Goal: Task Accomplishment & Management: Use online tool/utility

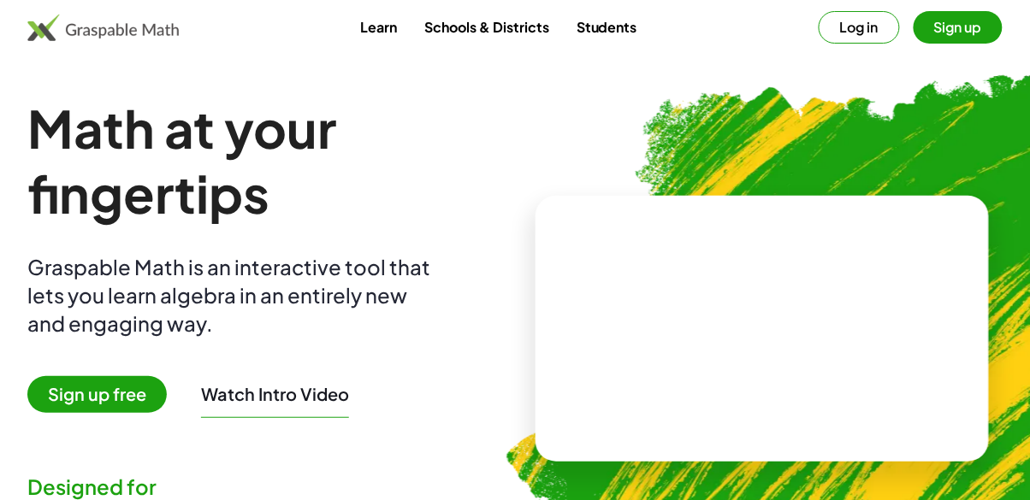
click at [878, 25] on button "Log in" at bounding box center [858, 27] width 81 height 32
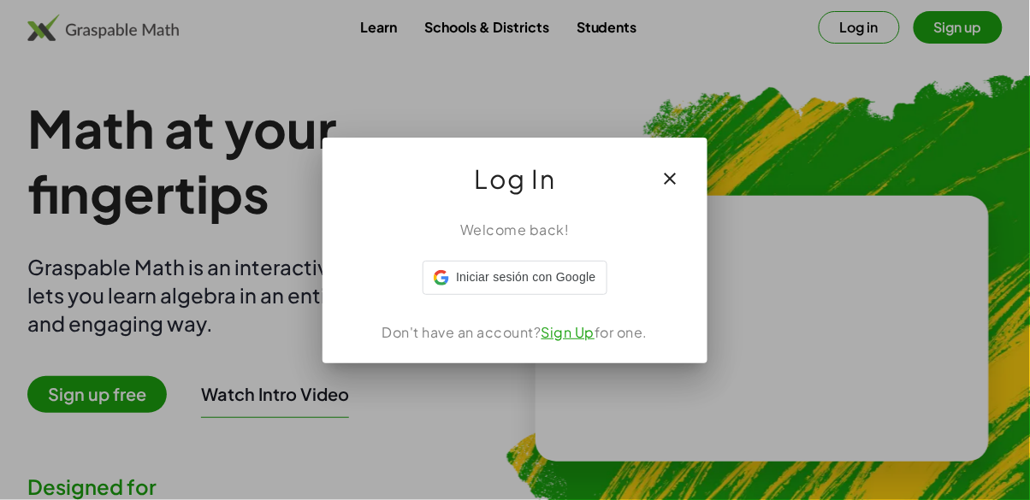
click at [684, 181] on button "button" at bounding box center [669, 178] width 41 height 41
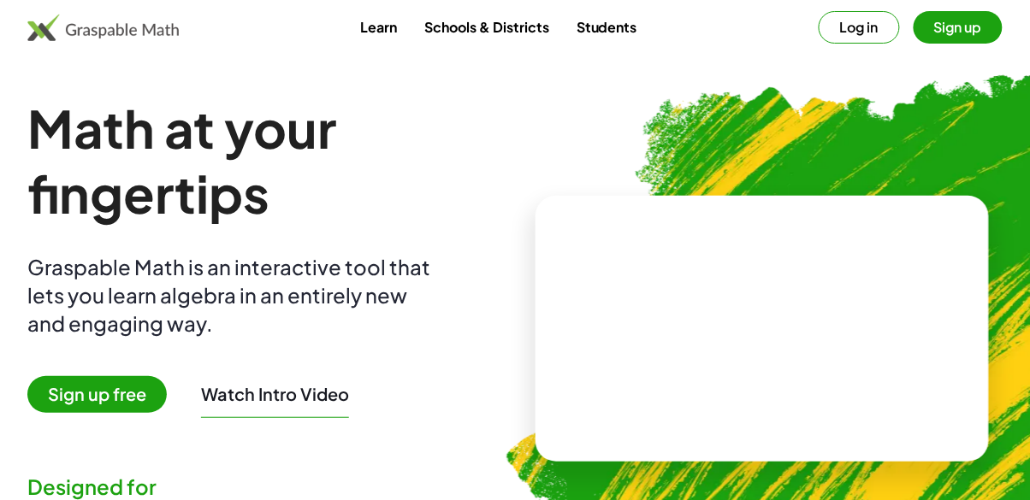
click at [968, 27] on button "Sign up" at bounding box center [957, 27] width 89 height 32
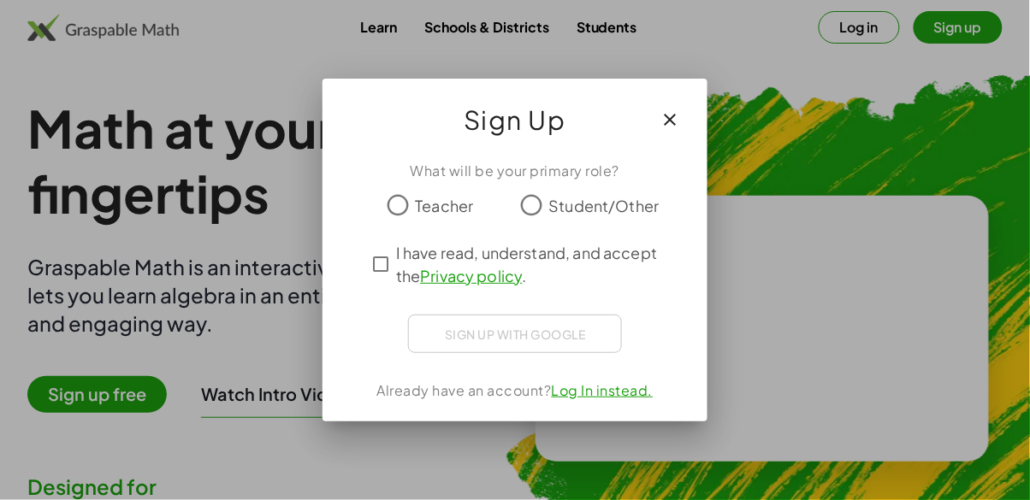
click at [680, 129] on icon "button" at bounding box center [669, 119] width 21 height 21
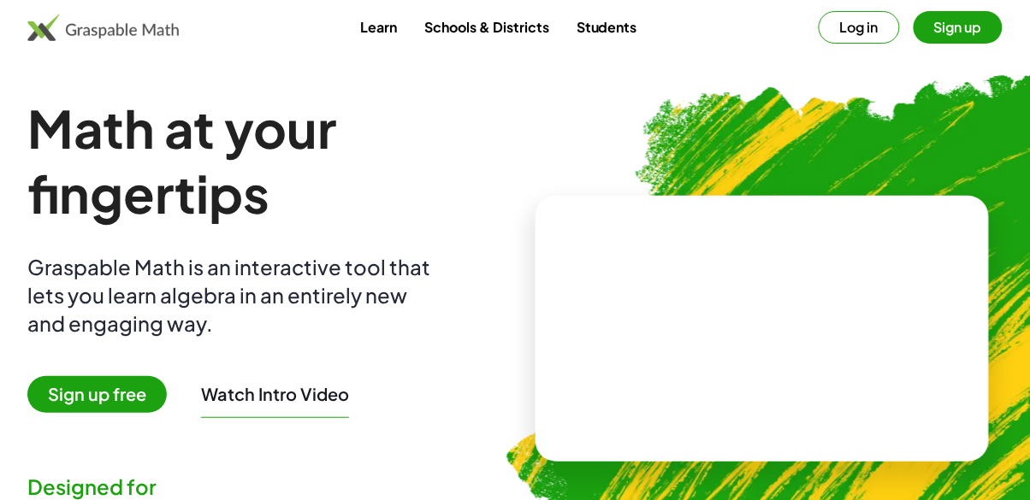
click at [836, 32] on button "Log in" at bounding box center [858, 27] width 81 height 32
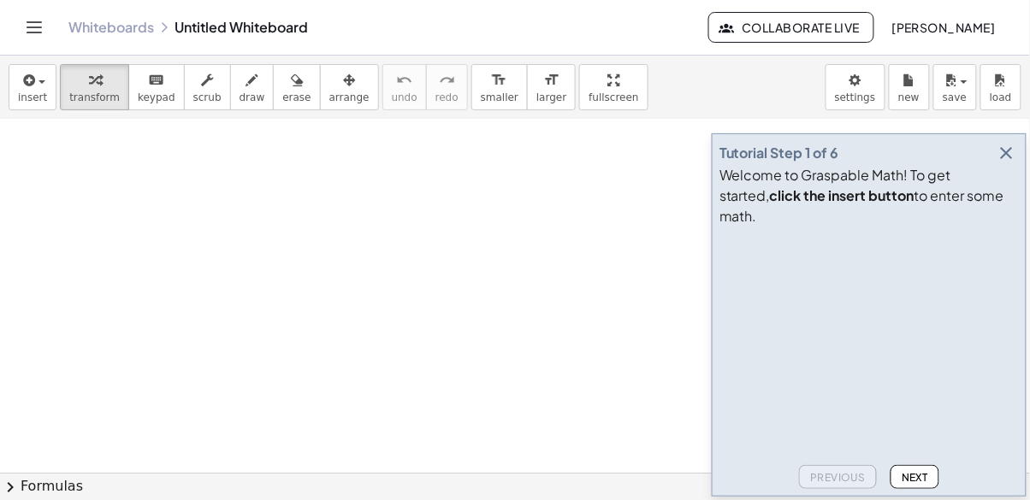
scroll to position [139, 0]
click at [35, 106] on button "insert" at bounding box center [33, 87] width 48 height 46
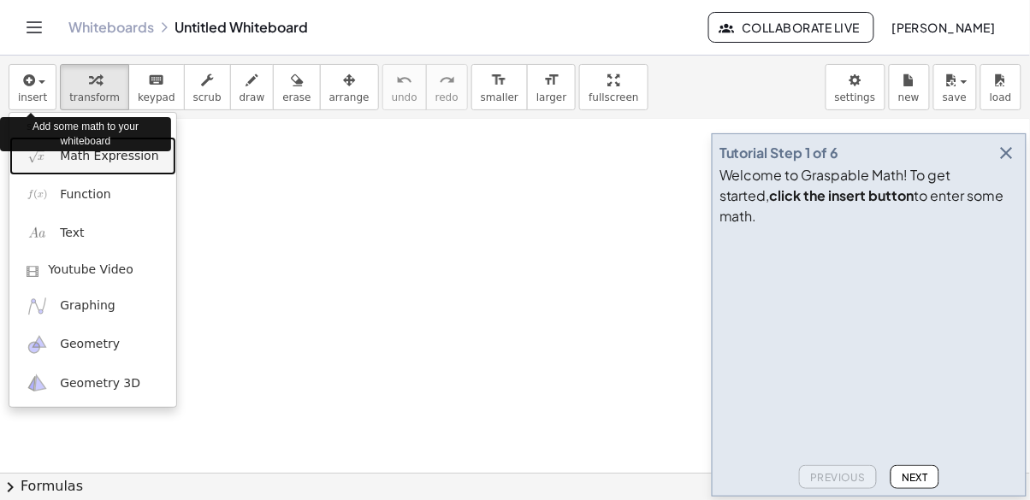
click at [64, 168] on link "Math Expression" at bounding box center [92, 156] width 167 height 38
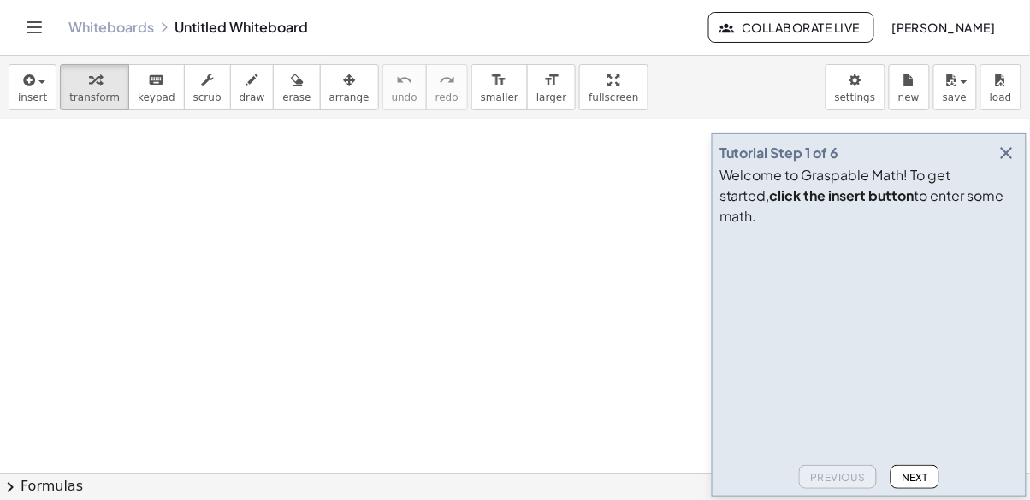
click at [789, 362] on video at bounding box center [847, 297] width 257 height 128
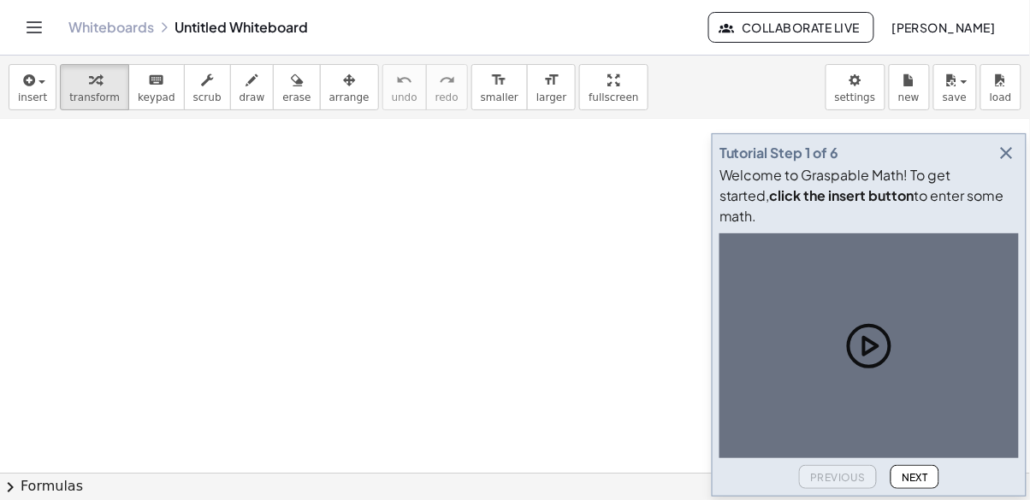
click at [762, 396] on div at bounding box center [868, 345] width 299 height 225
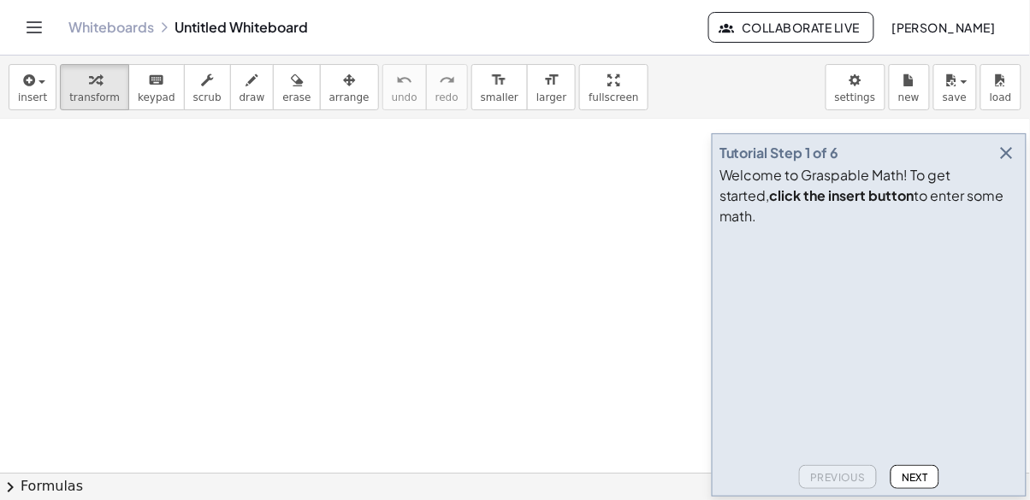
click at [758, 227] on div "Welcome to Graspable Math! To get started, click the insert button to enter som…" at bounding box center [868, 196] width 299 height 62
click at [746, 227] on div "Welcome to Graspable Math! To get started, click the insert button to enter som…" at bounding box center [868, 196] width 299 height 62
click at [1005, 163] on icon "button" at bounding box center [1006, 153] width 21 height 21
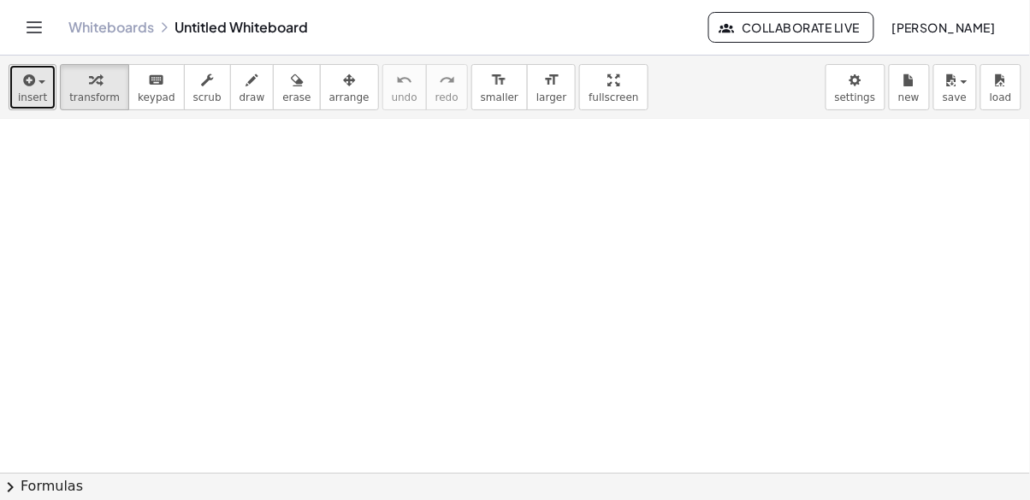
click at [27, 85] on icon "button" at bounding box center [27, 80] width 15 height 21
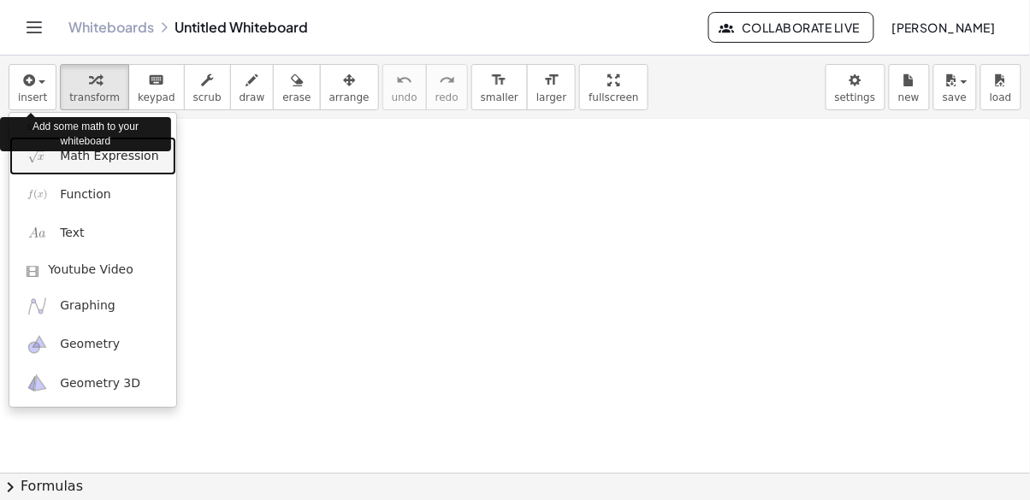
click at [61, 162] on span "Math Expression" at bounding box center [109, 156] width 98 height 17
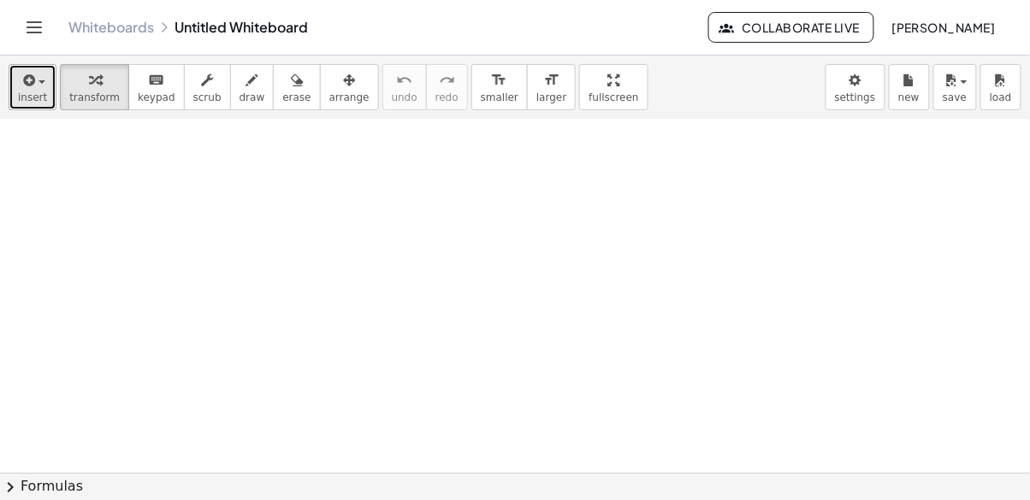
click at [23, 83] on icon "button" at bounding box center [27, 80] width 15 height 21
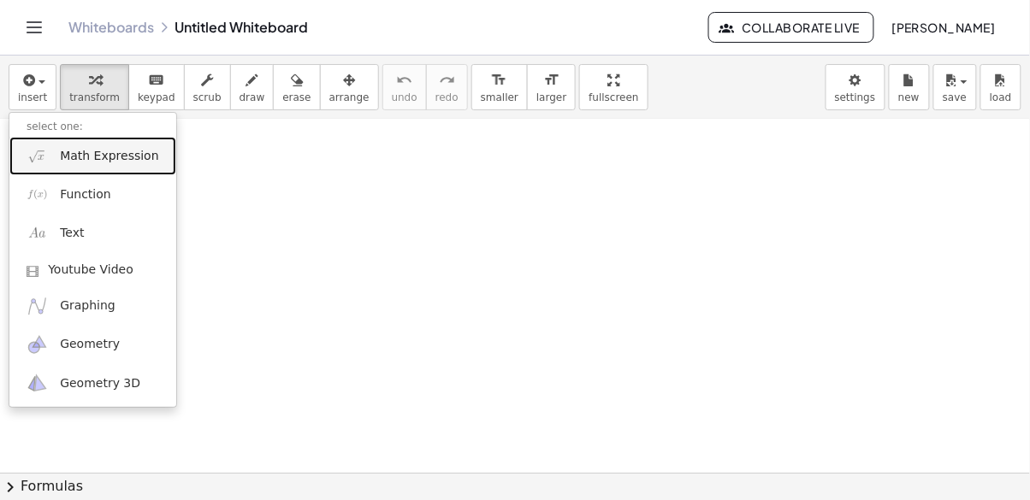
click at [43, 163] on img at bounding box center [37, 155] width 21 height 21
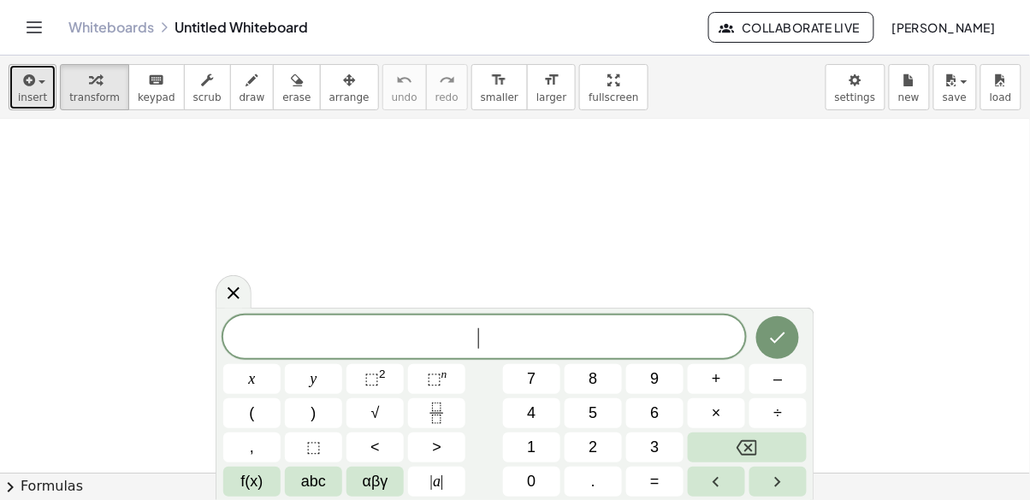
click at [36, 91] on span "insert" at bounding box center [32, 97] width 29 height 12
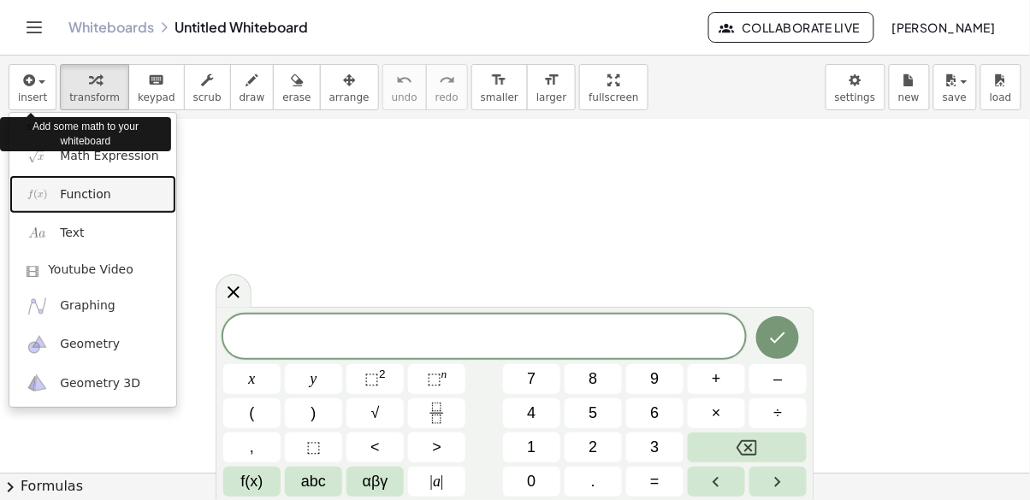
click at [103, 200] on span "Function" at bounding box center [85, 194] width 51 height 17
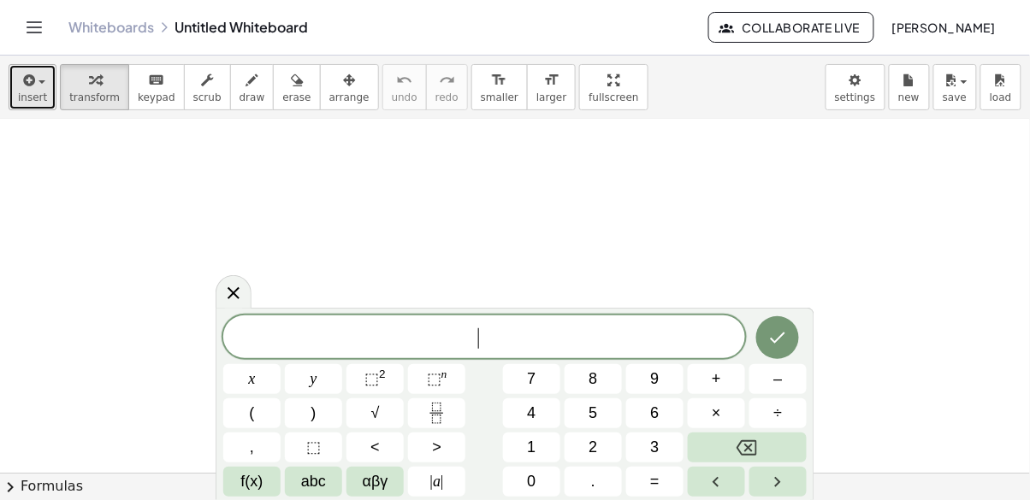
click at [32, 91] on span "insert" at bounding box center [32, 97] width 29 height 12
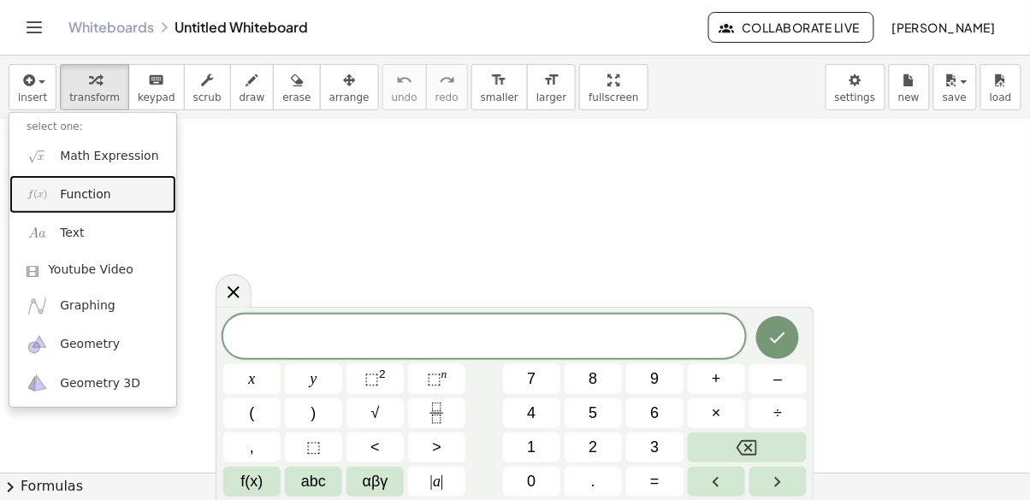
click at [44, 198] on img at bounding box center [37, 194] width 21 height 21
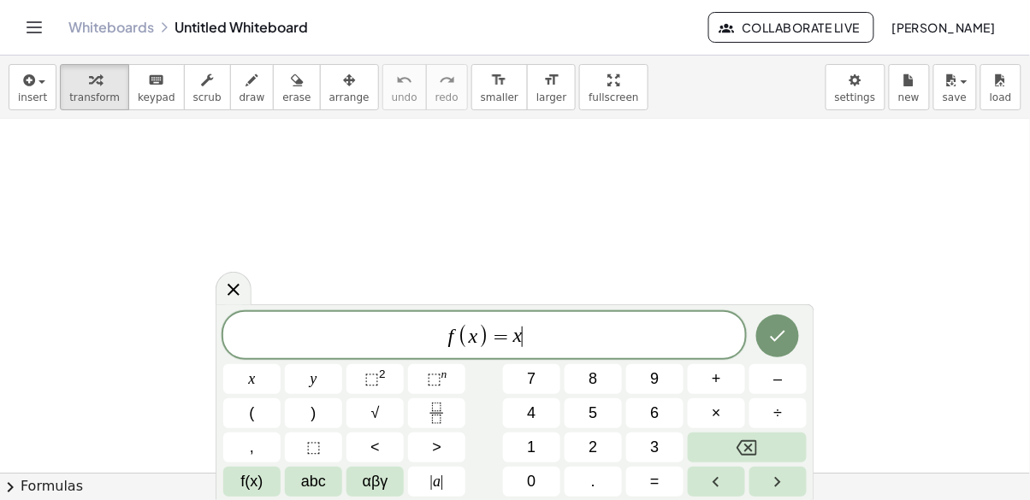
click at [375, 384] on span "⬚" at bounding box center [371, 378] width 15 height 17
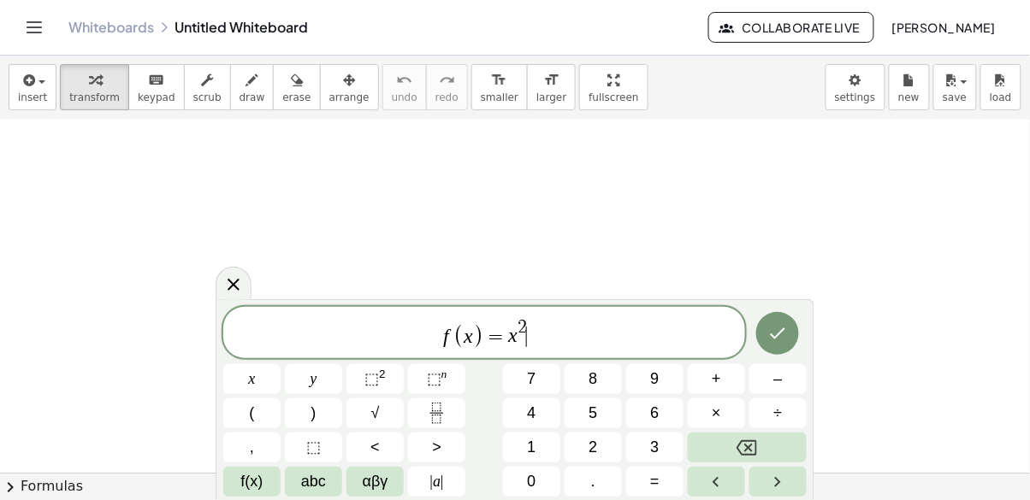
click at [599, 479] on button "." at bounding box center [592, 482] width 57 height 30
click at [722, 417] on button "×" at bounding box center [716, 413] width 57 height 30
click at [780, 341] on icon "Done" at bounding box center [777, 333] width 21 height 21
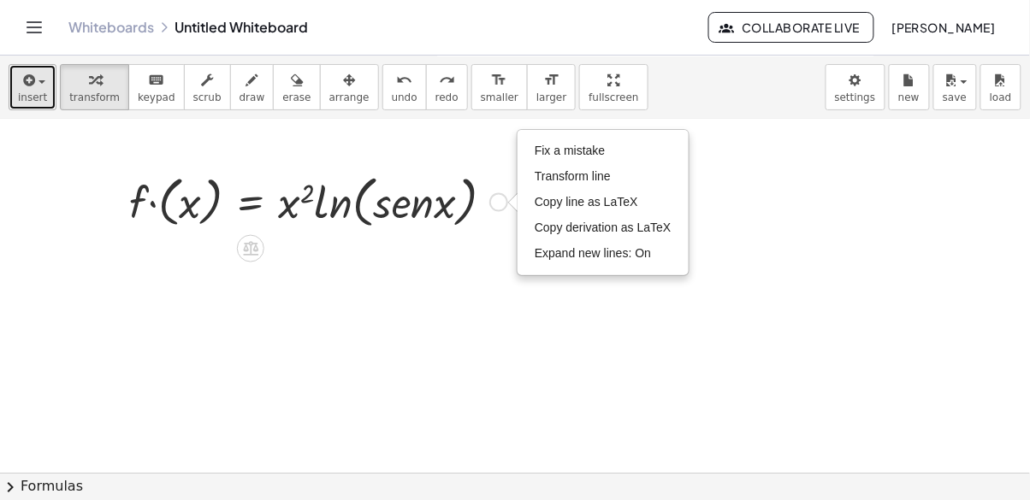
click at [28, 91] on span "insert" at bounding box center [32, 97] width 29 height 12
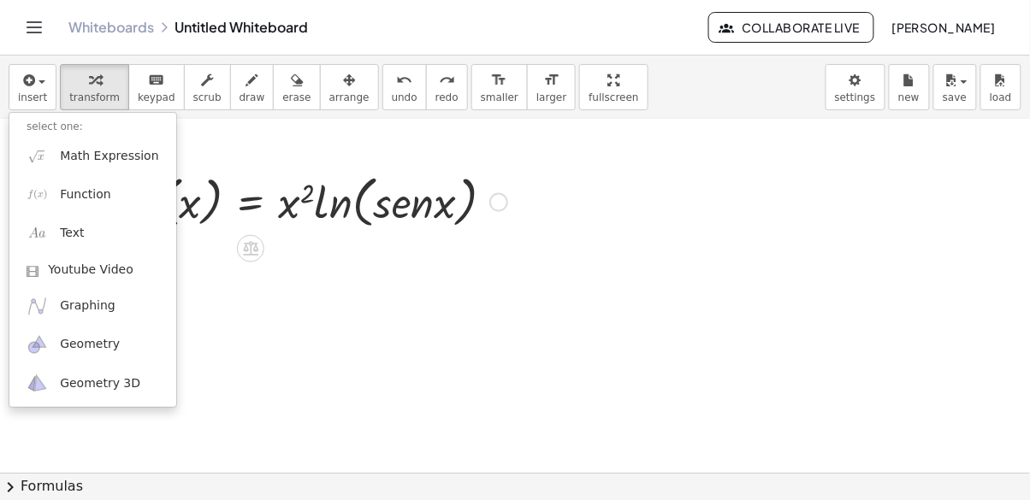
click at [235, 343] on div at bounding box center [515, 250] width 1030 height 500
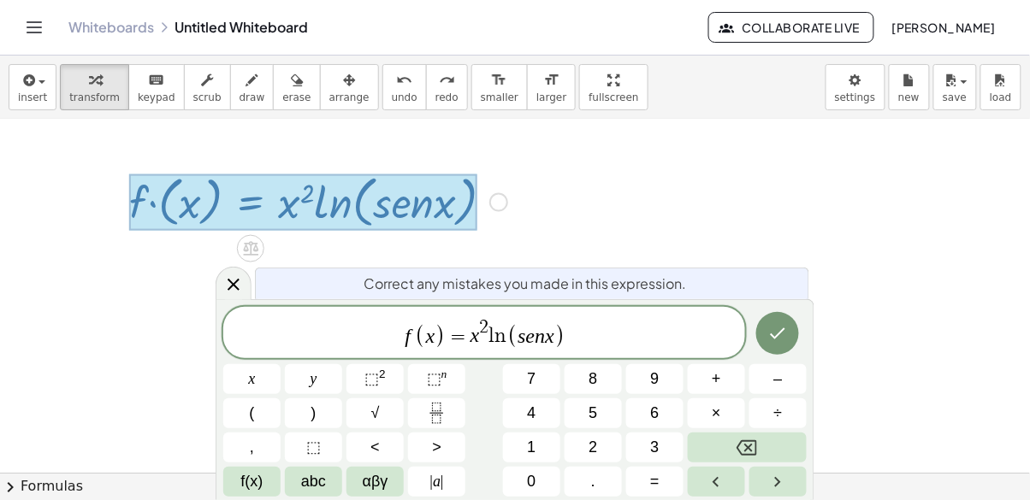
click at [774, 351] on button "Done" at bounding box center [777, 333] width 43 height 43
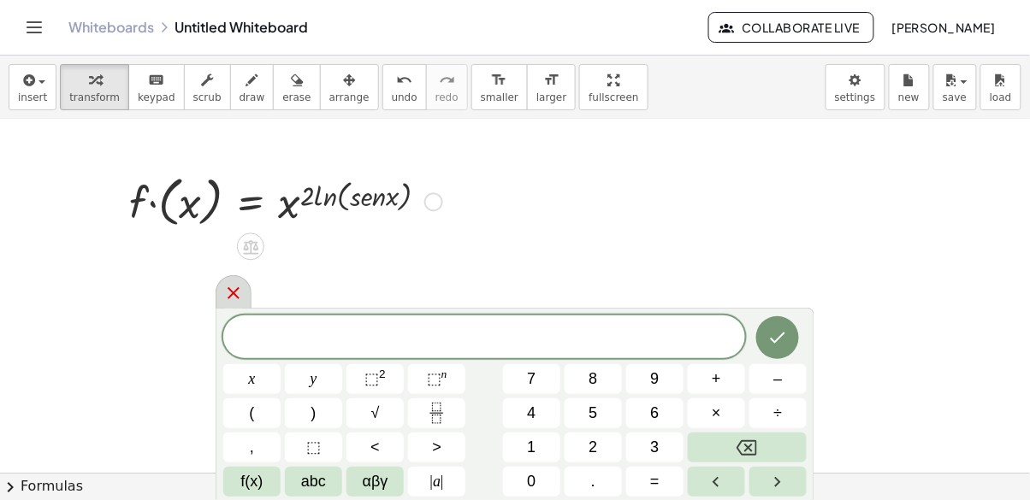
click at [242, 304] on div at bounding box center [233, 291] width 36 height 33
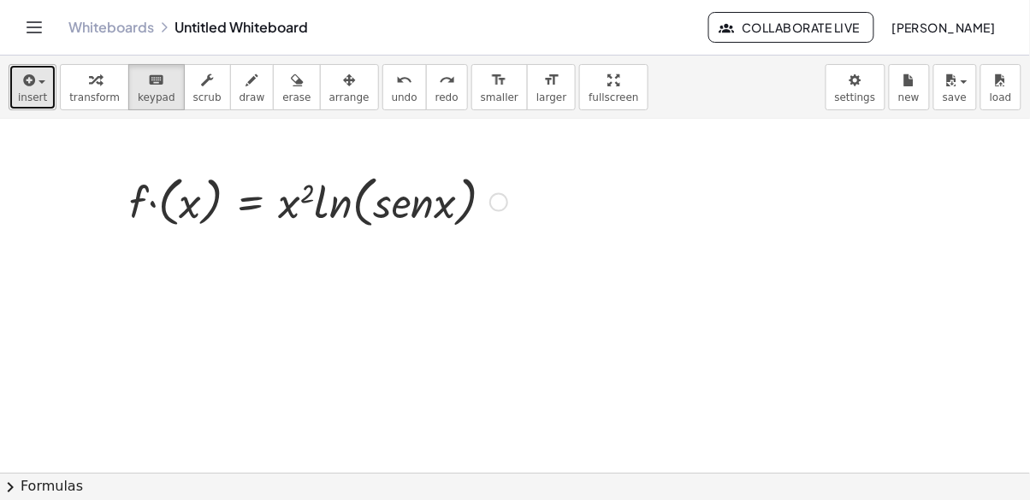
click at [25, 86] on icon "button" at bounding box center [27, 80] width 15 height 21
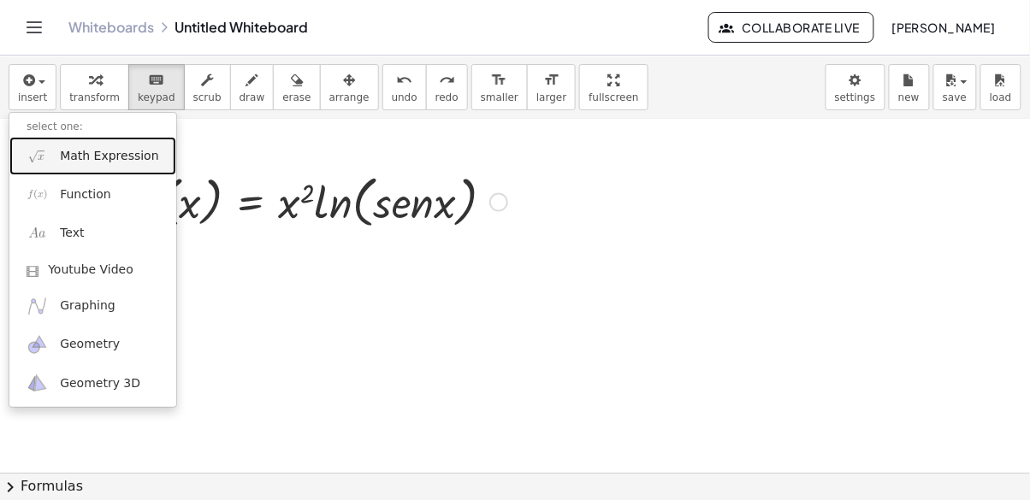
click at [39, 164] on img at bounding box center [37, 155] width 21 height 21
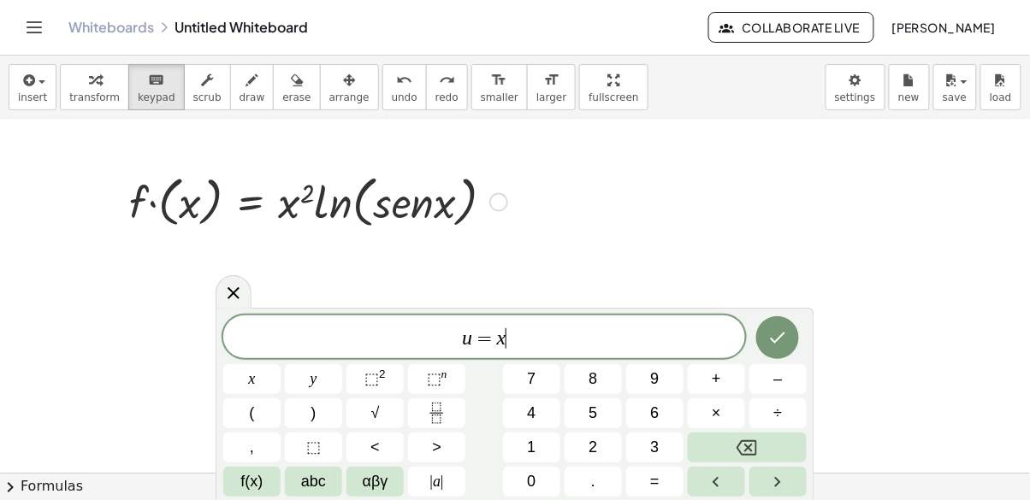
click at [378, 381] on span "⬚ 2" at bounding box center [374, 379] width 21 height 23
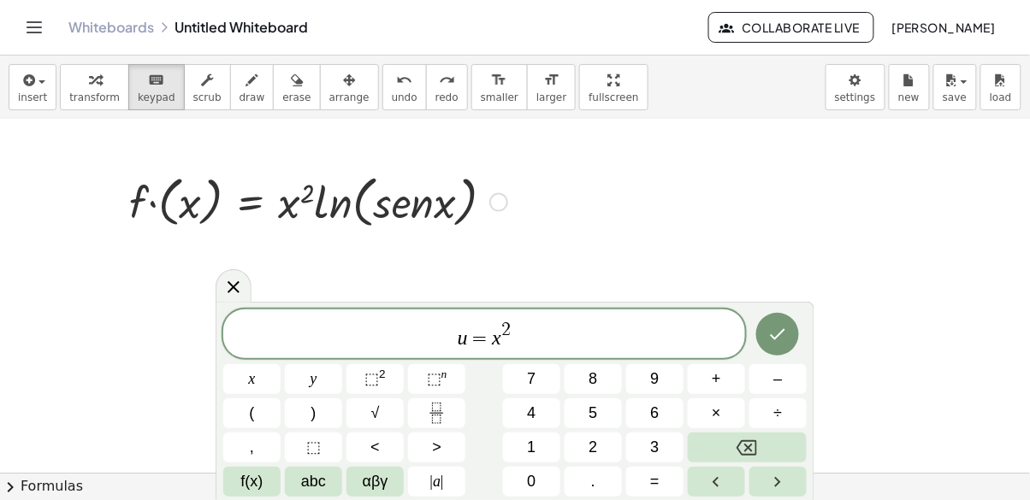
click at [783, 342] on icon "Done" at bounding box center [777, 334] width 21 height 21
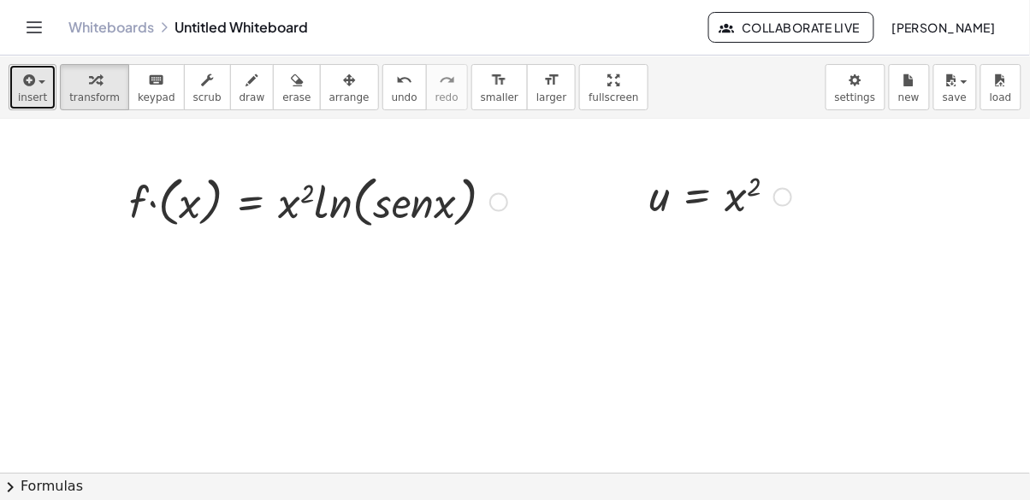
click at [36, 82] on span "button" at bounding box center [36, 82] width 3 height 12
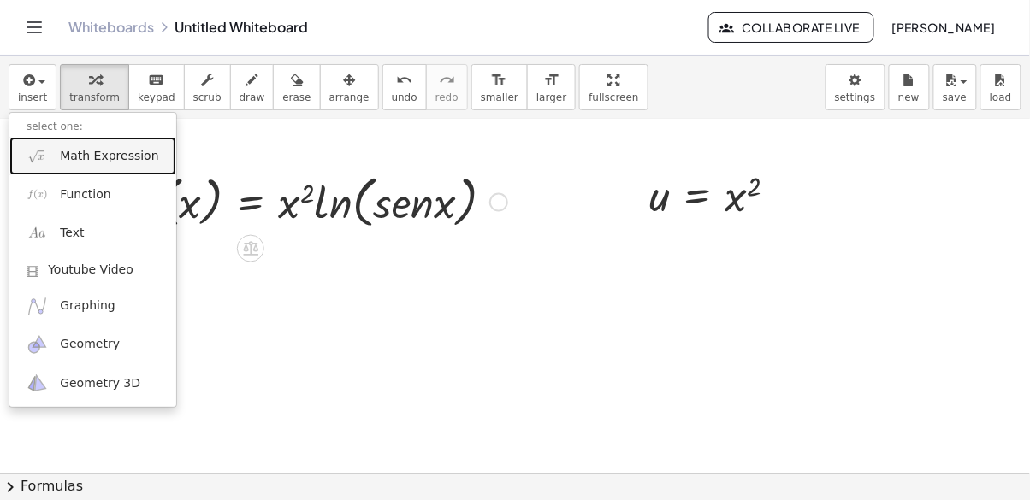
click at [116, 156] on span "Math Expression" at bounding box center [109, 156] width 98 height 17
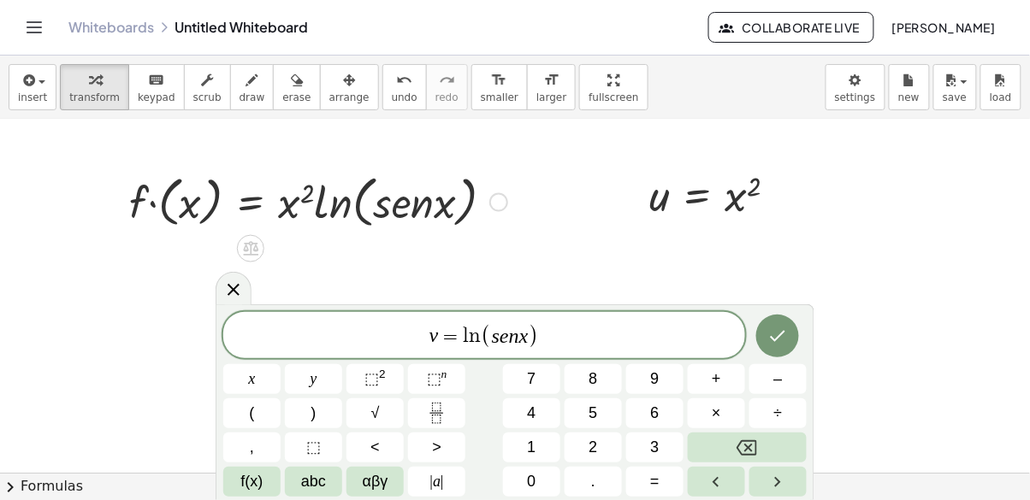
click at [776, 348] on button "Done" at bounding box center [777, 336] width 43 height 43
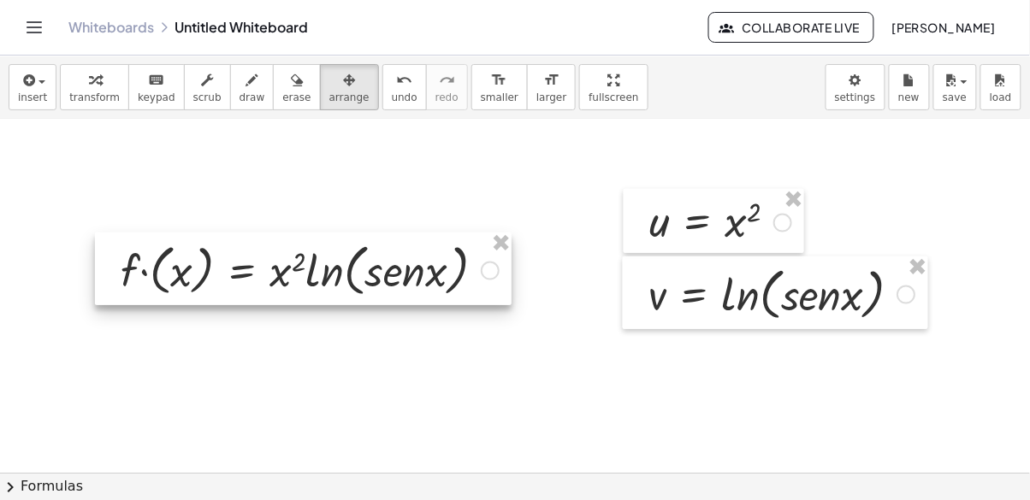
scroll to position [114, 0]
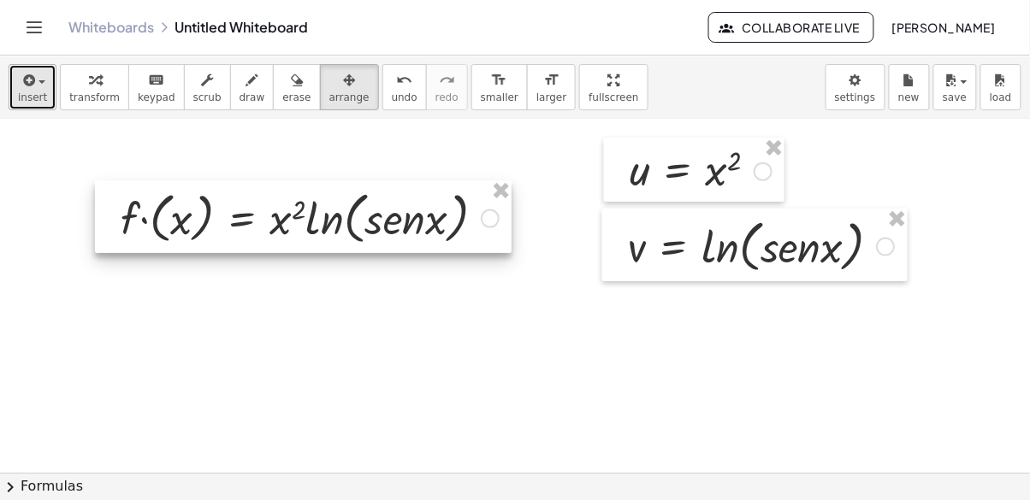
click at [21, 81] on icon "button" at bounding box center [27, 80] width 15 height 21
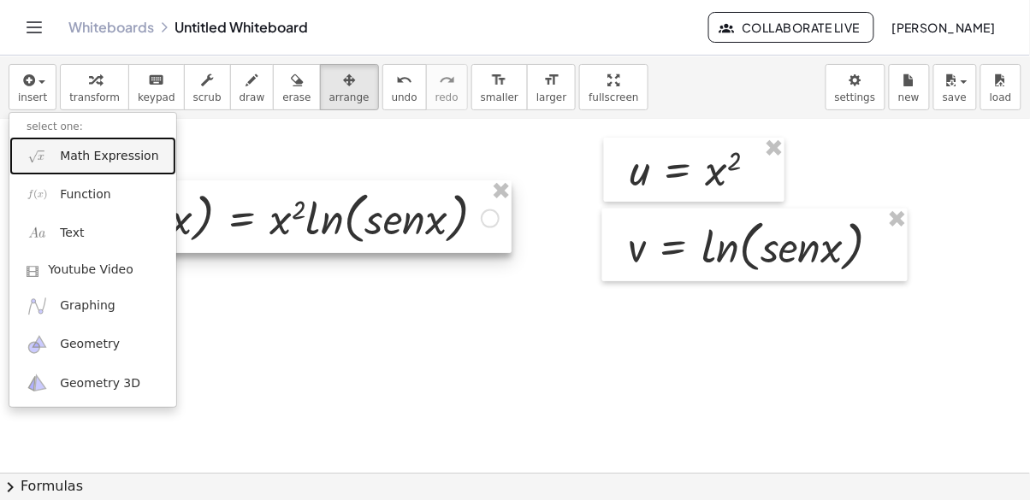
click at [51, 162] on link "Math Expression" at bounding box center [92, 156] width 167 height 38
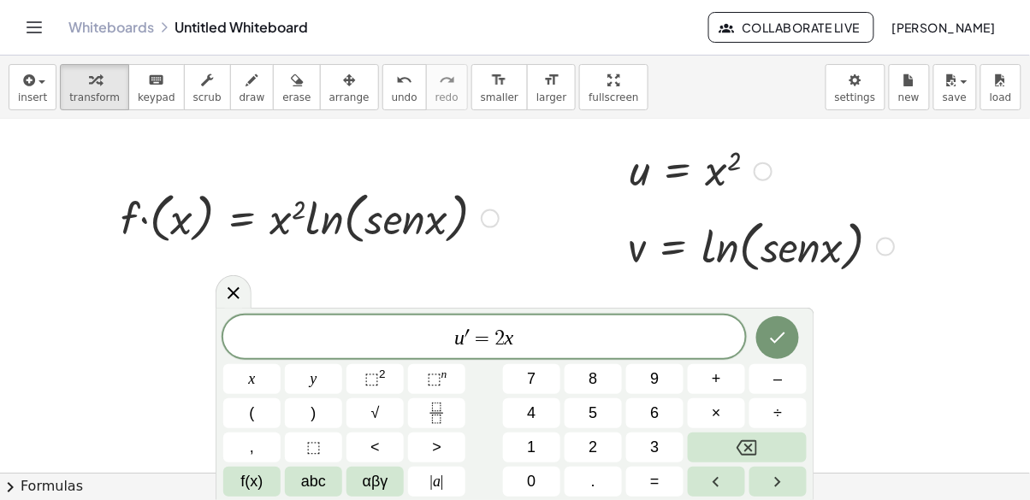
click at [773, 344] on icon "Done" at bounding box center [777, 338] width 21 height 21
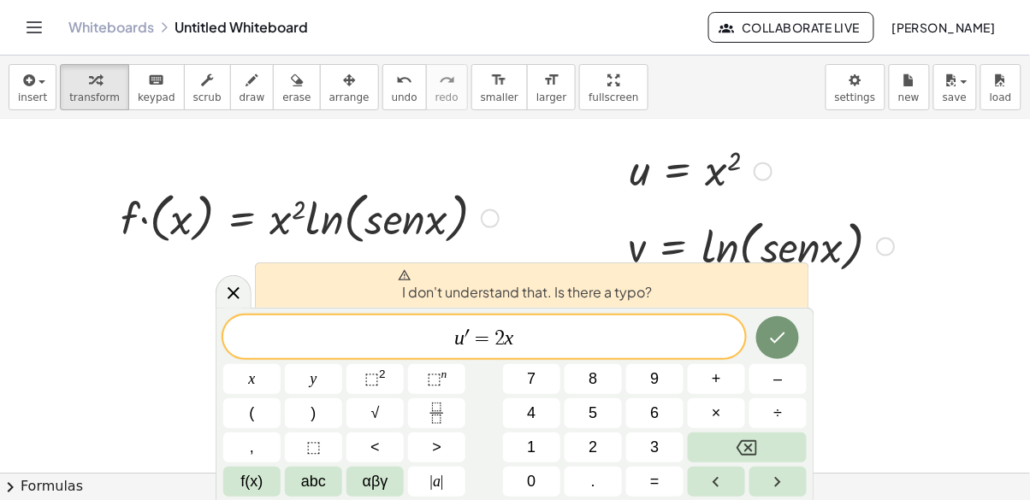
click at [758, 345] on button "Done" at bounding box center [777, 337] width 43 height 43
click at [775, 348] on button "Done" at bounding box center [777, 337] width 43 height 43
click at [768, 345] on icon "Done" at bounding box center [777, 338] width 21 height 21
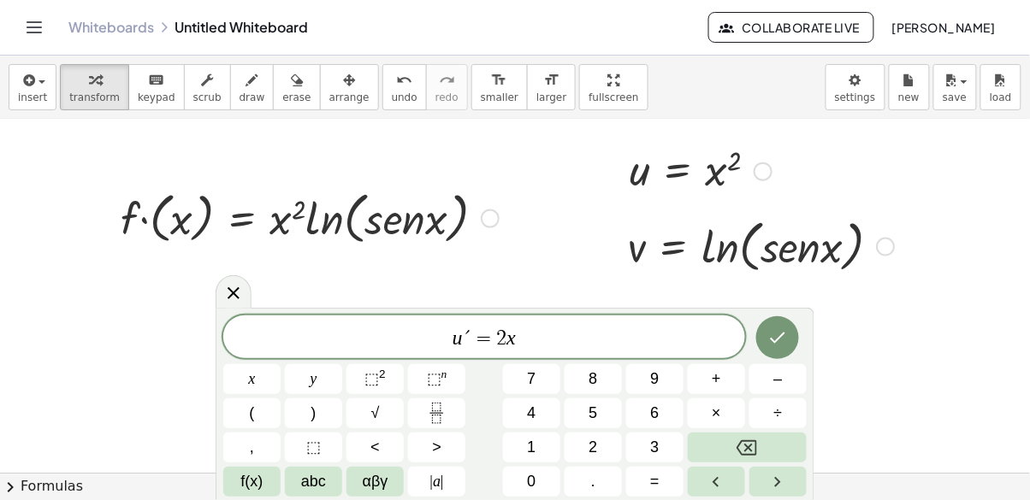
click at [775, 346] on icon "Done" at bounding box center [777, 338] width 21 height 21
click at [781, 336] on icon "Done" at bounding box center [777, 338] width 15 height 11
click at [229, 299] on icon at bounding box center [233, 293] width 21 height 21
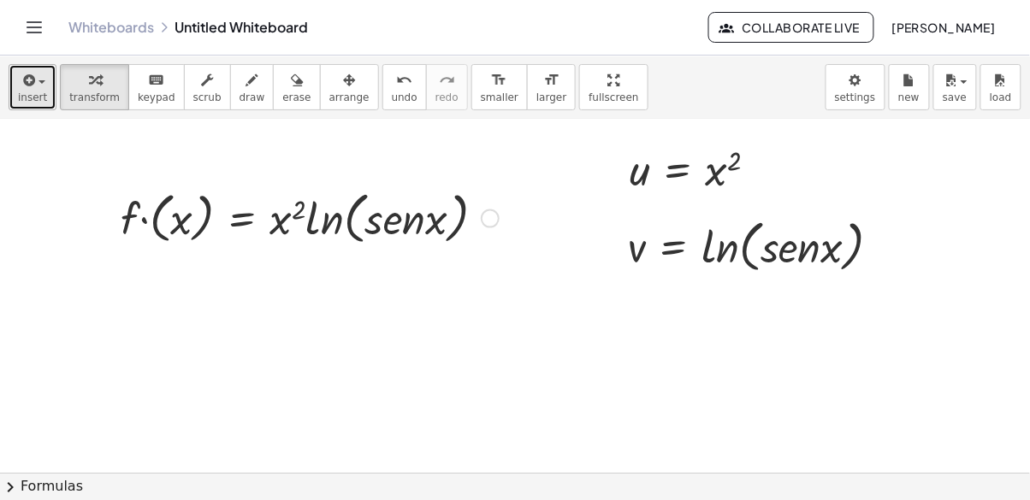
click at [28, 82] on icon "button" at bounding box center [27, 80] width 15 height 21
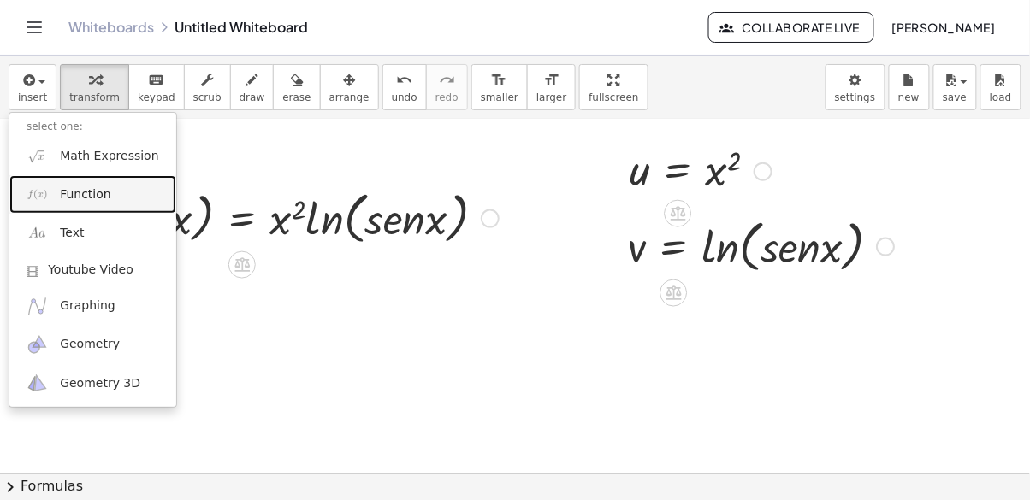
click at [34, 198] on img at bounding box center [37, 194] width 21 height 21
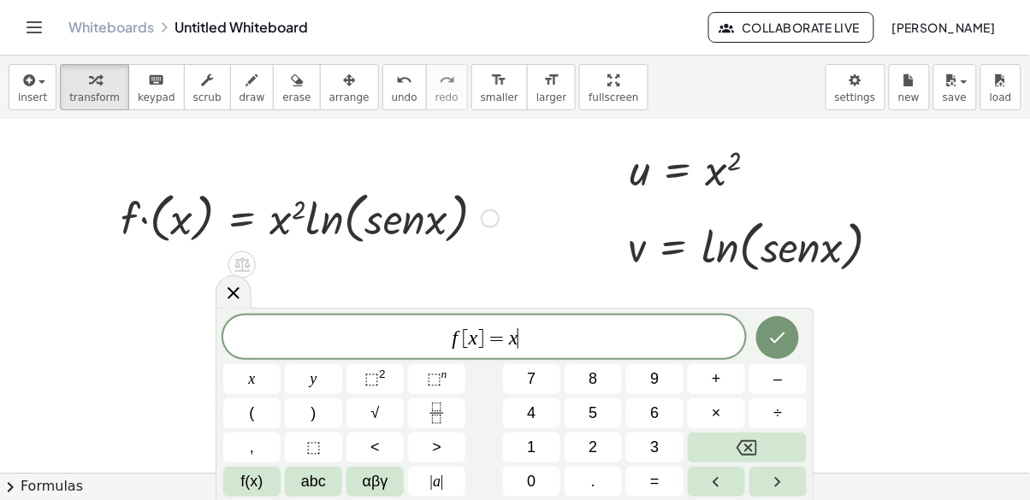
click at [383, 388] on span "⬚ 2" at bounding box center [374, 379] width 21 height 23
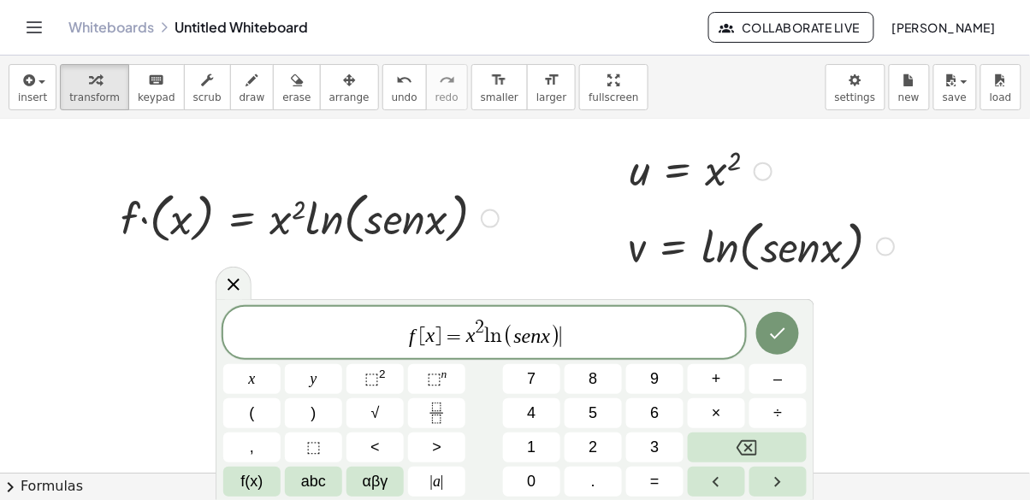
click at [776, 335] on icon "Done" at bounding box center [777, 333] width 15 height 11
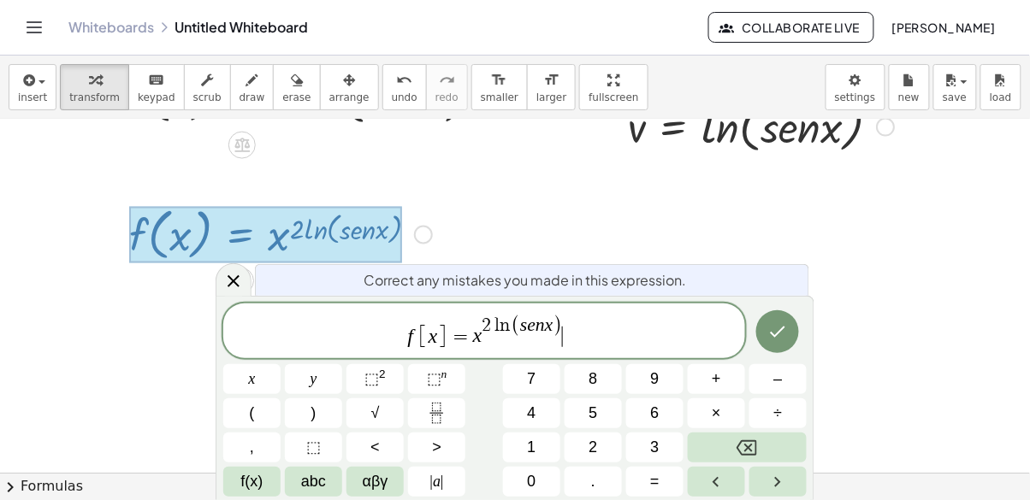
scroll to position [238, 0]
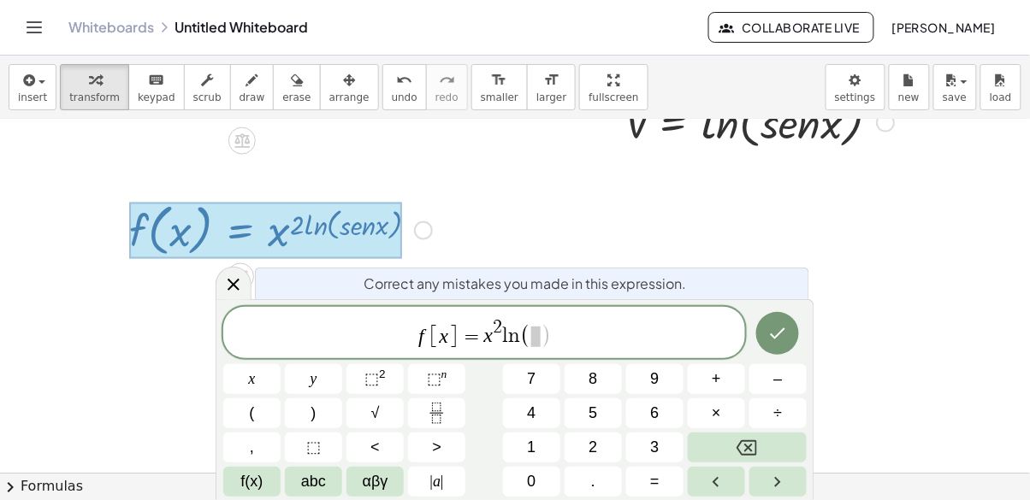
click at [708, 416] on button "×" at bounding box center [716, 413] width 57 height 30
click at [783, 328] on icon "Done" at bounding box center [777, 333] width 15 height 11
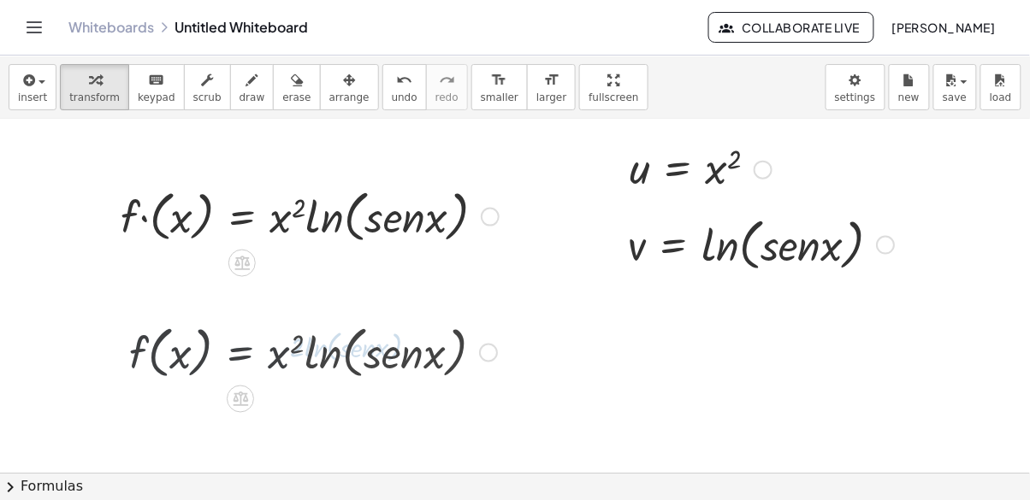
scroll to position [114, 0]
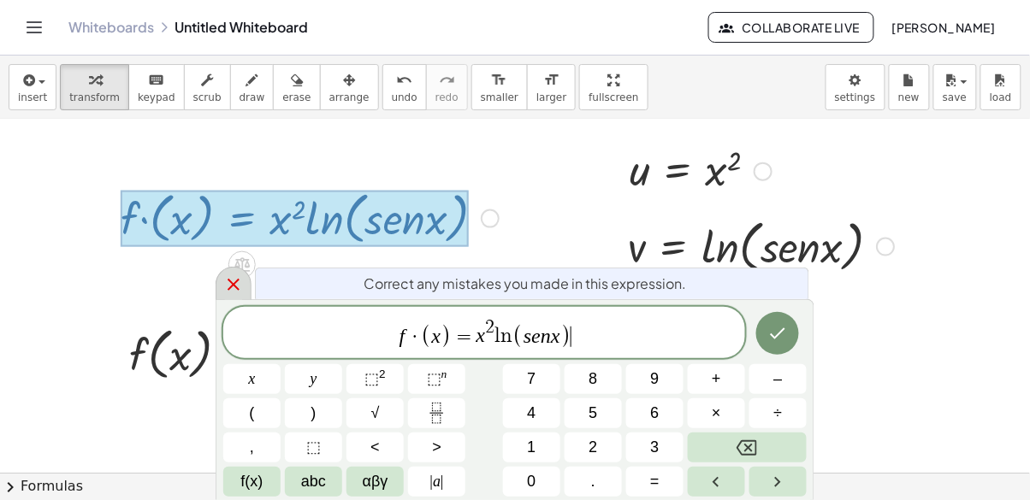
click at [242, 287] on icon at bounding box center [233, 284] width 21 height 21
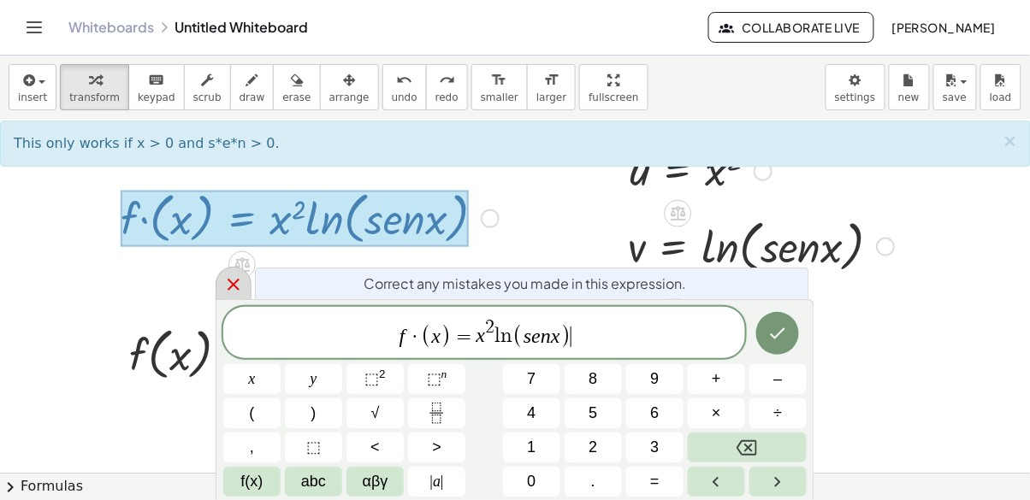
click at [776, 454] on button "Backspace" at bounding box center [747, 448] width 119 height 30
click at [785, 442] on button "Backspace" at bounding box center [747, 448] width 119 height 30
click at [784, 446] on button "Backspace" at bounding box center [747, 448] width 119 height 30
click at [781, 441] on button "Backspace" at bounding box center [747, 448] width 119 height 30
click at [773, 442] on button "Backspace" at bounding box center [747, 448] width 119 height 30
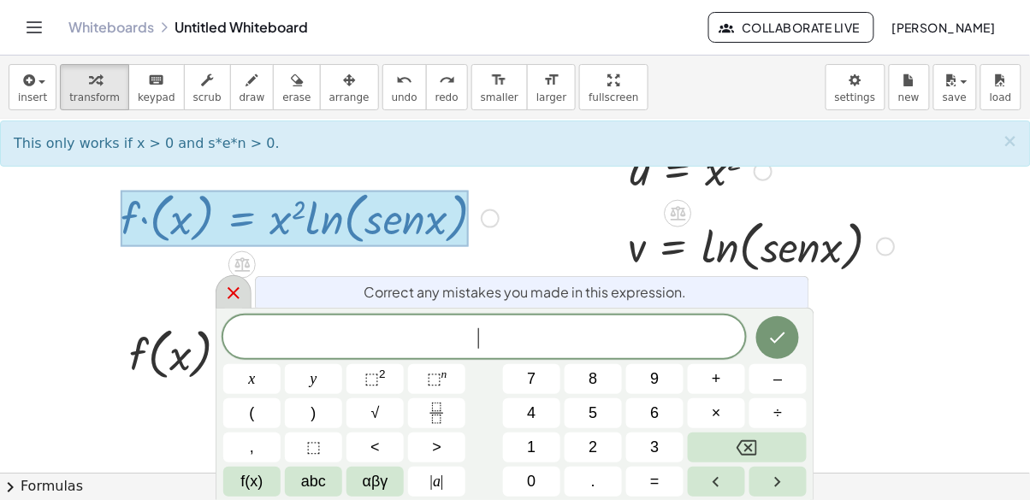
click at [788, 329] on button "Done" at bounding box center [777, 337] width 43 height 43
click at [775, 357] on button "Done" at bounding box center [777, 337] width 43 height 43
click at [772, 337] on icon "Done" at bounding box center [777, 338] width 21 height 21
click at [783, 338] on icon "Done" at bounding box center [777, 338] width 21 height 21
click at [785, 339] on icon "Done" at bounding box center [777, 338] width 21 height 21
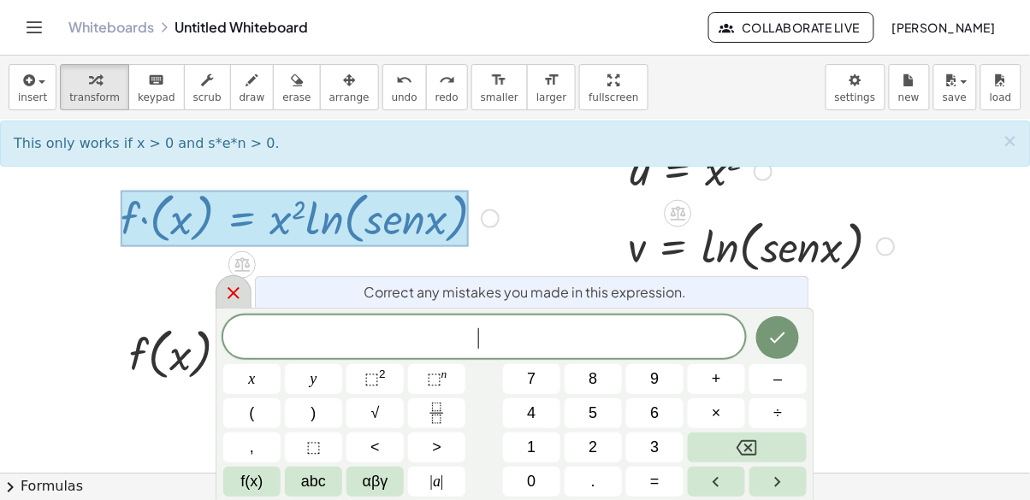
click at [776, 346] on icon "Done" at bounding box center [777, 338] width 21 height 21
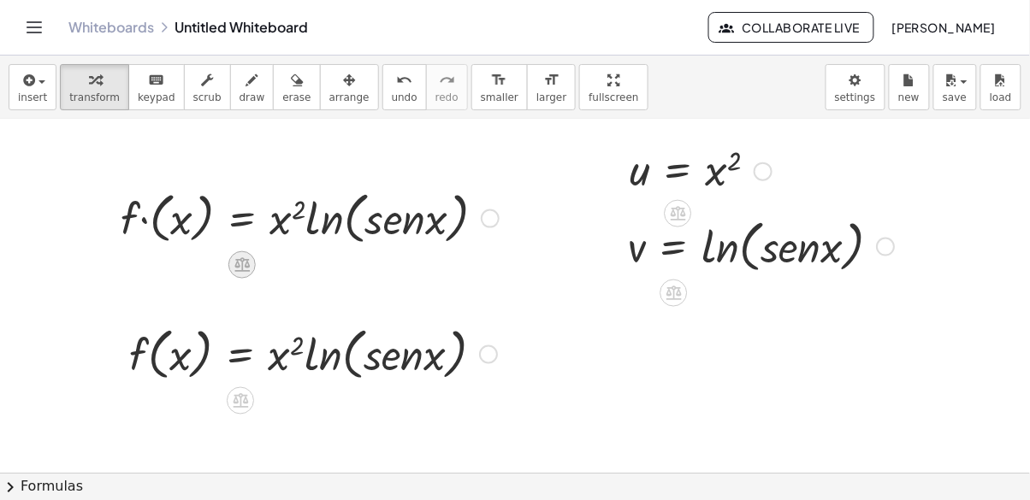
click at [246, 266] on icon at bounding box center [241, 265] width 15 height 15
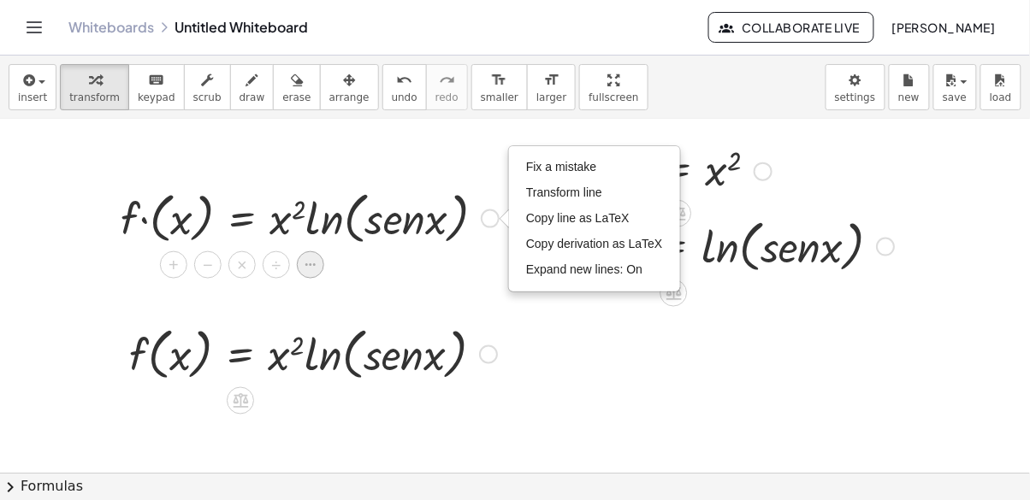
click at [307, 254] on div at bounding box center [310, 264] width 27 height 27
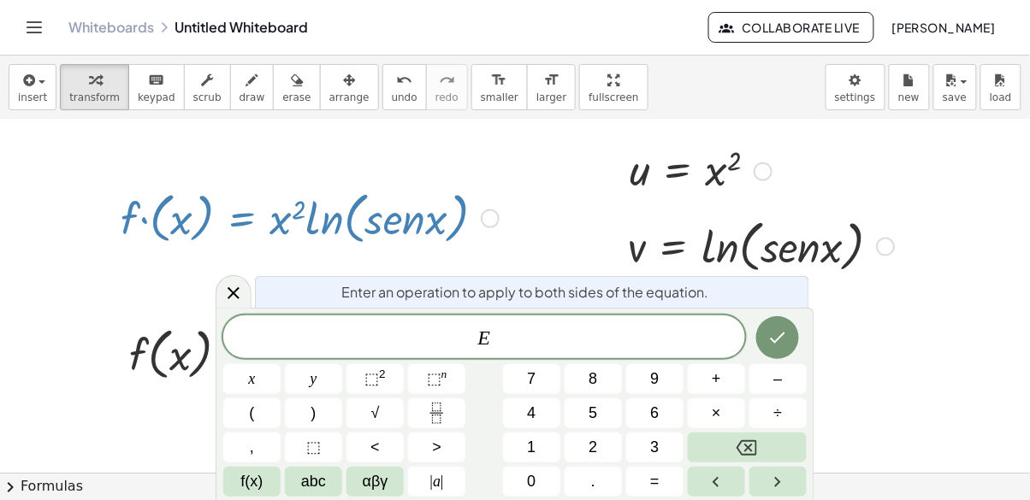
scroll to position [0, 0]
click at [265, 481] on button "f(x)" at bounding box center [251, 482] width 57 height 30
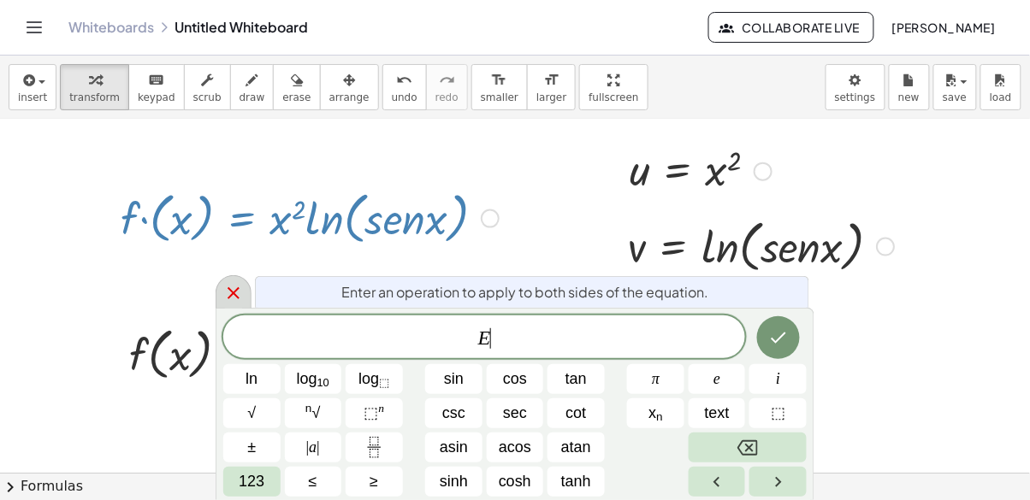
click at [239, 298] on icon at bounding box center [233, 293] width 21 height 21
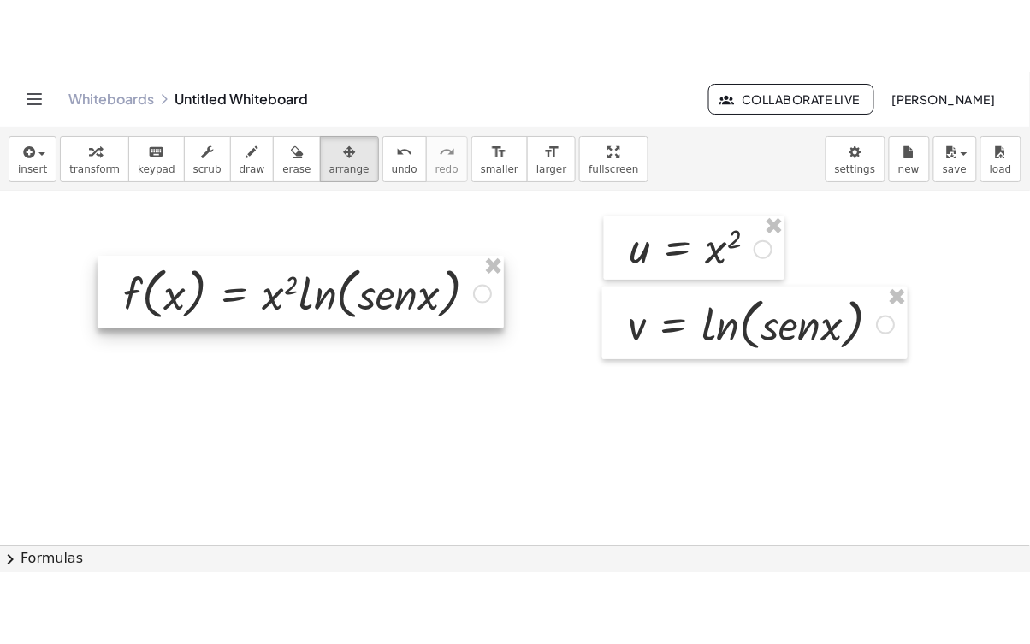
scroll to position [108, 0]
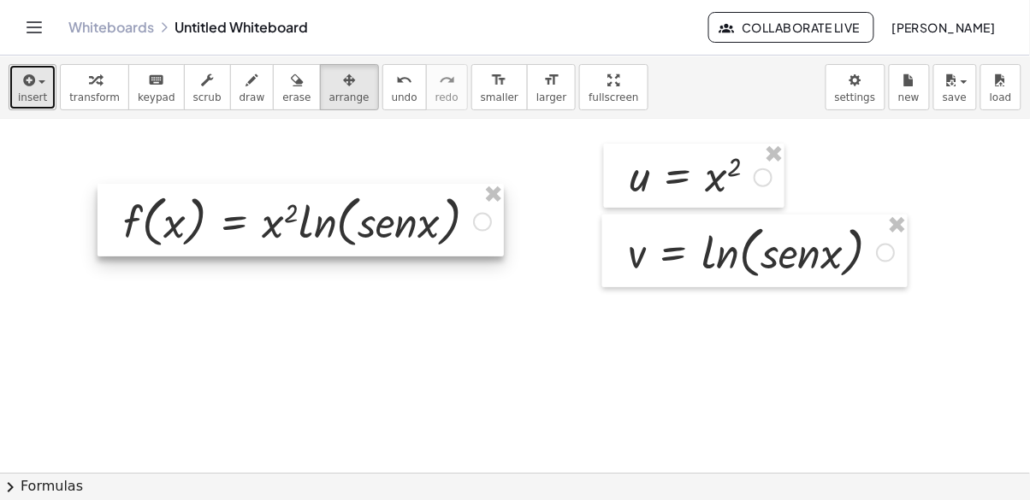
click at [29, 81] on icon "button" at bounding box center [27, 80] width 15 height 21
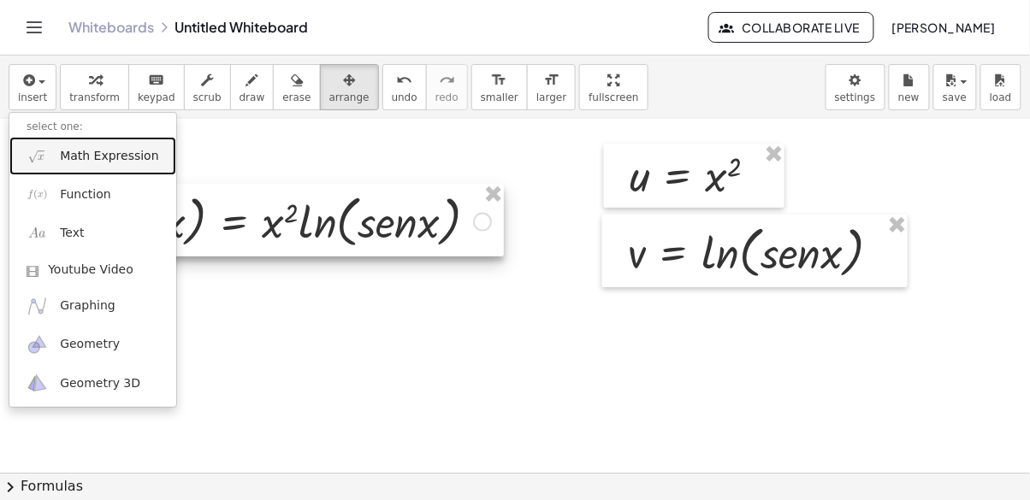
click at [138, 160] on span "Math Expression" at bounding box center [109, 156] width 98 height 17
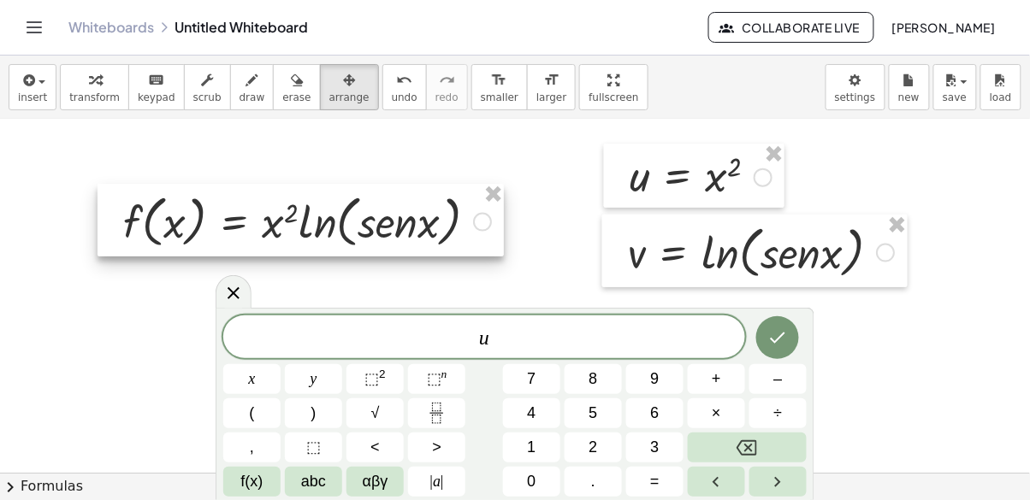
click at [304, 456] on button "⬚" at bounding box center [313, 448] width 57 height 30
click at [786, 349] on button "Done" at bounding box center [777, 337] width 43 height 43
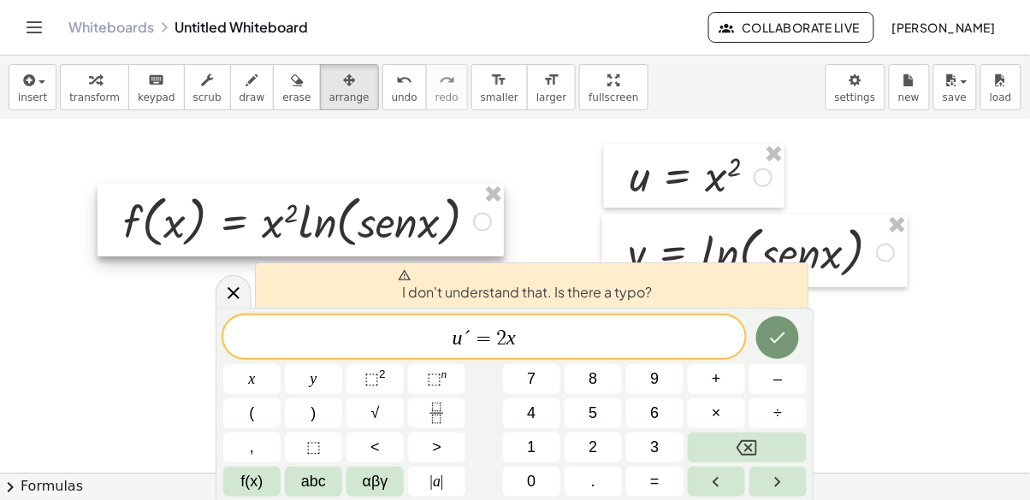
click at [519, 296] on span "I don't understand that. Is there a typo?" at bounding box center [525, 286] width 254 height 34
click at [463, 349] on span "u ´ = 2 x" at bounding box center [484, 339] width 522 height 24
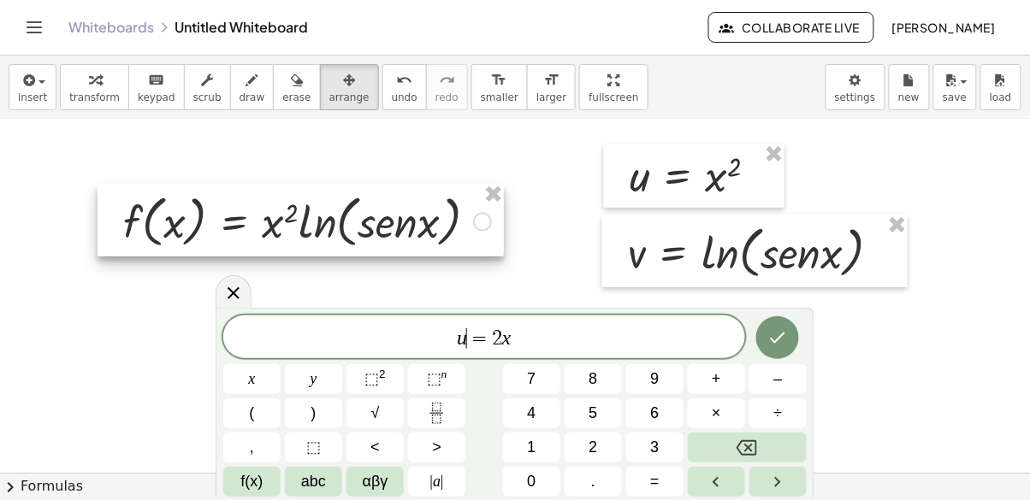
click at [245, 461] on button "," at bounding box center [251, 448] width 57 height 30
click at [377, 491] on span "αβγ" at bounding box center [376, 481] width 26 height 23
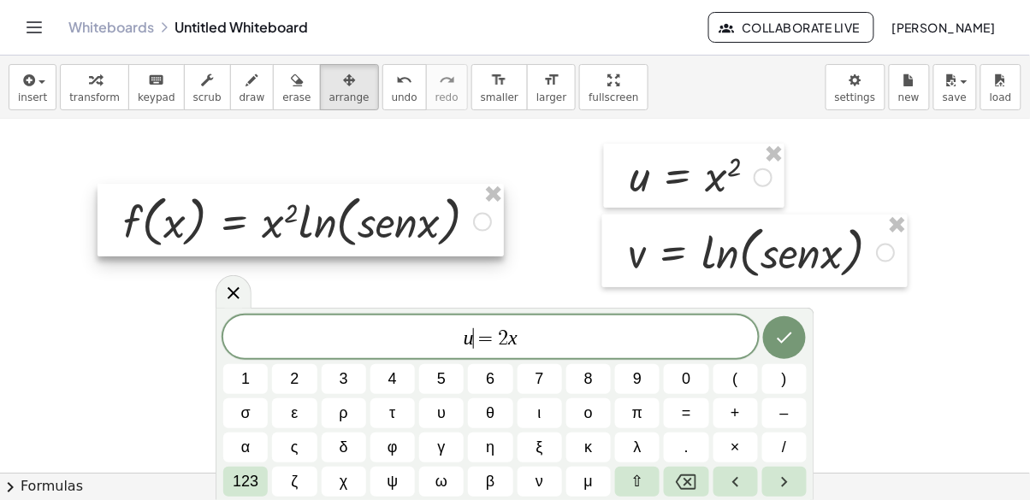
click at [637, 493] on button "⇧" at bounding box center [637, 482] width 44 height 30
click at [635, 498] on div "u ​ = 2 x 1 2 3 4 5 6 7 8 9 0 ( ) σ ε ρ τ υ θ ι ο π = + – α ς δ φ γ η ξ κ λ . ×…" at bounding box center [514, 404] width 599 height 192
click at [245, 480] on span "123" at bounding box center [246, 481] width 26 height 23
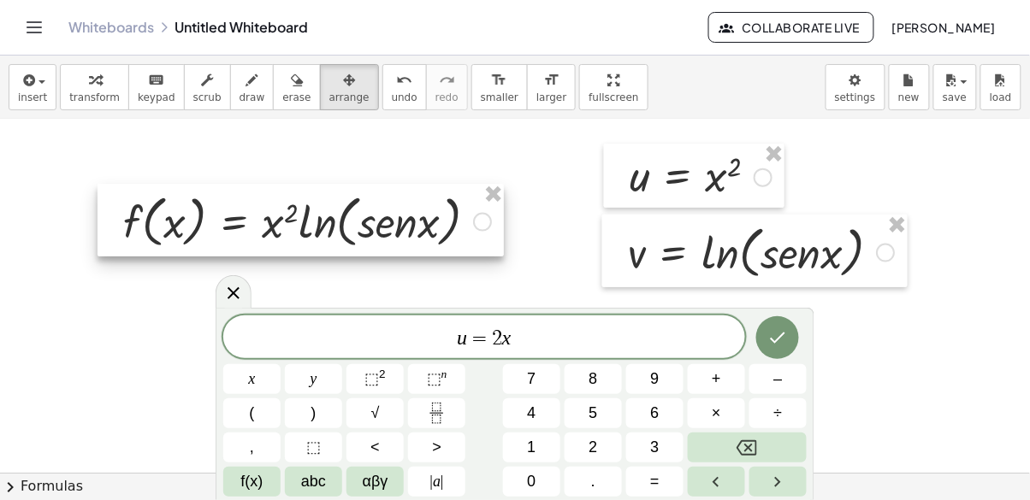
click at [253, 487] on span "f(x)" at bounding box center [252, 481] width 22 height 23
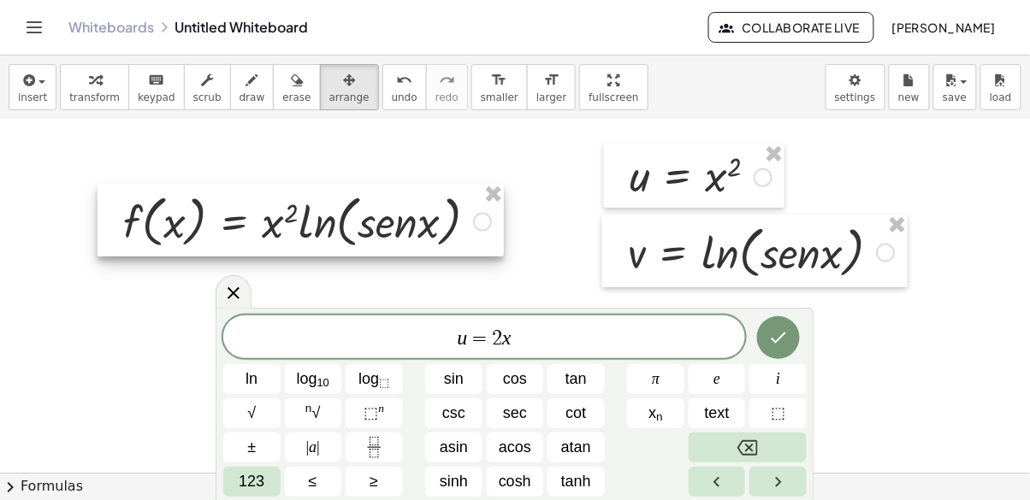
click at [245, 487] on span "123" at bounding box center [252, 481] width 26 height 23
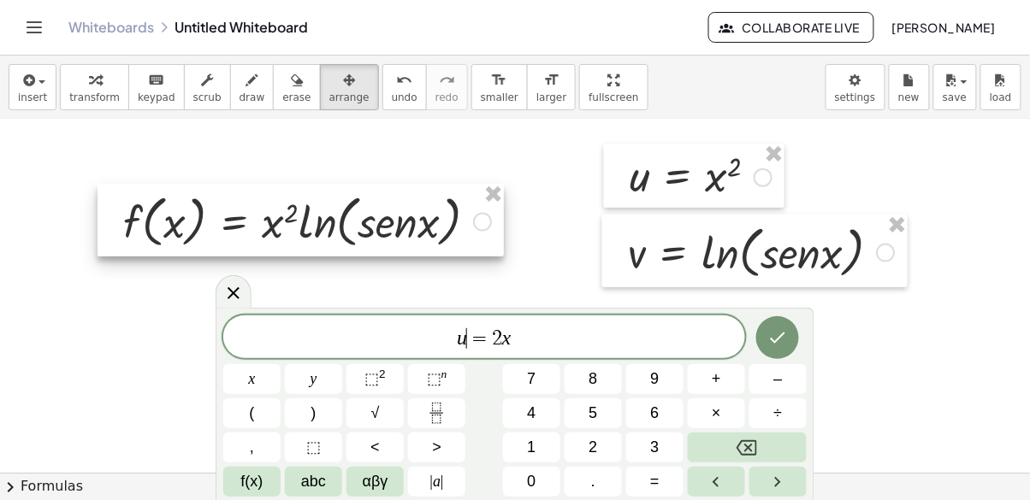
click at [425, 365] on button "⬚ n" at bounding box center [436, 379] width 57 height 30
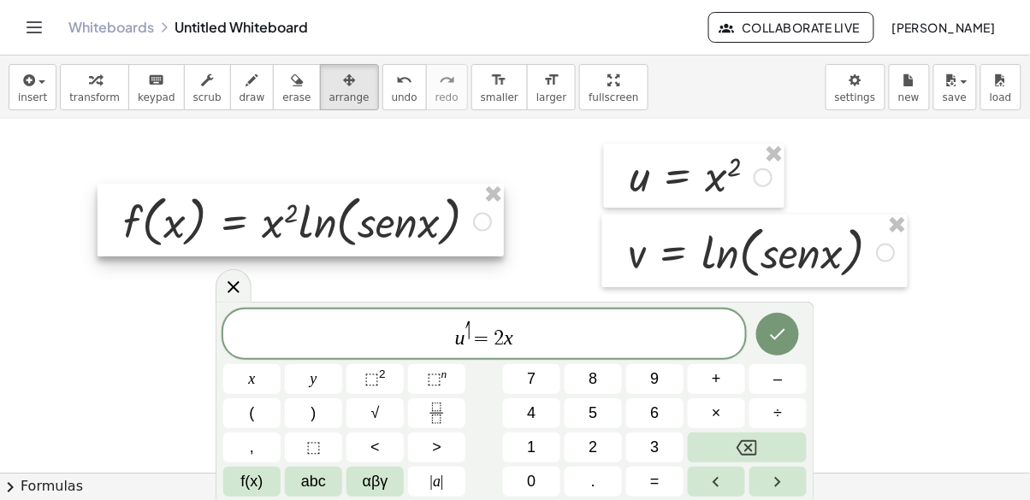
click at [777, 335] on icon "Done" at bounding box center [777, 334] width 21 height 21
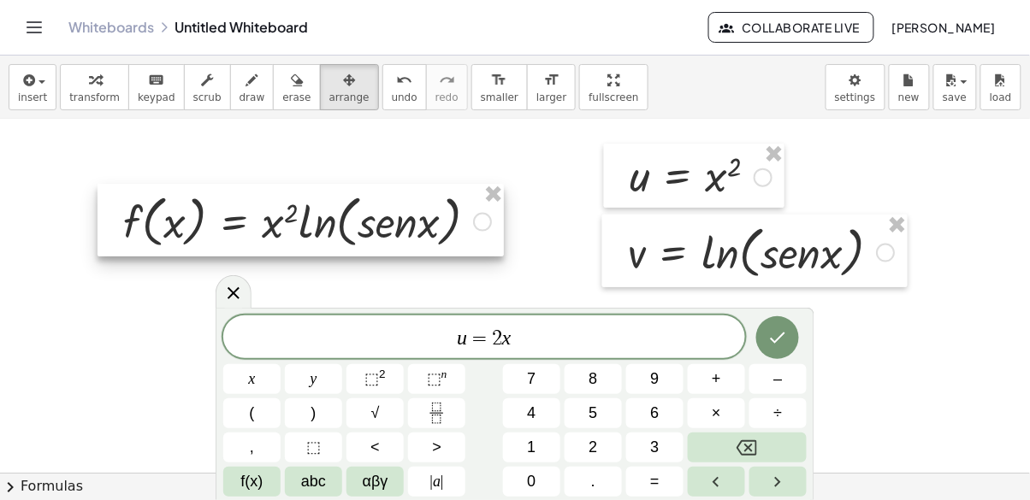
click at [442, 488] on span "|" at bounding box center [441, 481] width 3 height 17
click at [431, 478] on span "|" at bounding box center [431, 481] width 3 height 17
click at [376, 493] on button "αβγ" at bounding box center [374, 482] width 57 height 30
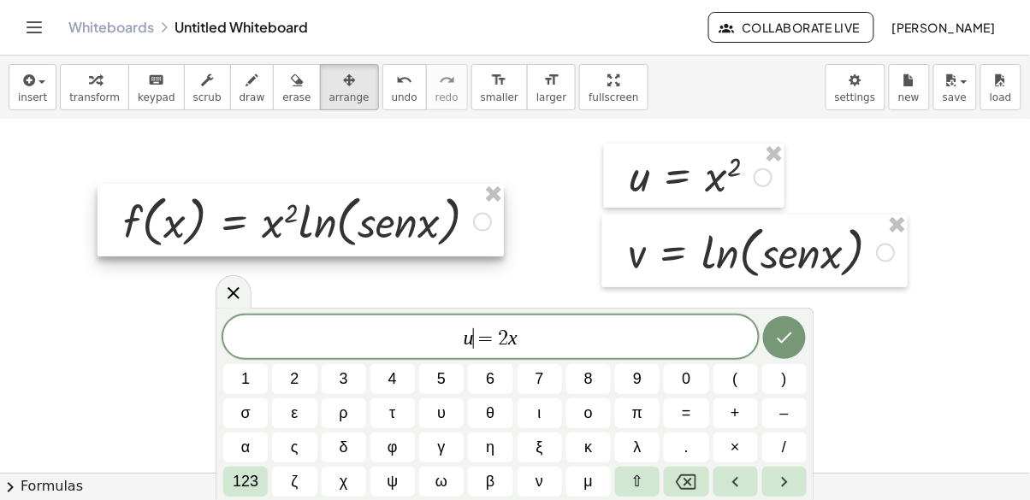
click at [625, 482] on button "⇧" at bounding box center [637, 482] width 44 height 30
click at [635, 481] on span "⇧" at bounding box center [637, 481] width 13 height 23
click at [235, 493] on span "123" at bounding box center [246, 481] width 26 height 23
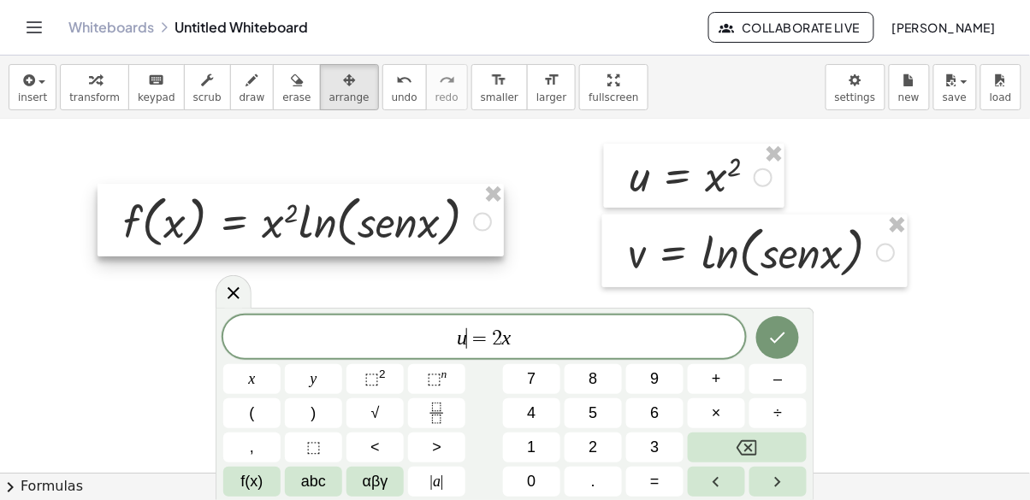
click at [315, 476] on span "abc" at bounding box center [313, 481] width 25 height 23
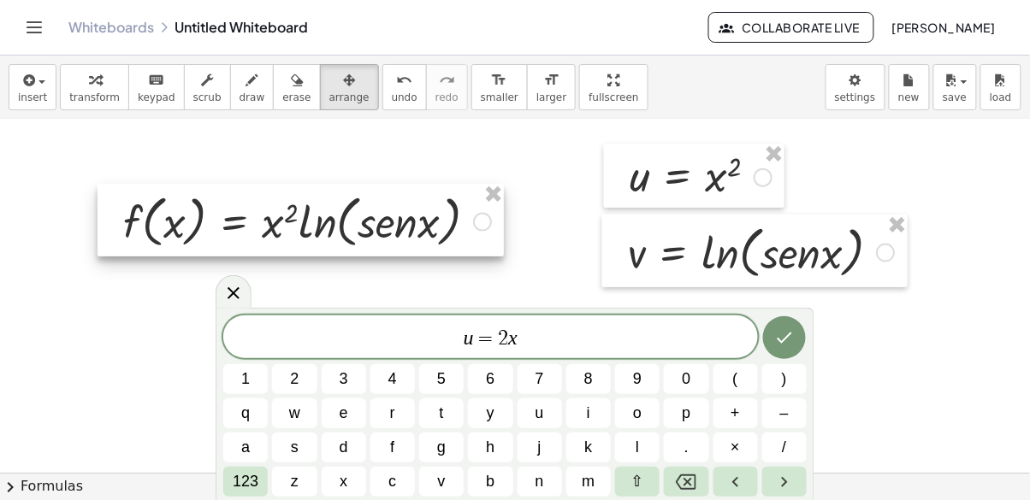
click at [242, 495] on button "123" at bounding box center [245, 482] width 44 height 30
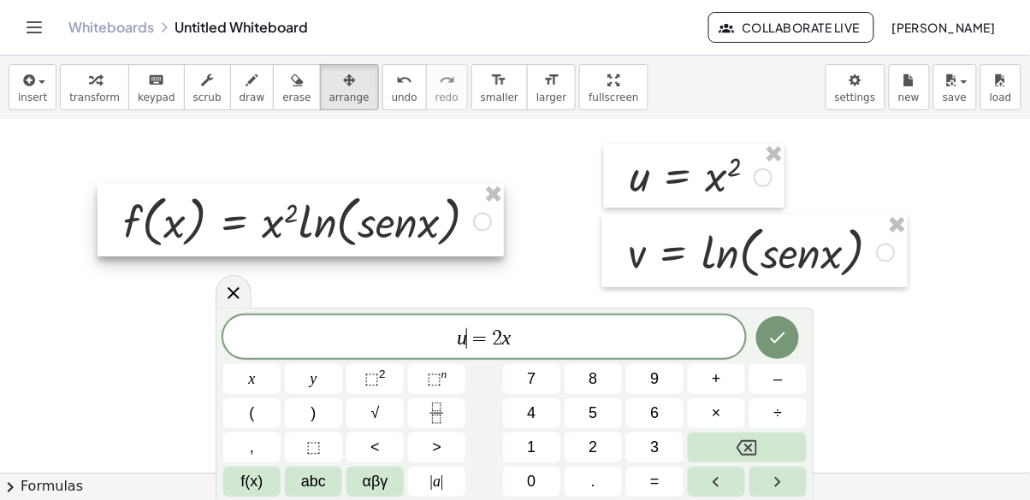
click at [304, 485] on span "abc" at bounding box center [313, 481] width 25 height 23
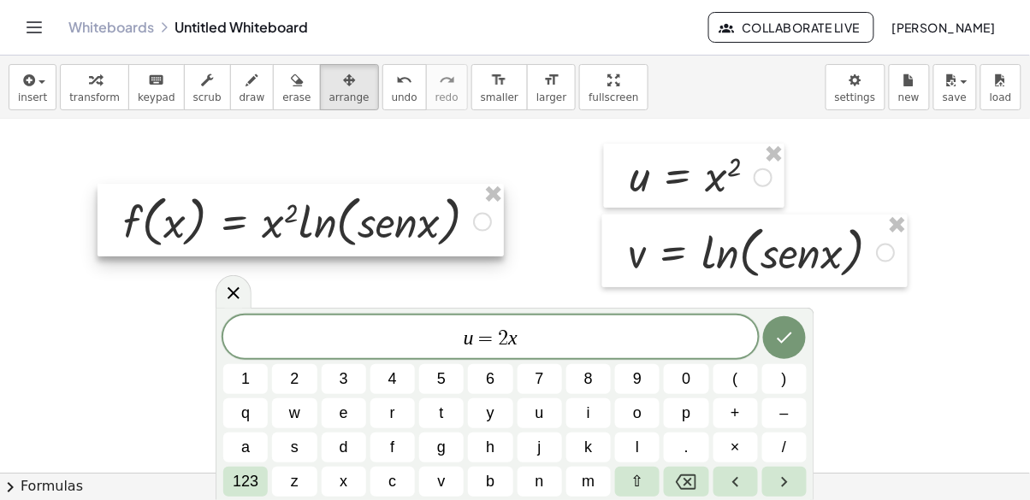
click at [236, 479] on span "123" at bounding box center [246, 481] width 26 height 23
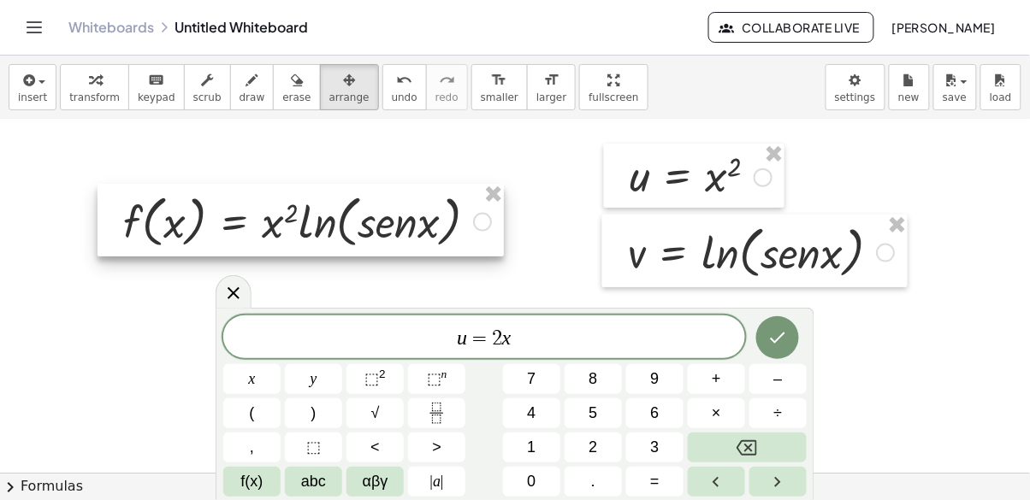
click at [372, 479] on span "αβγ" at bounding box center [376, 481] width 26 height 23
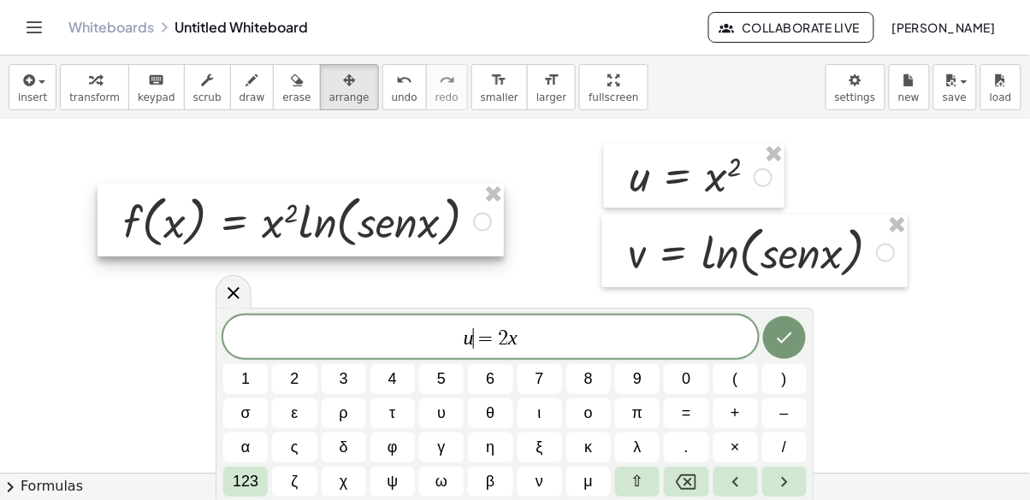
click at [233, 484] on span "123" at bounding box center [246, 481] width 26 height 23
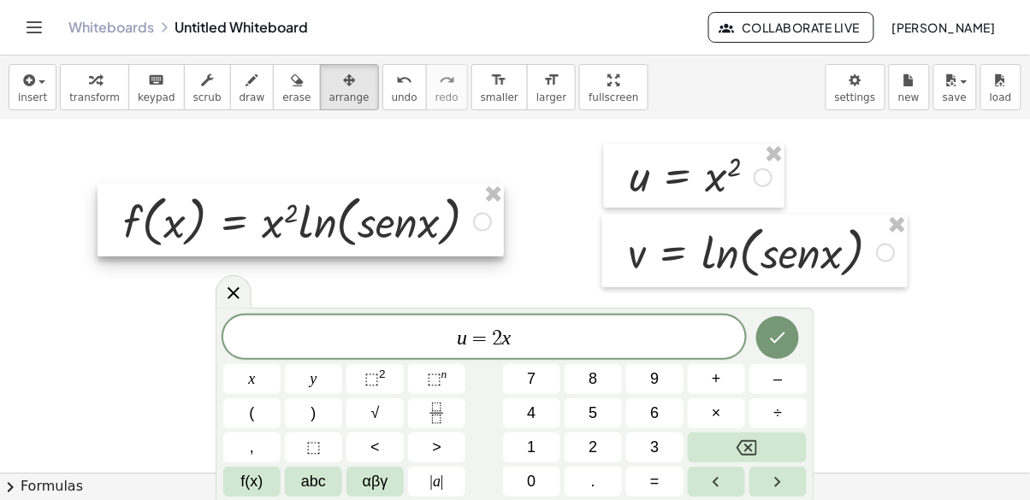
click at [241, 487] on span "f(x)" at bounding box center [252, 481] width 22 height 23
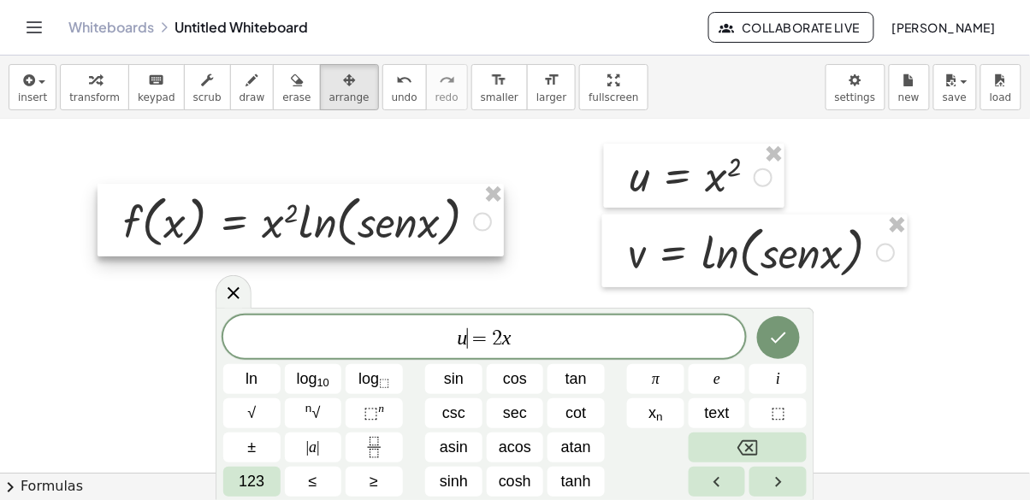
click at [702, 411] on button "text" at bounding box center [716, 413] width 57 height 30
click at [711, 418] on span "text" at bounding box center [717, 413] width 25 height 23
click at [708, 414] on span "text" at bounding box center [717, 413] width 25 height 23
click at [717, 411] on span "text" at bounding box center [717, 413] width 25 height 23
click at [783, 353] on button "Done" at bounding box center [778, 337] width 43 height 43
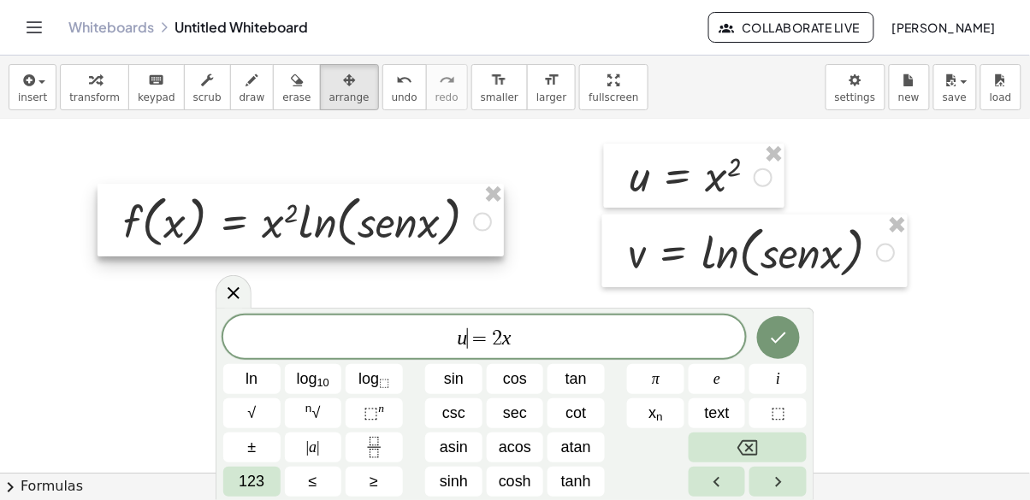
click at [669, 336] on span "u ​ = 2 x" at bounding box center [484, 339] width 522 height 24
click at [235, 310] on div "u = 2 x ​ ln log 10 log ⬚ sin cos tan π e i √ n √ ⬚ n csc sec cot x n text ⬚ ± …" at bounding box center [514, 404] width 599 height 192
click at [236, 301] on icon at bounding box center [233, 293] width 21 height 21
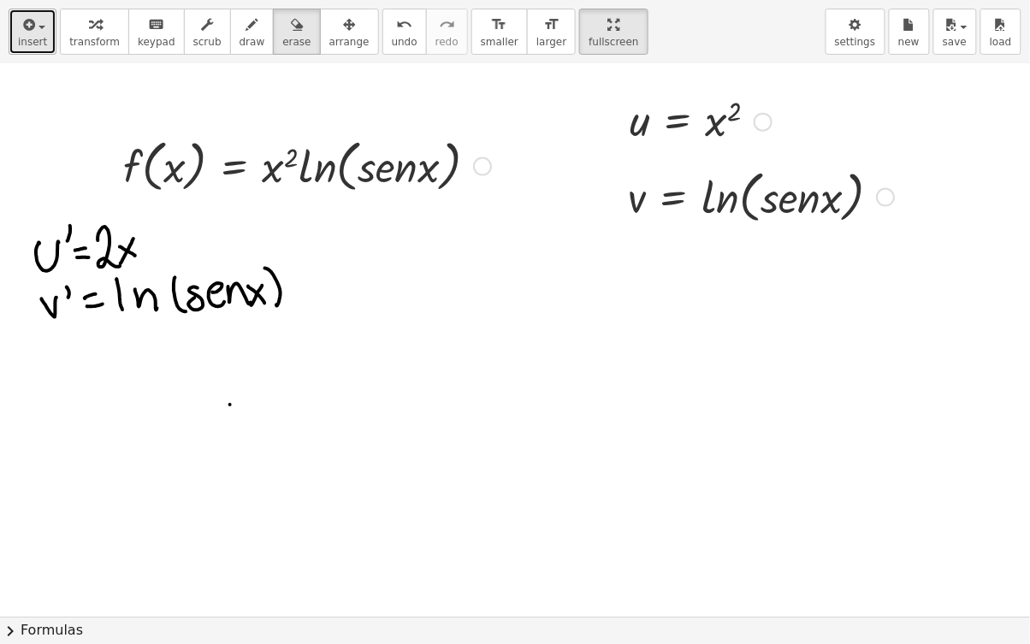
click at [30, 40] on span "insert" at bounding box center [32, 42] width 29 height 12
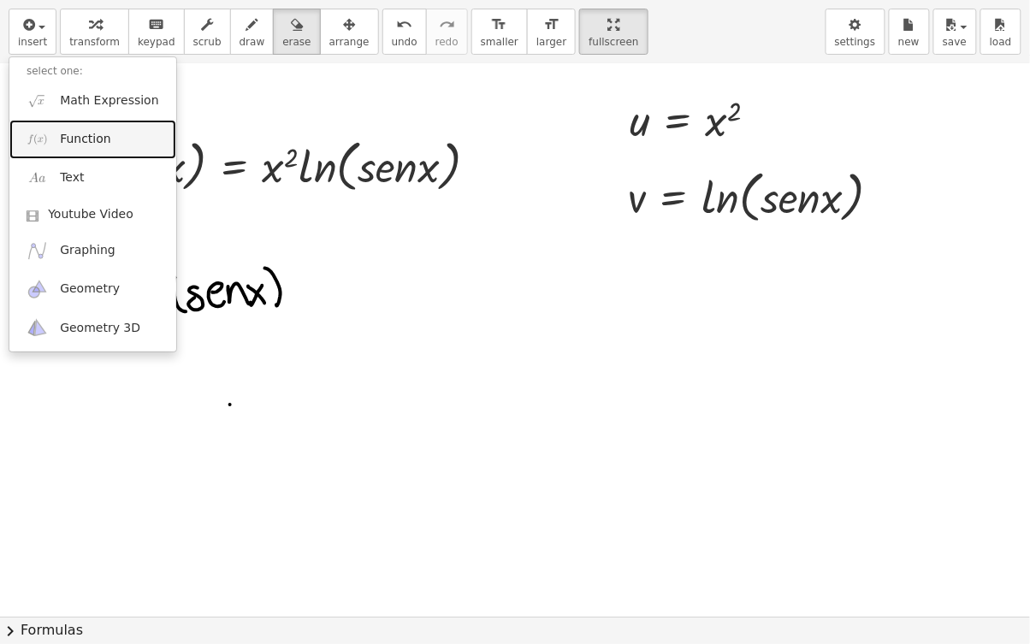
click at [47, 151] on link "Function" at bounding box center [92, 139] width 167 height 38
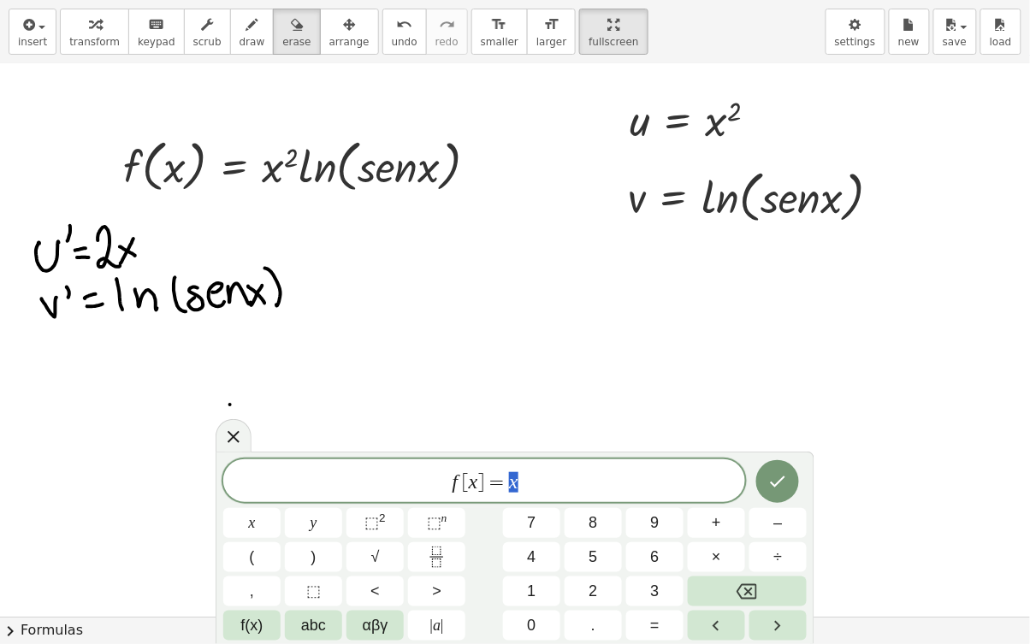
click at [322, 499] on button "⬚" at bounding box center [313, 591] width 57 height 30
click at [381, 499] on span "αβγ" at bounding box center [376, 625] width 26 height 23
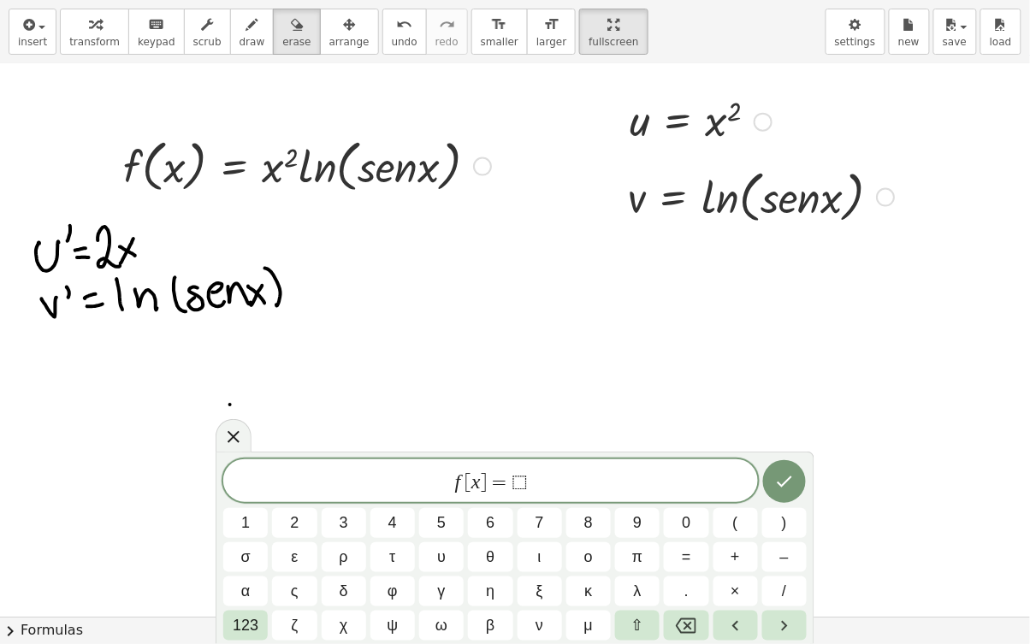
click at [637, 499] on span "⇧" at bounding box center [637, 625] width 13 height 23
click at [242, 499] on span "123" at bounding box center [246, 625] width 26 height 23
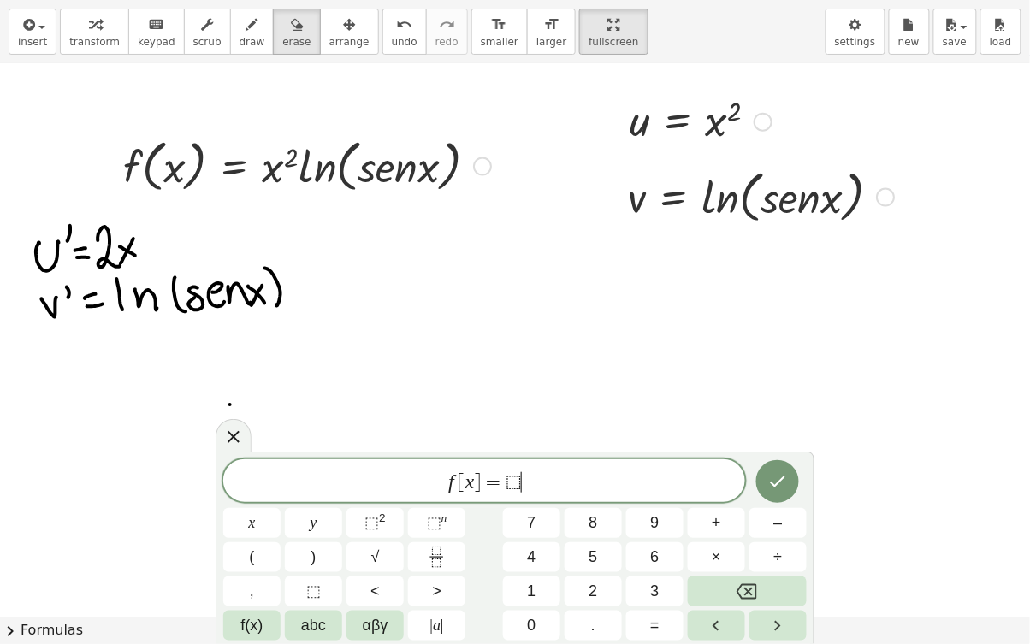
click at [306, 499] on span "abc" at bounding box center [313, 625] width 25 height 23
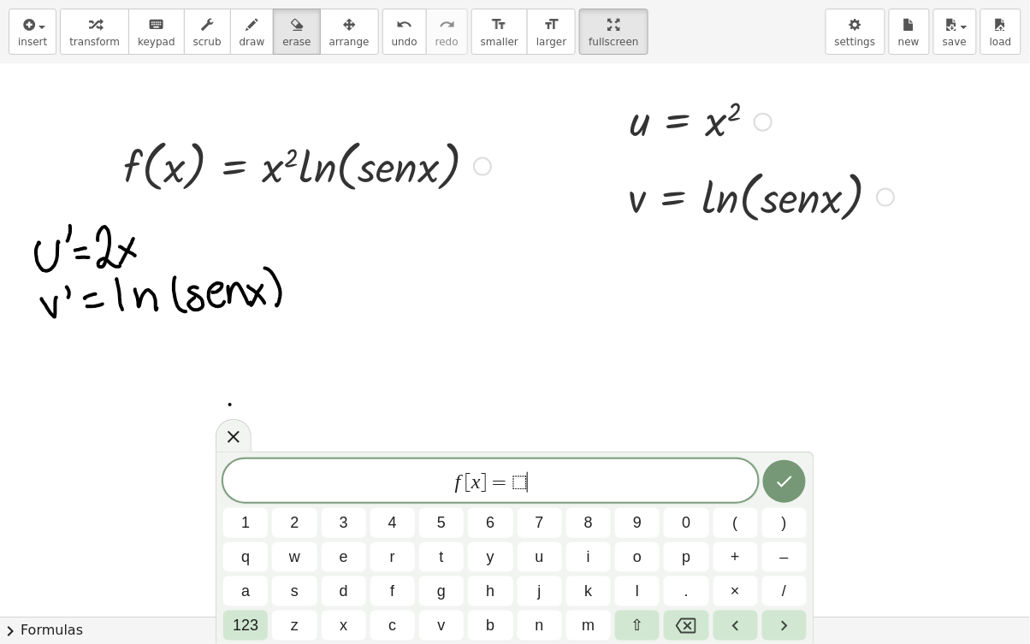
click at [242, 499] on span "123" at bounding box center [246, 625] width 26 height 23
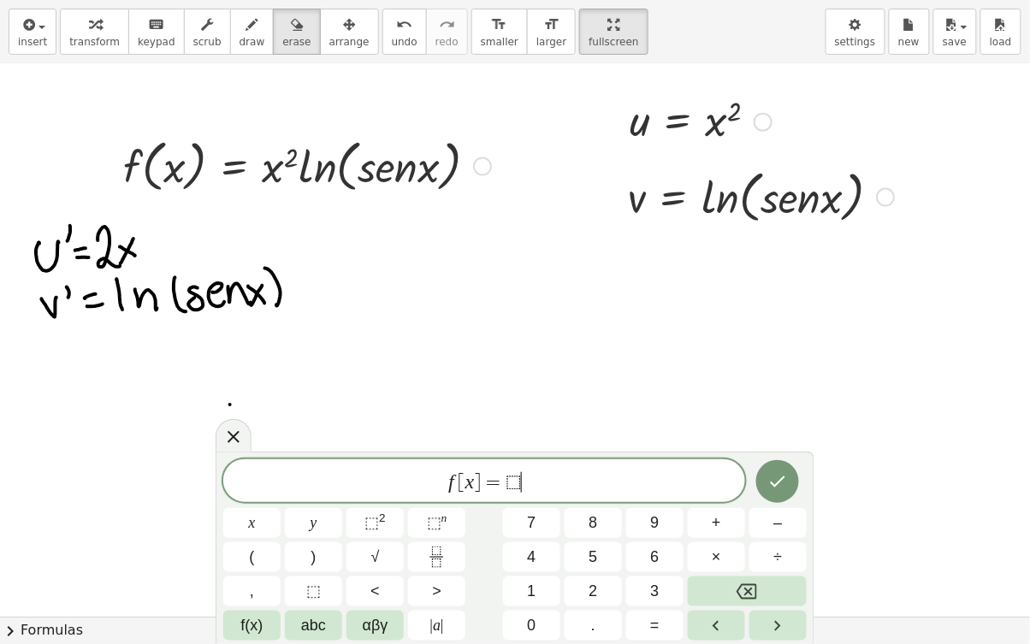
click at [247, 499] on span "f(x)" at bounding box center [252, 625] width 22 height 23
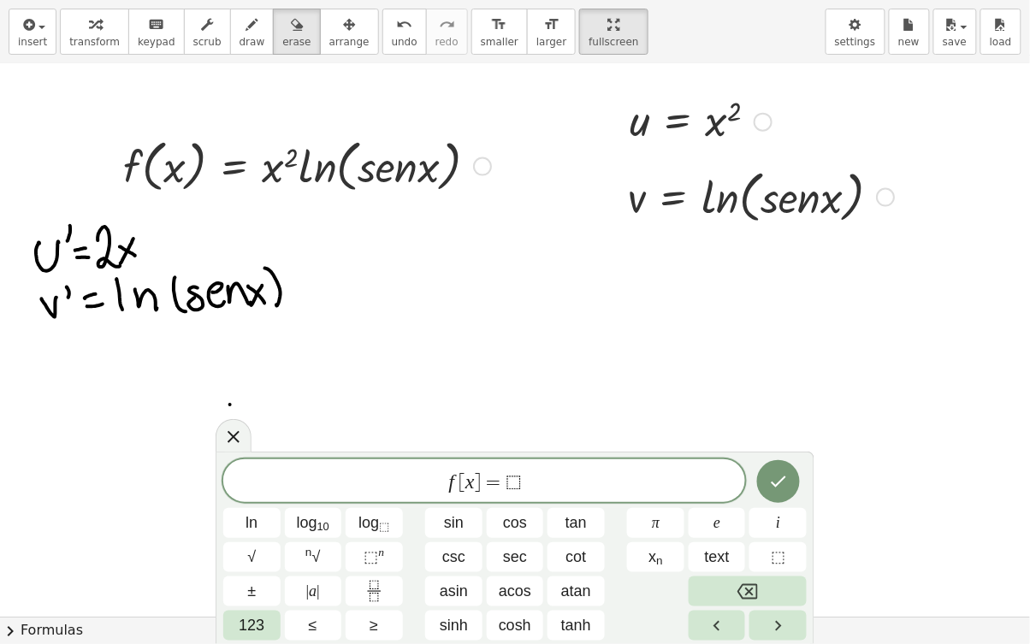
click at [252, 499] on span "123" at bounding box center [252, 625] width 26 height 23
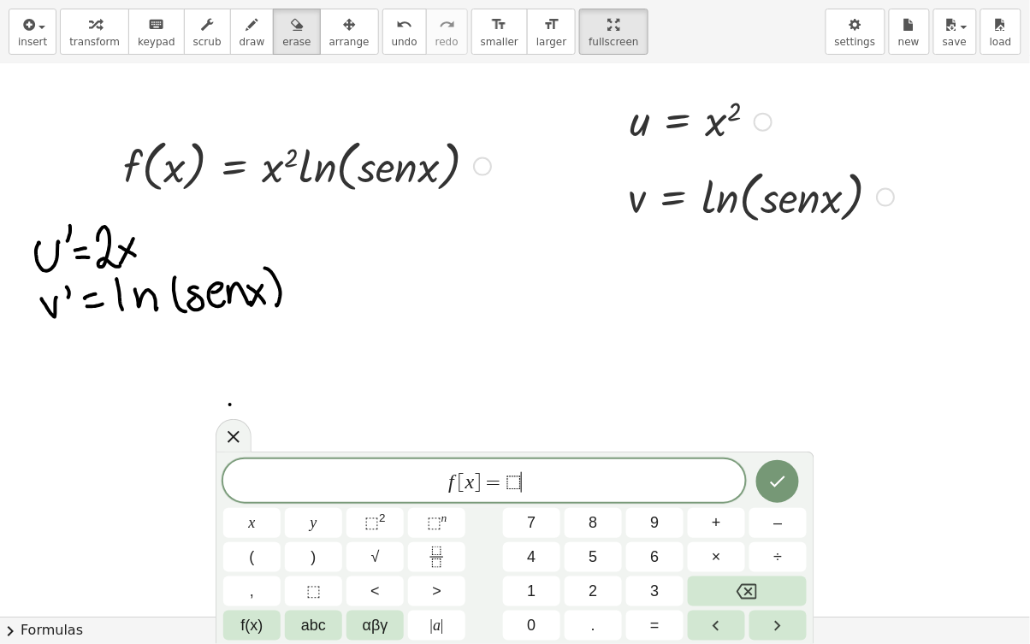
click at [257, 499] on span "f(x)" at bounding box center [252, 625] width 22 height 23
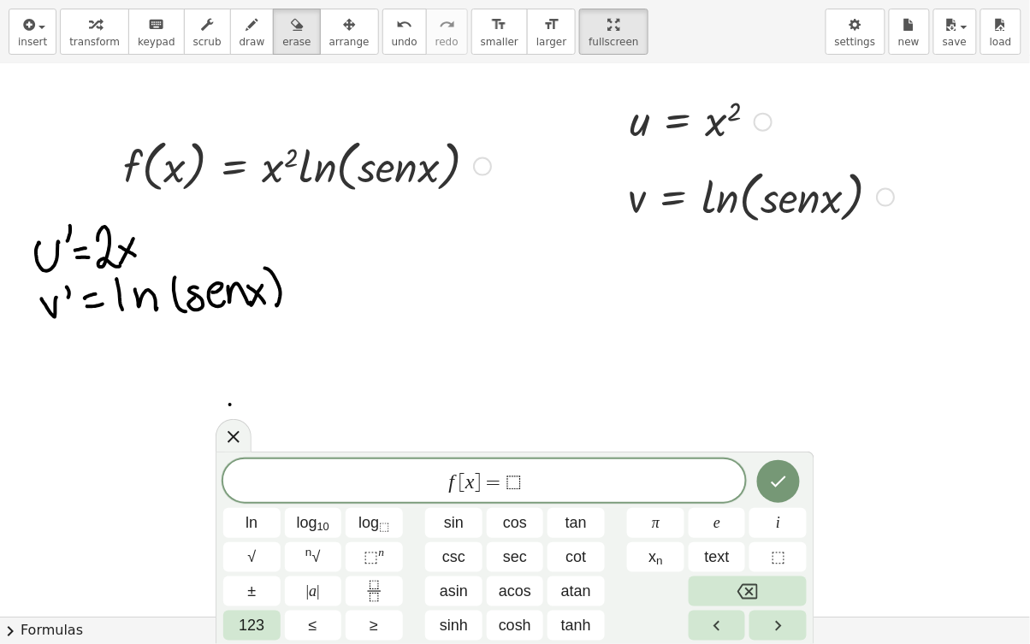
click at [251, 499] on span "123" at bounding box center [252, 625] width 26 height 23
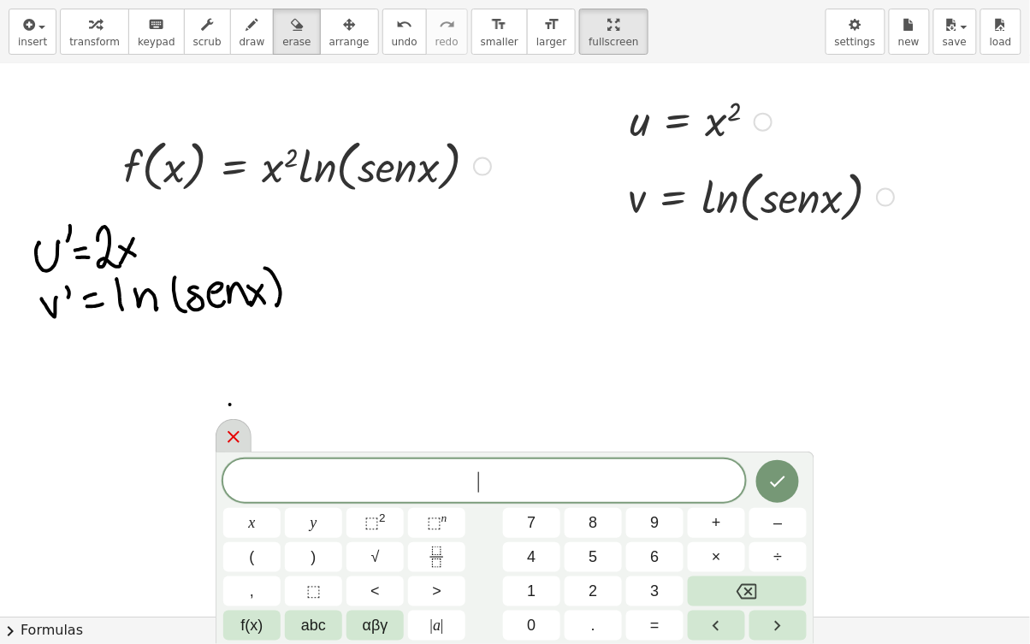
click at [227, 450] on div at bounding box center [233, 435] width 36 height 33
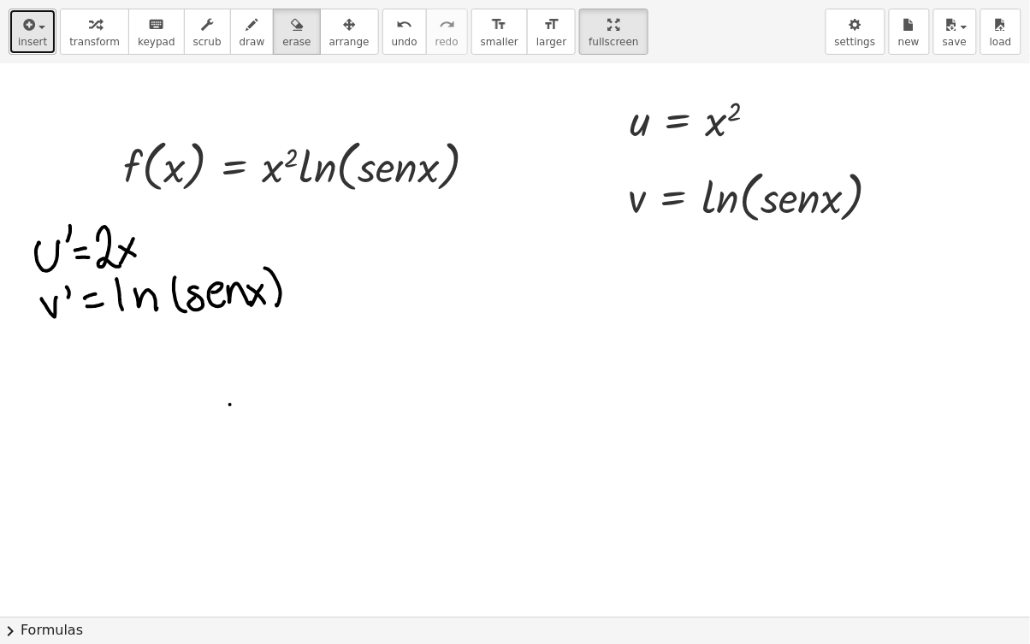
click at [41, 32] on div "button" at bounding box center [32, 24] width 29 height 21
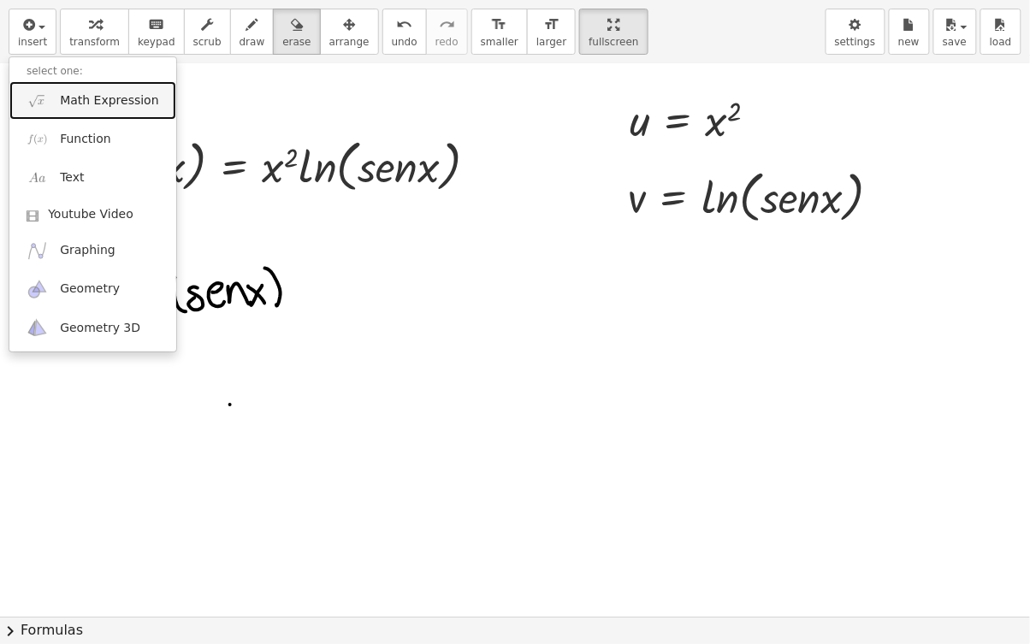
click at [138, 107] on span "Math Expression" at bounding box center [109, 100] width 98 height 17
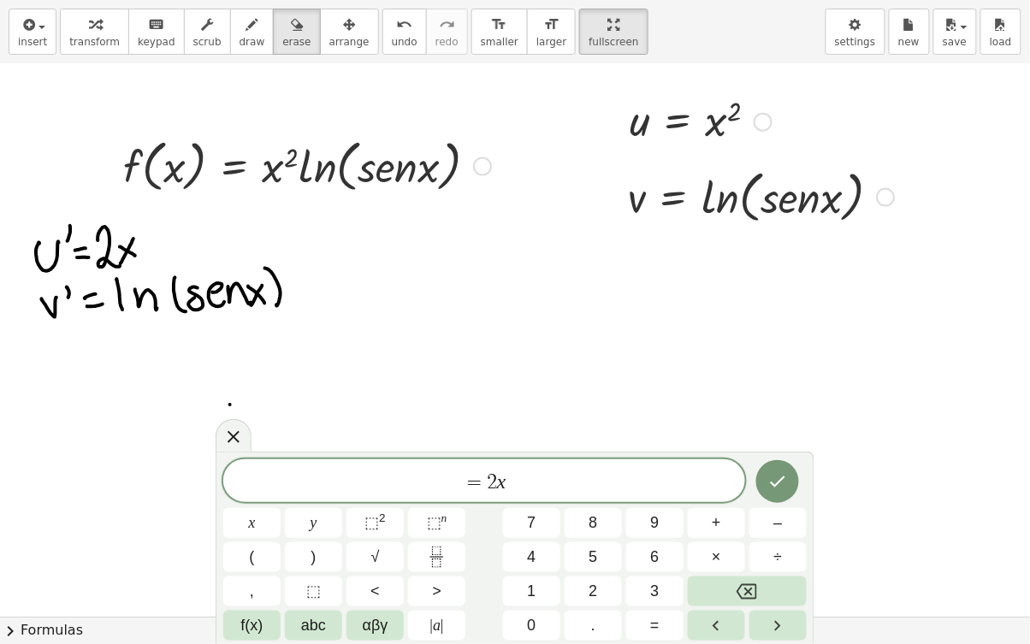
click at [788, 487] on button "Done" at bounding box center [777, 481] width 43 height 43
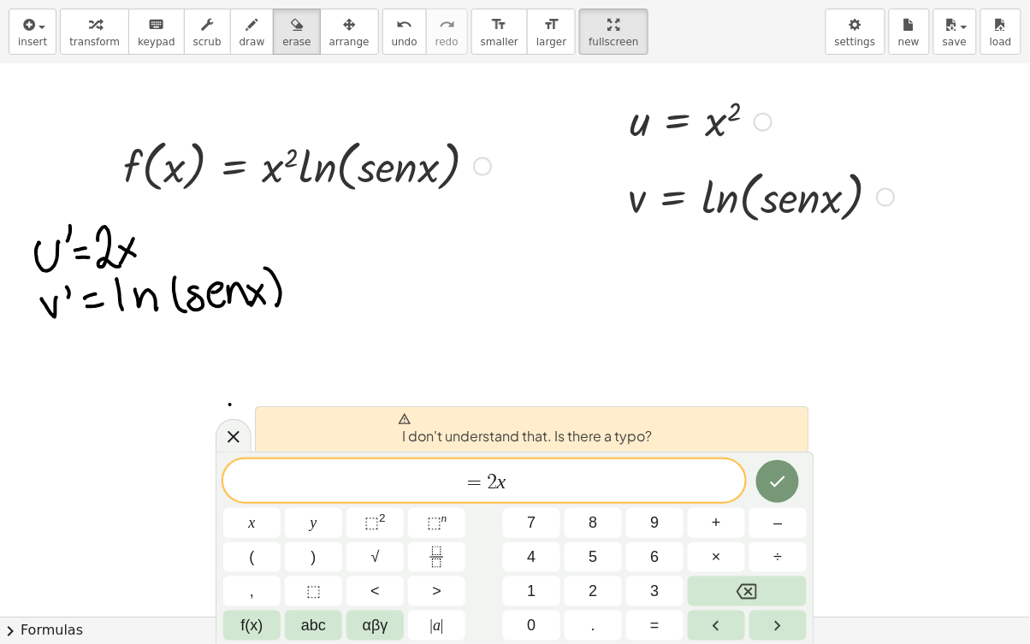
click at [779, 473] on icon "Done" at bounding box center [777, 481] width 21 height 21
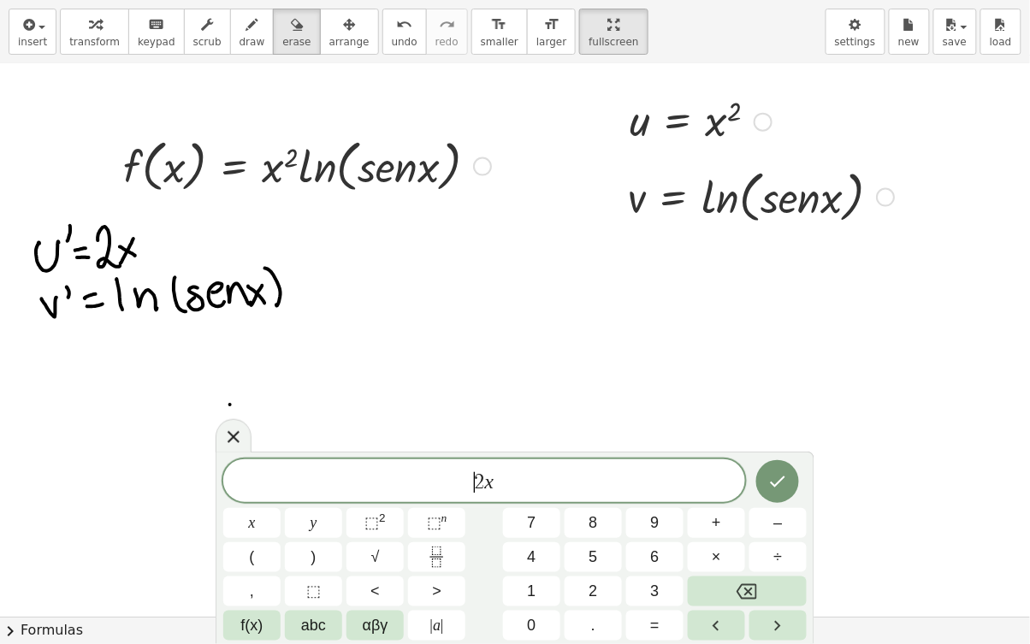
click at [776, 493] on button "Done" at bounding box center [777, 481] width 43 height 43
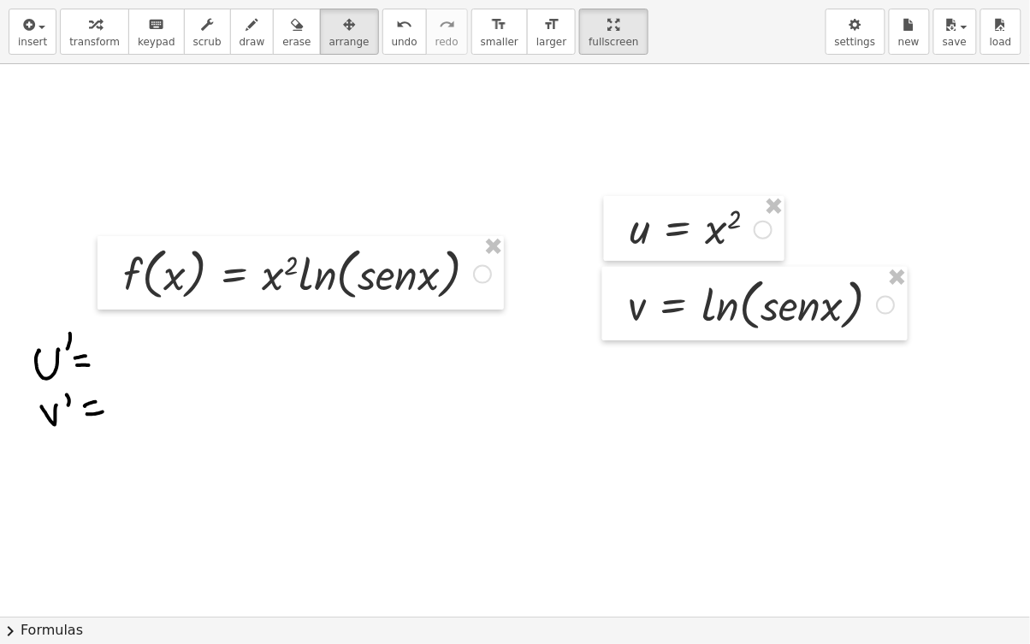
scroll to position [0, 0]
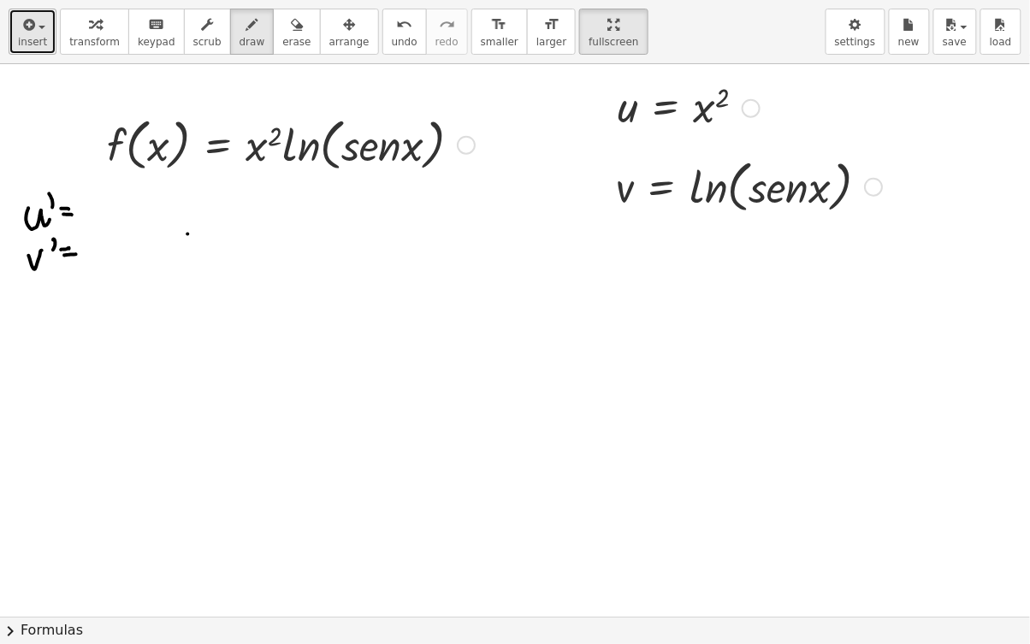
click at [28, 32] on icon "button" at bounding box center [27, 25] width 15 height 21
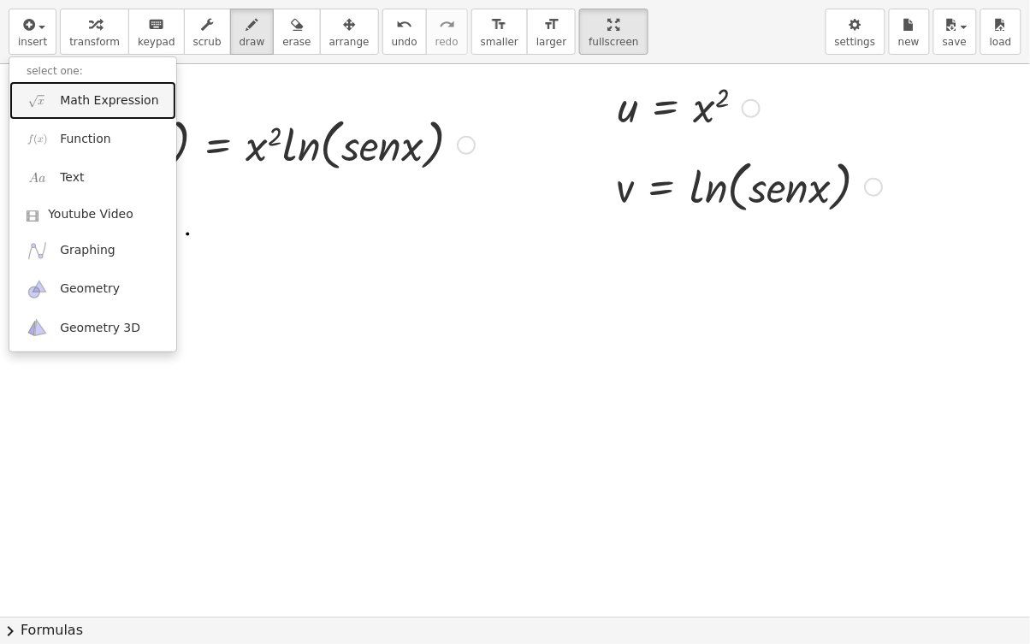
click at [121, 106] on span "Math Expression" at bounding box center [109, 100] width 98 height 17
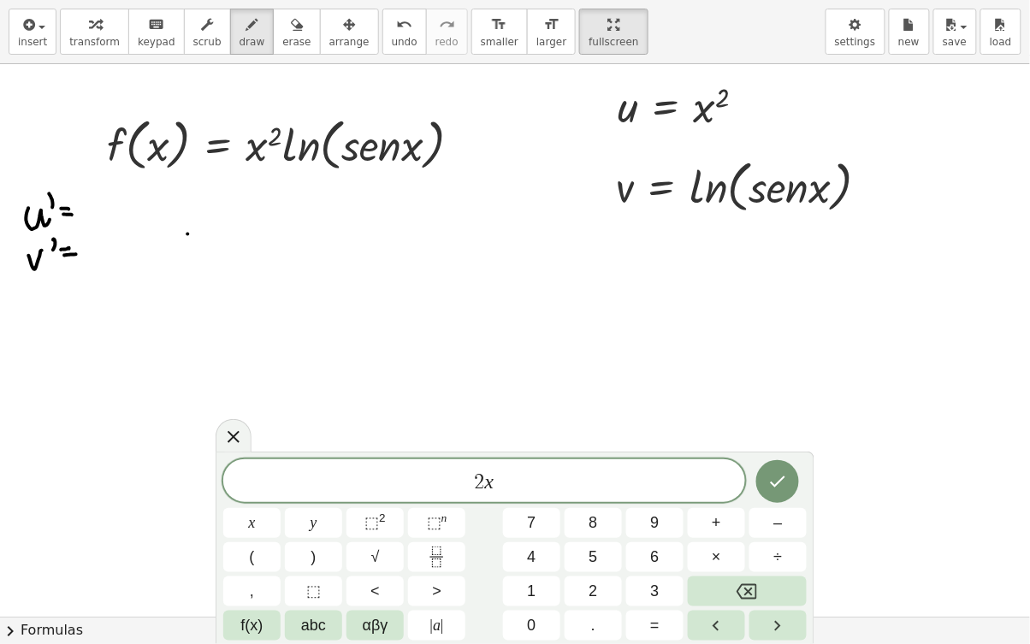
click at [775, 481] on icon "Done" at bounding box center [777, 481] width 21 height 21
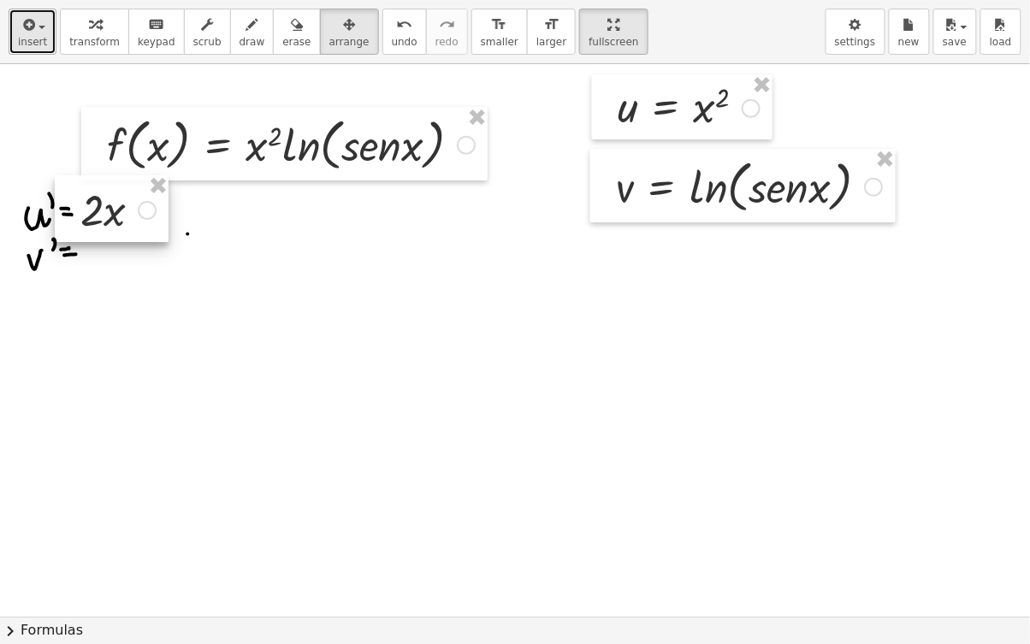
click at [35, 32] on span "button" at bounding box center [36, 27] width 3 height 12
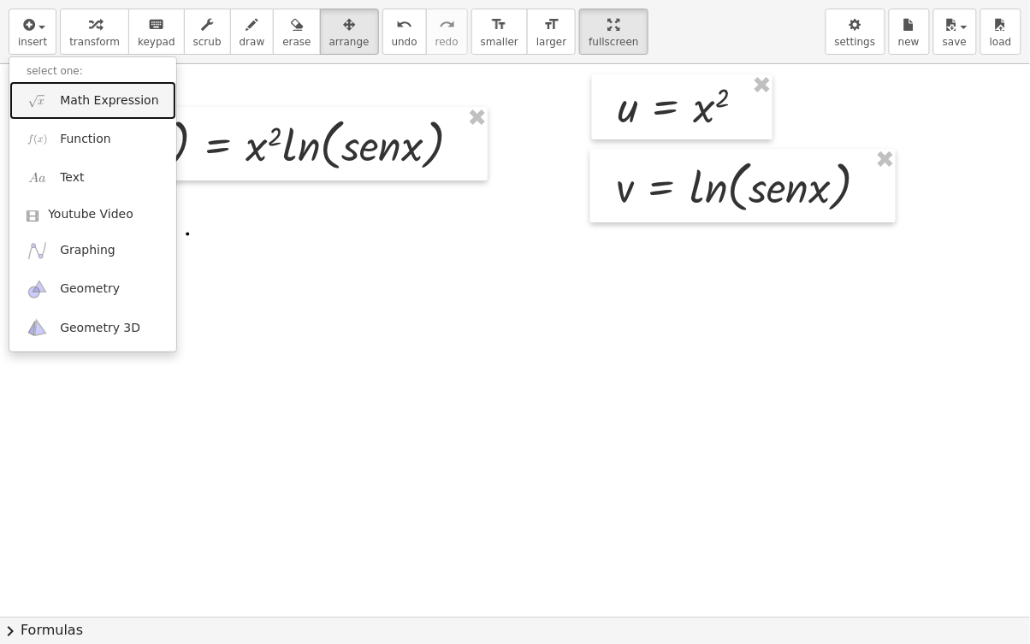
click at [115, 109] on link "Math Expression" at bounding box center [92, 100] width 167 height 38
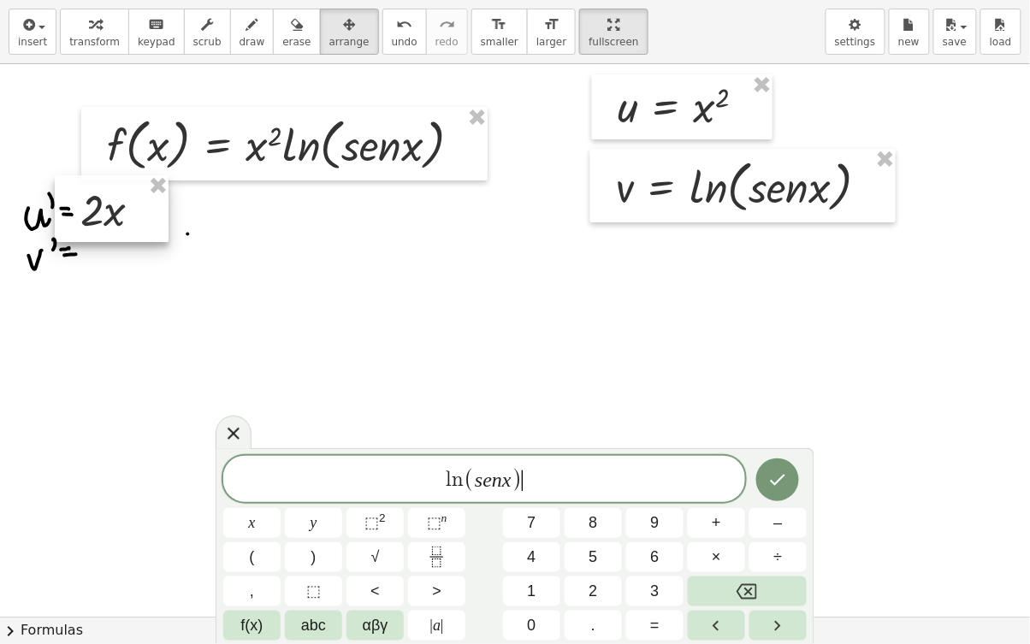
click at [773, 472] on icon "Done" at bounding box center [777, 479] width 21 height 21
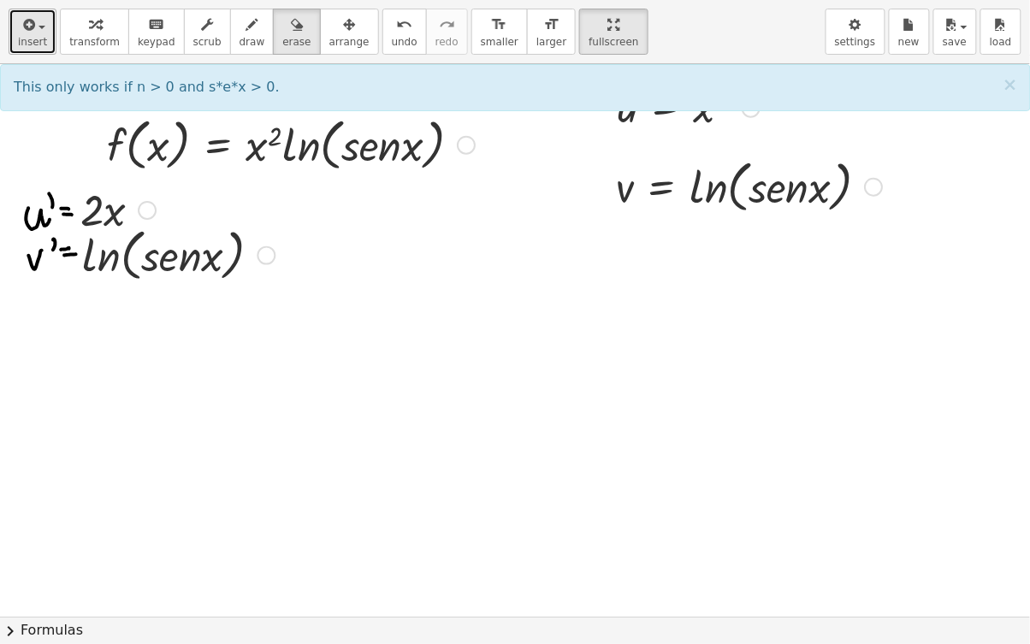
click at [32, 36] on span "insert" at bounding box center [32, 42] width 29 height 12
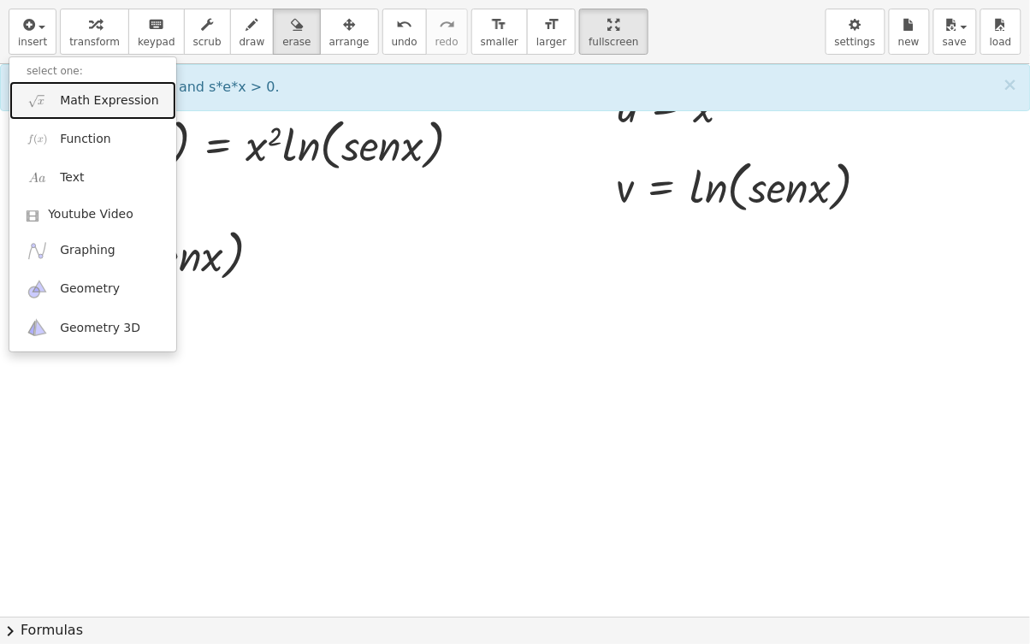
click at [119, 112] on link "Math Expression" at bounding box center [92, 100] width 167 height 38
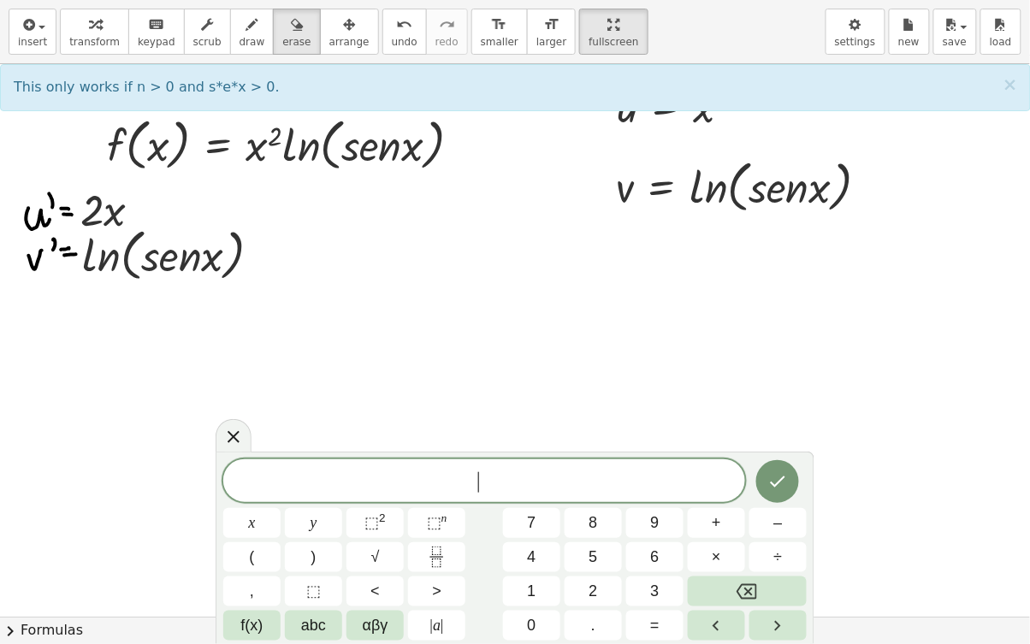
click at [445, 499] on icon "Fraction" at bounding box center [436, 556] width 21 height 21
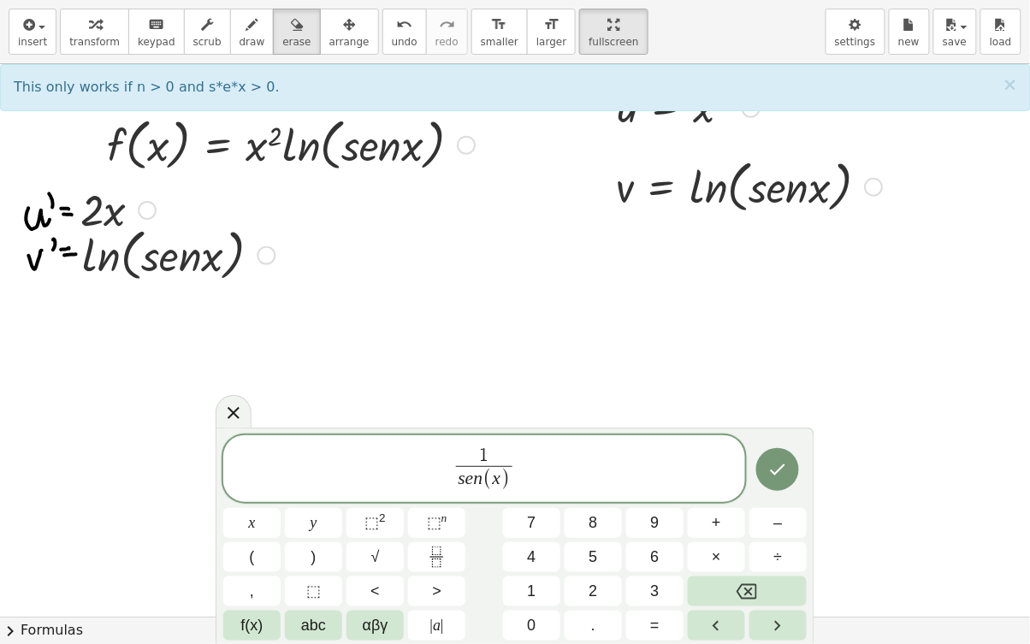
click at [710, 499] on button "×" at bounding box center [716, 557] width 57 height 30
click at [772, 476] on icon "Done" at bounding box center [777, 469] width 21 height 21
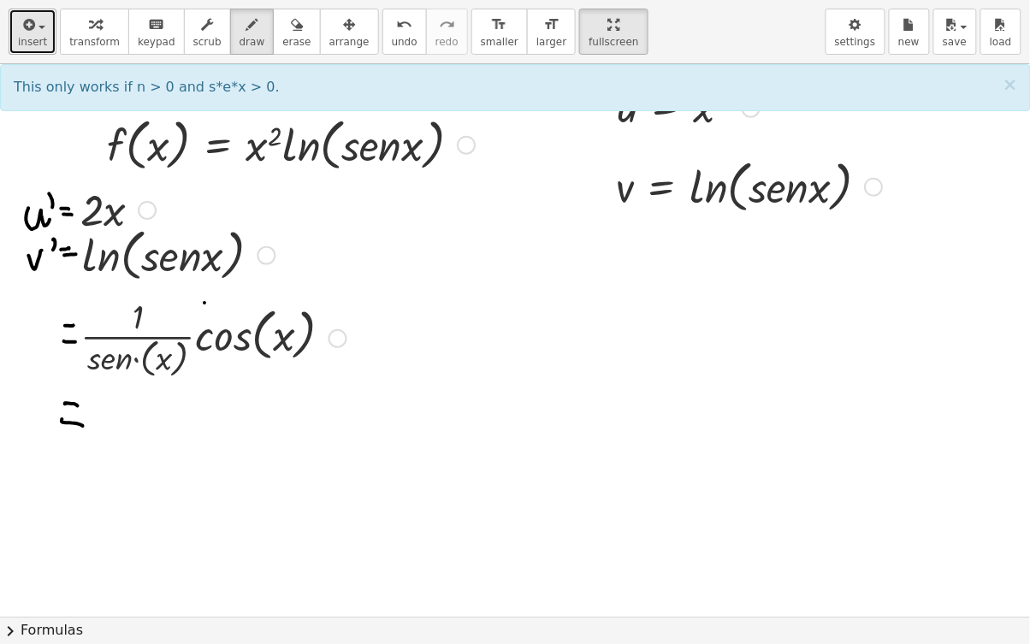
click at [31, 44] on span "insert" at bounding box center [32, 42] width 29 height 12
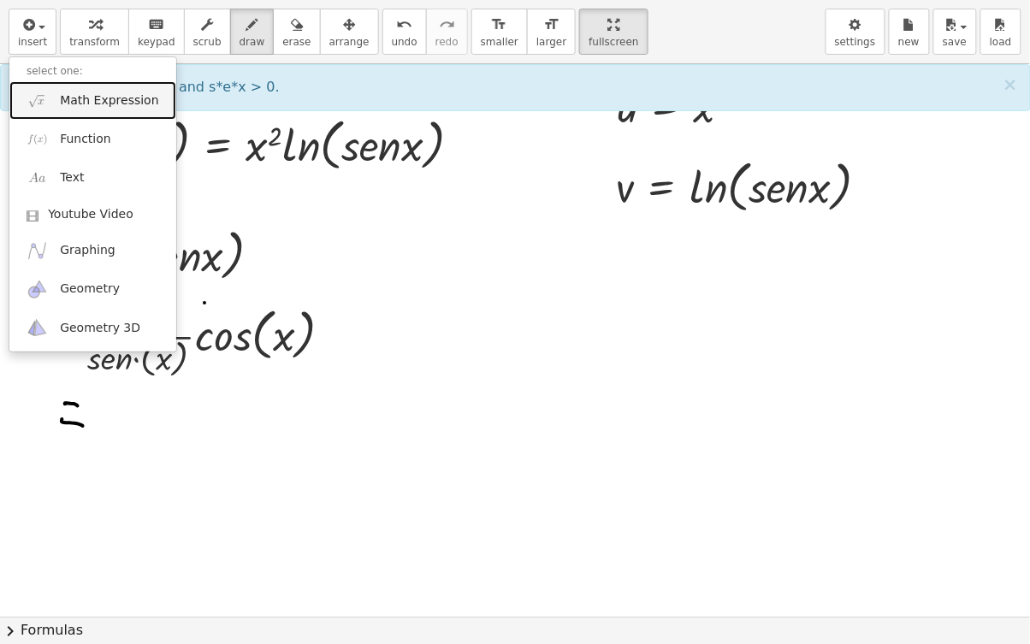
click at [125, 113] on link "Math Expression" at bounding box center [92, 100] width 167 height 38
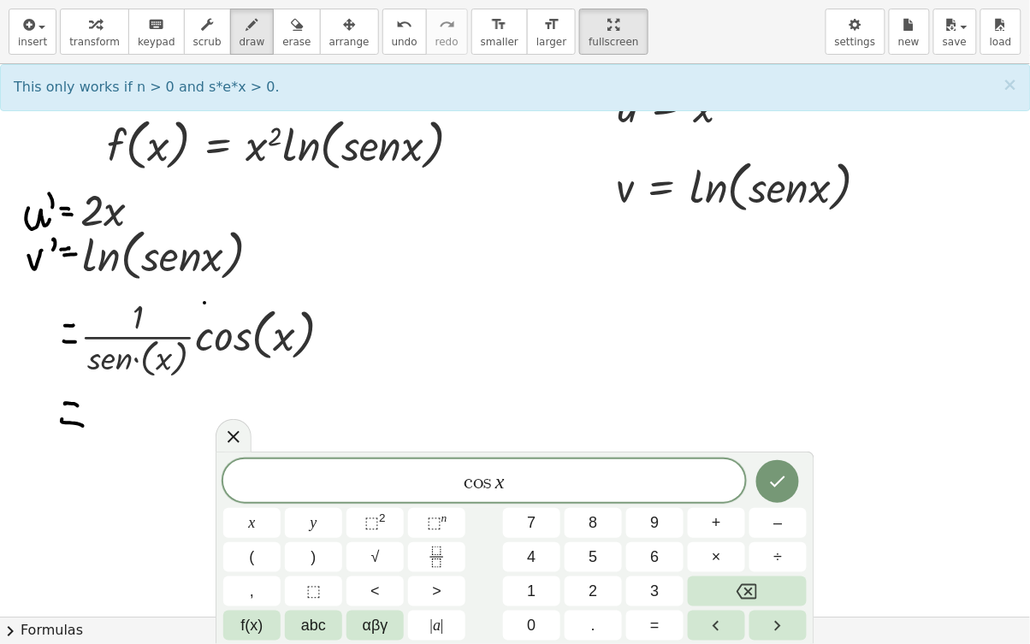
click at [450, 499] on button "Fraction" at bounding box center [436, 557] width 57 height 30
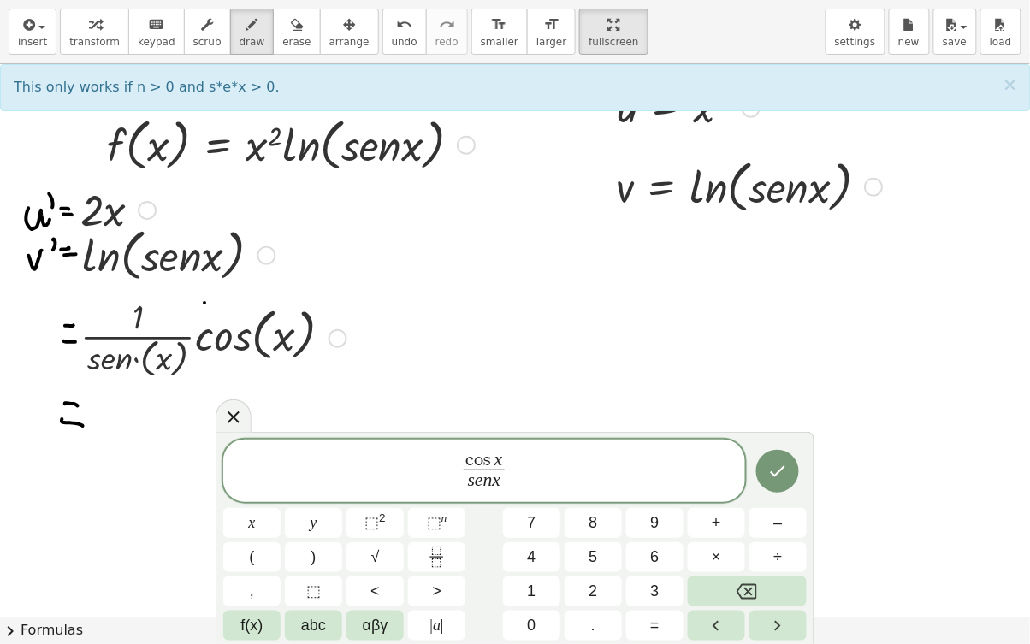
click at [780, 476] on icon "Done" at bounding box center [777, 471] width 21 height 21
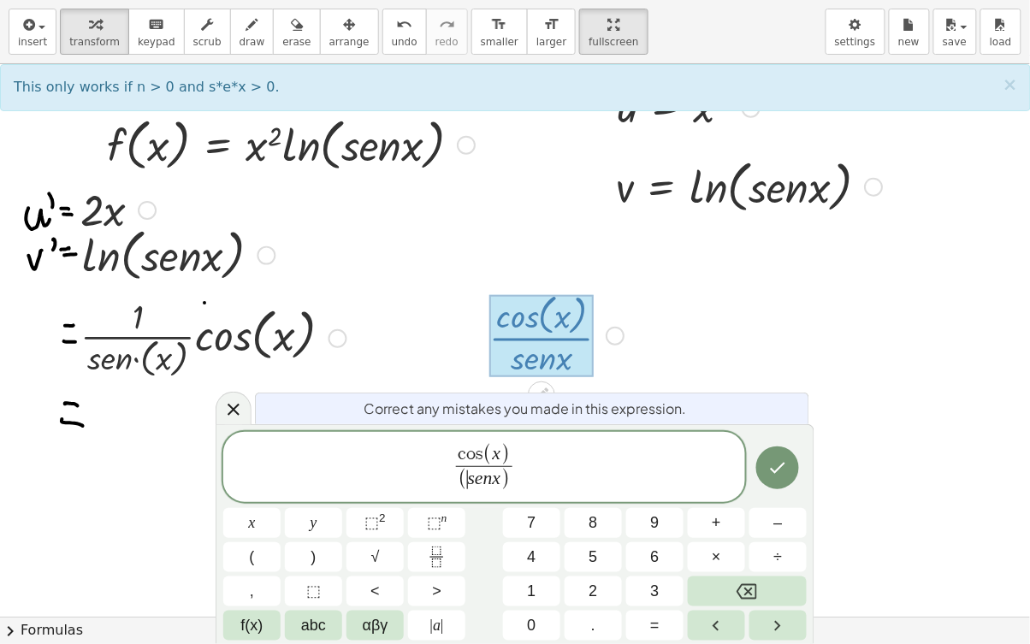
click at [490, 457] on span "(" at bounding box center [486, 455] width 9 height 22
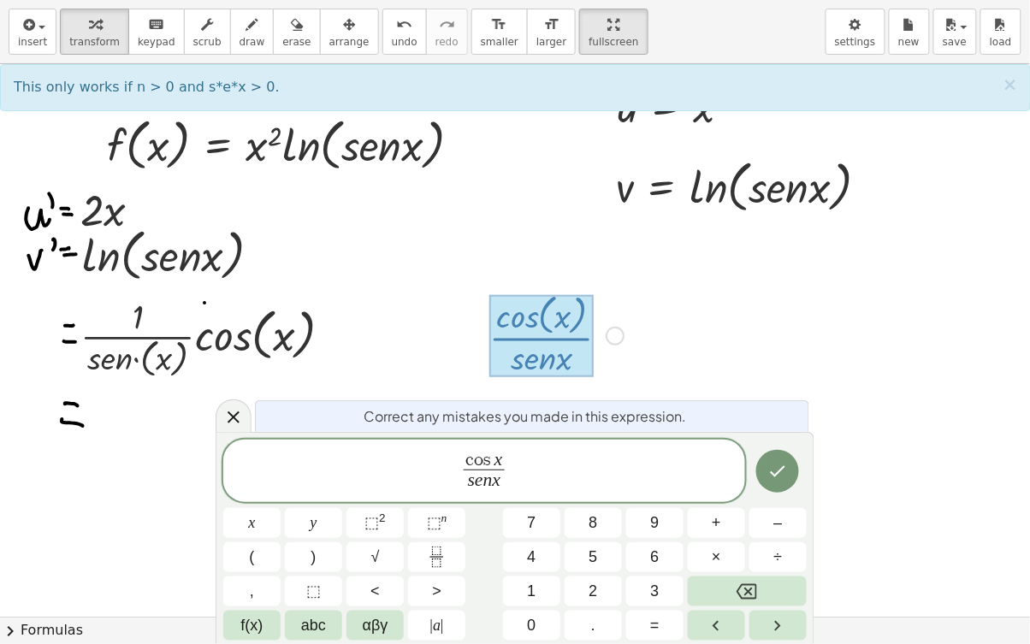
click at [774, 477] on icon "Done" at bounding box center [777, 471] width 21 height 21
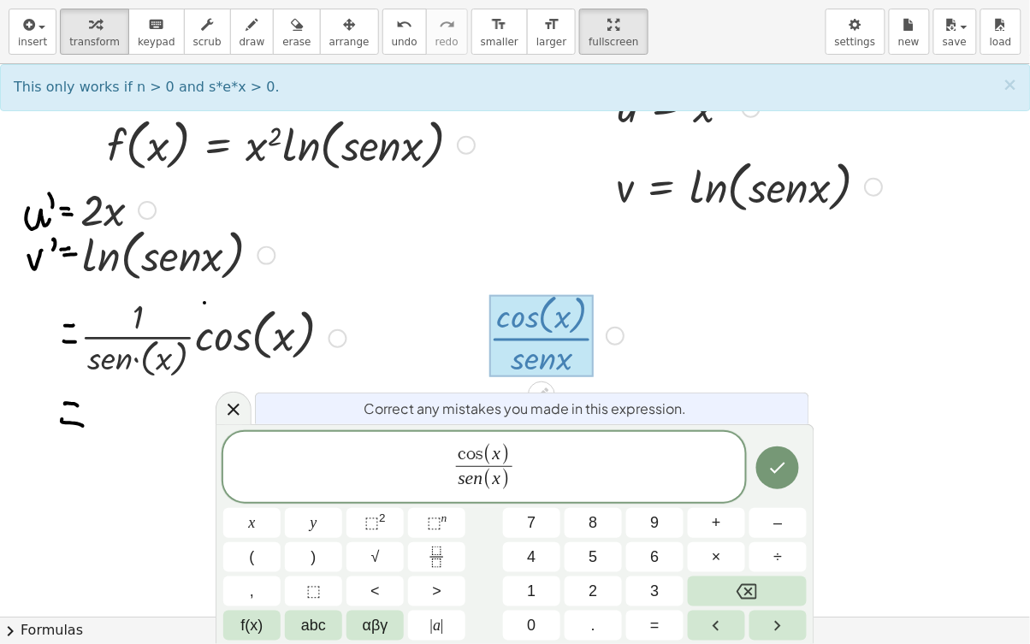
click at [772, 463] on icon "Done" at bounding box center [777, 467] width 21 height 21
click at [497, 478] on span "(" at bounding box center [491, 480] width 9 height 22
click at [779, 459] on icon "Done" at bounding box center [777, 467] width 21 height 21
click at [377, 499] on span "αβγ" at bounding box center [376, 625] width 26 height 23
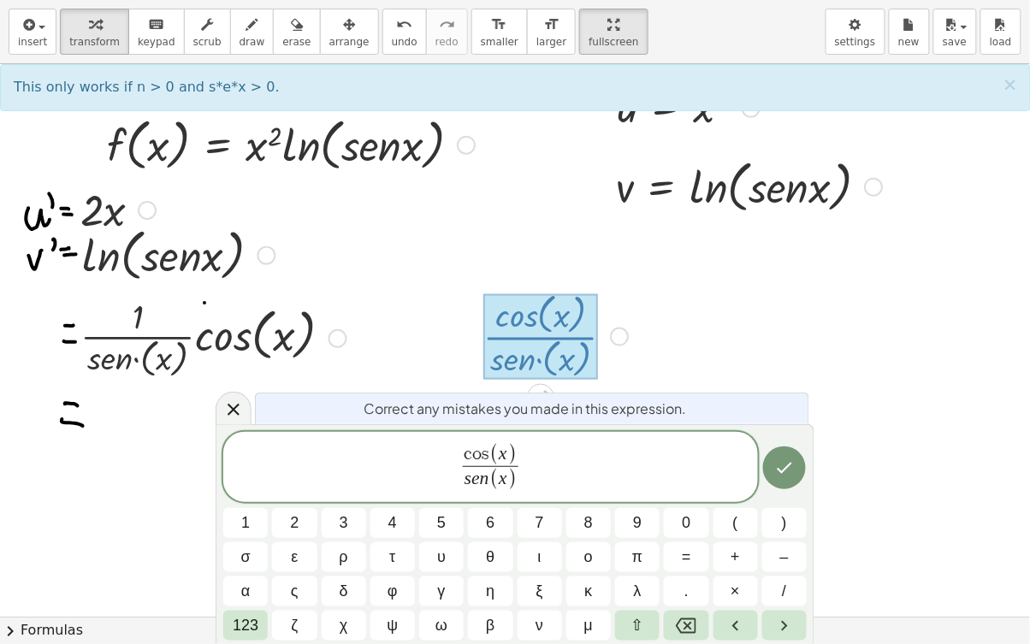
click at [305, 499] on div "Correct any mistakes you made in this expression. c o s ( x ) s e n ​ ( x ) ​ 1…" at bounding box center [514, 534] width 599 height 220
click at [248, 499] on span "123" at bounding box center [246, 625] width 26 height 23
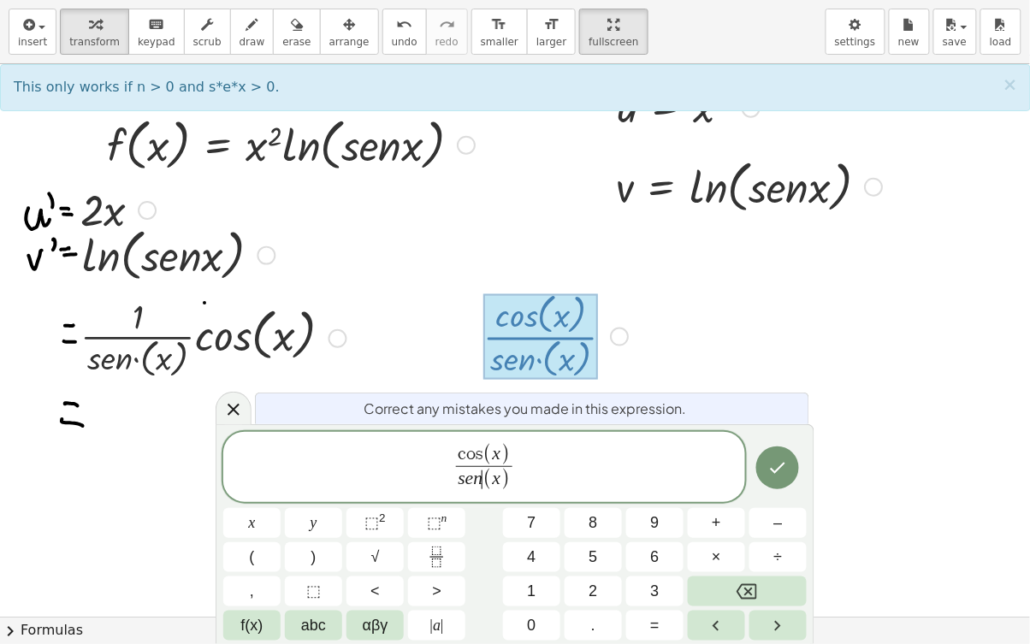
click at [315, 499] on span "abc" at bounding box center [313, 625] width 25 height 23
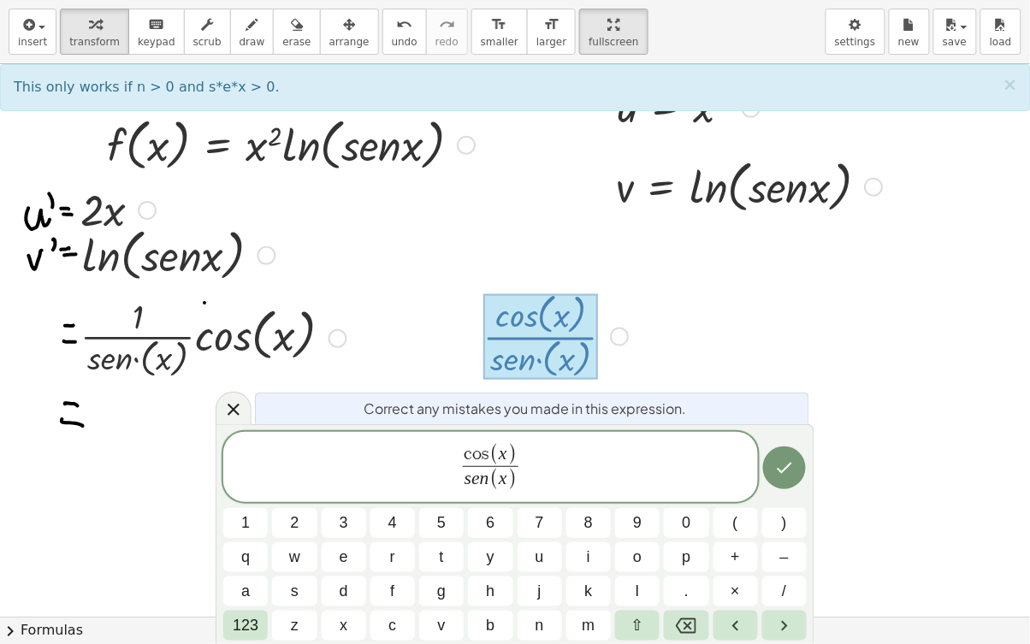
click at [257, 499] on span "123" at bounding box center [246, 625] width 26 height 23
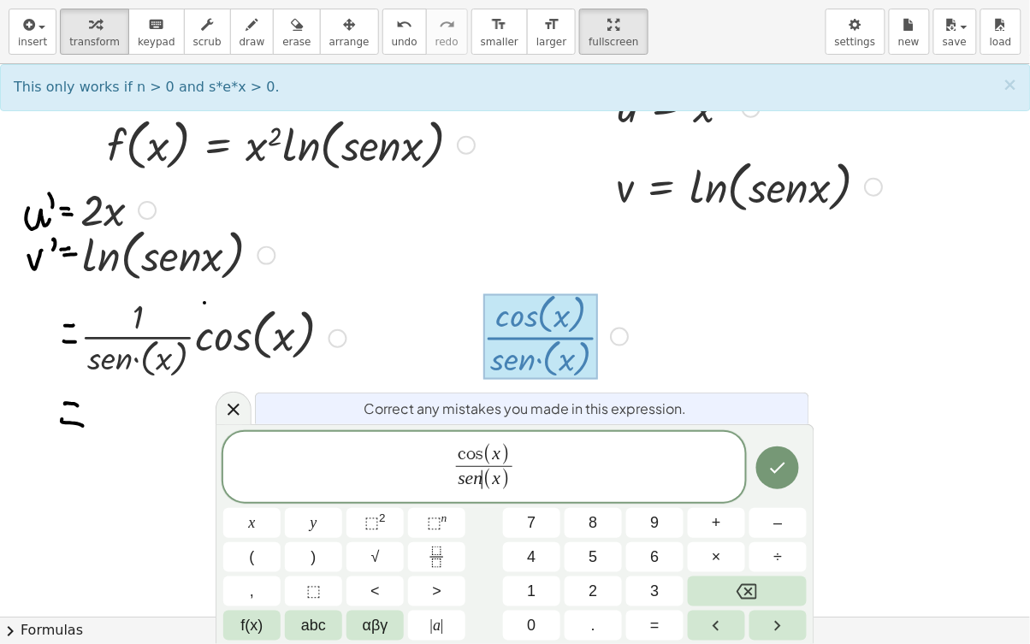
click at [253, 499] on span "f(x)" at bounding box center [252, 625] width 22 height 23
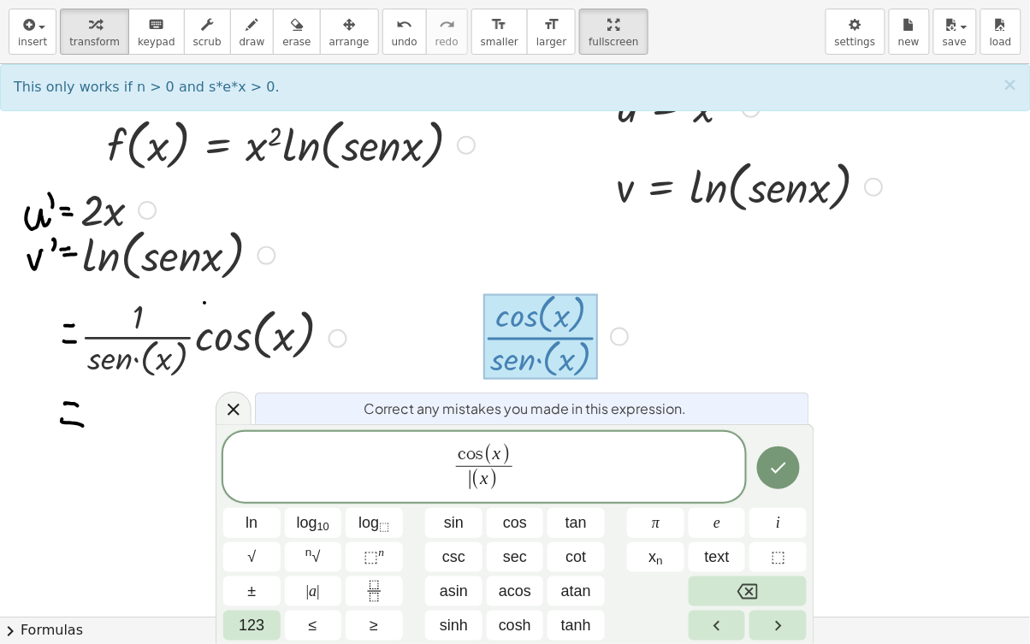
click at [428, 499] on button "sin" at bounding box center [453, 523] width 57 height 30
click at [774, 478] on button "Done" at bounding box center [778, 467] width 43 height 43
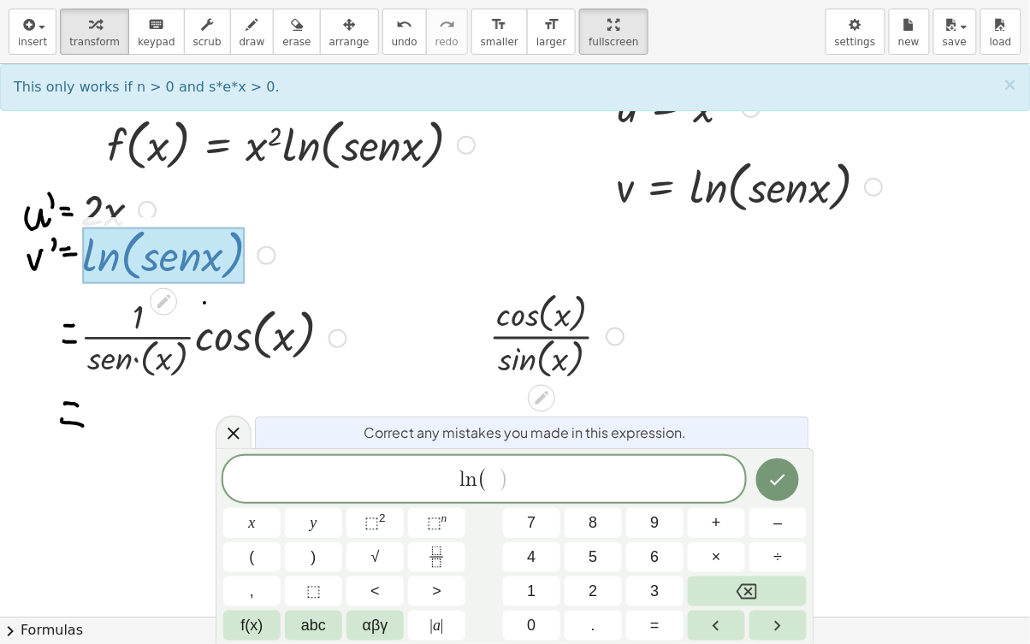
click at [256, 499] on span "f(x)" at bounding box center [252, 625] width 22 height 23
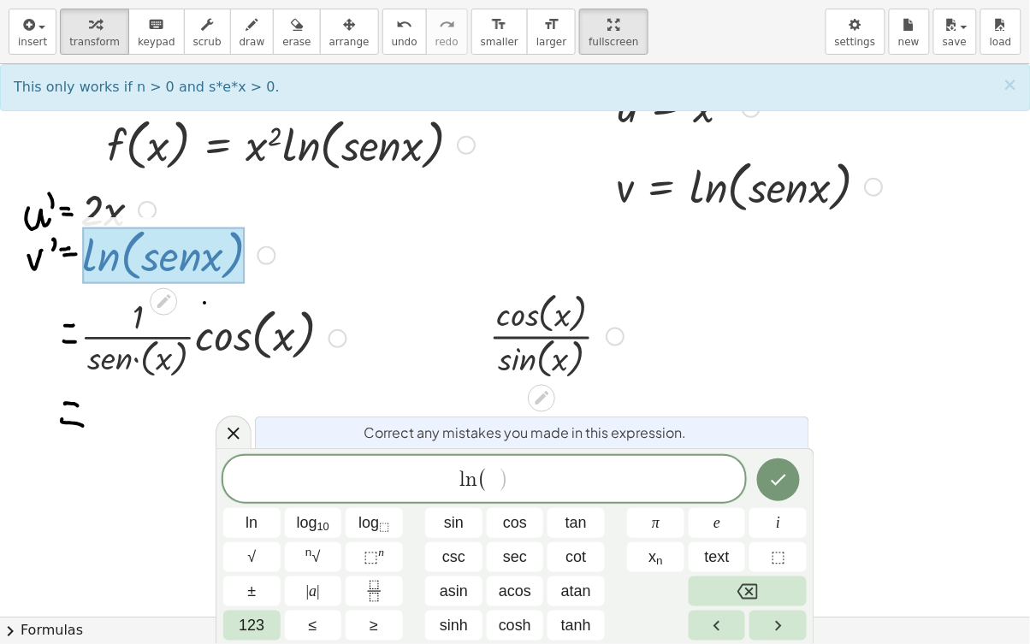
click at [455, 499] on span "sin" at bounding box center [454, 522] width 20 height 23
click at [770, 481] on icon "Done" at bounding box center [778, 479] width 21 height 21
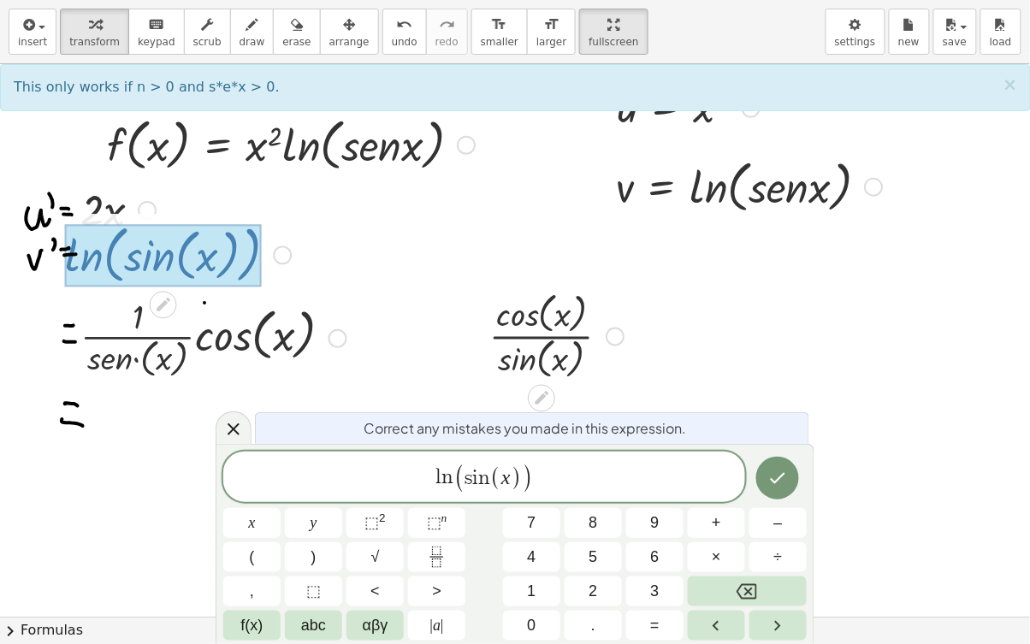
click at [773, 481] on icon "Done" at bounding box center [777, 477] width 15 height 11
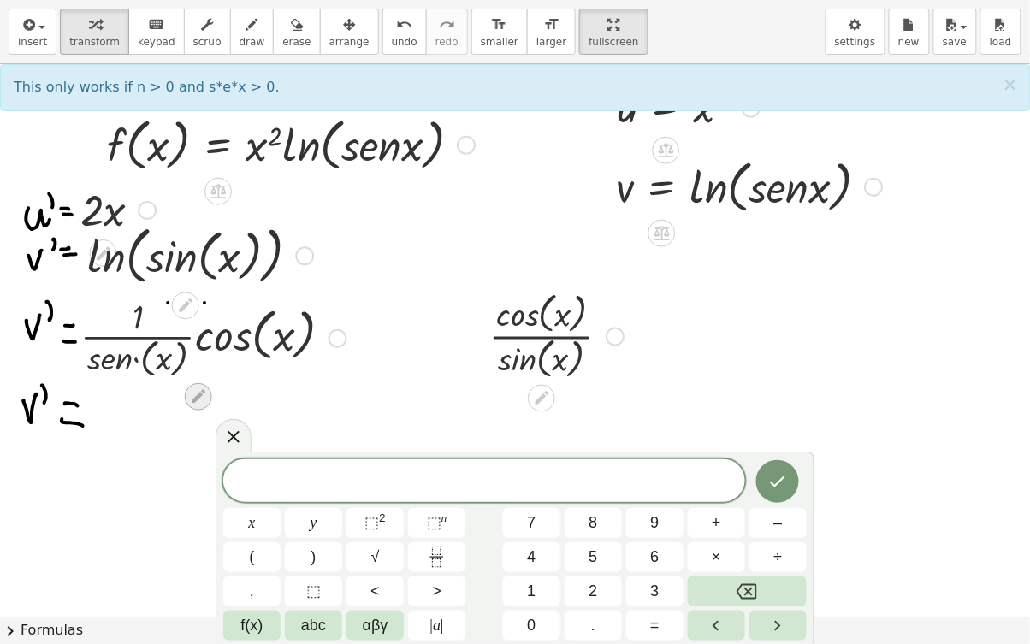
click at [200, 403] on icon at bounding box center [198, 396] width 18 height 18
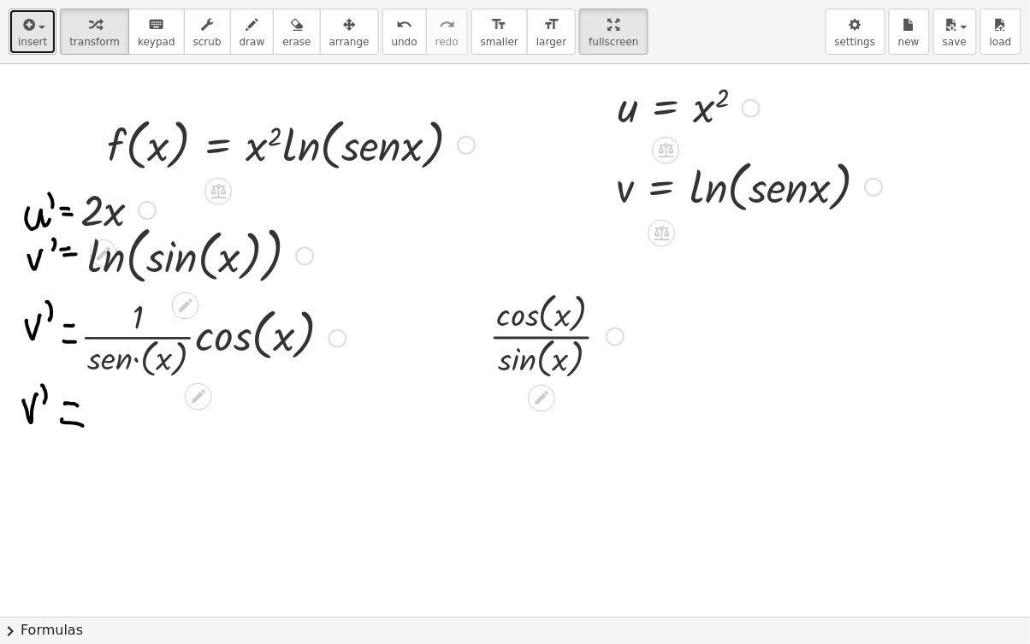
click at [27, 33] on icon "button" at bounding box center [27, 25] width 15 height 21
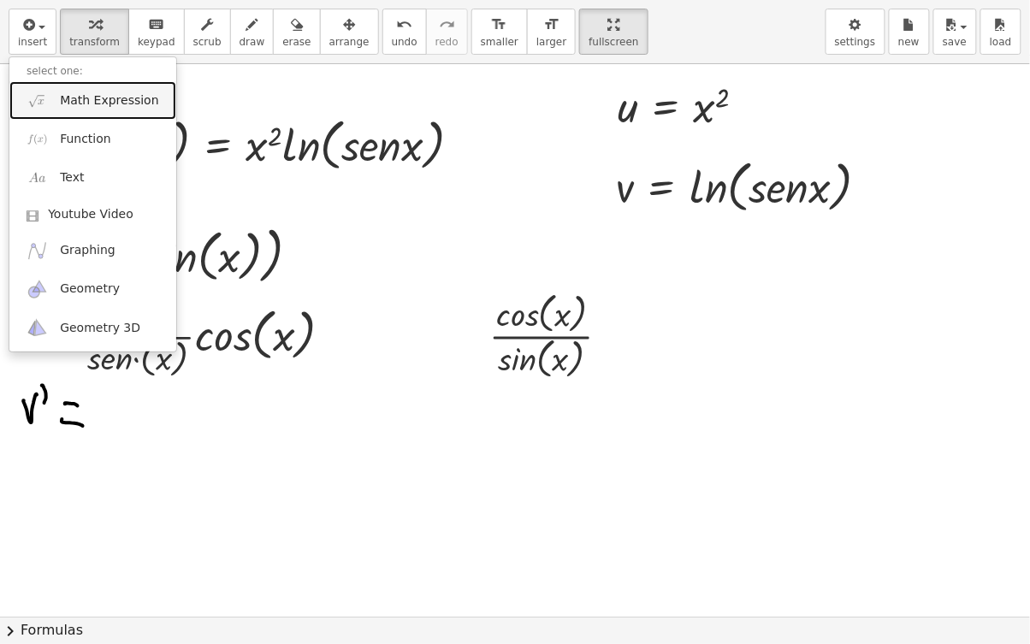
click at [48, 111] on link "Math Expression" at bounding box center [92, 100] width 167 height 38
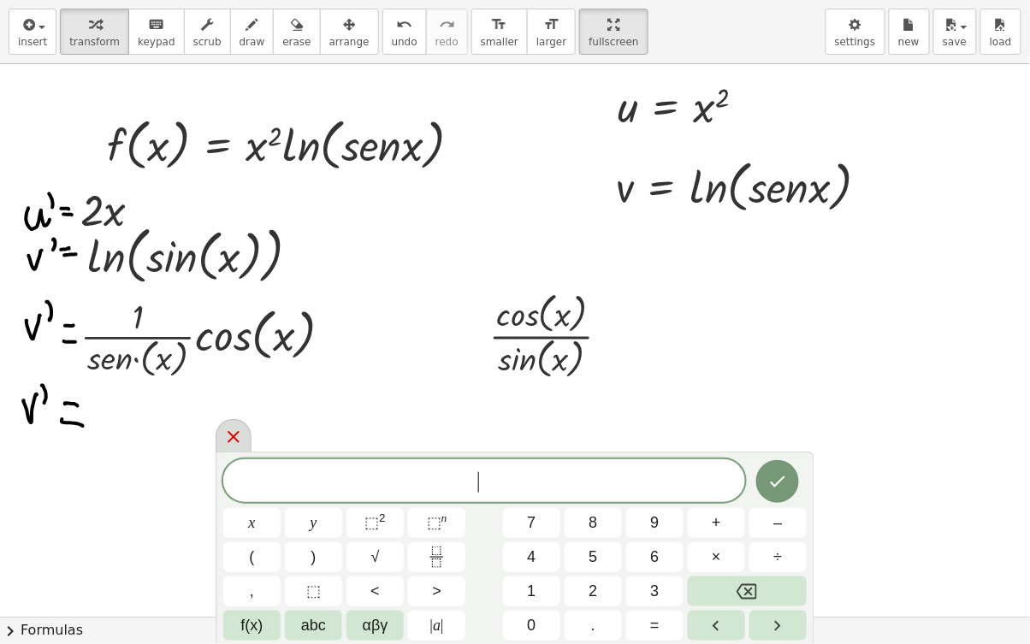
click at [240, 440] on icon at bounding box center [233, 437] width 21 height 21
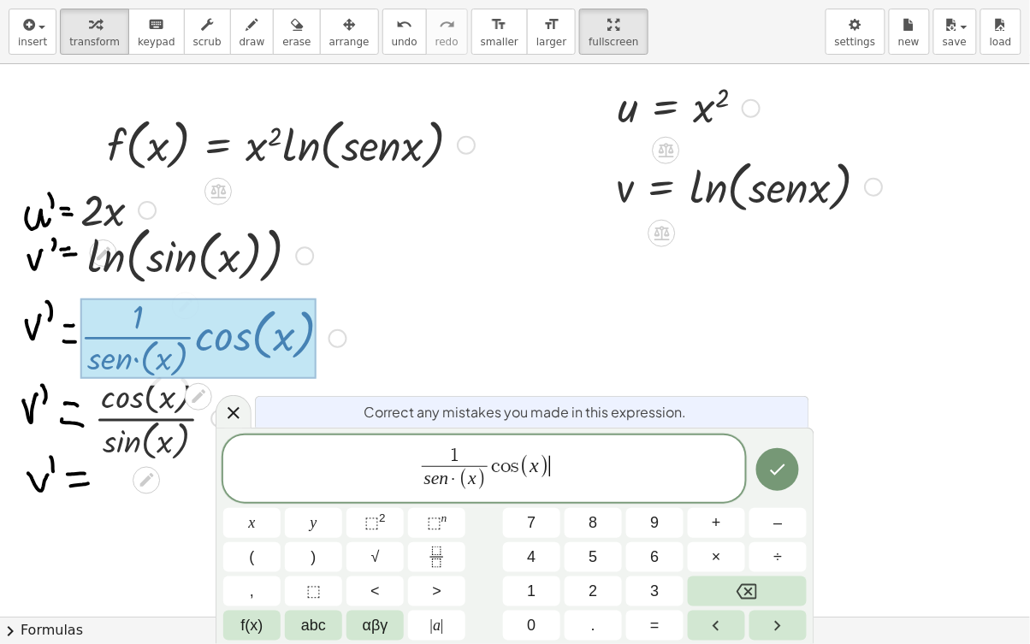
click at [475, 477] on var "x" at bounding box center [472, 478] width 9 height 21
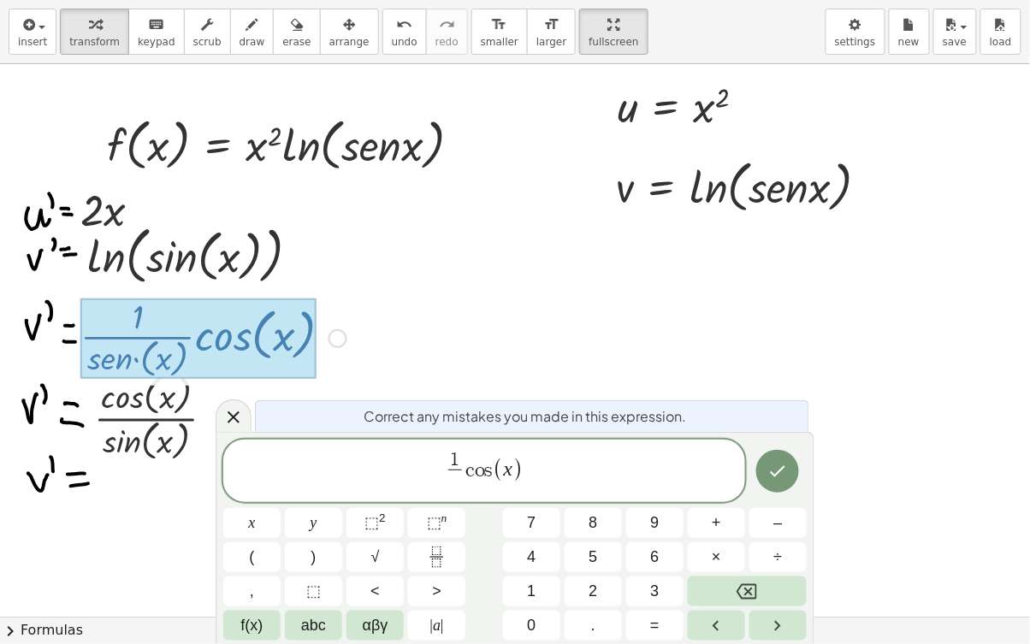
click at [239, 499] on button "f(x)" at bounding box center [251, 626] width 57 height 30
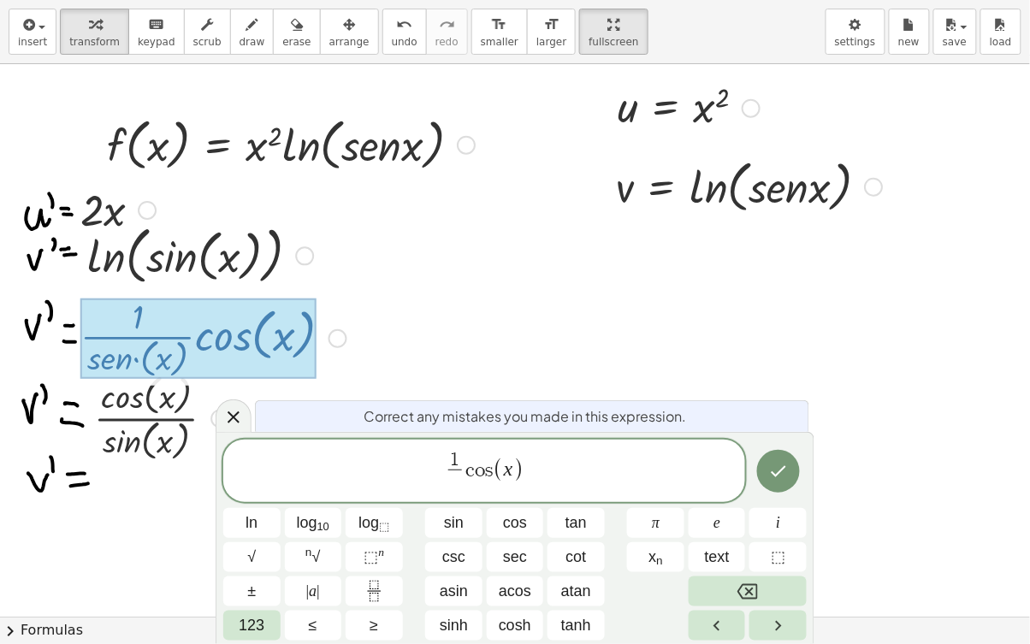
click at [446, 499] on span "sin" at bounding box center [454, 522] width 20 height 23
click at [782, 483] on button "Done" at bounding box center [778, 471] width 43 height 43
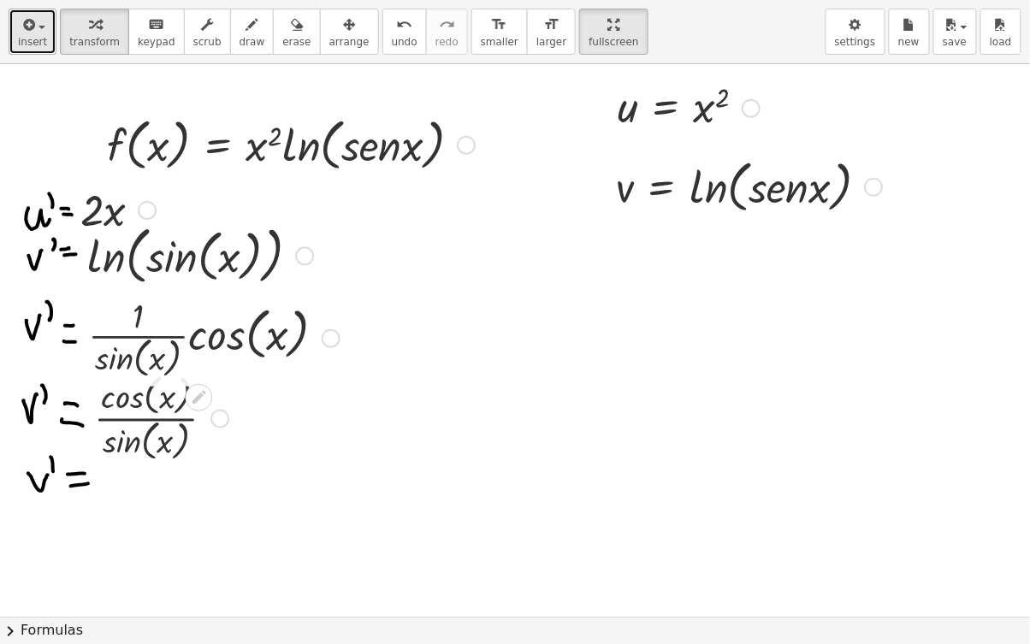
click at [35, 31] on span "button" at bounding box center [36, 27] width 3 height 12
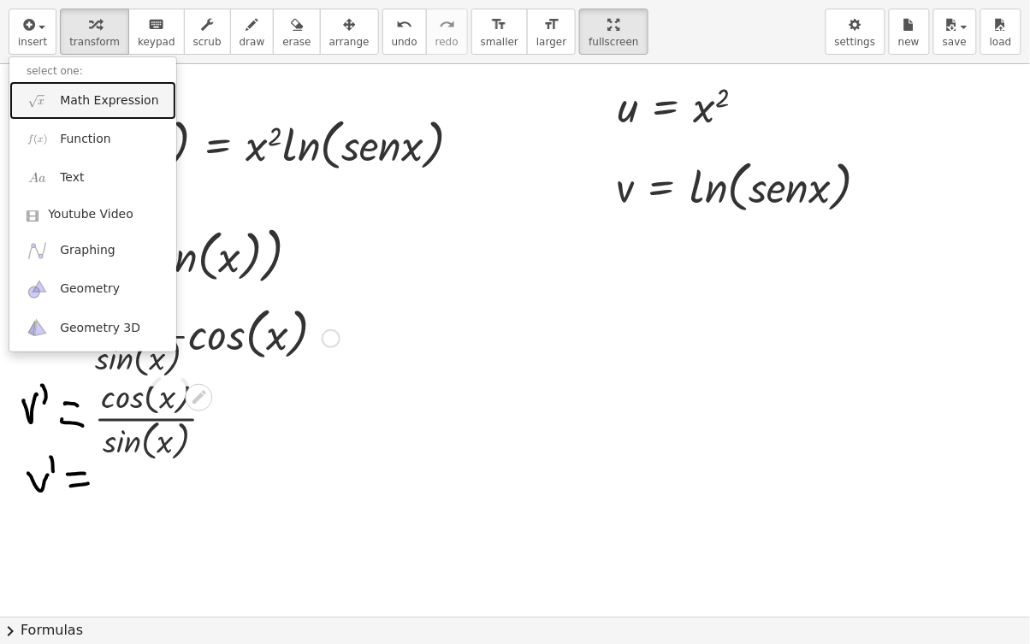
click at [38, 103] on img at bounding box center [37, 100] width 21 height 21
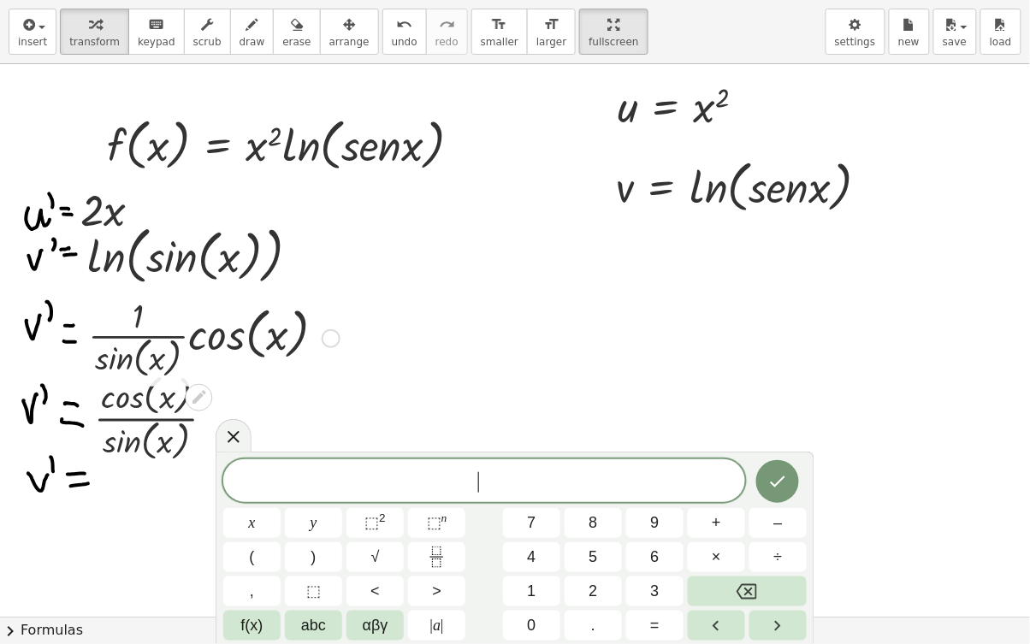
click at [239, 499] on button "f(x)" at bounding box center [251, 626] width 57 height 30
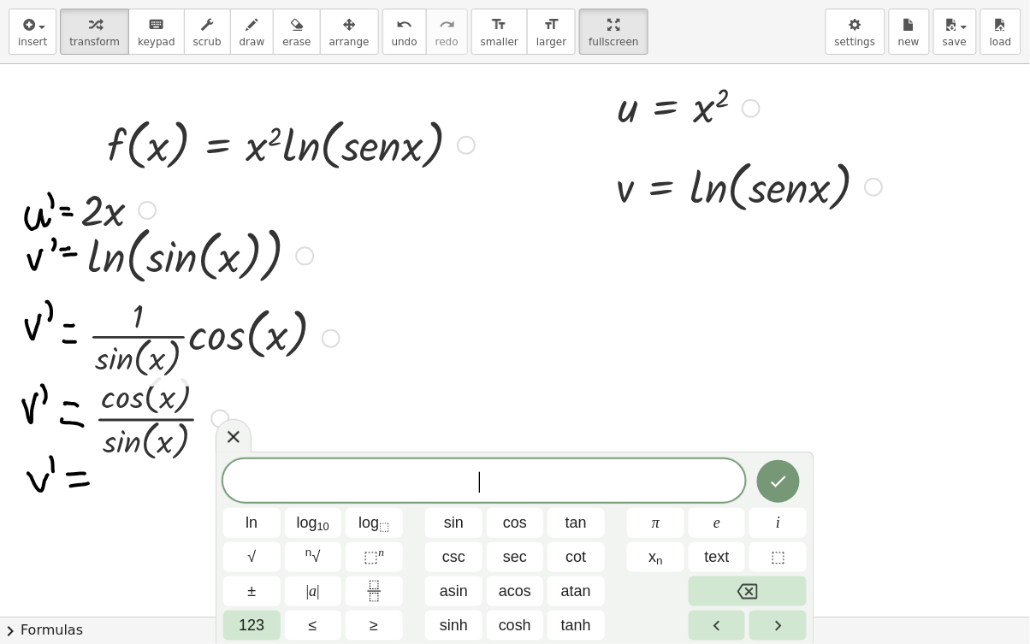
click at [572, 499] on span "cot" at bounding box center [576, 557] width 21 height 23
click at [778, 487] on icon "Done" at bounding box center [778, 481] width 21 height 21
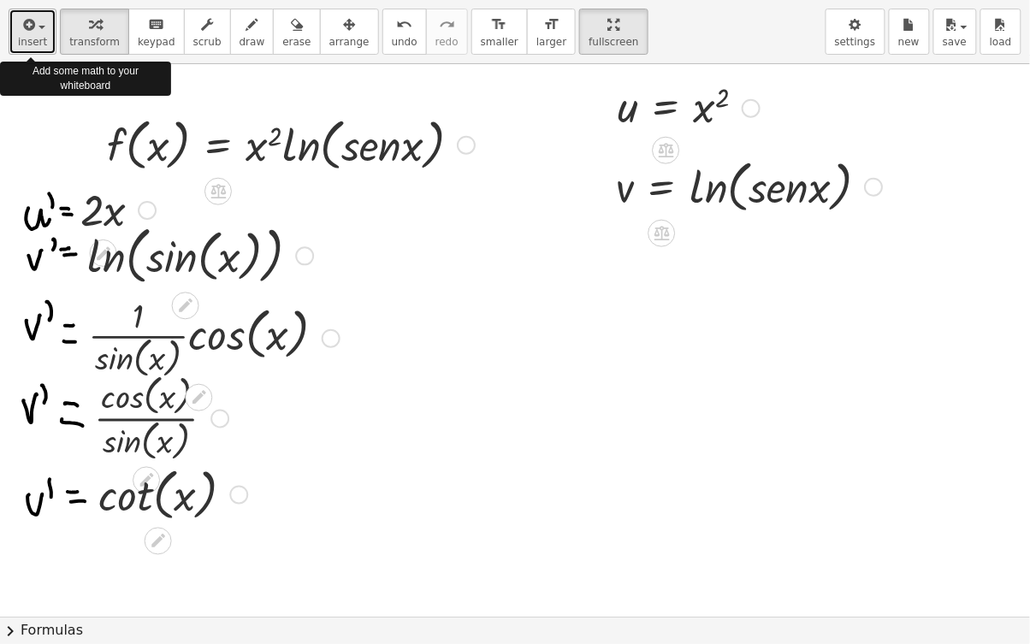
click at [43, 38] on span "insert" at bounding box center [32, 42] width 29 height 12
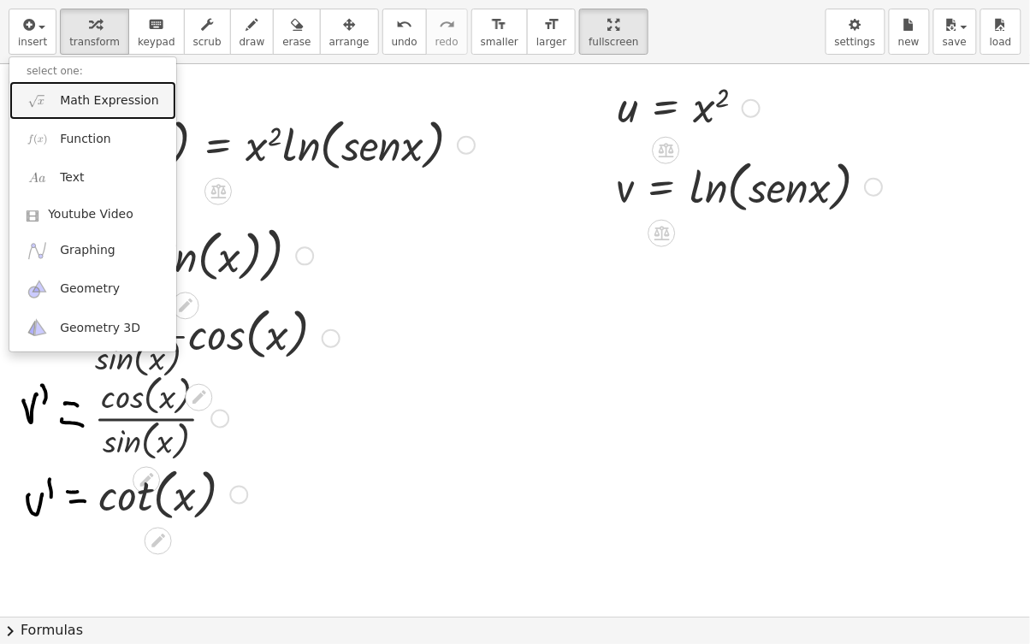
click at [81, 99] on span "Math Expression" at bounding box center [109, 100] width 98 height 17
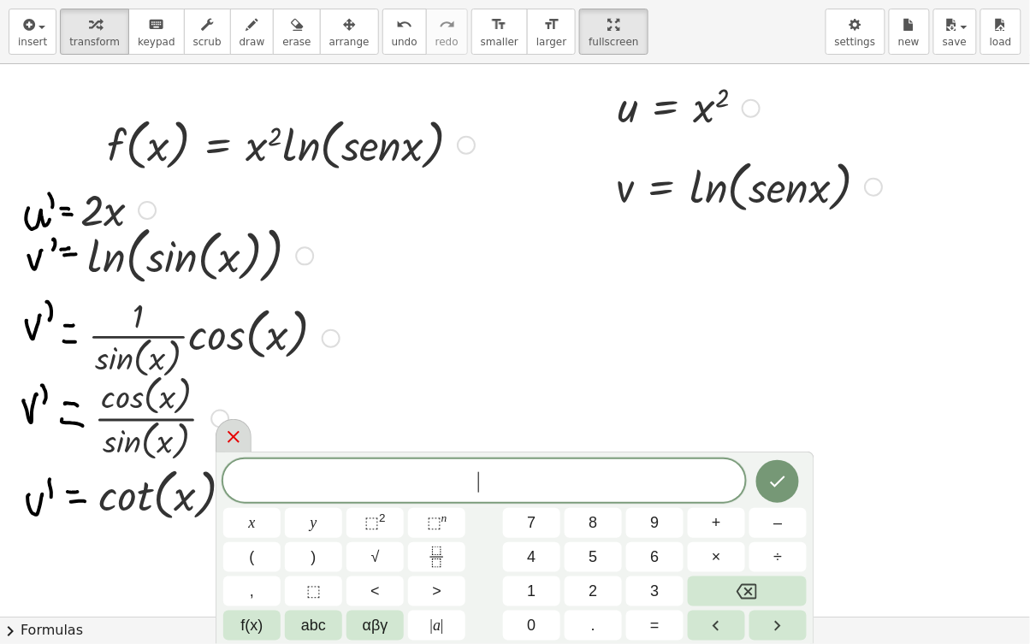
click at [245, 435] on div at bounding box center [233, 435] width 36 height 33
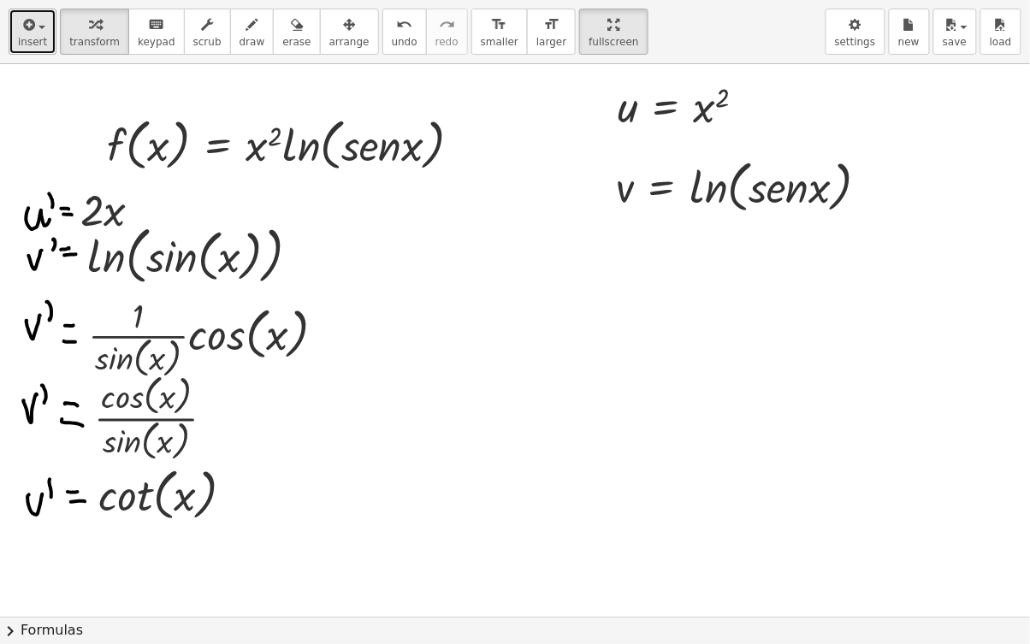
click at [26, 36] on span "insert" at bounding box center [32, 42] width 29 height 12
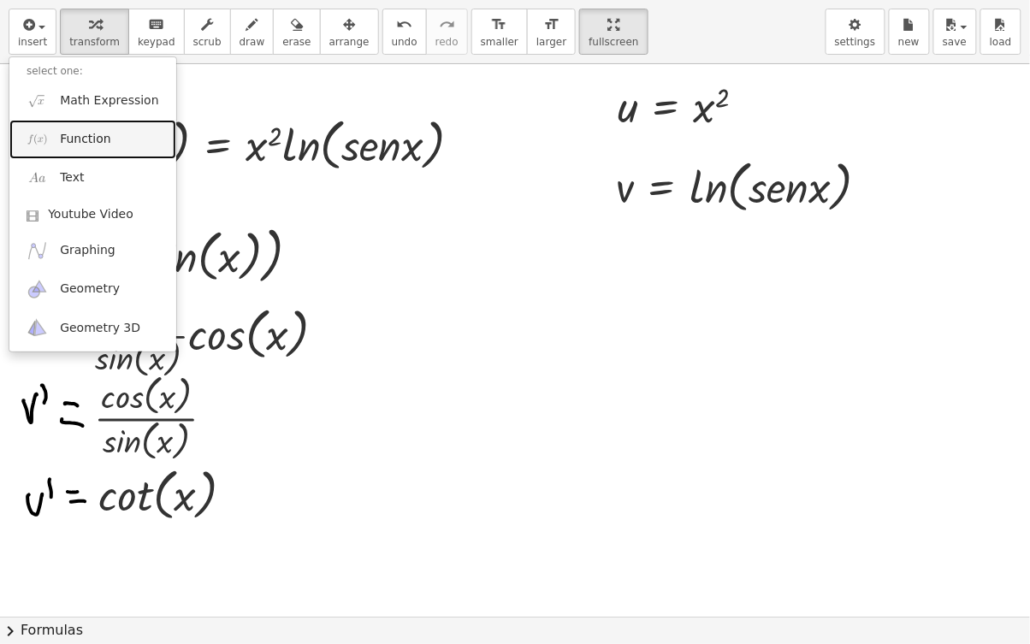
click at [116, 147] on link "Function" at bounding box center [92, 139] width 167 height 38
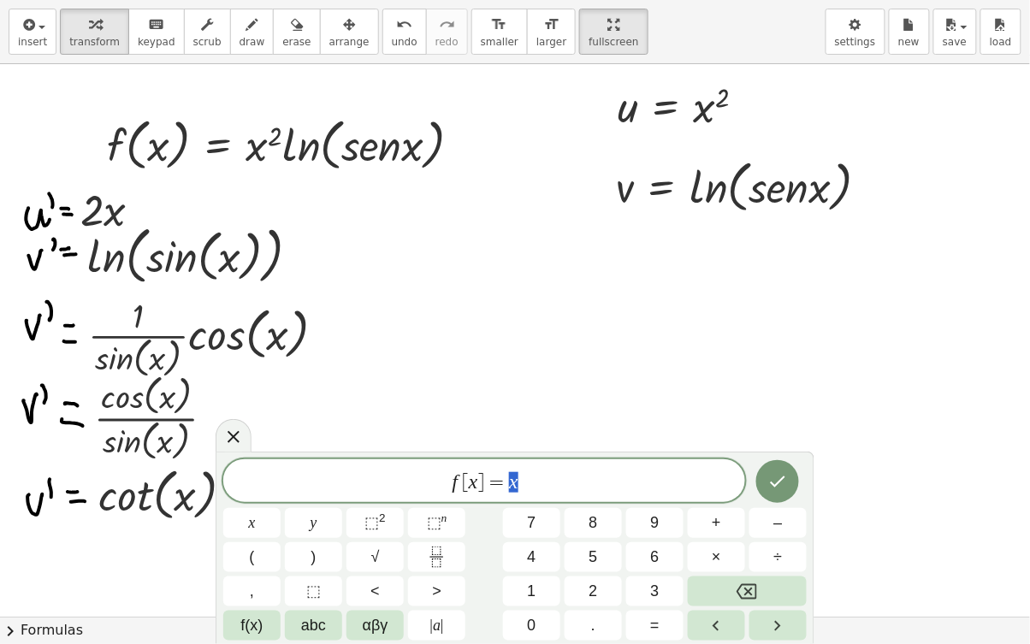
click at [265, 499] on button "f(x)" at bounding box center [251, 626] width 57 height 30
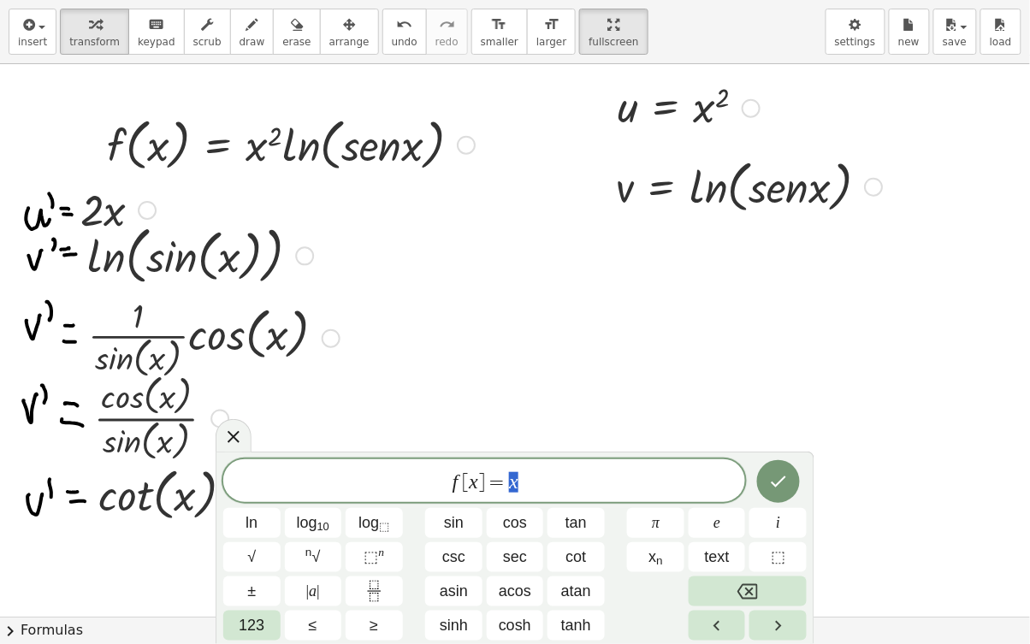
click at [233, 452] on div "* f [ x ] = x ln log 10 log ⬚ sin cos tan π e i √ n √ ⬚ n csc sec cot x n text …" at bounding box center [514, 547] width 599 height 192
click at [239, 448] on div at bounding box center [233, 435] width 36 height 33
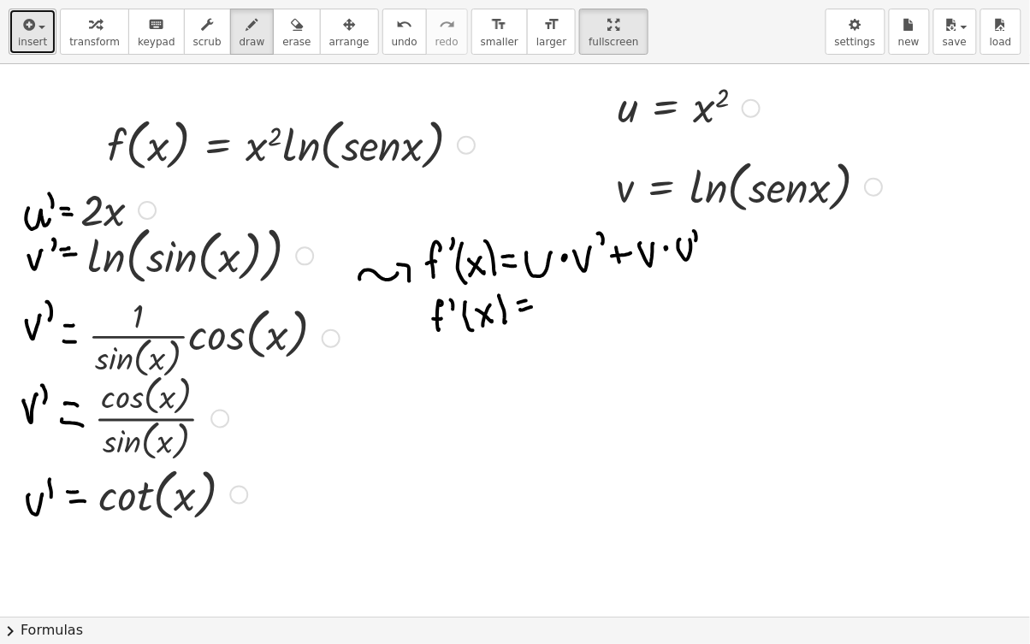
click at [43, 42] on span "insert" at bounding box center [32, 42] width 29 height 12
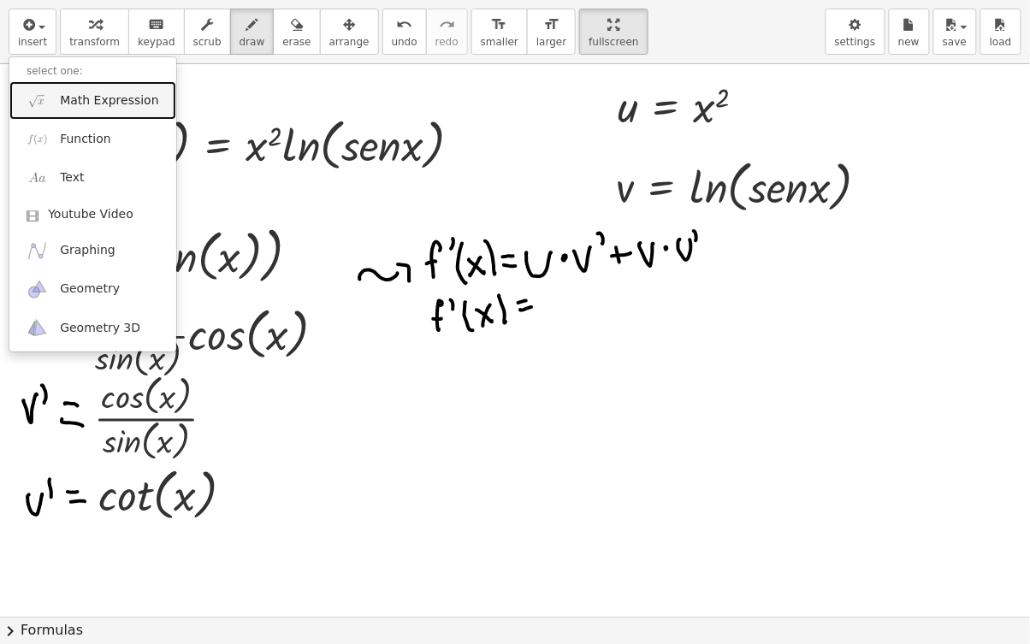
click at [115, 103] on span "Math Expression" at bounding box center [109, 100] width 98 height 17
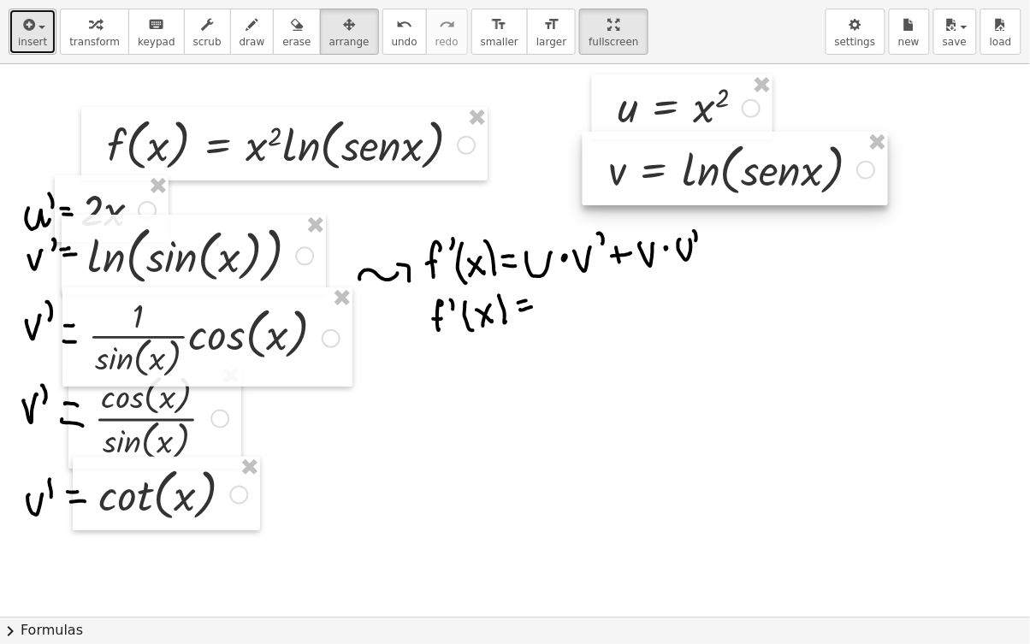
click at [25, 38] on span "insert" at bounding box center [32, 42] width 29 height 12
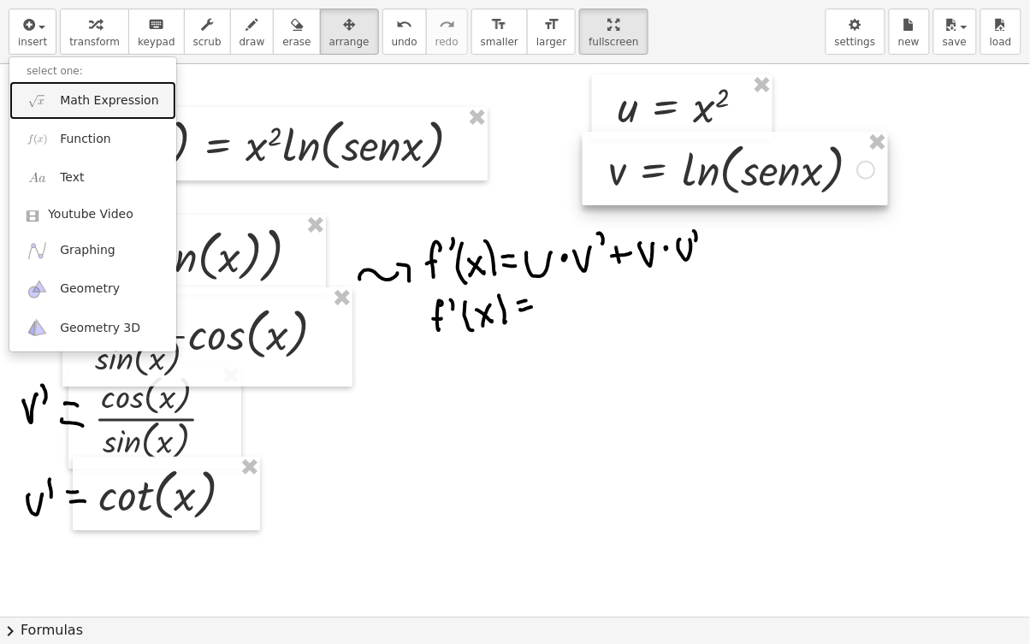
click at [135, 109] on span "Math Expression" at bounding box center [109, 100] width 98 height 17
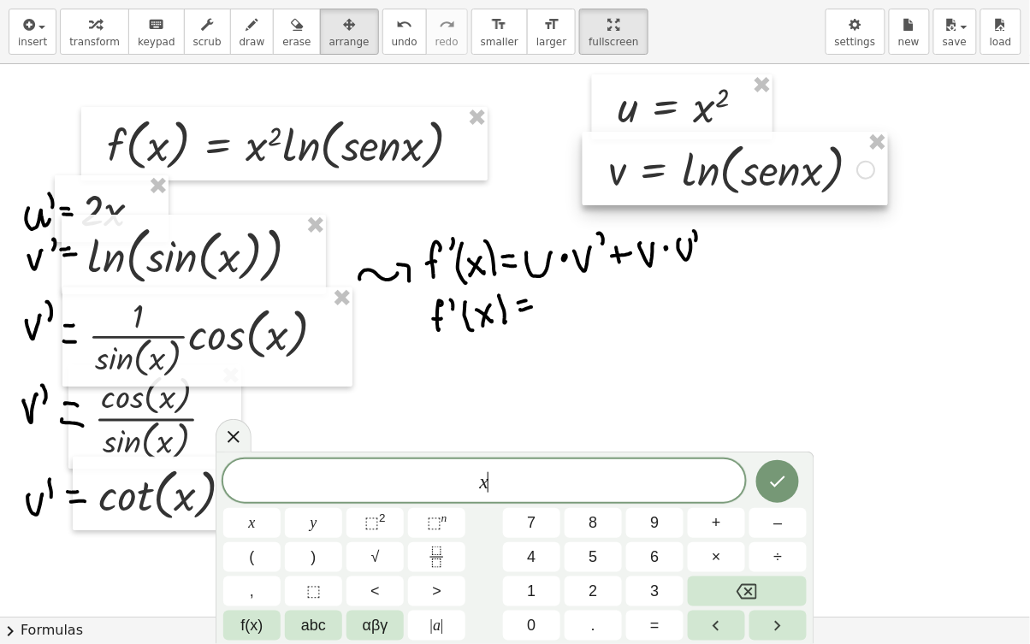
click at [375, 499] on span "⬚" at bounding box center [371, 522] width 15 height 17
click at [715, 499] on span "×" at bounding box center [715, 557] width 9 height 23
click at [255, 499] on span "f(x)" at bounding box center [252, 625] width 22 height 23
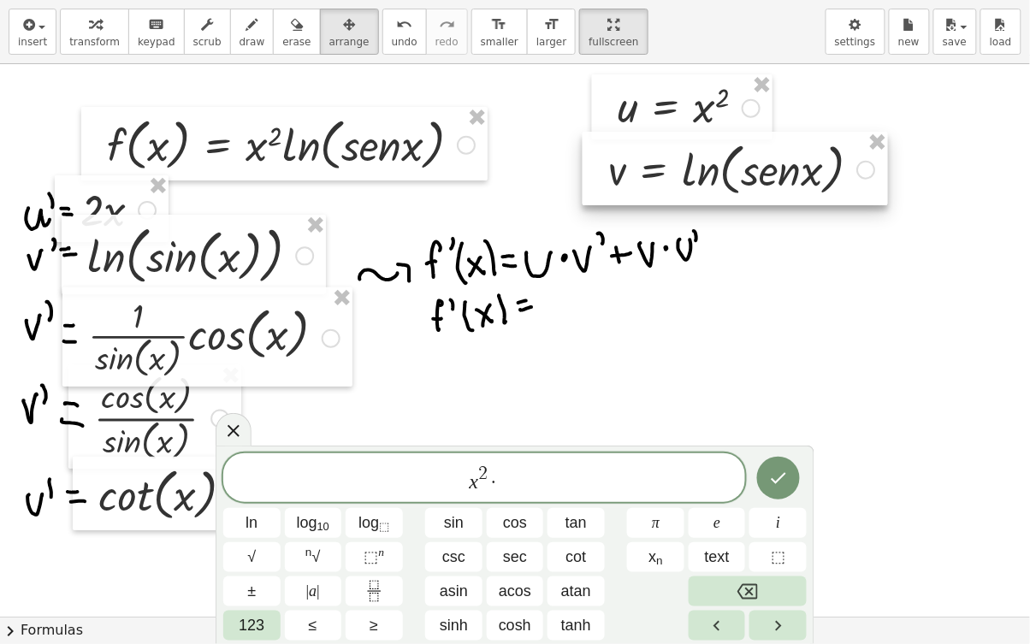
click at [588, 499] on button "cot" at bounding box center [575, 557] width 57 height 30
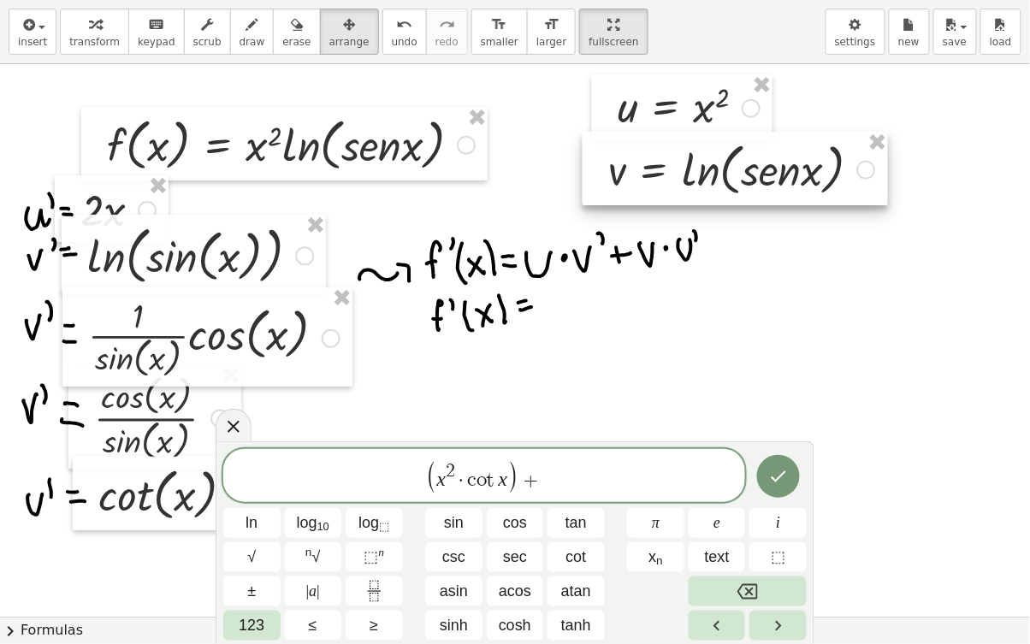
click at [608, 474] on span "( ​ x 2 · c o t x ) +" at bounding box center [484, 476] width 522 height 35
click at [451, 499] on span "sin" at bounding box center [454, 522] width 20 height 23
click at [243, 499] on span "123" at bounding box center [252, 625] width 26 height 23
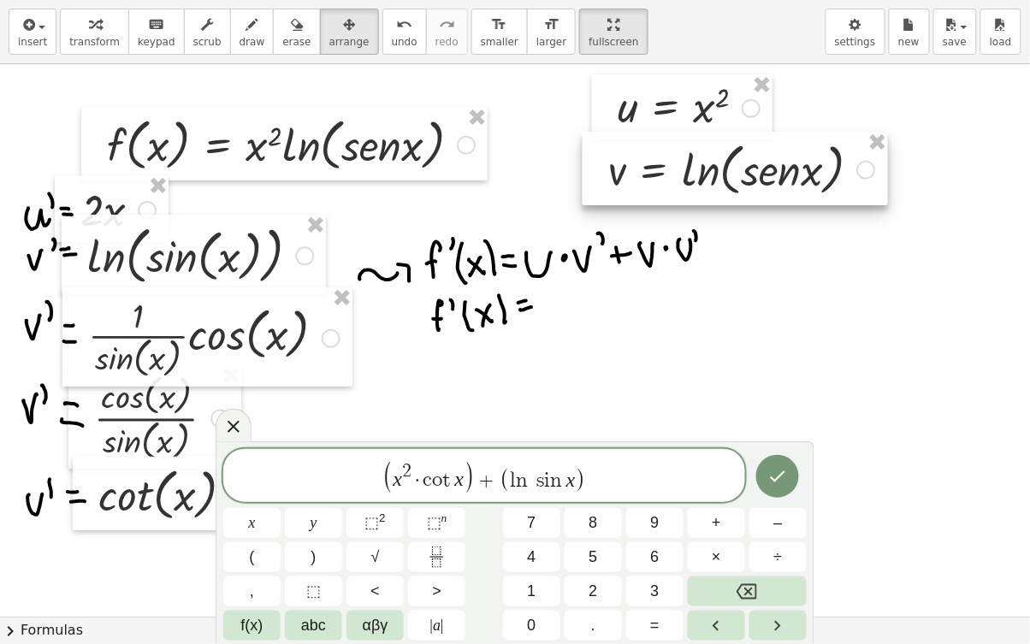
click at [716, 499] on span "×" at bounding box center [715, 557] width 9 height 23
click at [773, 482] on icon "Done" at bounding box center [777, 476] width 21 height 21
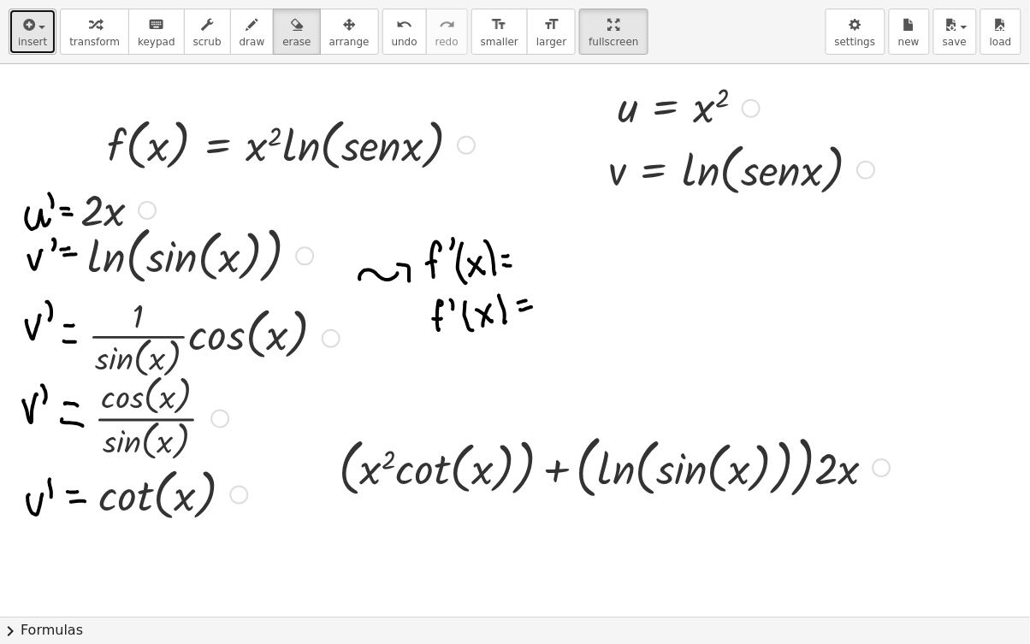
click at [35, 31] on span "button" at bounding box center [36, 27] width 3 height 12
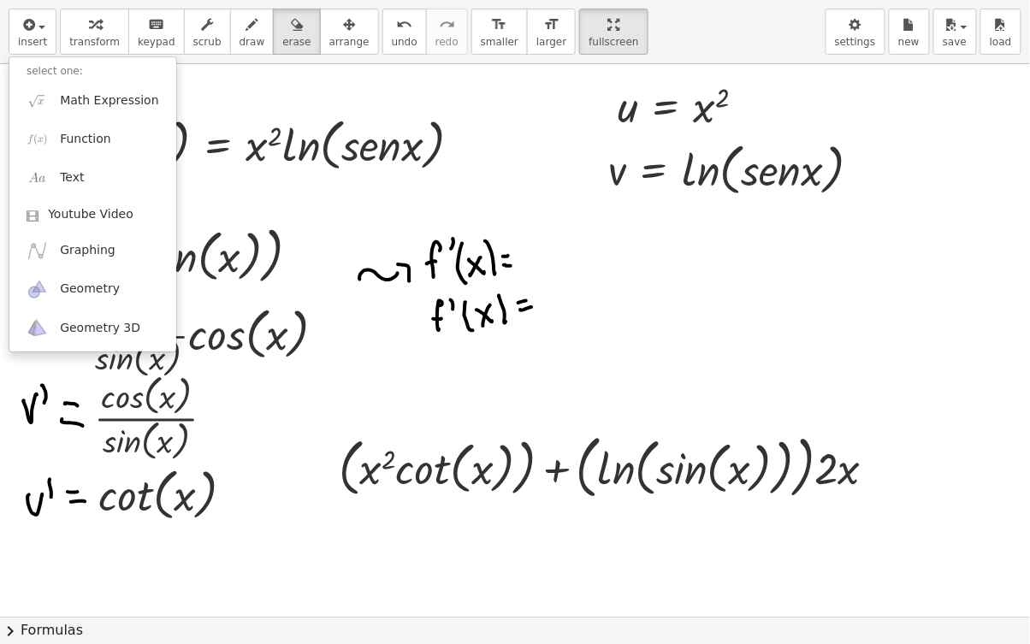
click at [280, 33] on div at bounding box center [515, 322] width 1030 height 644
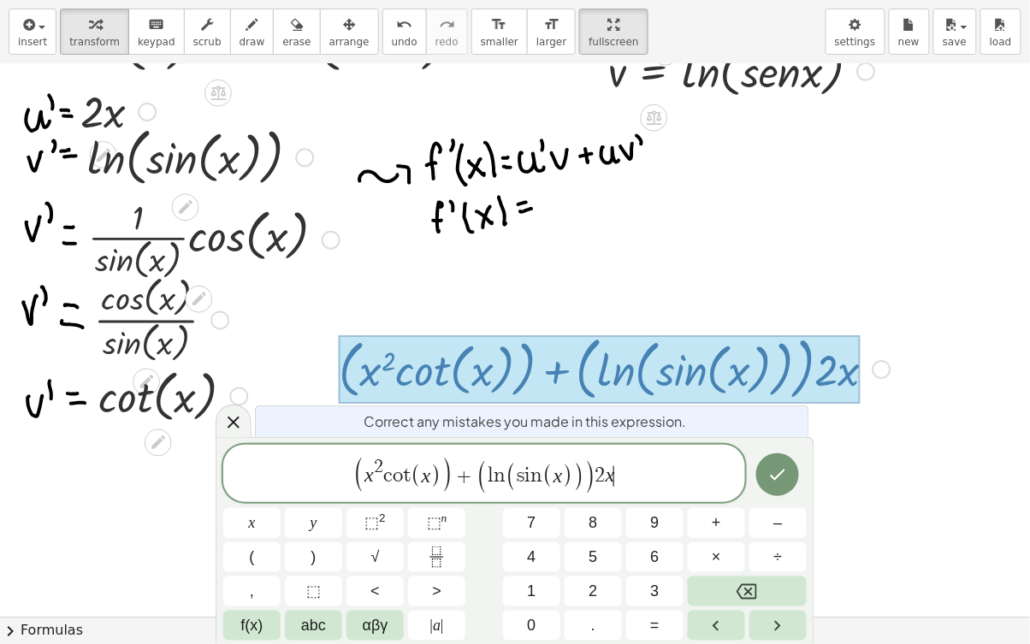
scroll to position [100, 0]
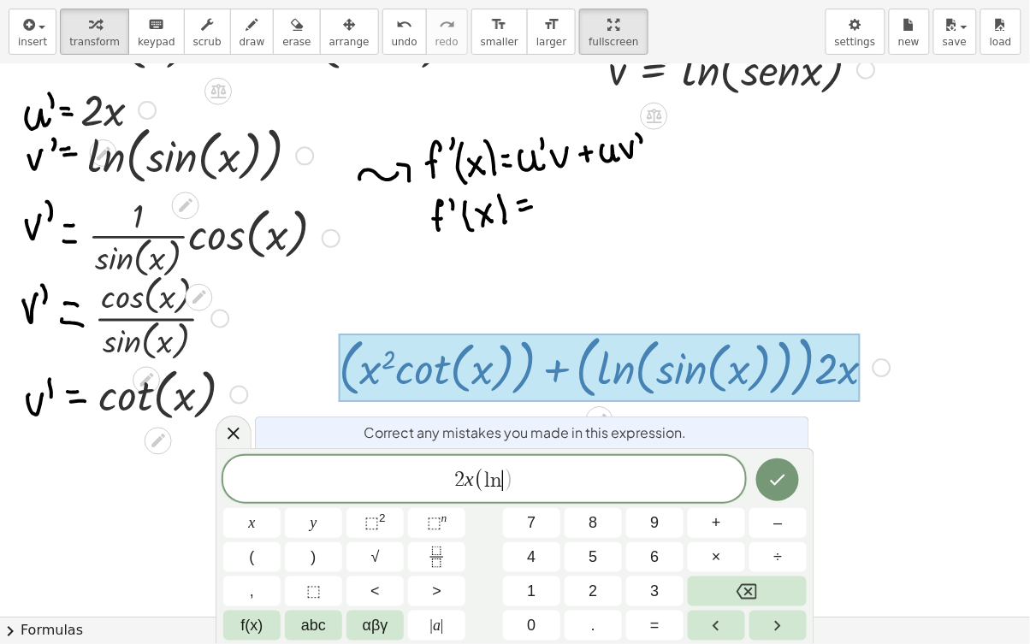
click at [260, 499] on div "Correct any mistakes you made in this expression. 2 x ( l n ​ ) x y ⬚ 2 ⬚ n 7 8…" at bounding box center [514, 546] width 599 height 196
click at [243, 499] on span "f(x)" at bounding box center [252, 625] width 22 height 23
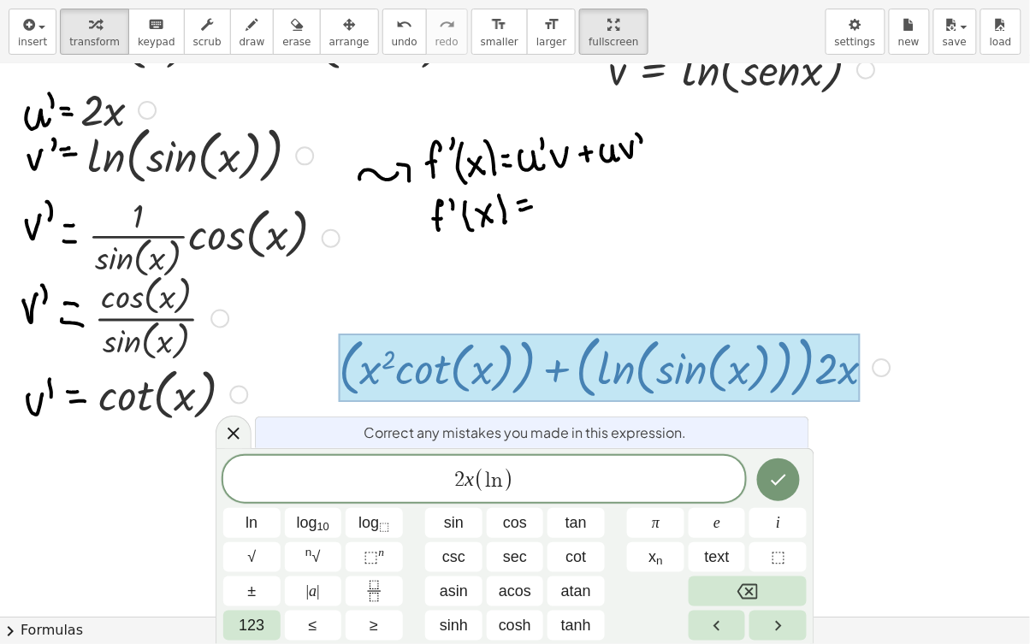
click at [446, 499] on span "sin" at bounding box center [454, 522] width 20 height 23
click at [256, 499] on span "123" at bounding box center [252, 625] width 26 height 23
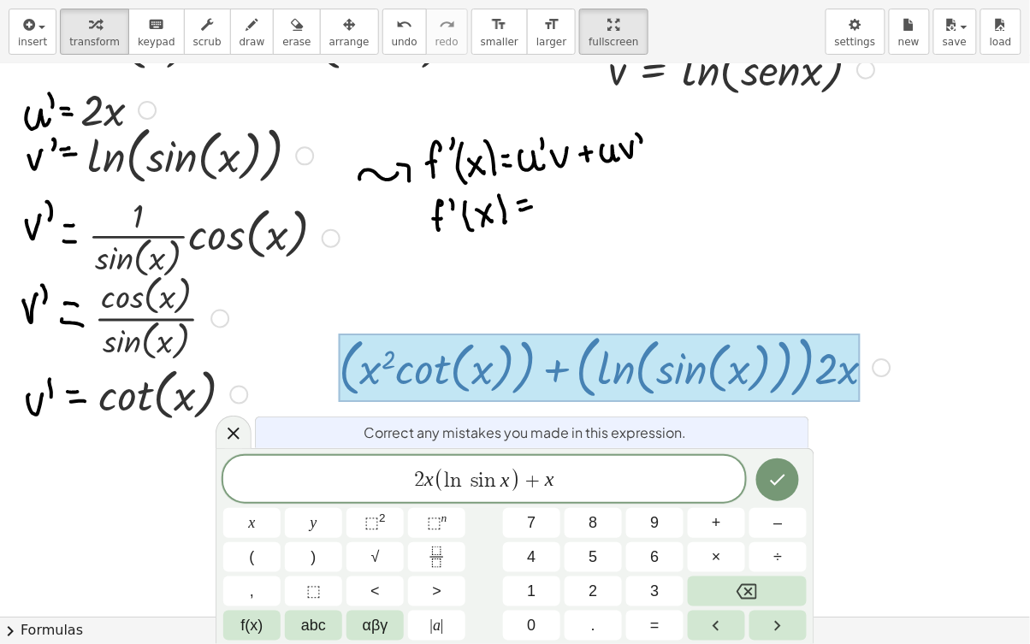
click at [370, 499] on span "⬚" at bounding box center [371, 522] width 15 height 17
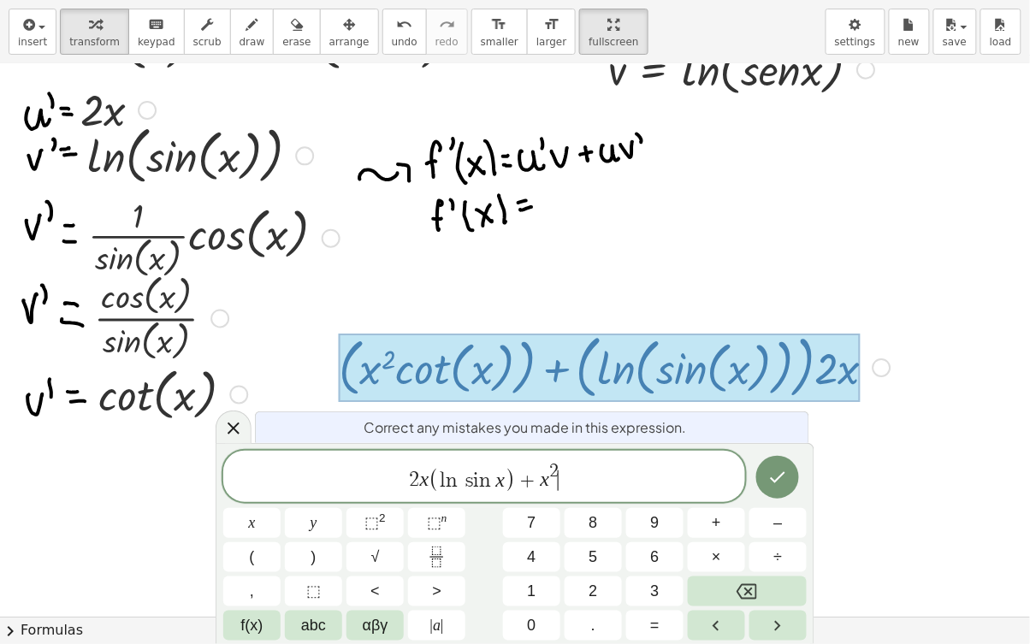
click at [711, 499] on button "×" at bounding box center [716, 557] width 57 height 30
click at [257, 499] on span "f(x)" at bounding box center [252, 625] width 22 height 23
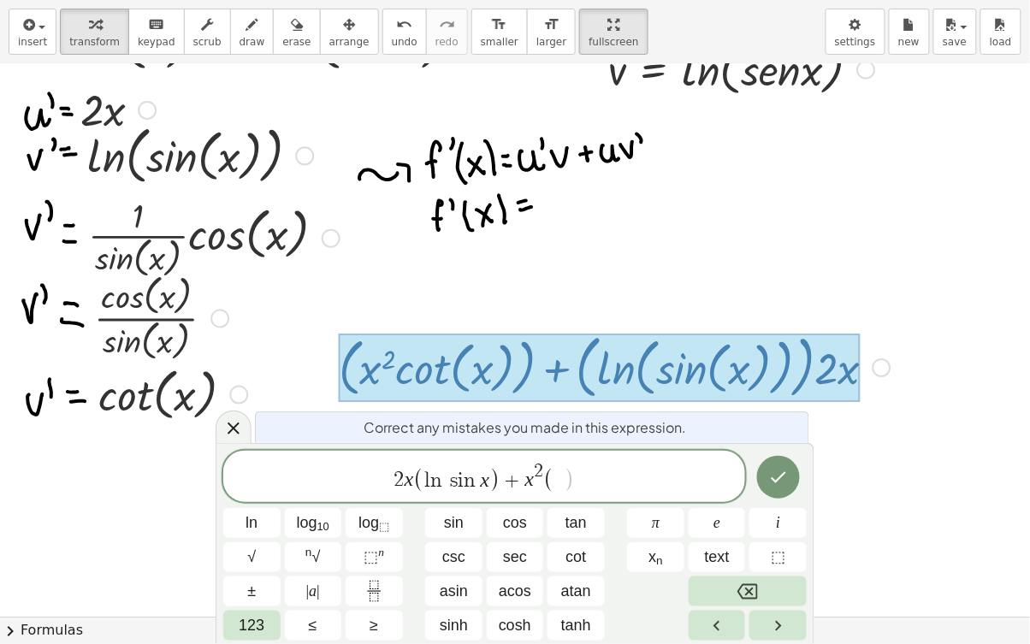
click at [575, 499] on span "cot" at bounding box center [576, 557] width 21 height 23
click at [781, 471] on icon "Done" at bounding box center [778, 477] width 21 height 21
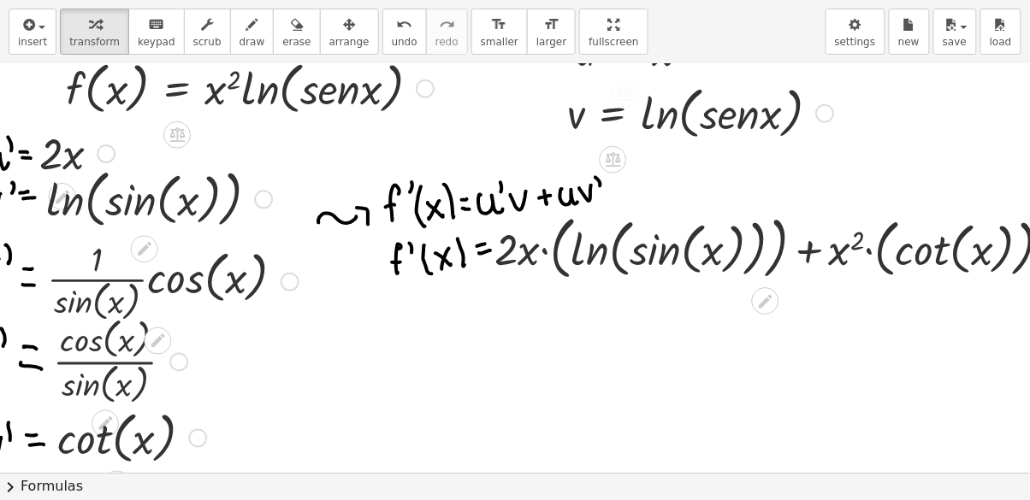
scroll to position [53, 37]
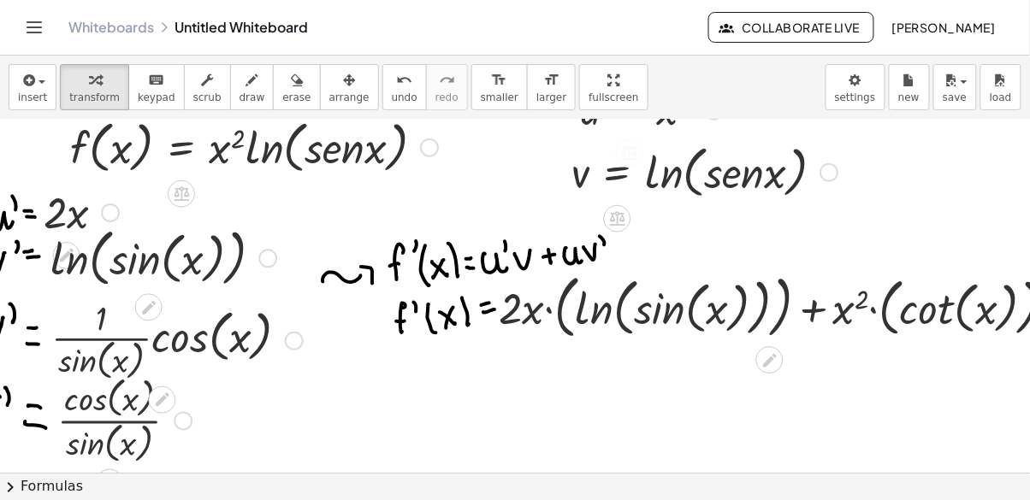
click at [32, 27] on icon "Toggle navigation" at bounding box center [34, 27] width 15 height 10
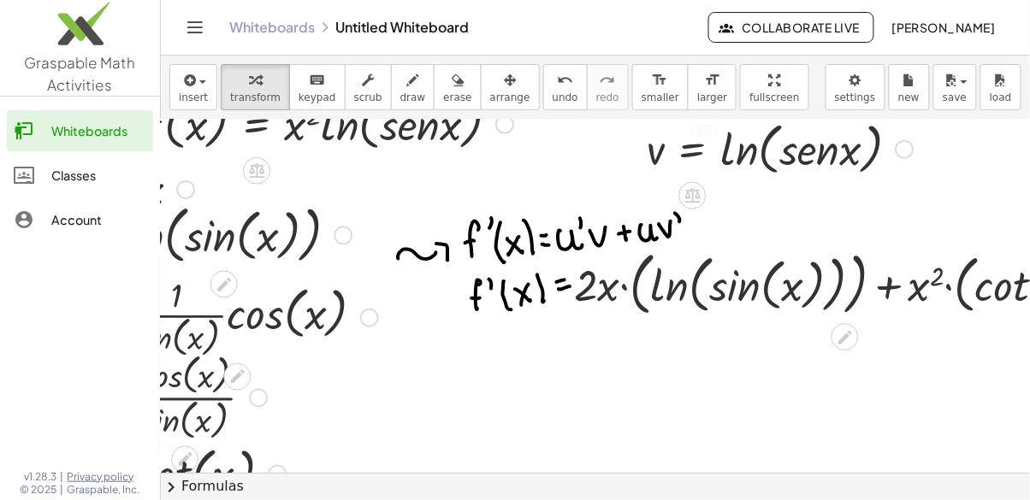
scroll to position [84, 125]
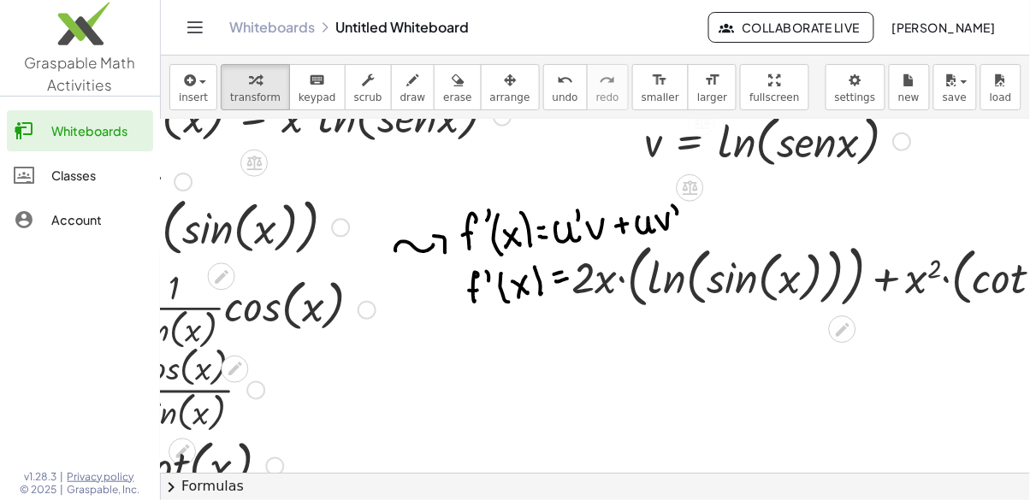
click at [202, 20] on icon "Toggle navigation" at bounding box center [195, 27] width 21 height 21
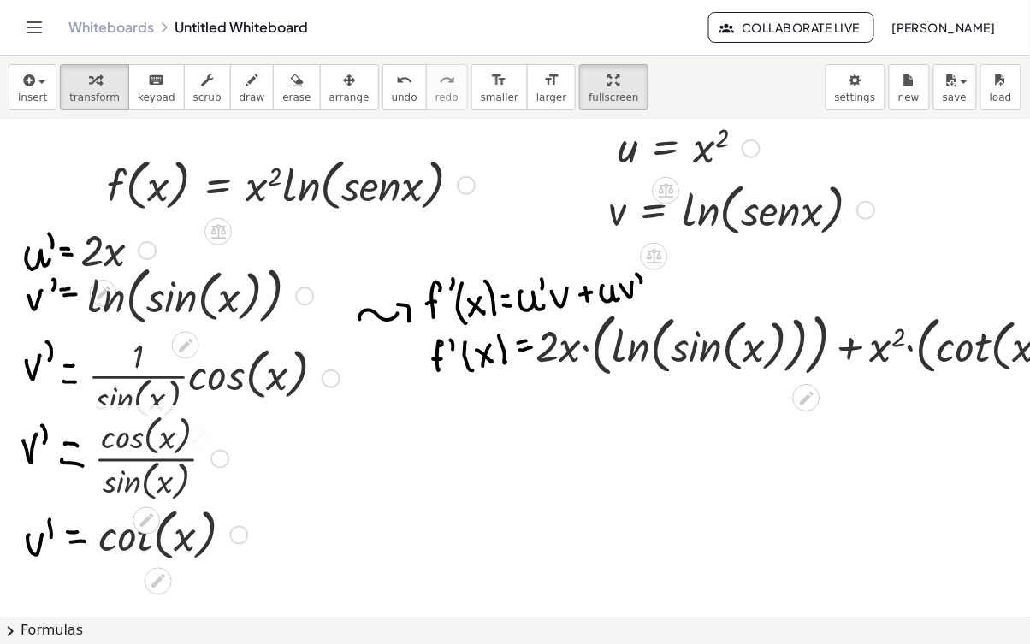
scroll to position [15, 0]
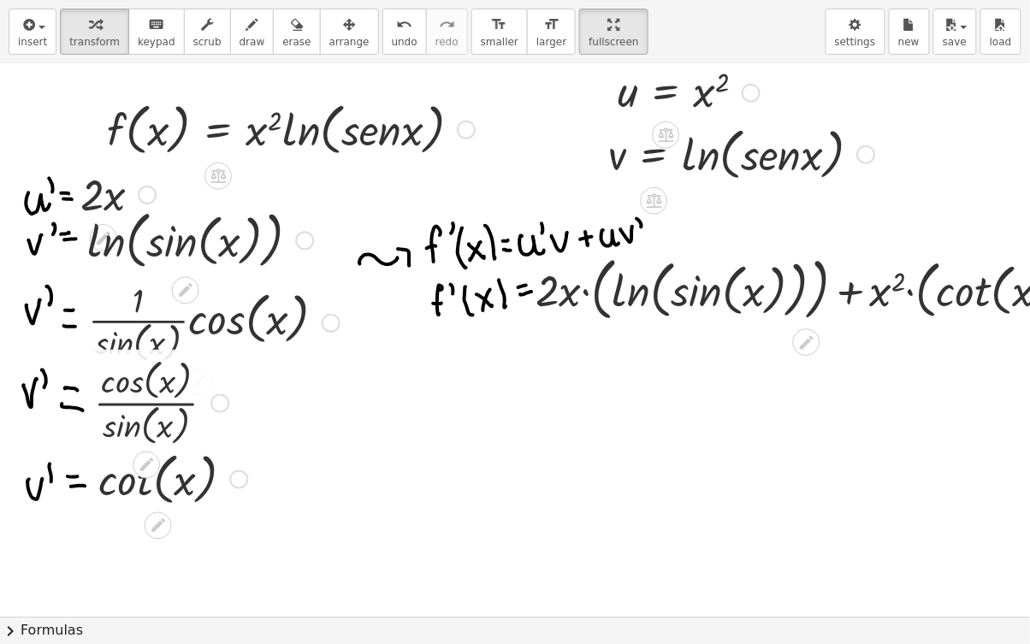
click at [58, 499] on button "chevron_right Formulas" at bounding box center [515, 630] width 1030 height 27
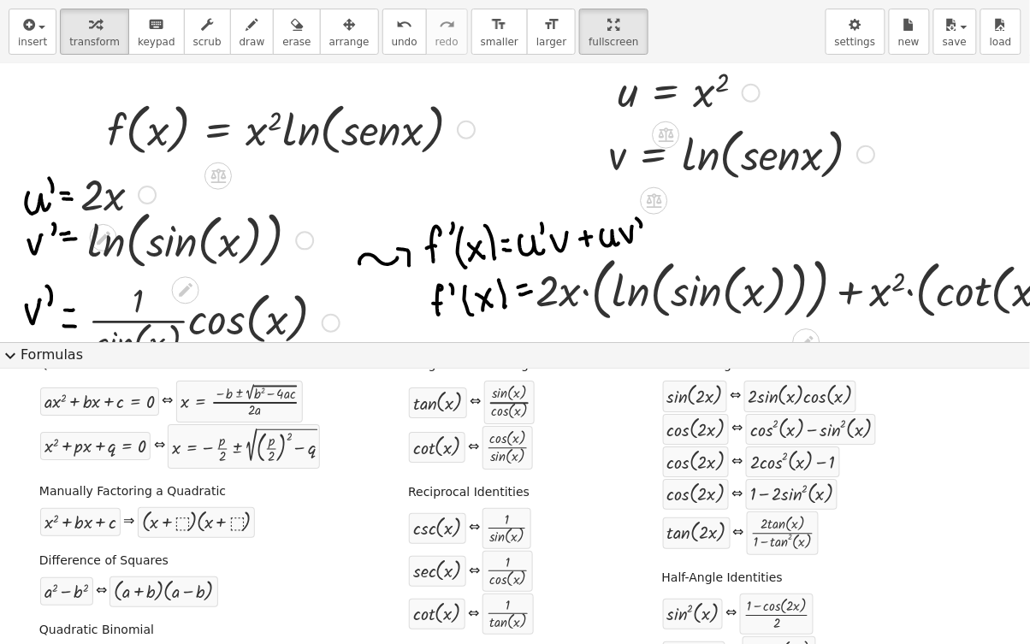
scroll to position [0, 0]
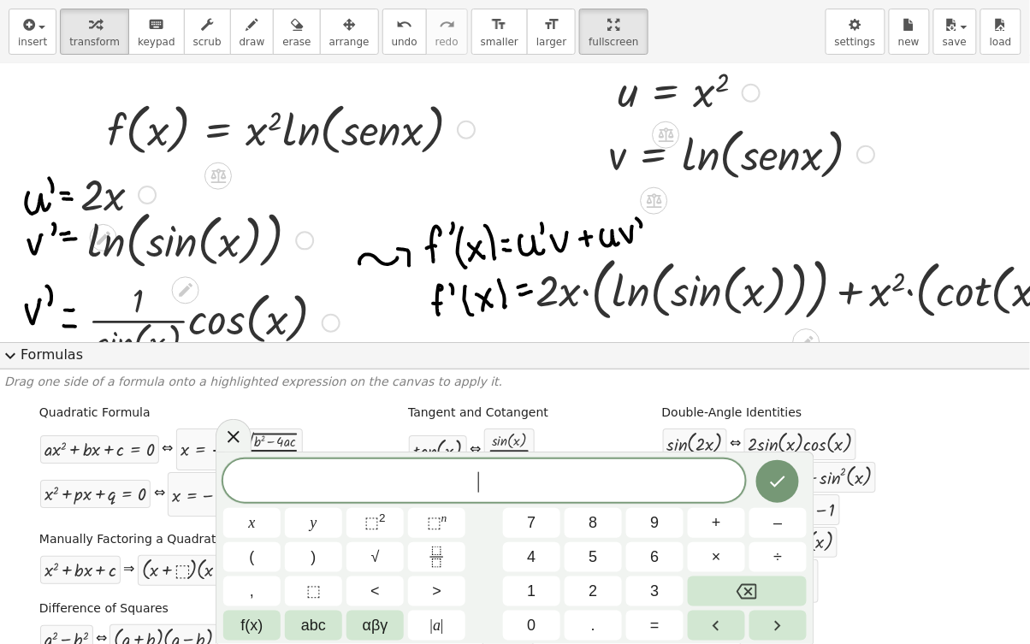
click at [25, 357] on button "expand_more Formulas" at bounding box center [515, 355] width 1030 height 27
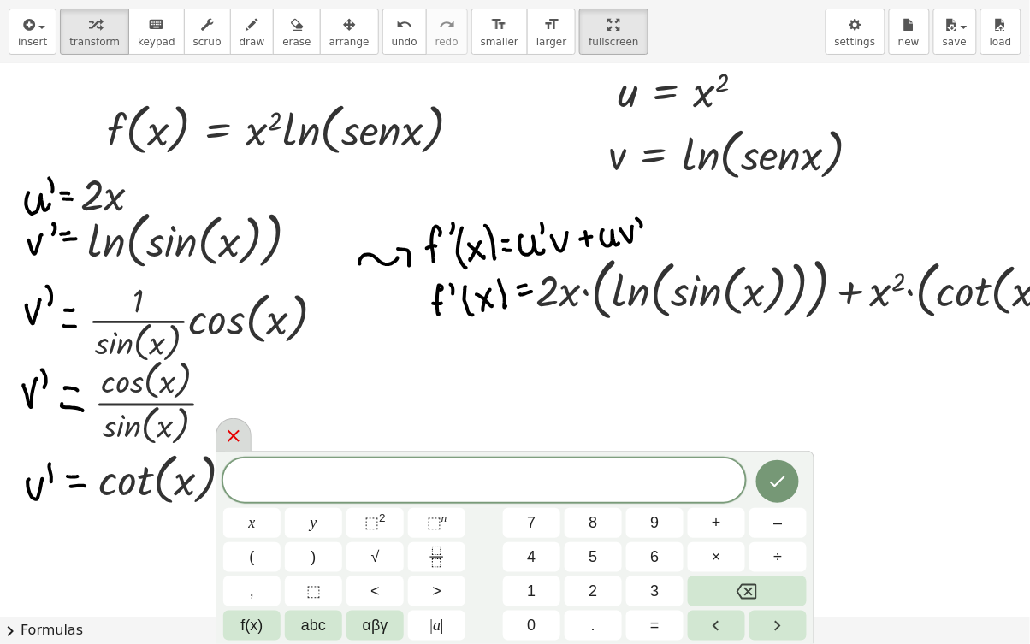
click at [239, 442] on icon at bounding box center [233, 436] width 12 height 12
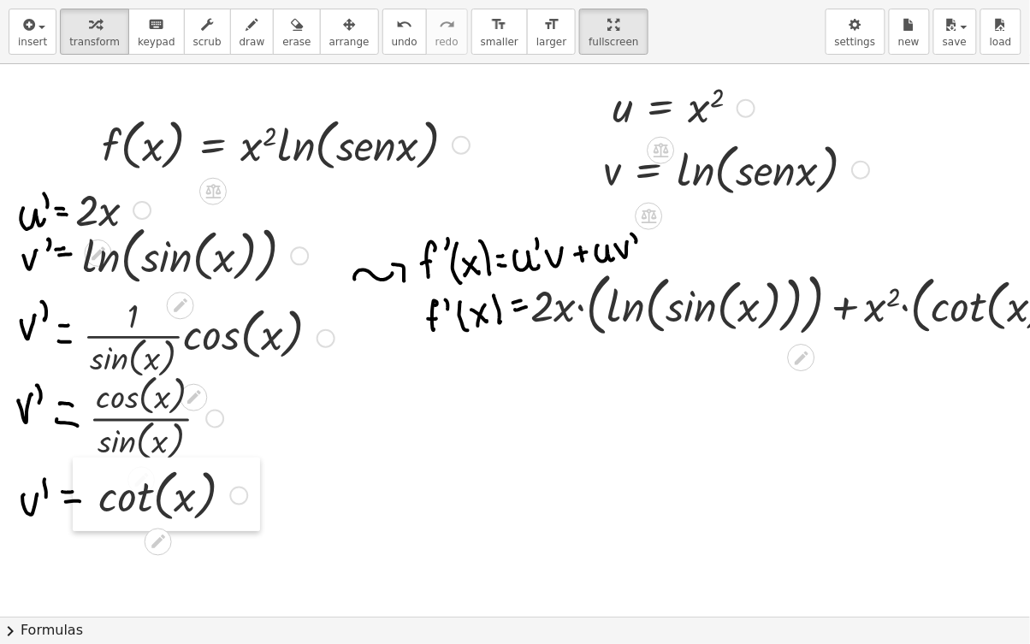
scroll to position [0, 7]
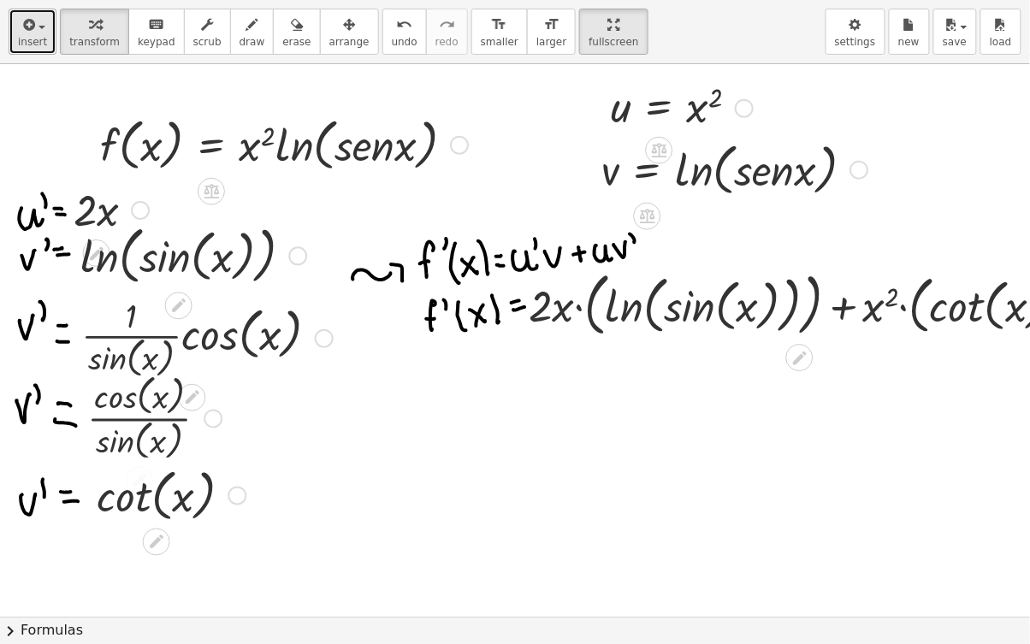
click at [27, 46] on span "insert" at bounding box center [32, 42] width 29 height 12
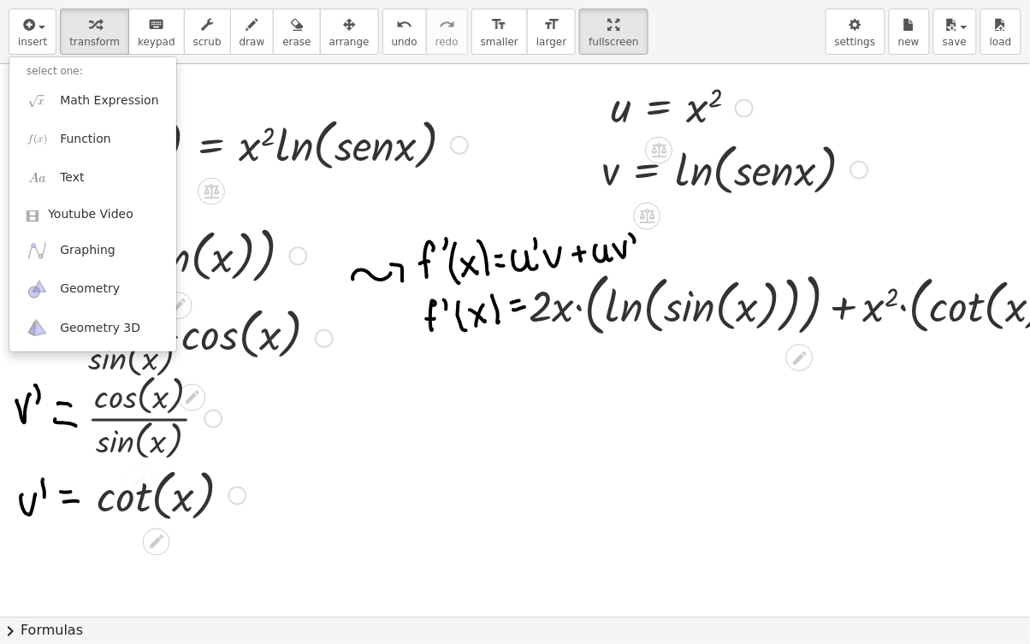
click at [393, 499] on div at bounding box center [515, 322] width 1030 height 644
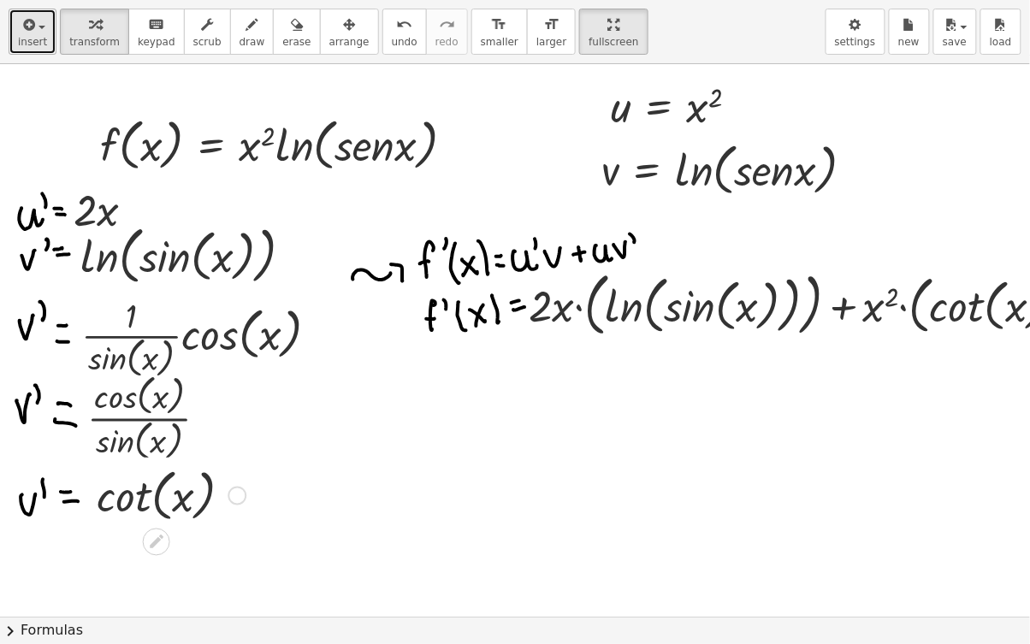
click at [27, 41] on span "insert" at bounding box center [32, 42] width 29 height 12
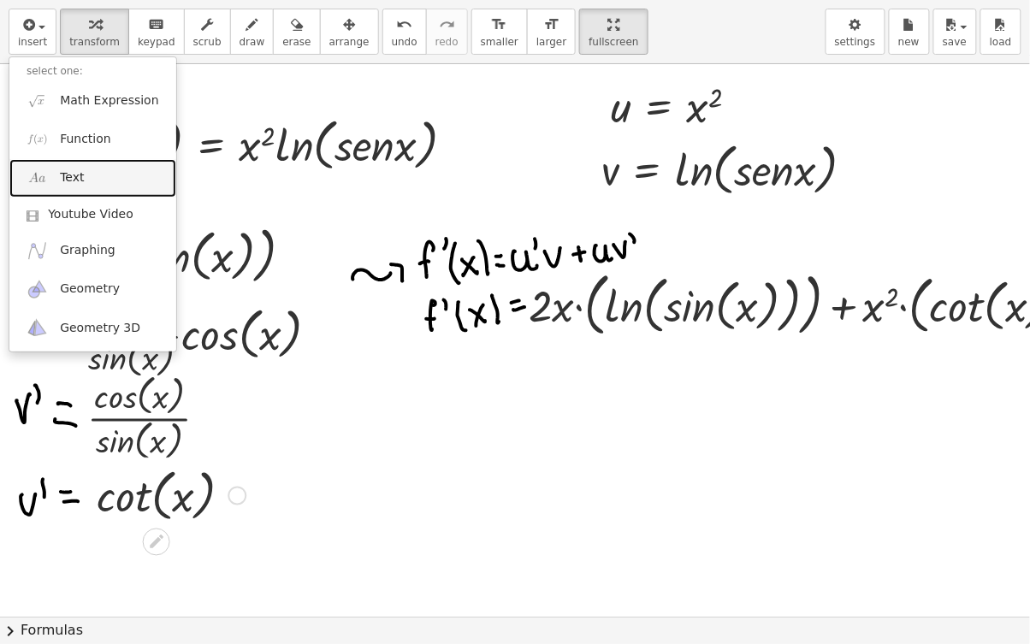
click at [49, 188] on link "Text" at bounding box center [92, 178] width 167 height 38
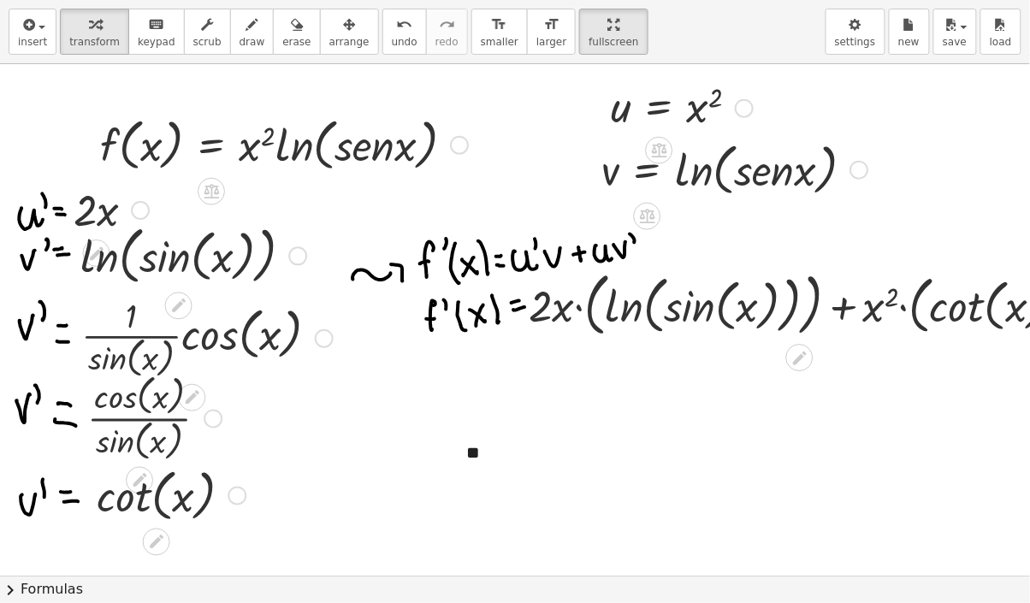
click at [477, 463] on div "**" at bounding box center [577, 452] width 257 height 59
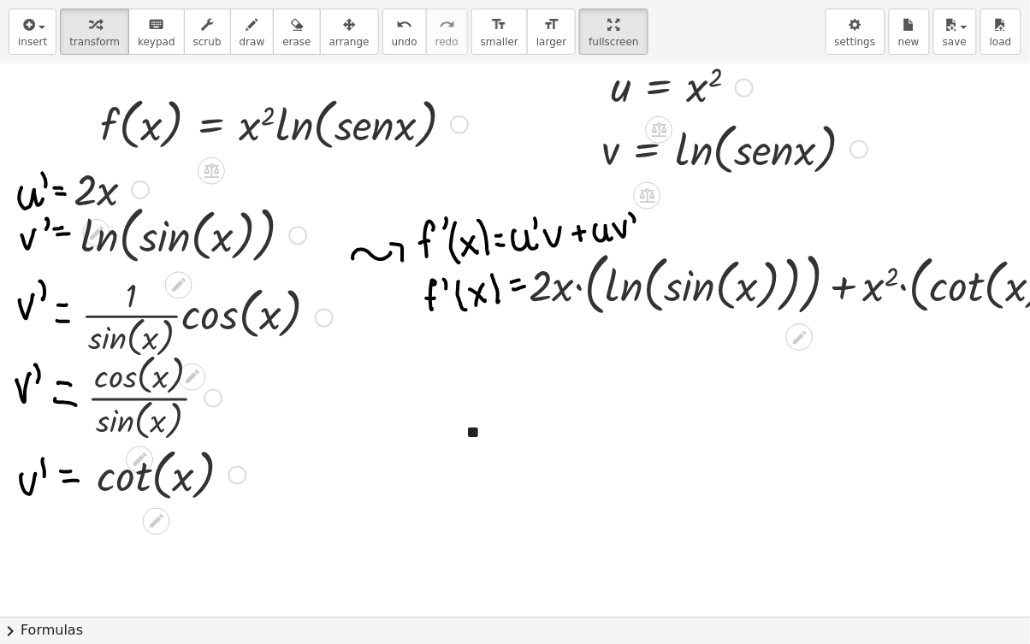
scroll to position [36, 7]
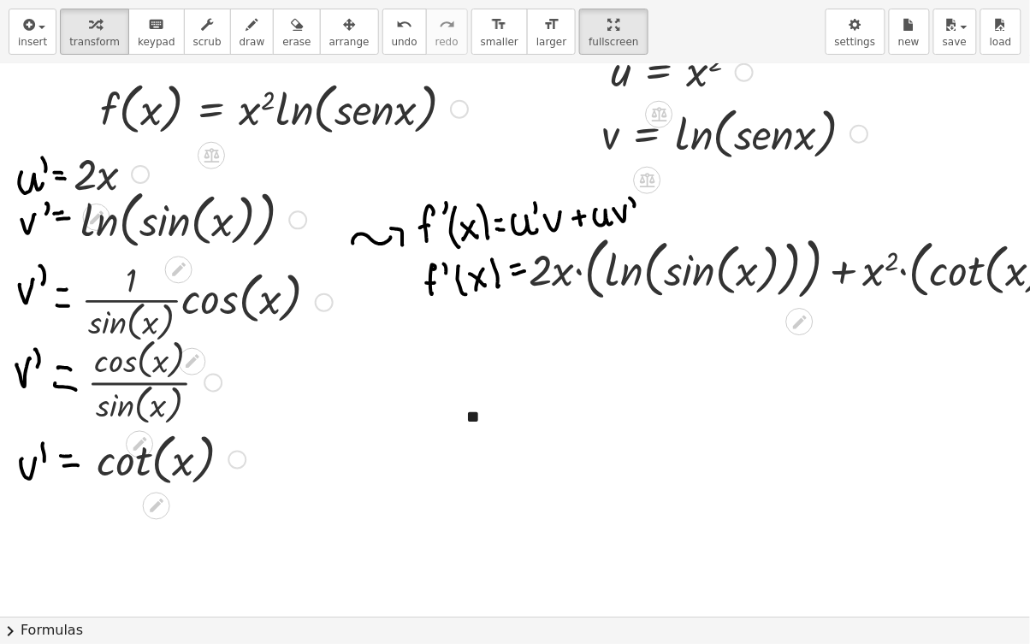
click at [465, 416] on div "**" at bounding box center [577, 416] width 257 height 59
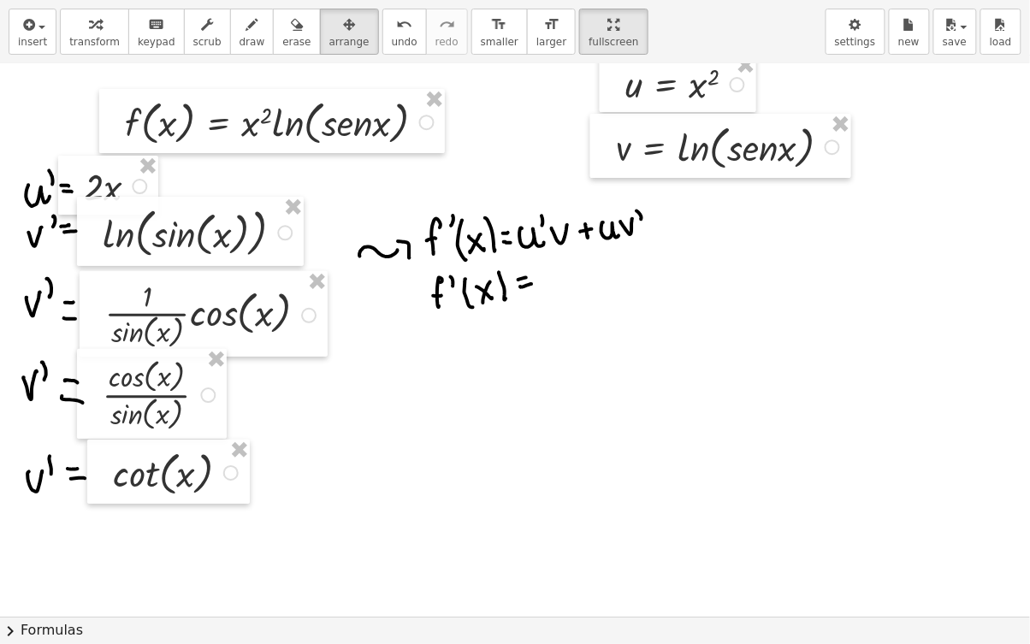
scroll to position [26, 0]
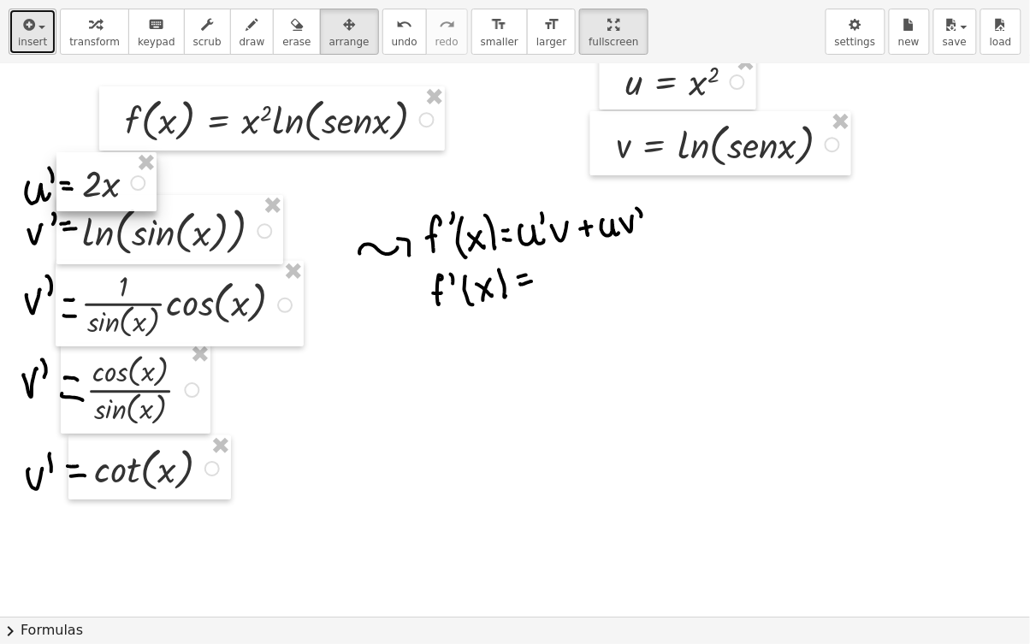
click at [32, 17] on icon "button" at bounding box center [27, 25] width 15 height 21
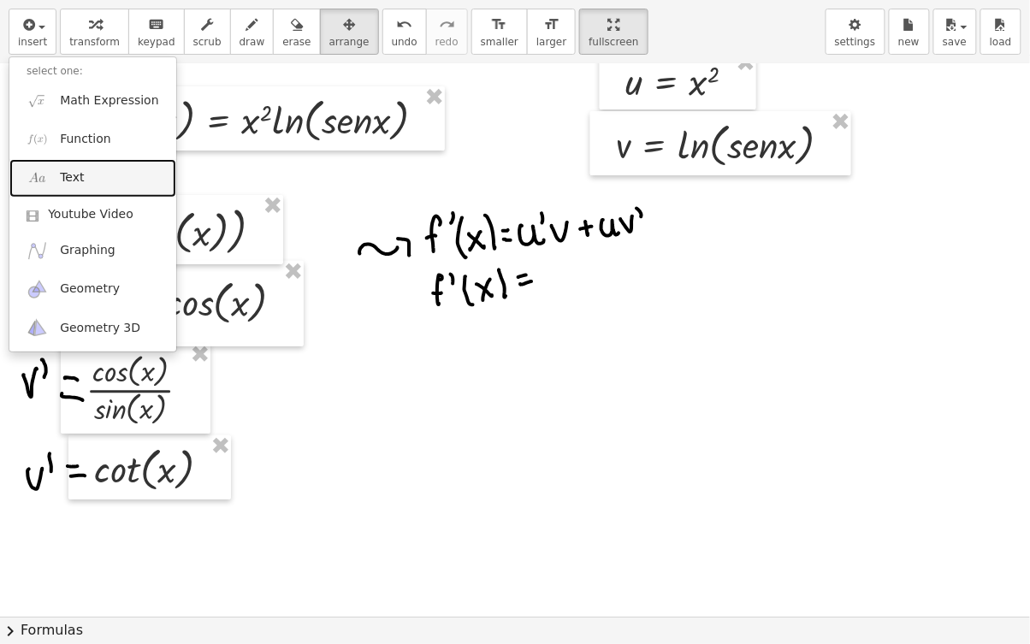
click at [103, 179] on link "Text" at bounding box center [92, 178] width 167 height 38
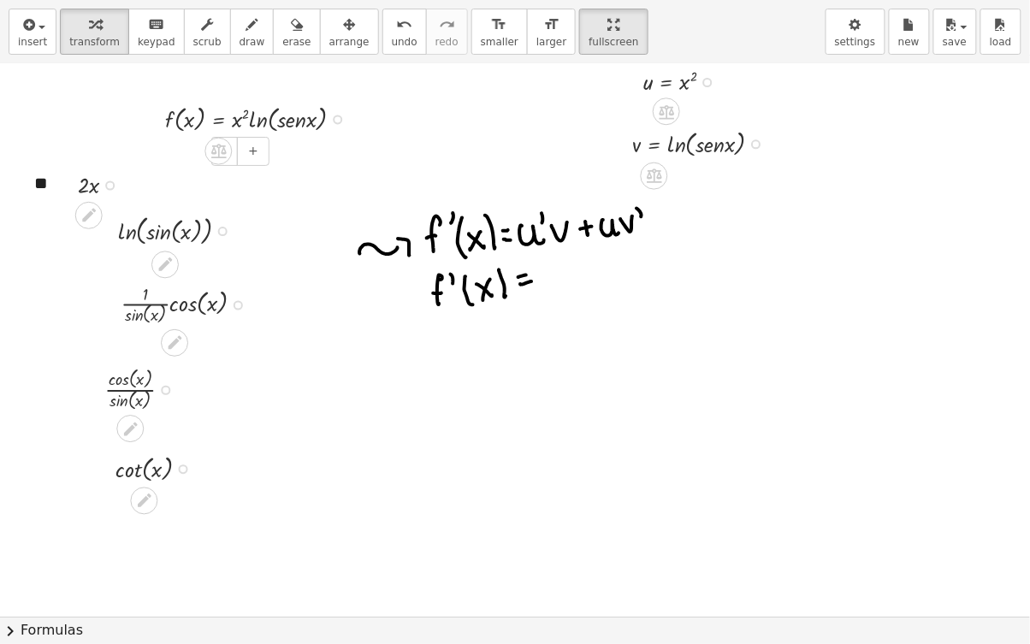
click at [37, 190] on div "**" at bounding box center [145, 183] width 257 height 59
click at [38, 185] on div "**" at bounding box center [145, 183] width 257 height 59
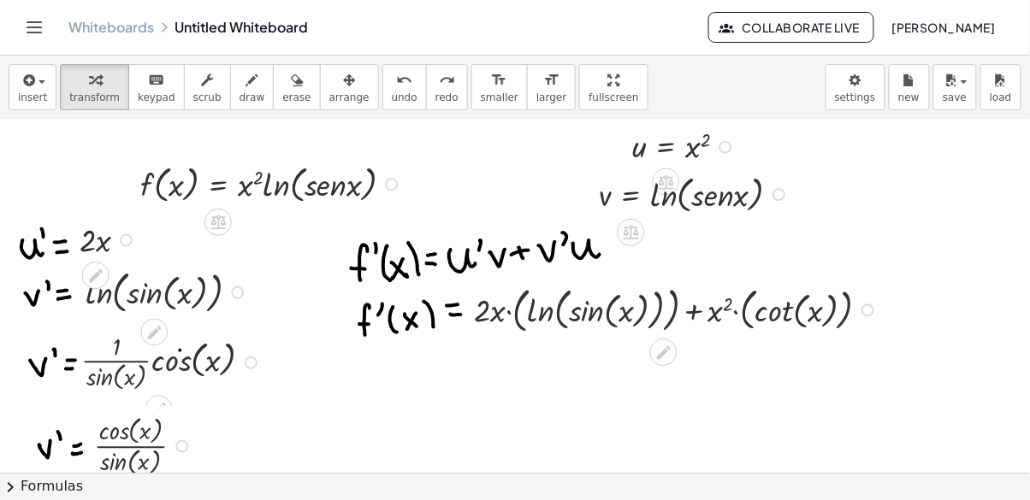
scroll to position [0, 0]
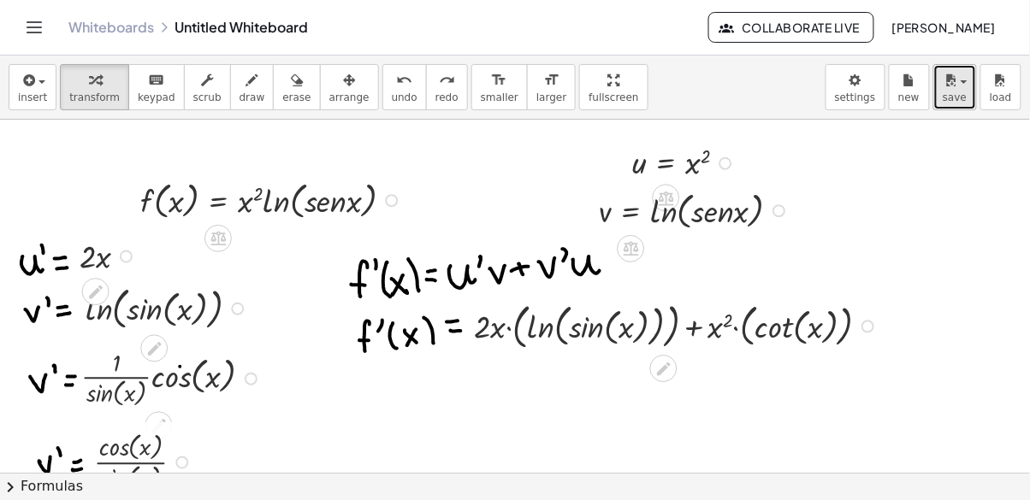
click at [959, 90] on button "save" at bounding box center [955, 87] width 44 height 46
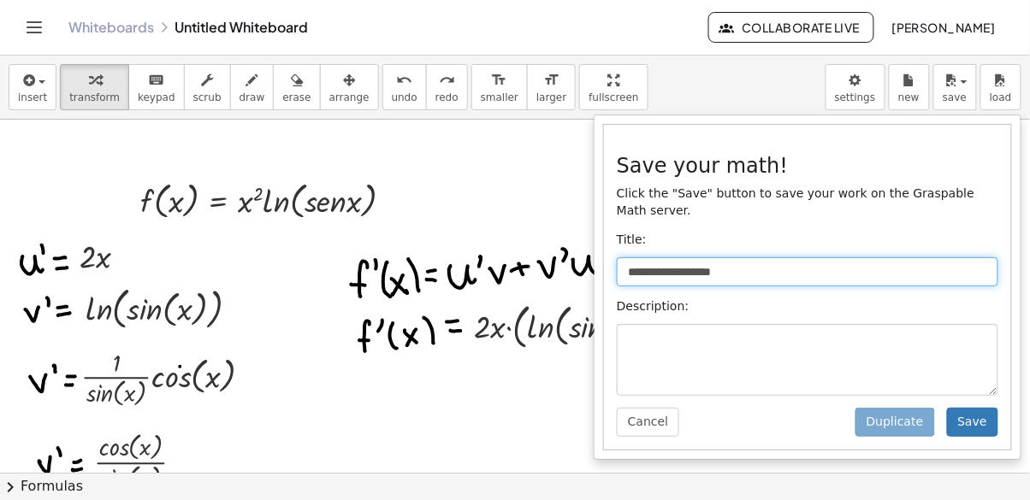
click at [741, 257] on input "**********" at bounding box center [807, 271] width 381 height 29
type input "********"
type input "**********"
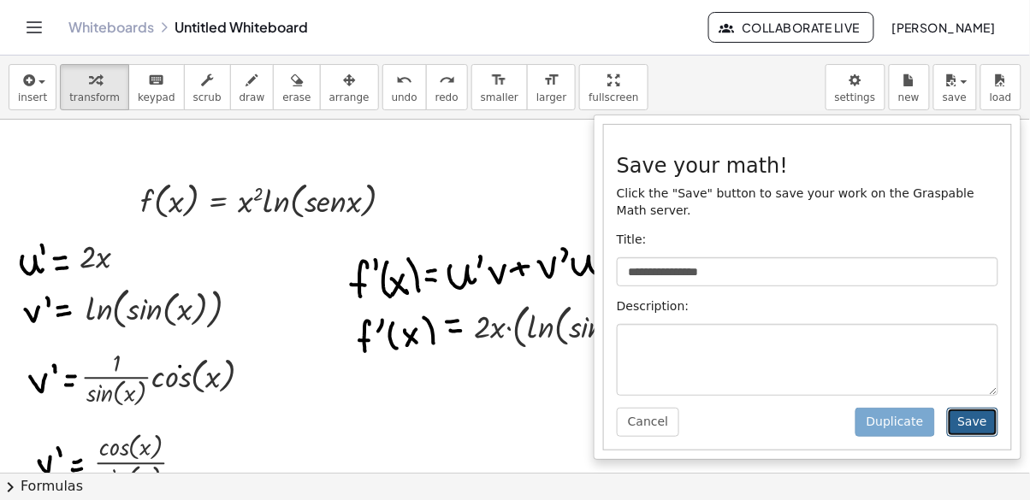
click at [981, 416] on button "Save" at bounding box center [972, 422] width 51 height 29
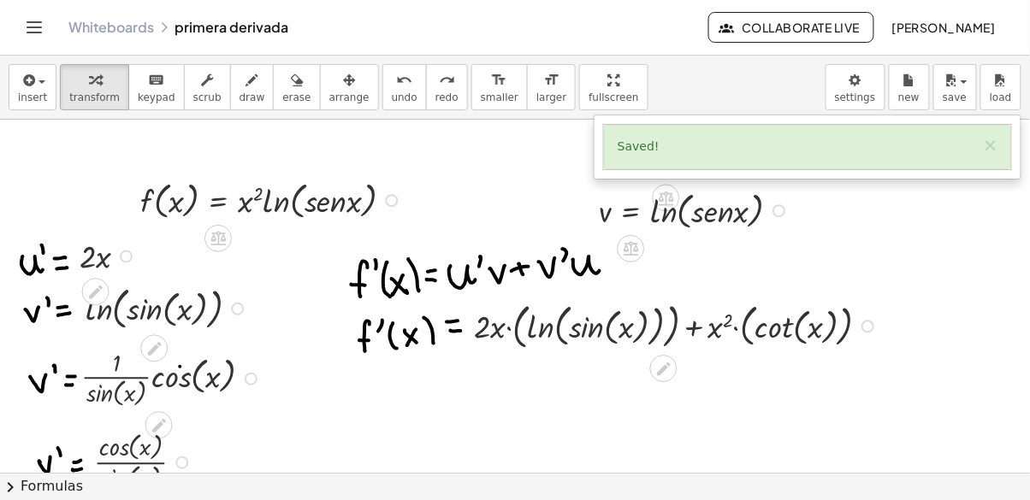
click at [859, 80] on div at bounding box center [515, 250] width 1030 height 500
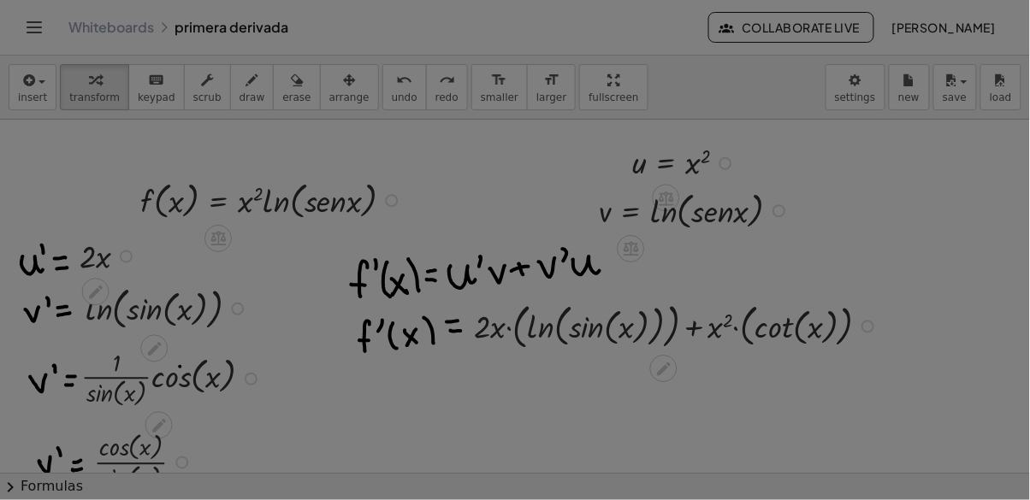
click at [853, 91] on div at bounding box center [515, 250] width 1030 height 500
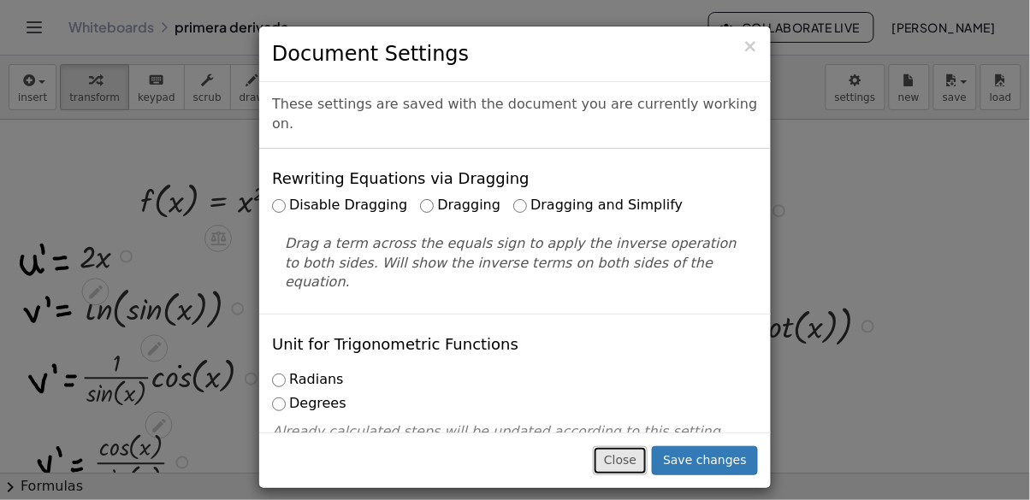
click at [621, 475] on button "Close" at bounding box center [620, 460] width 55 height 29
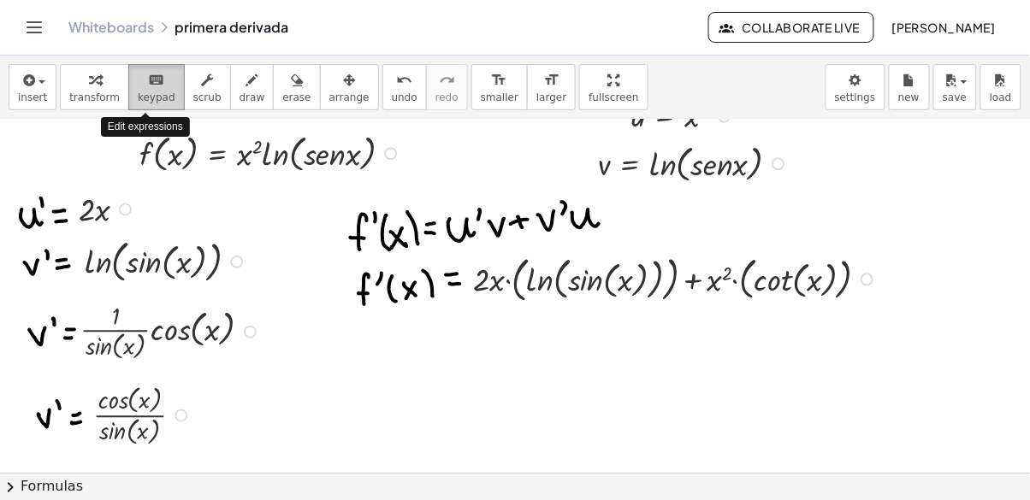
scroll to position [47, 2]
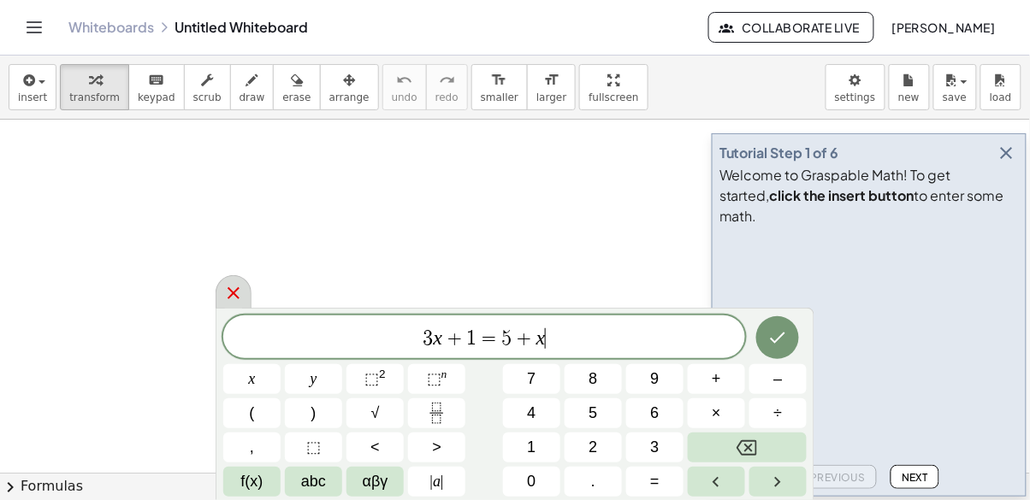
click at [239, 296] on icon at bounding box center [233, 293] width 21 height 21
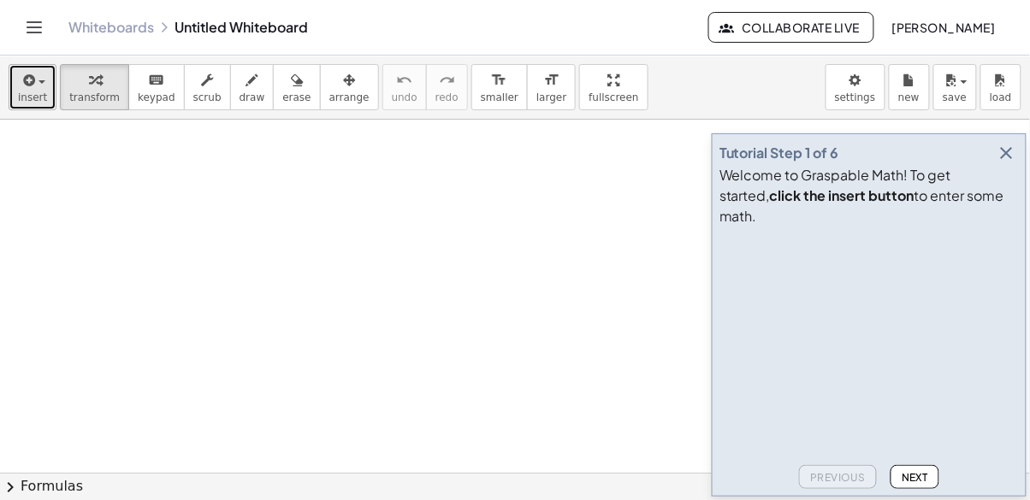
click at [31, 99] on span "insert" at bounding box center [32, 97] width 29 height 12
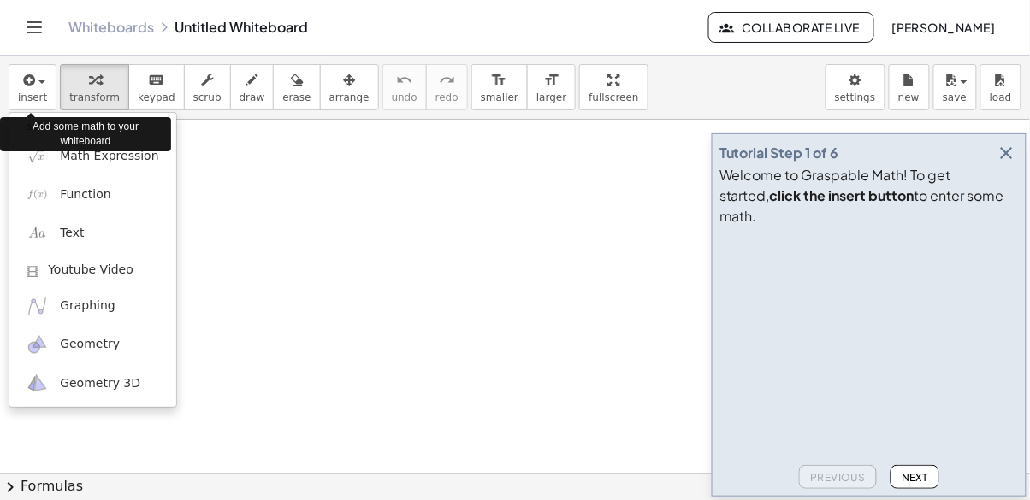
click at [1006, 463] on div at bounding box center [515, 250] width 1030 height 500
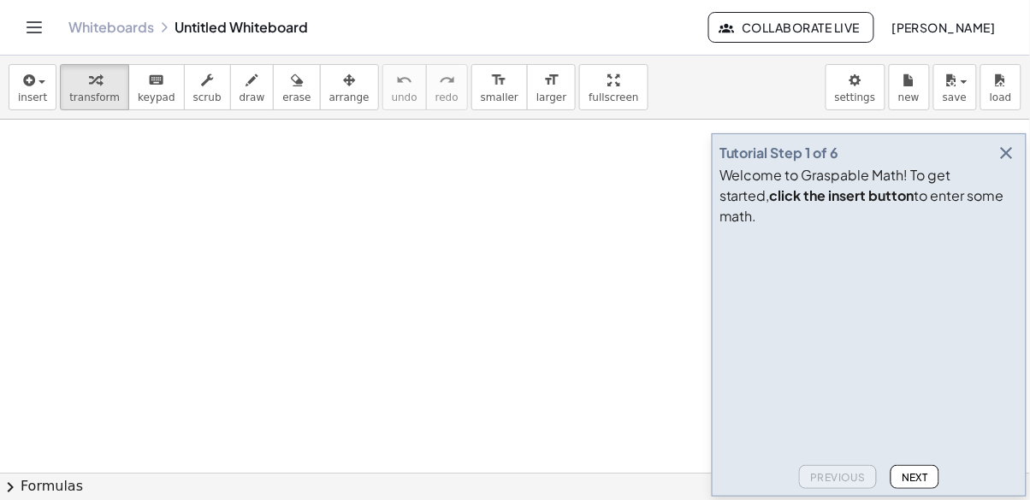
click at [976, 362] on video at bounding box center [847, 297] width 257 height 128
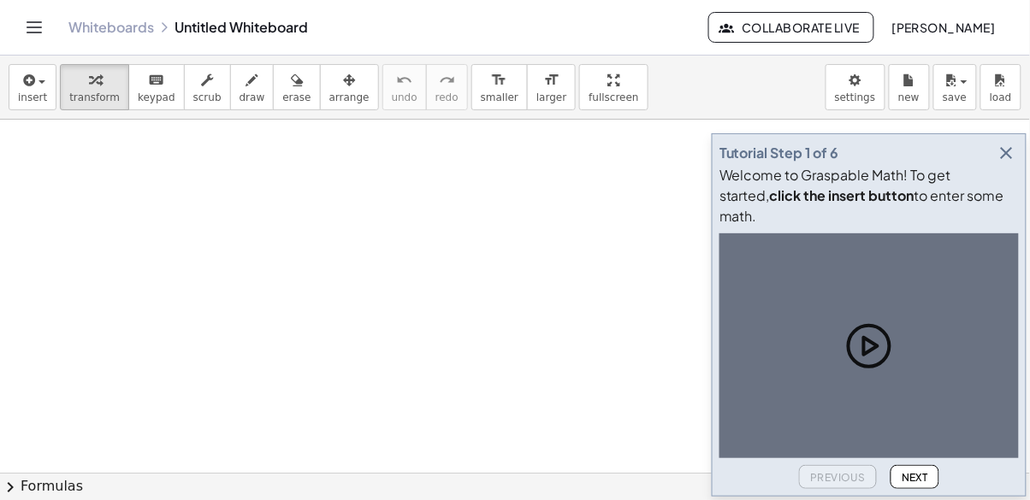
click at [954, 409] on div at bounding box center [868, 345] width 299 height 225
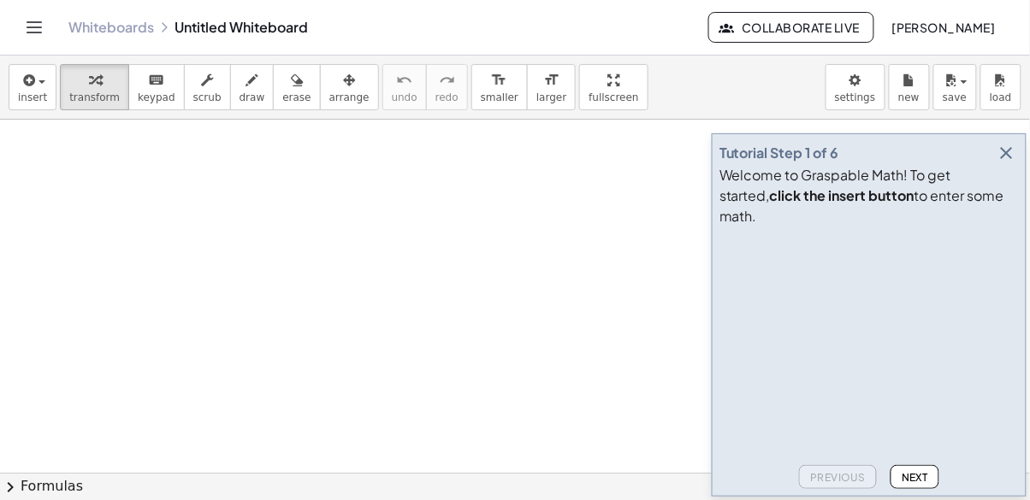
click at [915, 484] on span "Next" at bounding box center [914, 477] width 27 height 13
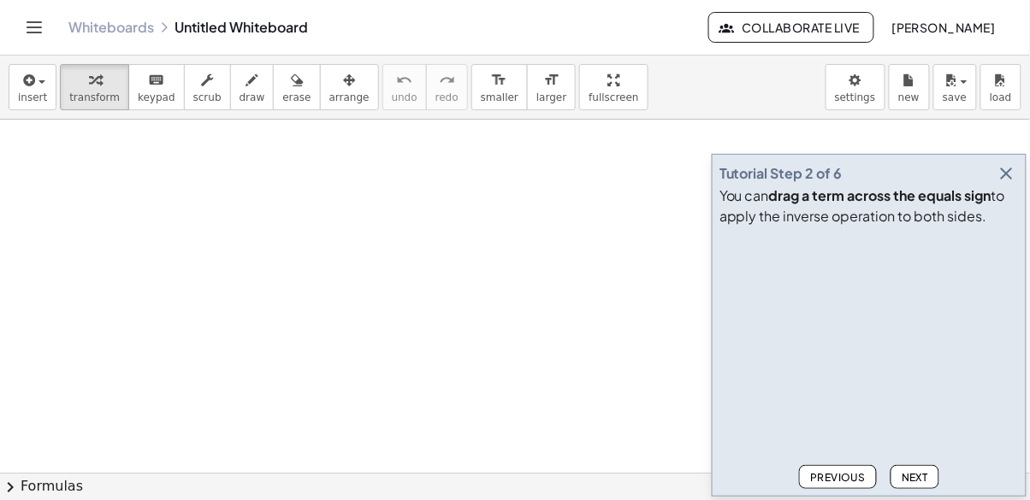
click at [919, 489] on button "Next" at bounding box center [914, 477] width 49 height 24
click at [920, 489] on button "Next" at bounding box center [914, 477] width 49 height 24
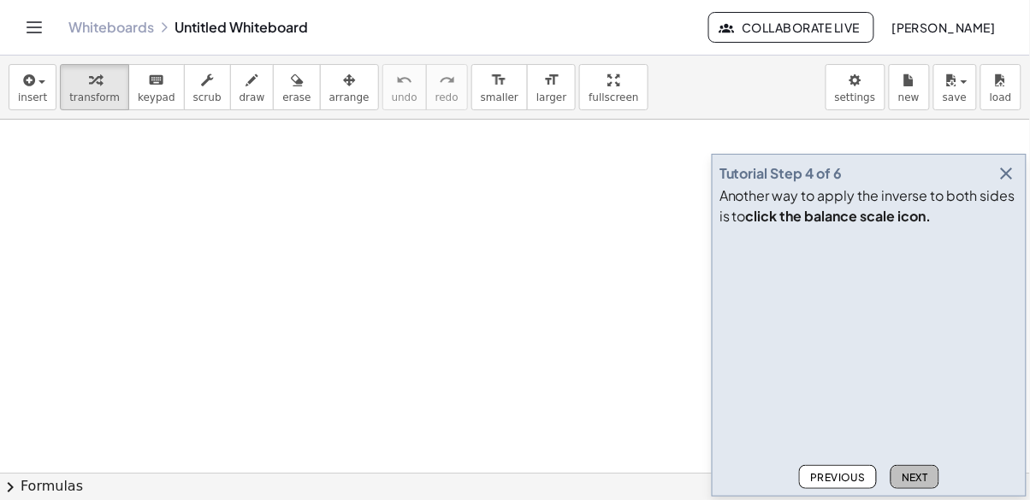
click at [925, 484] on span "Next" at bounding box center [914, 477] width 27 height 13
click at [928, 484] on span "Next" at bounding box center [914, 477] width 27 height 13
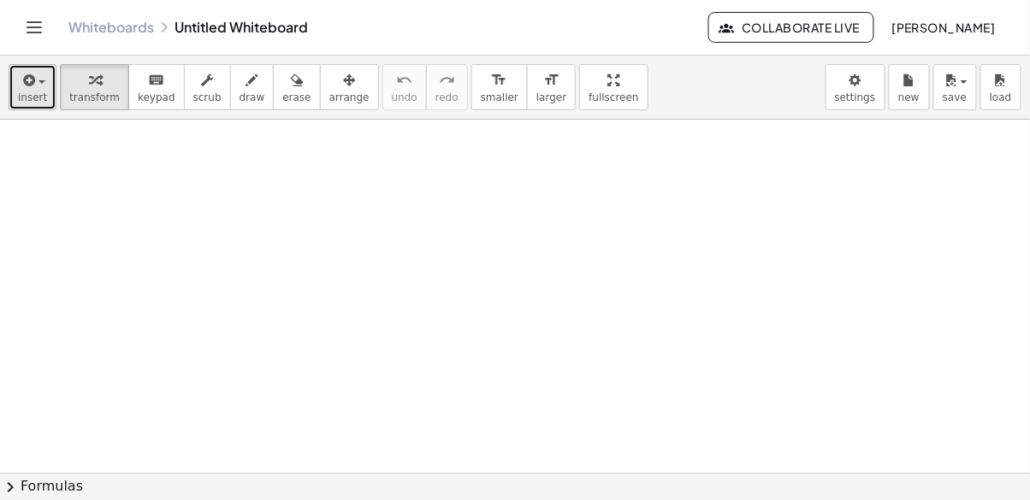
click at [25, 90] on button "insert" at bounding box center [33, 87] width 48 height 46
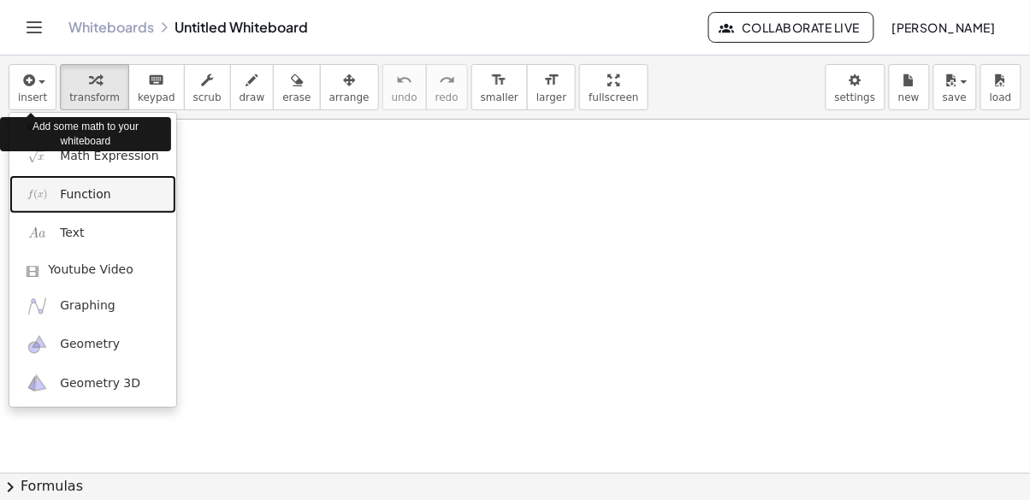
click at [108, 200] on link "Function" at bounding box center [92, 194] width 167 height 38
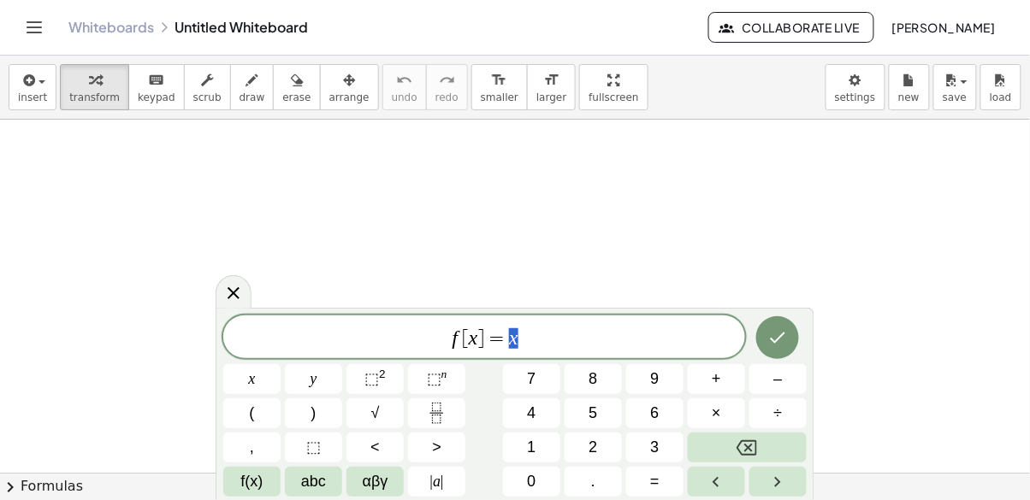
click at [458, 349] on span "f [ x ] = x" at bounding box center [484, 339] width 522 height 24
click at [239, 313] on div "​ [ x ] = x x y ⬚ 2 ⬚ n 7 8 9 + – ( ) √ 4 5 6 × ÷ , ⬚ < > 1 2 3 f(x) abc αβγ | …" at bounding box center [514, 404] width 599 height 192
click at [232, 298] on icon at bounding box center [233, 293] width 21 height 21
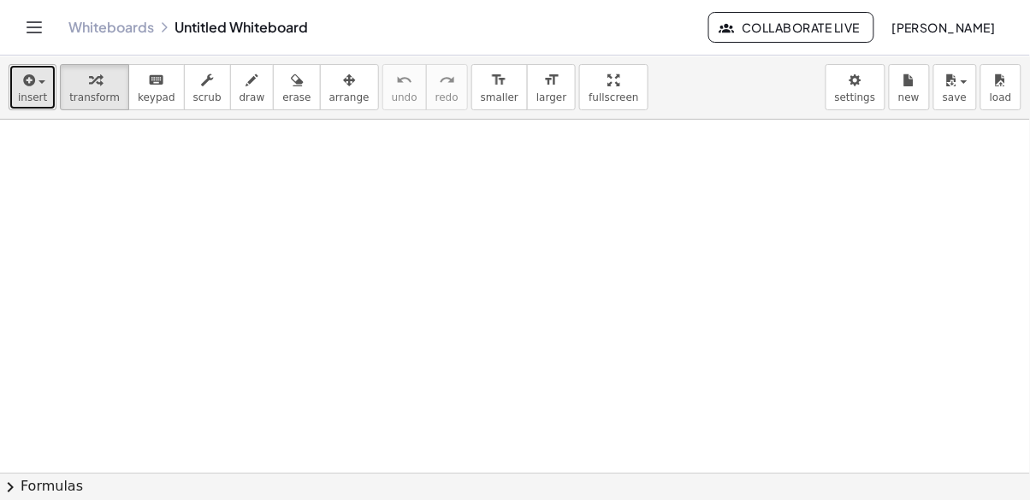
click at [31, 95] on span "insert" at bounding box center [32, 97] width 29 height 12
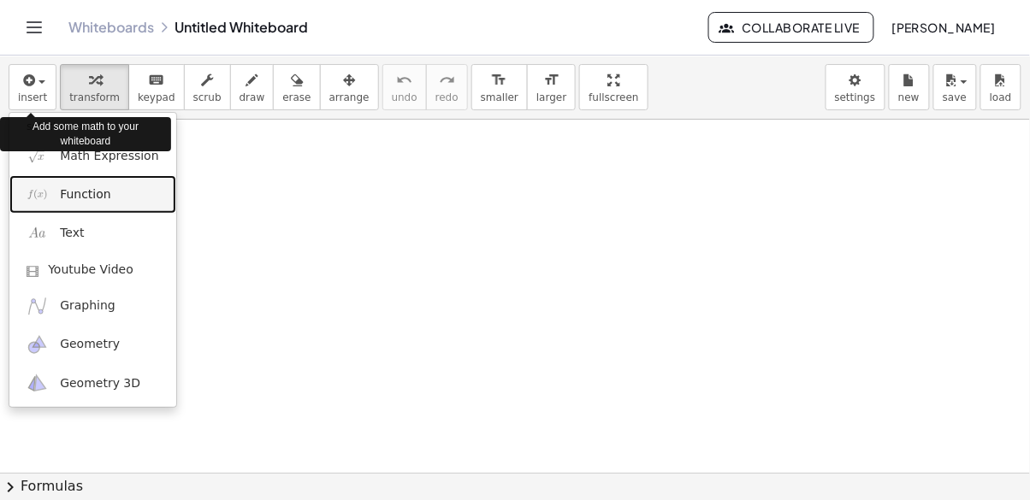
click at [50, 206] on link "Function" at bounding box center [92, 194] width 167 height 38
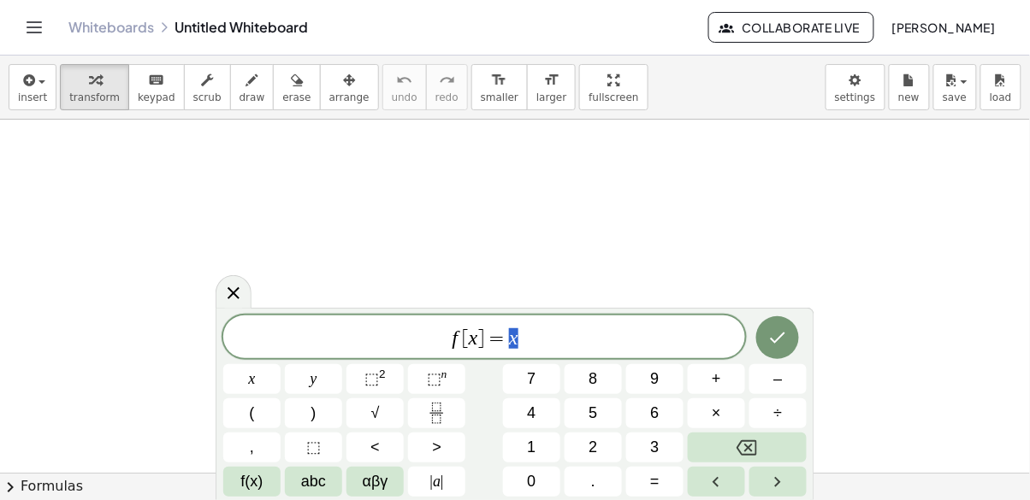
click at [547, 341] on span "f [ x ] = x" at bounding box center [484, 339] width 522 height 24
click at [261, 482] on span "f(x)" at bounding box center [252, 481] width 22 height 23
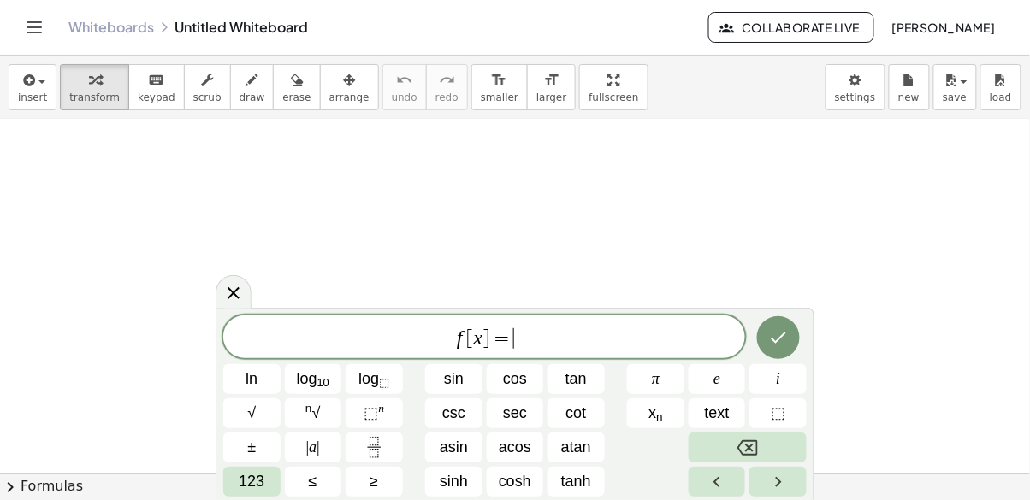
click at [713, 381] on span "e" at bounding box center [716, 379] width 7 height 23
click at [252, 484] on span "123" at bounding box center [252, 481] width 26 height 23
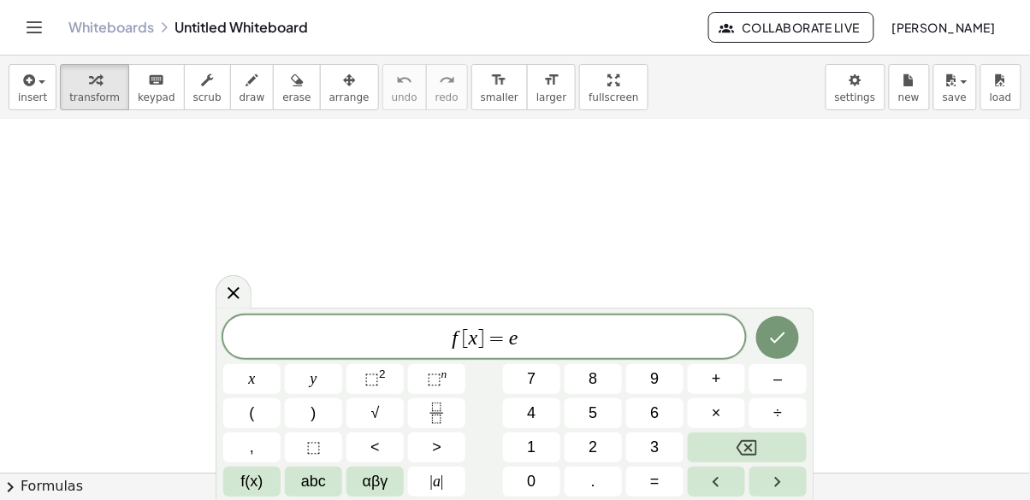
click at [430, 378] on span "⬚" at bounding box center [434, 378] width 15 height 17
click at [431, 385] on span "⬚" at bounding box center [434, 378] width 15 height 17
click at [233, 475] on button "f(x)" at bounding box center [251, 482] width 57 height 30
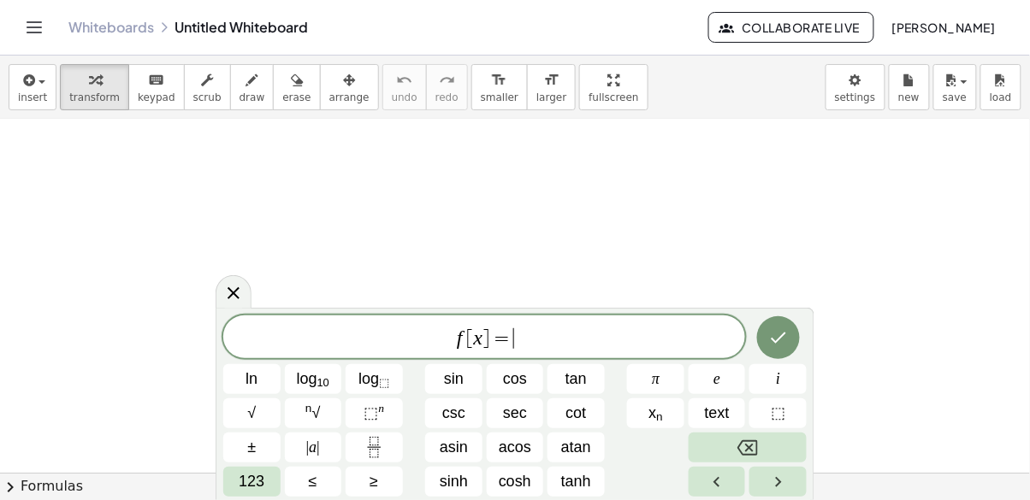
click at [257, 493] on span "123" at bounding box center [252, 481] width 26 height 23
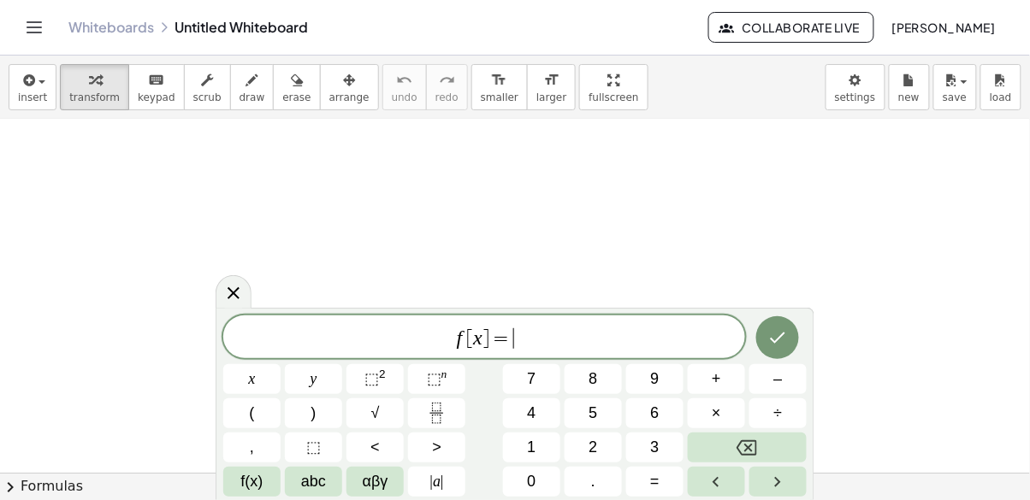
click at [246, 493] on button "f(x)" at bounding box center [251, 482] width 57 height 30
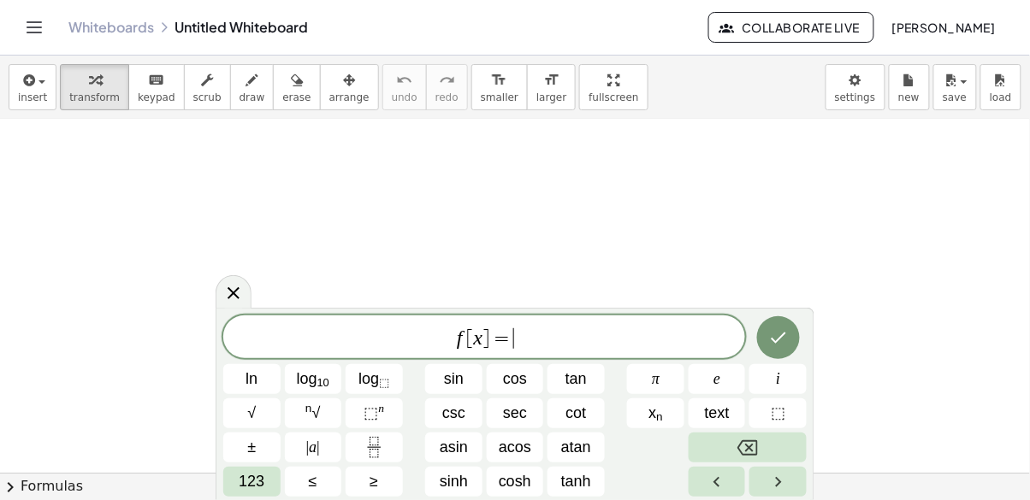
click at [717, 390] on button "e" at bounding box center [716, 379] width 57 height 30
click at [361, 416] on button "⬚ n" at bounding box center [373, 413] width 57 height 30
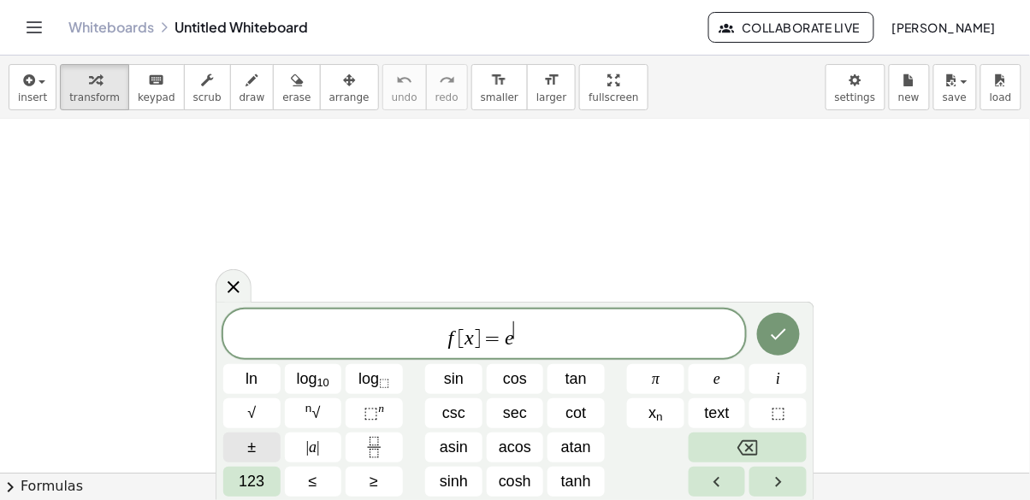
scroll to position [31, 0]
click at [246, 476] on span "123" at bounding box center [252, 481] width 26 height 23
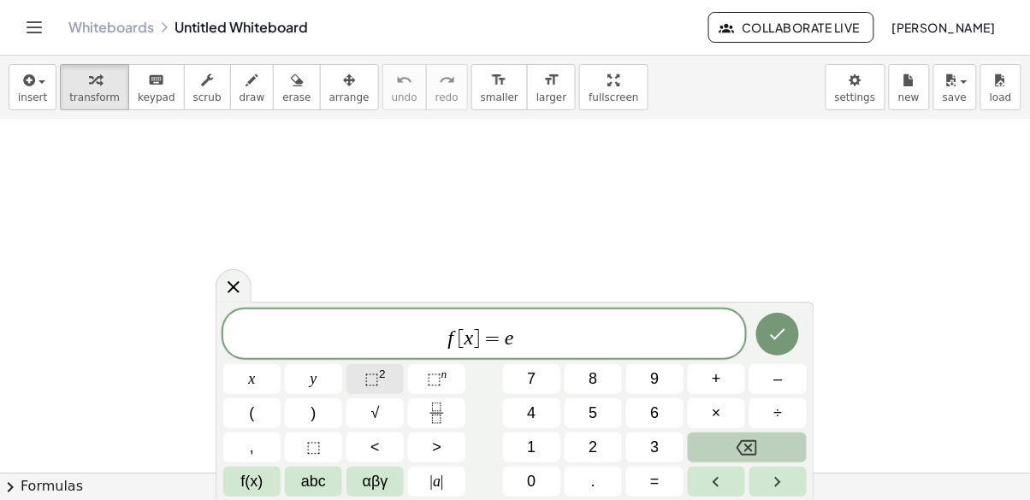
click at [384, 369] on sup "2" at bounding box center [382, 374] width 7 height 13
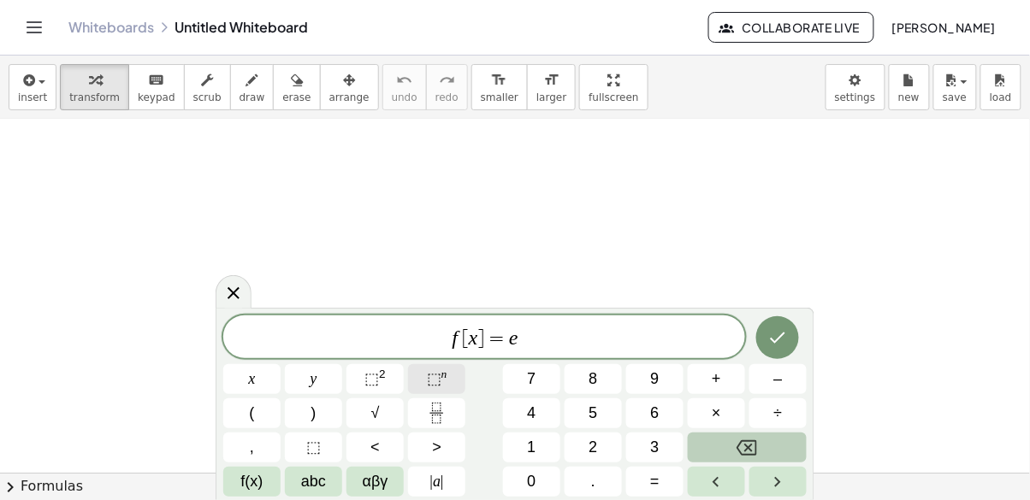
click at [428, 383] on span "⬚" at bounding box center [434, 378] width 15 height 17
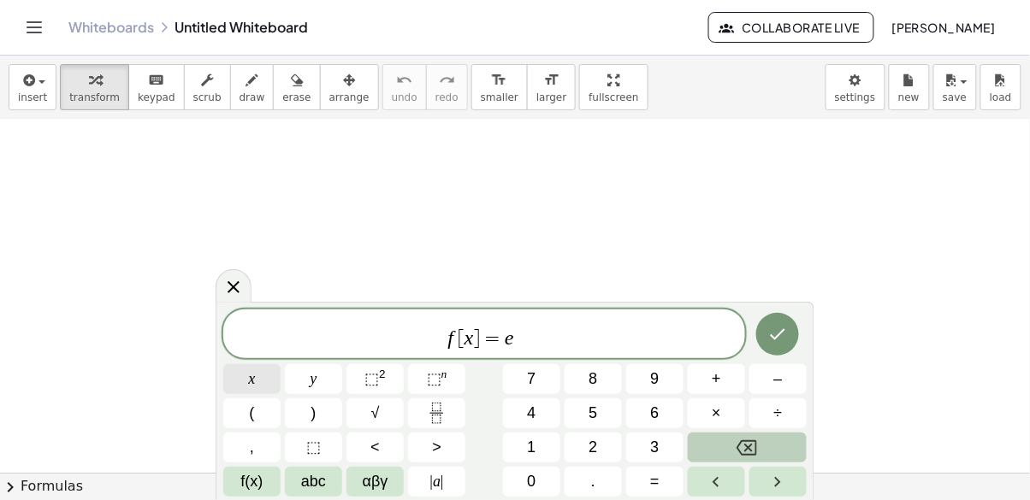
click at [259, 384] on button "x" at bounding box center [251, 379] width 57 height 30
click at [630, 352] on div "* f [ x ] = e x" at bounding box center [484, 334] width 522 height 49
click at [728, 415] on button "×" at bounding box center [716, 413] width 57 height 30
click at [257, 487] on span "f(x)" at bounding box center [252, 481] width 22 height 23
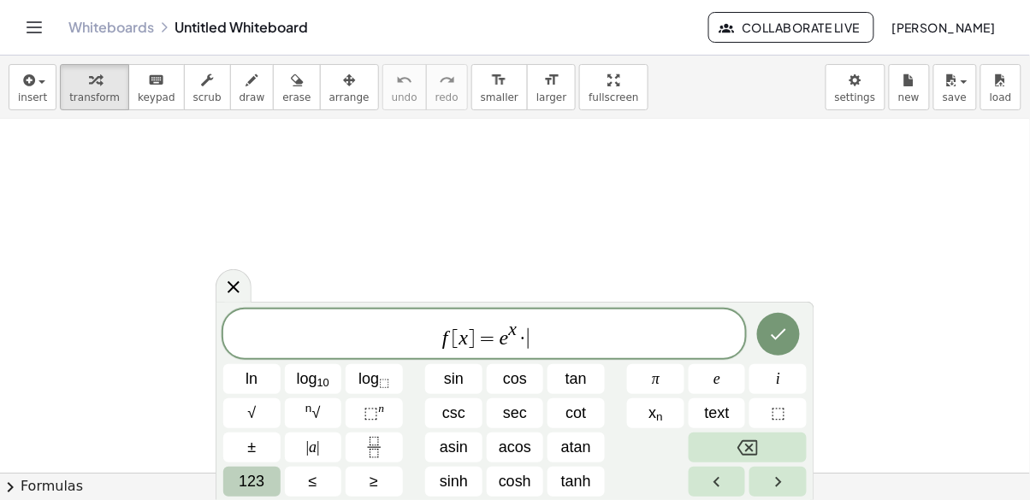
click at [585, 383] on span "tan" at bounding box center [575, 379] width 21 height 23
click at [261, 495] on button "123" at bounding box center [251, 482] width 57 height 30
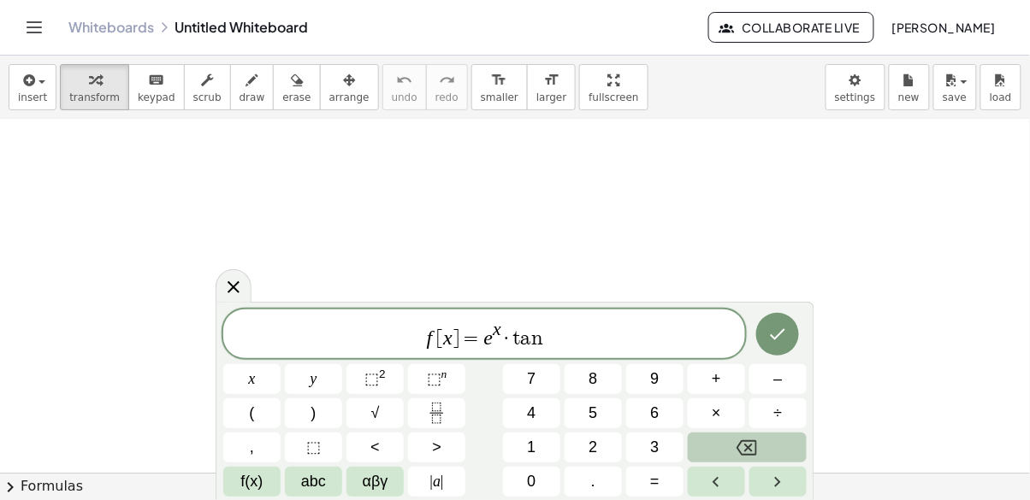
click at [265, 379] on button "x" at bounding box center [251, 379] width 57 height 30
click at [479, 346] on var "e" at bounding box center [481, 338] width 9 height 22
click at [479, 345] on var "e" at bounding box center [481, 338] width 9 height 22
click at [484, 344] on var "e" at bounding box center [481, 338] width 9 height 22
click at [488, 341] on span "f [ x ] = e ​ x · t a n x" at bounding box center [484, 335] width 522 height 31
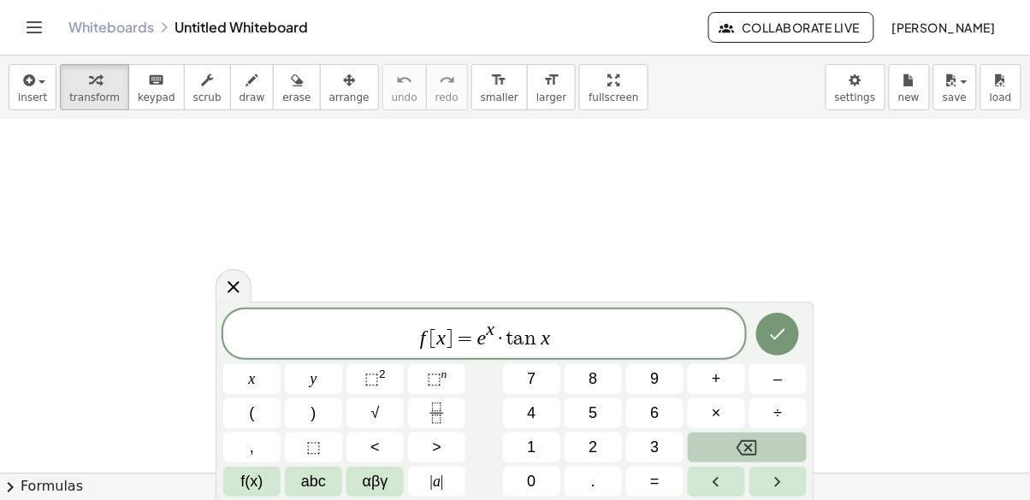
click at [476, 349] on span "f [ x ] = e ​ x · t a n x" at bounding box center [484, 335] width 522 height 31
click at [431, 414] on icon "Fraction" at bounding box center [436, 413] width 21 height 21
click at [542, 334] on var "x" at bounding box center [545, 338] width 9 height 22
click at [535, 344] on var "n" at bounding box center [533, 338] width 16 height 21
click at [546, 343] on var "x" at bounding box center [545, 338] width 9 height 22
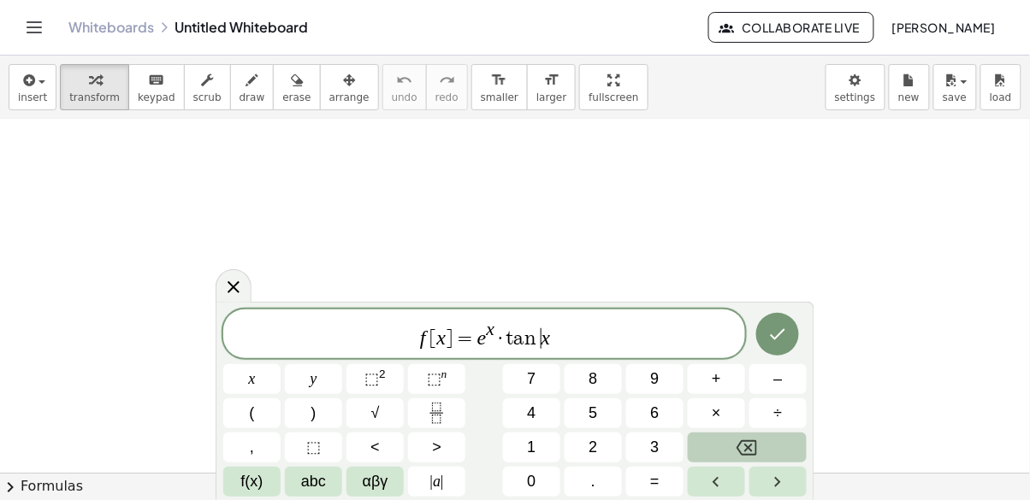
click at [556, 339] on span "f [ x ] = e x · t a n ​ x" at bounding box center [484, 335] width 522 height 31
click at [433, 416] on icon "Fraction" at bounding box center [436, 419] width 9 height 9
click at [482, 332] on var "e" at bounding box center [481, 338] width 9 height 22
click at [482, 333] on var "e" at bounding box center [481, 338] width 9 height 22
click at [472, 343] on span "=" at bounding box center [464, 338] width 25 height 21
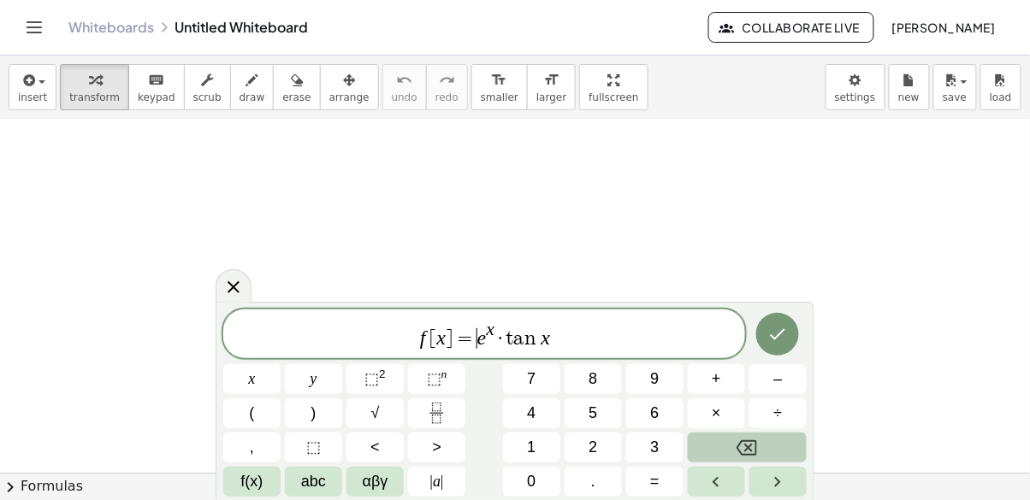
click at [479, 336] on var "e" at bounding box center [481, 338] width 9 height 22
click at [481, 337] on var "e" at bounding box center [481, 338] width 9 height 22
click at [480, 339] on var "e" at bounding box center [481, 338] width 9 height 22
click at [481, 340] on var "e" at bounding box center [481, 338] width 9 height 22
click at [486, 339] on span "f [ x ] = ​ e x · t a n x" at bounding box center [484, 335] width 522 height 31
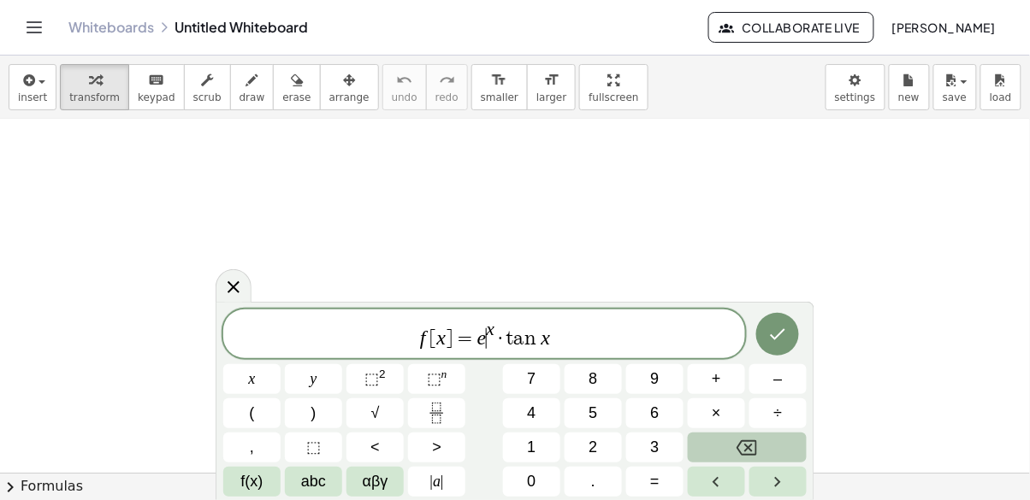
click at [560, 340] on span "f [ x ] = e ​ x · t a n x" at bounding box center [484, 335] width 522 height 31
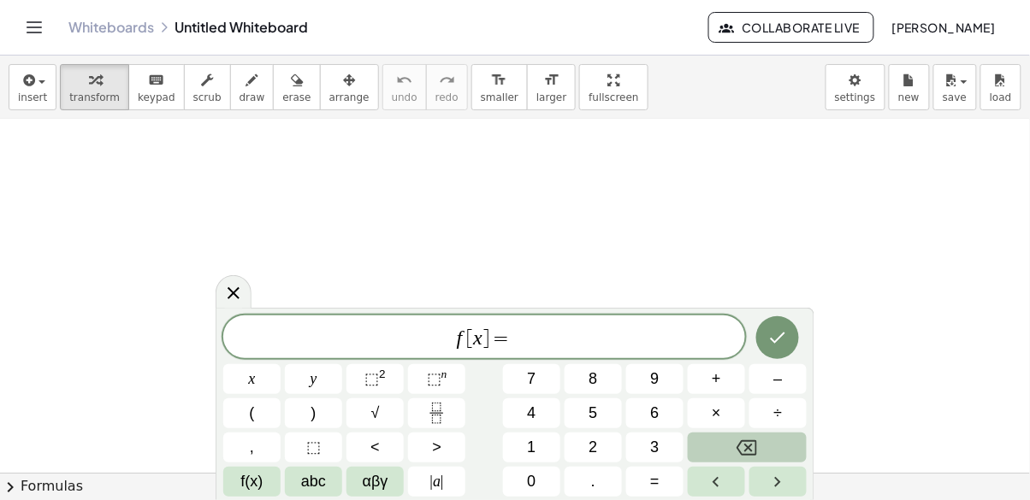
click at [436, 405] on icon "Fraction" at bounding box center [436, 413] width 21 height 21
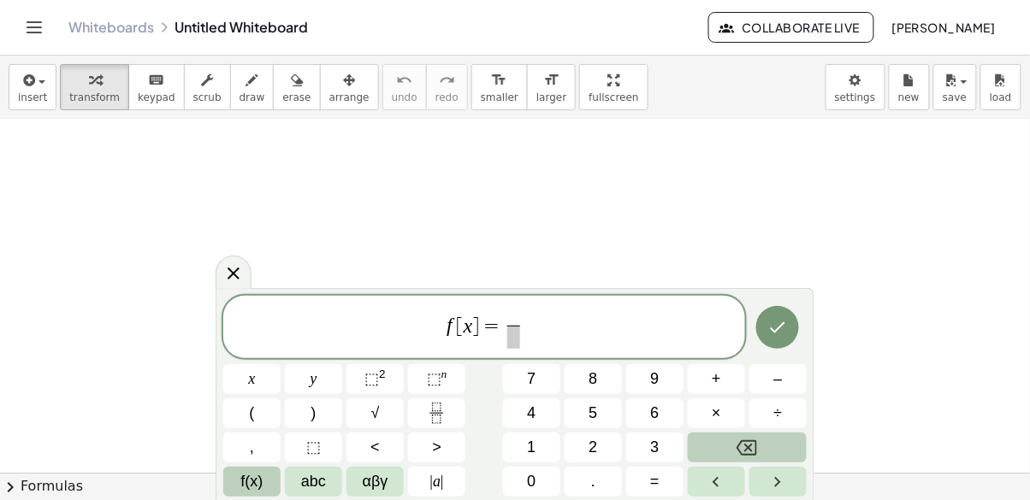
click at [248, 482] on span "f(x)" at bounding box center [252, 481] width 22 height 23
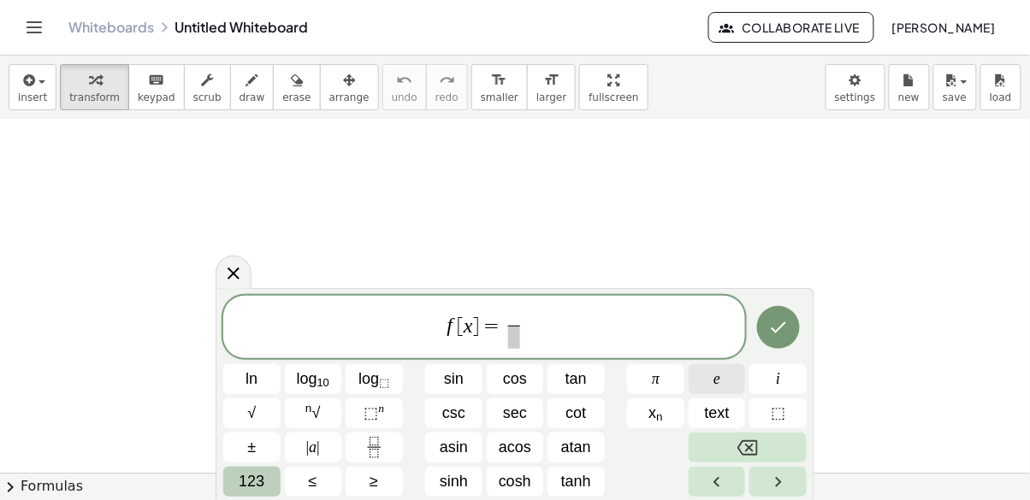
click at [722, 379] on button "e" at bounding box center [716, 379] width 57 height 30
click at [378, 415] on sup "n" at bounding box center [381, 408] width 6 height 13
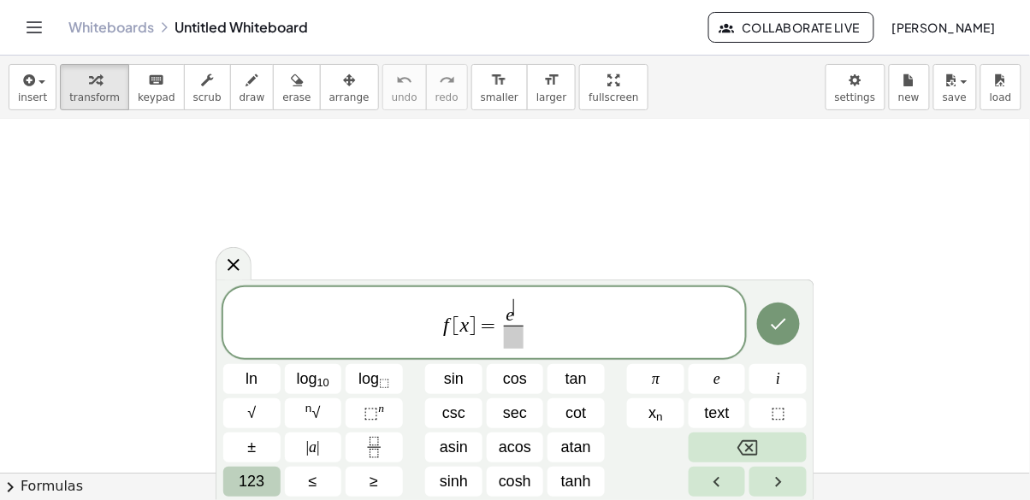
click at [250, 486] on span "123" at bounding box center [252, 481] width 26 height 23
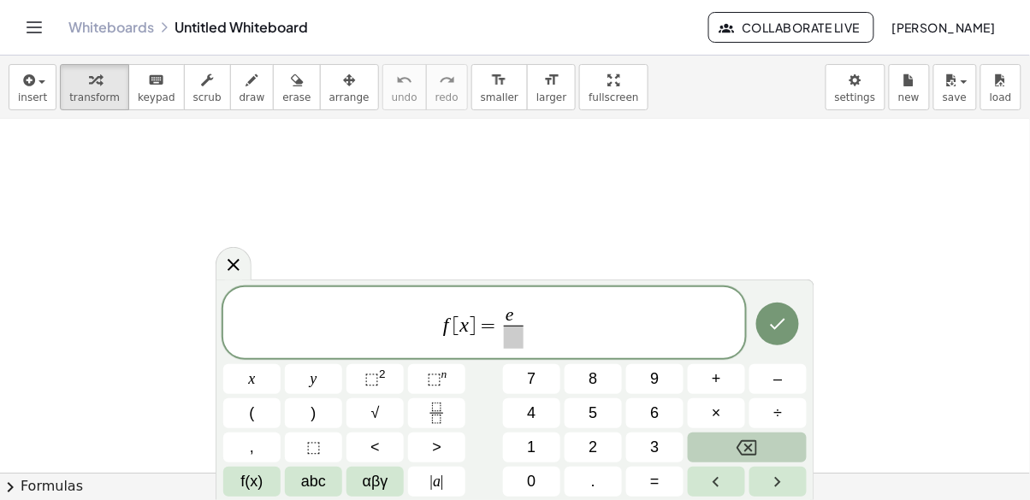
click at [256, 387] on span "x" at bounding box center [252, 379] width 7 height 23
click at [705, 426] on button "×" at bounding box center [716, 413] width 57 height 30
click at [240, 497] on div "f [ x ] = e x · ​ ​ x y ⬚ 2 ⬚ n 7 8 9 + – ( ) √ 4 5 6 × ÷ , ⬚ < > 1 2 3 f(x) ab…" at bounding box center [514, 390] width 599 height 221
click at [235, 491] on button "f(x)" at bounding box center [251, 482] width 57 height 30
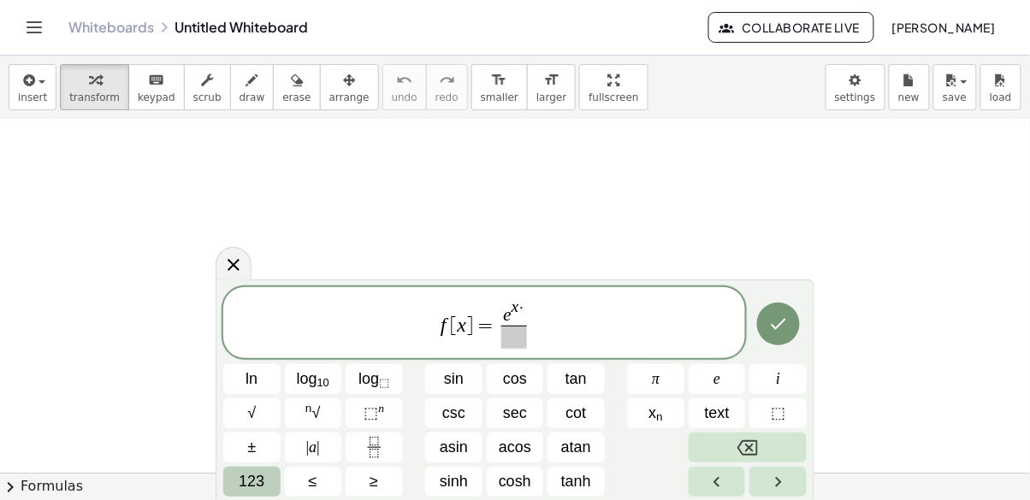
click at [599, 385] on button "tan" at bounding box center [575, 379] width 57 height 30
click at [241, 491] on span "123" at bounding box center [252, 481] width 26 height 23
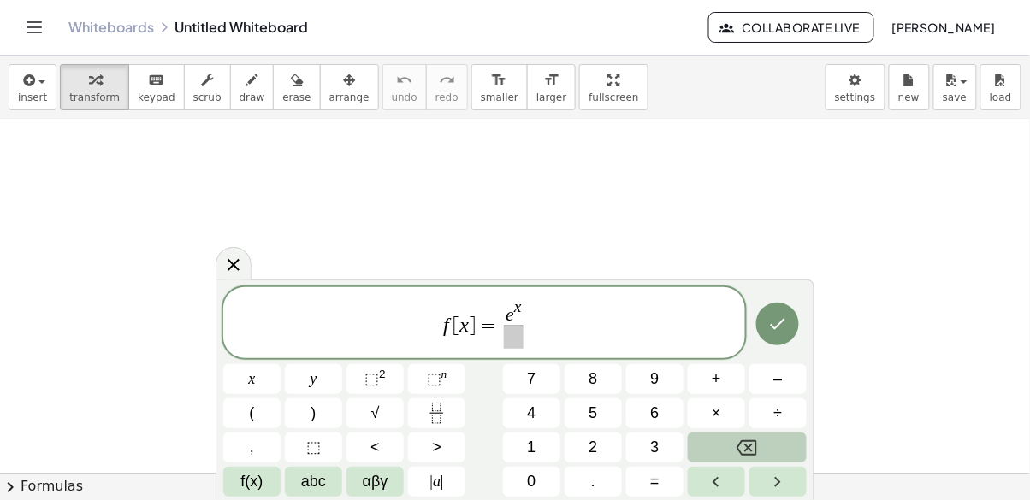
click at [718, 416] on span "×" at bounding box center [715, 413] width 9 height 23
click at [254, 493] on span "f(x)" at bounding box center [252, 481] width 22 height 23
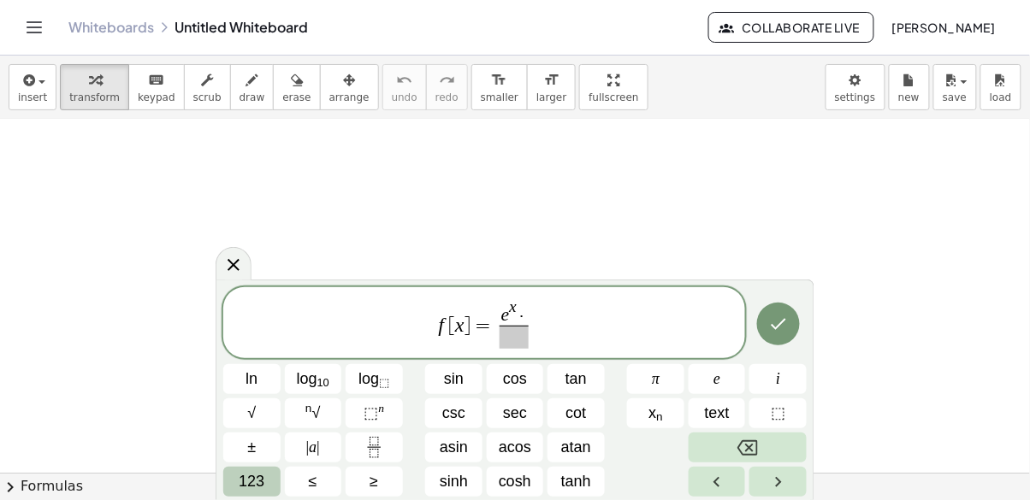
click at [576, 387] on span "tan" at bounding box center [575, 379] width 21 height 23
click at [242, 498] on div "f [ x ] = e x · t a n ​ ​ ln log 10 log ⬚ sin cos tan π e i √ n √ ⬚ n csc sec c…" at bounding box center [514, 390] width 599 height 221
click at [247, 490] on span "123" at bounding box center [252, 481] width 26 height 23
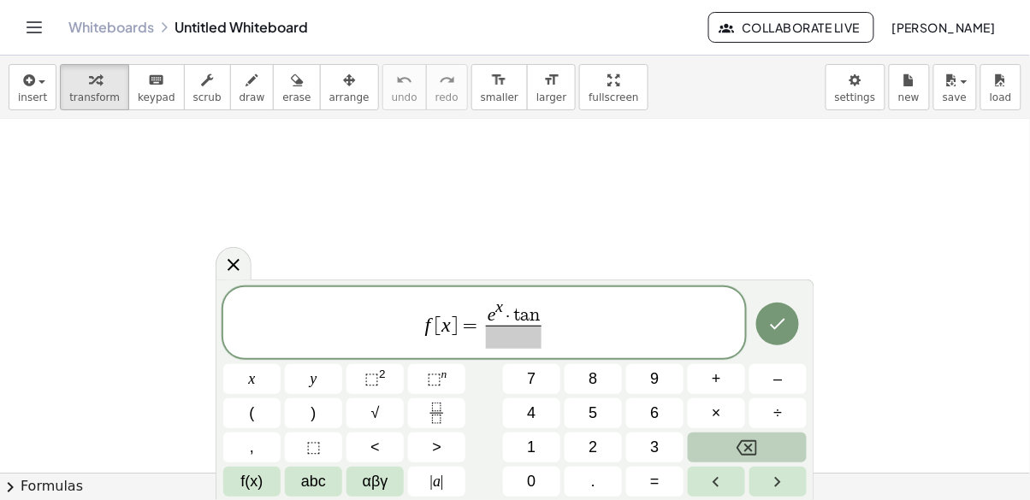
click at [257, 387] on button "x" at bounding box center [251, 379] width 57 height 30
click at [495, 340] on span at bounding box center [514, 337] width 68 height 23
click at [364, 425] on button "√" at bounding box center [374, 413] width 57 height 30
click at [391, 373] on button "⬚ 2" at bounding box center [374, 379] width 57 height 30
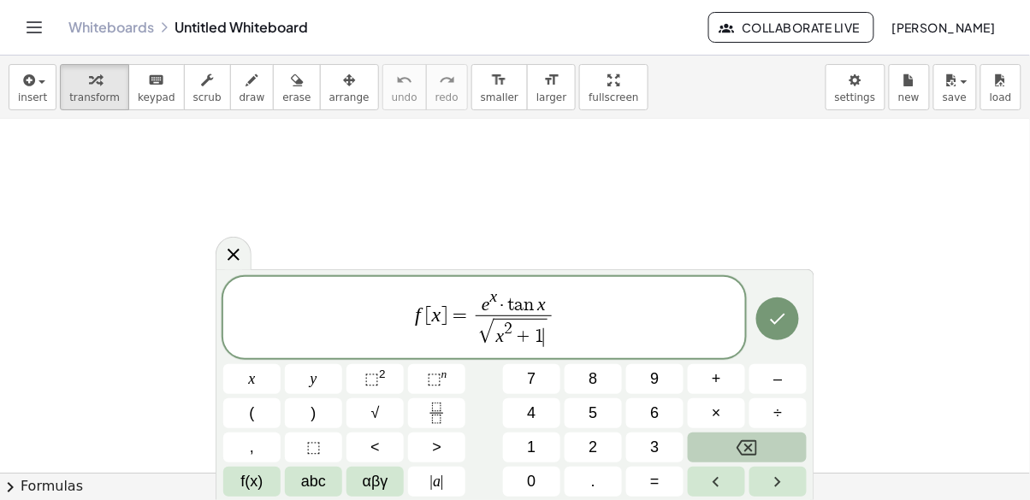
click at [788, 312] on button "Done" at bounding box center [777, 319] width 43 height 43
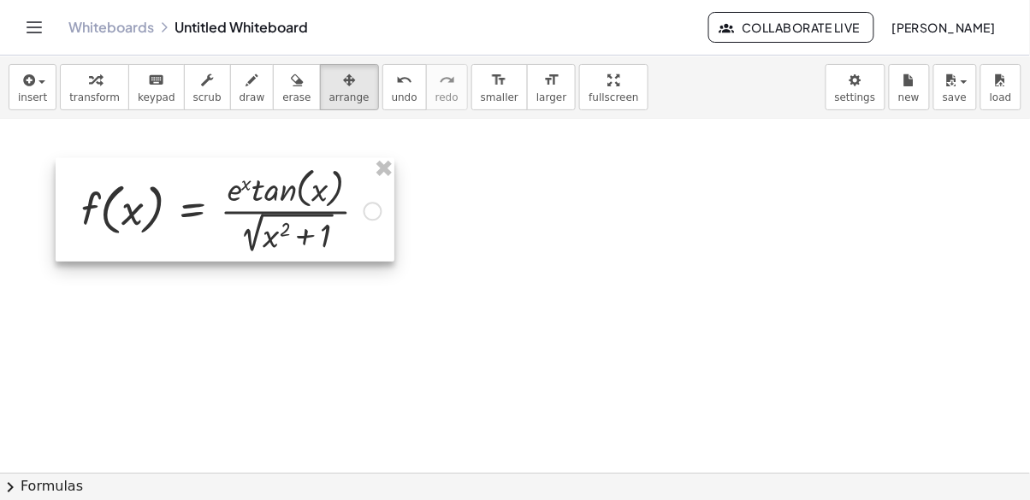
scroll to position [207, 0]
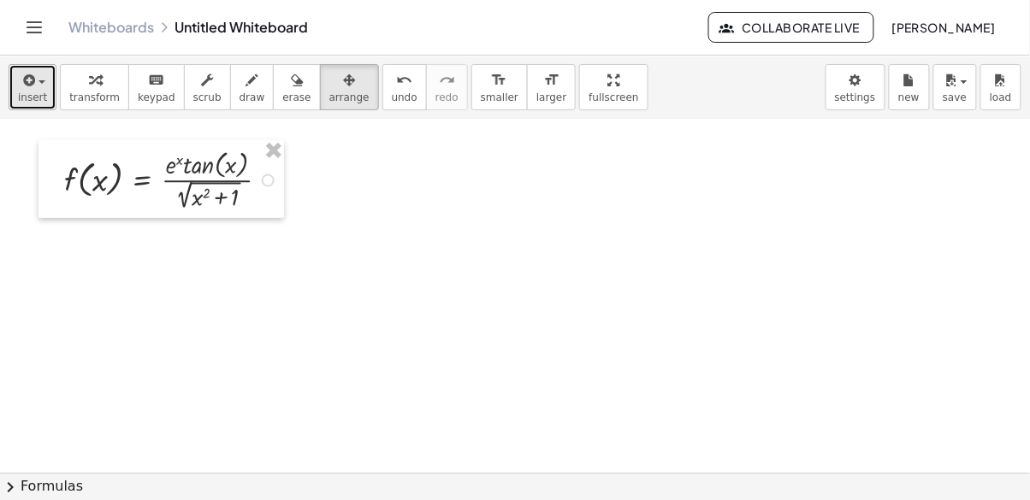
click at [28, 91] on span "insert" at bounding box center [32, 97] width 29 height 12
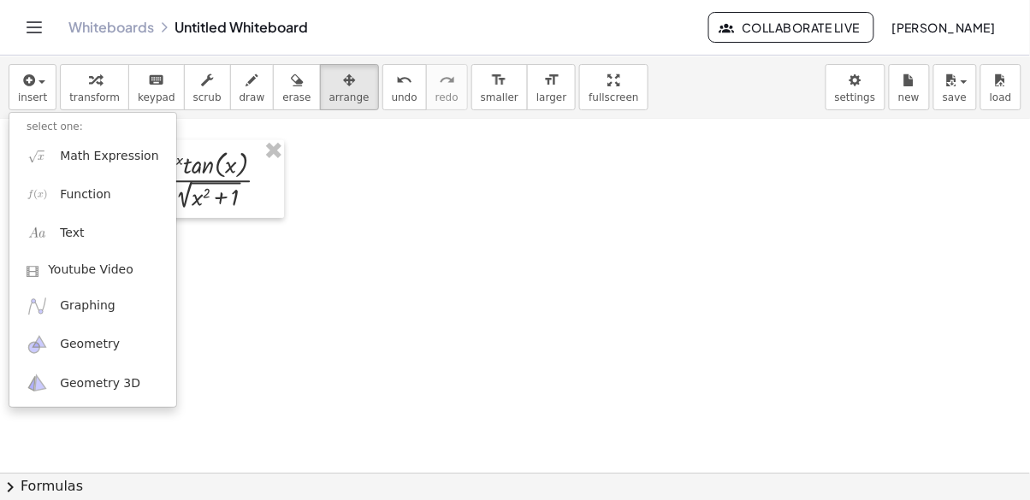
click at [233, 68] on div at bounding box center [515, 250] width 1030 height 500
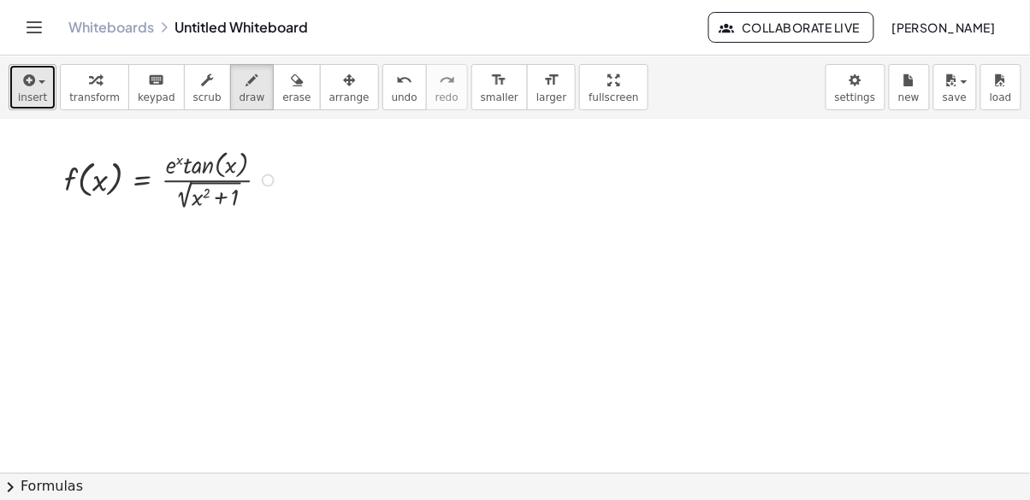
click at [26, 91] on span "insert" at bounding box center [32, 97] width 29 height 12
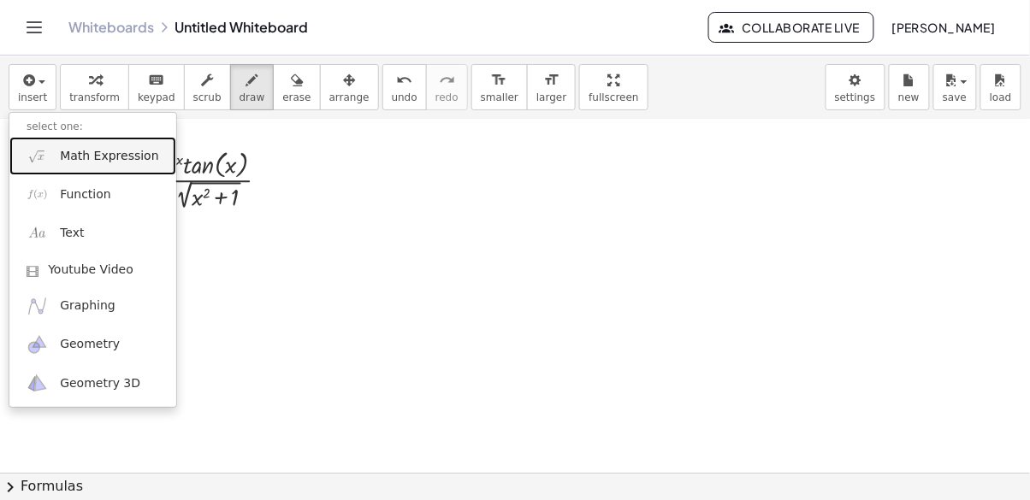
click at [118, 148] on span "Math Expression" at bounding box center [109, 156] width 98 height 17
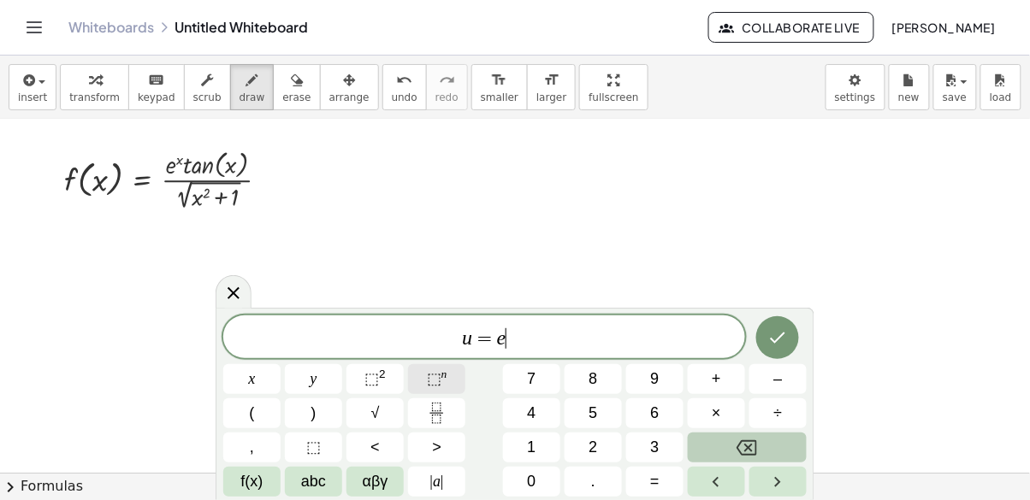
click at [434, 376] on span "⬚" at bounding box center [434, 378] width 15 height 17
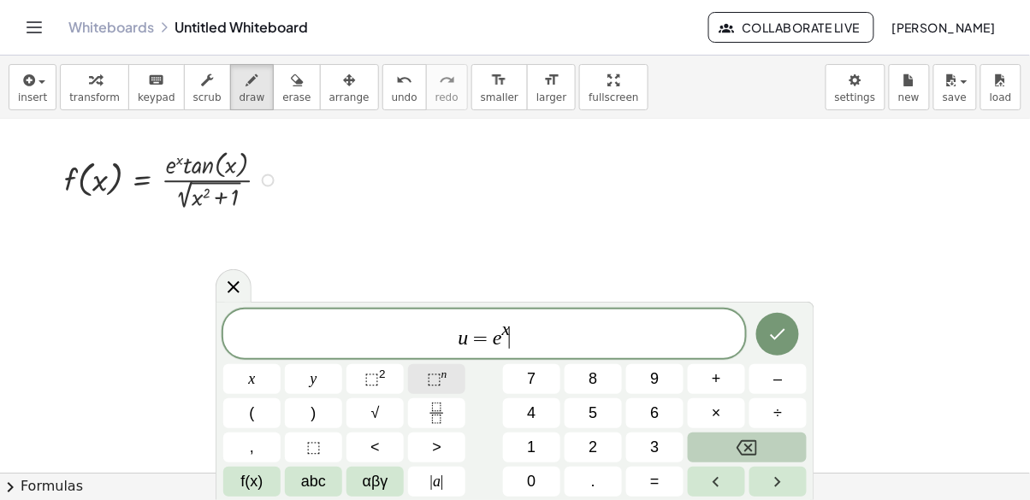
scroll to position [25, 0]
click at [263, 477] on span "f(x)" at bounding box center [252, 481] width 22 height 23
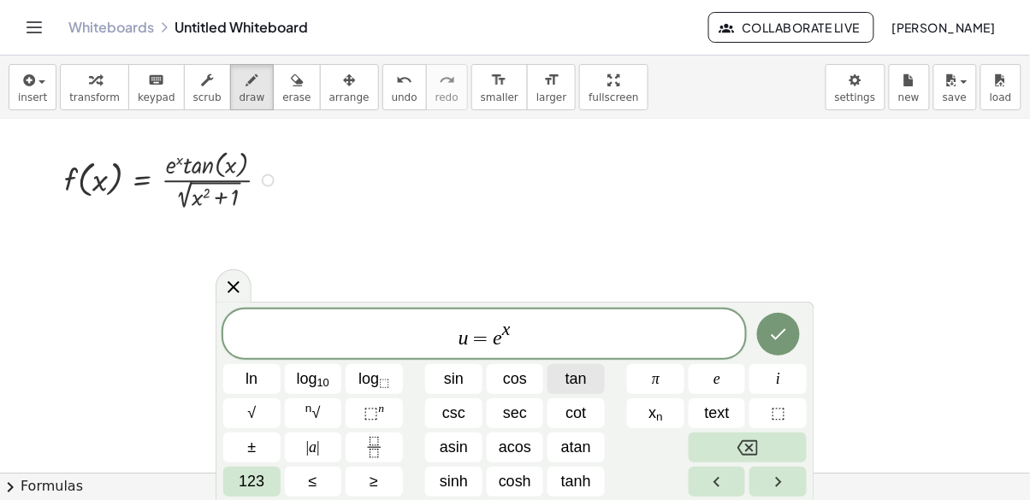
click at [570, 377] on span "tan" at bounding box center [575, 379] width 21 height 23
click at [246, 470] on span "123" at bounding box center [252, 481] width 26 height 23
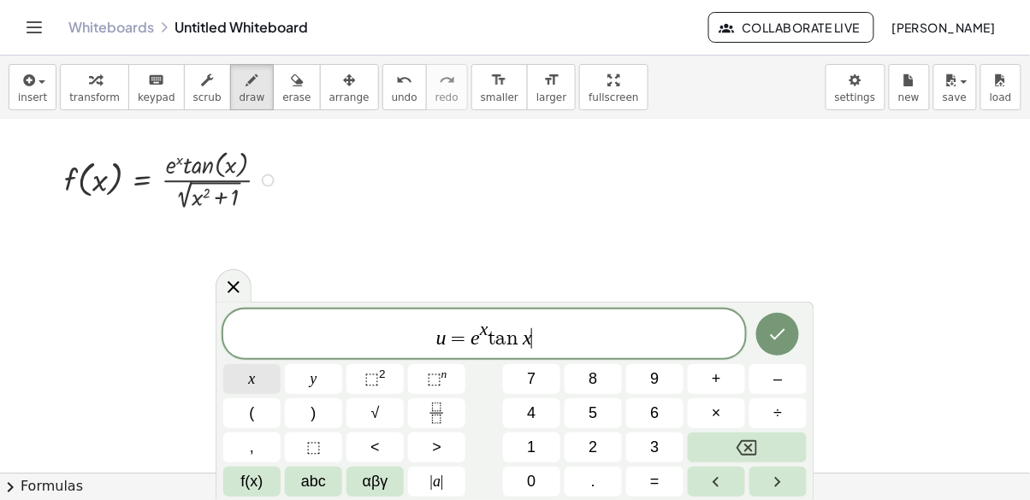
click at [261, 376] on button "x" at bounding box center [251, 379] width 57 height 30
click at [717, 418] on span "×" at bounding box center [715, 413] width 9 height 23
click at [783, 337] on icon "Done" at bounding box center [777, 334] width 21 height 21
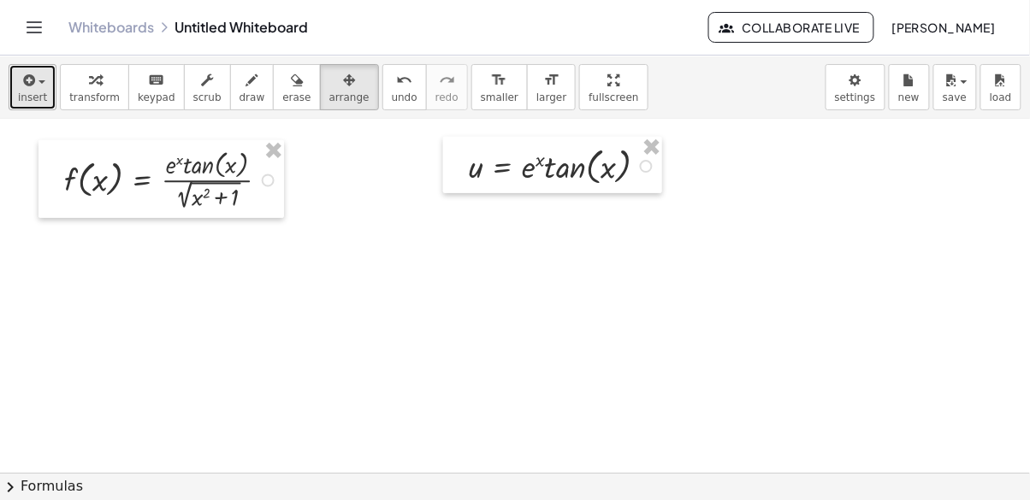
click at [28, 70] on icon "button" at bounding box center [27, 80] width 15 height 21
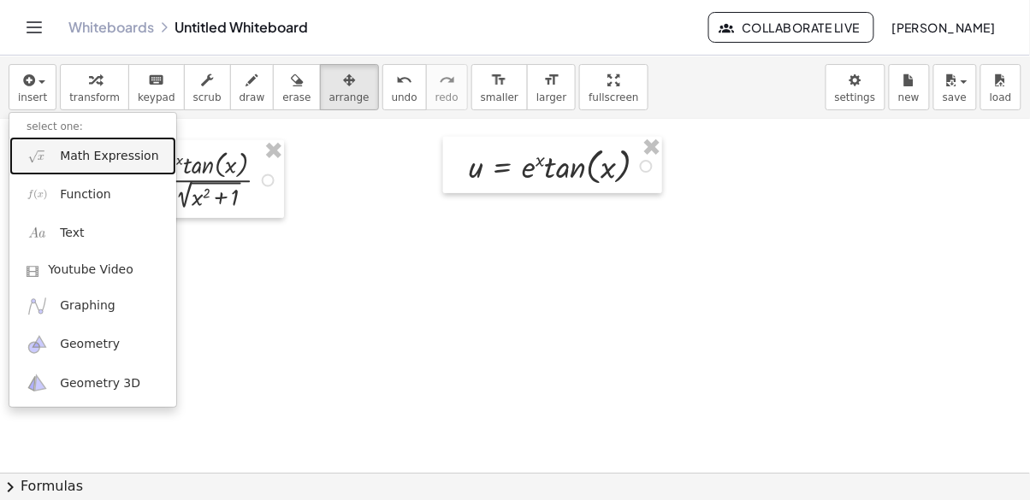
click at [101, 139] on link "Math Expression" at bounding box center [92, 156] width 167 height 38
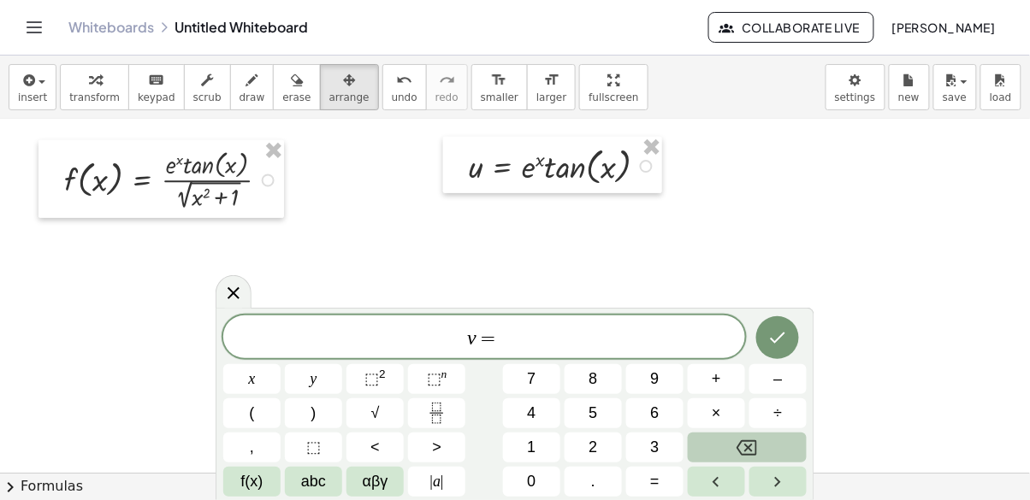
click at [359, 410] on button "√" at bounding box center [374, 413] width 57 height 30
click at [230, 385] on button "x" at bounding box center [251, 379] width 57 height 30
click at [379, 384] on span "⬚ 2" at bounding box center [374, 379] width 21 height 23
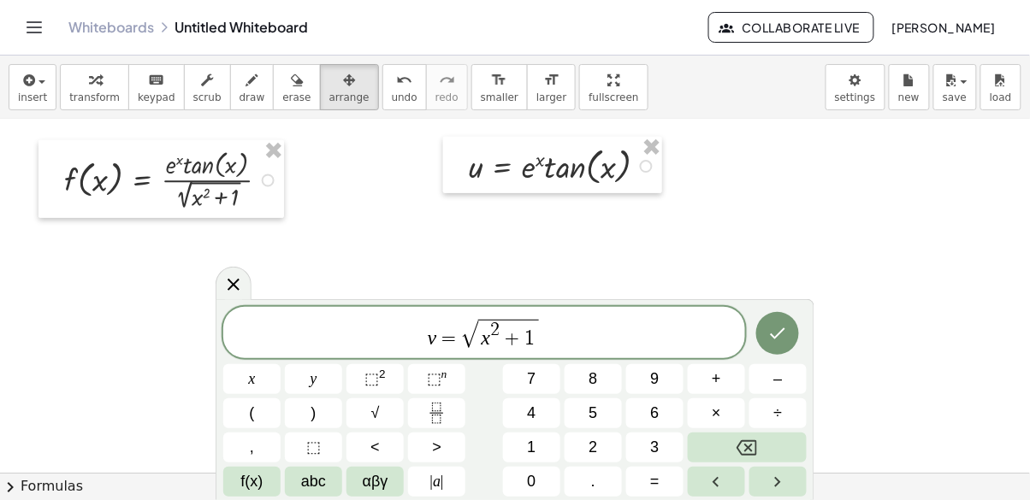
click at [782, 339] on icon "Done" at bounding box center [777, 333] width 21 height 21
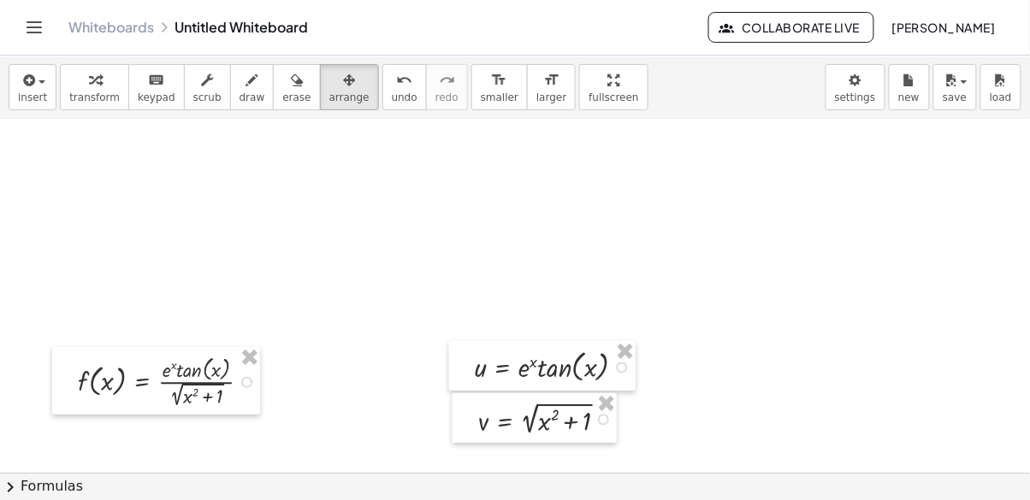
scroll to position [0, 0]
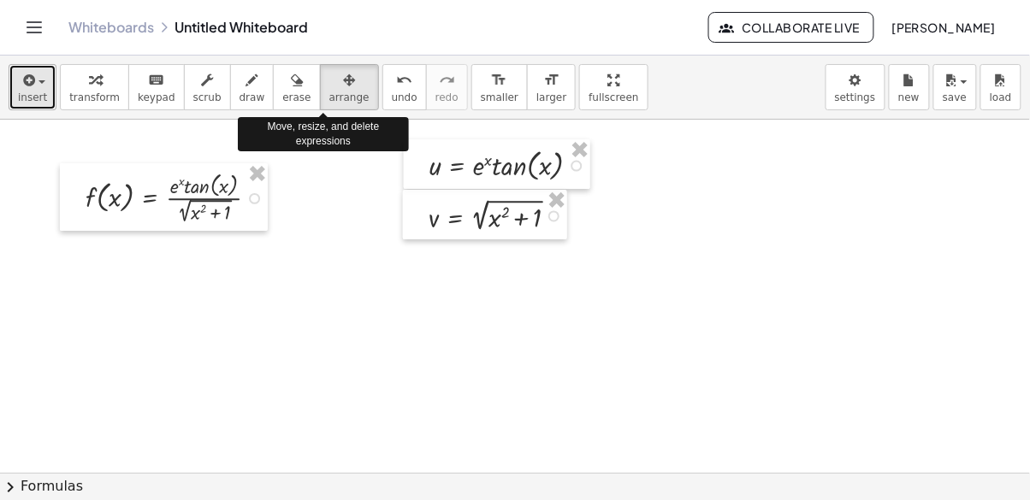
click at [27, 91] on span "insert" at bounding box center [32, 97] width 29 height 12
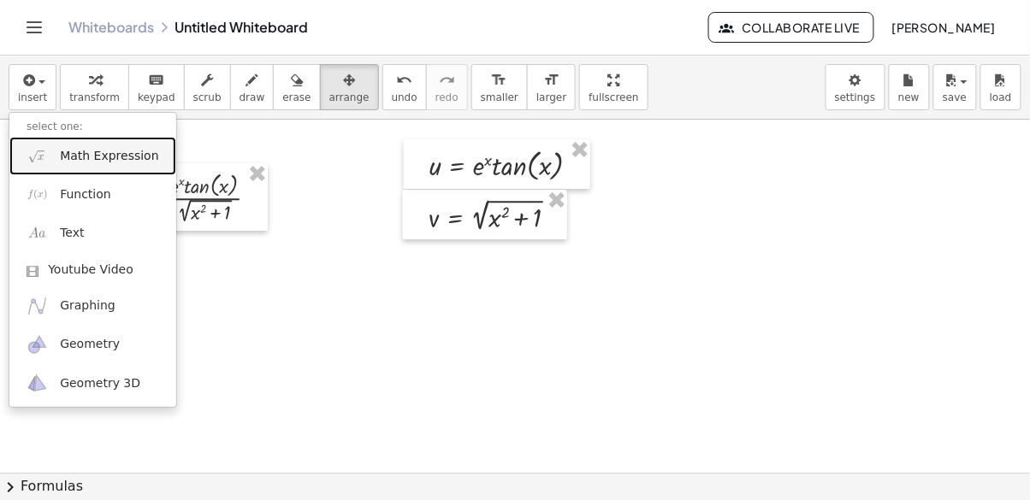
click at [127, 148] on span "Math Expression" at bounding box center [109, 156] width 98 height 17
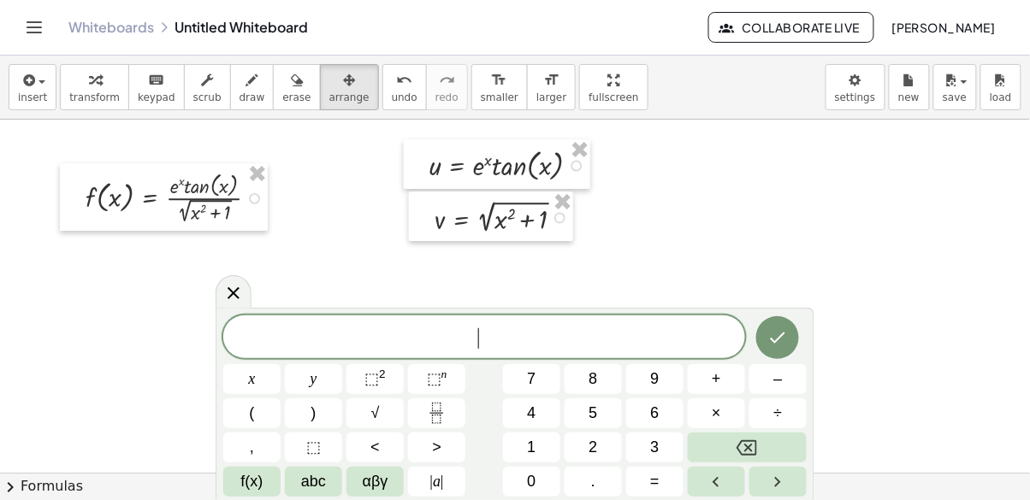
scroll to position [60, 0]
click at [263, 468] on button "f(x)" at bounding box center [251, 482] width 57 height 30
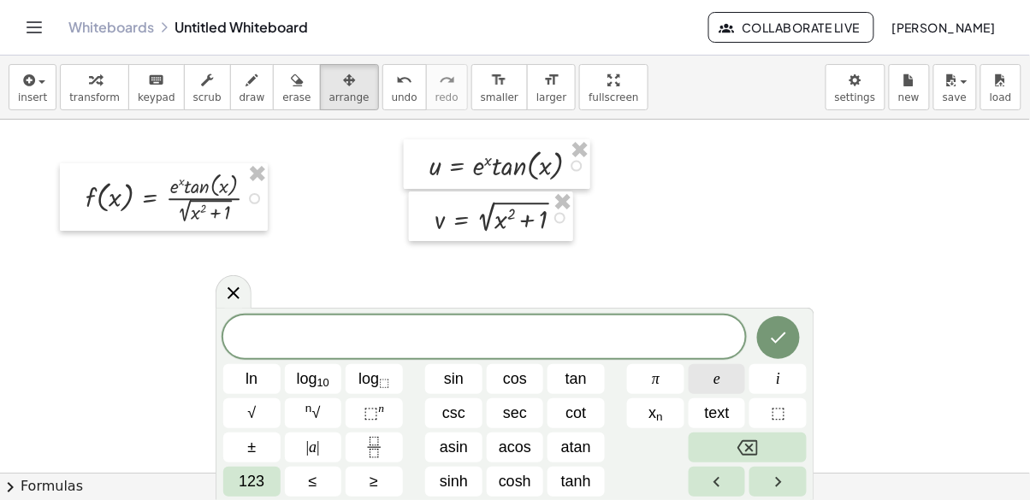
click at [720, 380] on span "e" at bounding box center [716, 379] width 7 height 23
click at [392, 408] on button "⬚ n" at bounding box center [373, 413] width 57 height 30
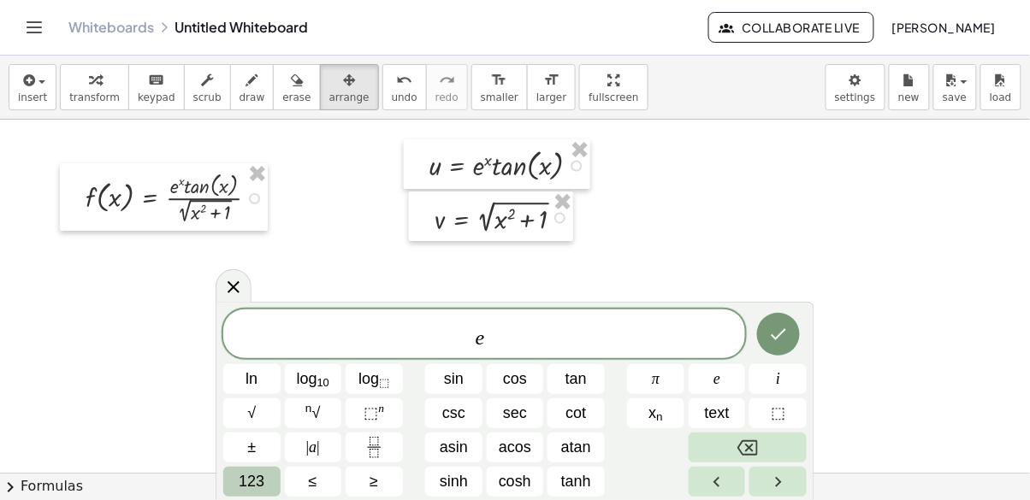
click at [256, 482] on span "123" at bounding box center [252, 481] width 26 height 23
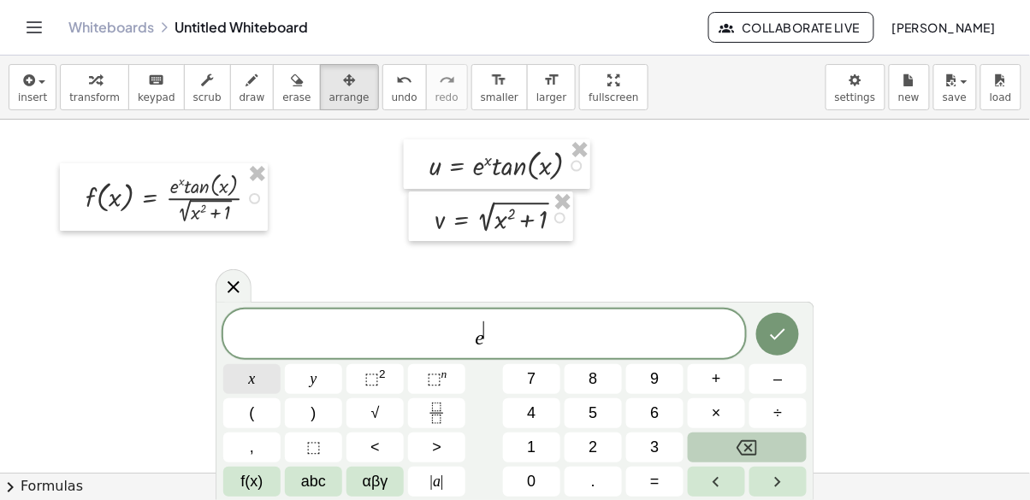
click at [244, 380] on button "x" at bounding box center [251, 379] width 57 height 30
click at [316, 475] on span "abc" at bounding box center [313, 481] width 25 height 23
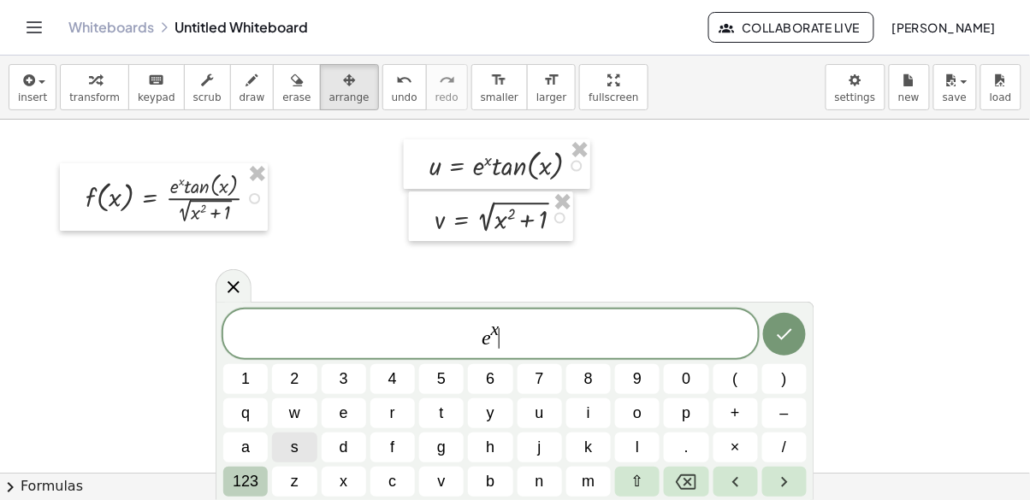
click at [240, 497] on div "e x ​ 1 2 3 4 5 6 7 8 9 0 ( ) q w e r t y u i o p + – a s d f g h j k l . × / 1…" at bounding box center [514, 401] width 599 height 198
click at [241, 490] on span "123" at bounding box center [246, 481] width 26 height 23
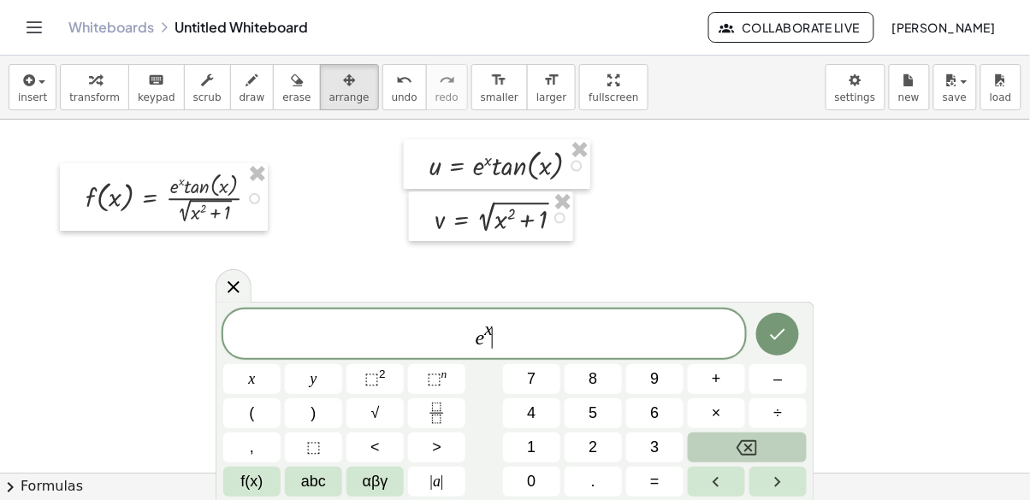
click at [370, 484] on span "αβγ" at bounding box center [376, 481] width 26 height 23
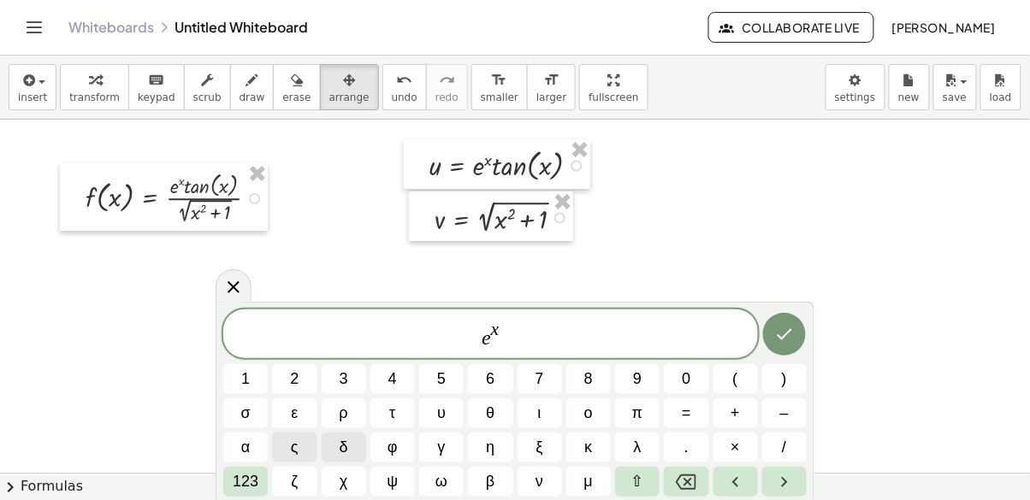
click at [240, 487] on span "123" at bounding box center [246, 481] width 26 height 23
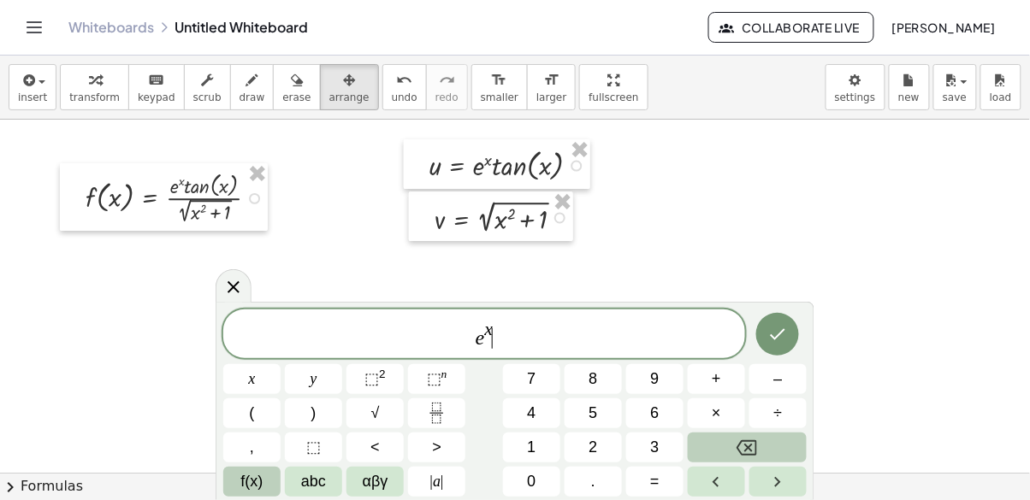
click at [257, 486] on span "f(x)" at bounding box center [252, 481] width 22 height 23
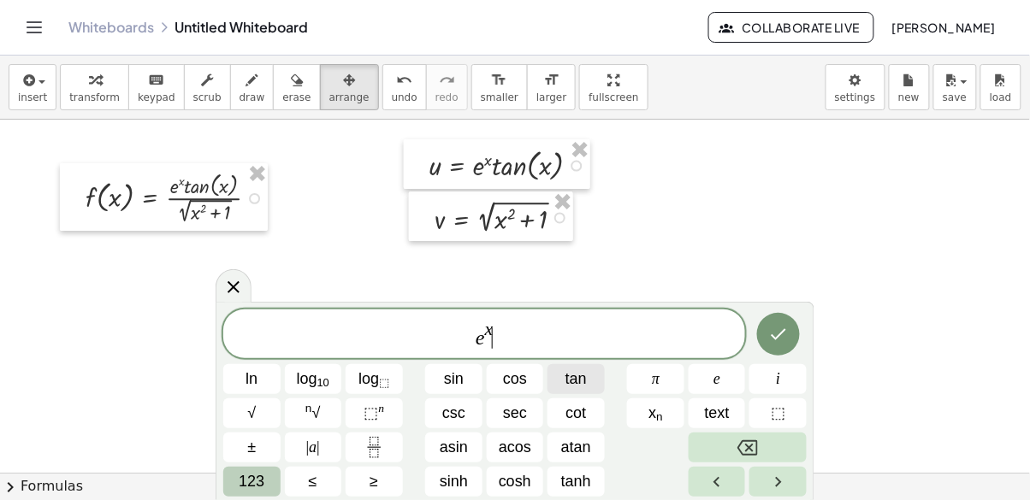
click at [569, 387] on span "tan" at bounding box center [575, 379] width 21 height 23
click at [522, 417] on span "sec" at bounding box center [515, 413] width 24 height 23
click at [256, 484] on span "123" at bounding box center [252, 481] width 26 height 23
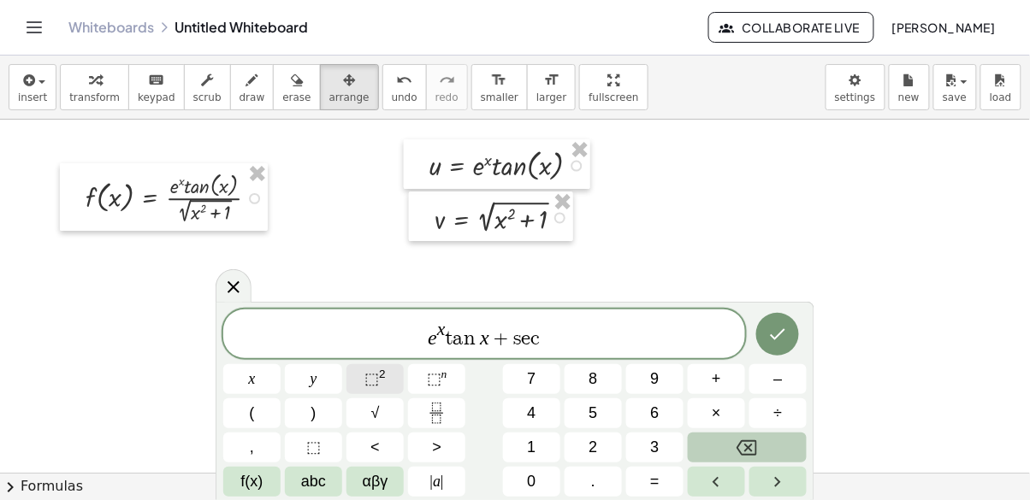
click at [379, 384] on span "⬚ 2" at bounding box center [374, 379] width 21 height 23
click at [513, 335] on var "s" at bounding box center [513, 338] width 8 height 21
click at [434, 383] on span "⬚" at bounding box center [434, 378] width 15 height 17
click at [611, 335] on span "e x t a n x + e x ​ s e c 2" at bounding box center [484, 335] width 522 height 31
click at [771, 346] on button "Done" at bounding box center [777, 334] width 43 height 43
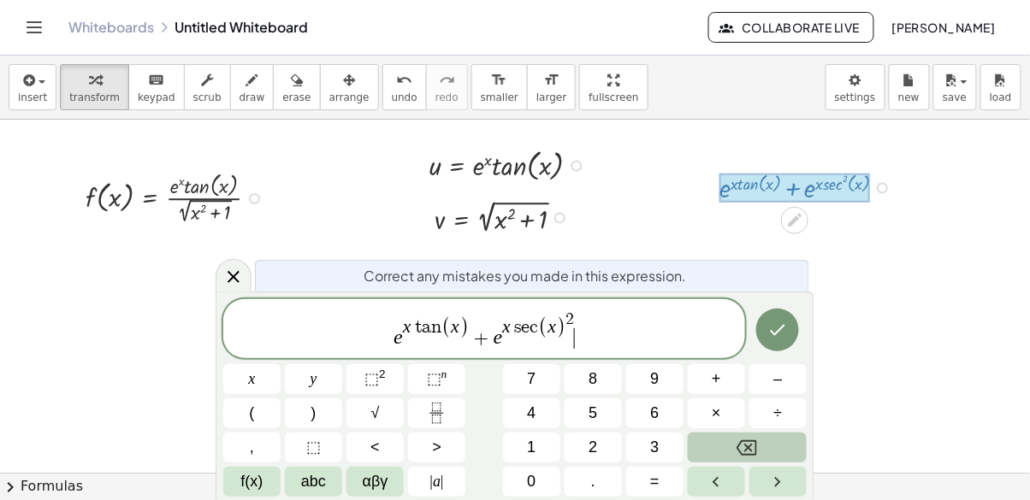
click at [404, 335] on var "x" at bounding box center [407, 326] width 9 height 21
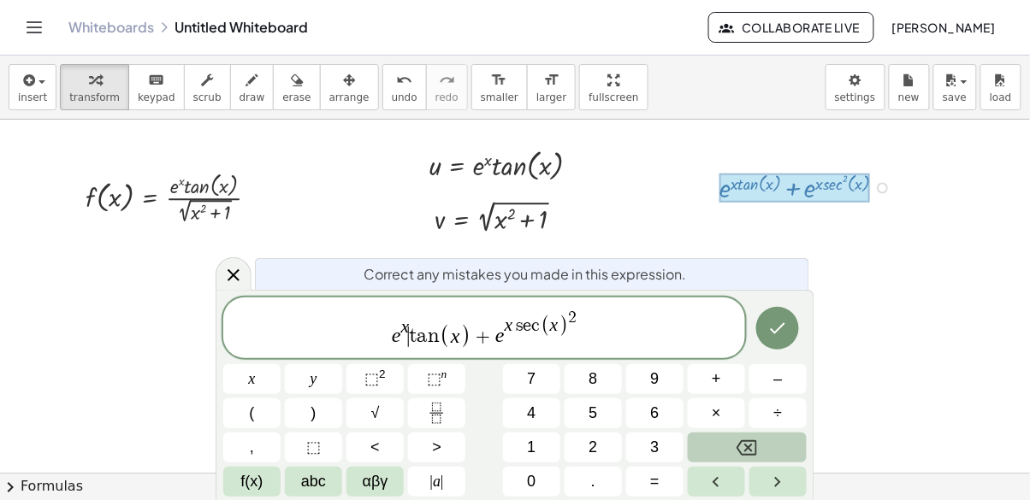
click at [705, 422] on button "×" at bounding box center [716, 413] width 57 height 30
click at [524, 339] on span "e x · ​ t a n ( x ) + e x s e c ( x ) 2" at bounding box center [484, 329] width 522 height 43
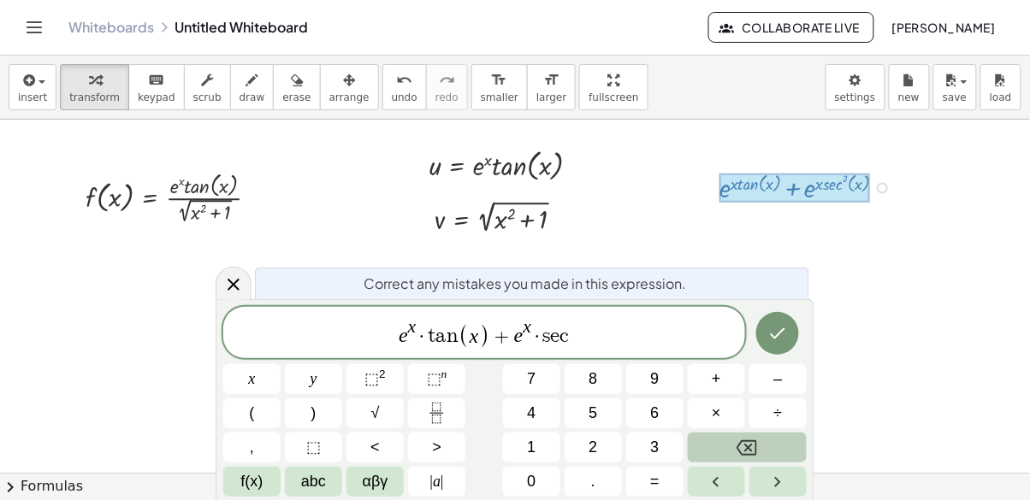
click at [369, 384] on span "⬚" at bounding box center [371, 378] width 15 height 17
click at [782, 341] on icon "Done" at bounding box center [777, 333] width 21 height 21
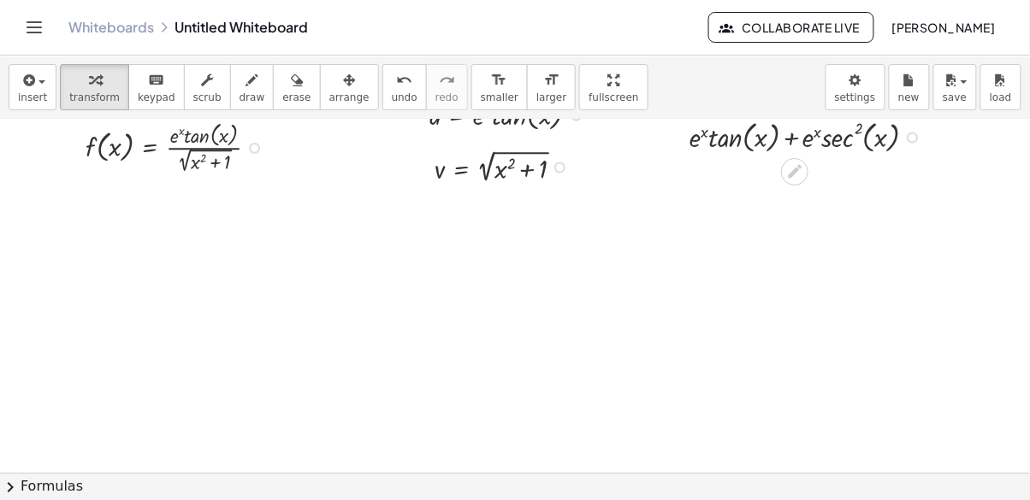
scroll to position [0, 0]
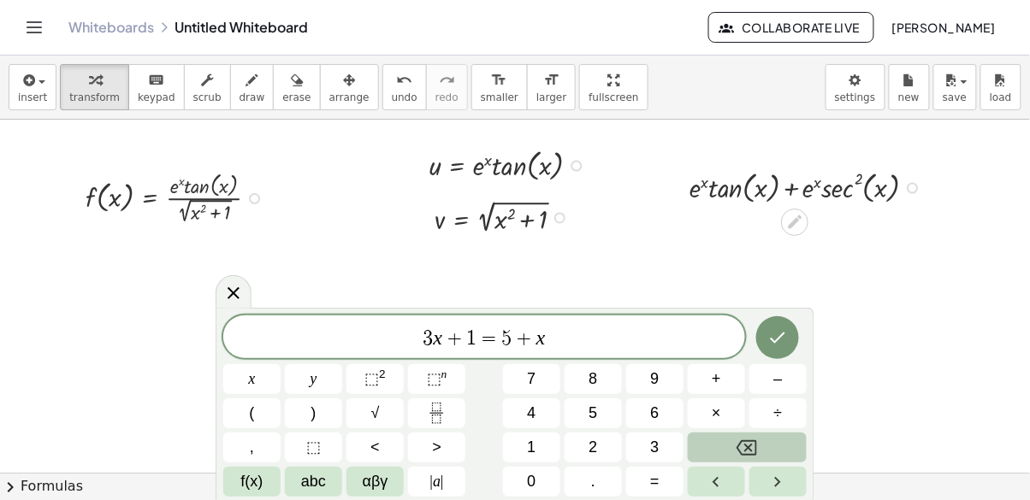
click at [26, 31] on icon "Toggle navigation" at bounding box center [34, 27] width 21 height 21
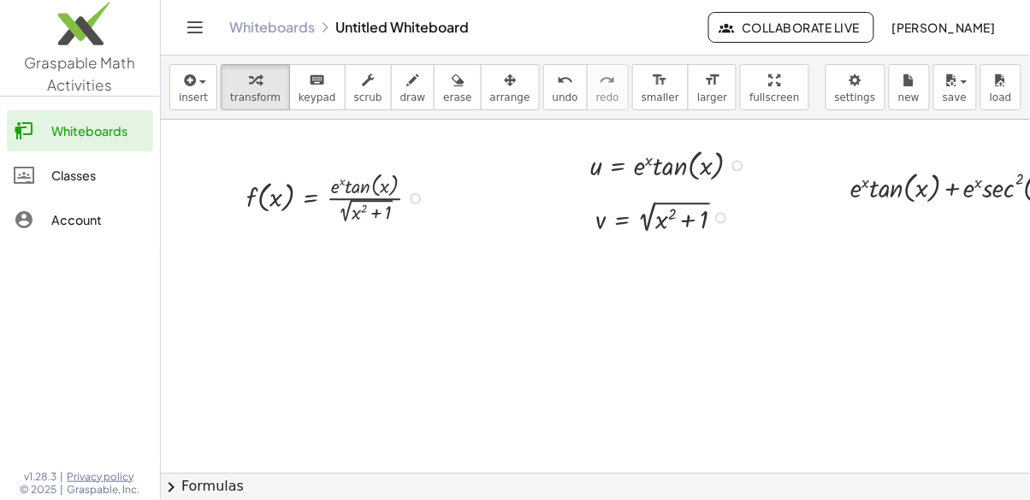
click at [344, 40] on div "Whiteboards Untitled Whiteboard Collaborate Live Paola Posadas" at bounding box center [595, 27] width 828 height 55
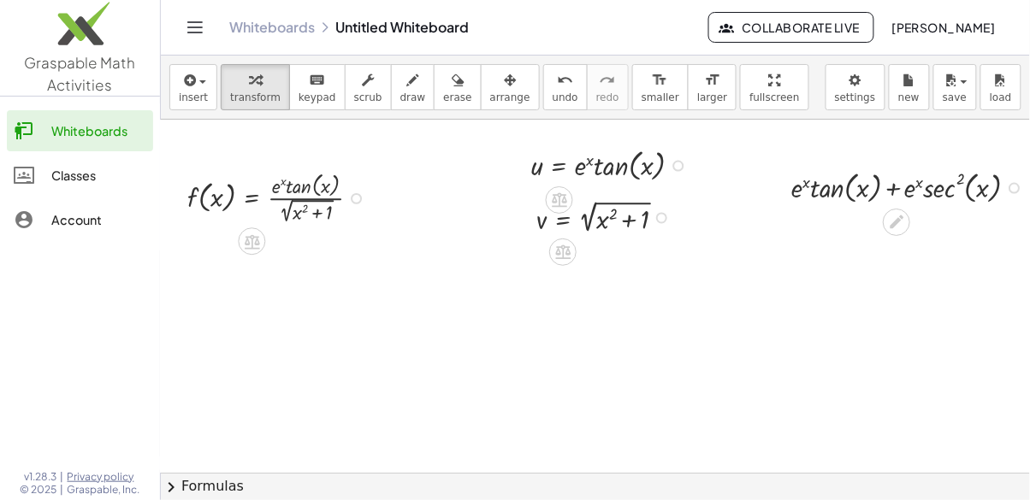
scroll to position [0, 68]
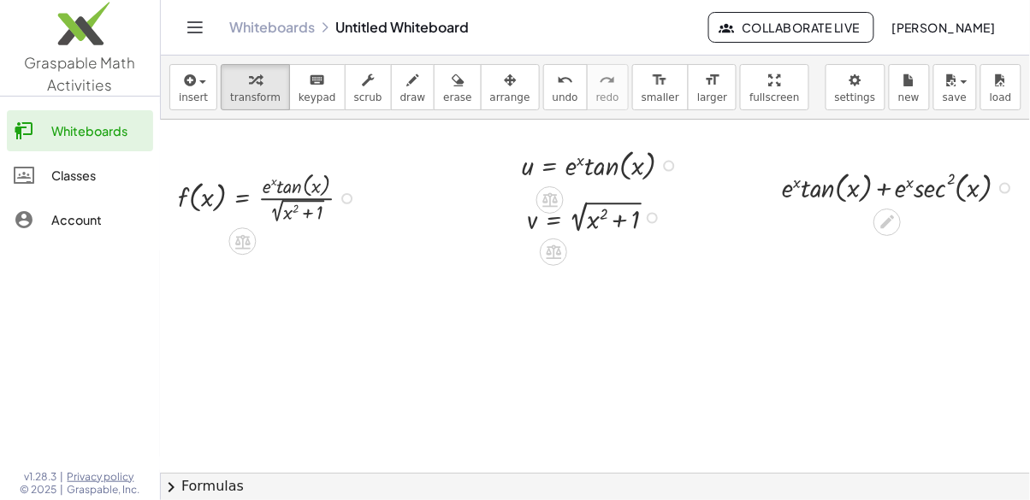
click at [192, 40] on button "Toggle navigation" at bounding box center [194, 27] width 27 height 27
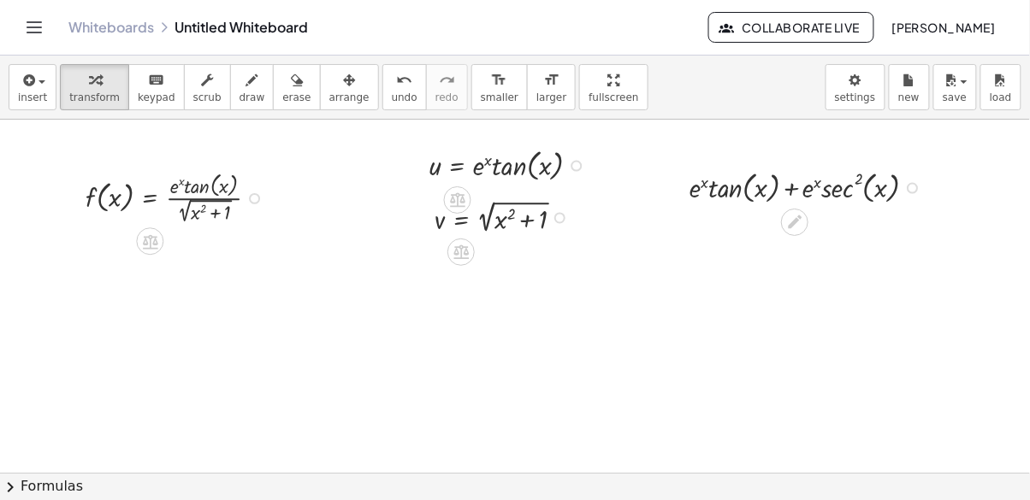
click at [200, 47] on div "Whiteboards Untitled Whiteboard Collaborate Live Paola Posadas" at bounding box center [515, 27] width 989 height 55
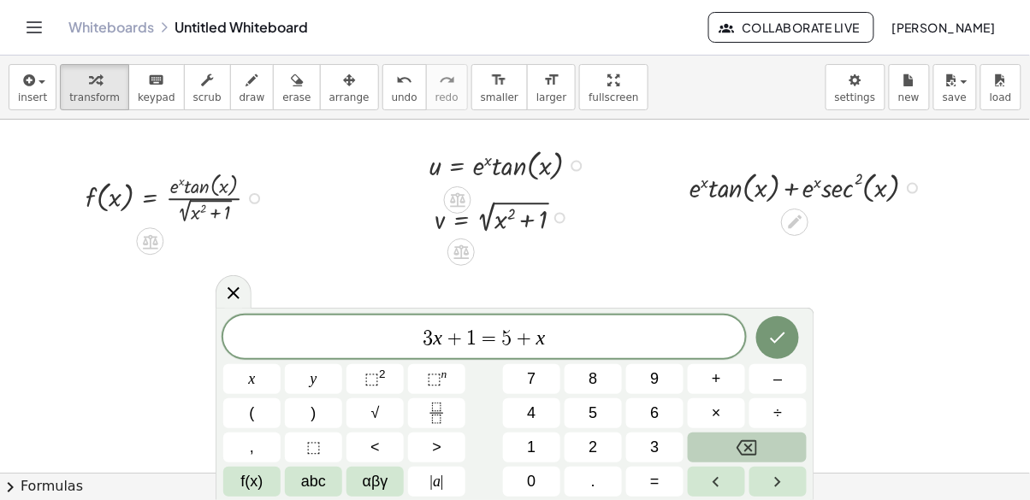
click at [100, 163] on div "f ( , x ) = · e x · tan ( , x ) · 2 √ ( + x 2 + 1 )" at bounding box center [164, 197] width 208 height 68
click at [45, 22] on button "Toggle navigation" at bounding box center [34, 27] width 27 height 27
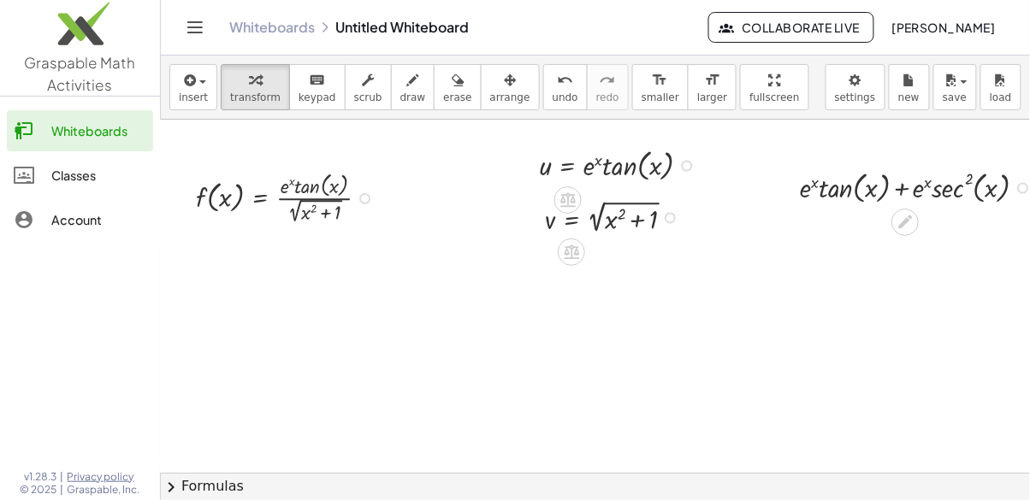
scroll to position [0, 55]
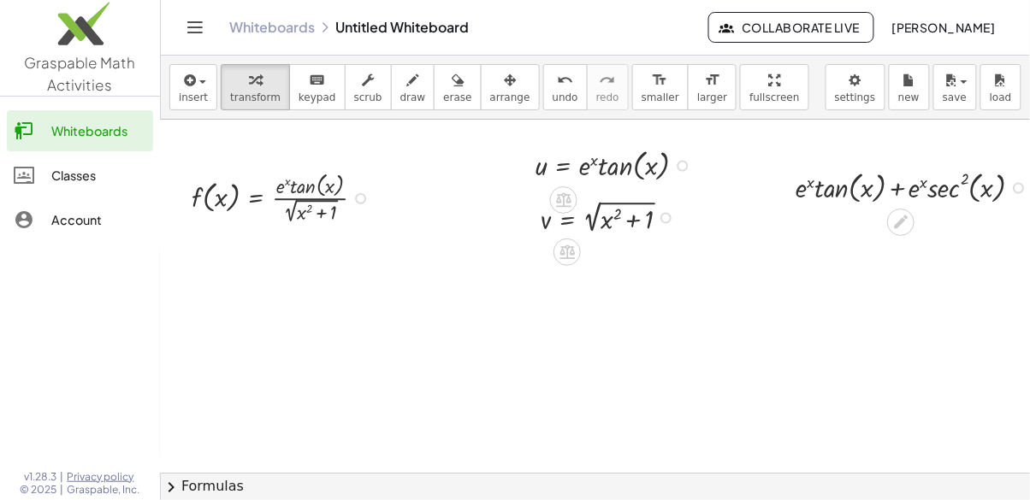
click at [328, 32] on icon at bounding box center [325, 28] width 14 height 14
click at [309, 22] on link "Whiteboards" at bounding box center [272, 27] width 86 height 17
click at [189, 32] on icon "Toggle navigation" at bounding box center [195, 27] width 15 height 10
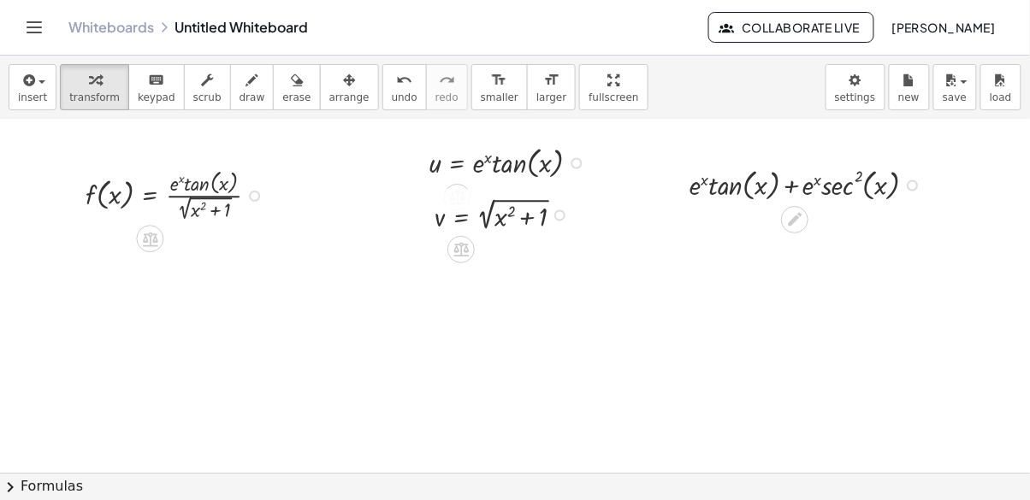
scroll to position [0, 0]
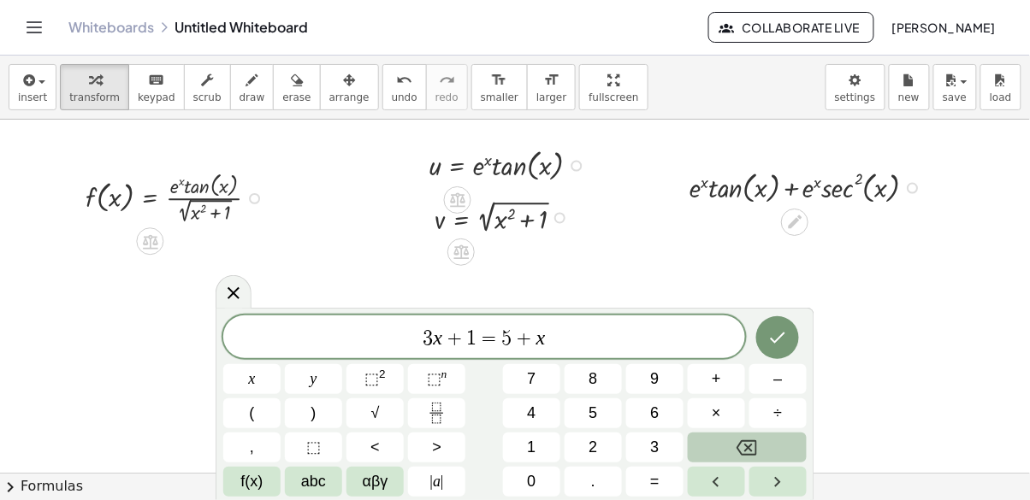
click at [831, 37] on button "Collaborate Live" at bounding box center [791, 27] width 166 height 31
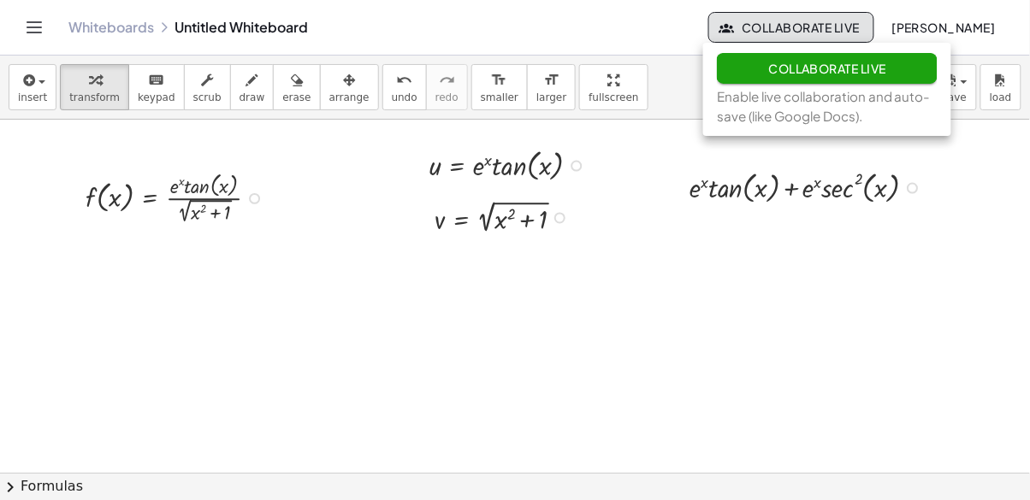
click at [970, 27] on span "[PERSON_NAME]" at bounding box center [943, 27] width 104 height 15
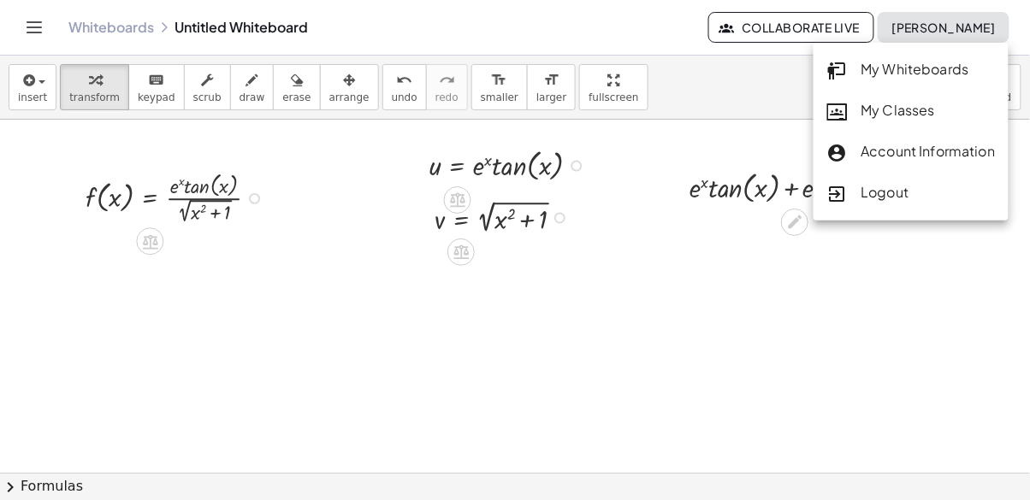
click at [977, 32] on span "[PERSON_NAME]" at bounding box center [943, 27] width 104 height 15
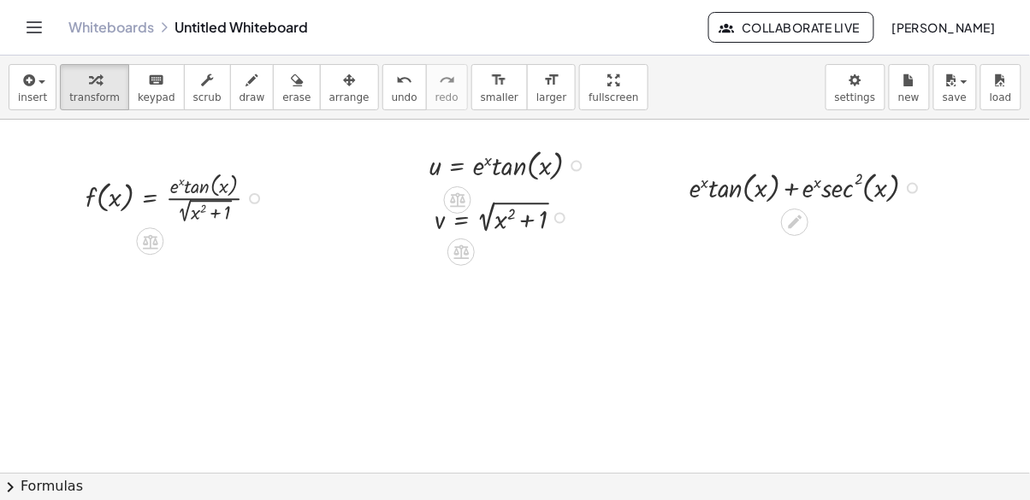
click at [976, 38] on button "[PERSON_NAME]" at bounding box center [943, 27] width 132 height 31
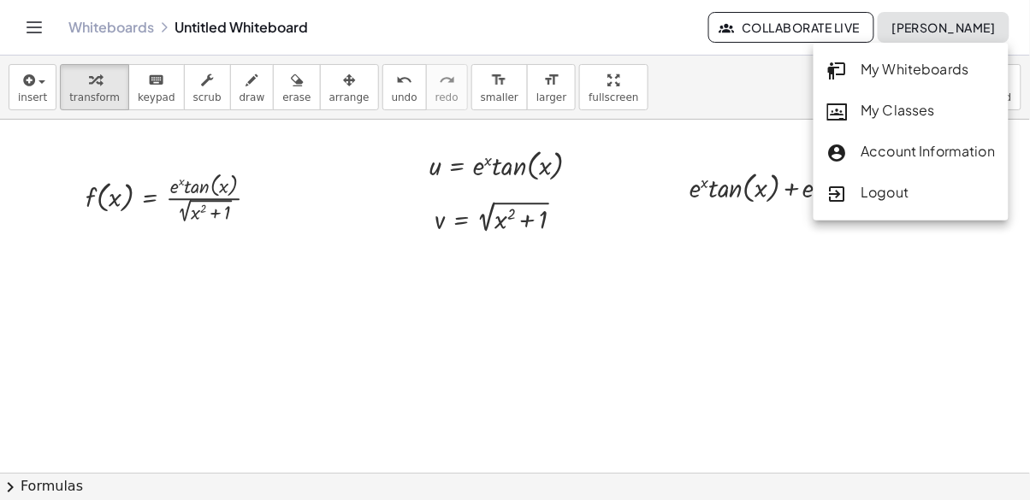
click at [960, 81] on link "My Whiteboards" at bounding box center [911, 70] width 196 height 41
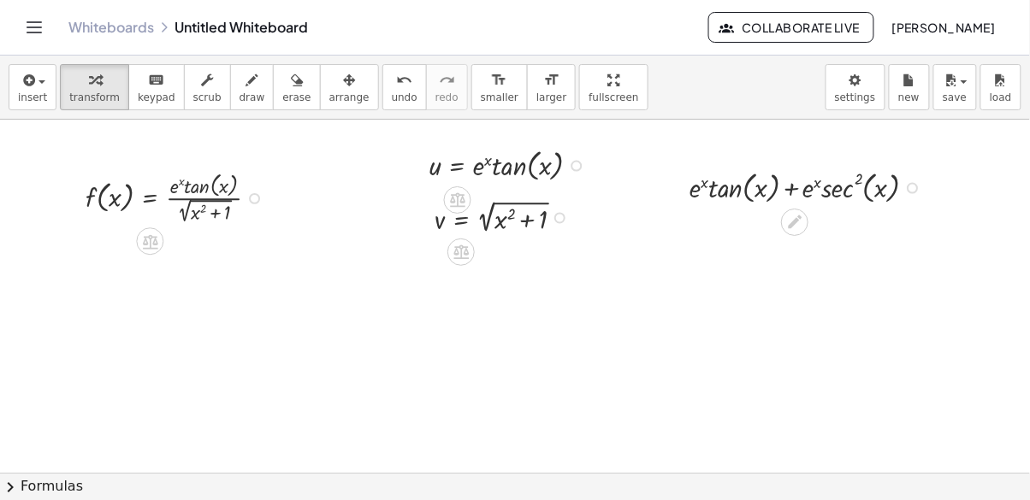
click at [109, 32] on link "Whiteboards" at bounding box center [111, 27] width 86 height 17
click at [462, 245] on icon at bounding box center [460, 252] width 15 height 15
click at [531, 245] on icon at bounding box center [529, 252] width 15 height 15
click at [28, 30] on icon "Toggle navigation" at bounding box center [34, 27] width 21 height 21
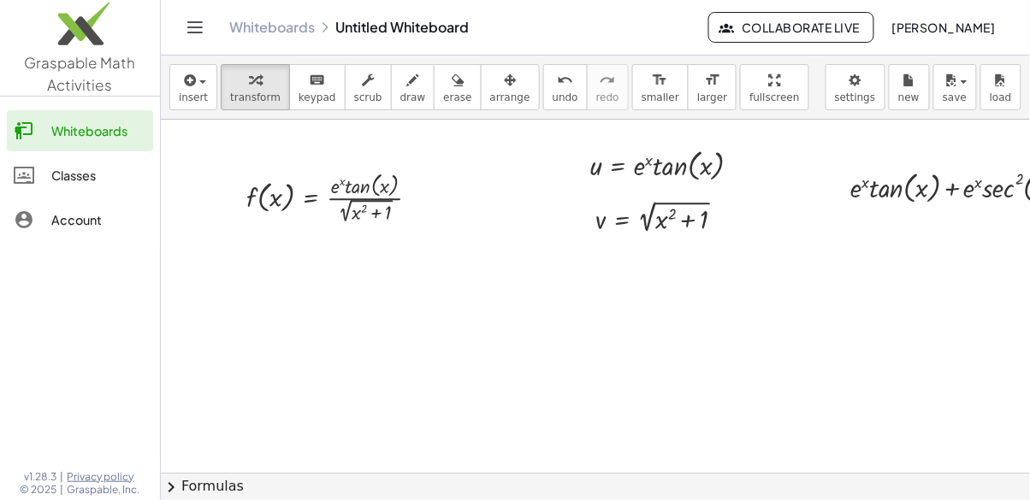
click at [36, 180] on div at bounding box center [33, 175] width 38 height 21
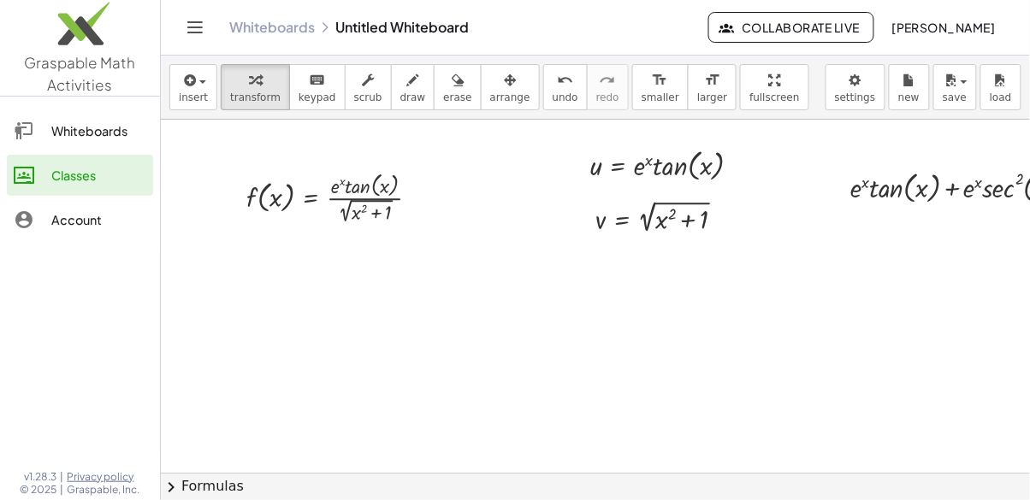
click at [52, 227] on div "Account" at bounding box center [98, 220] width 95 height 21
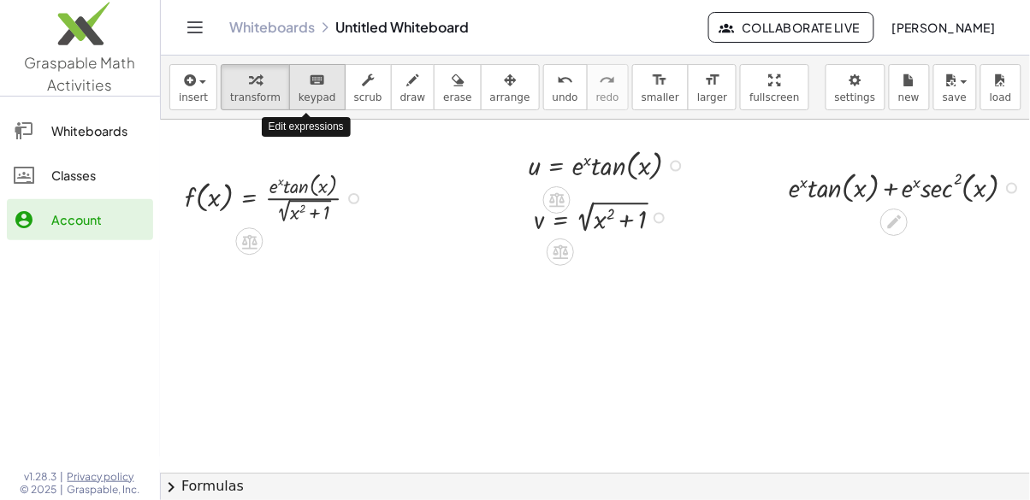
scroll to position [0, 64]
click at [185, 32] on icon "Toggle navigation" at bounding box center [195, 27] width 21 height 21
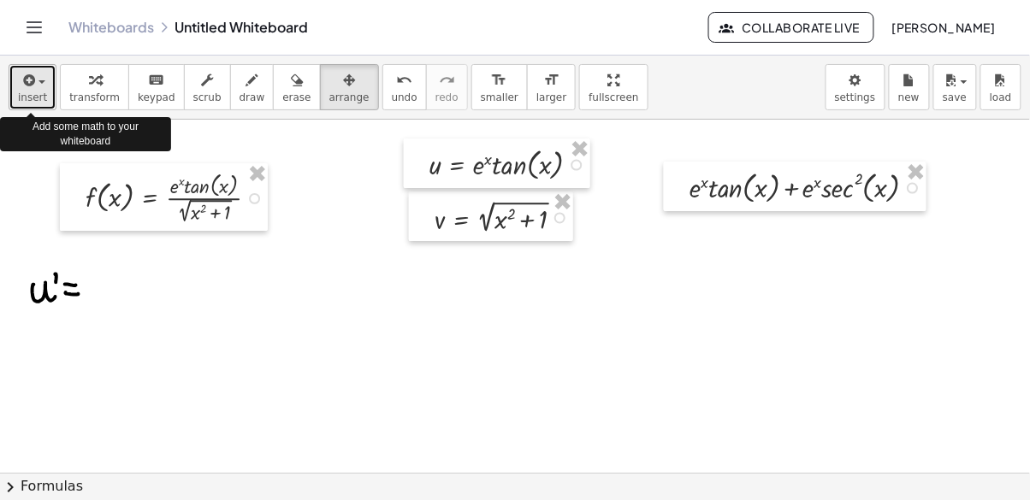
click at [38, 88] on div "button" at bounding box center [32, 79] width 29 height 21
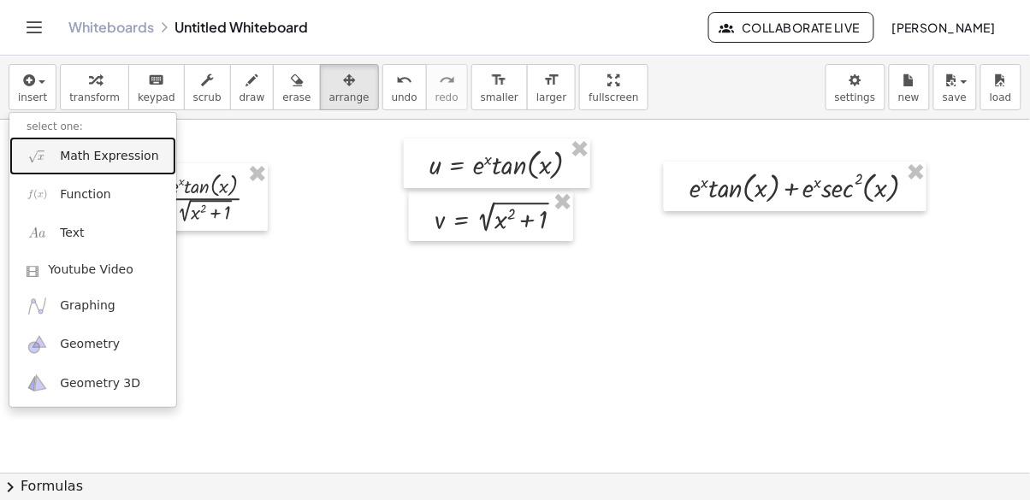
click at [119, 155] on span "Math Expression" at bounding box center [109, 156] width 98 height 17
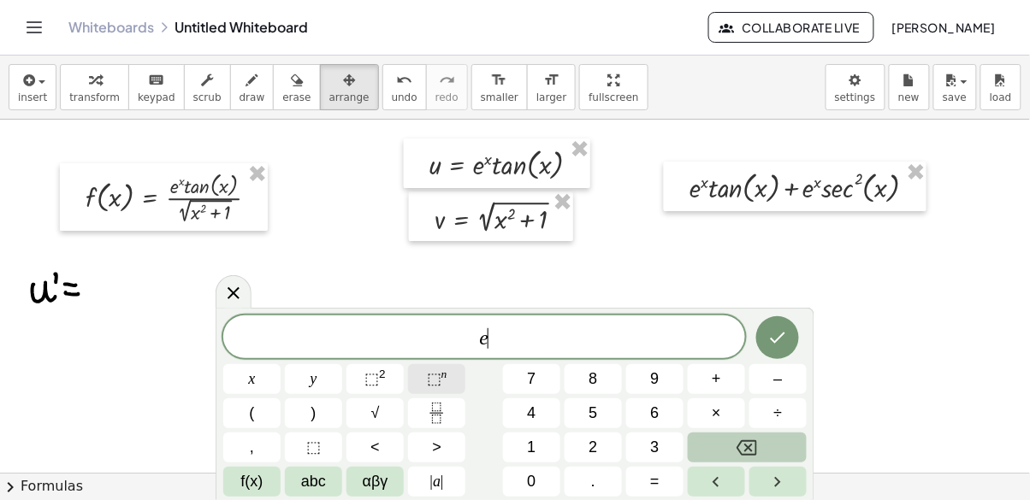
click at [439, 376] on span "⬚" at bounding box center [434, 378] width 15 height 17
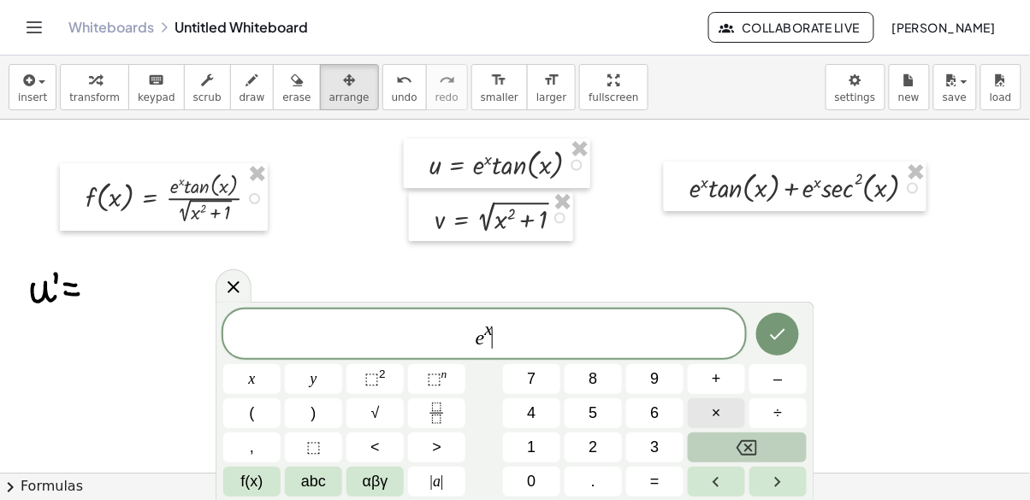
click at [704, 412] on button "×" at bounding box center [716, 413] width 57 height 30
click at [241, 472] on span "f(x)" at bounding box center [252, 481] width 22 height 23
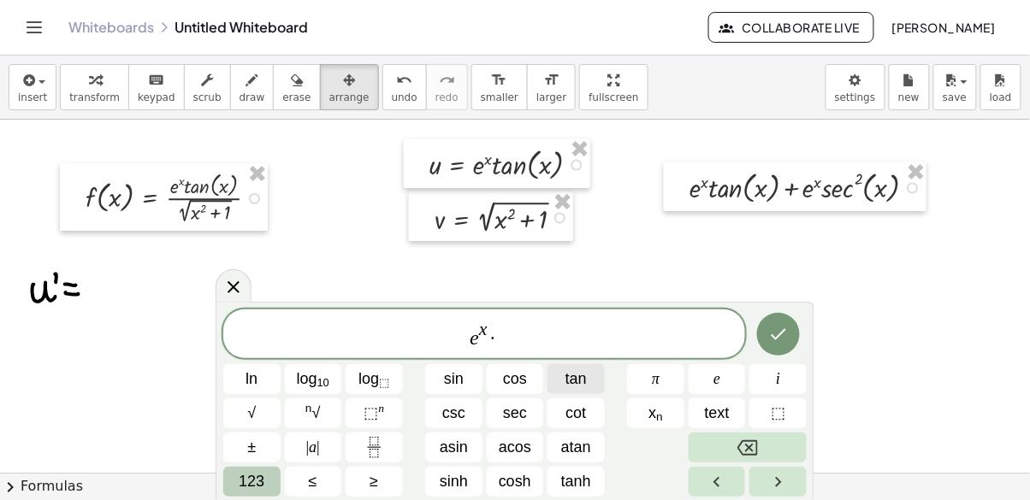
click at [572, 370] on span "tan" at bounding box center [575, 379] width 21 height 23
click at [778, 323] on button "Done" at bounding box center [778, 334] width 43 height 43
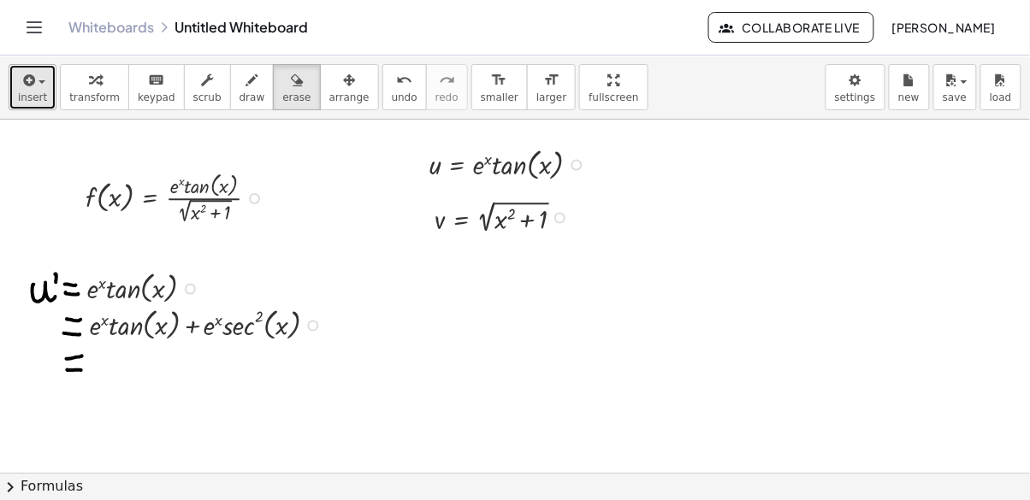
click at [15, 81] on button "insert" at bounding box center [33, 87] width 48 height 46
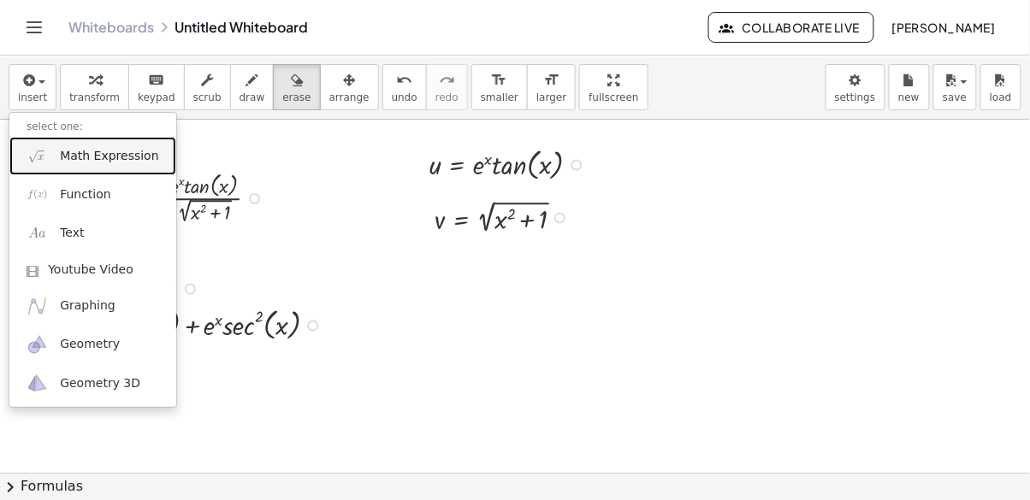
click at [109, 161] on span "Math Expression" at bounding box center [109, 156] width 98 height 17
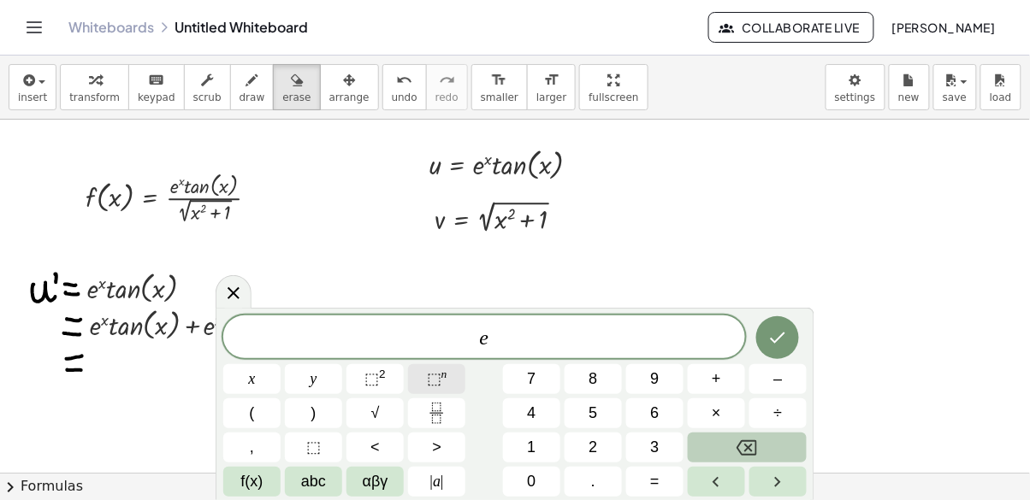
click at [431, 383] on span "⬚" at bounding box center [434, 378] width 15 height 17
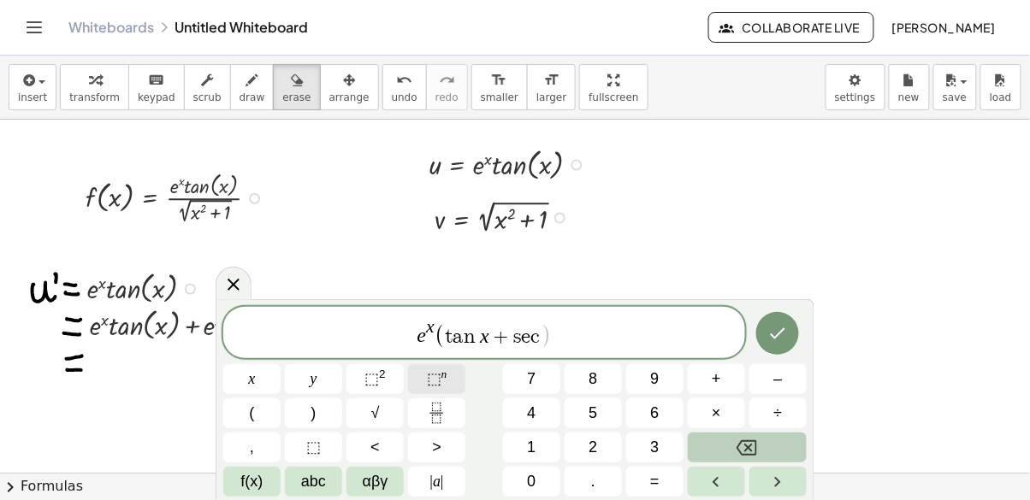
click at [376, 379] on span "⬚" at bounding box center [371, 378] width 15 height 17
click at [773, 331] on icon "Done" at bounding box center [777, 332] width 21 height 21
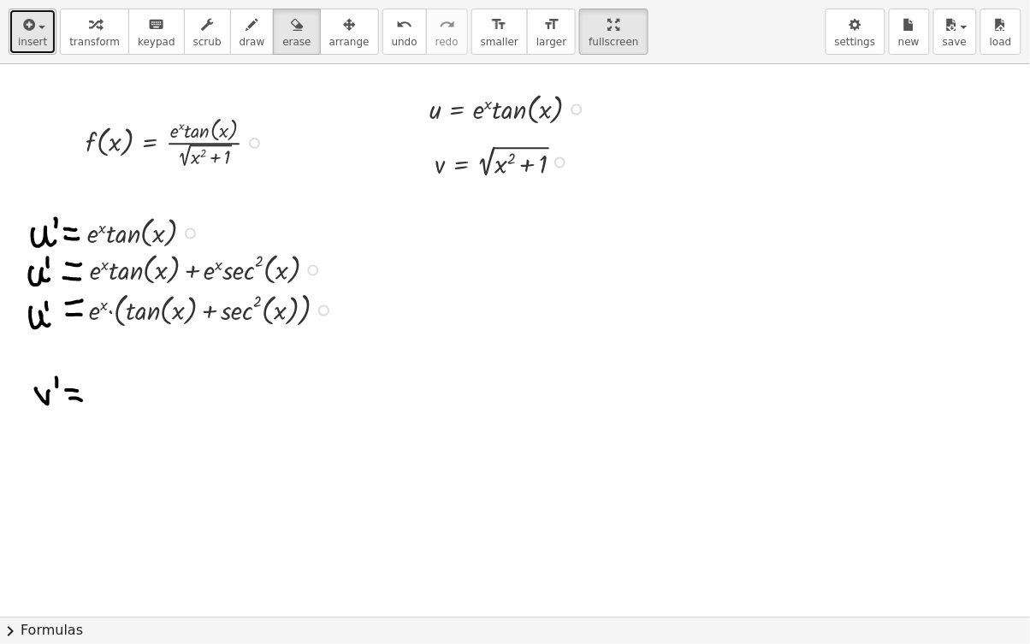
click at [33, 38] on span "insert" at bounding box center [32, 42] width 29 height 12
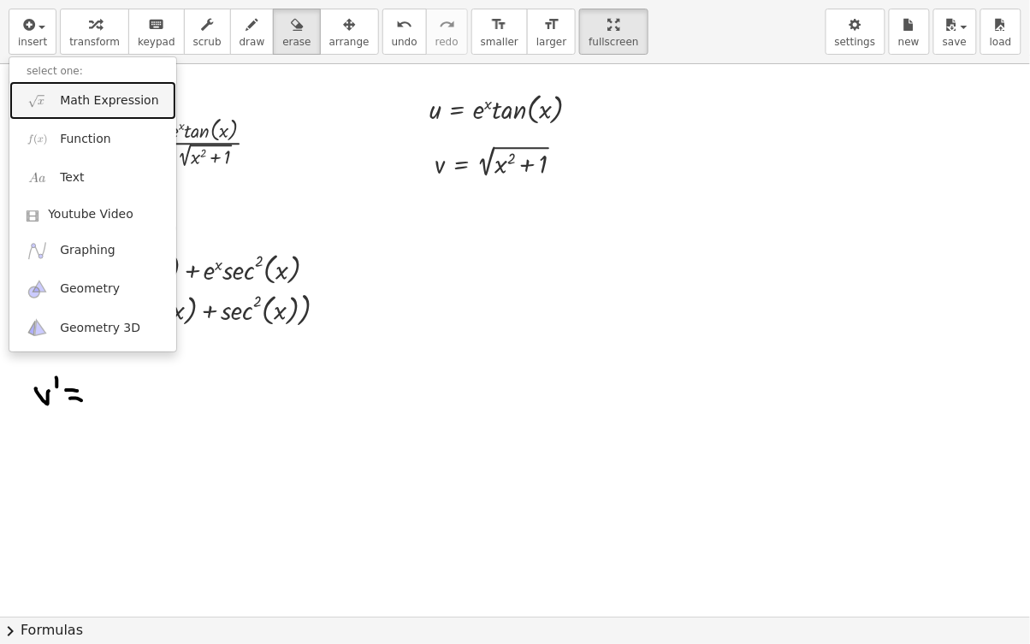
click at [101, 100] on span "Math Expression" at bounding box center [109, 100] width 98 height 17
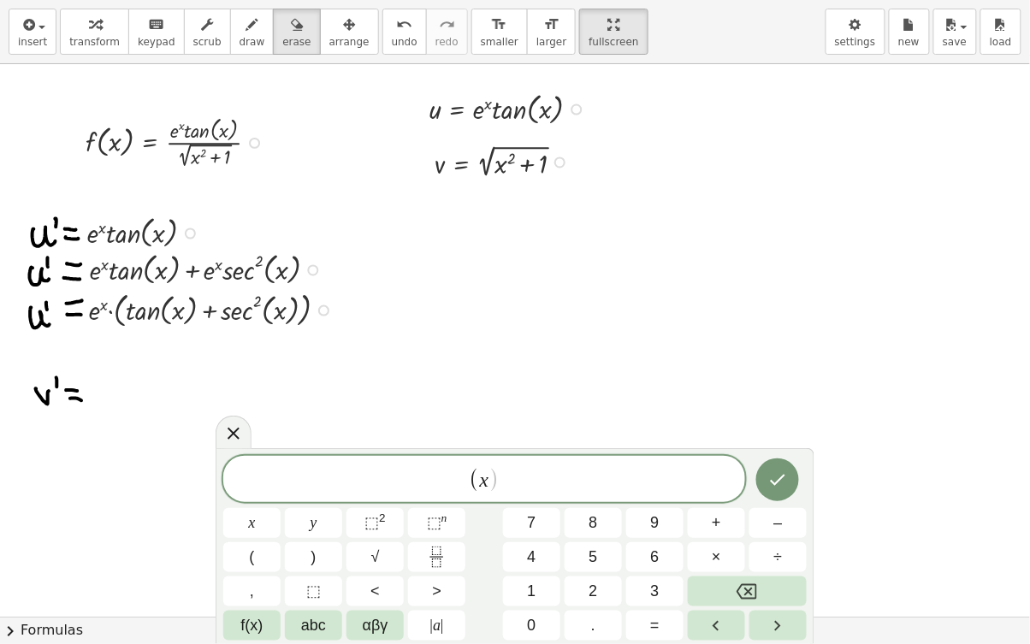
click at [379, 499] on span "⬚ 2" at bounding box center [374, 522] width 21 height 23
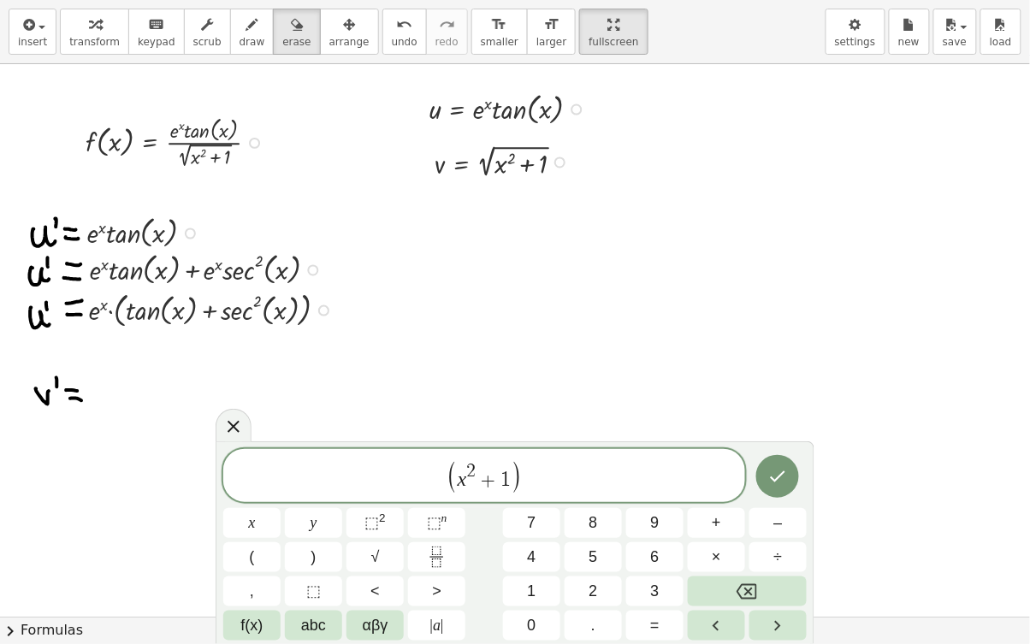
click at [434, 499] on span "⬚" at bounding box center [434, 522] width 15 height 17
click at [432, 499] on span "⬚ n" at bounding box center [437, 522] width 21 height 23
click at [434, 499] on icon "Fraction" at bounding box center [436, 556] width 21 height 21
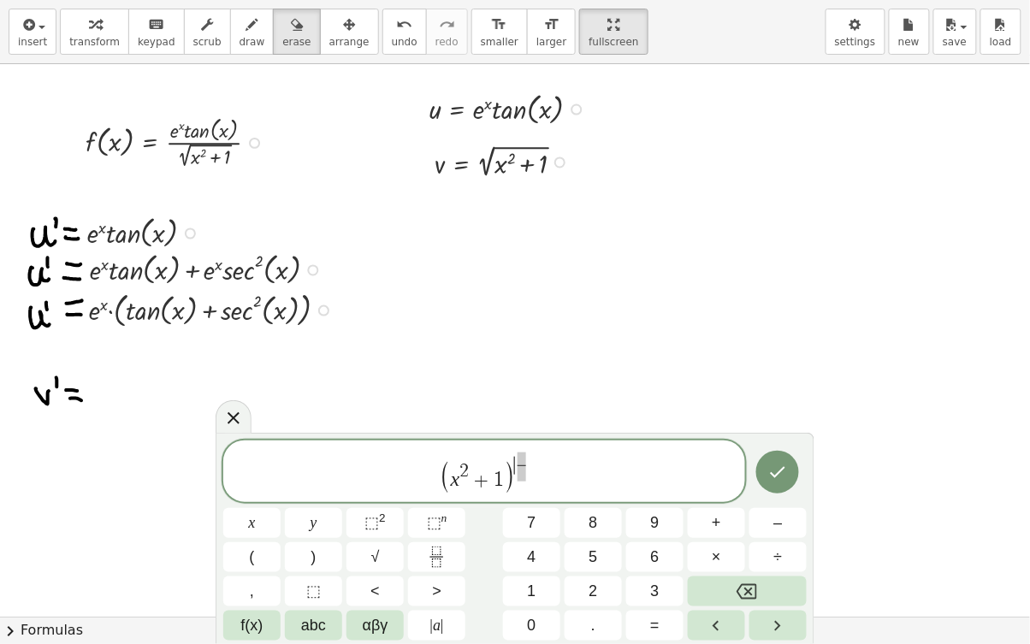
click at [783, 499] on button "–" at bounding box center [777, 523] width 57 height 30
click at [789, 481] on button "Done" at bounding box center [777, 472] width 43 height 43
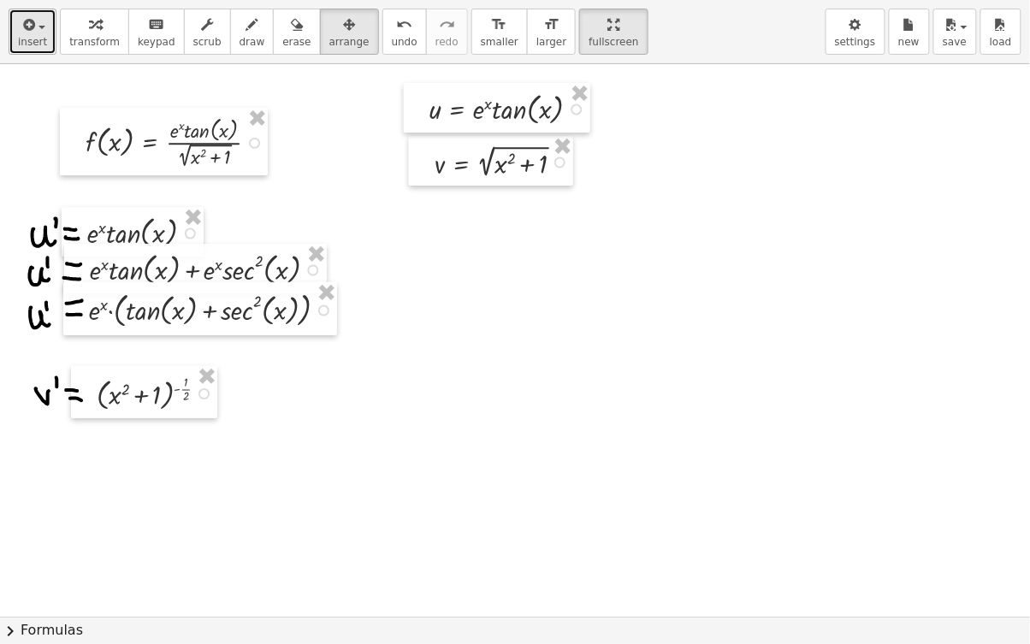
click at [27, 34] on icon "button" at bounding box center [27, 25] width 15 height 21
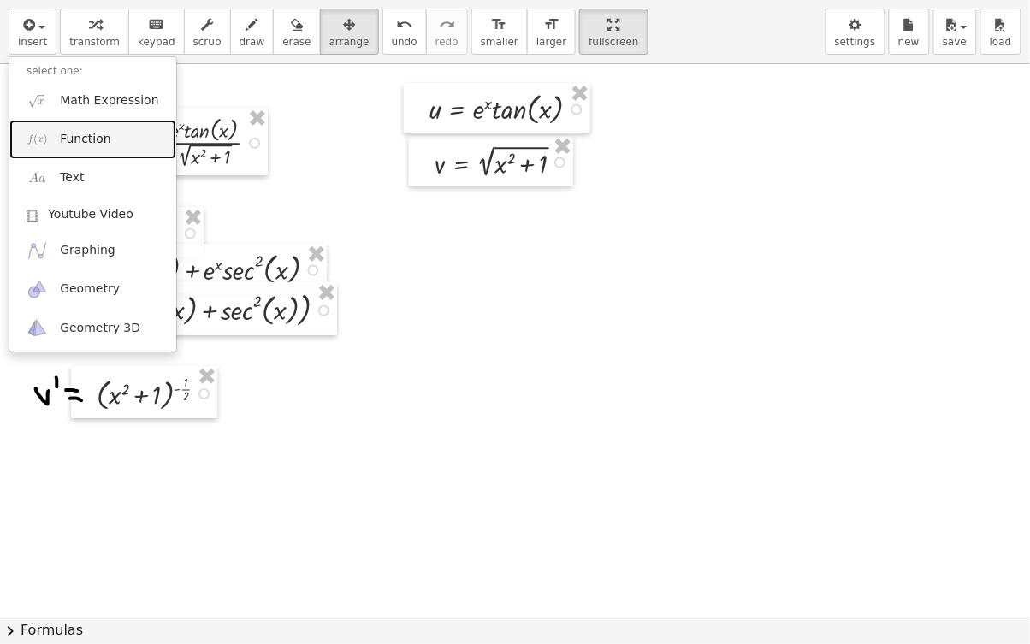
click at [106, 138] on link "Function" at bounding box center [92, 139] width 167 height 38
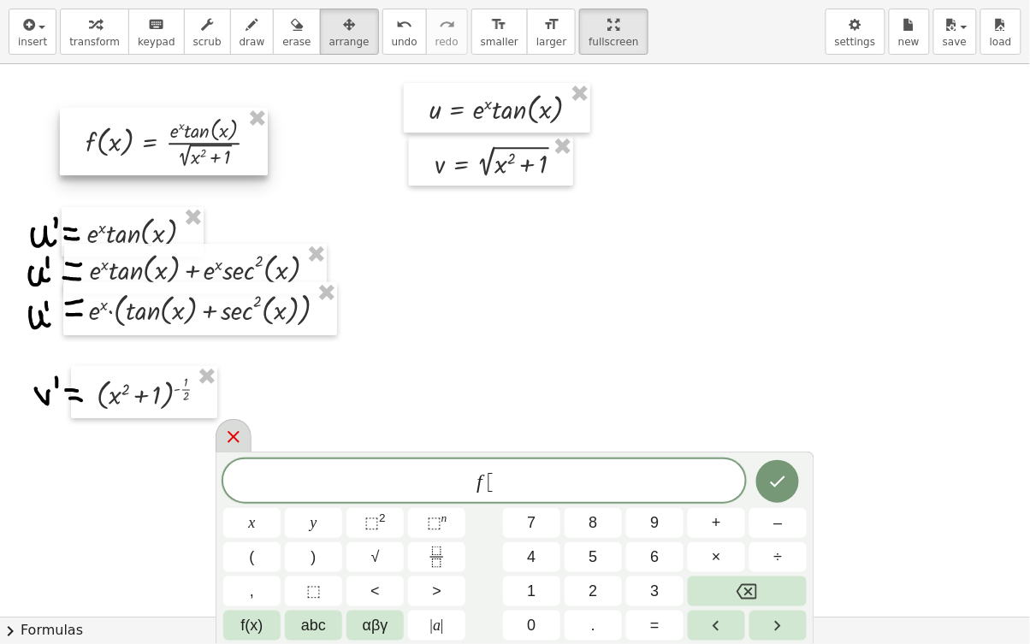
click at [238, 442] on icon at bounding box center [233, 437] width 12 height 12
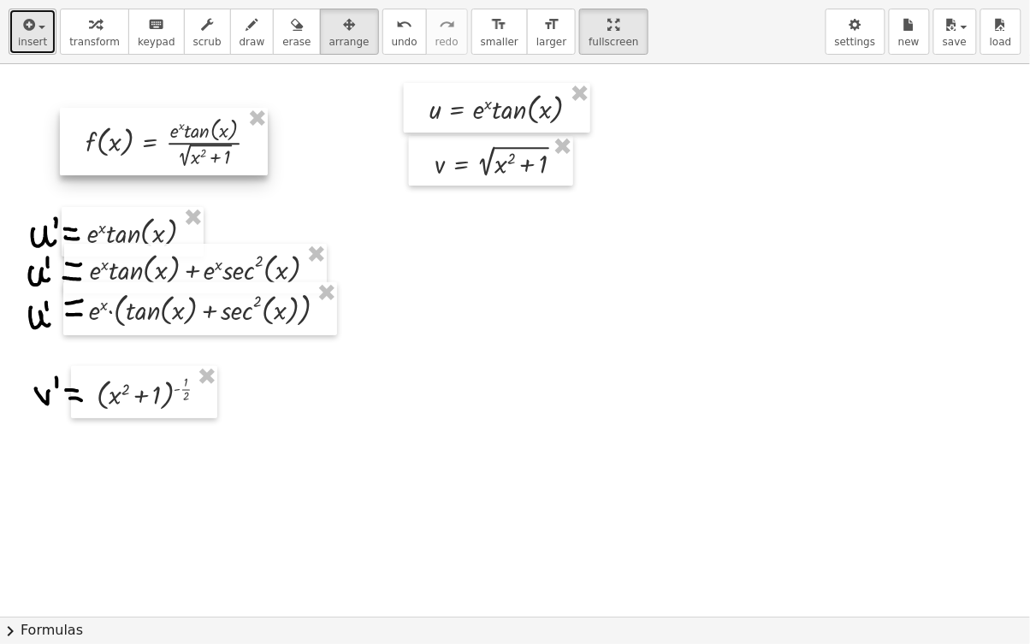
click at [35, 46] on span "insert" at bounding box center [32, 42] width 29 height 12
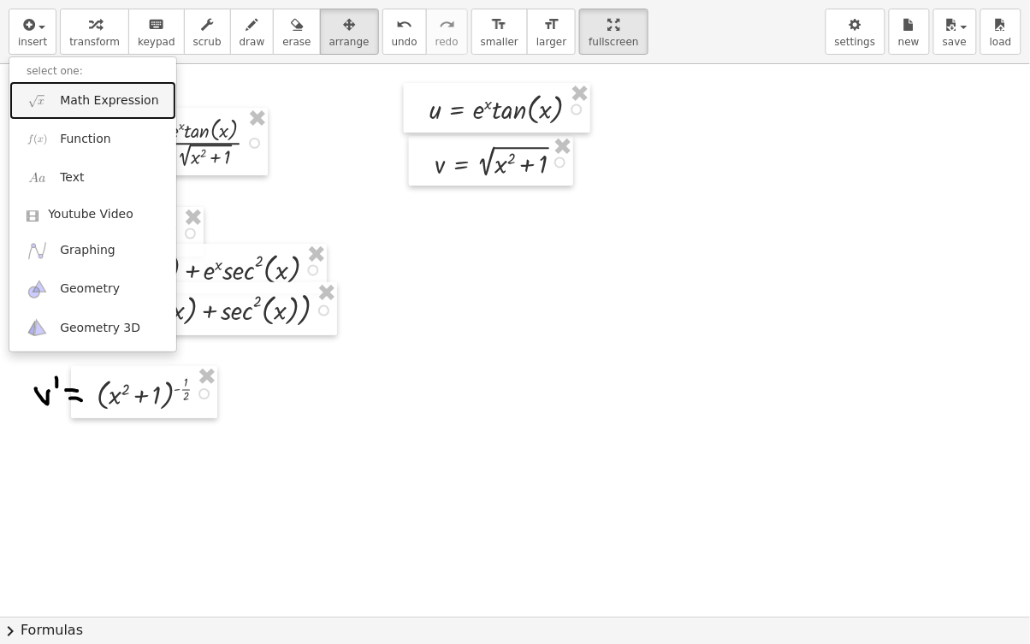
click at [32, 102] on img at bounding box center [37, 100] width 21 height 21
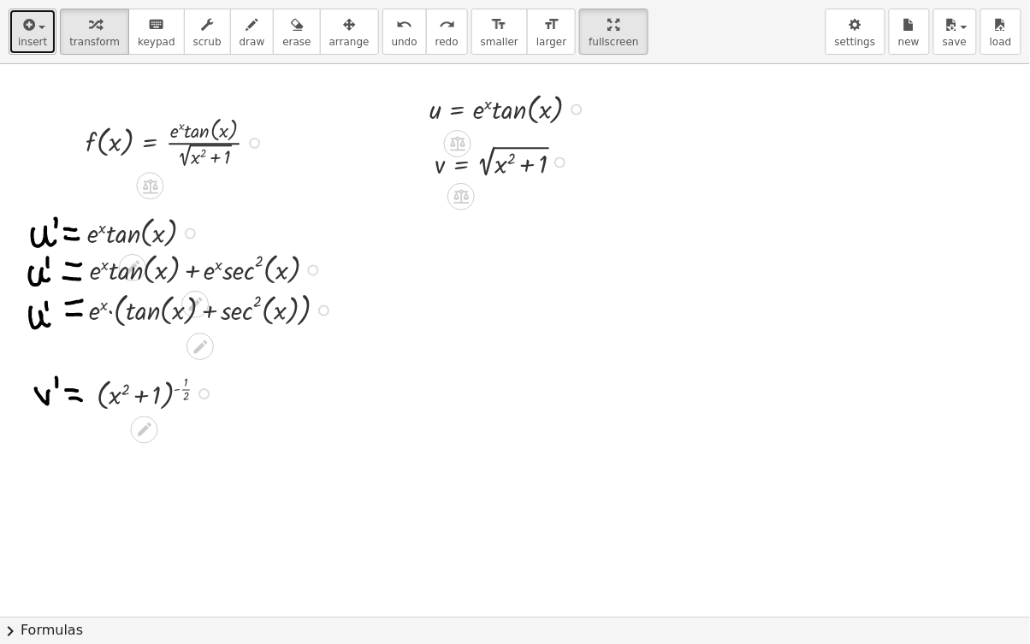
click at [15, 38] on button "insert" at bounding box center [33, 32] width 48 height 46
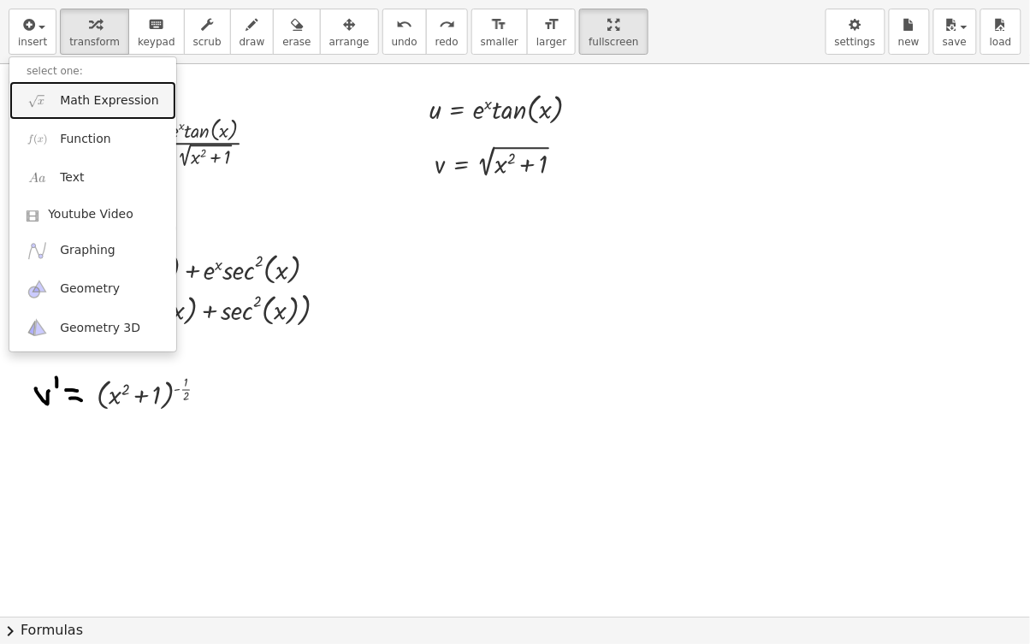
click at [78, 111] on link "Math Expression" at bounding box center [92, 100] width 167 height 38
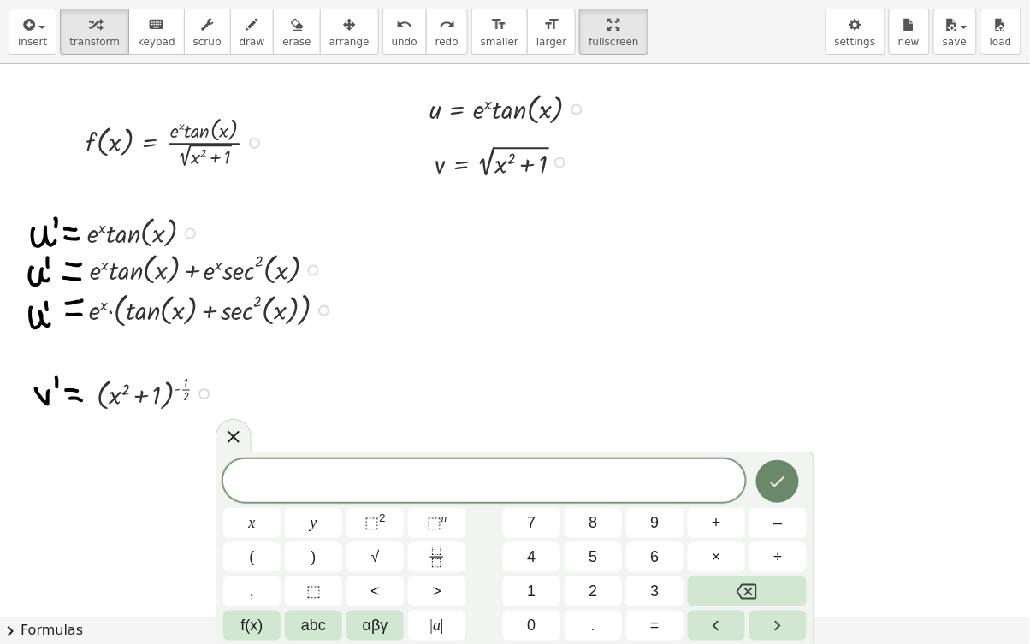
click at [438, 499] on button "Fraction" at bounding box center [436, 557] width 57 height 30
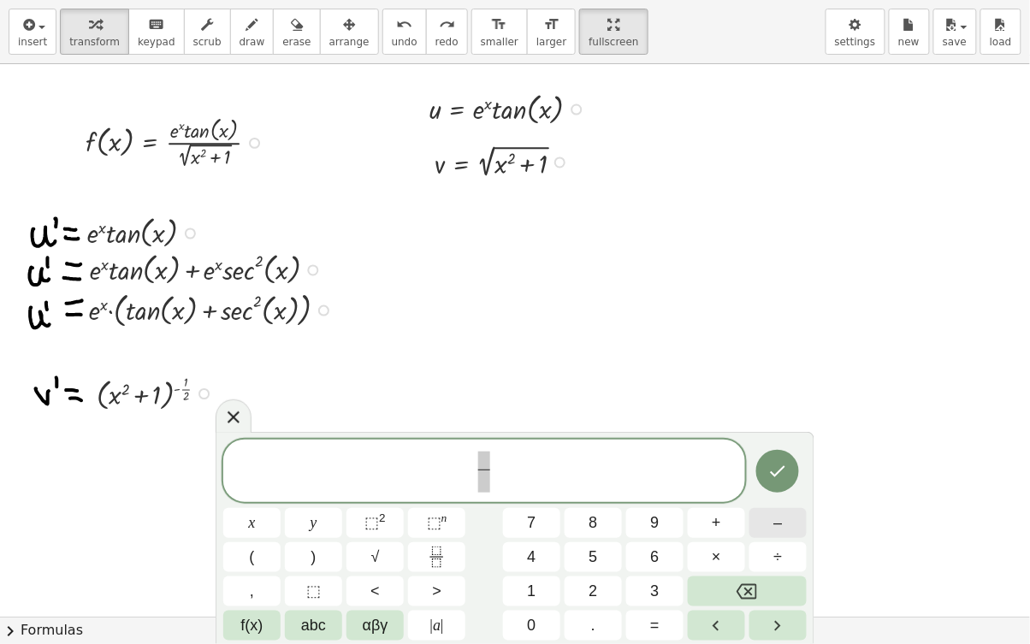
click at [776, 499] on div "​ ​ x y ⬚ 2 ⬚ n 7 8 9 + – ( ) √ 4 5 6 × ÷ , ⬚ < > 1 2 3 f(x) abc αβγ | a | 0 . =" at bounding box center [514, 541] width 583 height 202
click at [782, 499] on button "–" at bounding box center [777, 523] width 57 height 30
click at [379, 499] on span "⬚ 2" at bounding box center [374, 522] width 21 height 23
click at [534, 465] on span ")" at bounding box center [534, 467] width 12 height 34
click at [444, 499] on span "⬚ n" at bounding box center [437, 522] width 21 height 23
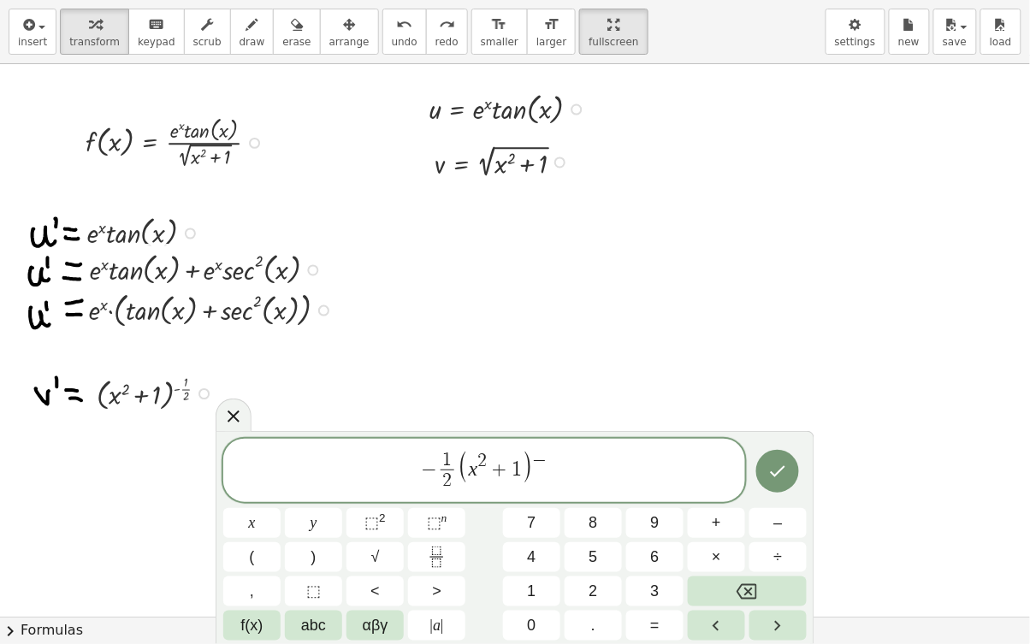
click at [444, 499] on icon "Fraction" at bounding box center [436, 556] width 21 height 21
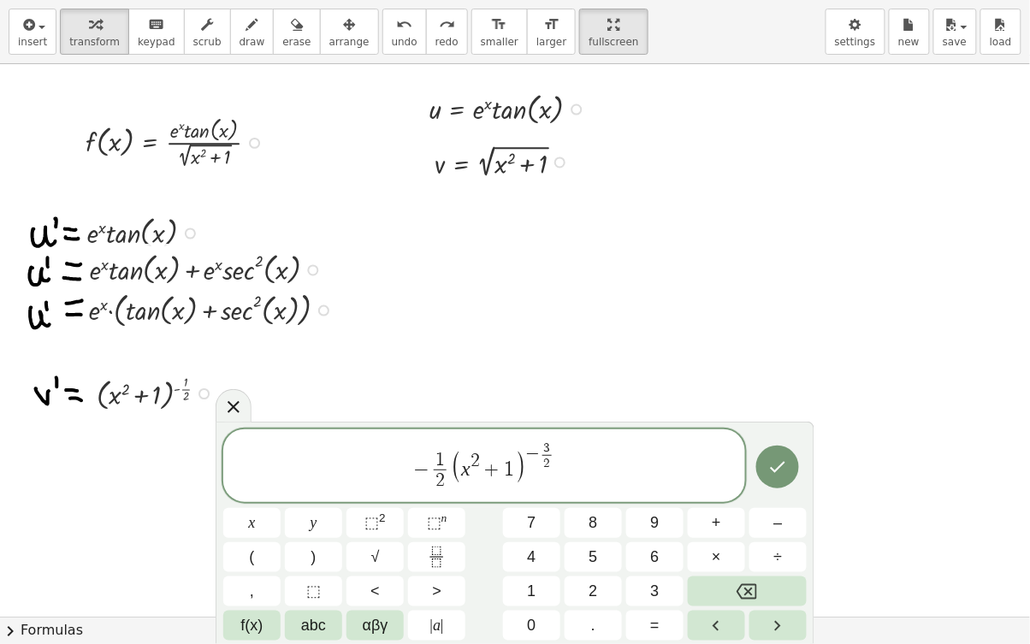
click at [774, 471] on icon "Done" at bounding box center [777, 466] width 15 height 11
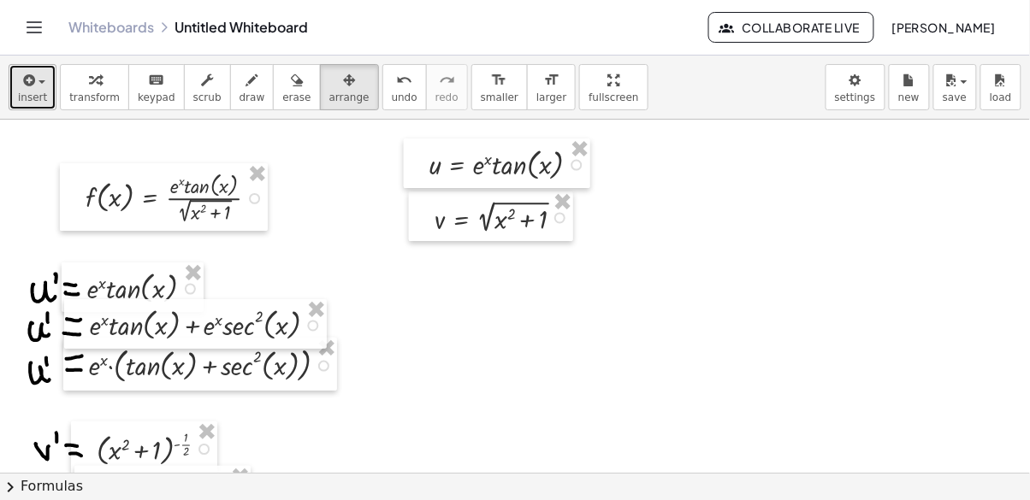
click at [29, 88] on icon "button" at bounding box center [27, 80] width 15 height 21
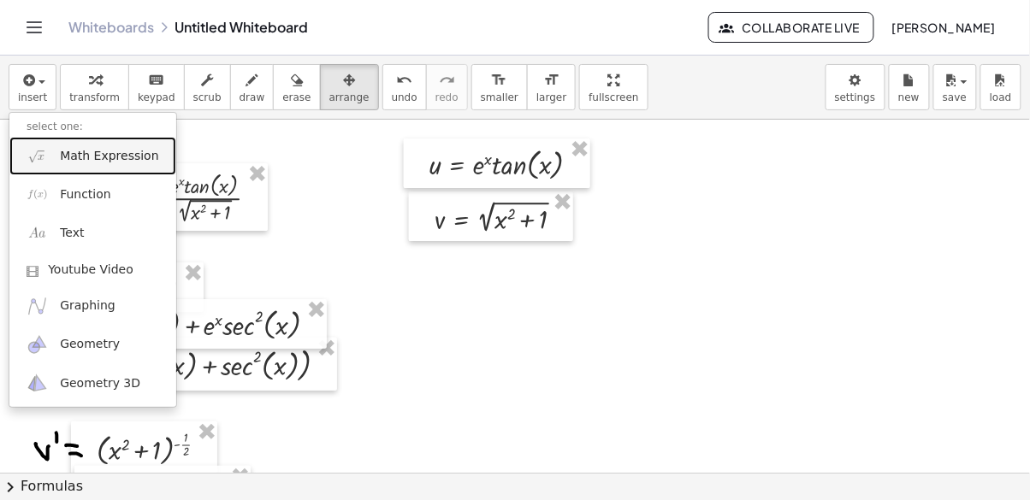
click at [56, 153] on link "Math Expression" at bounding box center [92, 156] width 167 height 38
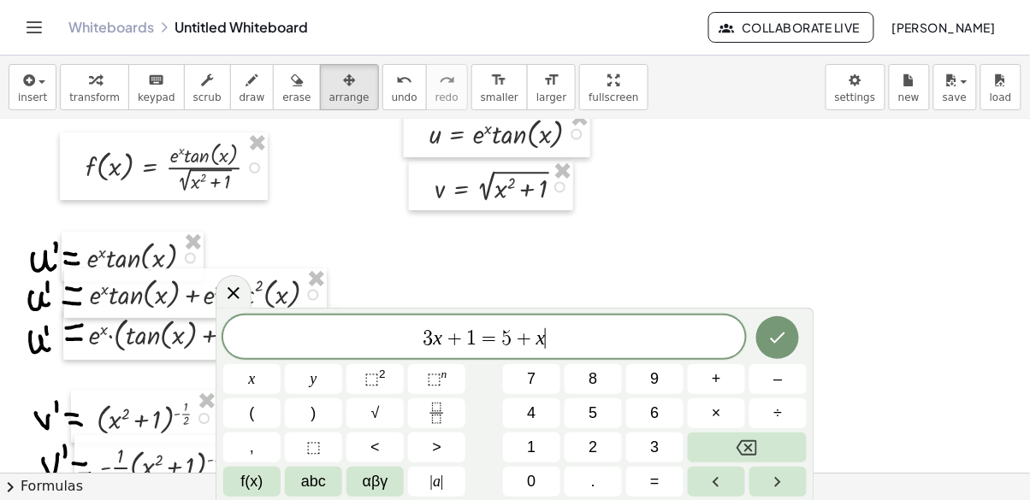
scroll to position [27, 0]
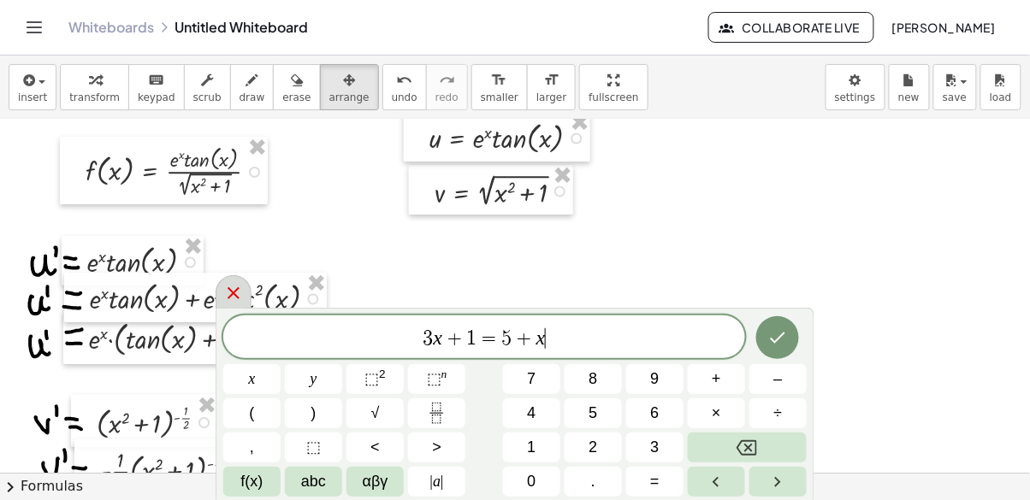
click at [239, 298] on icon at bounding box center [233, 293] width 21 height 21
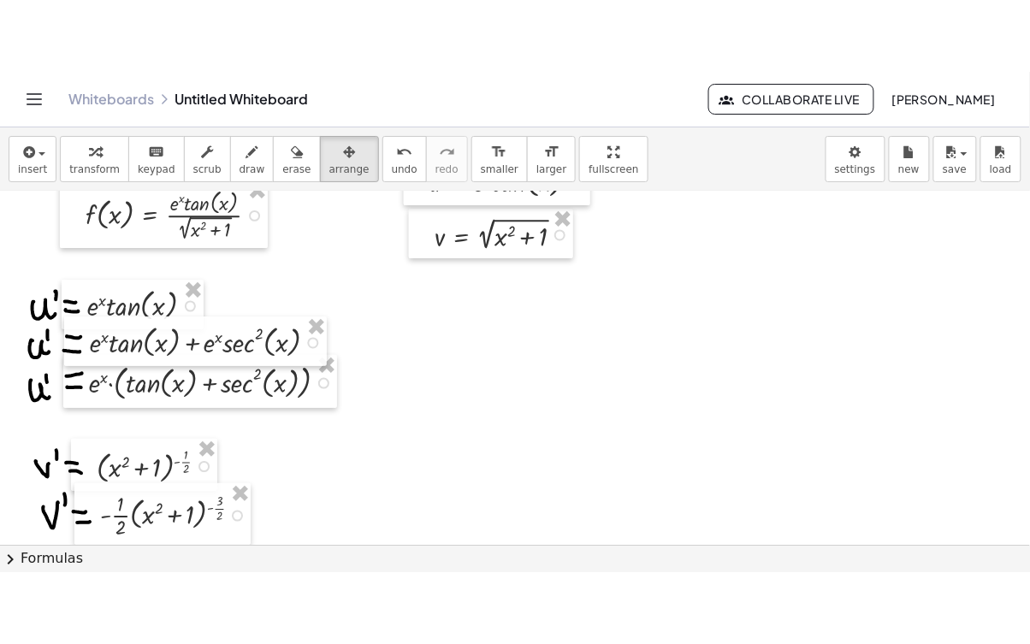
scroll to position [0, 0]
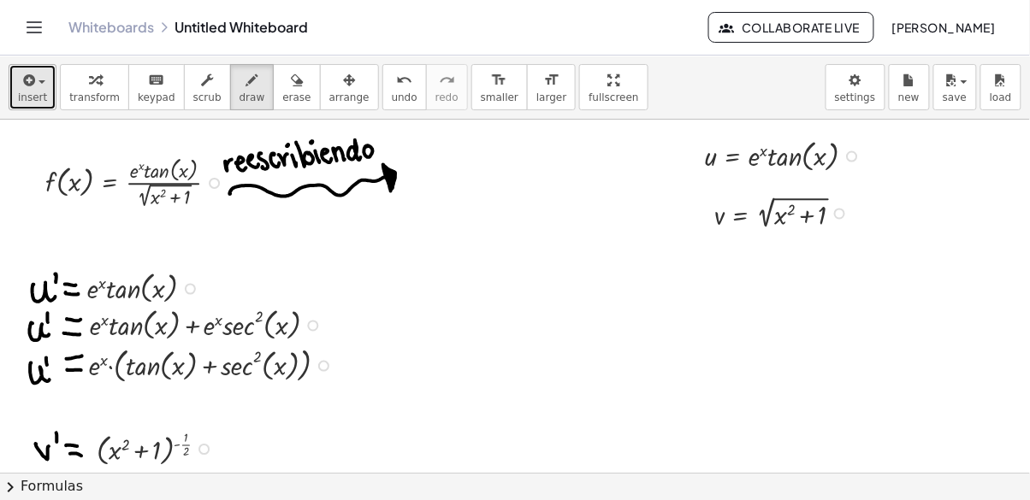
click at [37, 100] on span "insert" at bounding box center [32, 97] width 29 height 12
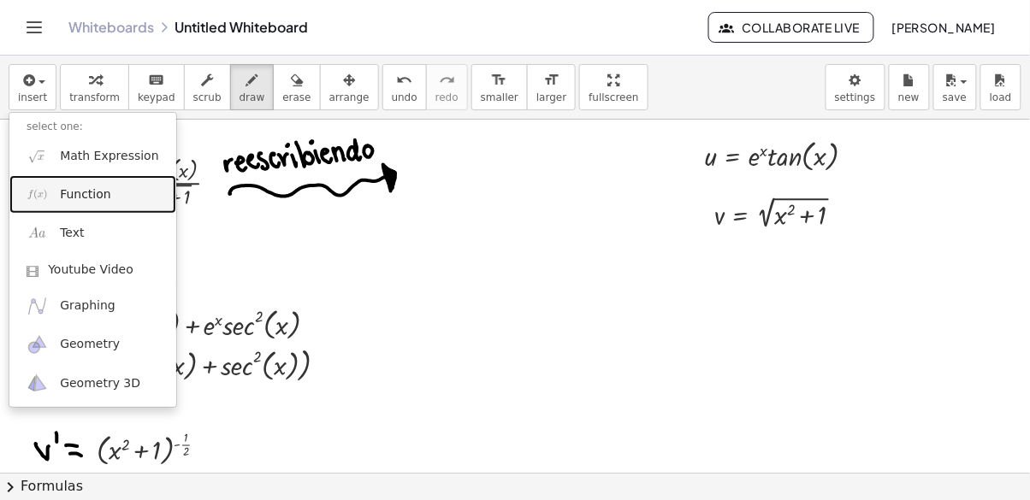
click at [111, 198] on link "Function" at bounding box center [92, 194] width 167 height 38
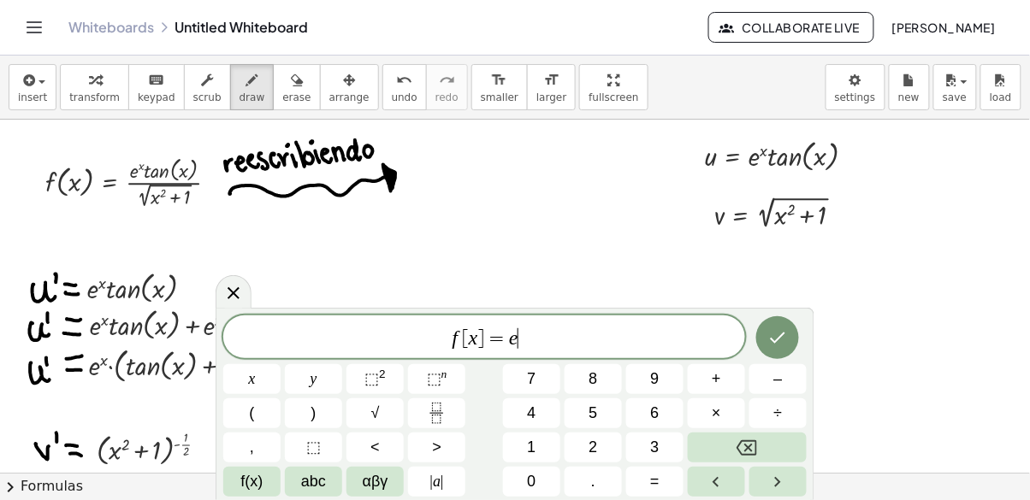
click at [249, 489] on span "f(x)" at bounding box center [252, 481] width 22 height 23
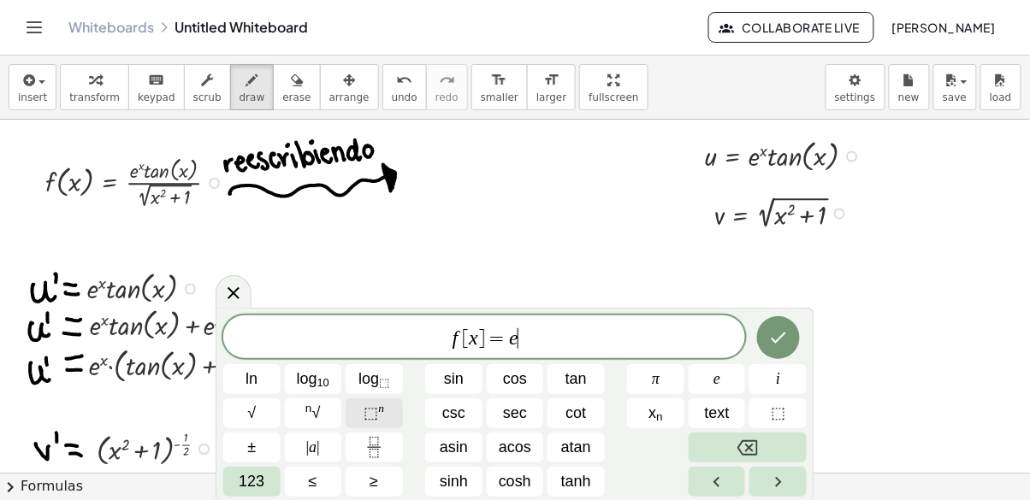
click at [375, 412] on span "⬚" at bounding box center [370, 412] width 15 height 17
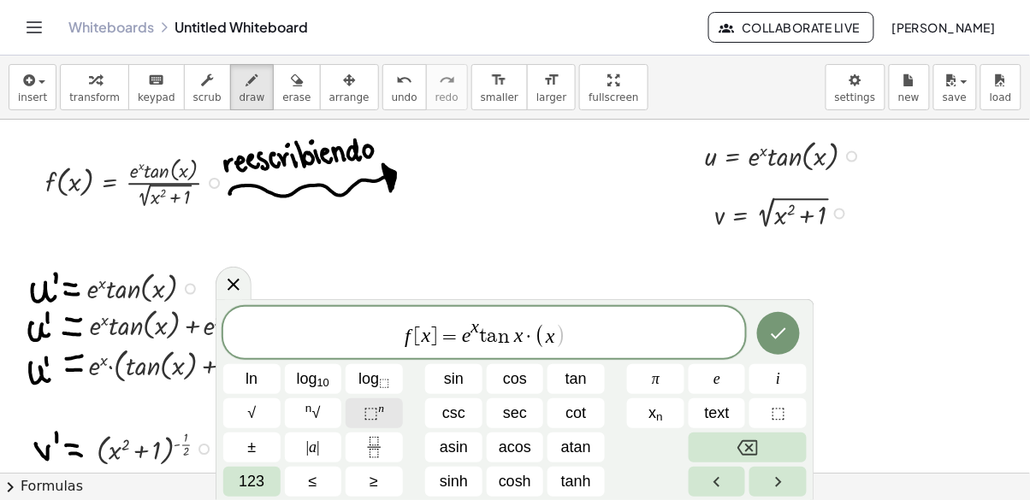
click at [242, 490] on span "123" at bounding box center [252, 481] width 26 height 23
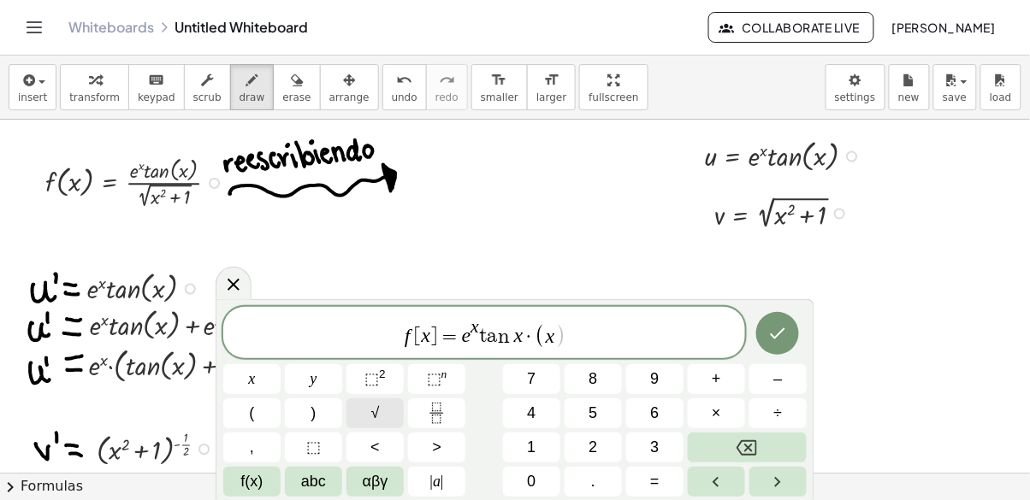
click at [362, 389] on button "⬚ 2" at bounding box center [374, 379] width 57 height 30
click at [442, 378] on sup "n" at bounding box center [444, 374] width 6 height 13
click at [436, 420] on icon "Fraction" at bounding box center [436, 413] width 21 height 21
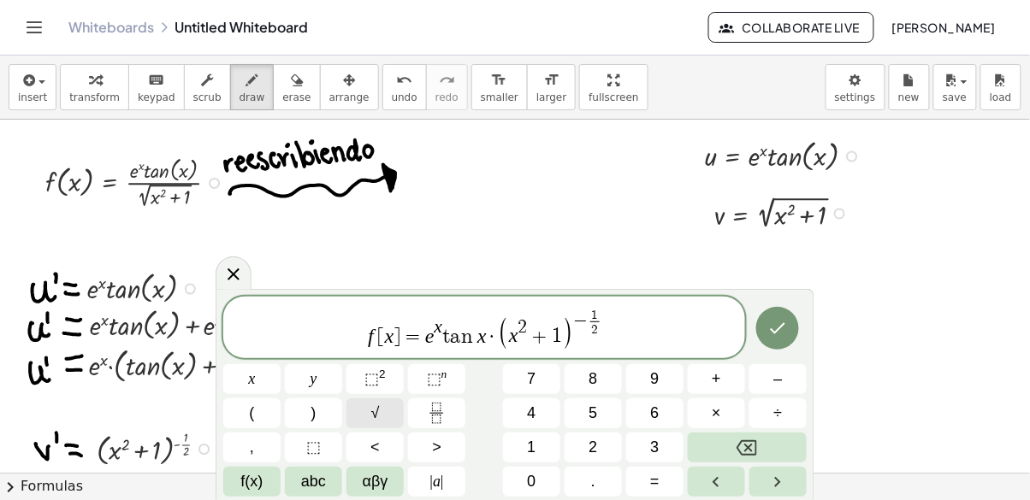
click at [763, 334] on button "Done" at bounding box center [777, 328] width 43 height 43
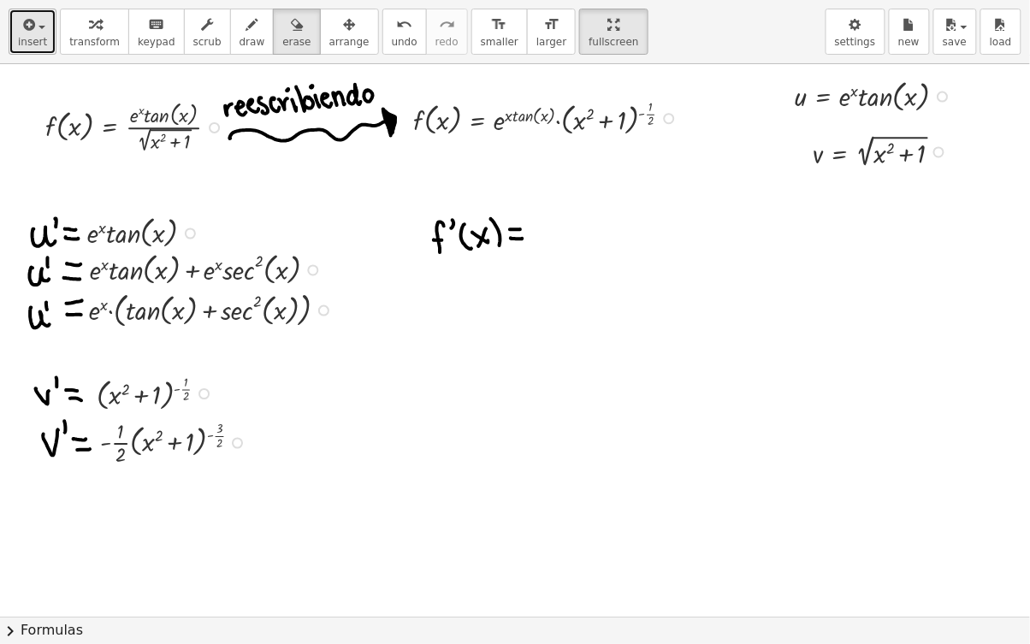
click at [44, 21] on button "insert" at bounding box center [33, 32] width 48 height 46
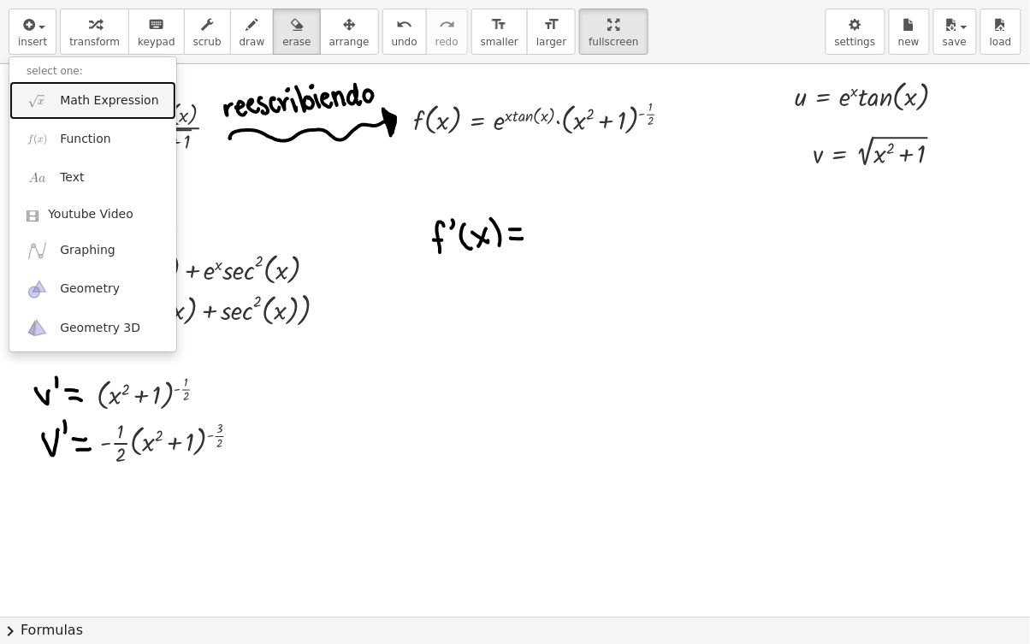
click at [42, 106] on img at bounding box center [37, 100] width 21 height 21
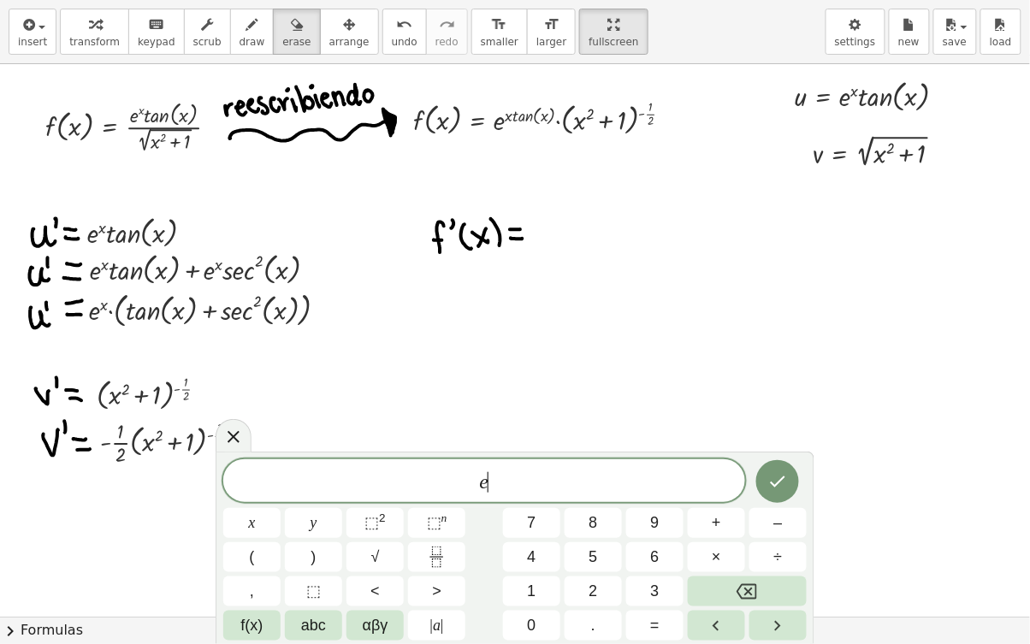
click at [430, 499] on span "⬚" at bounding box center [434, 522] width 15 height 17
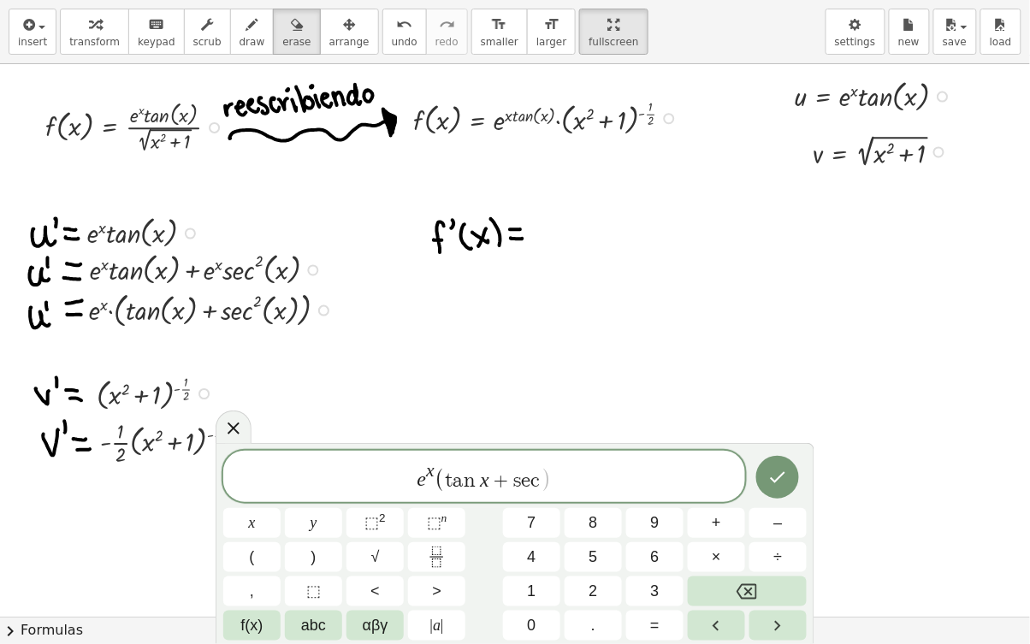
click at [378, 499] on button "⬚ 2" at bounding box center [374, 523] width 57 height 30
click at [375, 499] on span "⬚" at bounding box center [371, 522] width 15 height 17
click at [418, 499] on button "⬚ n" at bounding box center [436, 523] width 57 height 30
click at [436, 499] on icon "Fraction" at bounding box center [436, 556] width 21 height 21
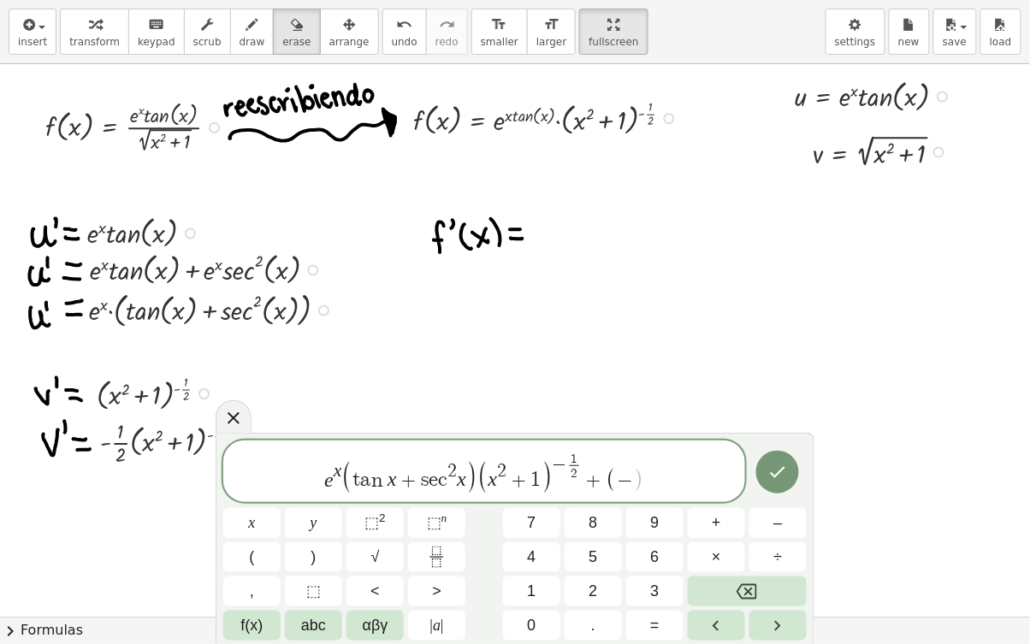
click at [440, 499] on icon "Fraction" at bounding box center [436, 562] width 9 height 9
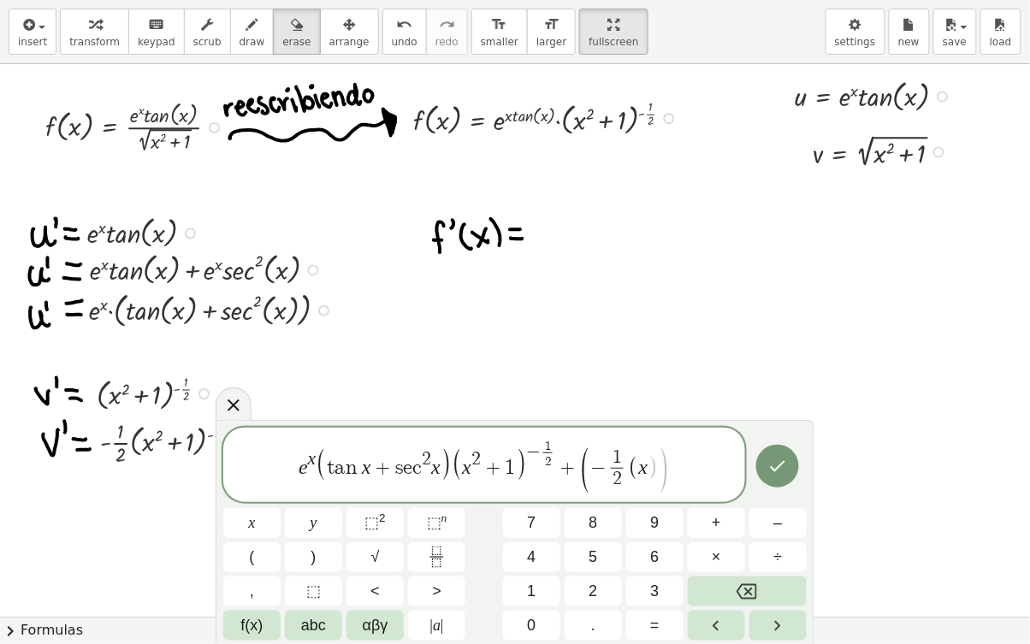
click at [374, 499] on span "⬚" at bounding box center [371, 522] width 15 height 17
click at [436, 499] on button "⬚ n" at bounding box center [436, 523] width 57 height 30
click at [441, 499] on icon "Fraction" at bounding box center [436, 556] width 21 height 21
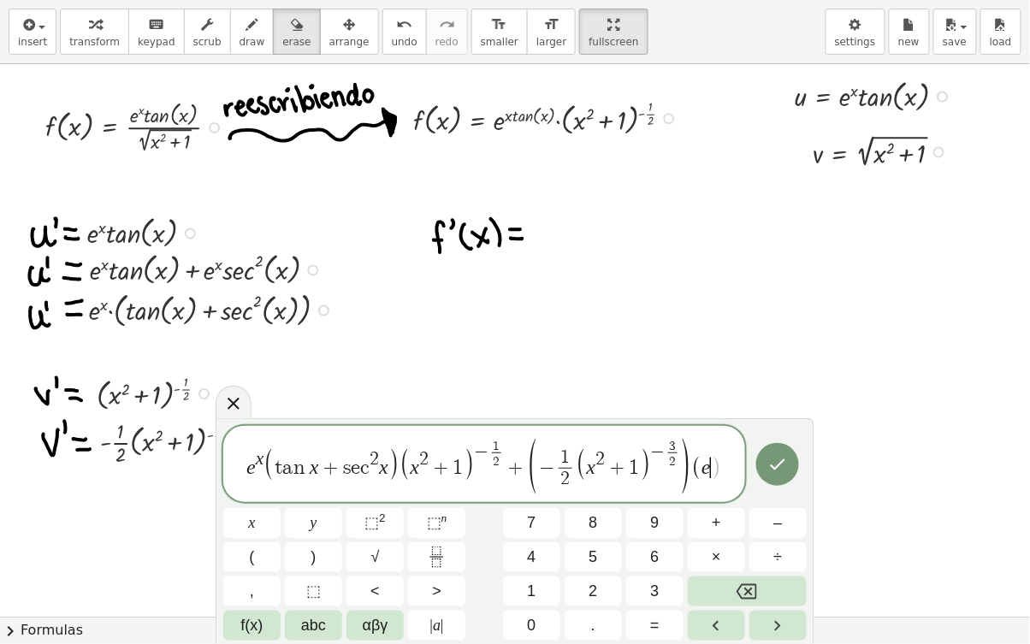
click at [436, 499] on span "⬚" at bounding box center [434, 522] width 15 height 17
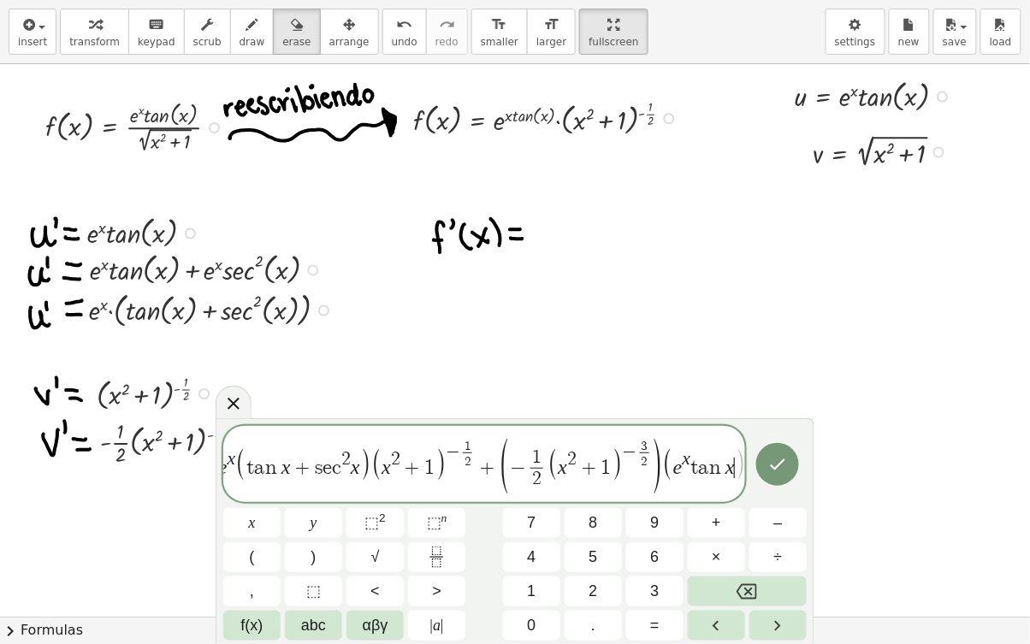
scroll to position [0, 22]
click at [766, 469] on button "Done" at bounding box center [777, 464] width 43 height 43
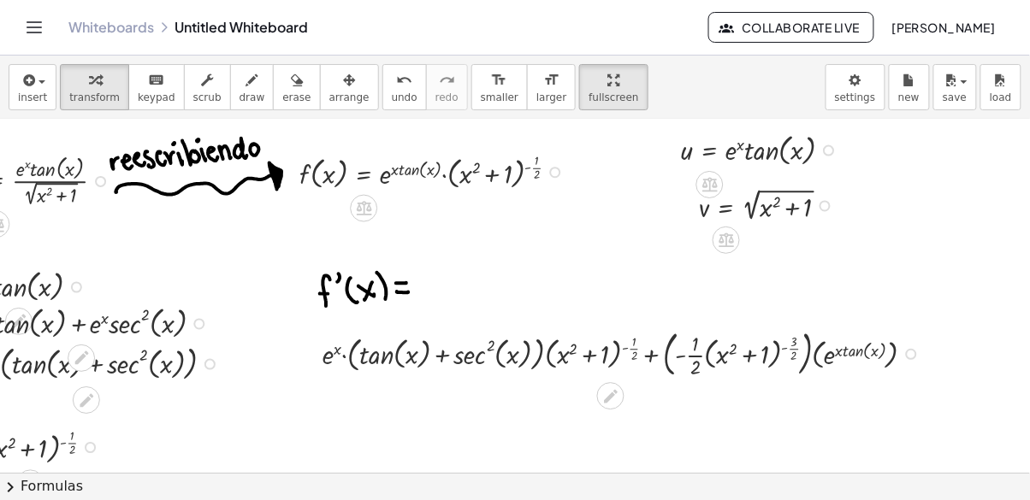
scroll to position [0, 0]
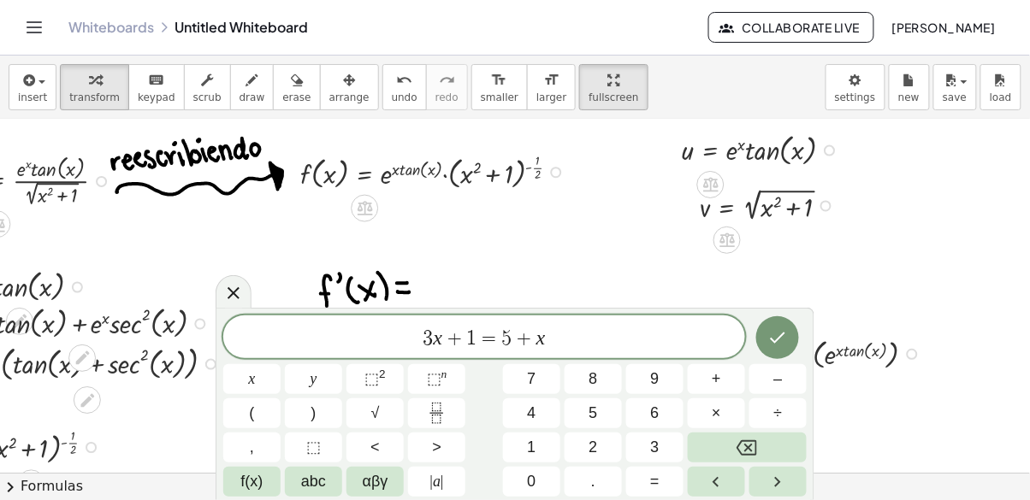
click at [231, 293] on icon at bounding box center [233, 293] width 21 height 21
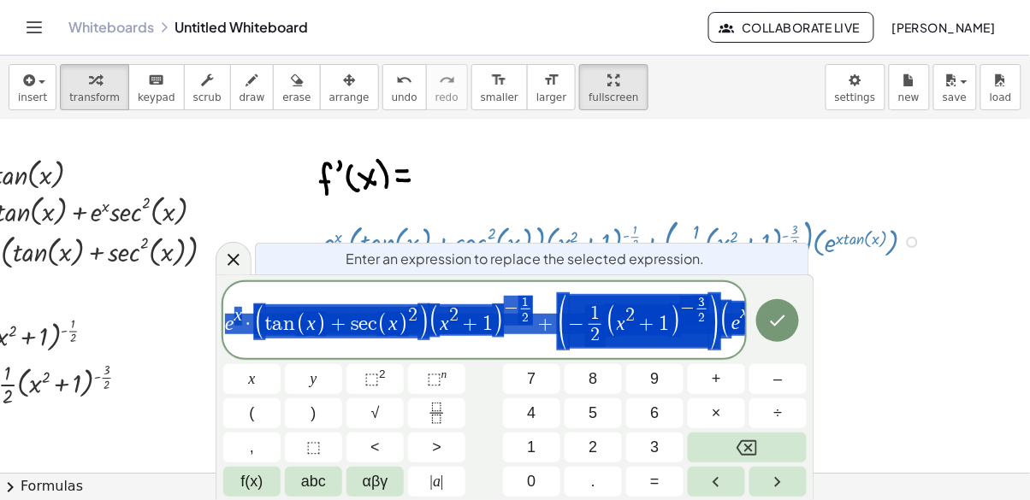
scroll to position [121, 113]
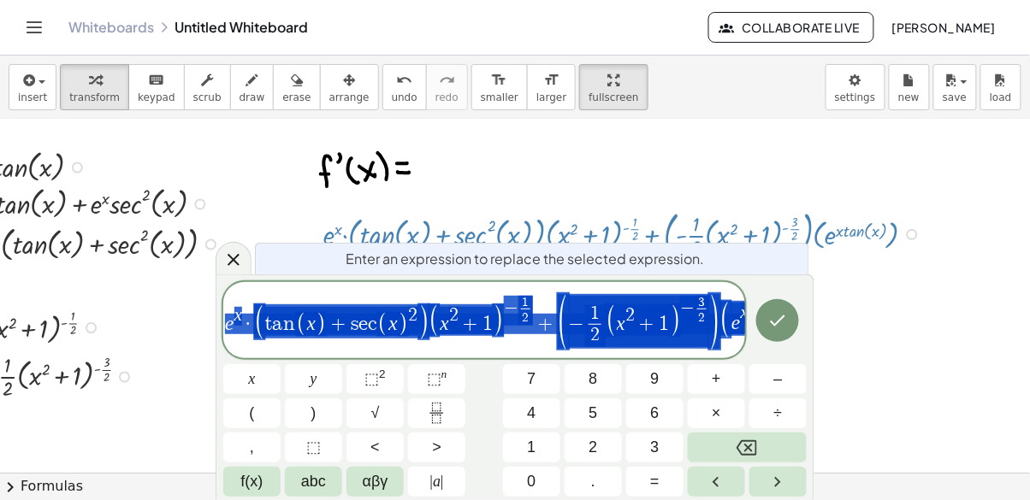
click at [693, 317] on span "−" at bounding box center [687, 308] width 15 height 19
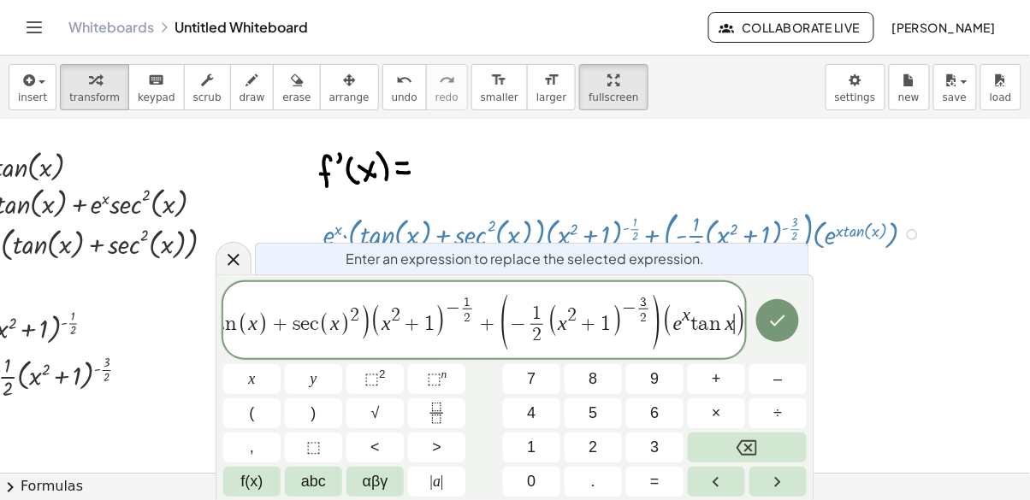
scroll to position [0, 74]
click at [786, 331] on button "Done" at bounding box center [777, 320] width 43 height 43
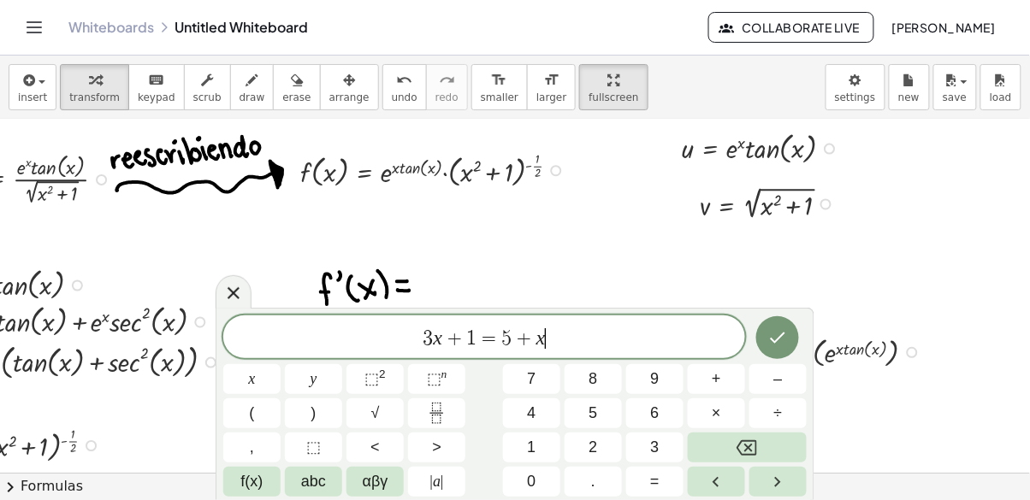
scroll to position [2, 113]
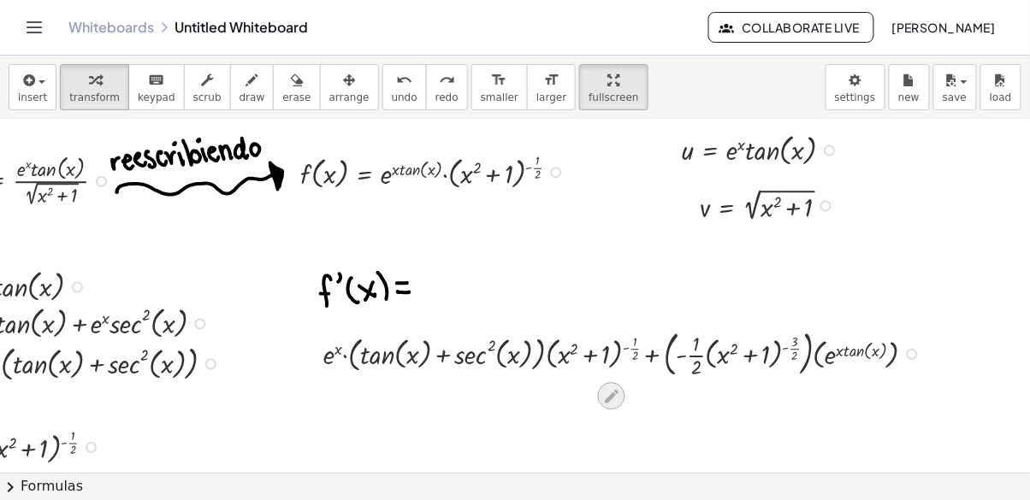
click at [605, 398] on icon at bounding box center [612, 397] width 14 height 14
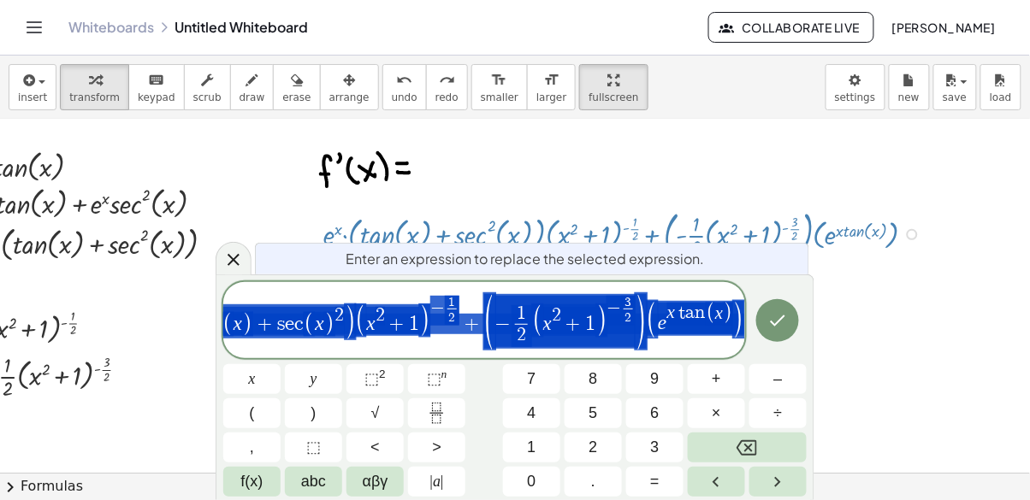
scroll to position [121, 113]
click at [635, 324] on span "3 2 ​" at bounding box center [628, 310] width 15 height 29
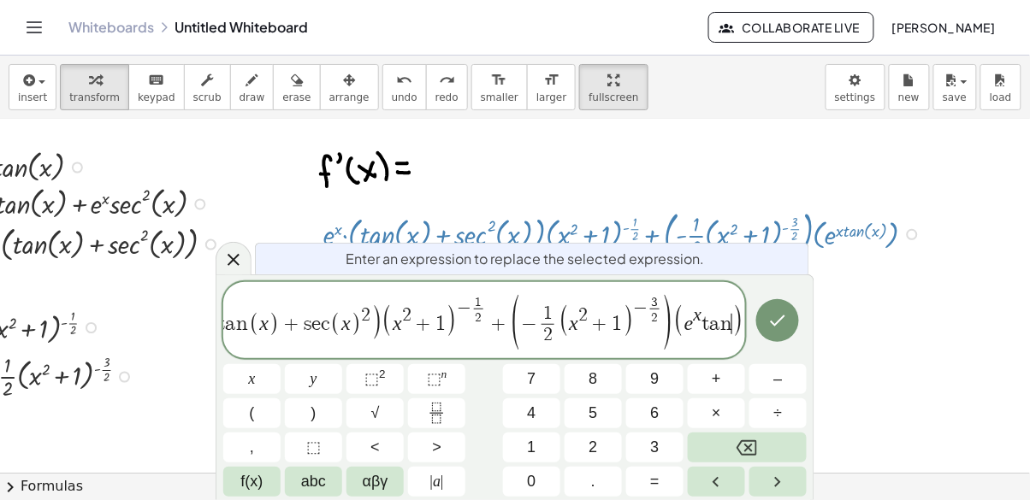
scroll to position [0, 74]
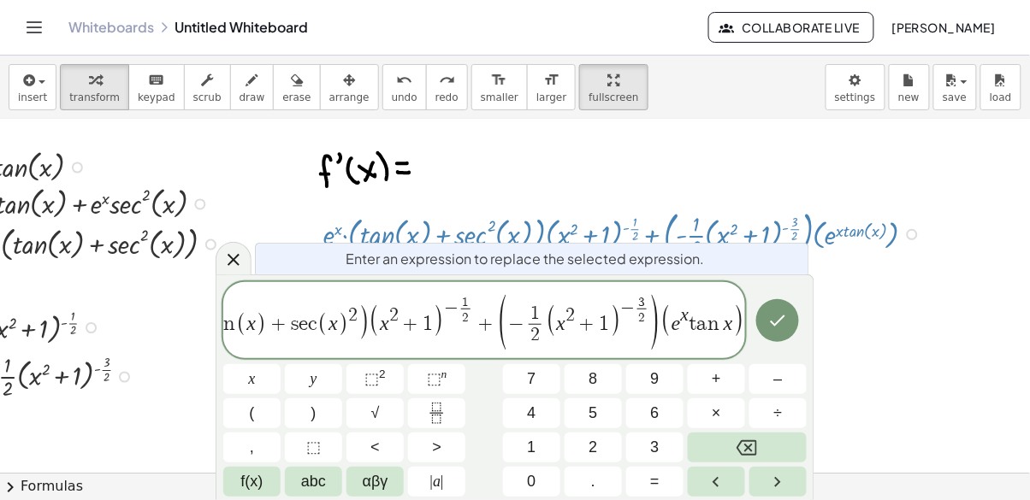
click at [784, 333] on button "Done" at bounding box center [777, 320] width 43 height 43
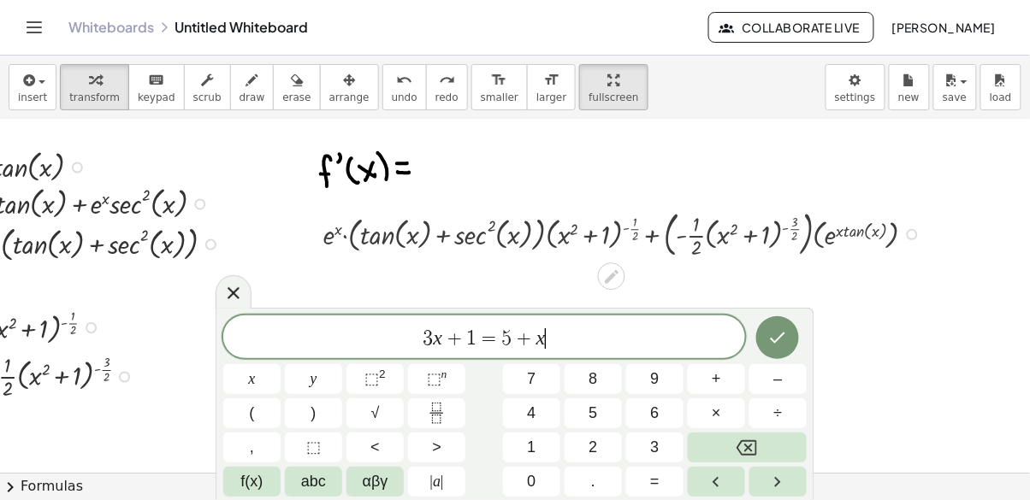
scroll to position [2, 113]
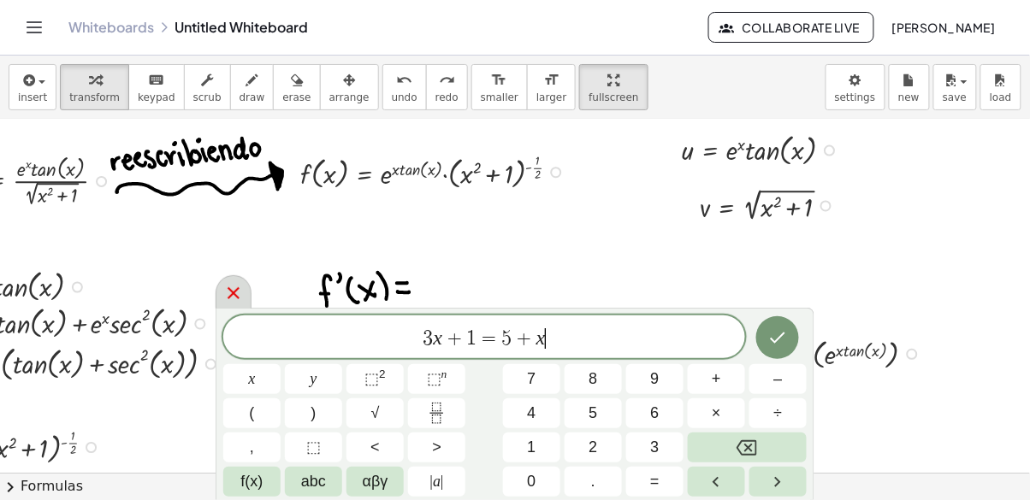
click at [237, 285] on icon at bounding box center [233, 293] width 21 height 21
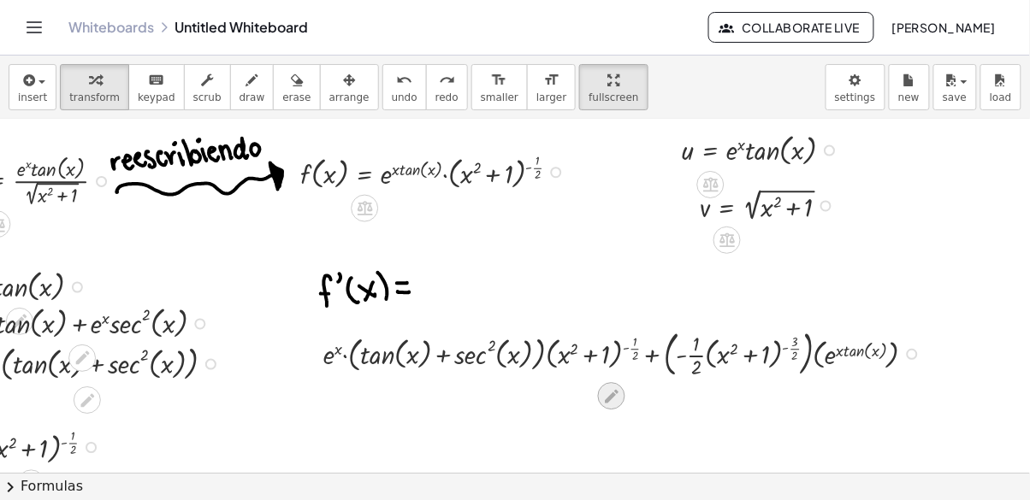
click at [616, 397] on icon at bounding box center [611, 396] width 18 height 18
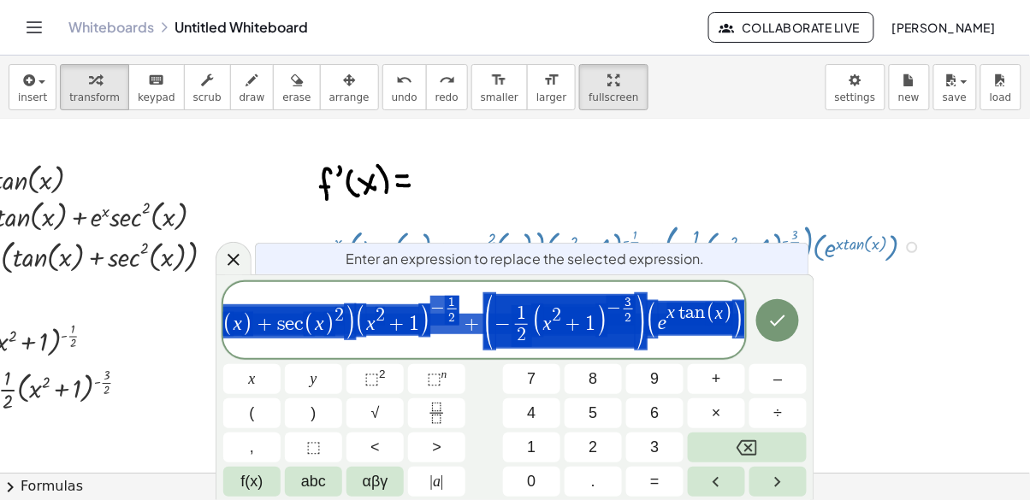
scroll to position [121, 113]
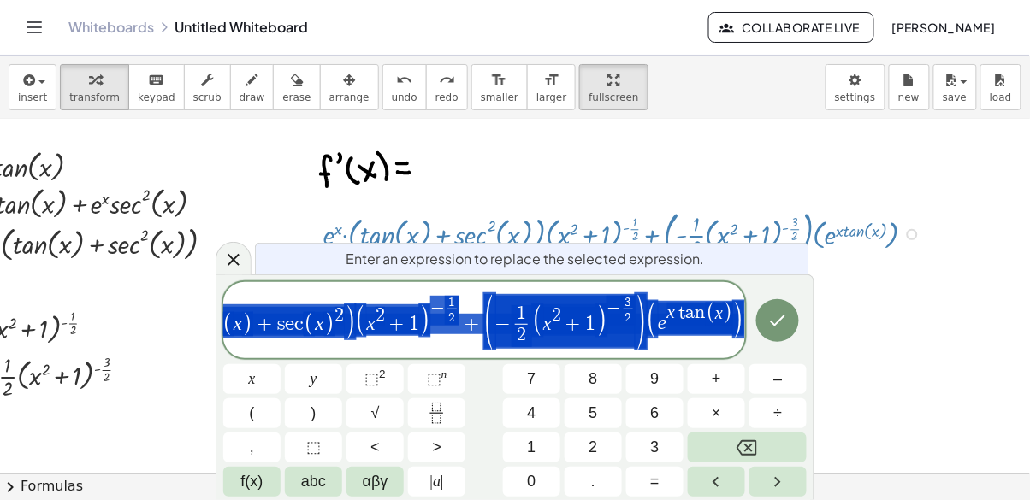
click at [647, 321] on span ")" at bounding box center [640, 322] width 13 height 61
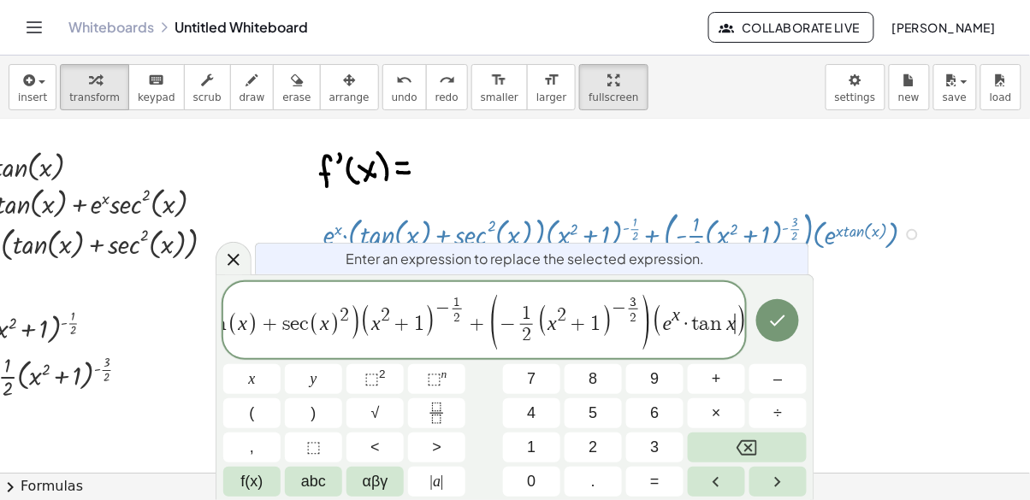
scroll to position [0, 84]
click at [765, 335] on button "Done" at bounding box center [777, 320] width 43 height 43
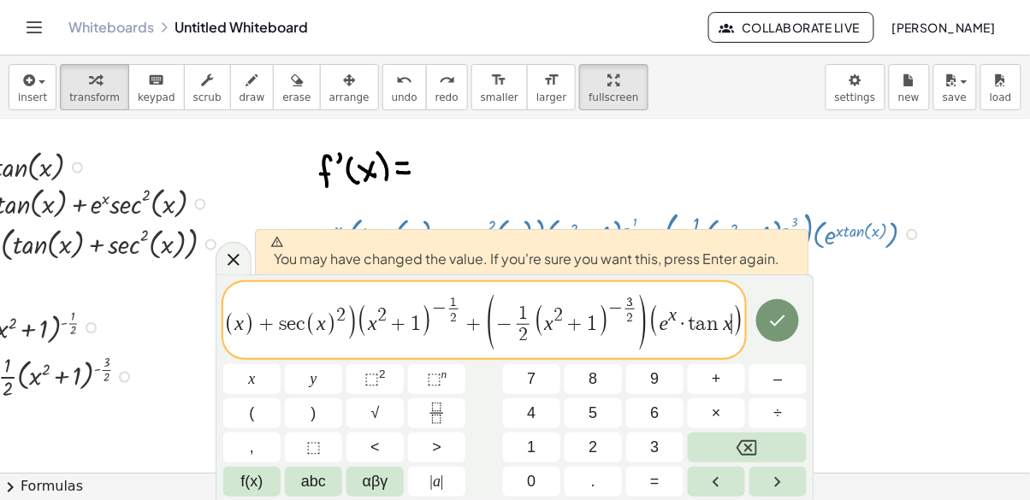
click at [776, 322] on icon "Done" at bounding box center [777, 320] width 21 height 21
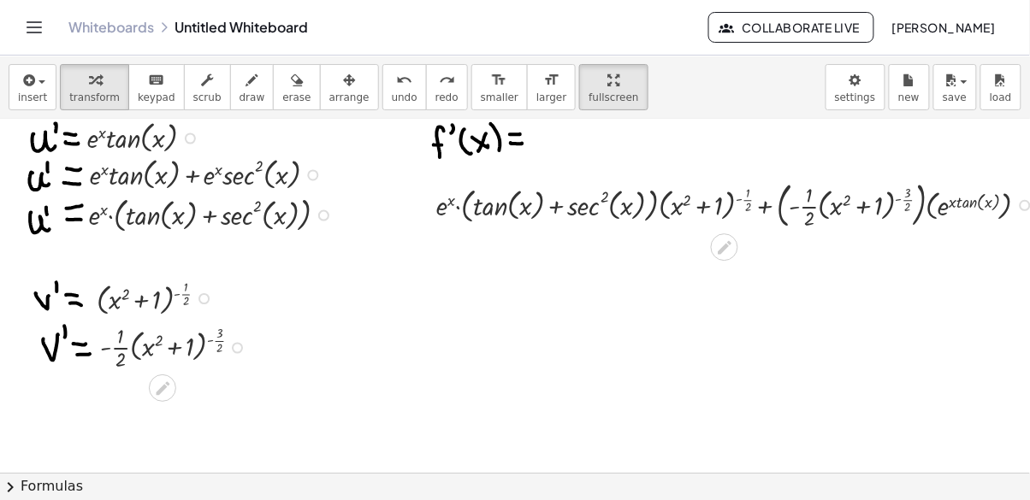
scroll to position [162, 0]
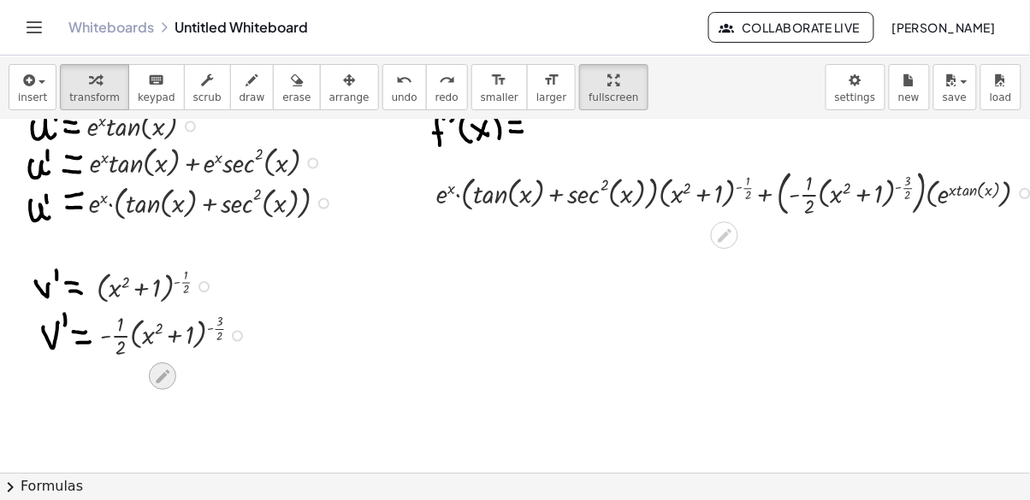
click at [158, 383] on icon at bounding box center [163, 377] width 18 height 18
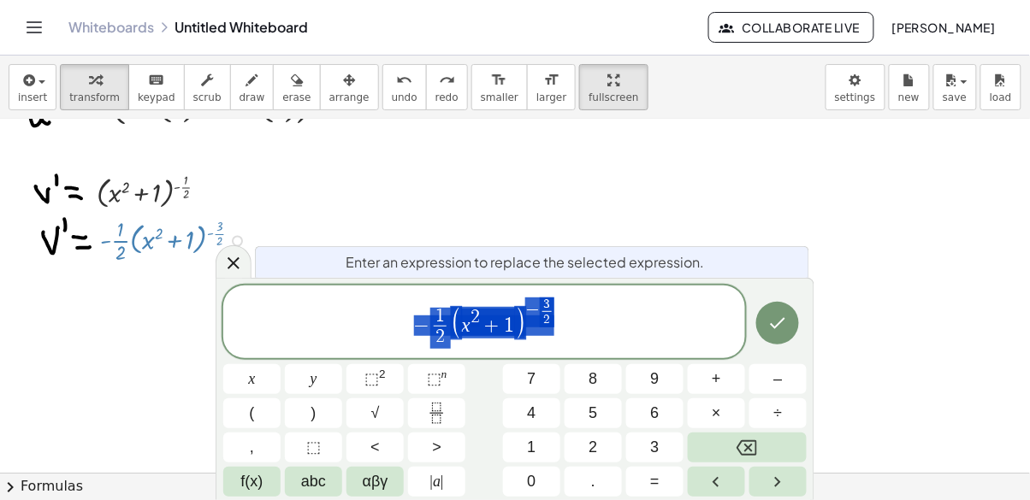
scroll to position [262, 0]
click at [572, 338] on span "− 1 2 ​ ( x 2 + 1 ) − 3 2 ​" at bounding box center [484, 323] width 522 height 55
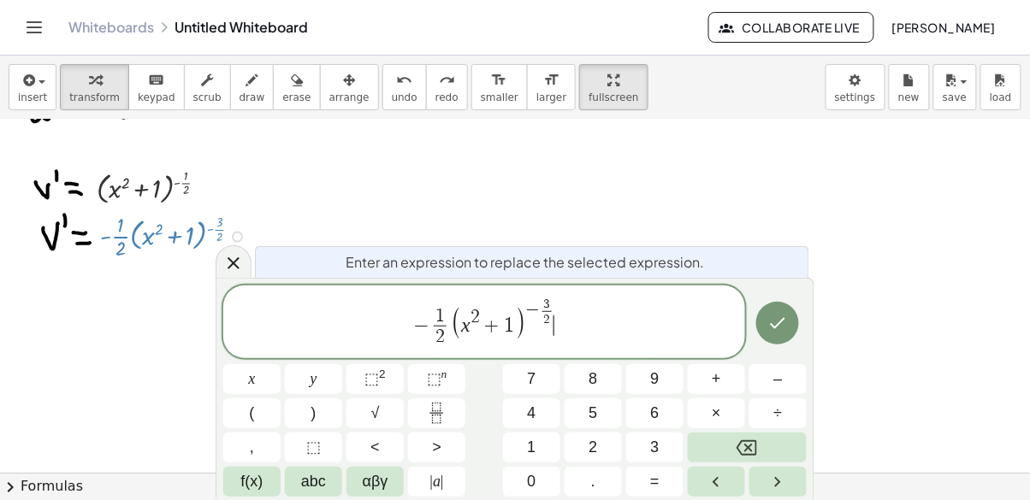
click at [711, 420] on button "×" at bounding box center [716, 413] width 57 height 30
click at [773, 328] on icon "Done" at bounding box center [777, 323] width 21 height 21
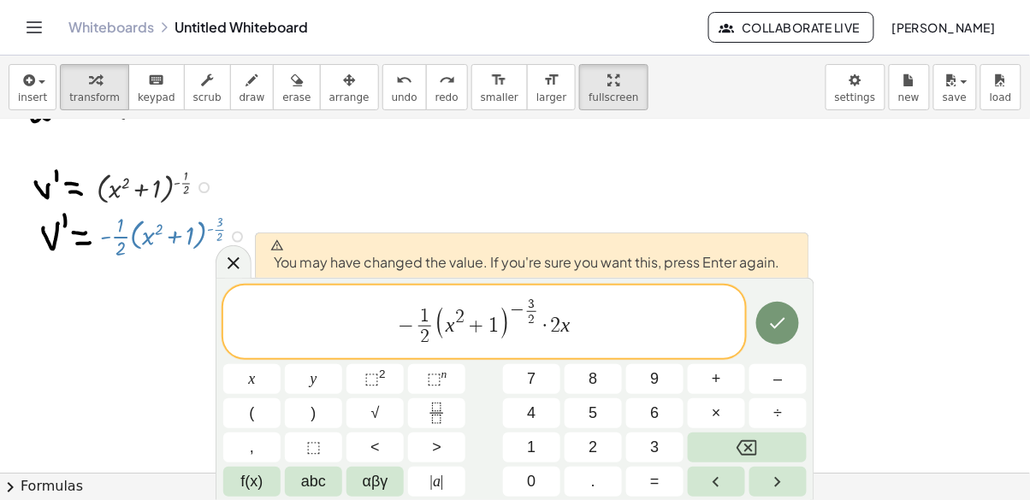
click at [778, 327] on icon "Done" at bounding box center [777, 323] width 21 height 21
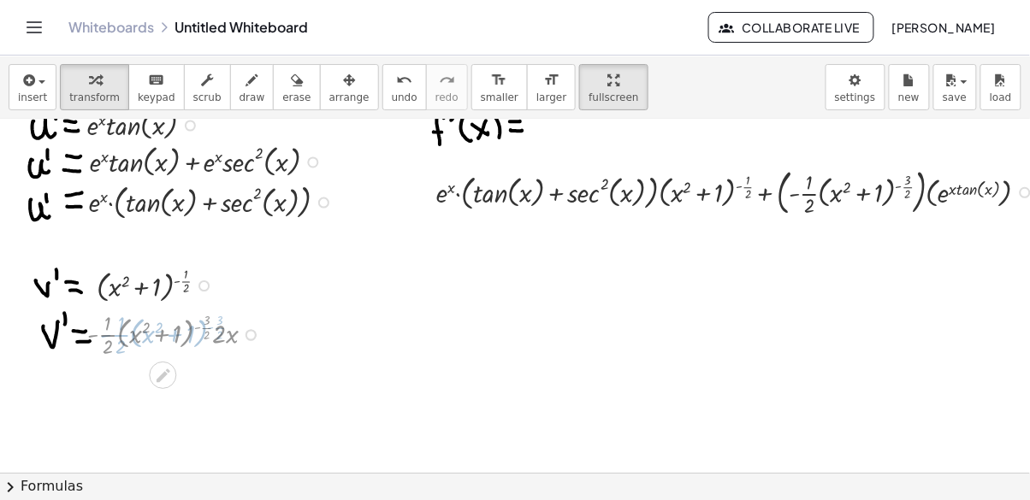
scroll to position [162, 0]
click at [164, 376] on icon at bounding box center [163, 376] width 14 height 14
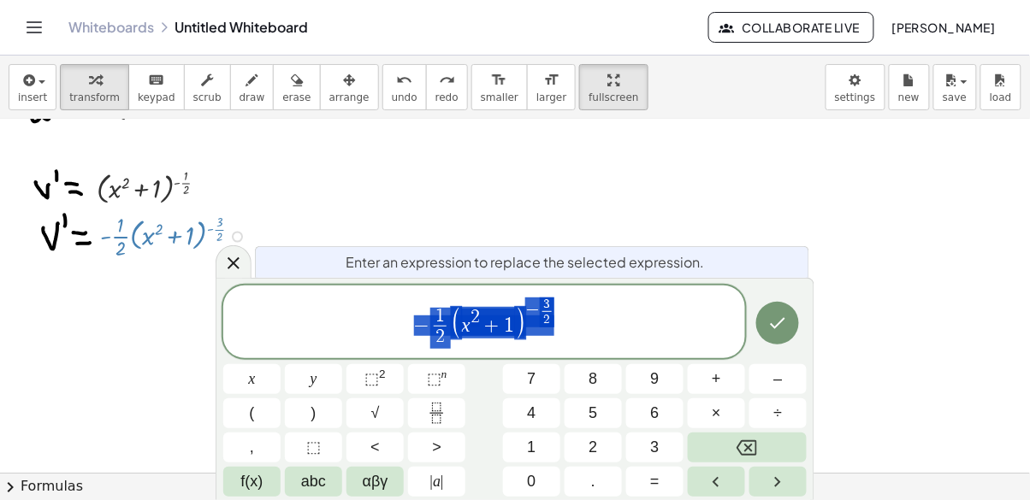
scroll to position [262, 0]
click at [580, 349] on span "− 1 2 ​ ( x 2 + 1 ) − 3 2 ​" at bounding box center [484, 323] width 522 height 55
click at [692, 421] on button "×" at bounding box center [716, 413] width 57 height 30
click at [794, 317] on button "Done" at bounding box center [777, 323] width 43 height 43
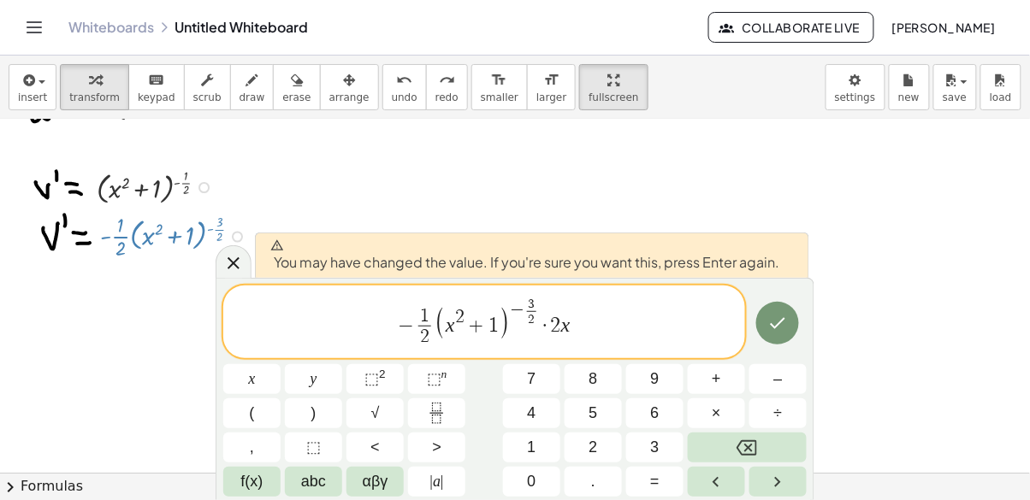
click at [778, 323] on icon "Done" at bounding box center [777, 322] width 15 height 11
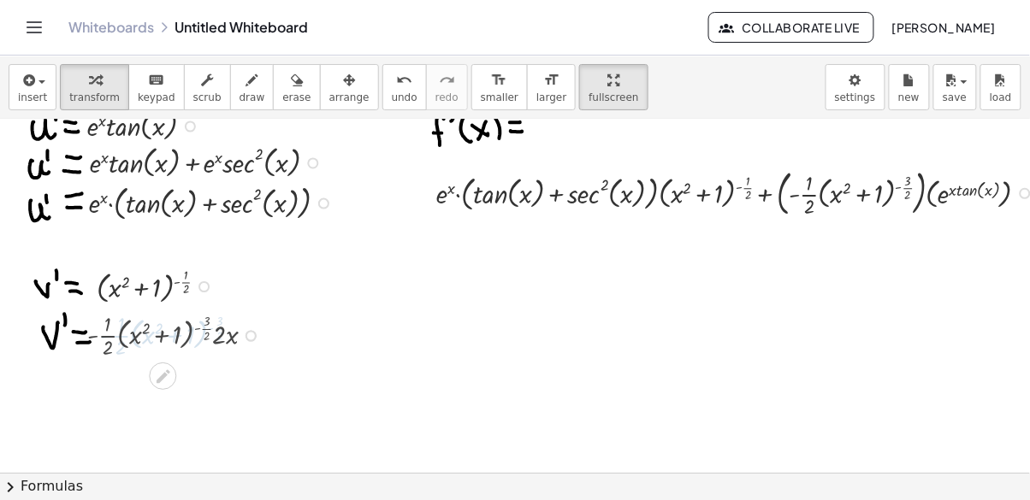
scroll to position [162, 0]
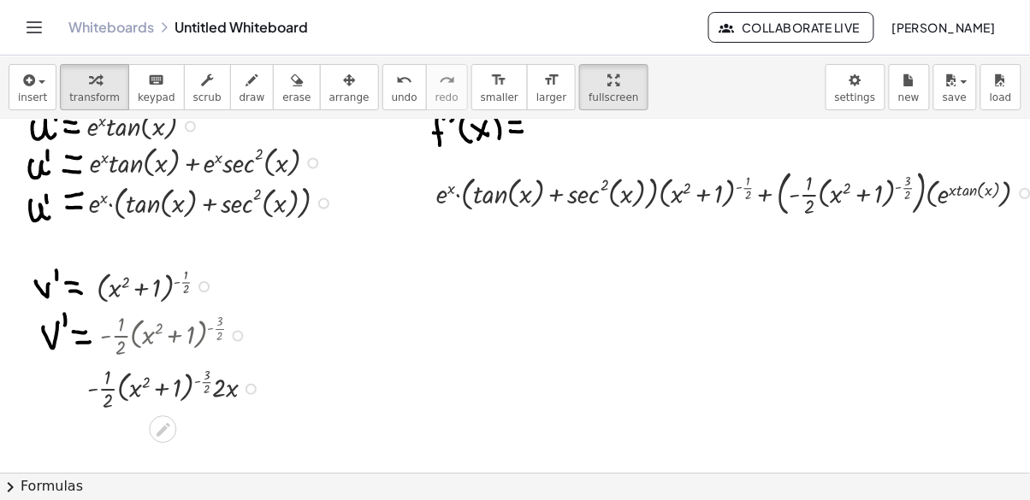
click at [141, 344] on div at bounding box center [178, 334] width 198 height 53
click at [242, 338] on div at bounding box center [178, 334] width 198 height 53
click at [212, 332] on div at bounding box center [178, 334] width 198 height 53
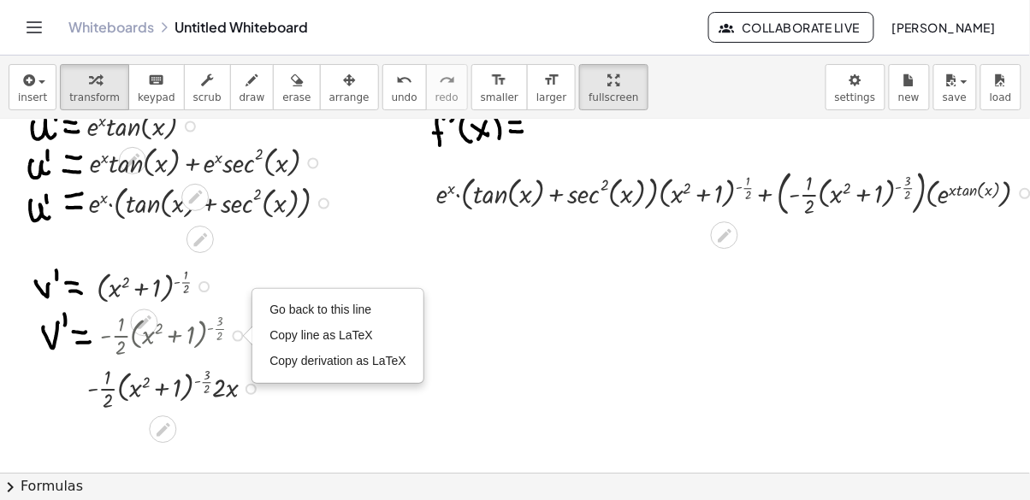
scroll to position [161, 0]
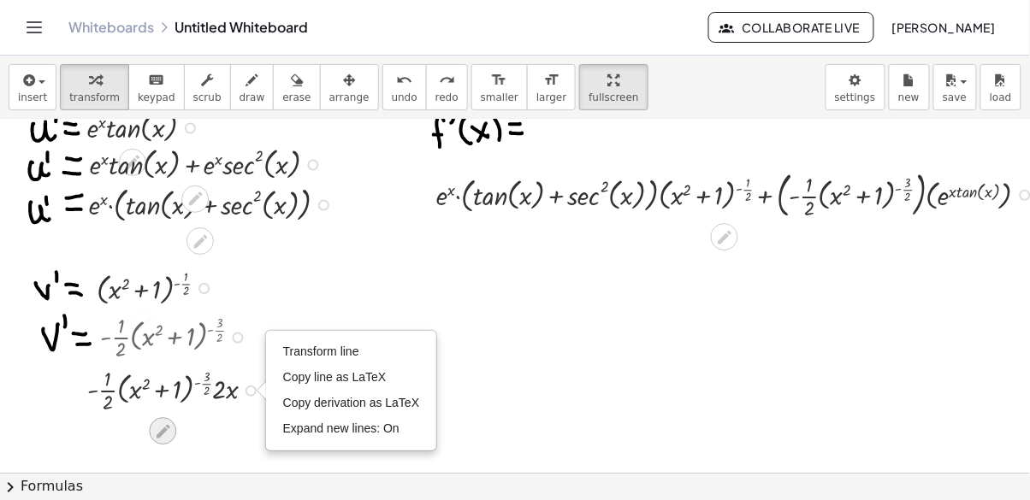
click at [155, 426] on icon at bounding box center [163, 431] width 18 height 18
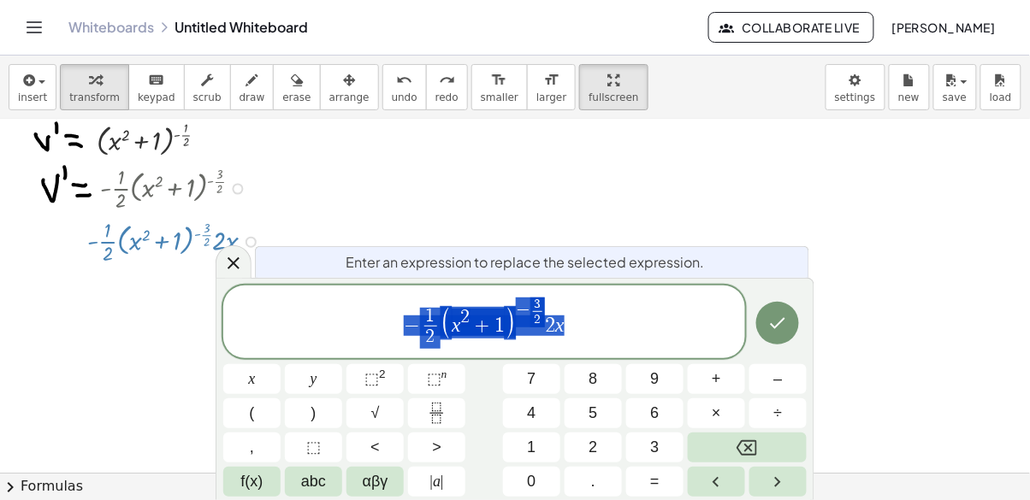
scroll to position [316, 0]
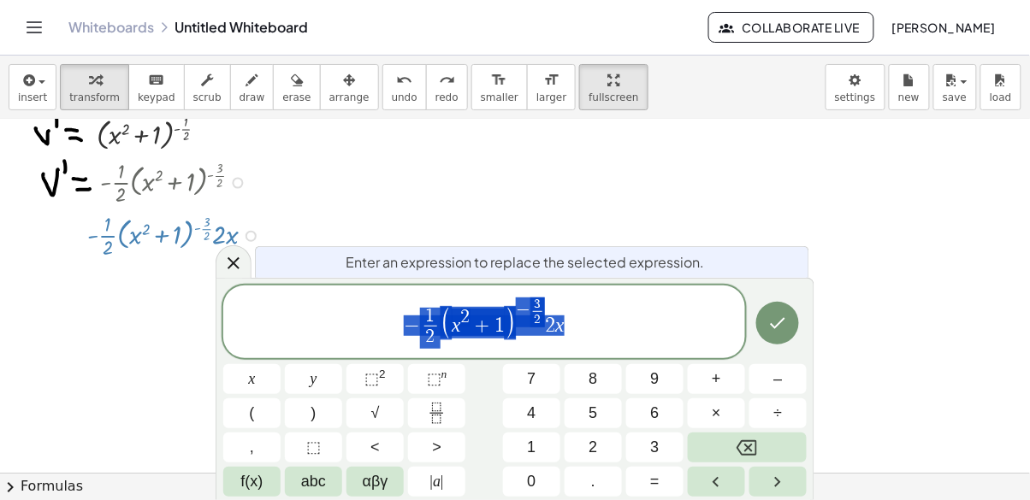
click at [296, 328] on span "− 1 2 ​ ( x 2 + 1 ) − 3 2 ​ 2 x" at bounding box center [484, 323] width 522 height 55
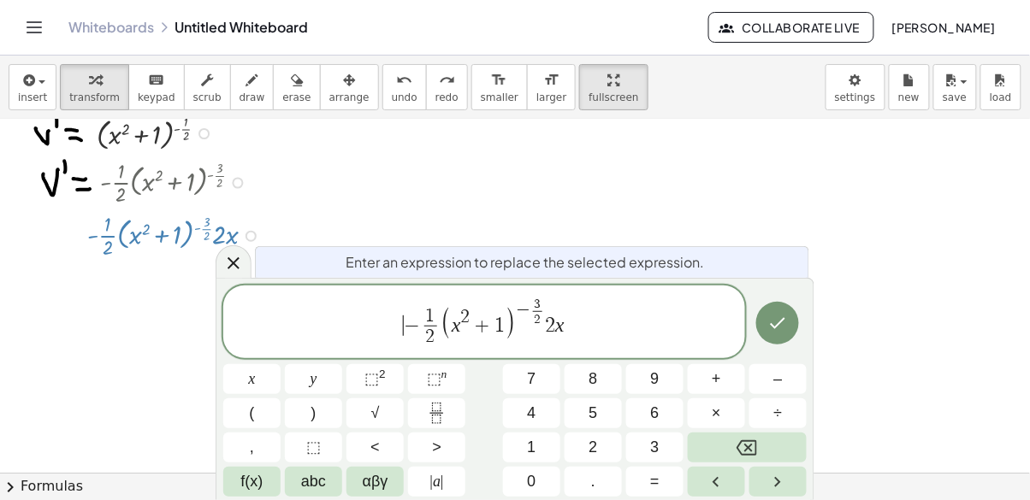
click at [783, 328] on icon "Done" at bounding box center [777, 323] width 21 height 21
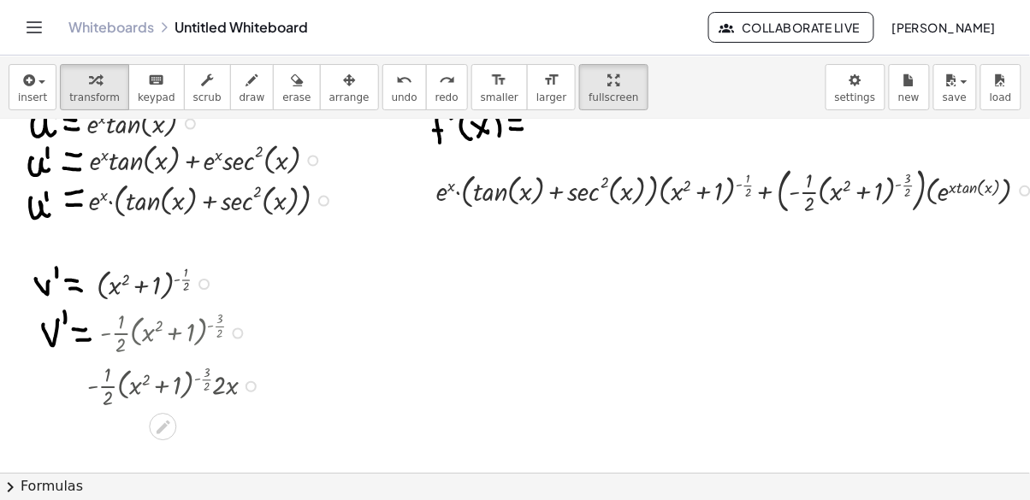
scroll to position [161, 0]
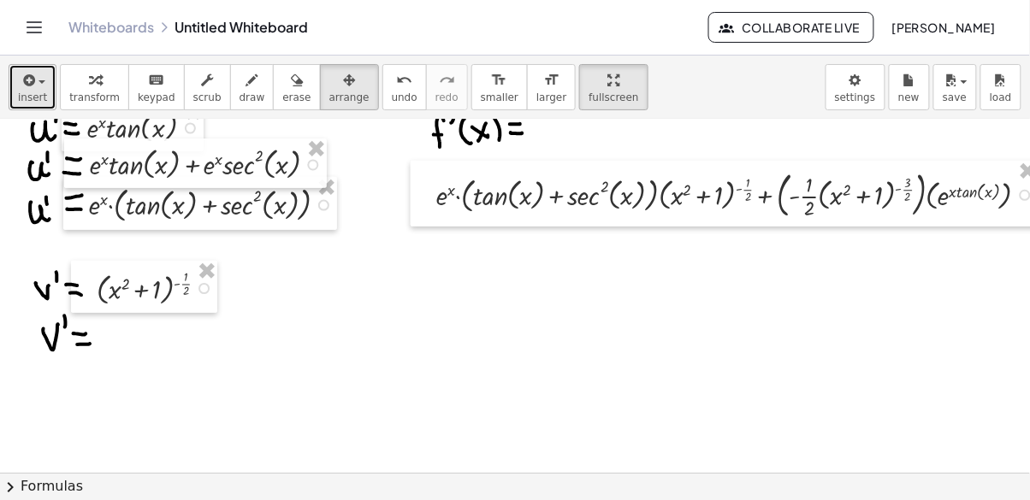
click at [41, 80] on span "button" at bounding box center [41, 81] width 7 height 3
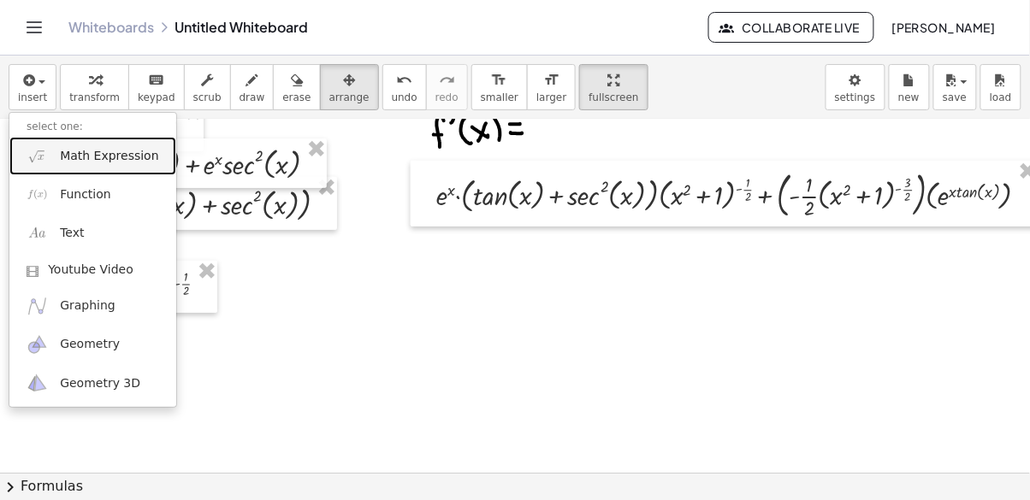
click at [130, 159] on span "Math Expression" at bounding box center [109, 156] width 98 height 17
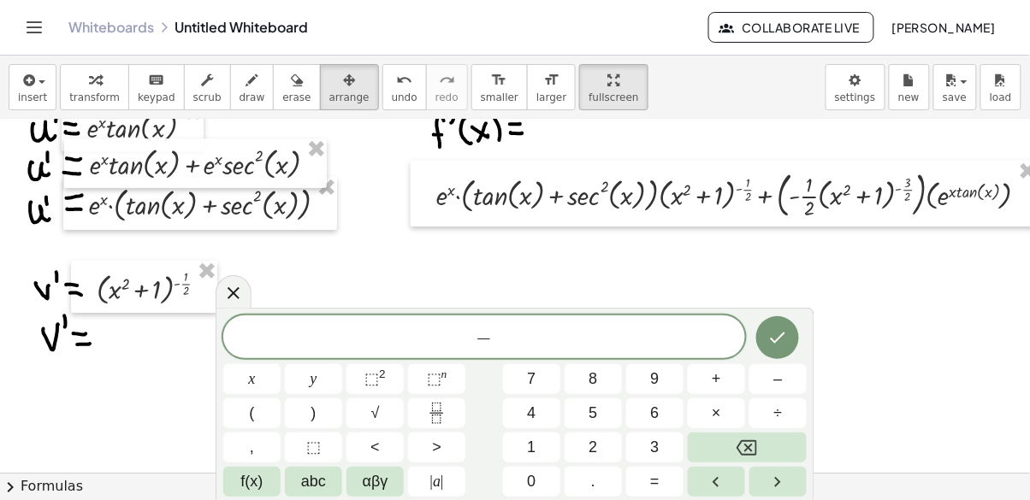
click at [439, 416] on icon "Fraction" at bounding box center [436, 413] width 21 height 21
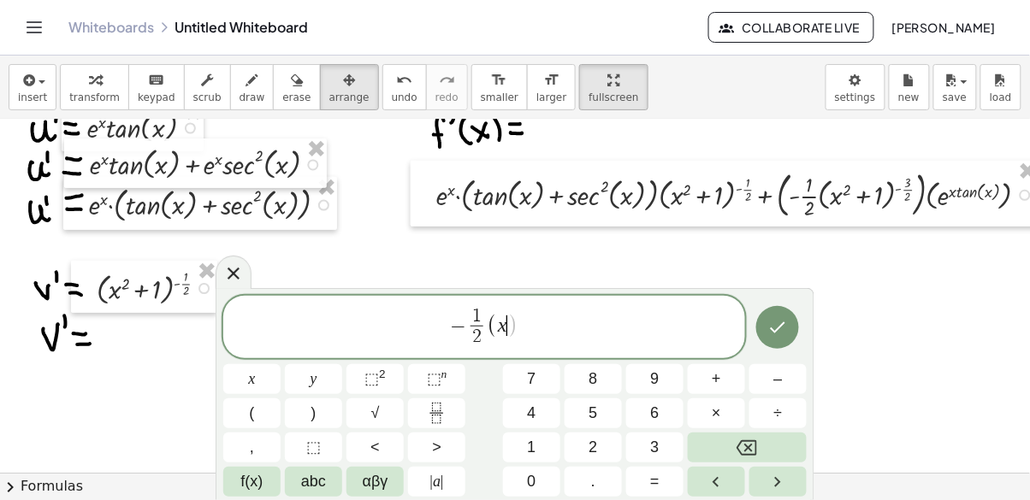
click at [381, 381] on span "⬚ 2" at bounding box center [374, 379] width 21 height 23
click at [449, 376] on button "⬚ n" at bounding box center [436, 379] width 57 height 30
click at [430, 418] on icon "Fraction" at bounding box center [436, 413] width 21 height 21
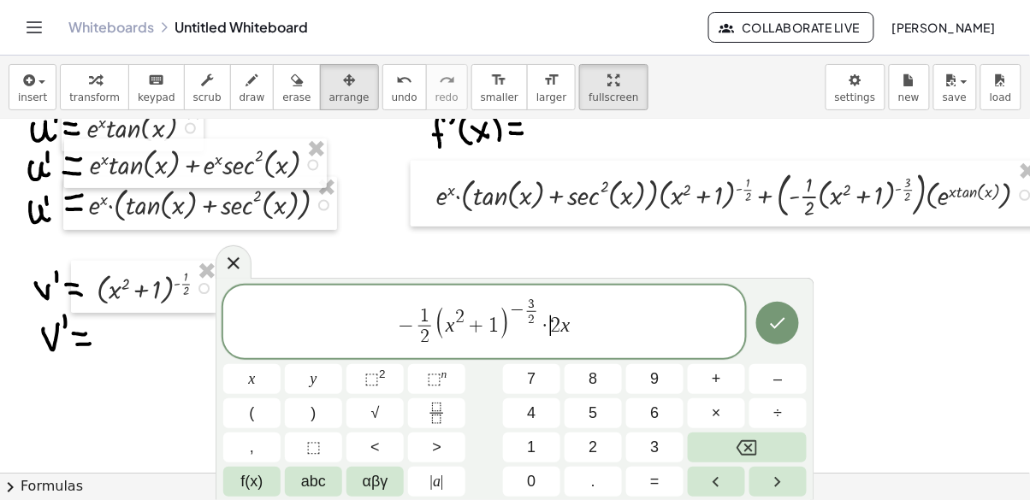
click at [773, 318] on icon "Done" at bounding box center [777, 323] width 21 height 21
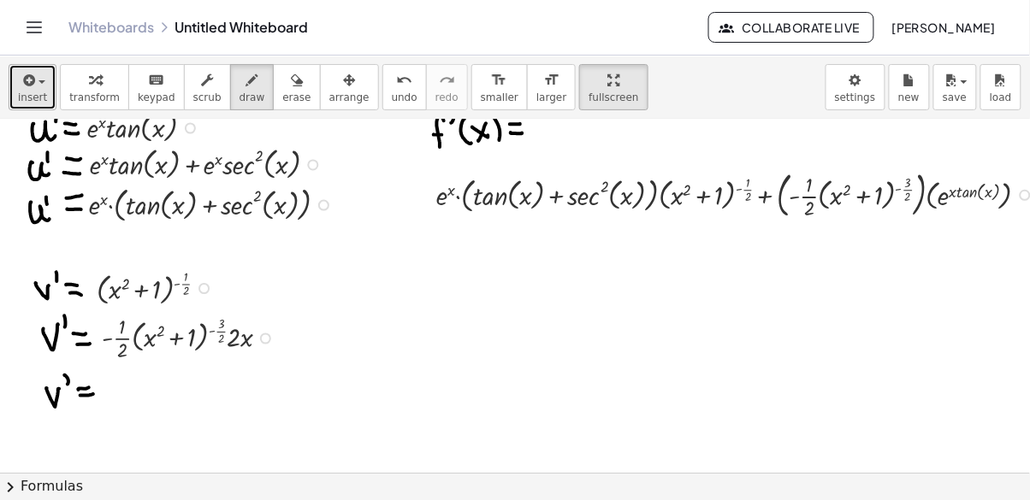
click at [21, 86] on icon "button" at bounding box center [27, 80] width 15 height 21
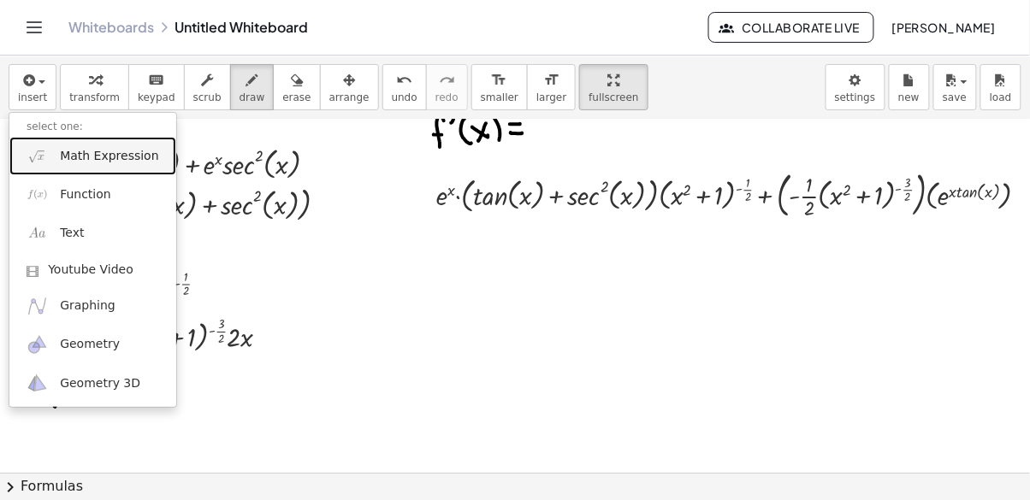
click at [105, 162] on span "Math Expression" at bounding box center [109, 156] width 98 height 17
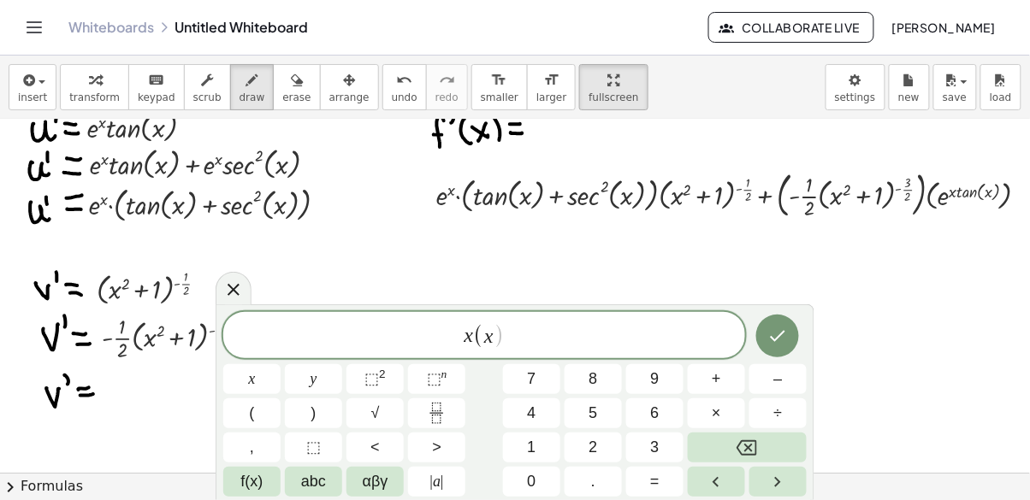
click at [372, 390] on span "⬚ 2" at bounding box center [374, 379] width 21 height 23
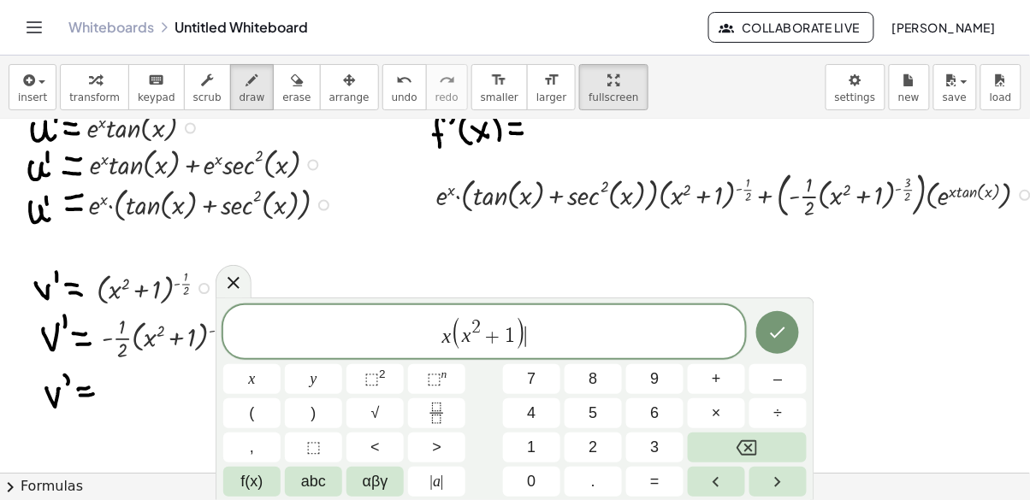
click at [444, 412] on icon "Fraction" at bounding box center [436, 413] width 21 height 21
click at [440, 383] on span "⬚" at bounding box center [434, 378] width 15 height 17
click at [432, 422] on icon "Fraction" at bounding box center [436, 413] width 21 height 21
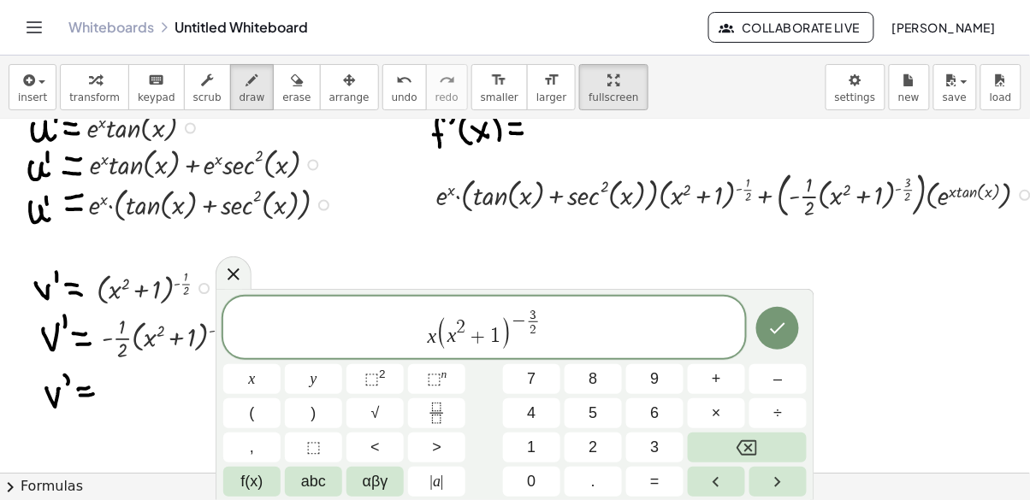
click at [774, 331] on icon "Done" at bounding box center [777, 327] width 15 height 11
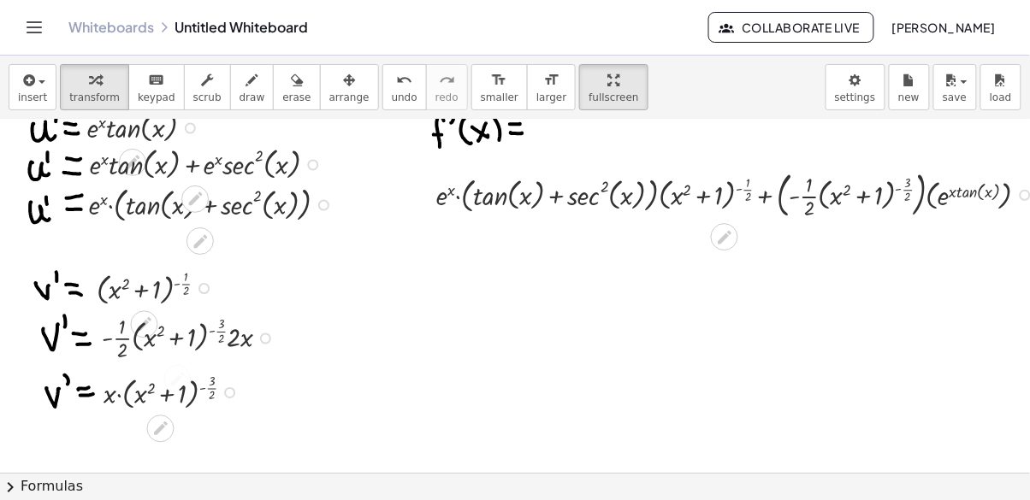
click at [156, 426] on icon at bounding box center [160, 429] width 18 height 18
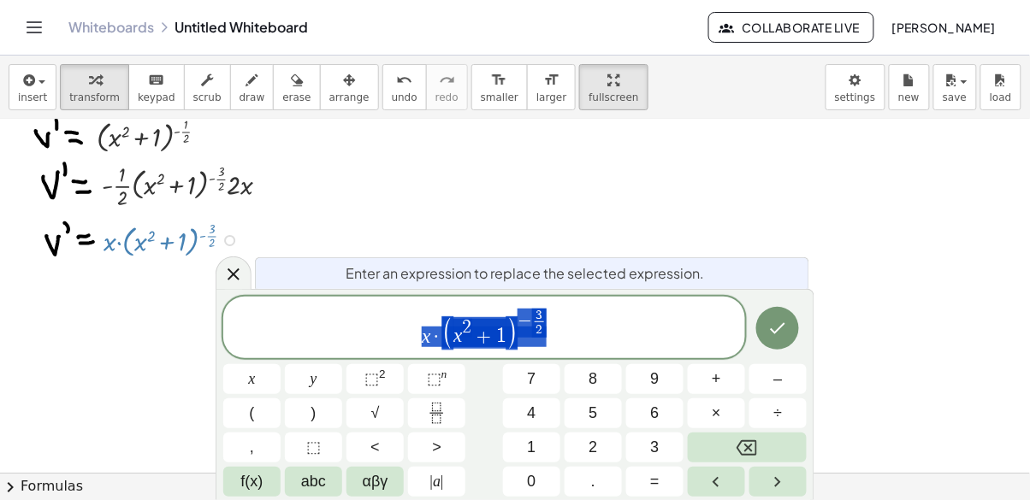
scroll to position [313, 0]
click at [406, 334] on span "x · ( x 2 + 1 ) − 3 2 ​" at bounding box center [484, 329] width 522 height 44
click at [776, 335] on icon "Done" at bounding box center [777, 328] width 21 height 21
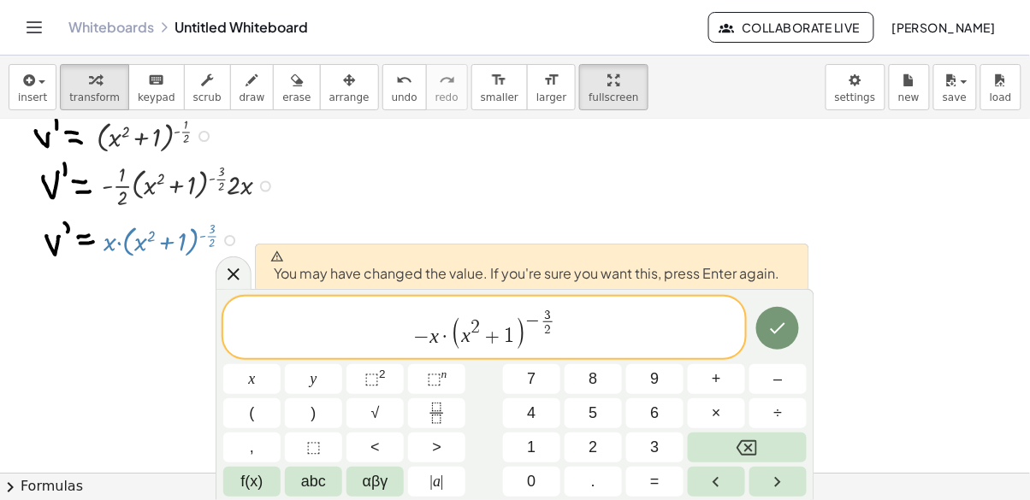
click at [776, 342] on button "Done" at bounding box center [777, 328] width 43 height 43
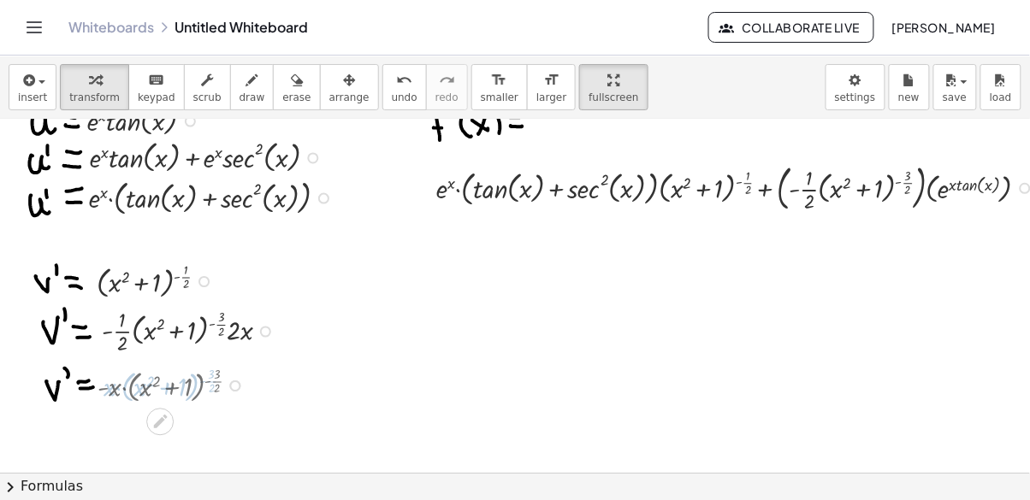
scroll to position [161, 0]
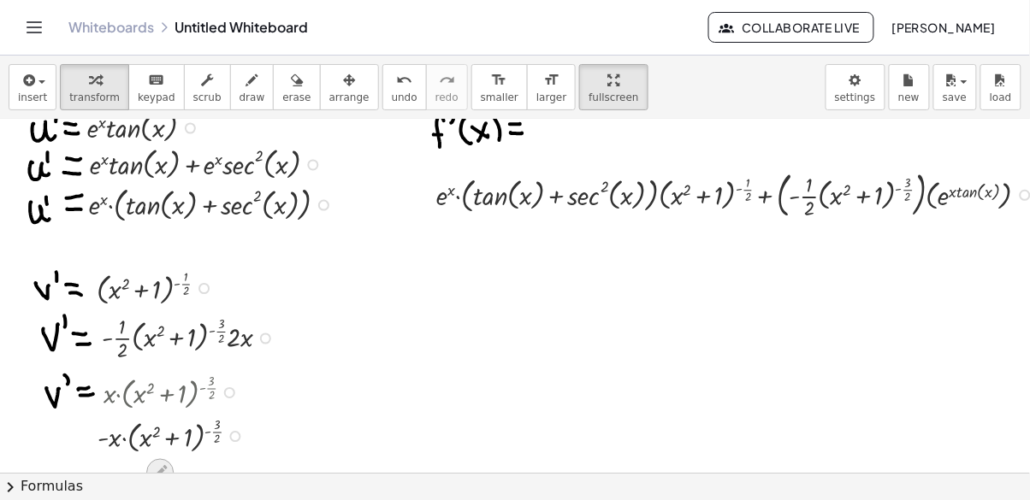
click at [155, 472] on icon at bounding box center [160, 472] width 18 height 18
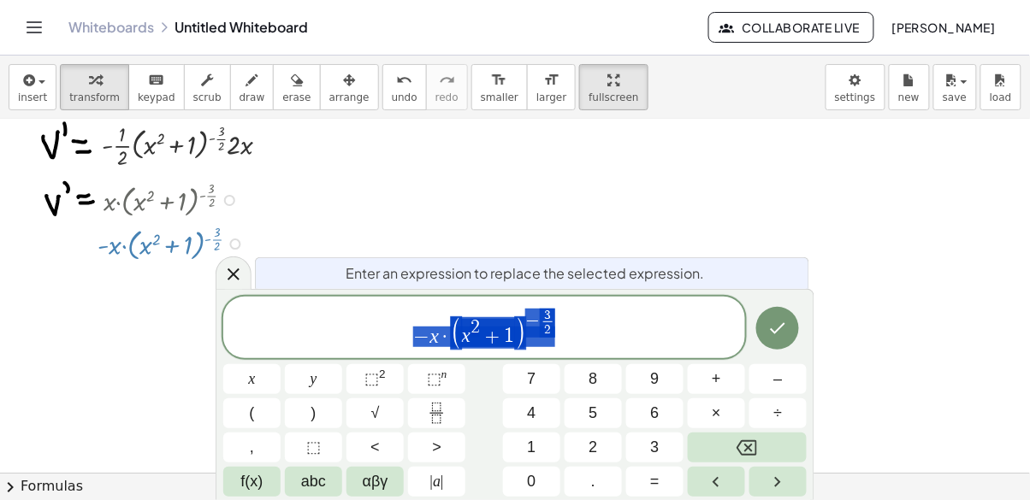
scroll to position [357, 0]
click at [640, 321] on span "− x · ( x 2 + 1 ) − 3 2 ​" at bounding box center [484, 329] width 522 height 44
click at [235, 277] on icon at bounding box center [233, 274] width 21 height 21
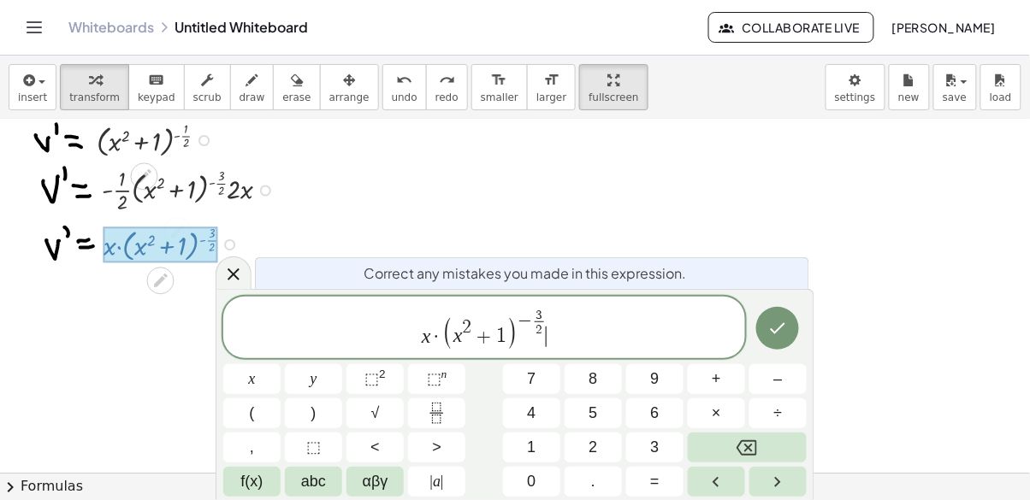
scroll to position [313, 0]
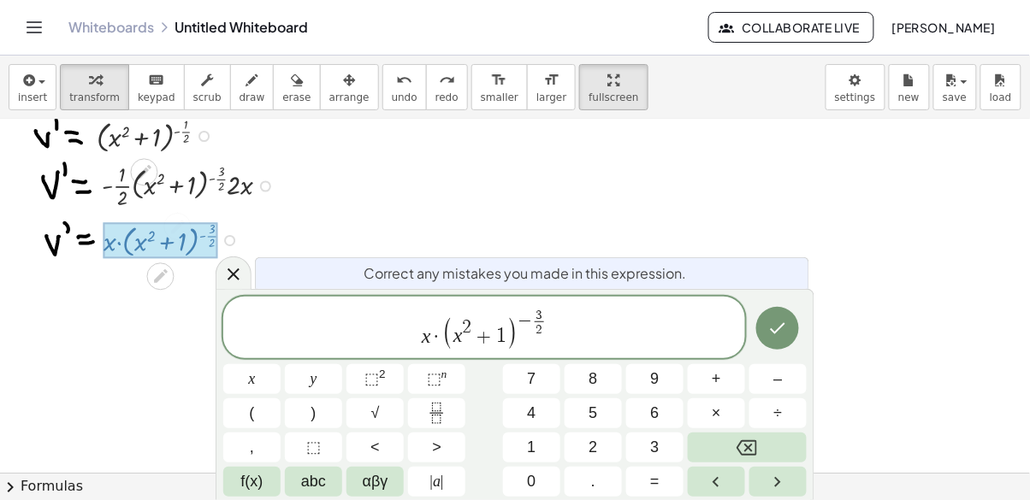
click at [407, 320] on span "x · ( x 2 + 1 ) − 3 2 ​ ​" at bounding box center [484, 329] width 522 height 44
click at [766, 333] on button "Done" at bounding box center [777, 328] width 43 height 43
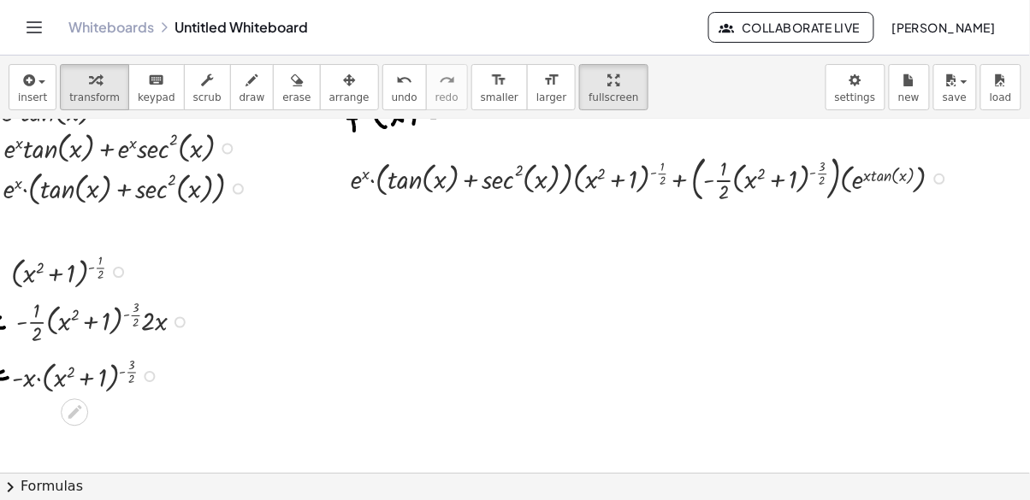
scroll to position [180, 80]
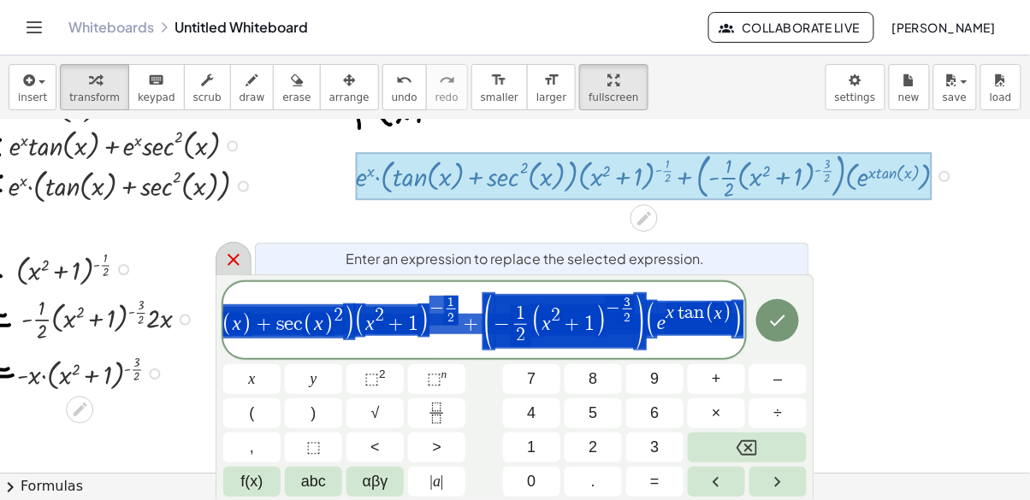
click at [235, 263] on icon at bounding box center [233, 260] width 21 height 21
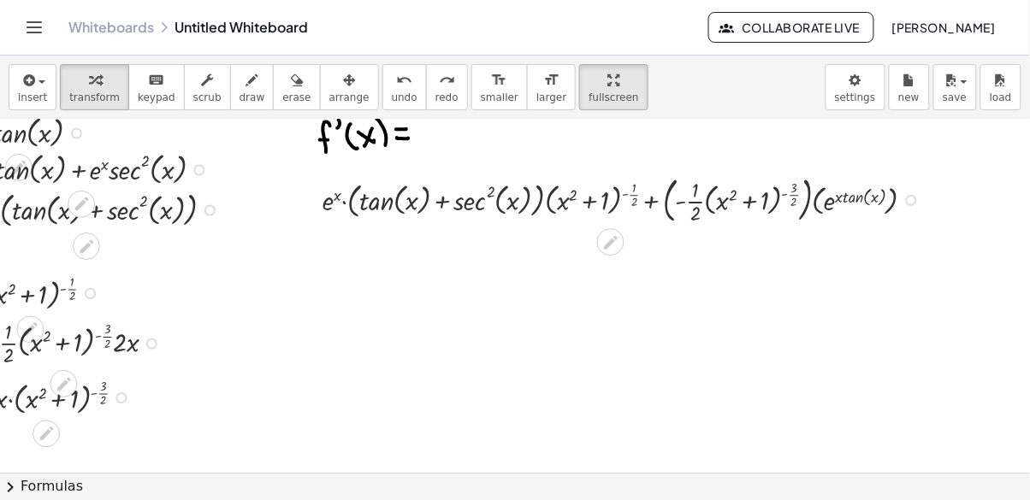
scroll to position [101, 114]
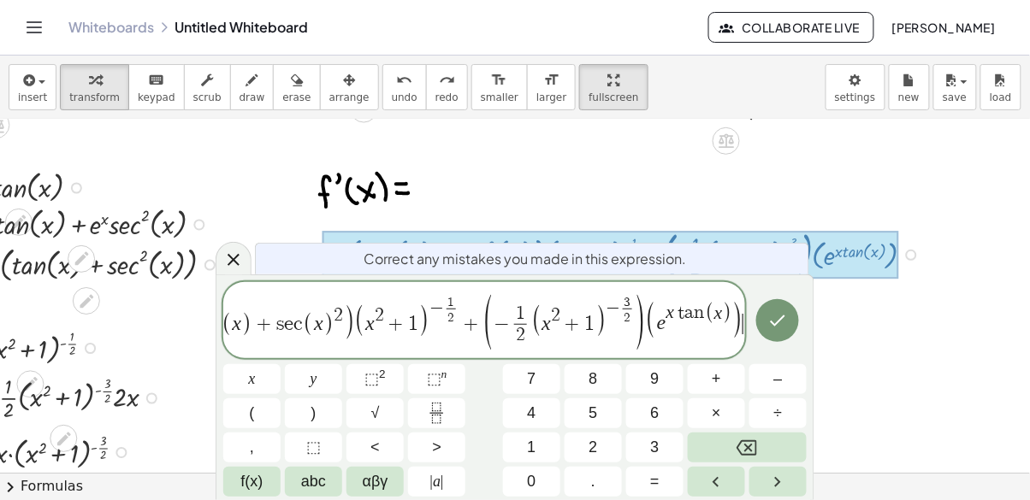
click at [635, 336] on span "− 1 2 ​ ( x 2 + 1 ) − 3 2 ​" at bounding box center [564, 321] width 141 height 51
click at [531, 343] on span "1 2 ​" at bounding box center [521, 326] width 21 height 42
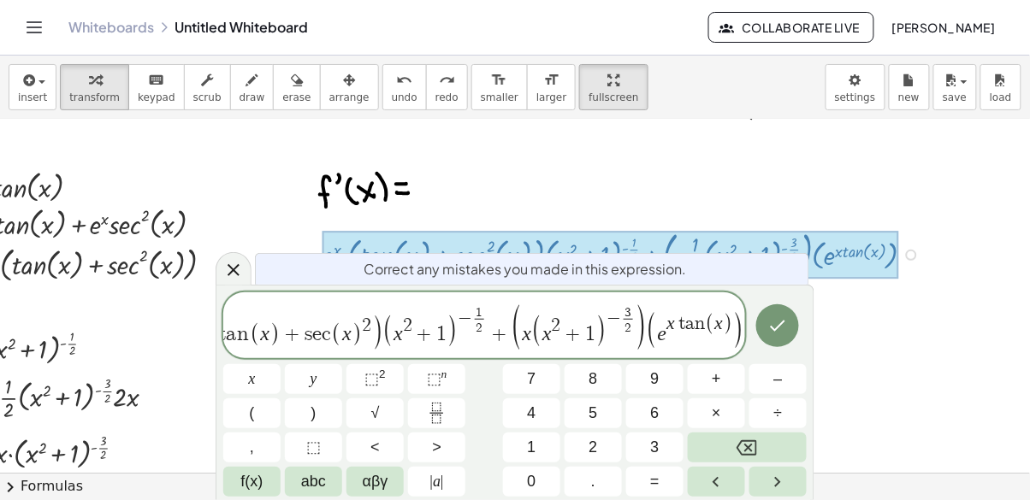
click at [784, 333] on icon "Done" at bounding box center [777, 326] width 21 height 21
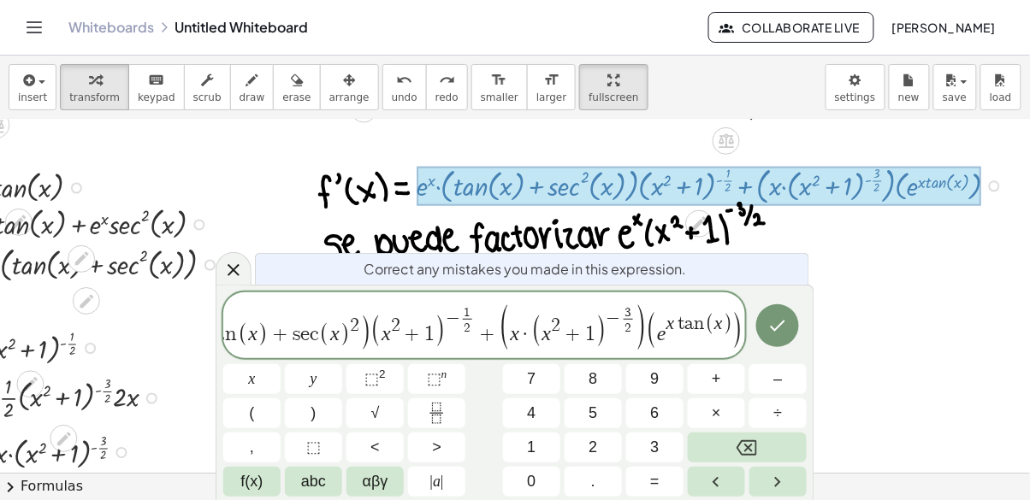
click at [727, 319] on span "e x t a n ( x )" at bounding box center [694, 330] width 75 height 32
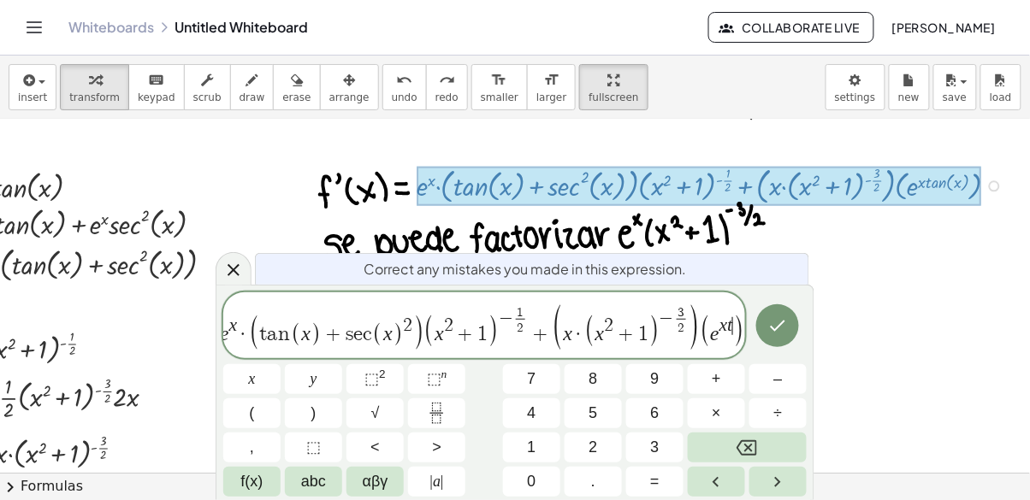
scroll to position [0, 14]
click at [725, 409] on button "×" at bounding box center [716, 413] width 57 height 30
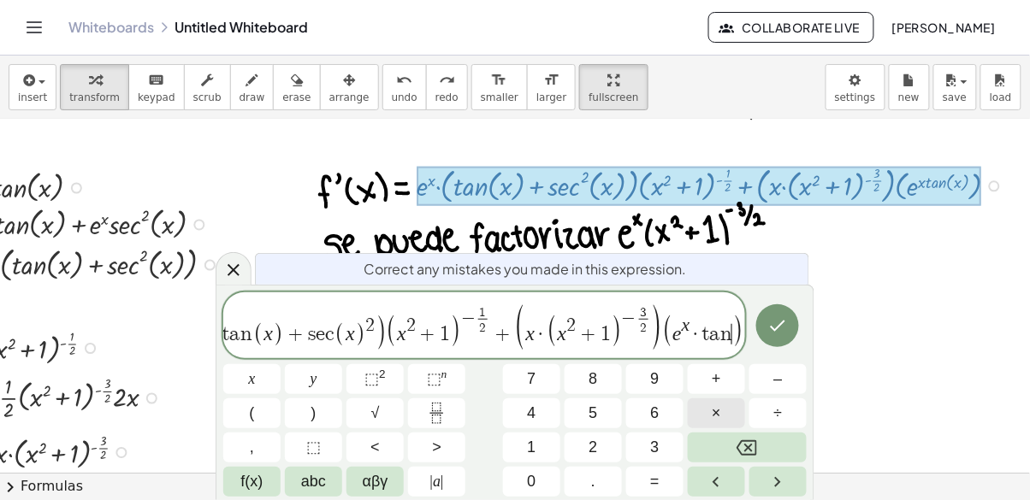
scroll to position [0, 70]
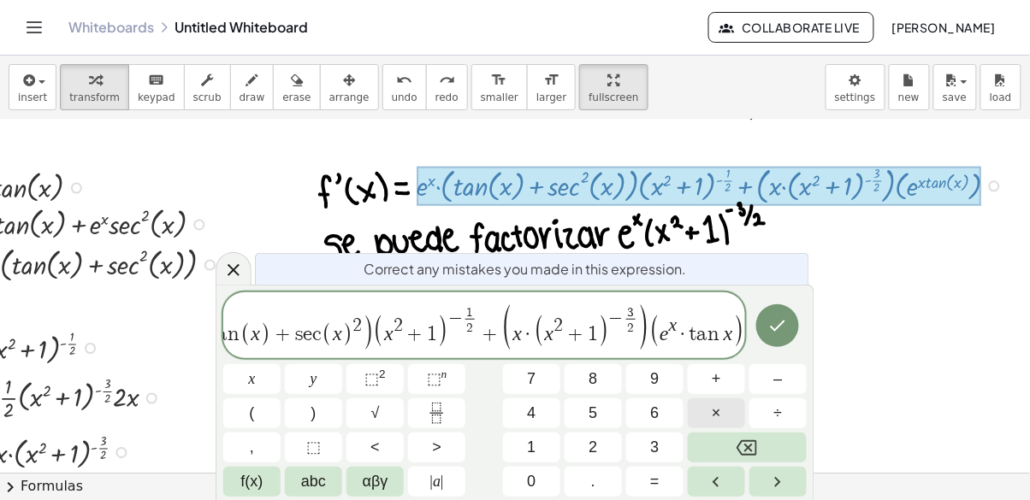
click at [770, 329] on icon "Done" at bounding box center [777, 326] width 21 height 21
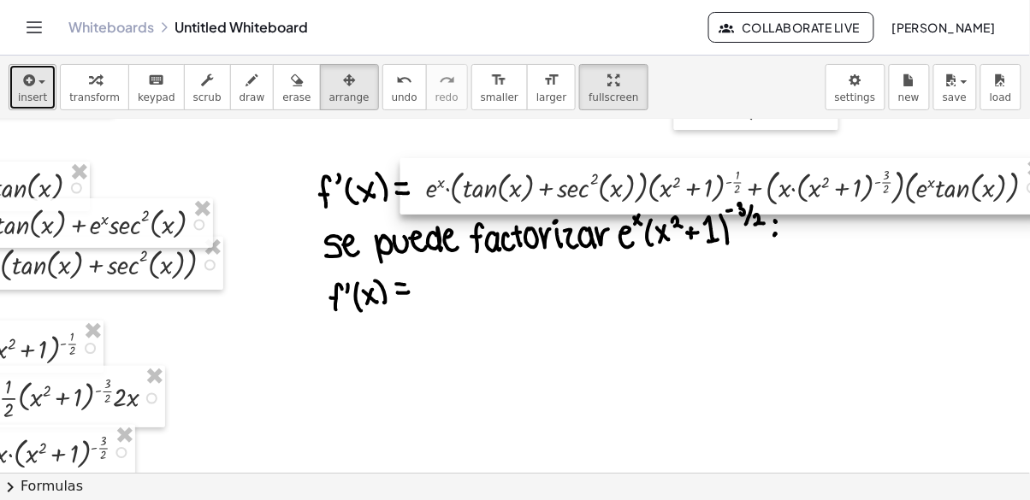
click at [26, 91] on span "insert" at bounding box center [32, 97] width 29 height 12
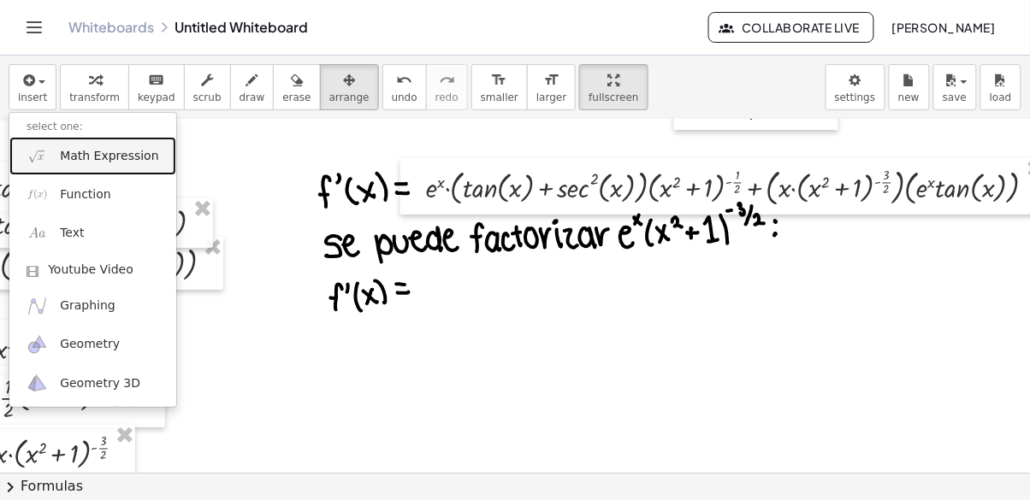
click at [55, 164] on link "Math Expression" at bounding box center [92, 156] width 167 height 38
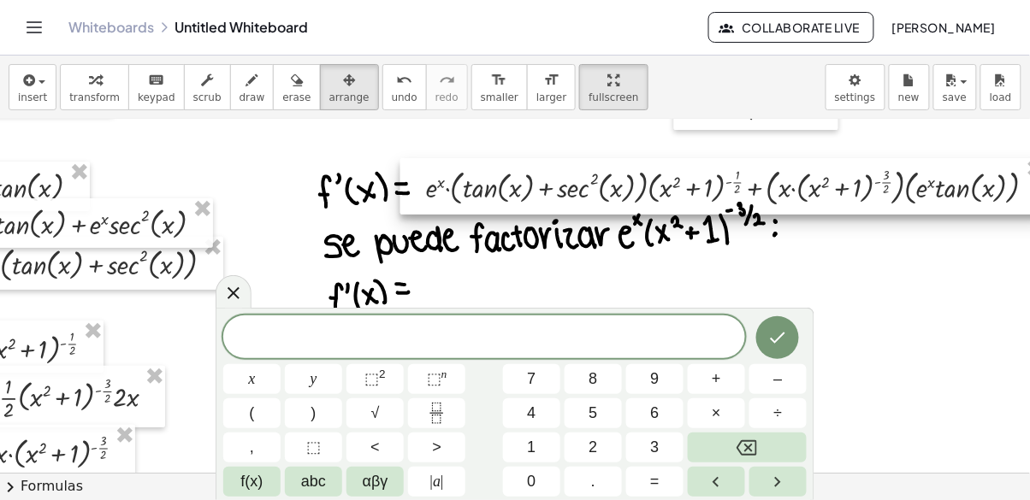
click at [431, 416] on icon "Fraction" at bounding box center [436, 413] width 21 height 21
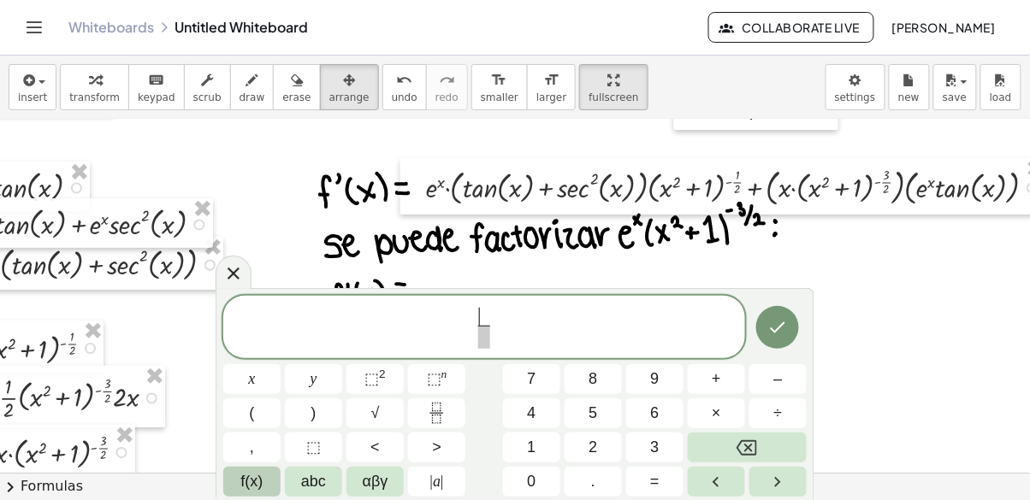
click at [242, 489] on span "f(x)" at bounding box center [252, 481] width 22 height 23
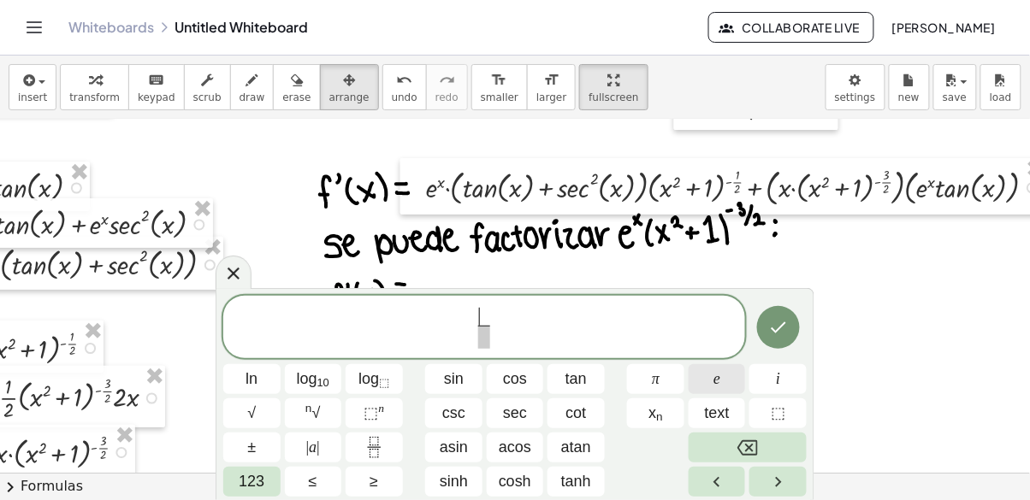
click at [718, 383] on span "e" at bounding box center [716, 379] width 7 height 23
click at [375, 413] on span "⬚" at bounding box center [370, 412] width 15 height 17
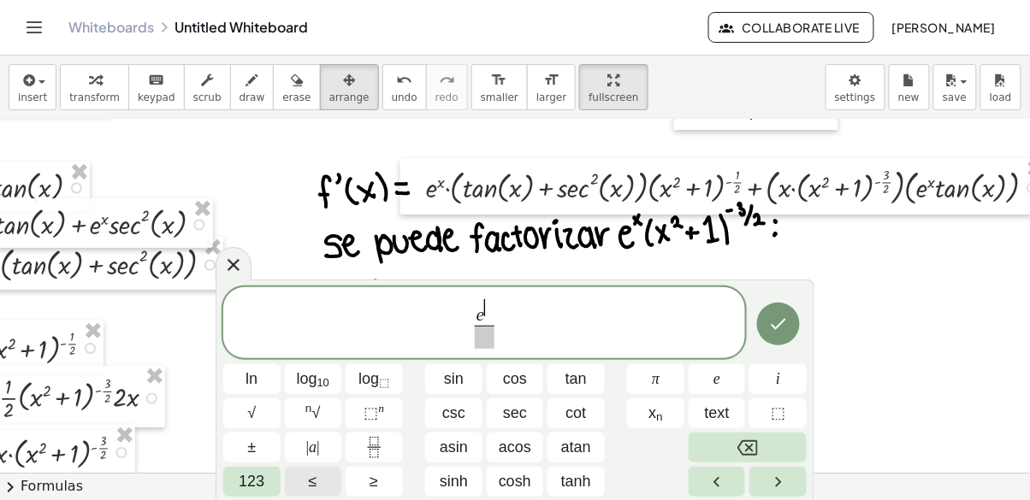
click at [244, 495] on button "123" at bounding box center [251, 482] width 57 height 30
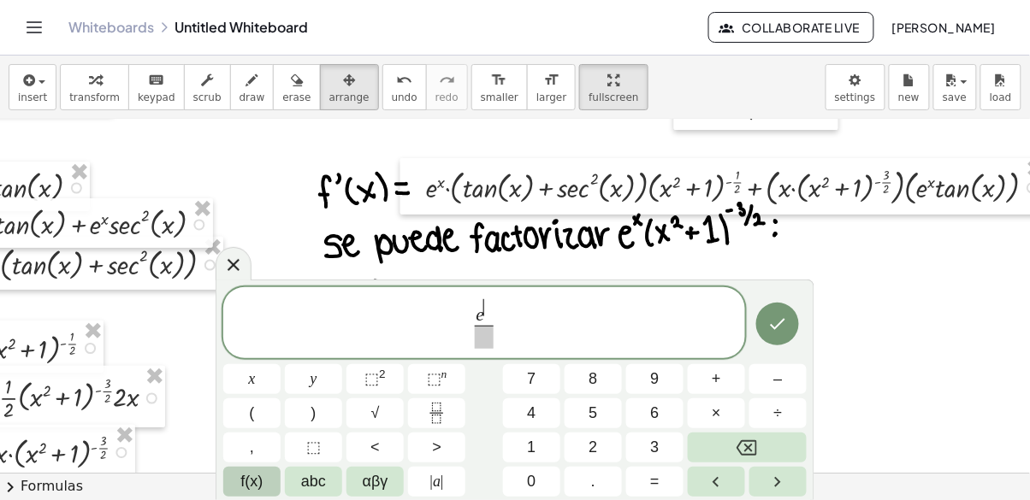
click at [257, 487] on span "f(x)" at bounding box center [252, 481] width 22 height 23
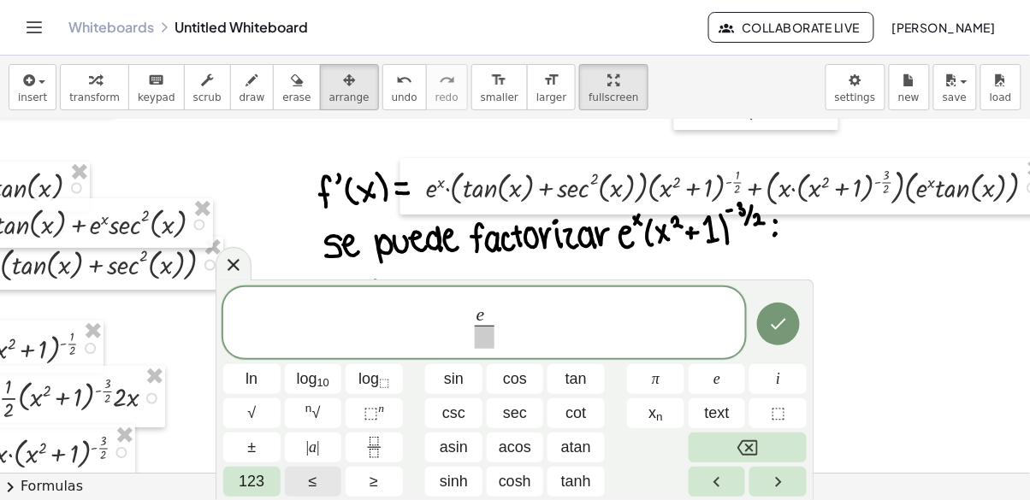
click at [292, 494] on button "≤" at bounding box center [313, 482] width 57 height 30
click at [261, 490] on span "123" at bounding box center [252, 481] width 26 height 23
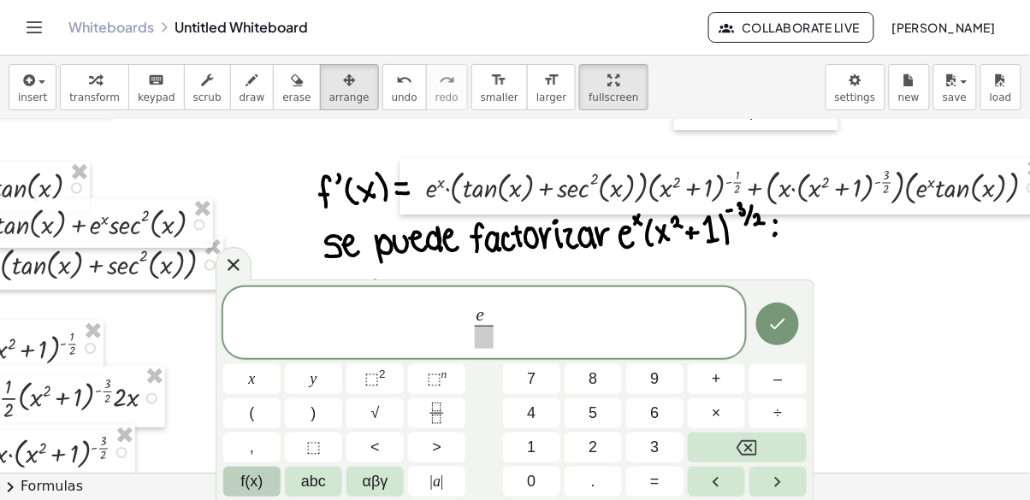
click at [239, 479] on button "f(x)" at bounding box center [251, 482] width 57 height 30
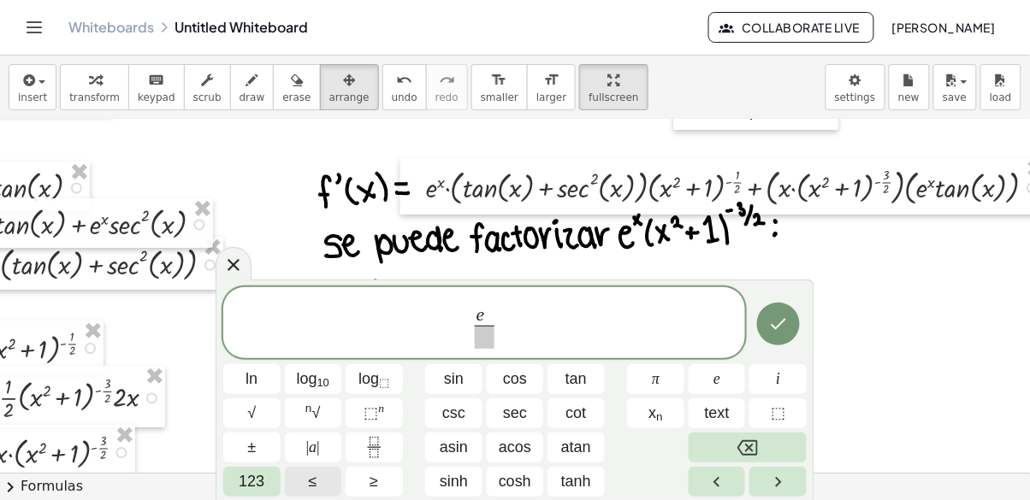
click at [249, 476] on span "123" at bounding box center [252, 481] width 26 height 23
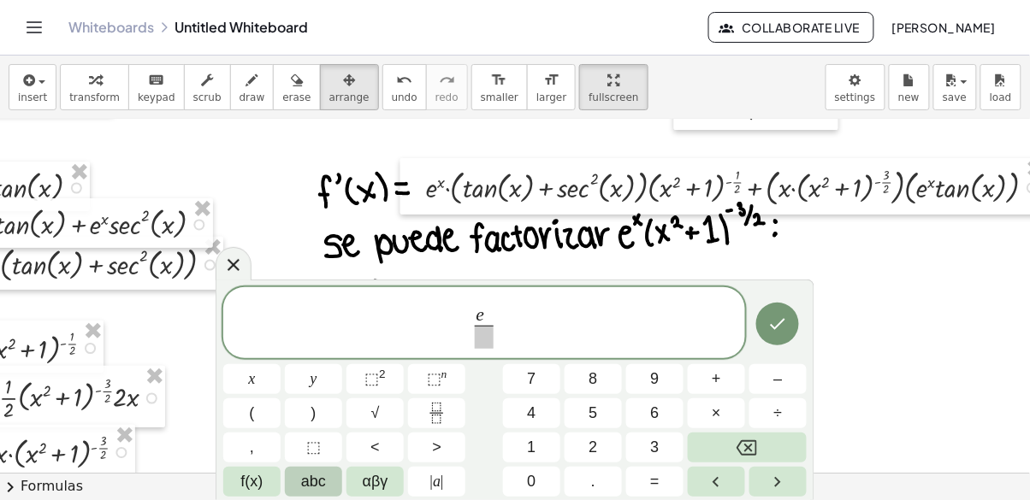
click at [306, 484] on span "abc" at bounding box center [313, 481] width 25 height 23
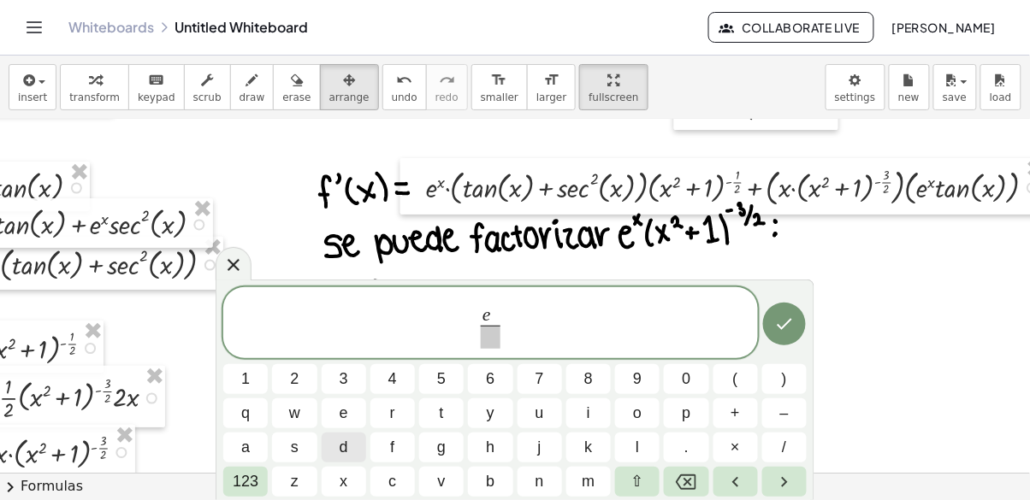
click at [245, 476] on span "123" at bounding box center [246, 481] width 26 height 23
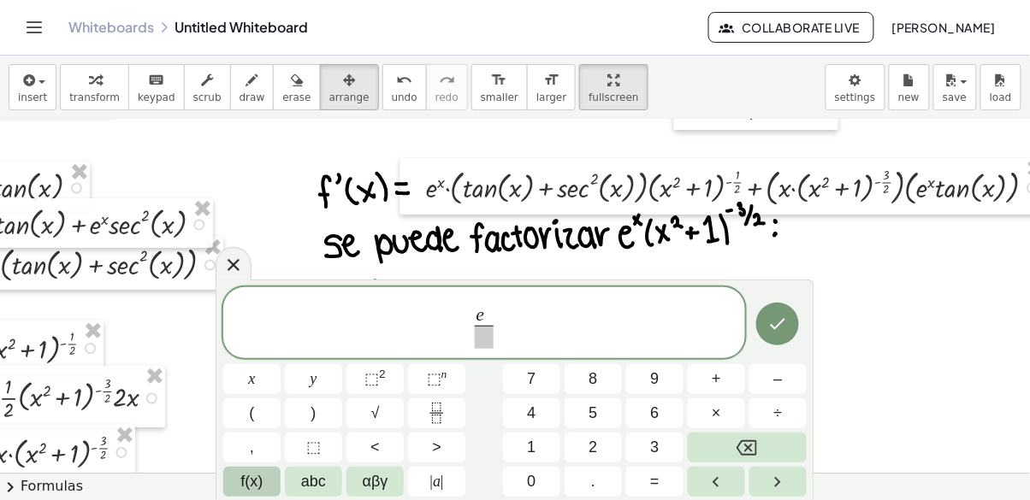
click at [253, 482] on span "f(x)" at bounding box center [252, 481] width 22 height 23
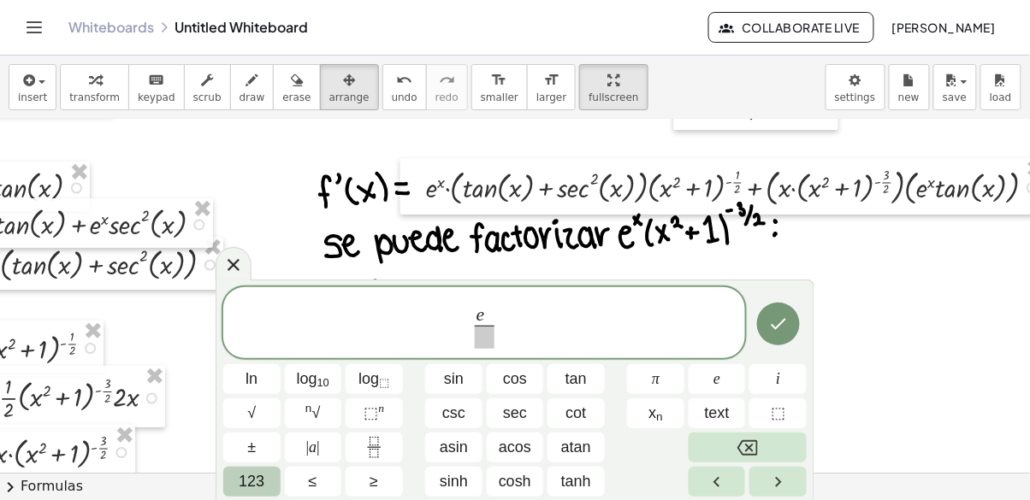
click at [248, 482] on span "123" at bounding box center [252, 481] width 26 height 23
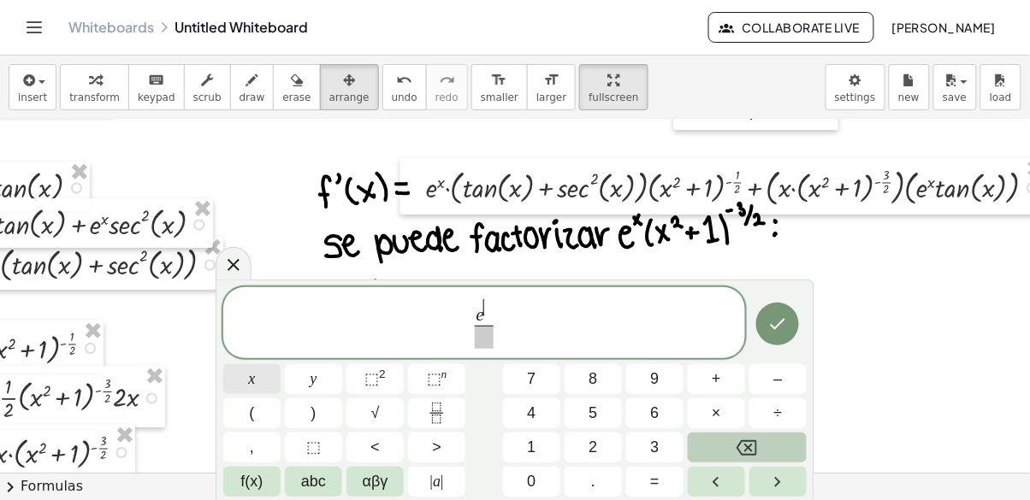
click at [257, 372] on button "x" at bounding box center [251, 379] width 57 height 30
click at [242, 375] on button "x" at bounding box center [251, 379] width 57 height 30
click at [369, 380] on span "⬚" at bounding box center [371, 378] width 15 height 17
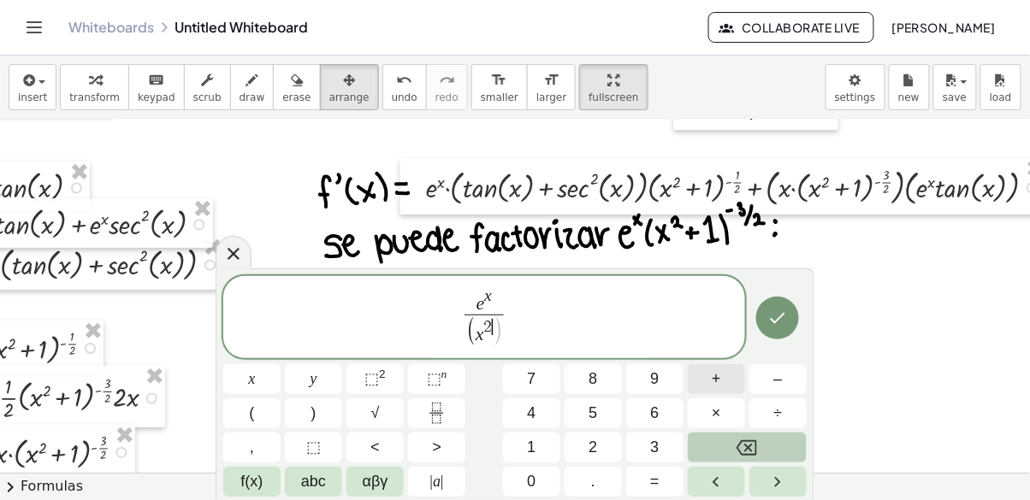
click at [713, 375] on span "+" at bounding box center [715, 379] width 9 height 23
click at [716, 374] on span "+" at bounding box center [715, 379] width 9 height 23
click at [531, 456] on span "1" at bounding box center [531, 447] width 9 height 23
click at [437, 381] on span "⬚" at bounding box center [434, 378] width 15 height 17
click at [431, 413] on rect "Fraction" at bounding box center [436, 413] width 13 height 1
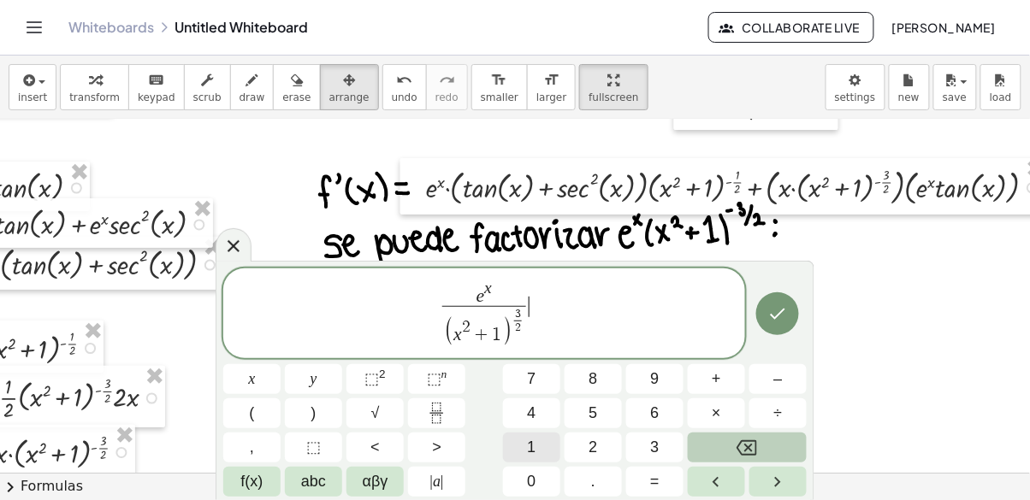
click at [257, 491] on span "f(x)" at bounding box center [252, 481] width 22 height 23
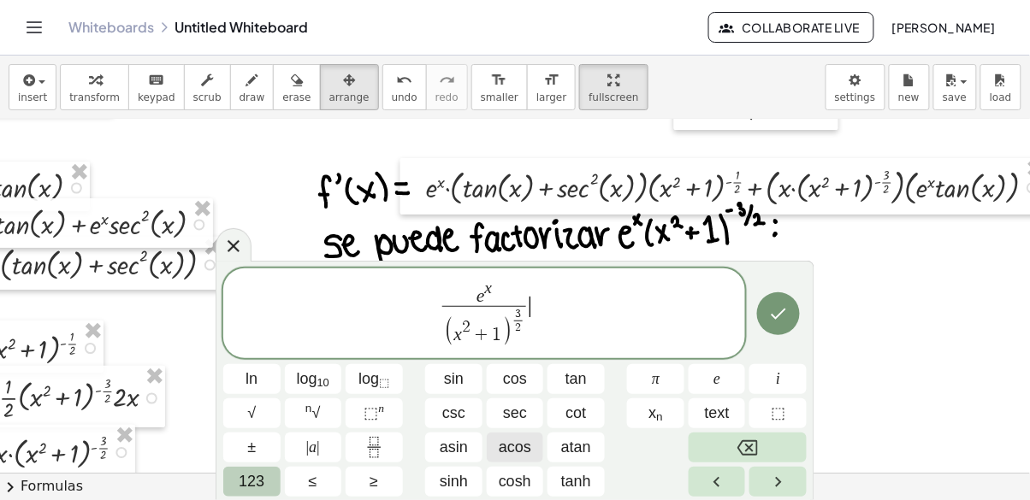
click at [259, 493] on span "123" at bounding box center [252, 481] width 26 height 23
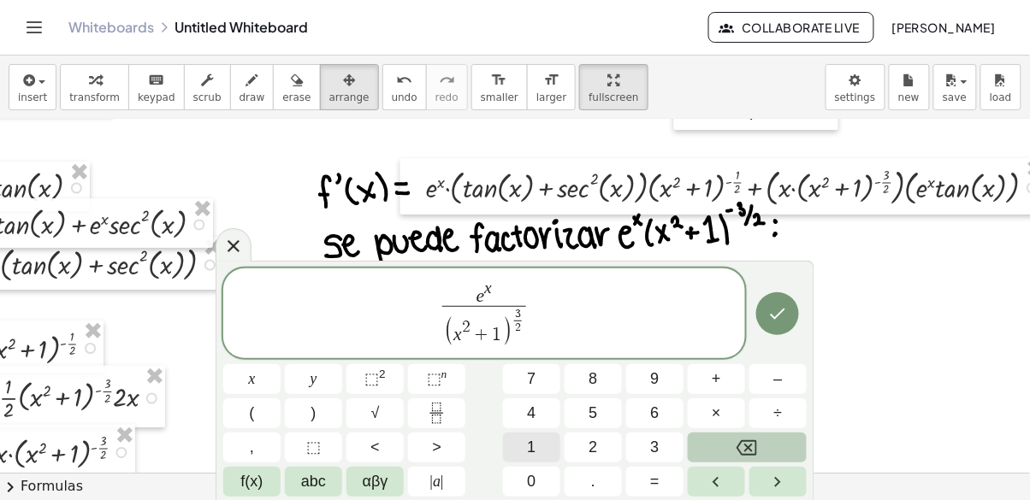
click at [241, 410] on button "(" at bounding box center [251, 413] width 57 height 30
click at [254, 415] on span "(" at bounding box center [252, 413] width 5 height 23
click at [249, 474] on span "f(x)" at bounding box center [252, 481] width 22 height 23
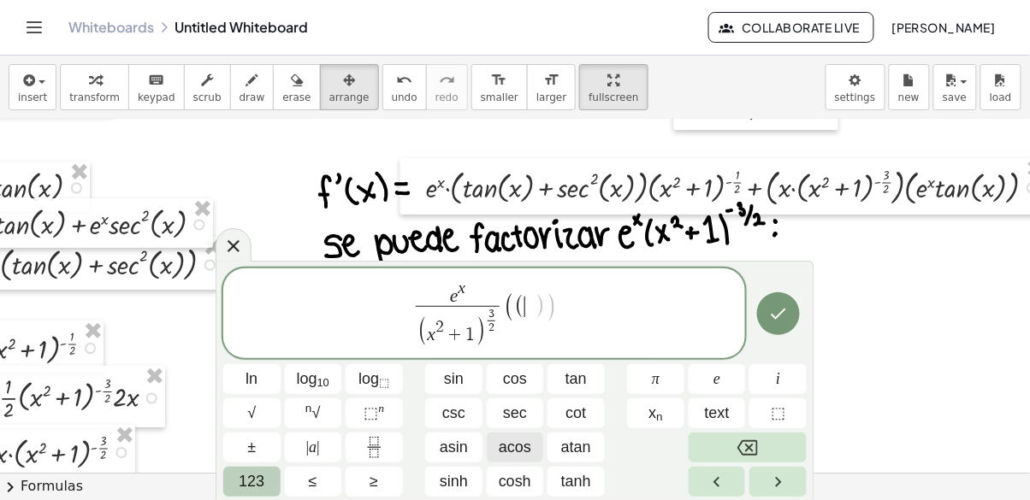
click at [577, 372] on span "tan" at bounding box center [575, 379] width 21 height 23
click at [255, 492] on span "123" at bounding box center [252, 481] width 26 height 23
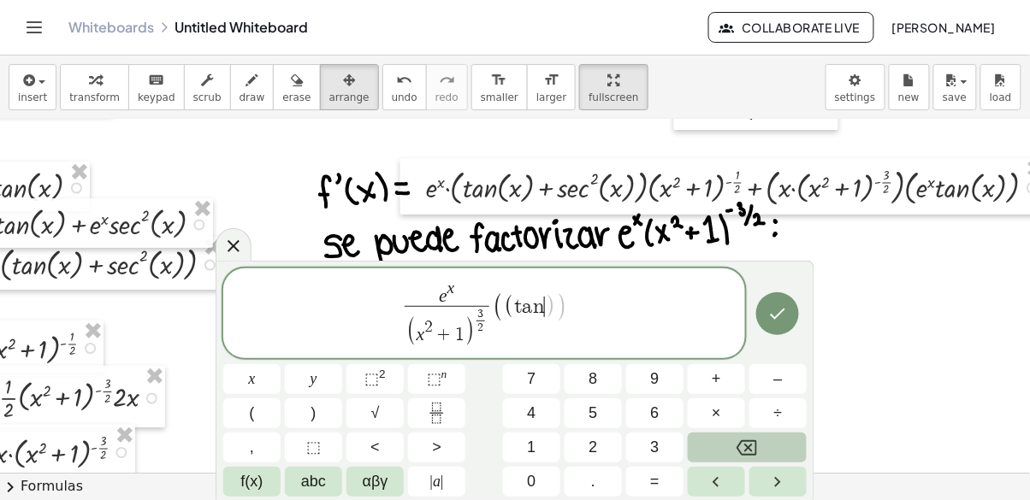
click at [241, 355] on div "e x ( x 2 + 1 ) 3 2 ​ ​ ( ( t a n ​ ) )" at bounding box center [484, 314] width 522 height 90
click at [536, 304] on var "n" at bounding box center [539, 307] width 12 height 21
click at [552, 307] on span ")" at bounding box center [550, 306] width 11 height 25
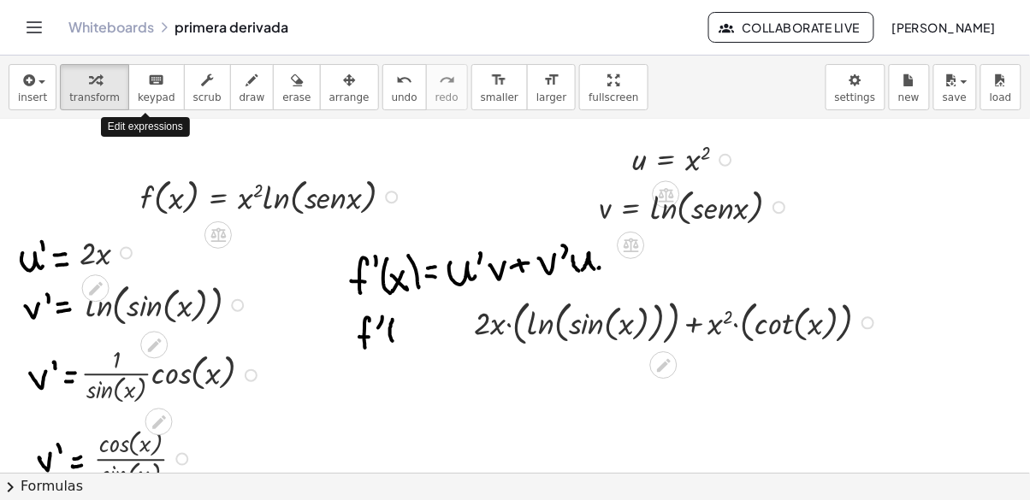
scroll to position [2, 0]
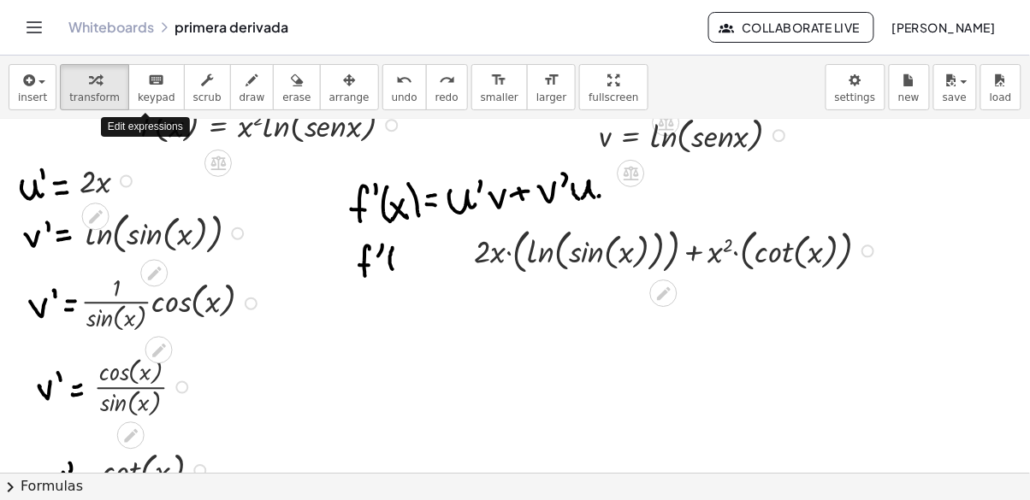
scroll to position [97, 0]
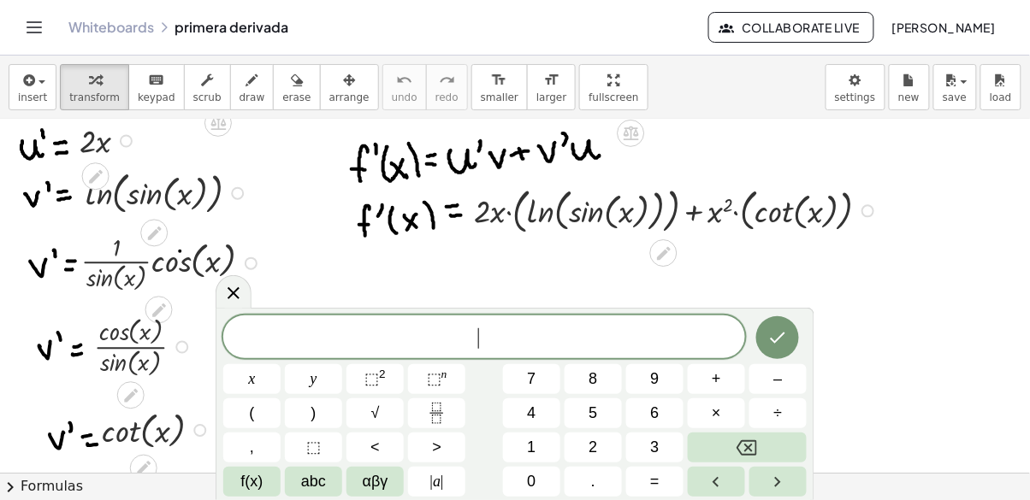
scroll to position [117, 0]
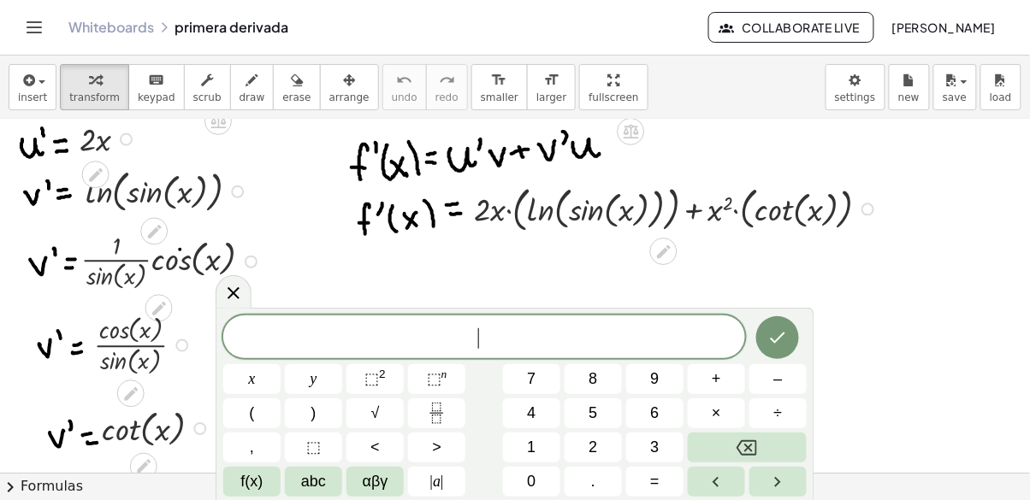
click at [780, 337] on icon "Done" at bounding box center [777, 338] width 15 height 11
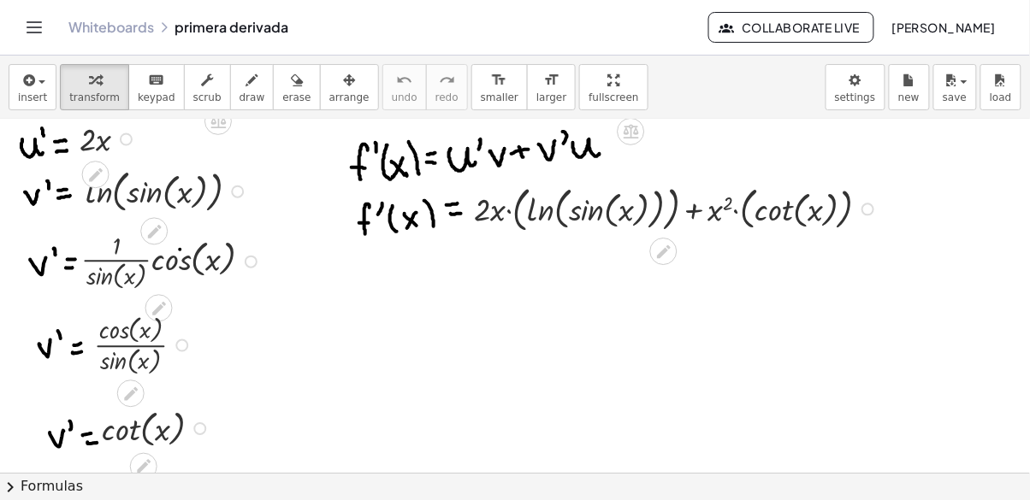
click at [32, 19] on icon "Toggle navigation" at bounding box center [34, 27] width 21 height 21
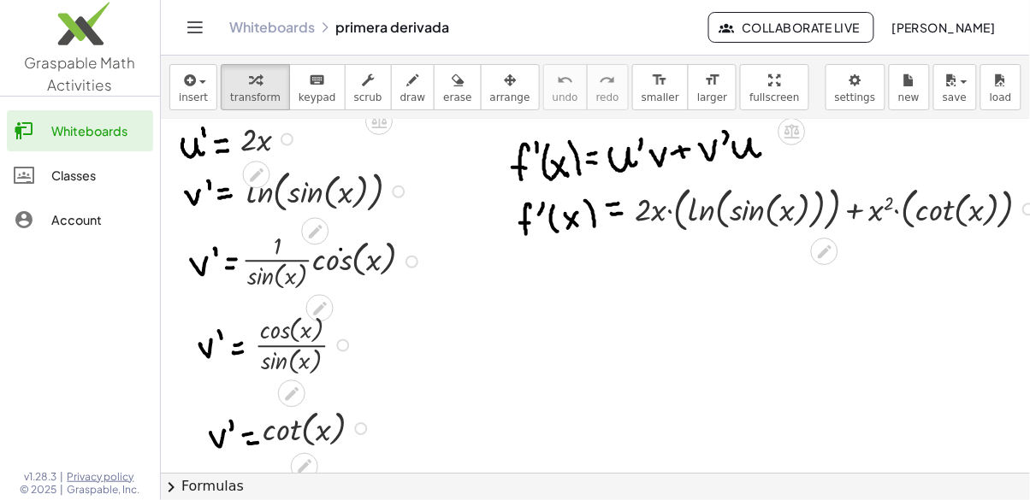
click at [205, 32] on button "Toggle navigation" at bounding box center [194, 27] width 27 height 27
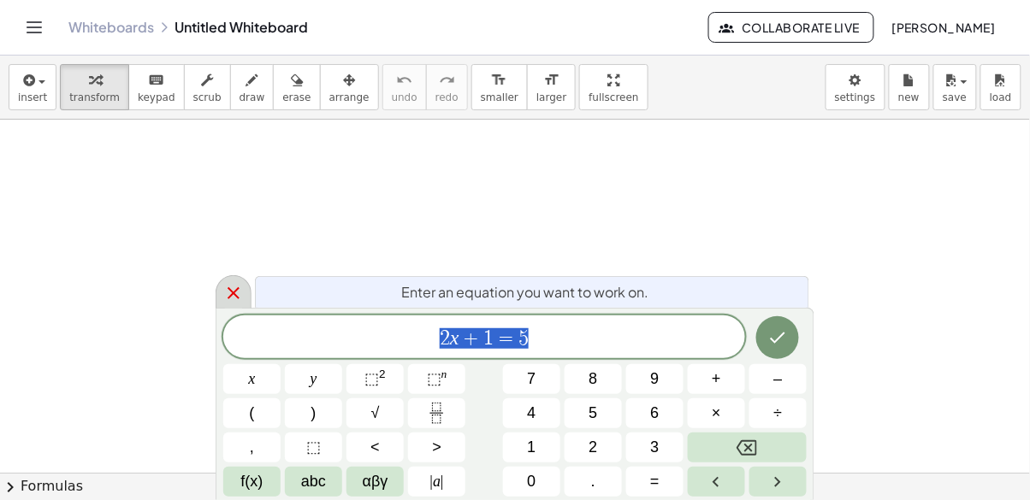
click at [240, 287] on icon at bounding box center [233, 293] width 21 height 21
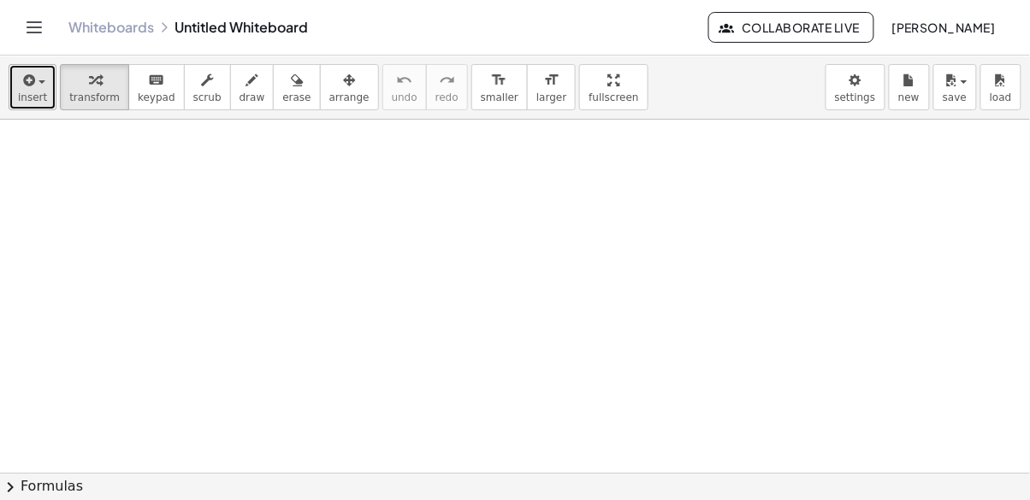
click at [25, 86] on icon "button" at bounding box center [27, 80] width 15 height 21
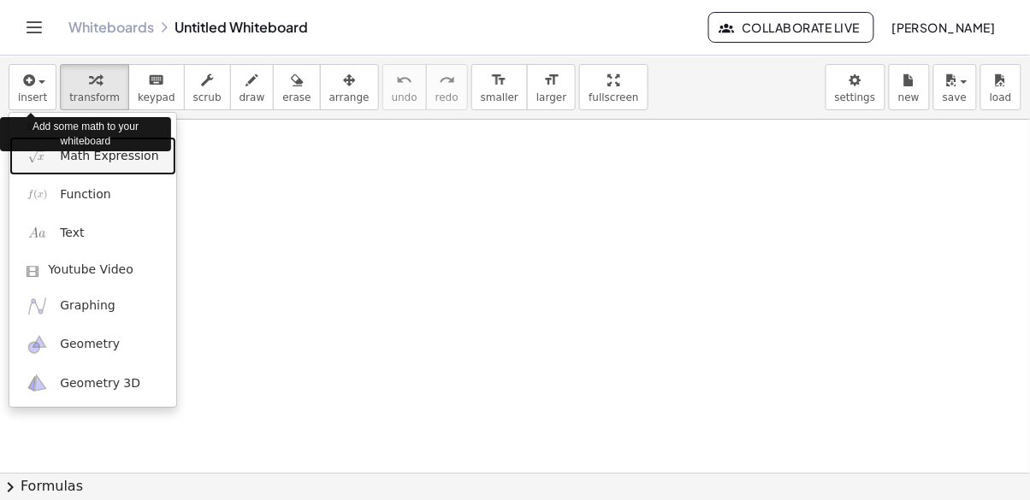
click at [46, 162] on img at bounding box center [37, 155] width 21 height 21
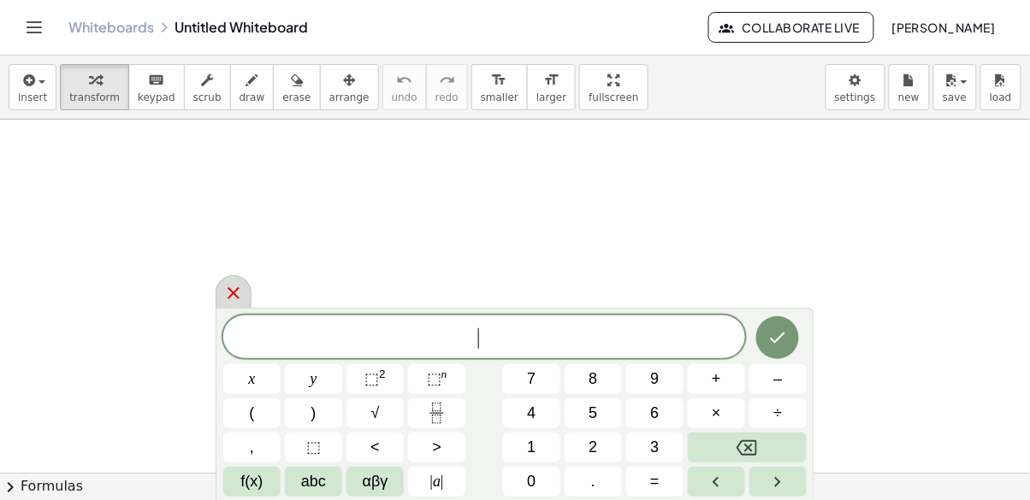
click at [224, 284] on icon at bounding box center [233, 293] width 21 height 21
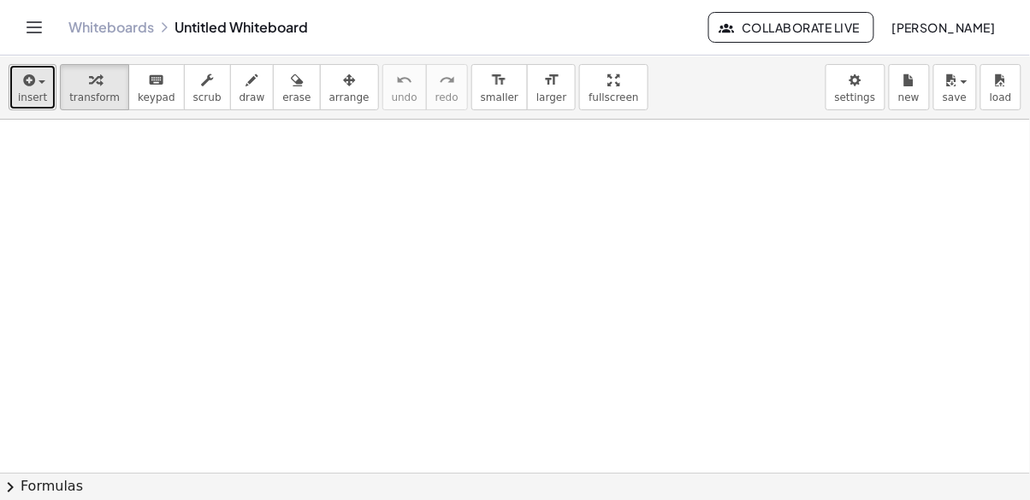
click at [21, 92] on span "insert" at bounding box center [32, 97] width 29 height 12
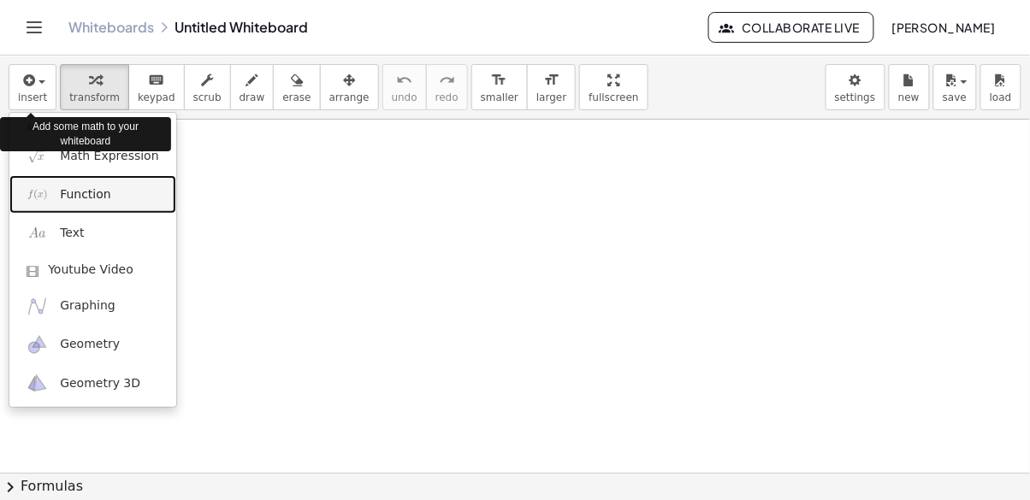
click at [42, 196] on img at bounding box center [37, 194] width 21 height 21
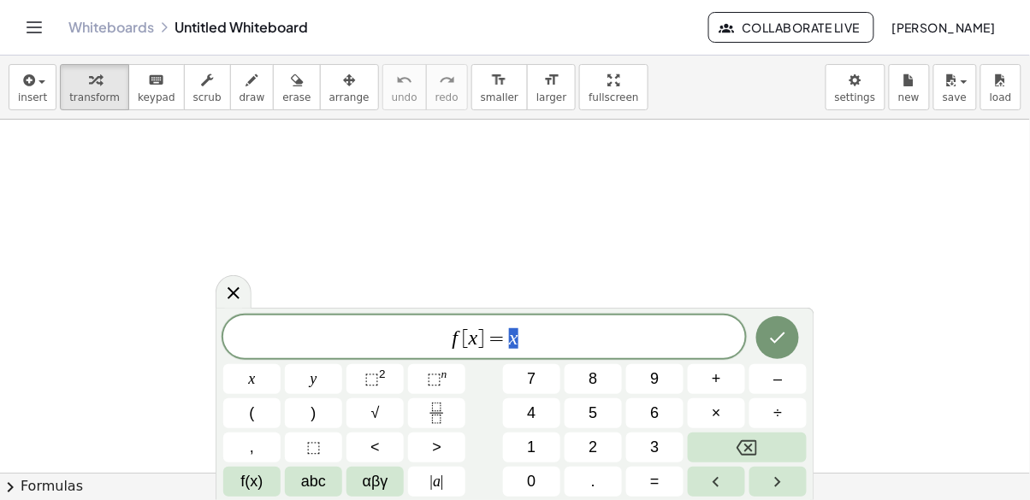
click at [440, 422] on icon "Fraction" at bounding box center [436, 413] width 21 height 21
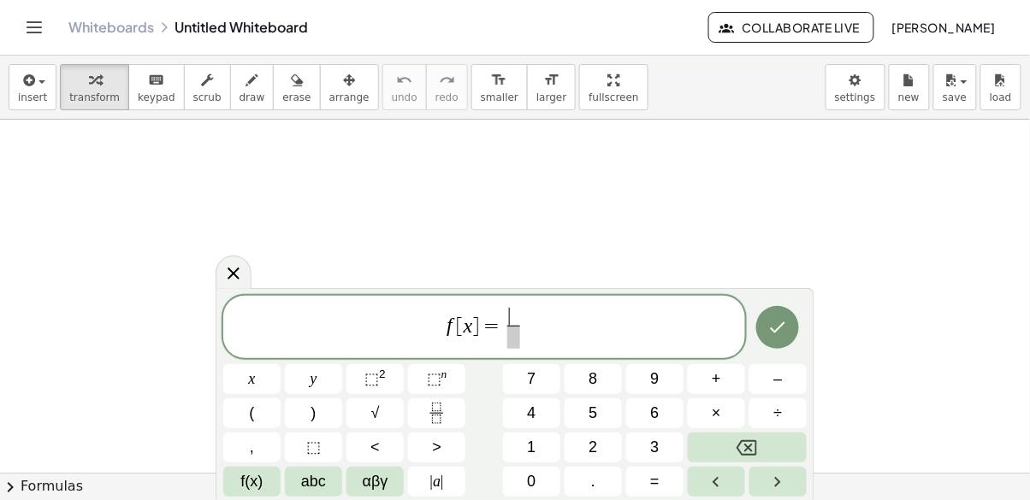
click at [253, 481] on span "f(x)" at bounding box center [252, 481] width 22 height 23
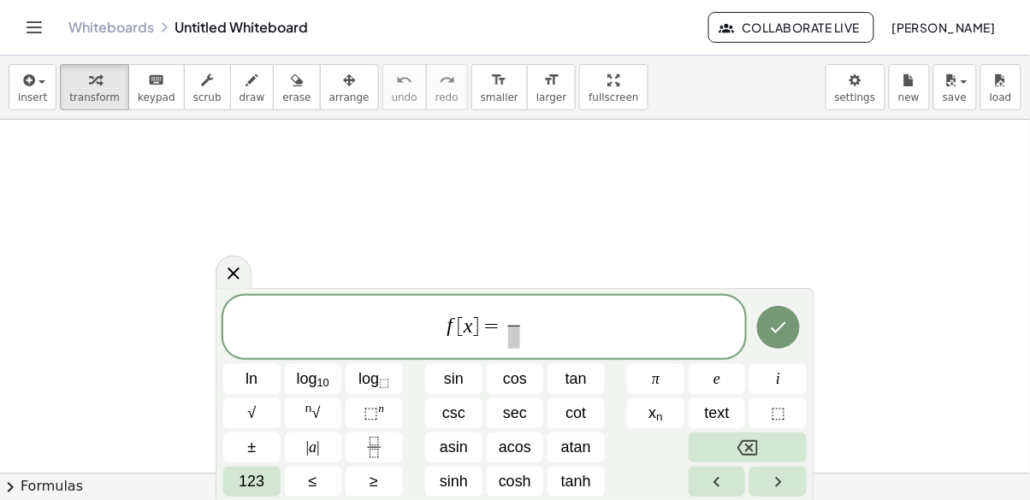
click at [726, 380] on button "e" at bounding box center [716, 379] width 57 height 30
click at [366, 413] on span "⬚" at bounding box center [370, 412] width 15 height 17
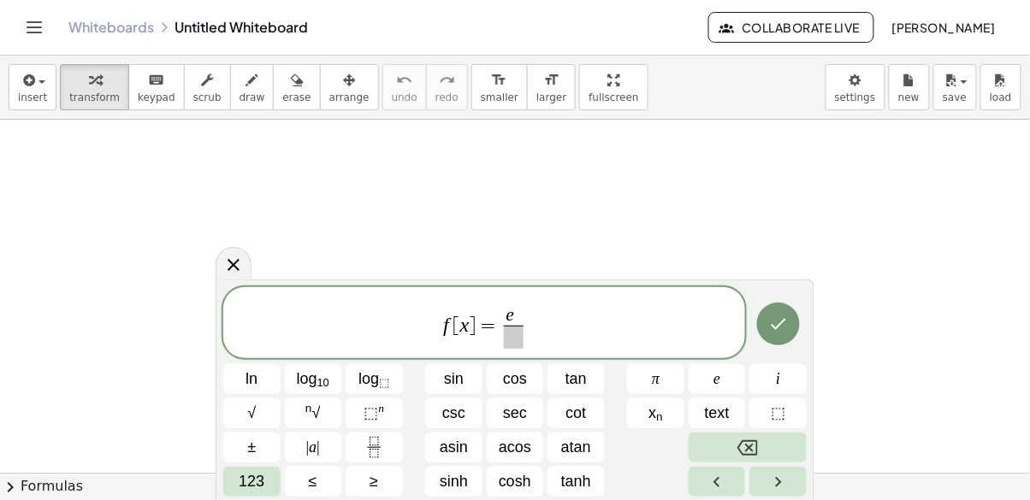
click at [228, 473] on button "123" at bounding box center [251, 482] width 57 height 30
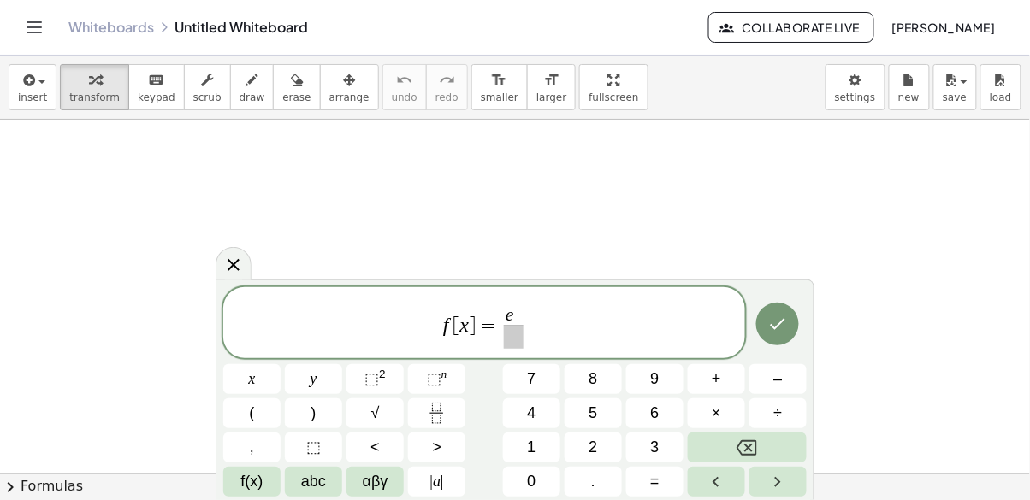
click at [249, 392] on button "x" at bounding box center [251, 379] width 57 height 30
click at [506, 340] on span at bounding box center [513, 337] width 57 height 23
click at [499, 324] on span "e x t a n x" at bounding box center [513, 312] width 57 height 27
click at [487, 322] on var "e" at bounding box center [491, 315] width 9 height 21
click at [508, 322] on var "t" at bounding box center [505, 316] width 7 height 19
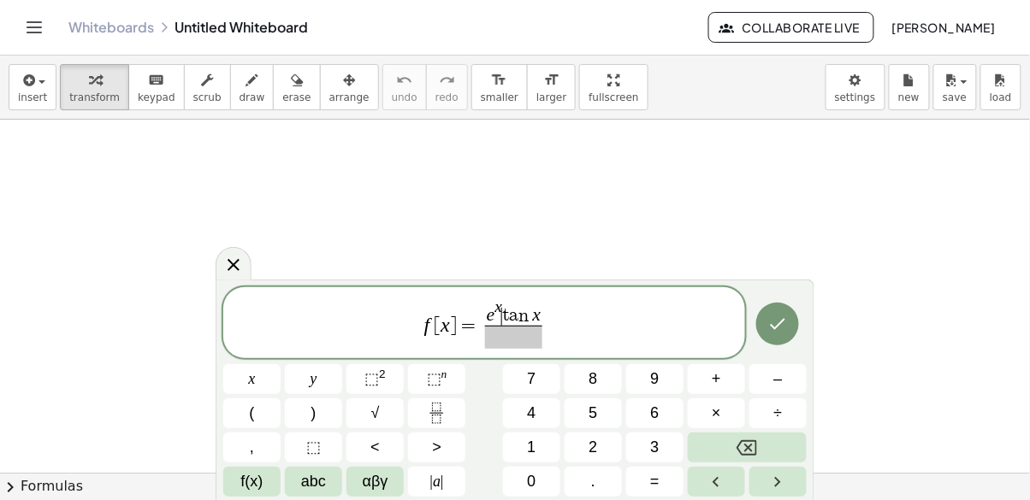
click at [719, 414] on span "×" at bounding box center [715, 413] width 9 height 23
click at [533, 342] on span at bounding box center [514, 337] width 68 height 23
click at [373, 419] on span "√" at bounding box center [375, 413] width 9 height 23
click at [371, 380] on span "⬚" at bounding box center [371, 378] width 15 height 17
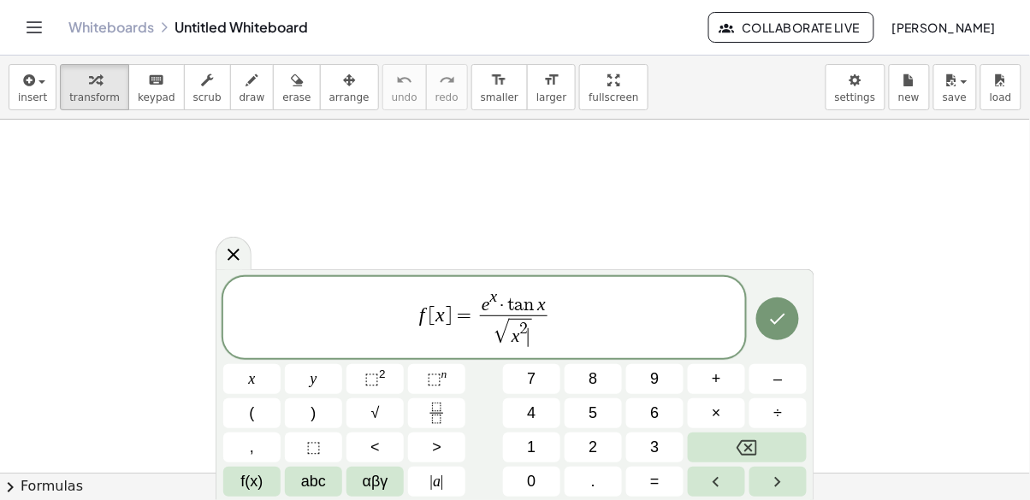
click at [719, 392] on button "+" at bounding box center [716, 379] width 57 height 30
click at [534, 445] on span "1" at bounding box center [531, 447] width 9 height 23
click at [776, 322] on icon "Done" at bounding box center [777, 318] width 15 height 11
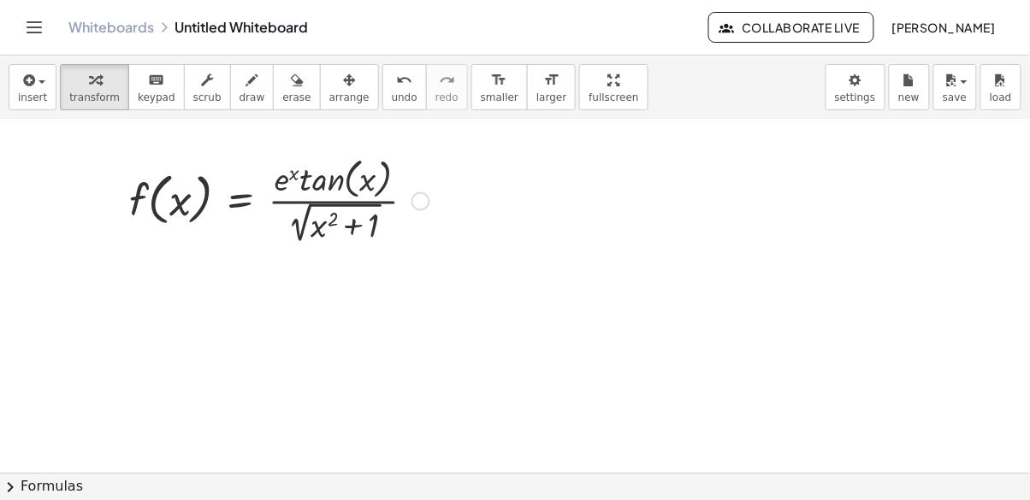
scroll to position [0, 0]
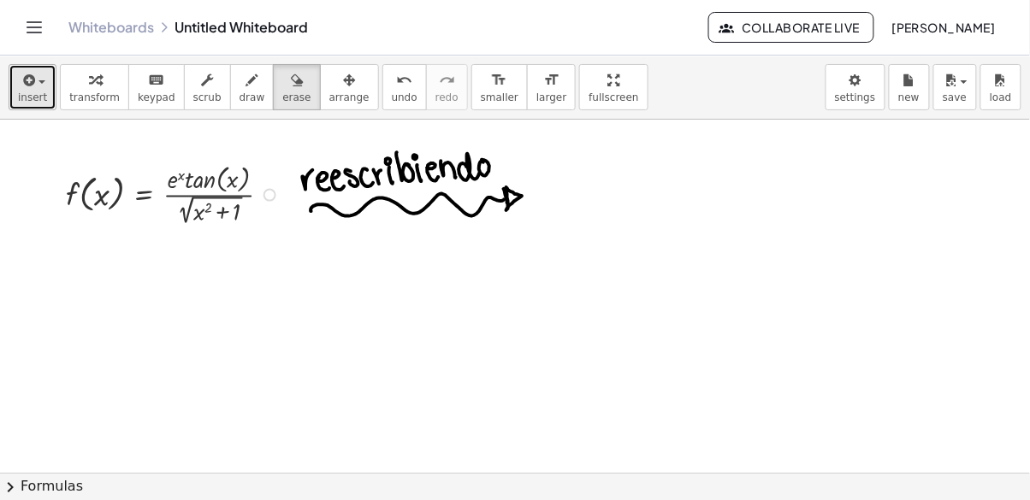
click at [18, 94] on span "insert" at bounding box center [32, 97] width 29 height 12
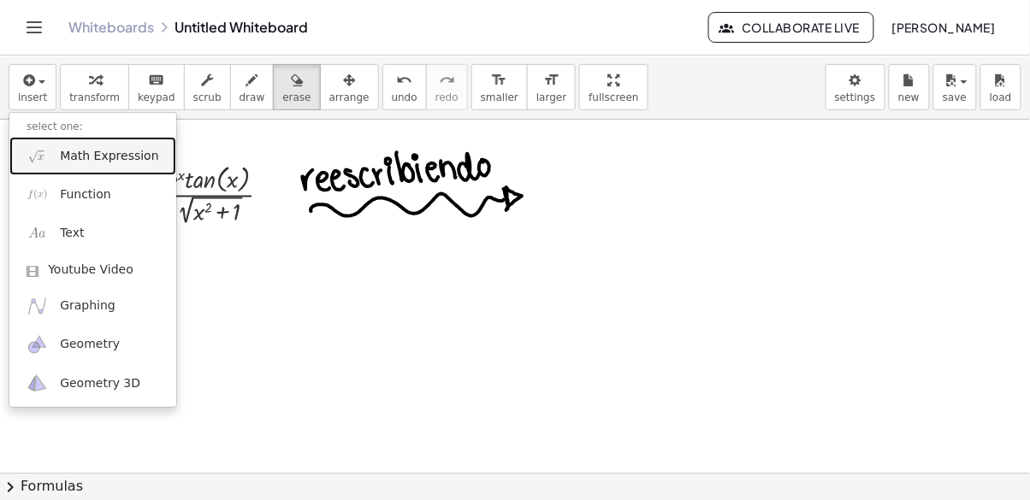
click at [28, 161] on img at bounding box center [37, 155] width 21 height 21
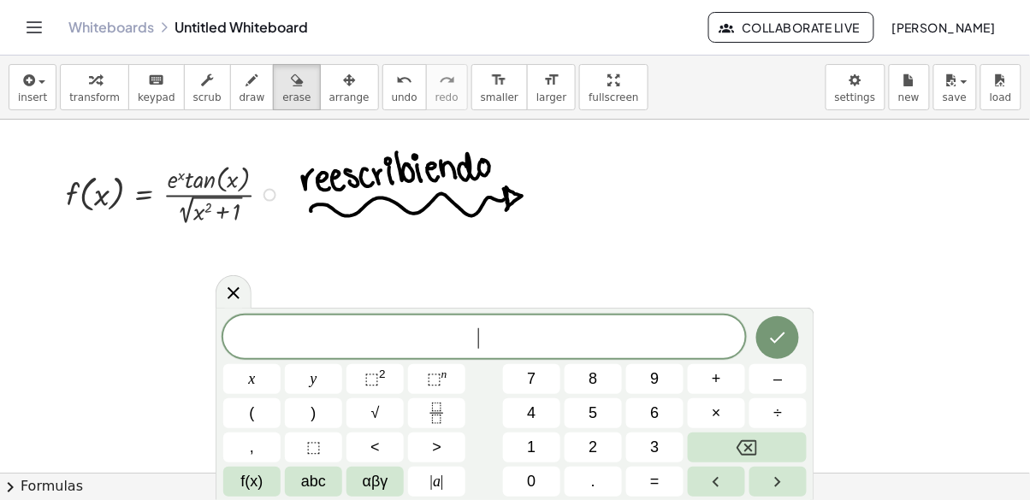
click at [256, 497] on div "​ x y ⬚ 2 ⬚ n 7 8 9 + – ( ) √ 4 5 6 × ÷ , ⬚ < > 1 2 3 f(x) abc αβγ | a | 0 . =" at bounding box center [514, 404] width 599 height 192
click at [248, 480] on span "f(x)" at bounding box center [252, 481] width 22 height 23
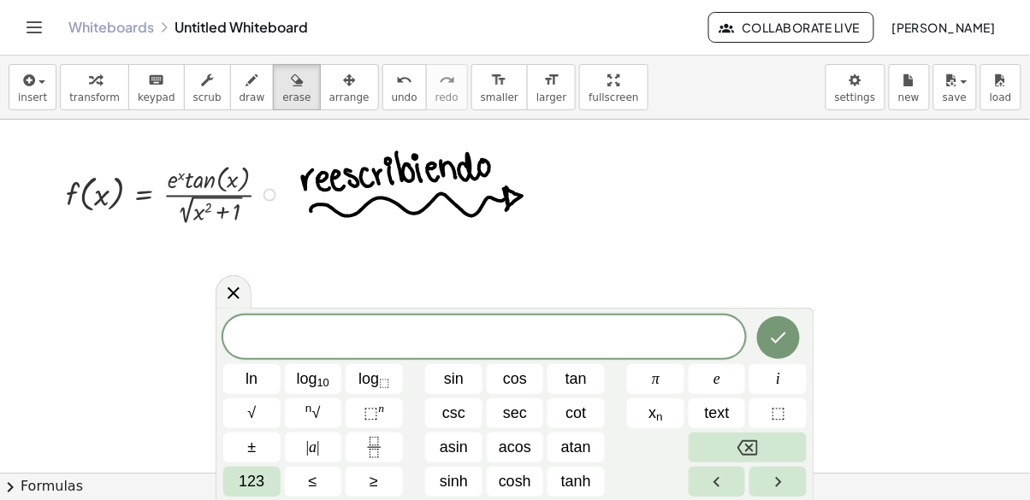
click at [721, 390] on button "e" at bounding box center [716, 379] width 57 height 30
click at [374, 415] on span "⬚" at bounding box center [370, 412] width 15 height 17
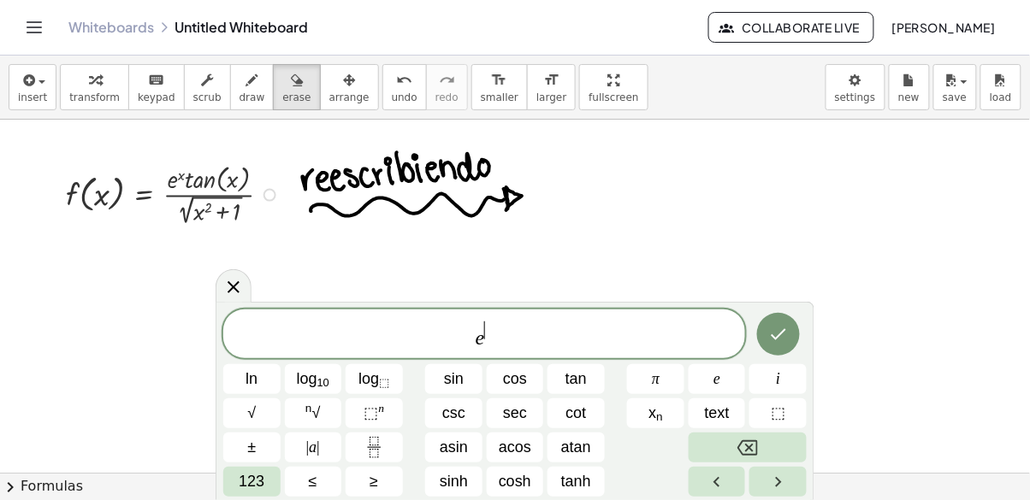
click at [257, 481] on span "123" at bounding box center [252, 481] width 26 height 23
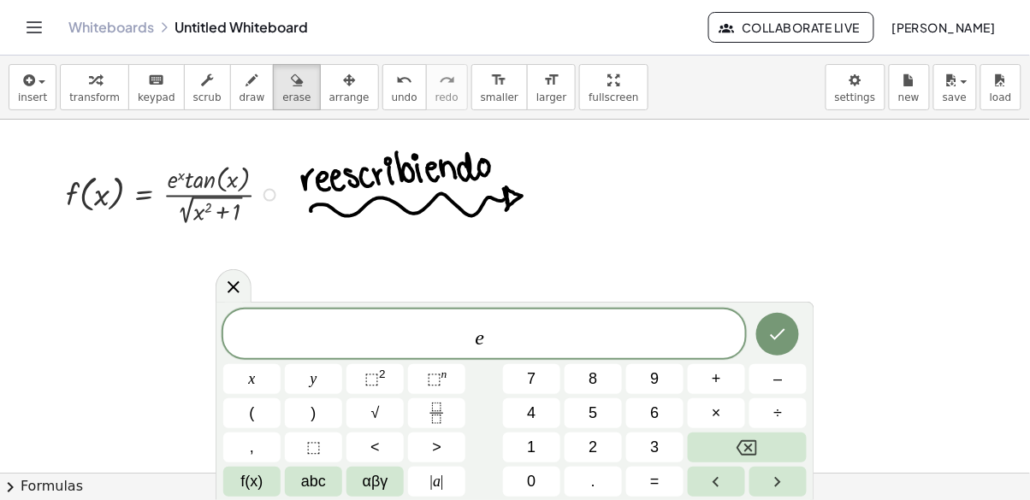
click at [258, 377] on button "x" at bounding box center [251, 379] width 57 height 30
click at [730, 418] on button "×" at bounding box center [716, 413] width 57 height 30
click at [326, 480] on button "abc" at bounding box center [313, 482] width 57 height 30
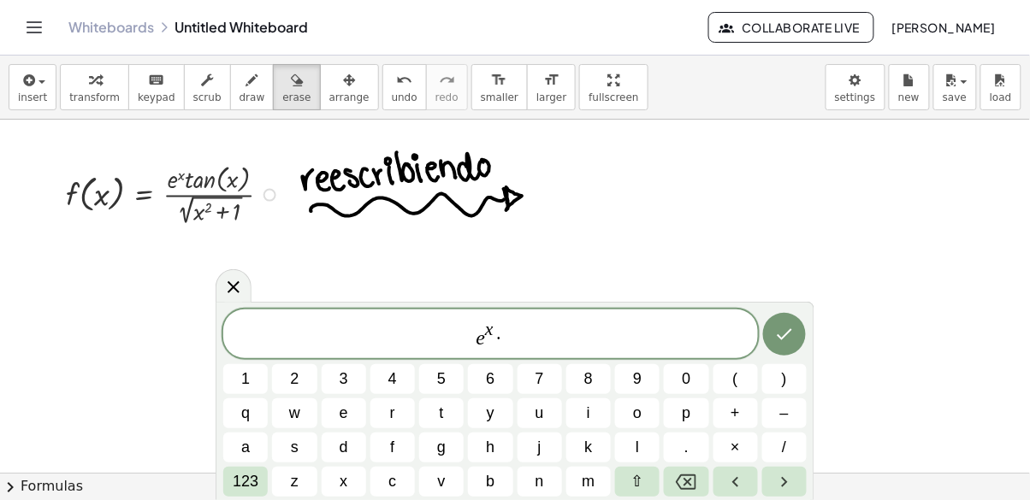
click at [245, 481] on span "123" at bounding box center [246, 481] width 26 height 23
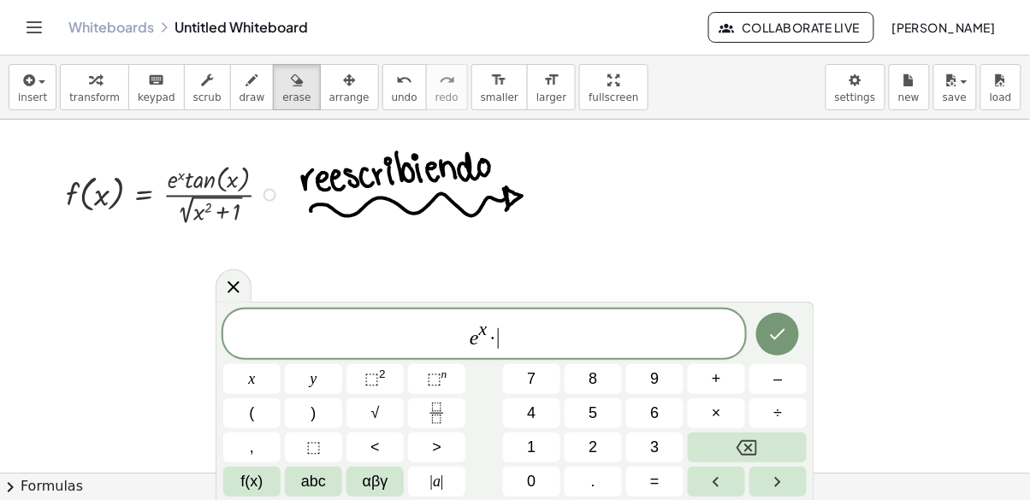
click at [226, 480] on button "f(x)" at bounding box center [251, 482] width 57 height 30
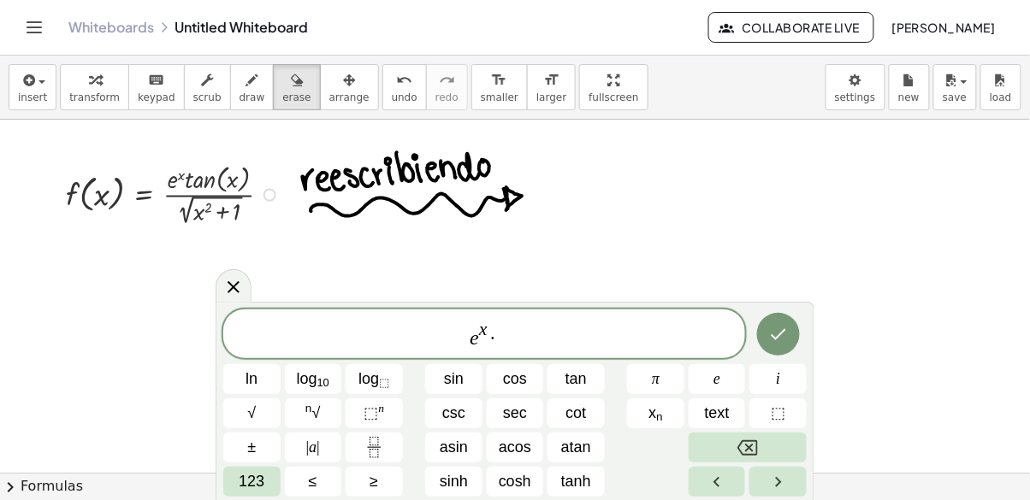
click at [577, 377] on span "tan" at bounding box center [575, 379] width 21 height 23
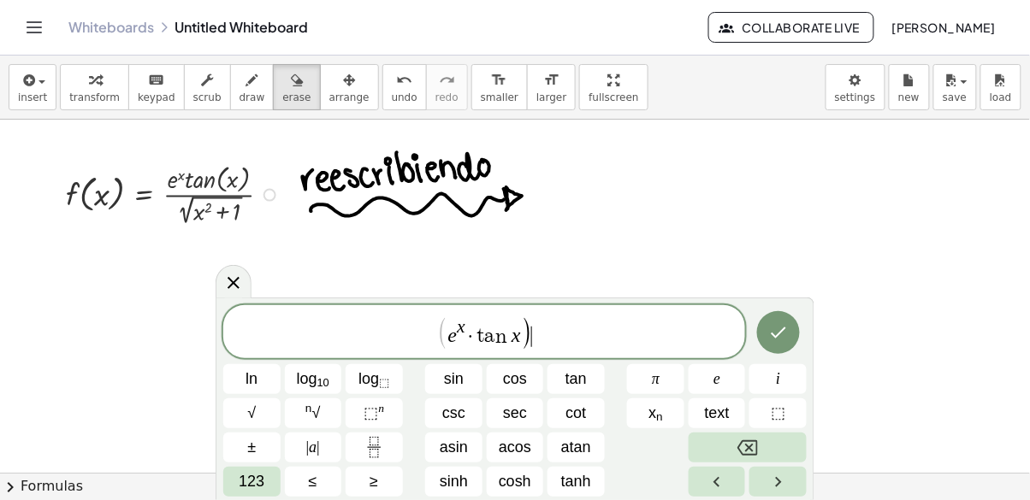
click at [437, 336] on span "(" at bounding box center [442, 333] width 12 height 34
click at [612, 354] on div "( ​ e x · t a n x )" at bounding box center [484, 331] width 522 height 53
click at [249, 485] on span "123" at bounding box center [252, 481] width 26 height 23
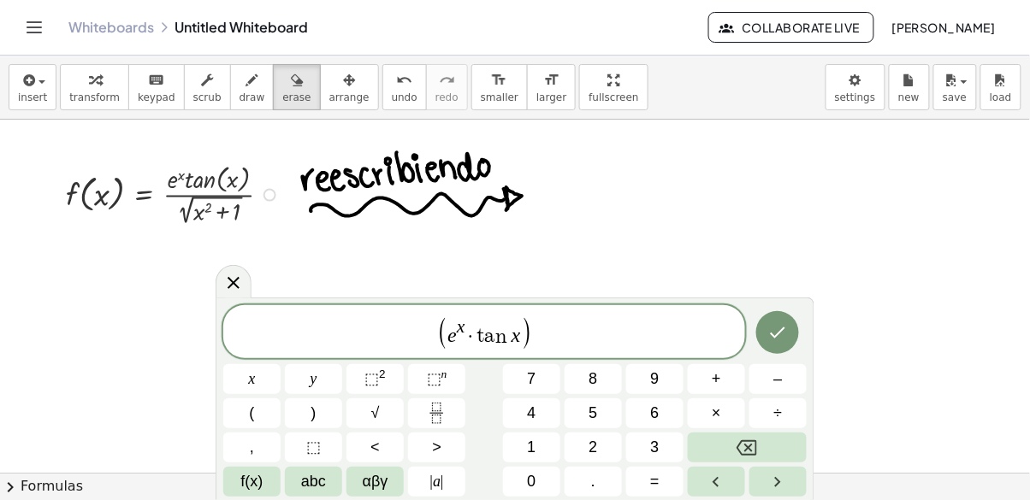
click at [711, 410] on button "×" at bounding box center [716, 413] width 57 height 30
click at [253, 381] on span "x" at bounding box center [252, 379] width 7 height 23
click at [408, 398] on div "⬚ 2" at bounding box center [436, 413] width 57 height 30
click at [571, 343] on span "( e x · t a n x ) · ( x )" at bounding box center [484, 333] width 522 height 35
click at [376, 380] on span "⬚" at bounding box center [371, 378] width 15 height 17
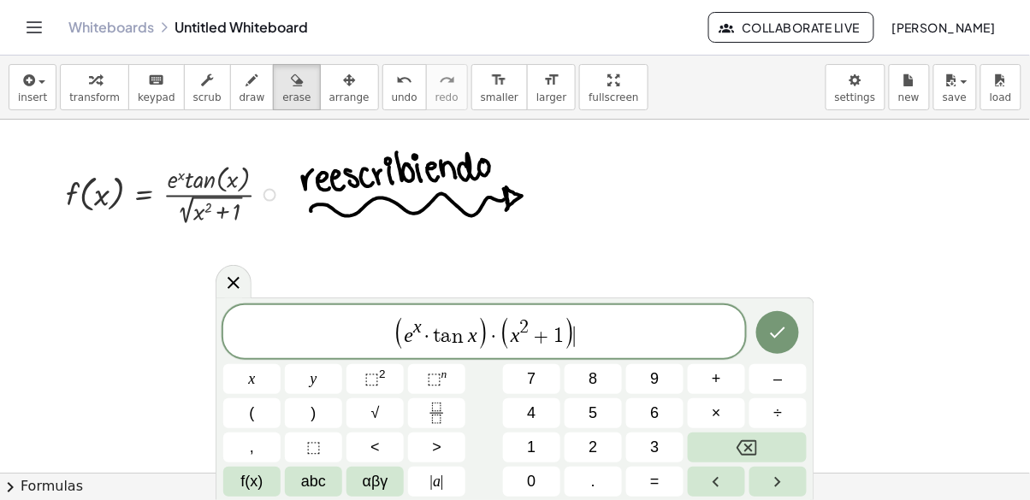
scroll to position [7, 0]
click at [445, 421] on icon "Fraction" at bounding box center [436, 413] width 21 height 21
click at [431, 375] on span "⬚" at bounding box center [434, 378] width 15 height 17
click at [424, 415] on button "Fraction" at bounding box center [436, 413] width 57 height 30
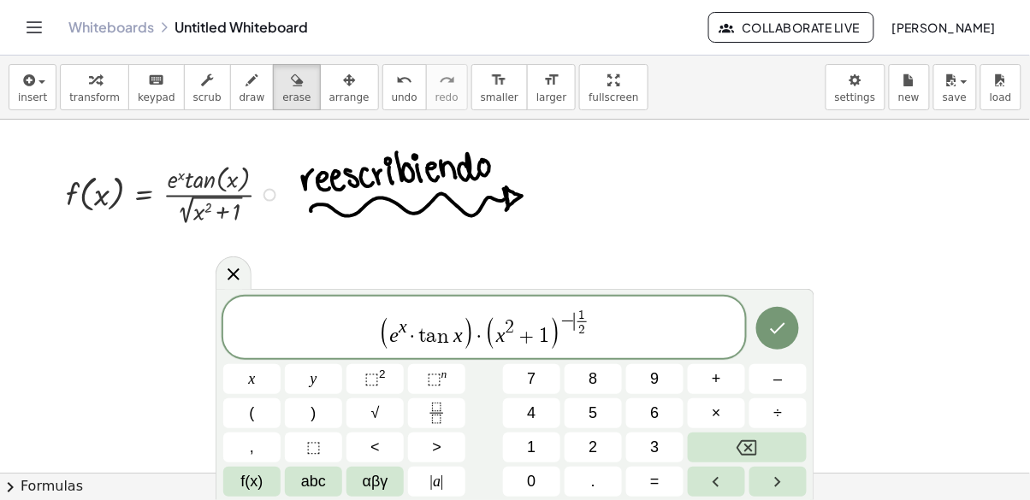
click at [776, 337] on icon "Done" at bounding box center [777, 328] width 21 height 21
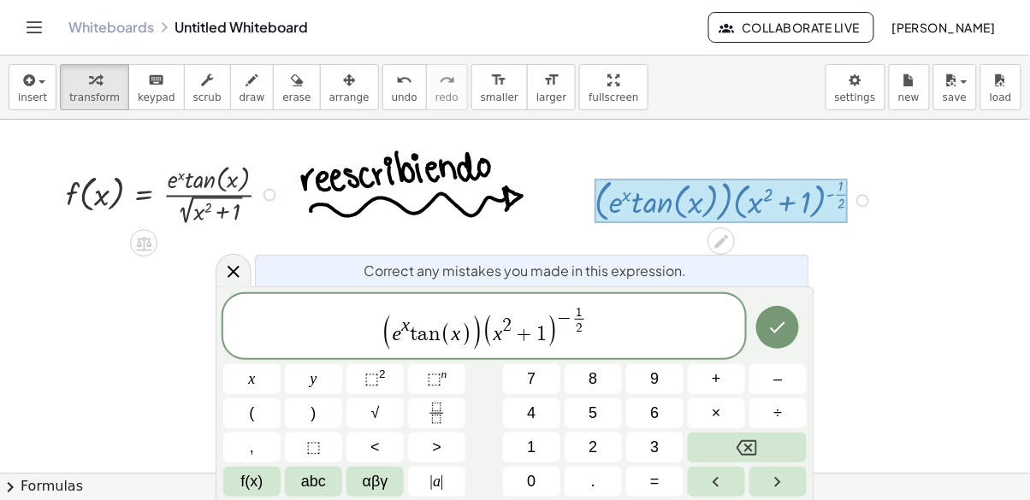
click at [365, 335] on span "( e x t a n ( x ) ) ( x 2 + 1 ) − 1 2 ​ ​" at bounding box center [484, 327] width 522 height 46
click at [780, 317] on icon "Done" at bounding box center [777, 327] width 21 height 21
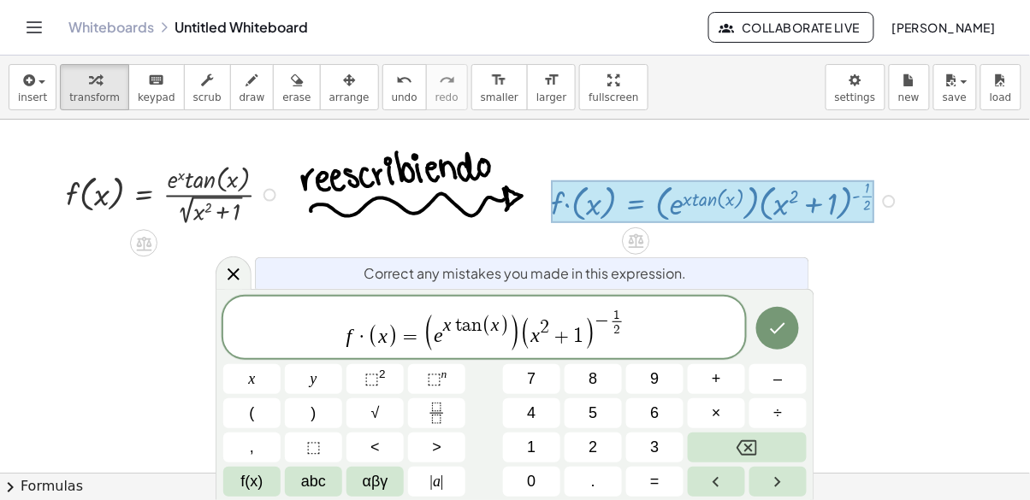
click at [457, 328] on var "t" at bounding box center [456, 325] width 10 height 19
click at [717, 420] on span "×" at bounding box center [715, 413] width 9 height 23
click at [790, 315] on button "Done" at bounding box center [777, 328] width 43 height 43
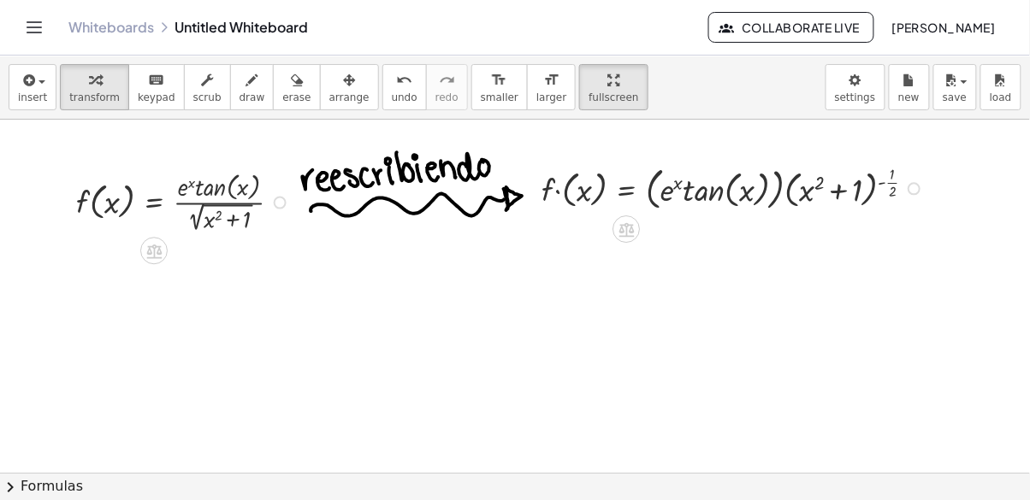
scroll to position [0, 0]
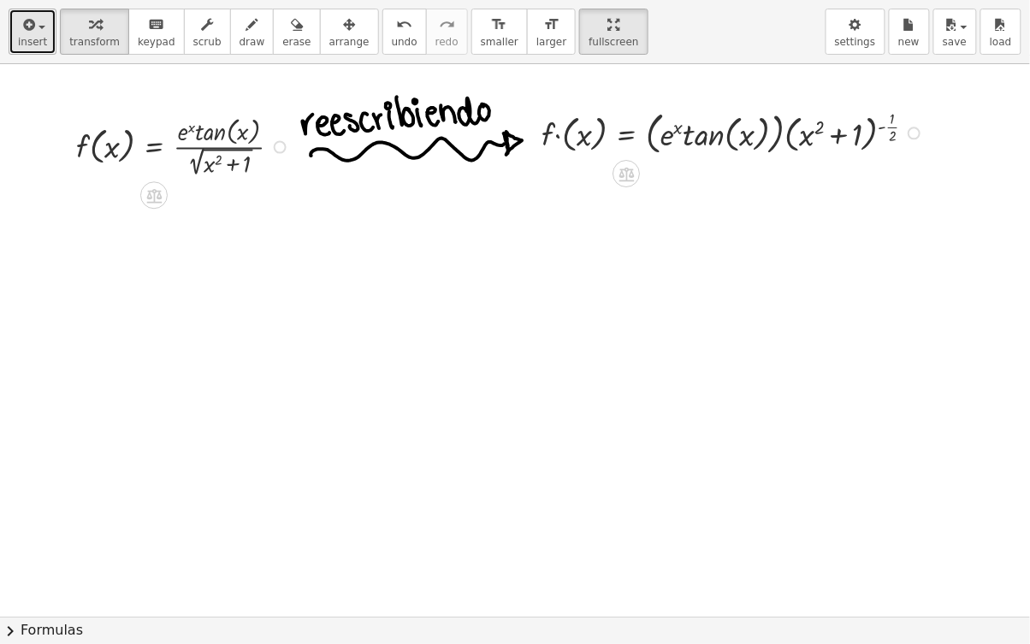
click at [22, 36] on span "insert" at bounding box center [32, 42] width 29 height 12
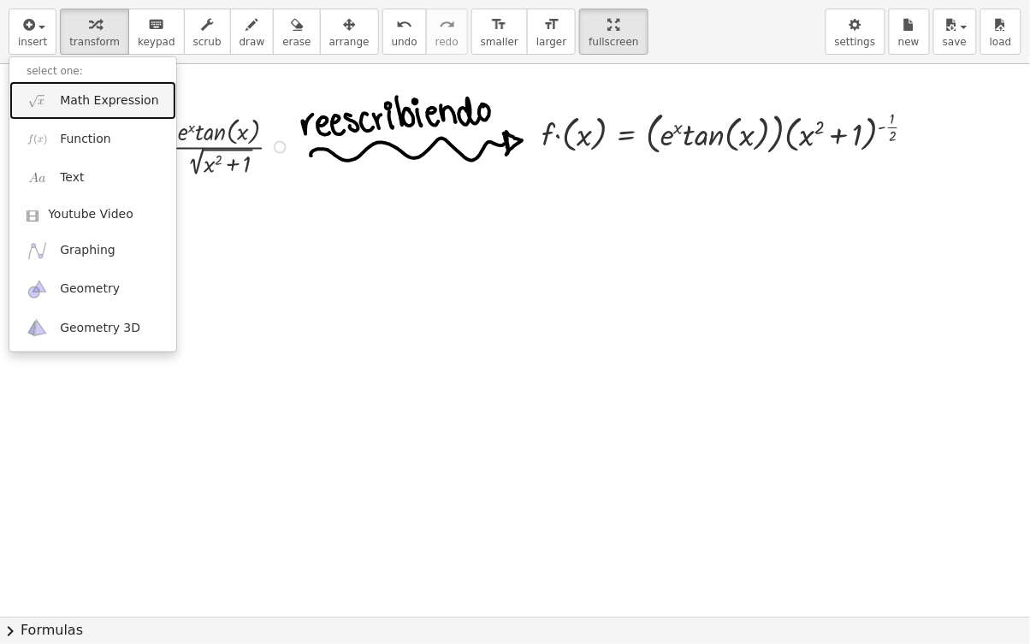
click at [46, 114] on link "Math Expression" at bounding box center [92, 100] width 167 height 38
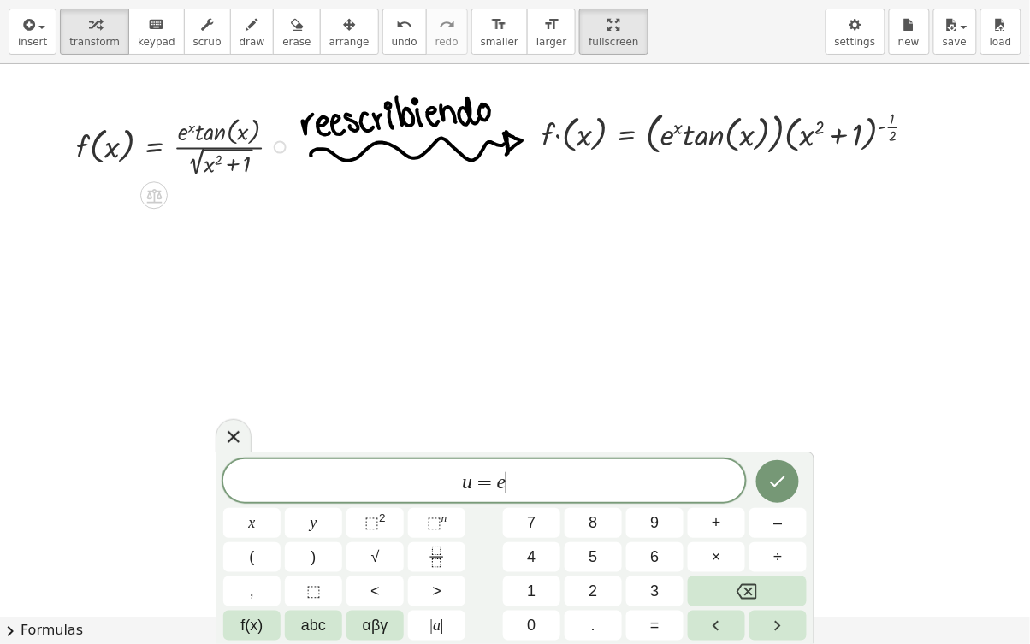
click at [431, 499] on span "⬚" at bounding box center [434, 522] width 15 height 17
click at [253, 499] on span "x" at bounding box center [252, 522] width 7 height 23
click at [728, 499] on button "×" at bounding box center [716, 557] width 57 height 30
click at [775, 477] on icon "Done" at bounding box center [777, 478] width 21 height 21
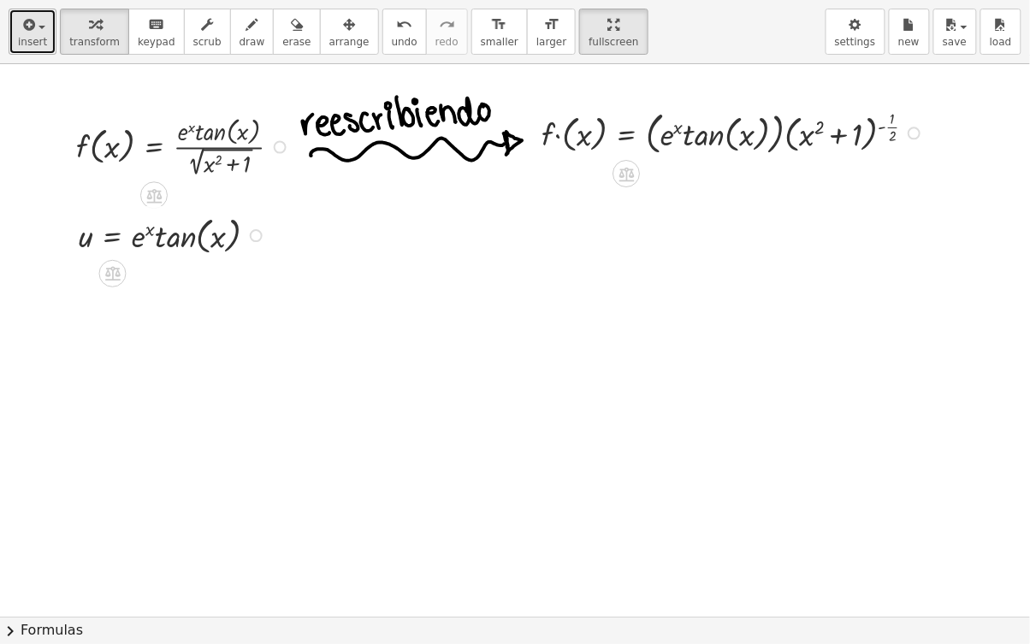
click at [30, 28] on icon "button" at bounding box center [27, 25] width 15 height 21
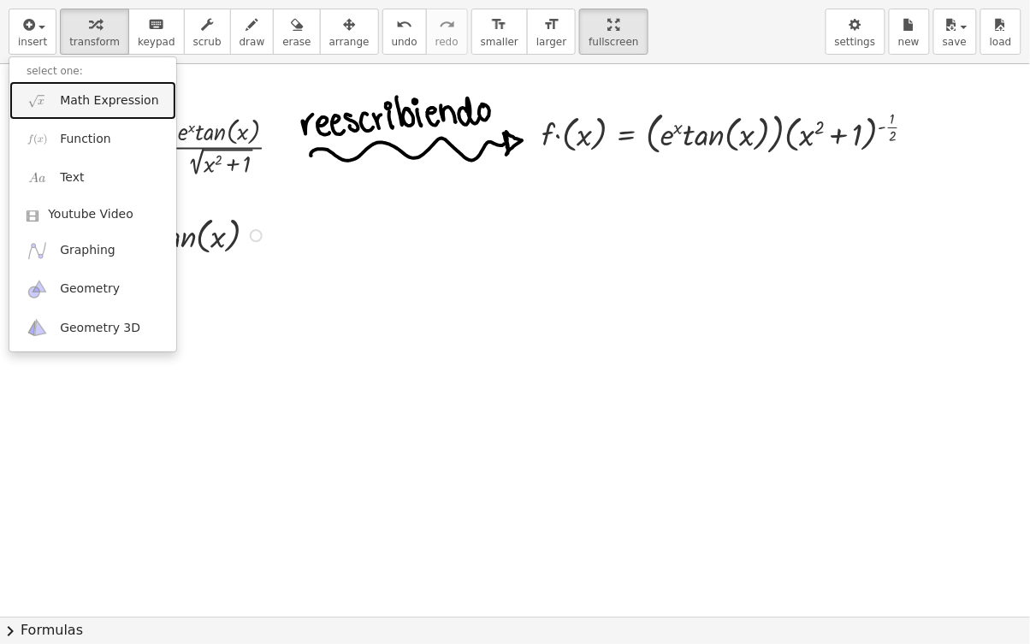
click at [127, 104] on span "Math Expression" at bounding box center [109, 100] width 98 height 17
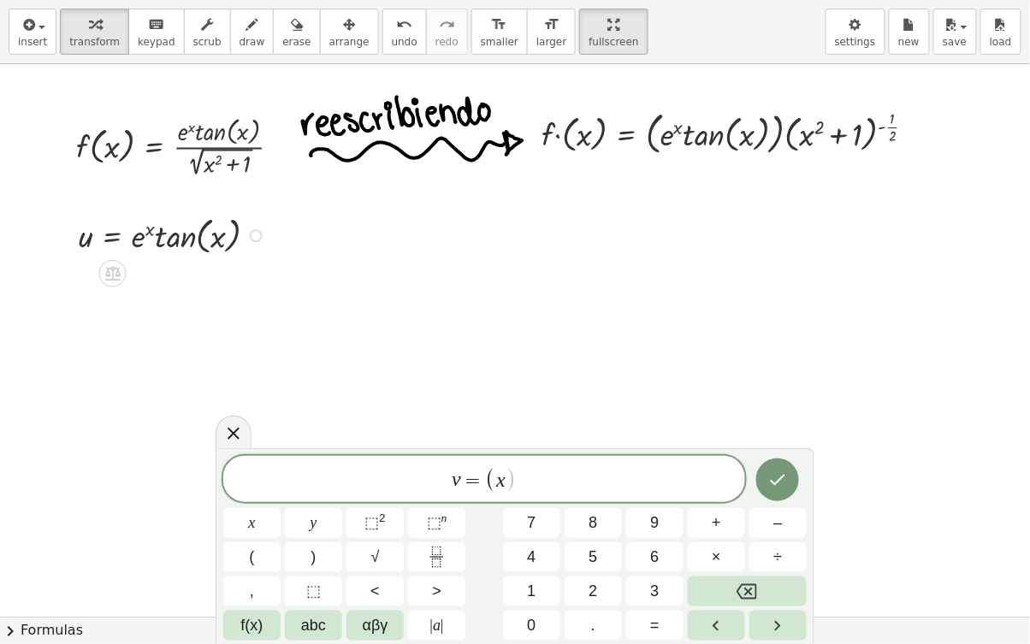
click at [364, 499] on button "⬚ 2" at bounding box center [374, 523] width 57 height 30
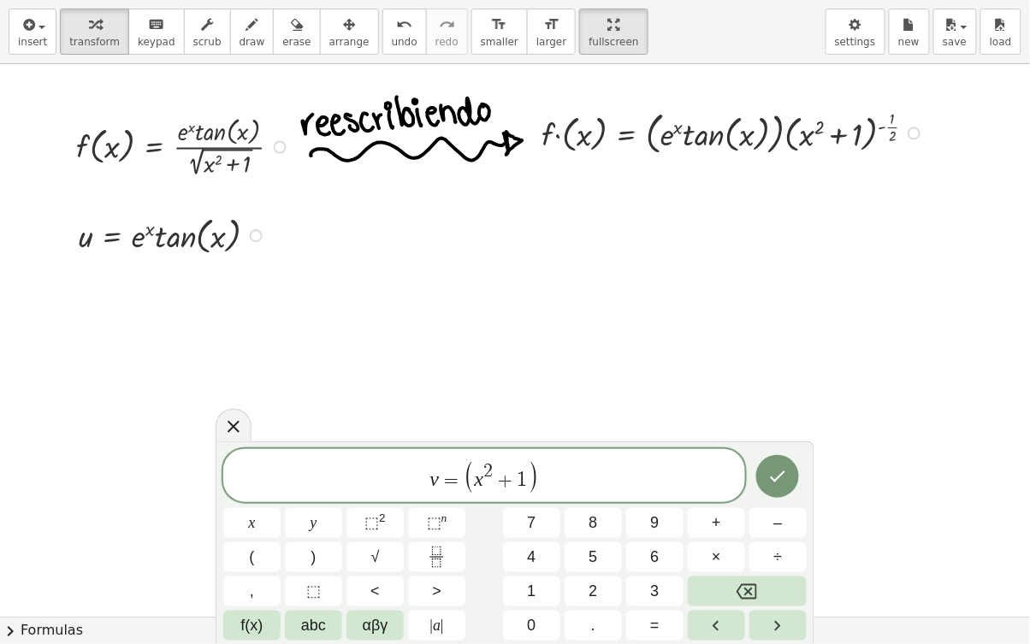
click at [435, 499] on icon "Fraction" at bounding box center [436, 556] width 21 height 21
click at [425, 499] on button "⬚ n" at bounding box center [436, 523] width 57 height 30
click at [436, 499] on icon "Fraction" at bounding box center [436, 556] width 21 height 21
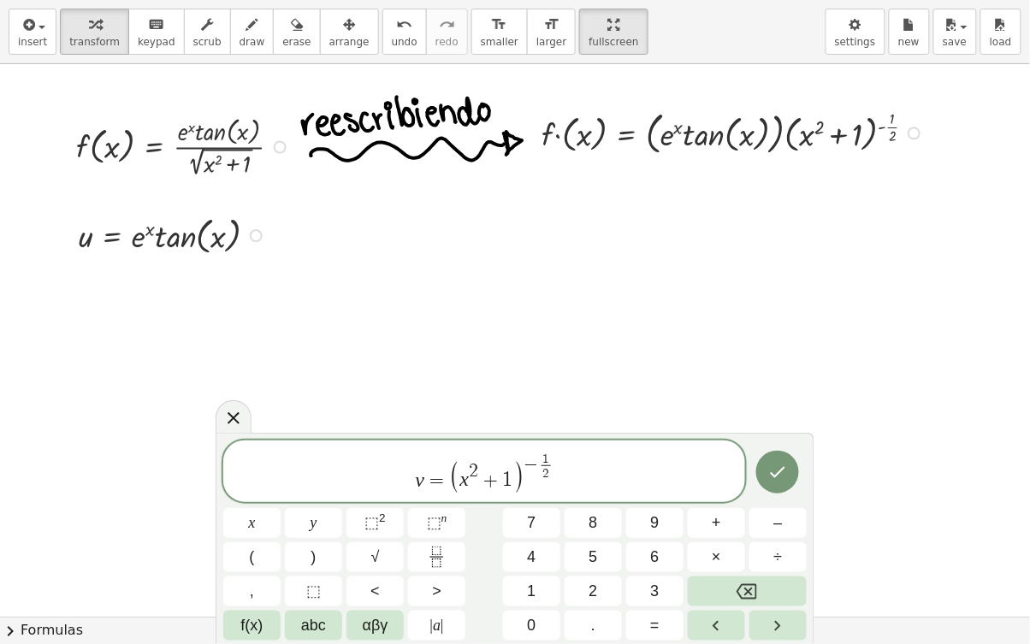
click at [772, 469] on icon "Done" at bounding box center [777, 472] width 21 height 21
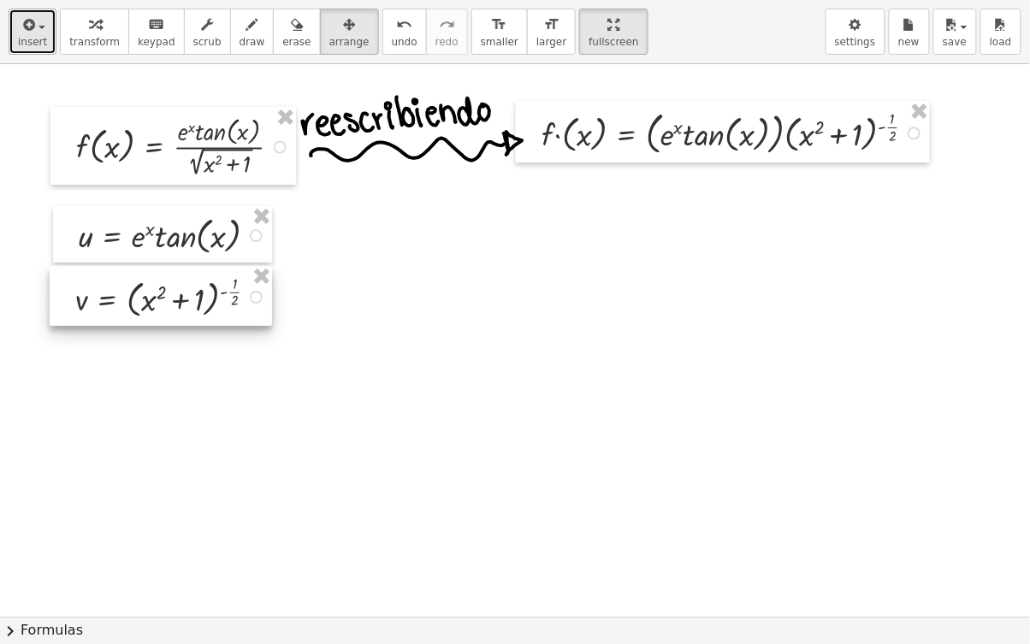
click at [17, 27] on button "insert" at bounding box center [33, 32] width 48 height 46
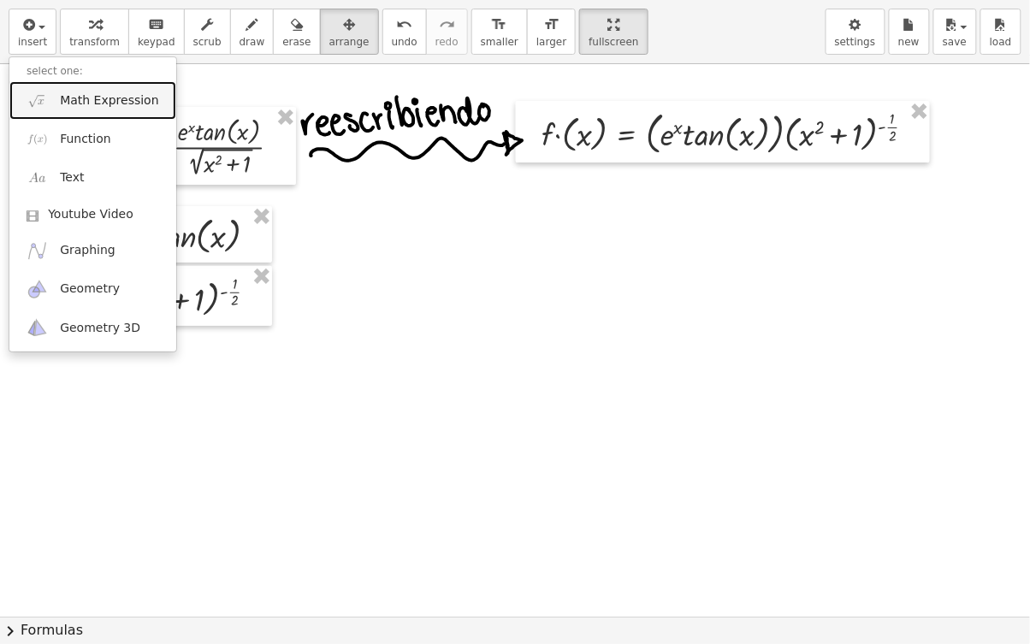
click at [114, 97] on span "Math Expression" at bounding box center [109, 100] width 98 height 17
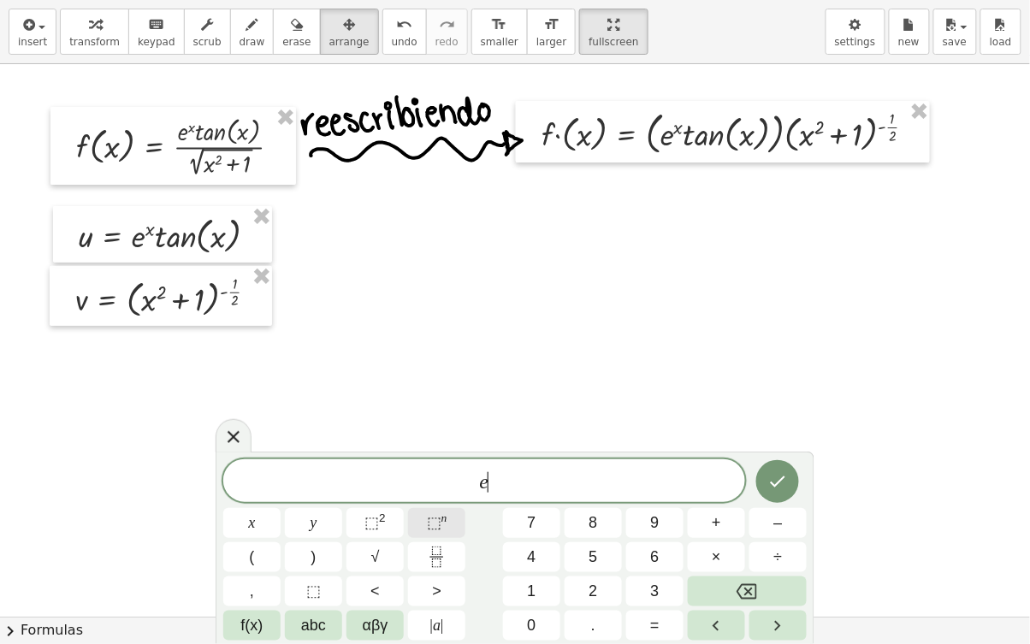
click at [434, 499] on span "⬚" at bounding box center [434, 522] width 15 height 17
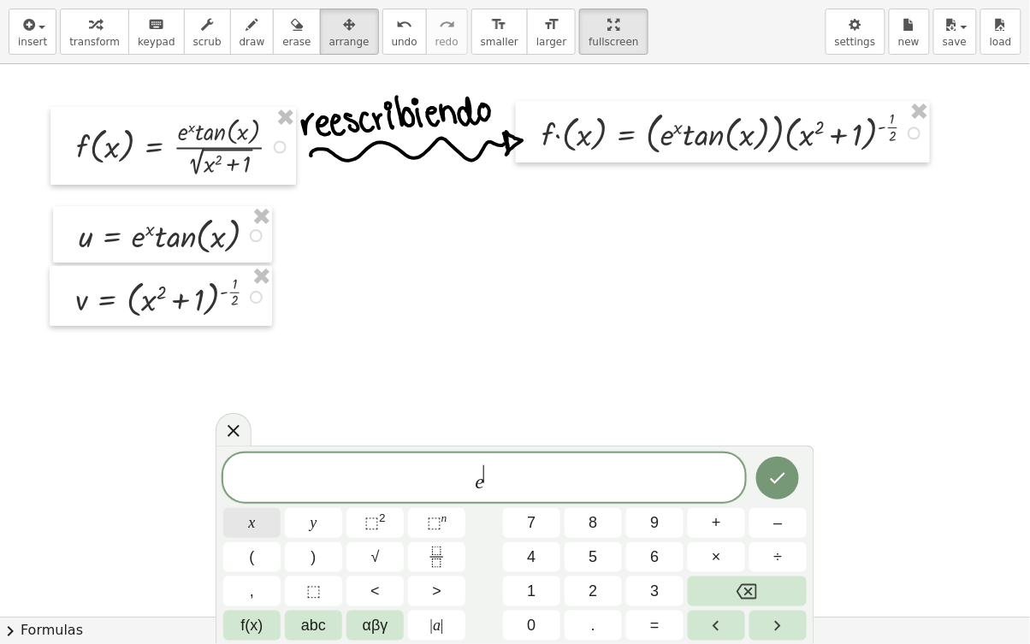
click at [262, 499] on button "x" at bounding box center [251, 523] width 57 height 30
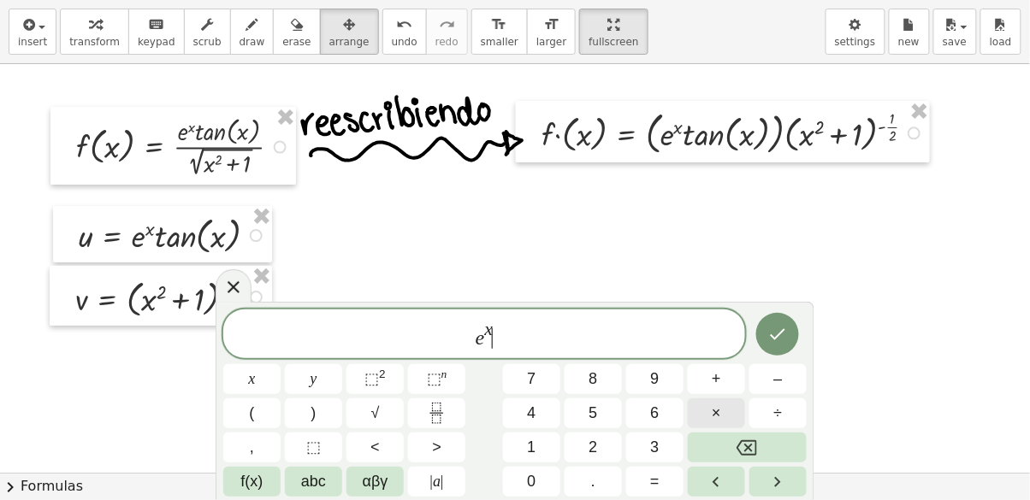
click at [709, 408] on button "×" at bounding box center [716, 413] width 57 height 30
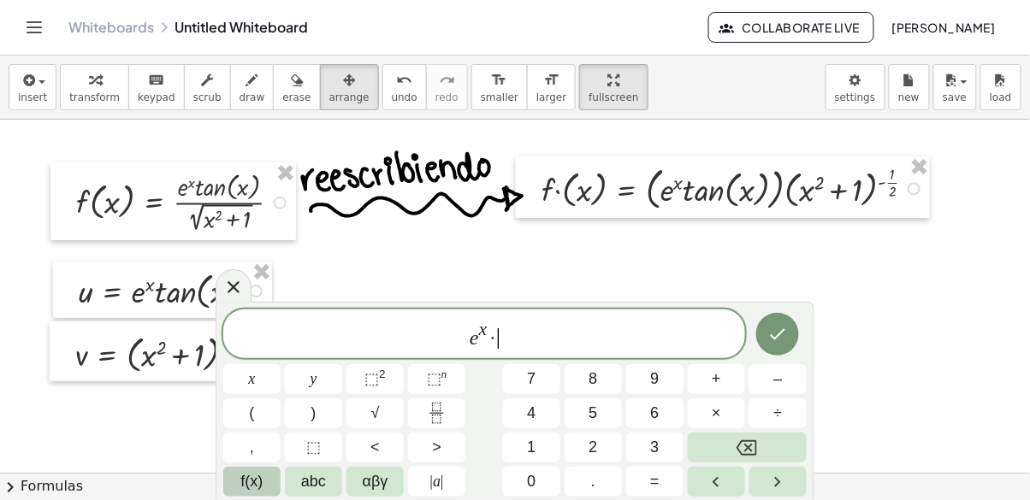
click at [257, 483] on span "f(x)" at bounding box center [252, 481] width 22 height 23
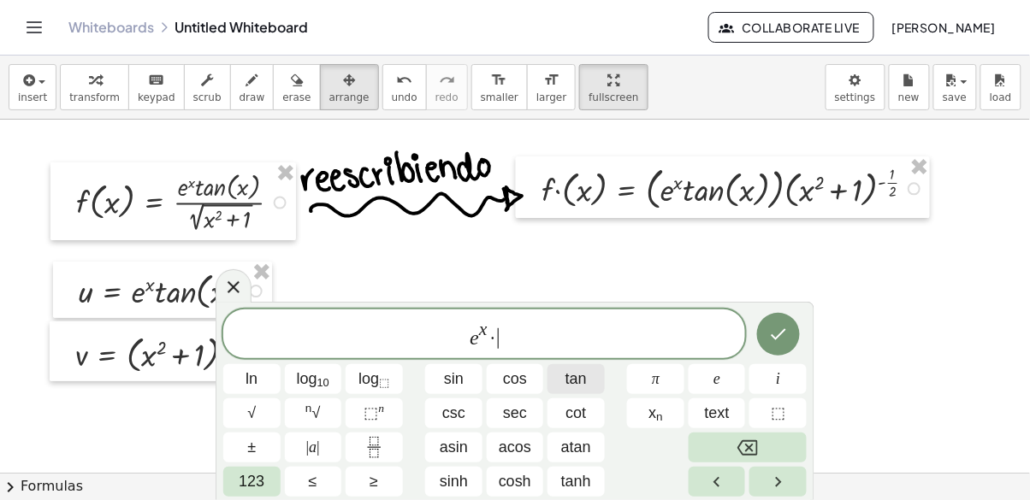
click at [567, 379] on span "tan" at bounding box center [575, 379] width 21 height 23
click at [251, 471] on span "123" at bounding box center [252, 481] width 26 height 23
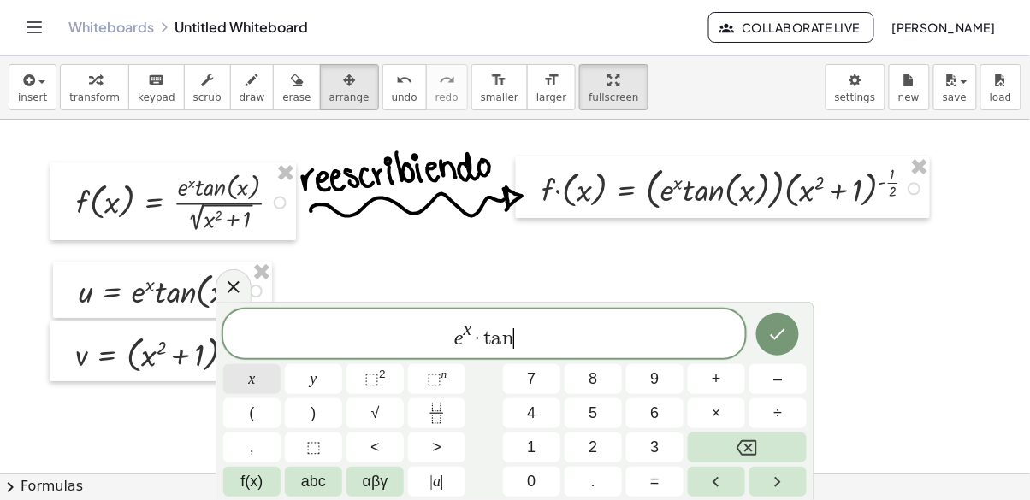
click at [255, 392] on button "x" at bounding box center [251, 379] width 57 height 30
click at [447, 381] on sup "n" at bounding box center [444, 374] width 6 height 13
click at [257, 379] on button "x" at bounding box center [251, 379] width 57 height 30
click at [703, 409] on button "×" at bounding box center [716, 413] width 57 height 30
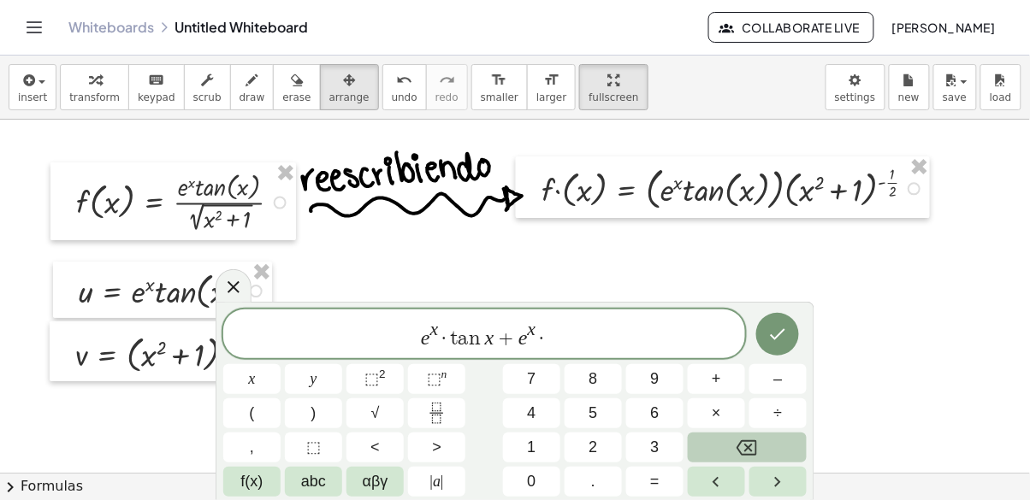
click at [263, 485] on span "f(x)" at bounding box center [252, 481] width 22 height 23
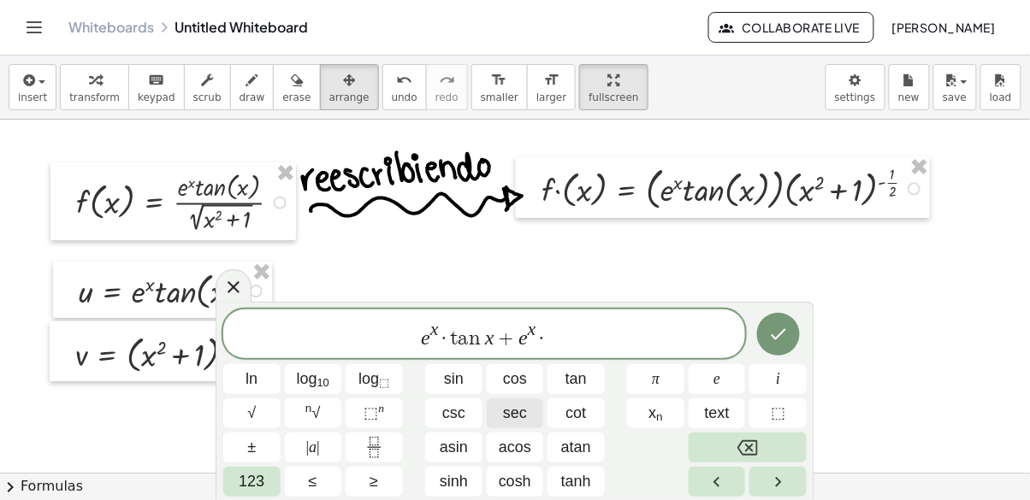
click at [503, 404] on span "sec" at bounding box center [515, 413] width 24 height 23
click at [253, 490] on span "123" at bounding box center [252, 481] width 26 height 23
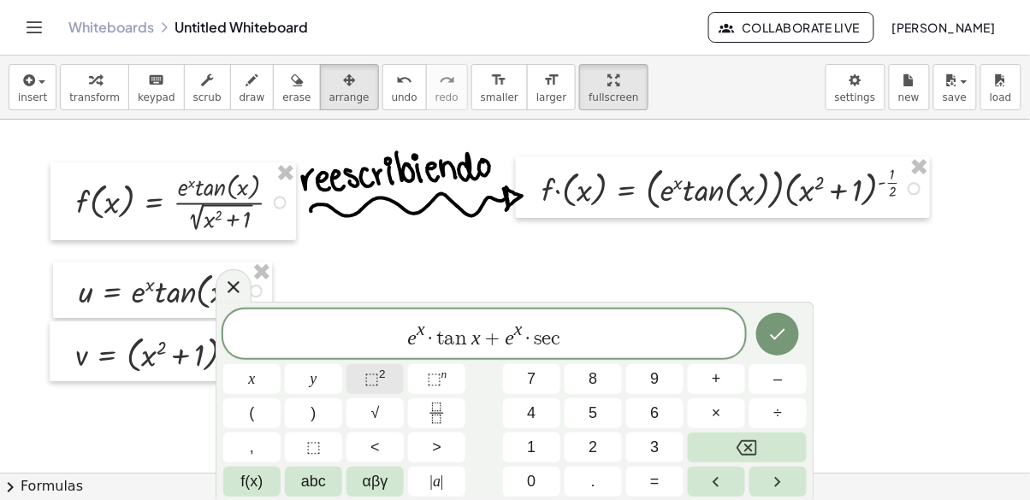
click at [370, 381] on span "⬚" at bounding box center [371, 378] width 15 height 17
click at [252, 375] on span "x" at bounding box center [252, 379] width 7 height 23
click at [773, 324] on icon "Done" at bounding box center [777, 334] width 21 height 21
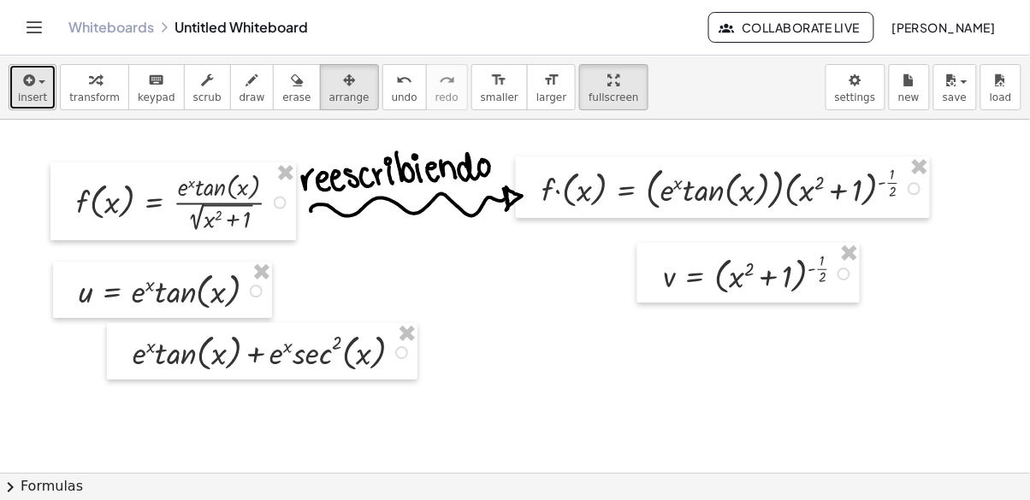
click at [27, 92] on span "insert" at bounding box center [32, 97] width 29 height 12
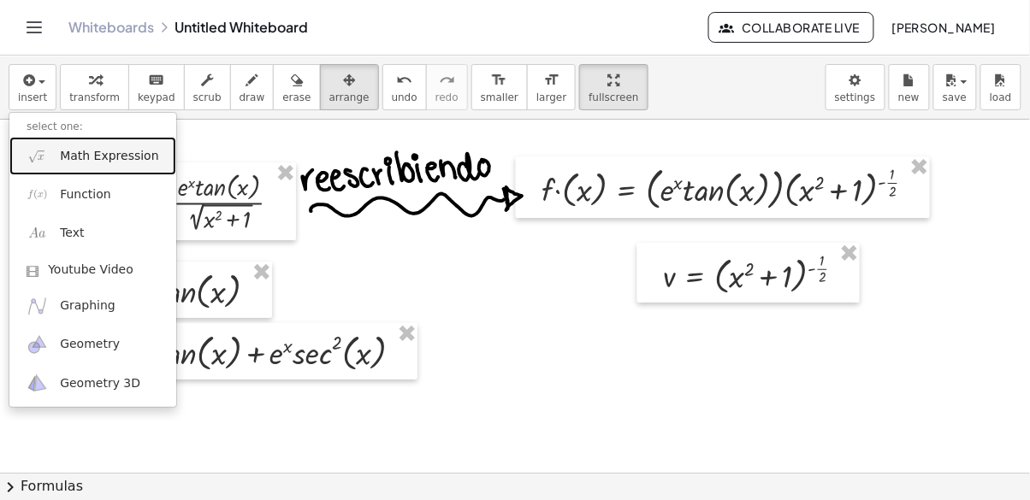
click at [113, 152] on span "Math Expression" at bounding box center [109, 156] width 98 height 17
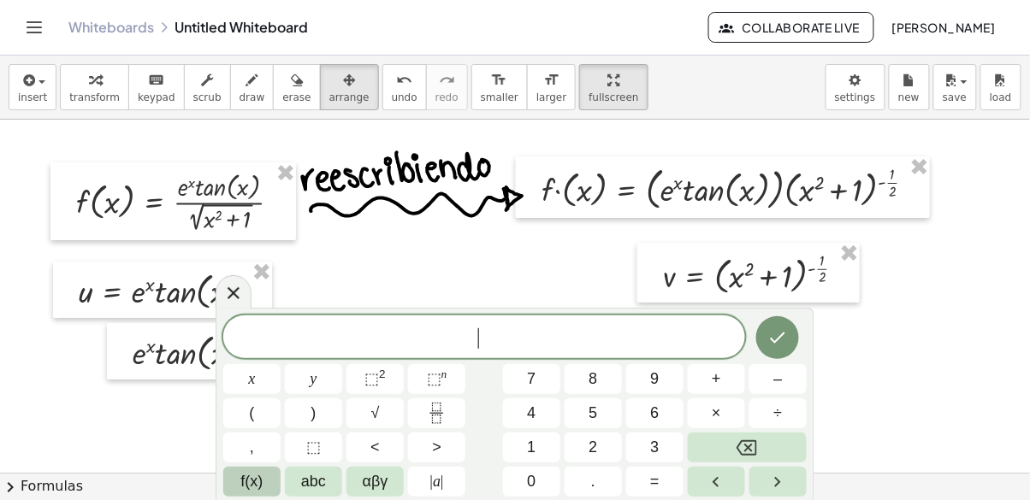
click at [248, 487] on span "f(x)" at bounding box center [252, 481] width 22 height 23
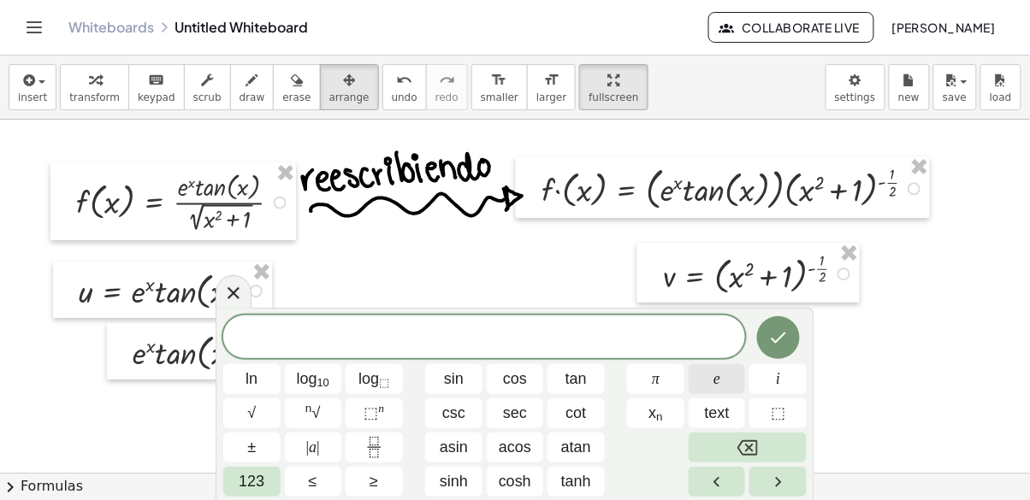
click at [696, 379] on button "e" at bounding box center [716, 379] width 57 height 30
click at [367, 416] on span "⬚" at bounding box center [370, 412] width 15 height 17
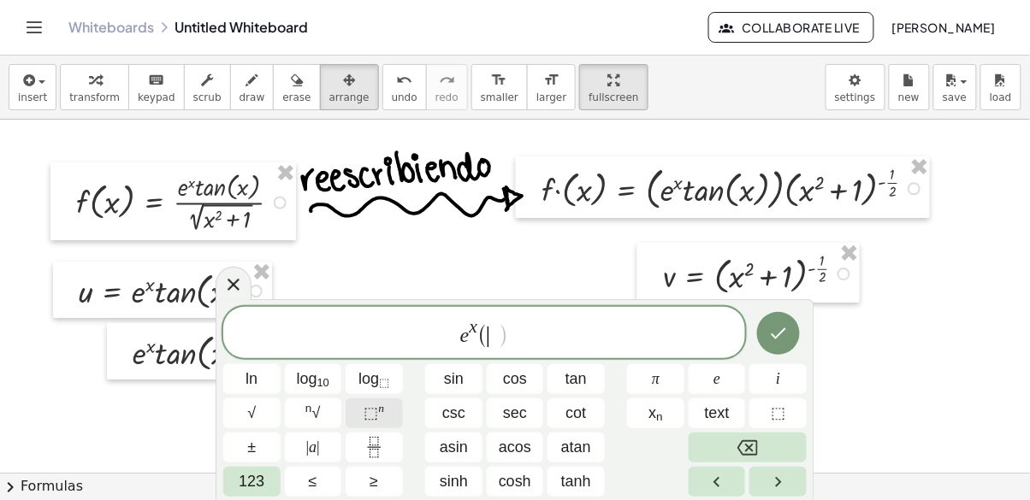
click at [242, 483] on span "123" at bounding box center [252, 481] width 26 height 23
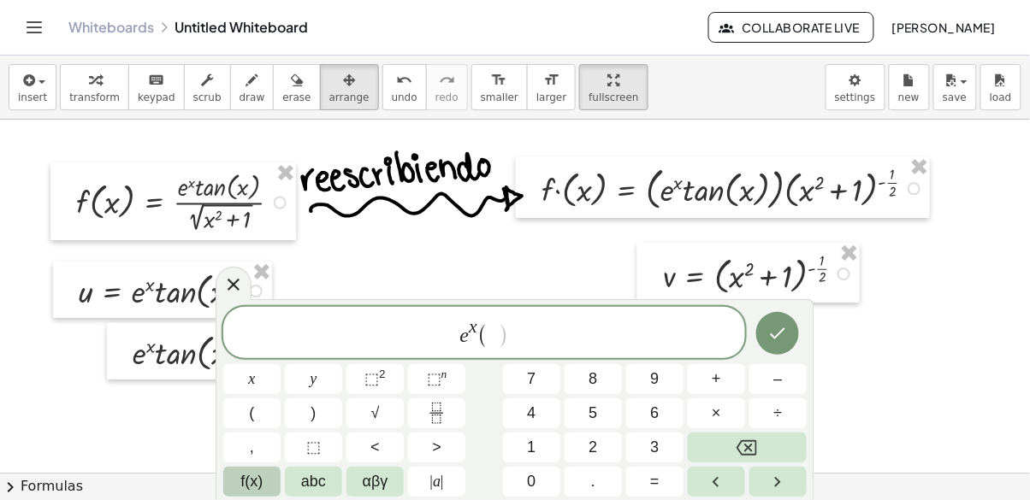
click at [249, 484] on span "f(x)" at bounding box center [252, 481] width 22 height 23
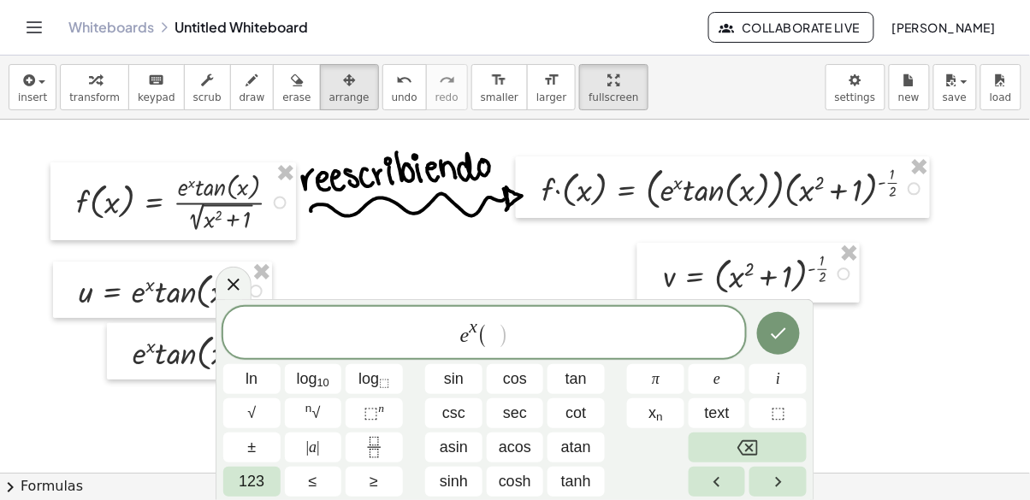
click at [580, 369] on span "tan" at bounding box center [575, 379] width 21 height 23
click at [251, 493] on span "123" at bounding box center [252, 481] width 26 height 23
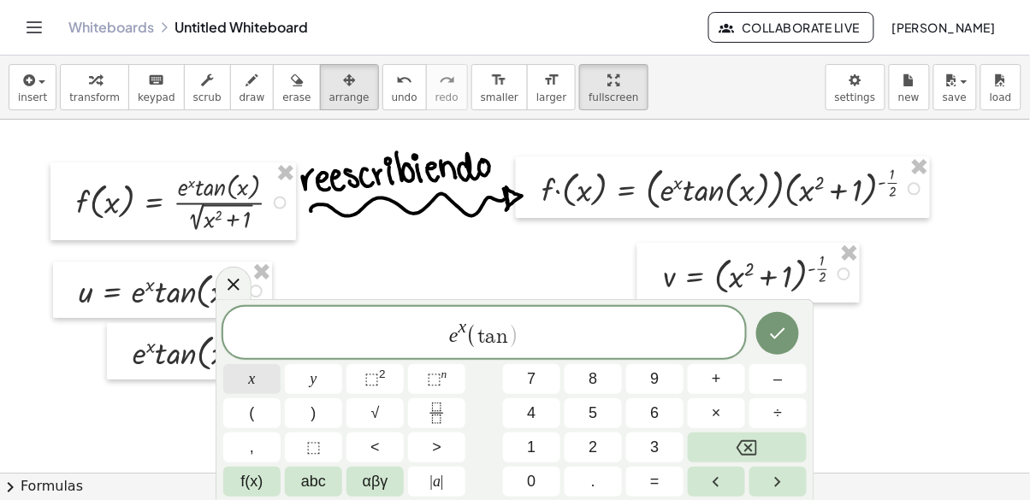
click at [253, 376] on span "x" at bounding box center [252, 379] width 7 height 23
click at [241, 478] on span "f(x)" at bounding box center [252, 481] width 22 height 23
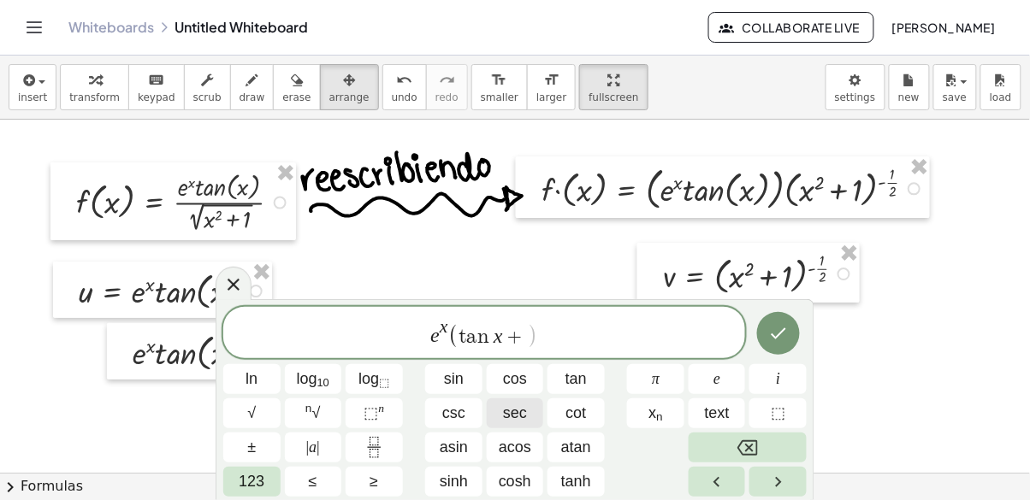
click at [519, 409] on span "sec" at bounding box center [515, 413] width 24 height 23
click at [370, 419] on span "⬚" at bounding box center [370, 412] width 15 height 17
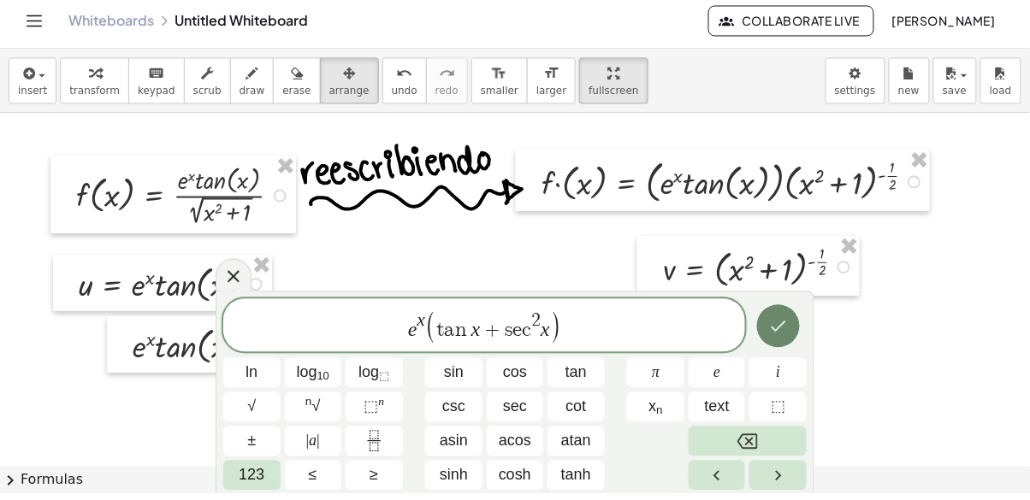
click at [779, 321] on button "Done" at bounding box center [778, 332] width 43 height 43
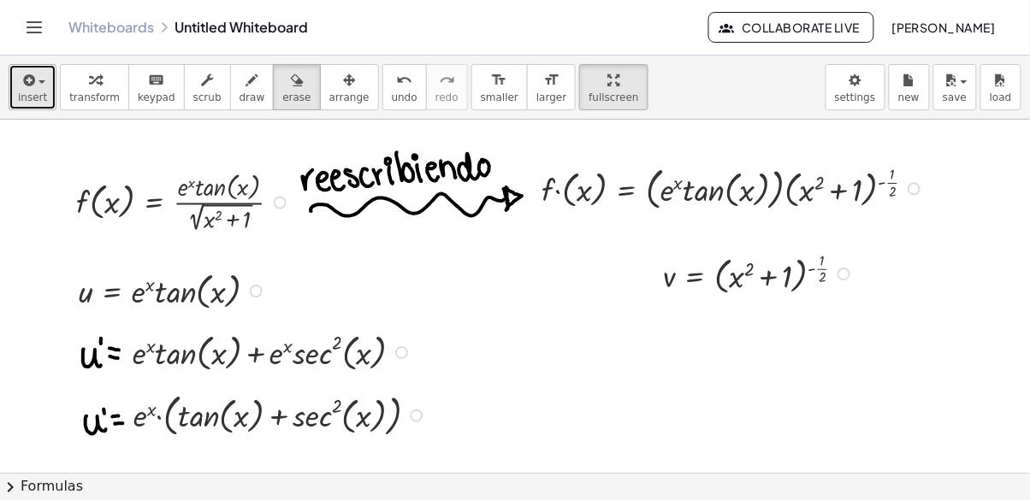
click at [30, 93] on span "insert" at bounding box center [32, 97] width 29 height 12
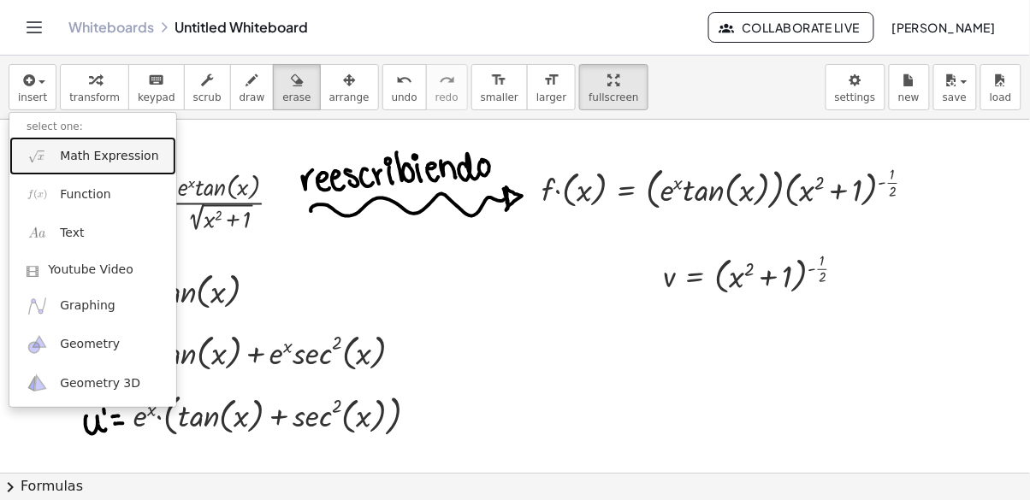
click at [116, 155] on span "Math Expression" at bounding box center [109, 156] width 98 height 17
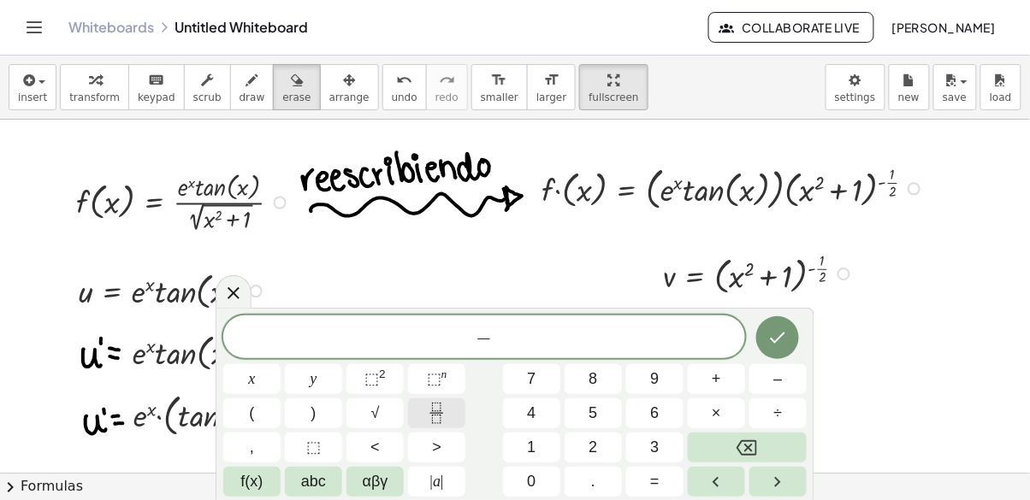
click at [439, 410] on icon "Fraction" at bounding box center [436, 413] width 21 height 21
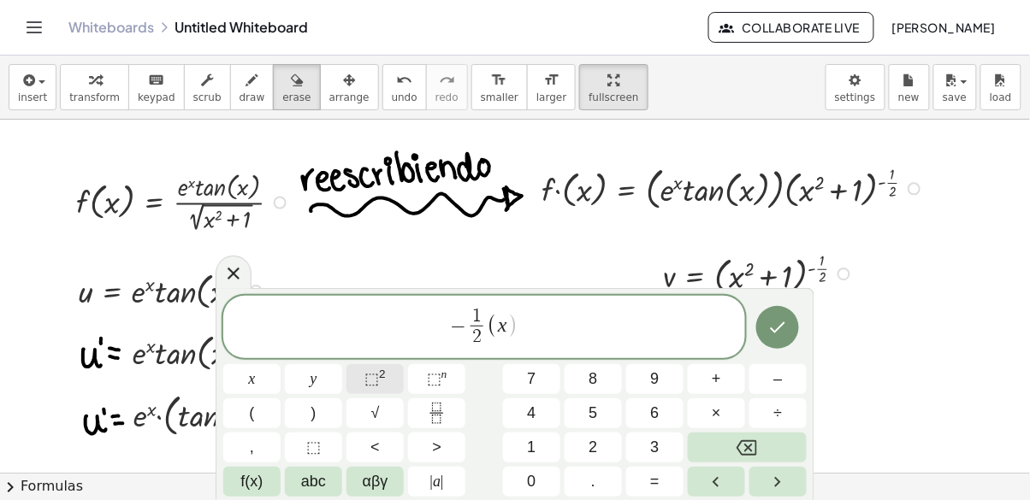
scroll to position [1, 0]
click at [381, 378] on sup "2" at bounding box center [382, 374] width 7 height 13
click at [775, 325] on icon "Done" at bounding box center [777, 327] width 21 height 21
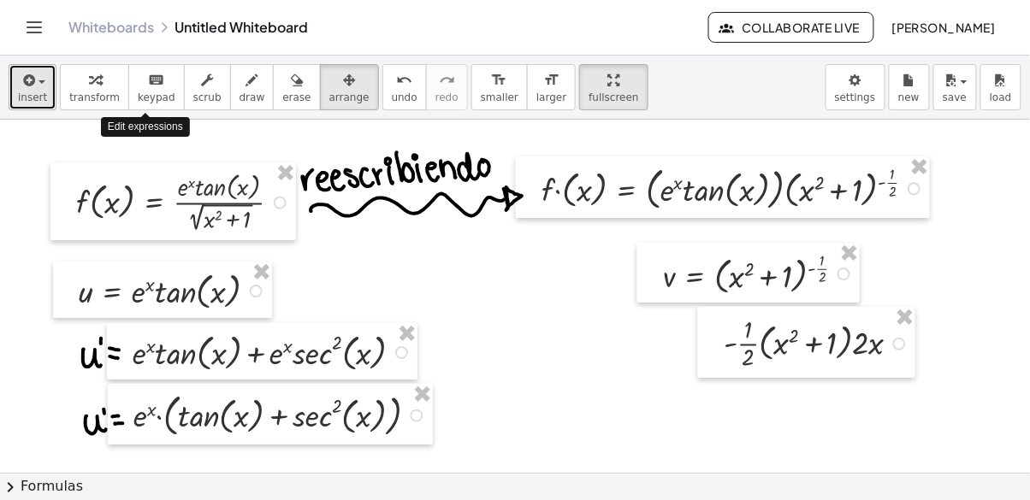
click at [27, 85] on icon "button" at bounding box center [27, 80] width 15 height 21
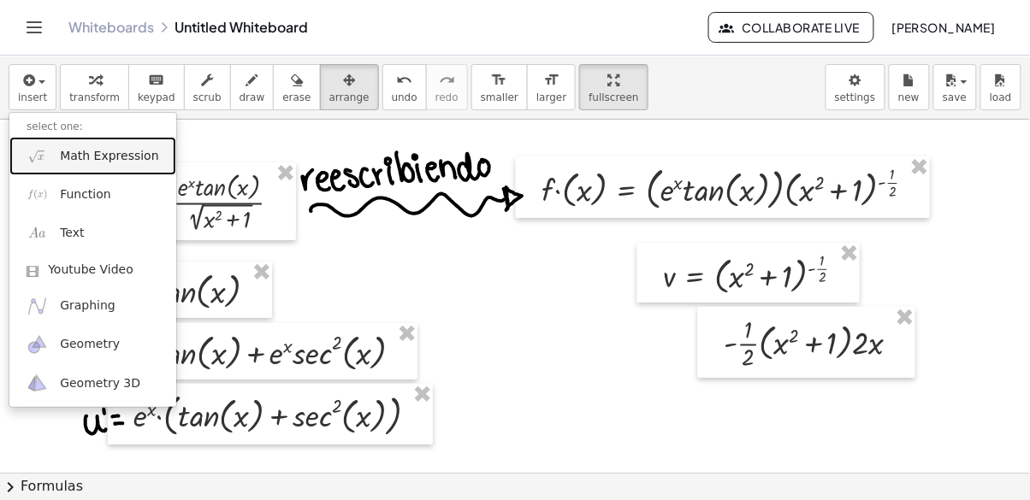
click at [113, 160] on span "Math Expression" at bounding box center [109, 156] width 98 height 17
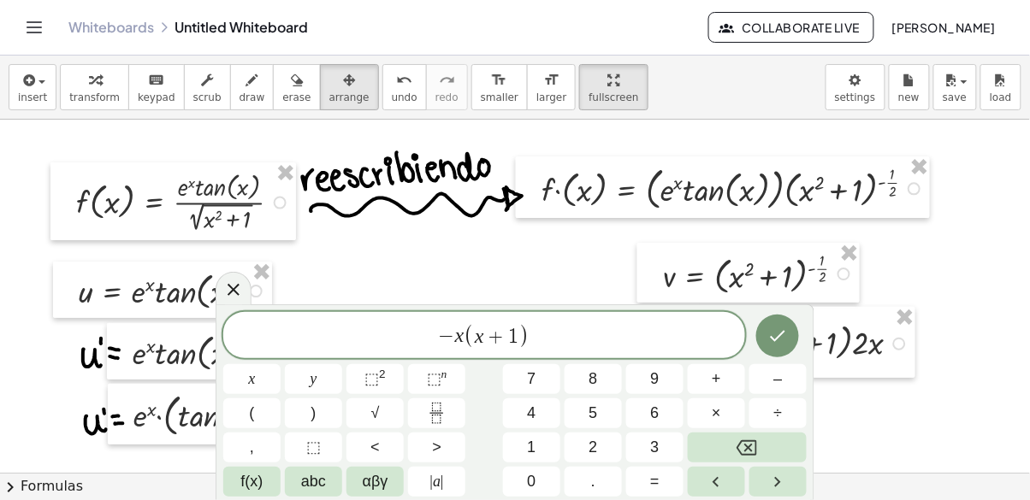
click at [422, 410] on button "Fraction" at bounding box center [436, 413] width 57 height 30
click at [438, 406] on icon "Fraction" at bounding box center [436, 413] width 21 height 21
click at [439, 376] on span "⬚" at bounding box center [434, 378] width 15 height 17
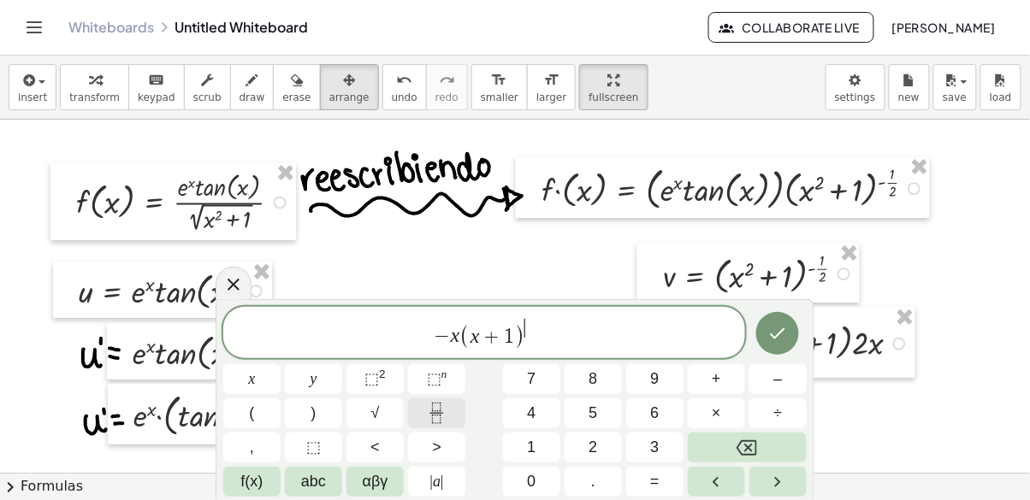
click at [438, 408] on icon "Fraction" at bounding box center [436, 413] width 21 height 21
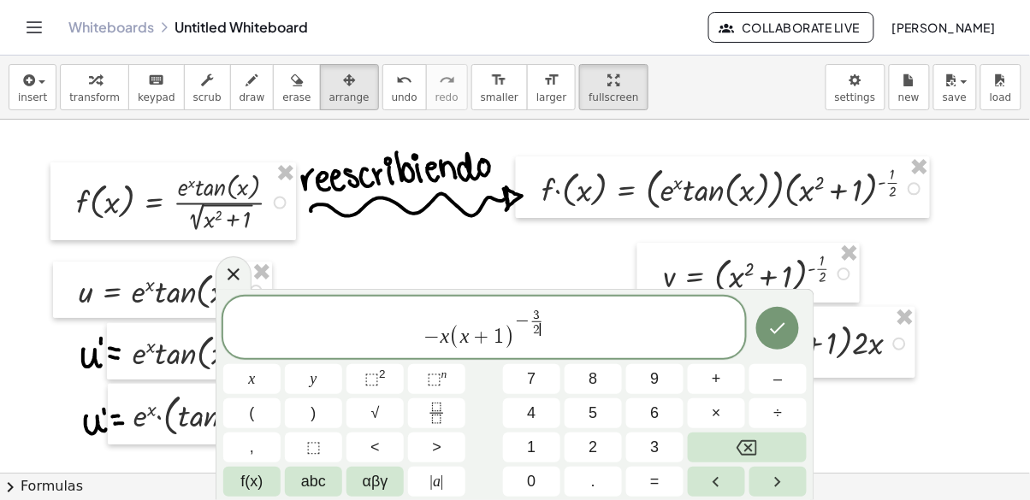
click at [779, 327] on icon "Done" at bounding box center [777, 328] width 21 height 21
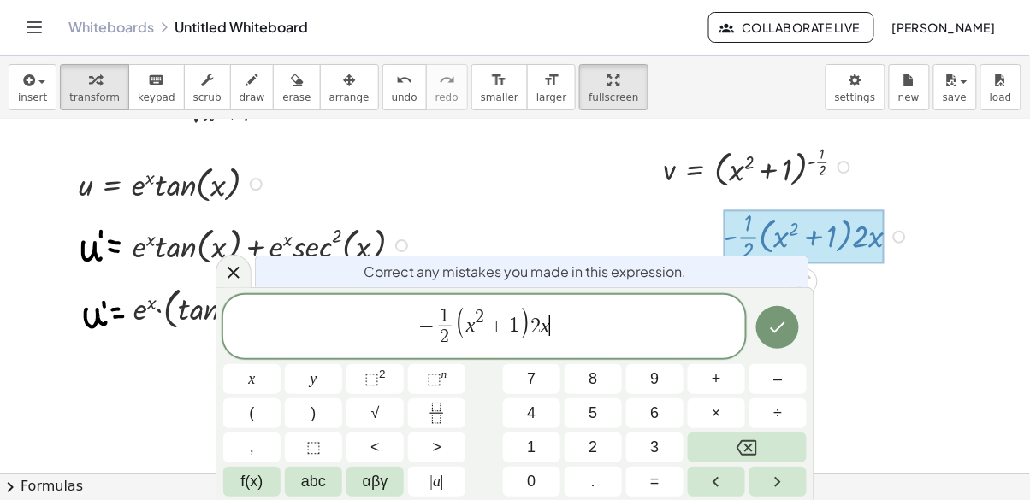
scroll to position [110, 0]
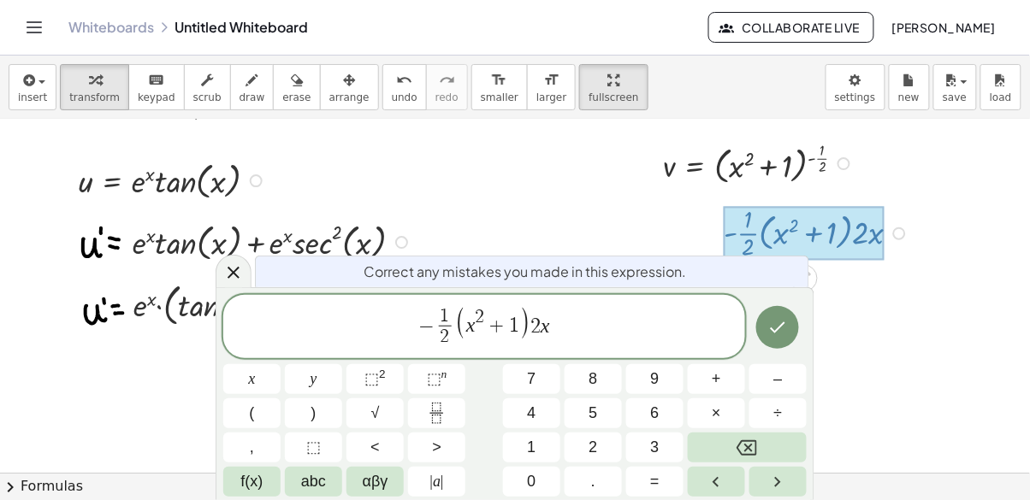
click at [532, 332] on span "2" at bounding box center [535, 326] width 10 height 21
click at [434, 371] on span "⬚" at bounding box center [434, 378] width 15 height 17
click at [431, 413] on rect "Fraction" at bounding box center [436, 413] width 13 height 1
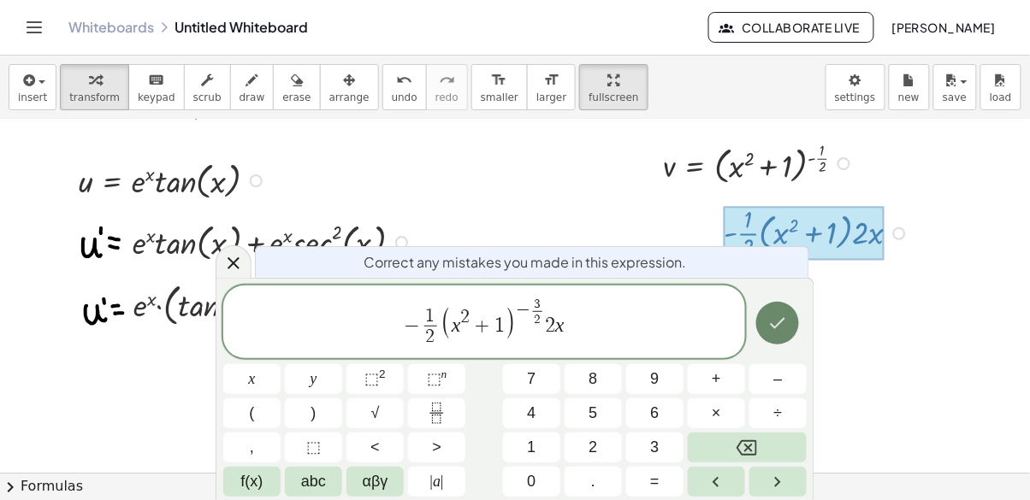
click at [770, 319] on icon "Done" at bounding box center [777, 323] width 21 height 21
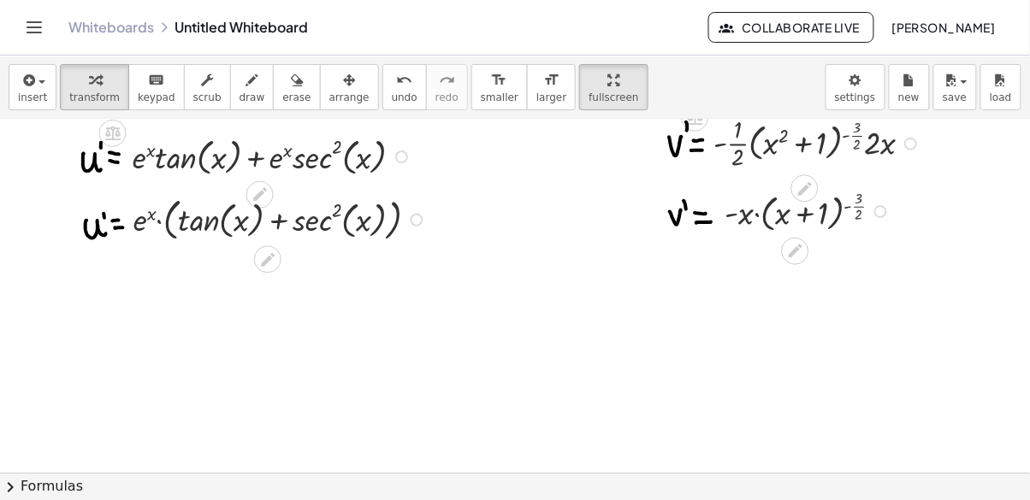
scroll to position [204, 0]
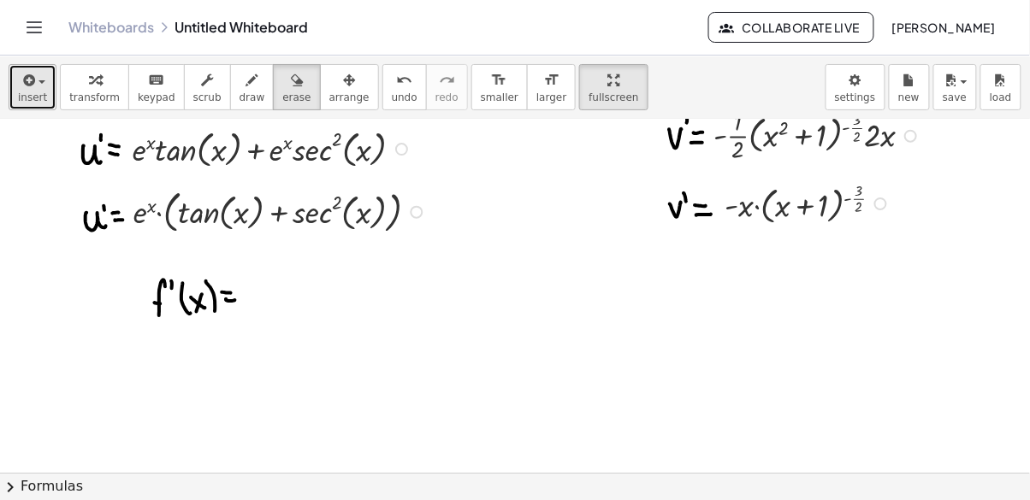
click at [27, 95] on span "insert" at bounding box center [32, 97] width 29 height 12
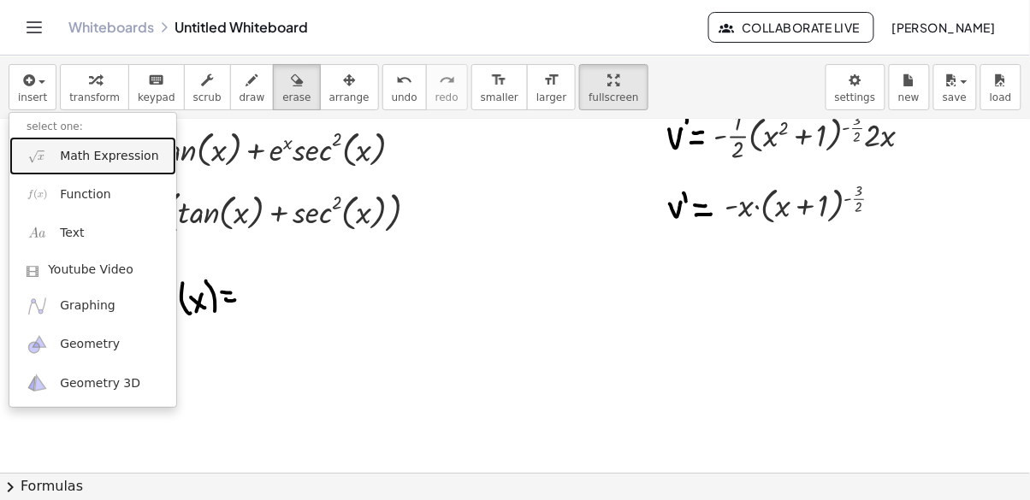
click at [78, 151] on span "Math Expression" at bounding box center [109, 156] width 98 height 17
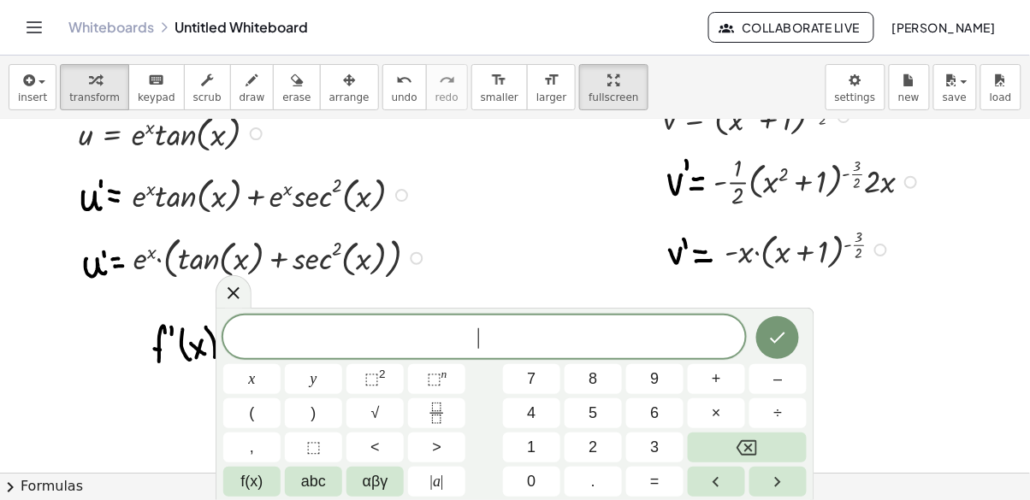
scroll to position [156, 0]
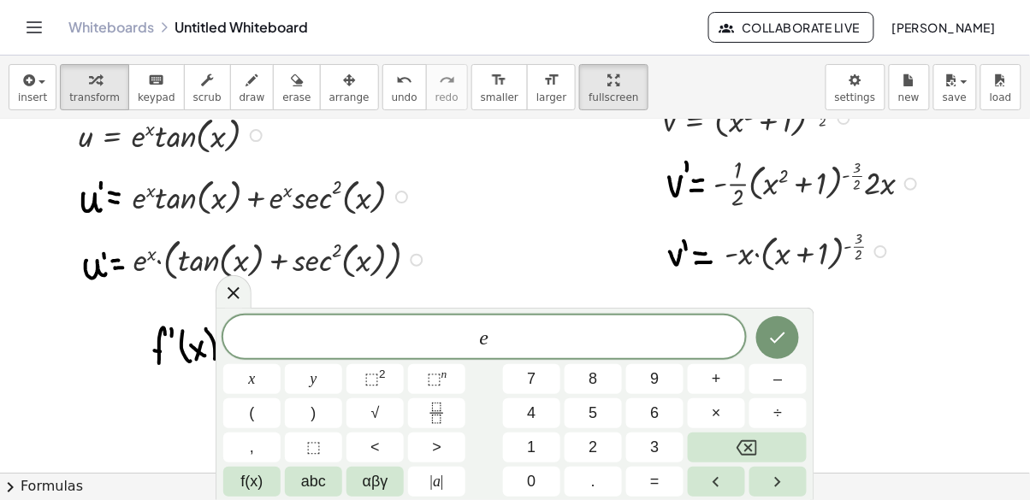
click at [444, 390] on span "⬚ n" at bounding box center [437, 379] width 21 height 23
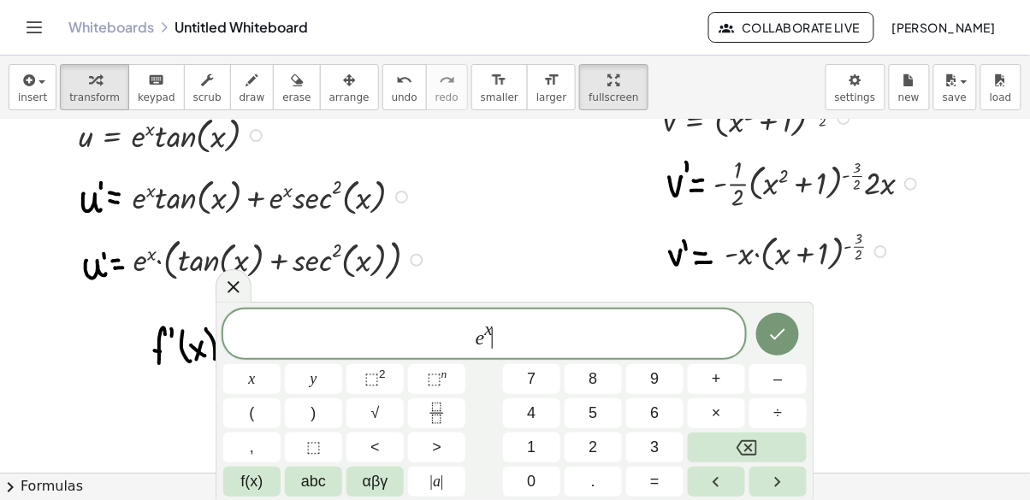
click at [722, 415] on button "×" at bounding box center [716, 413] width 57 height 30
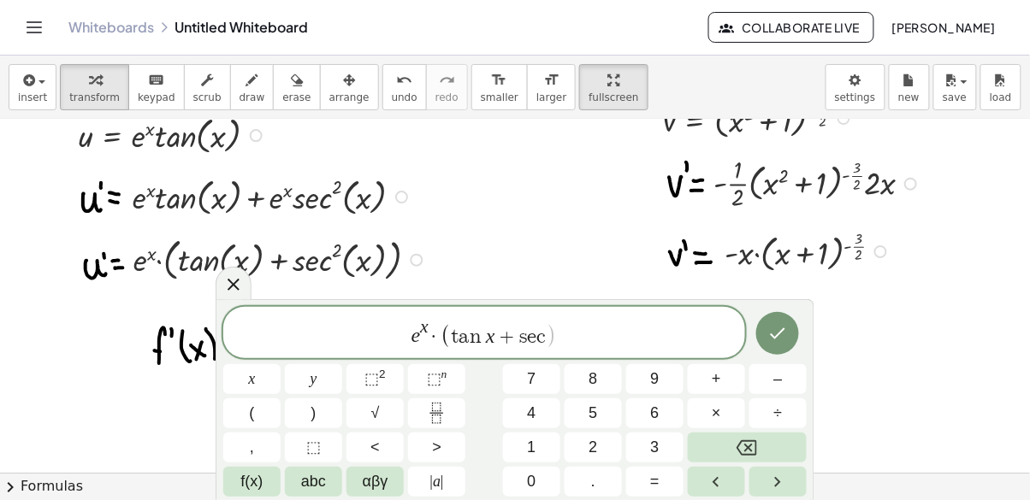
click at [381, 390] on span "⬚ 2" at bounding box center [374, 379] width 21 height 23
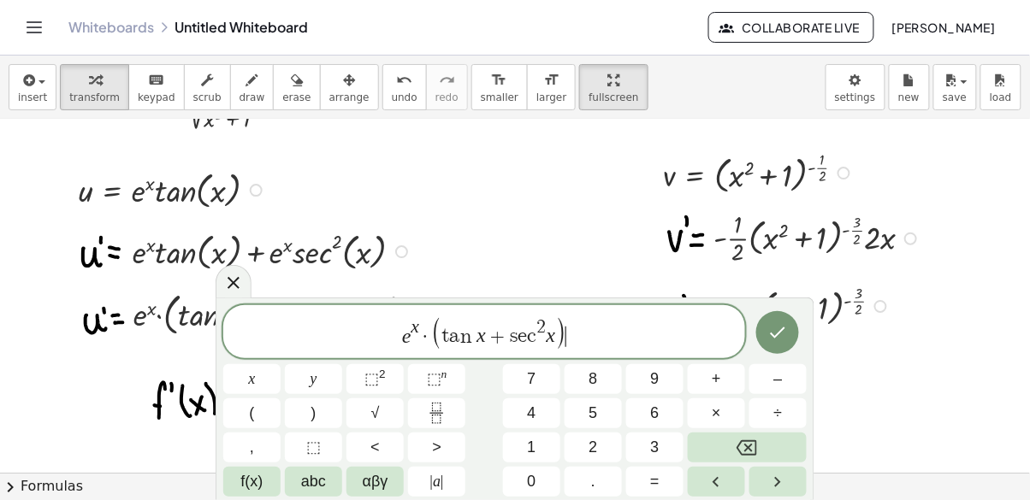
scroll to position [102, 0]
click at [709, 413] on button "×" at bounding box center [716, 413] width 57 height 30
click at [369, 384] on span "⬚" at bounding box center [371, 378] width 15 height 17
click at [444, 413] on icon "Fraction" at bounding box center [436, 413] width 21 height 21
click at [434, 370] on span "⬚" at bounding box center [434, 378] width 15 height 17
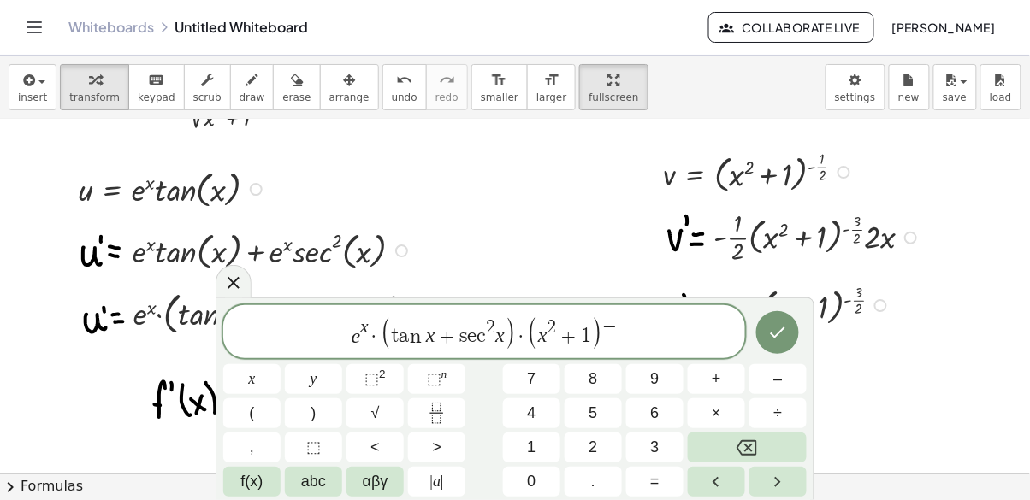
click at [426, 411] on icon "Fraction" at bounding box center [436, 413] width 21 height 21
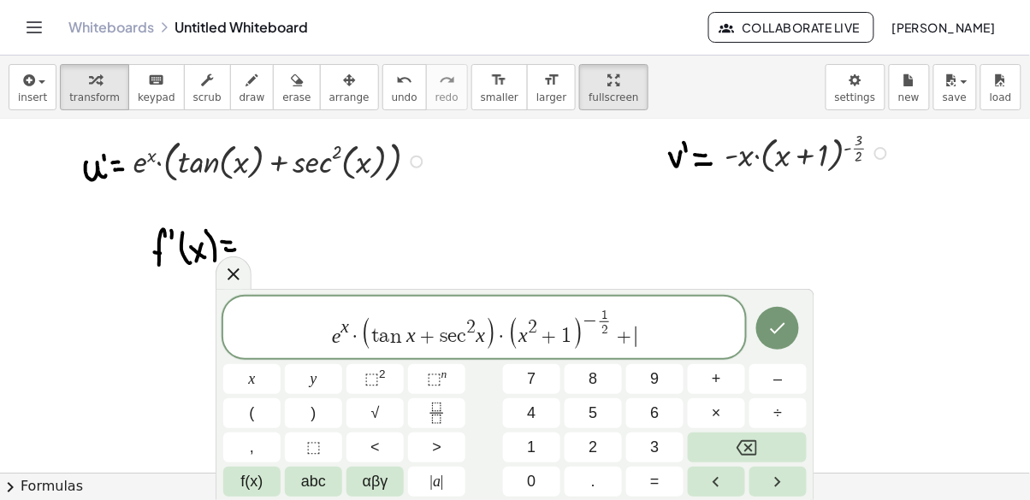
scroll to position [248, 0]
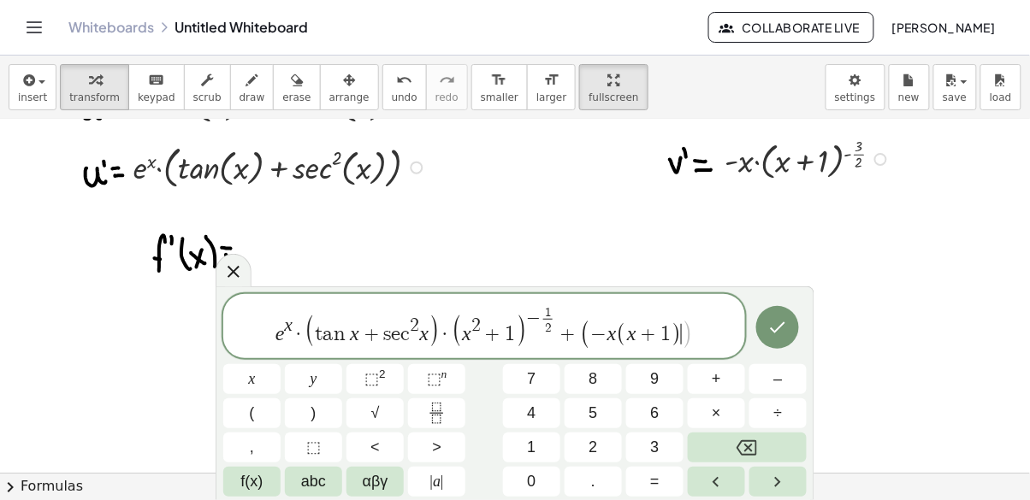
click at [428, 384] on span "⬚" at bounding box center [434, 378] width 15 height 17
click at [430, 412] on icon "Fraction" at bounding box center [436, 413] width 21 height 21
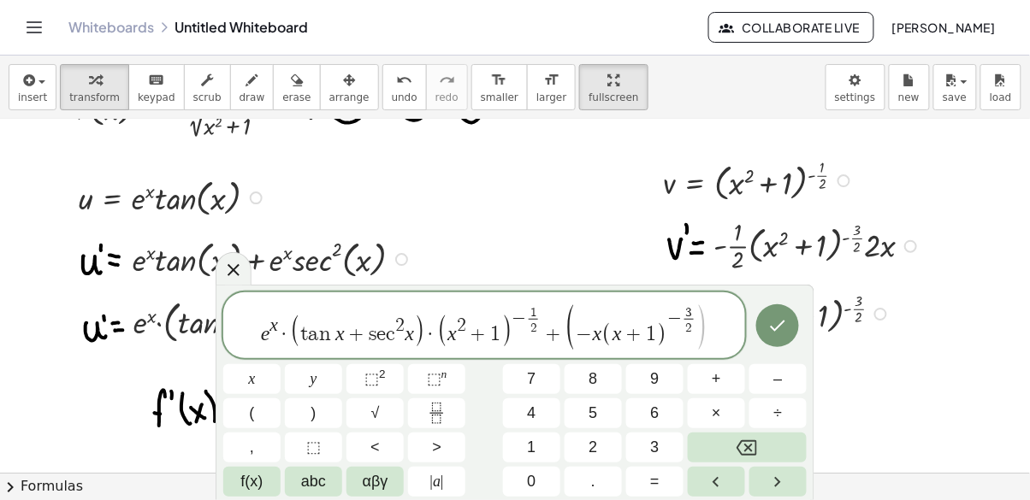
scroll to position [95, 0]
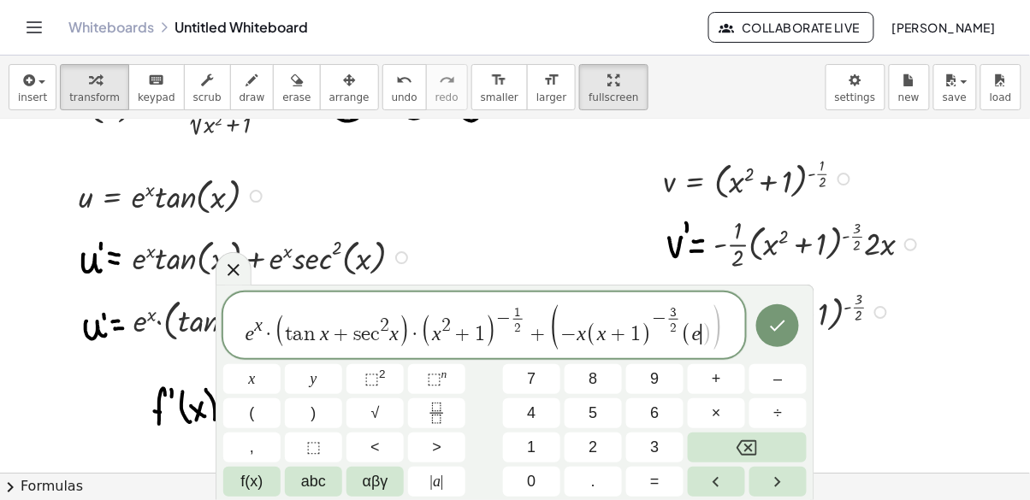
click at [434, 390] on span "⬚ n" at bounding box center [437, 379] width 21 height 23
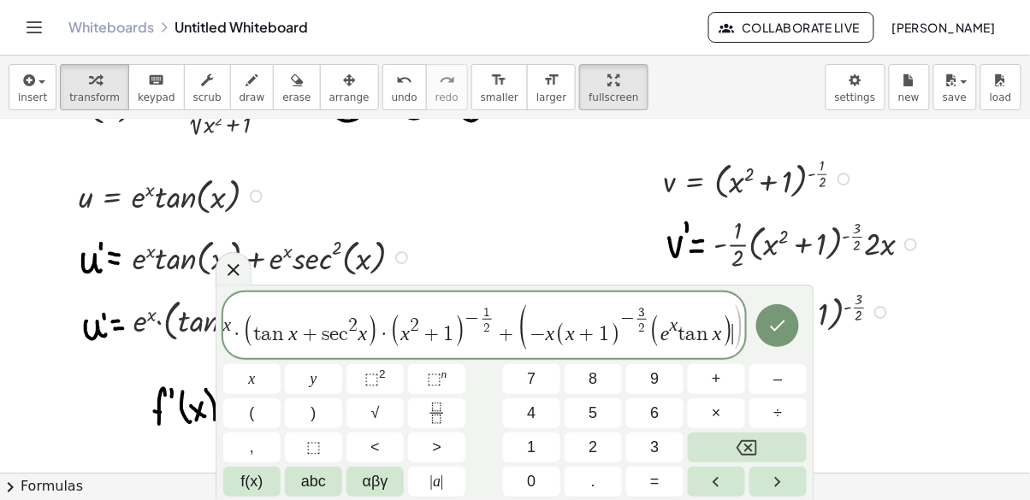
scroll to position [0, 27]
click at [784, 331] on icon "Done" at bounding box center [777, 326] width 21 height 21
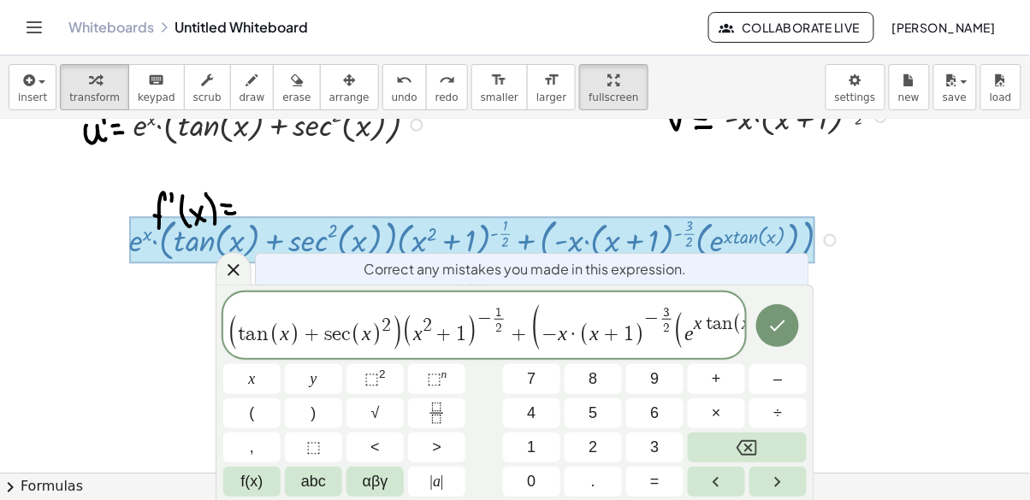
scroll to position [294, 0]
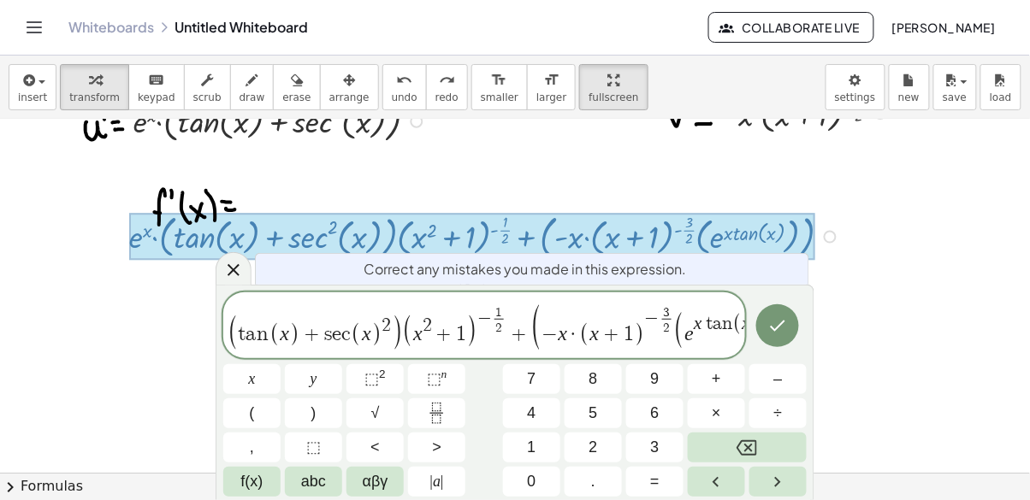
click at [702, 328] on var "x" at bounding box center [697, 323] width 9 height 21
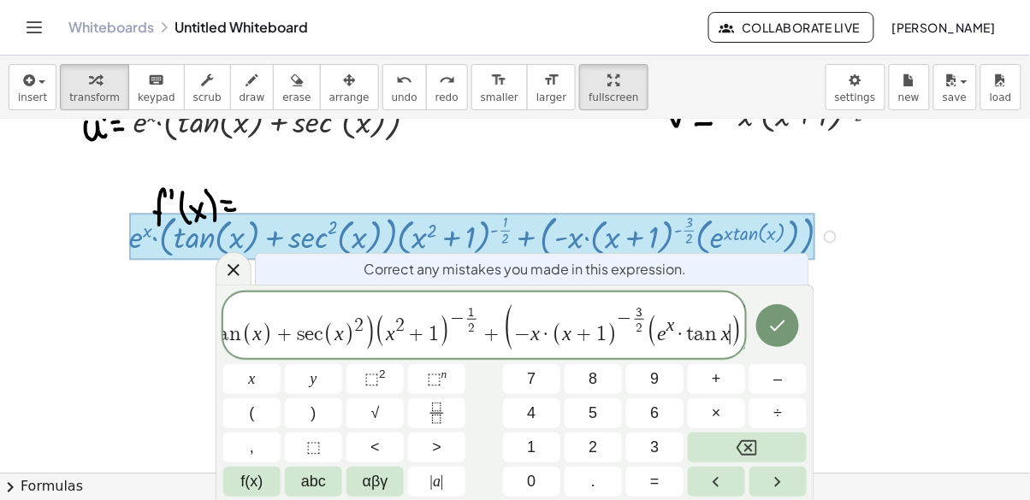
scroll to position [0, 69]
click at [769, 320] on icon "Done" at bounding box center [777, 326] width 21 height 21
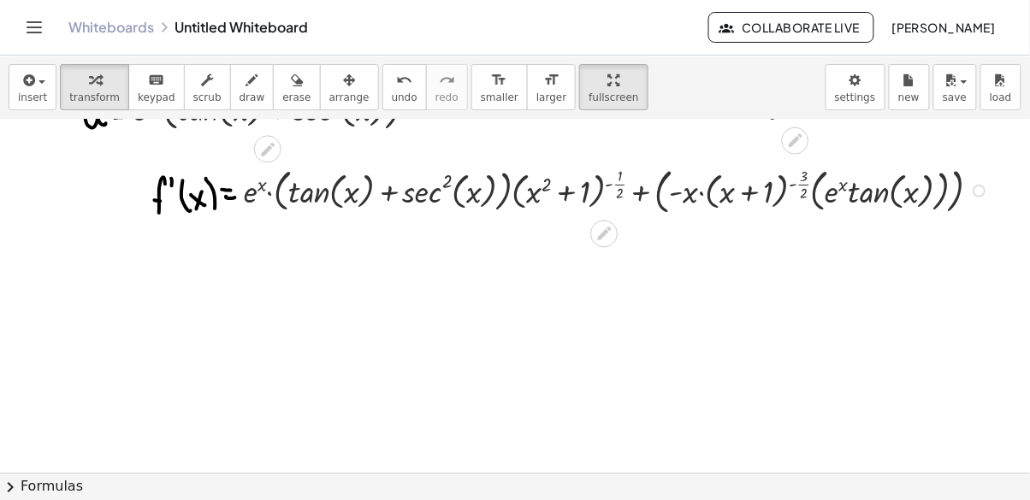
scroll to position [304, 0]
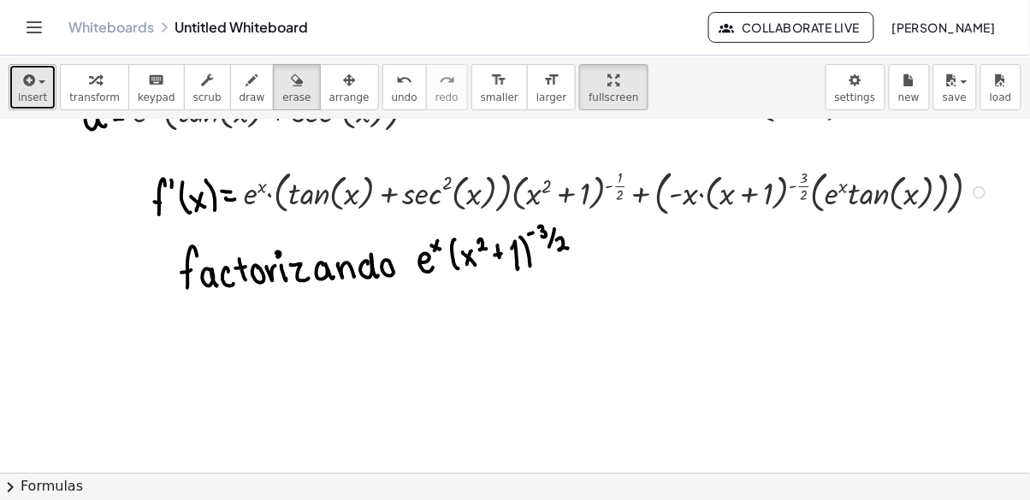
click at [18, 85] on div "button" at bounding box center [32, 79] width 29 height 21
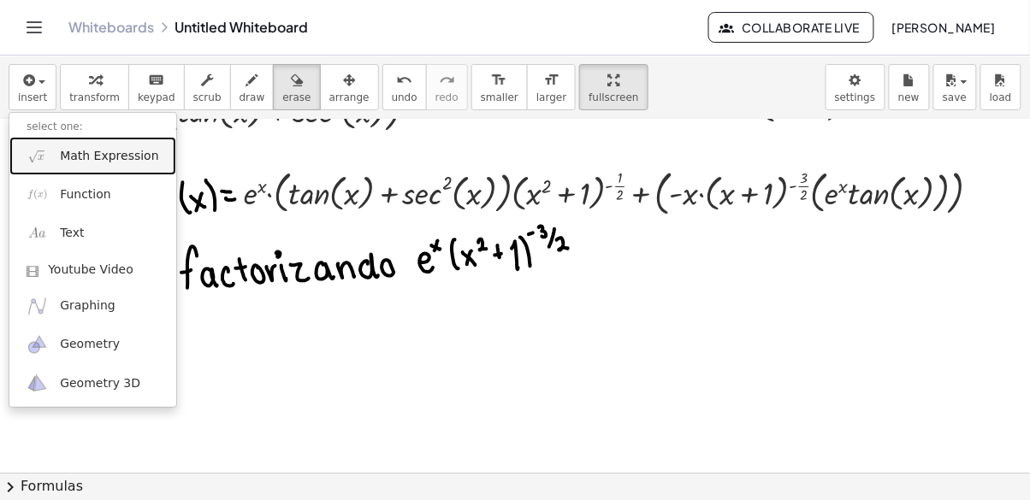
click at [88, 155] on span "Math Expression" at bounding box center [109, 156] width 98 height 17
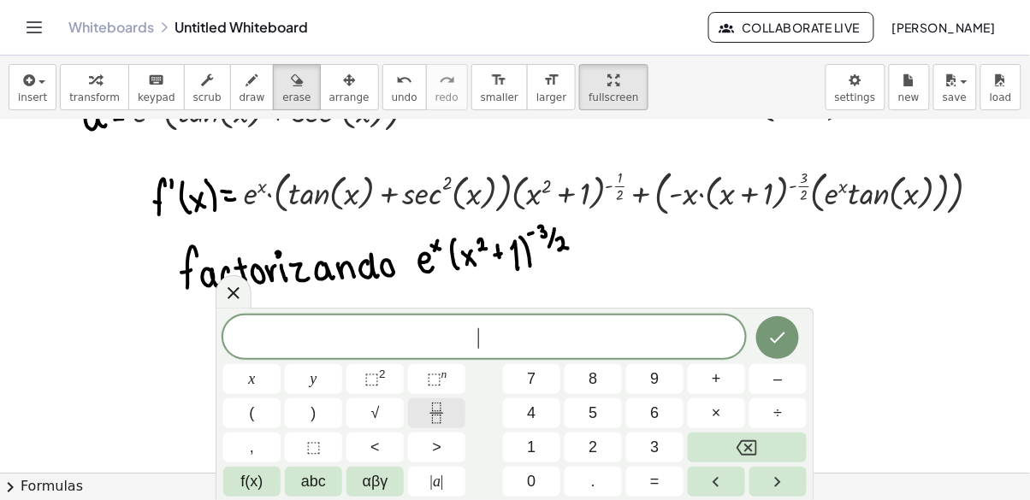
click at [440, 416] on icon "Fraction" at bounding box center [436, 413] width 21 height 21
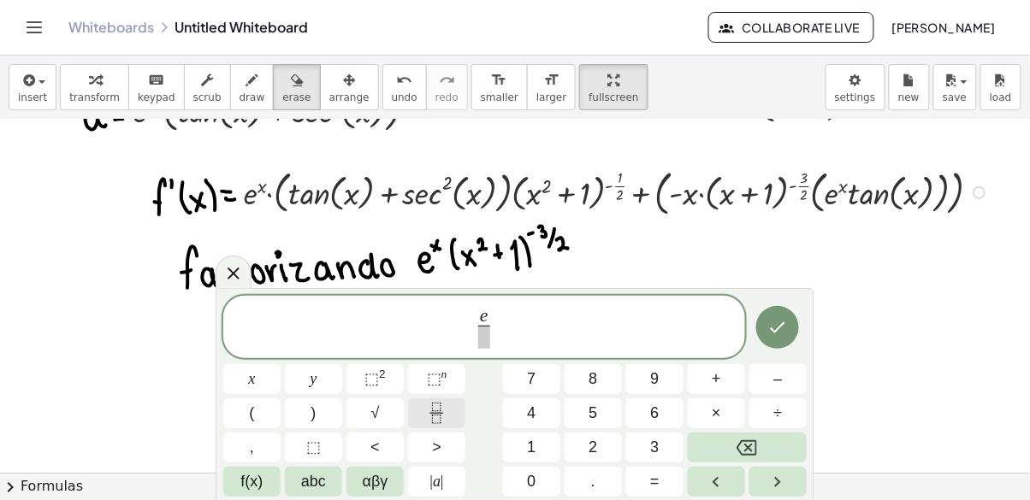
click at [434, 381] on span "⬚" at bounding box center [434, 378] width 15 height 17
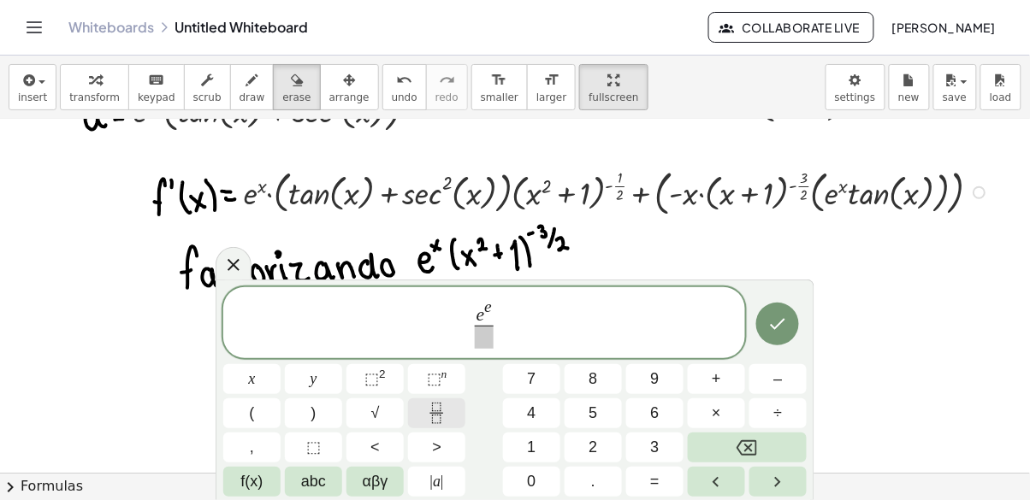
click at [249, 381] on span "x" at bounding box center [252, 379] width 7 height 23
click at [257, 377] on button "x" at bounding box center [251, 379] width 57 height 30
click at [370, 379] on span "⬚" at bounding box center [371, 378] width 15 height 17
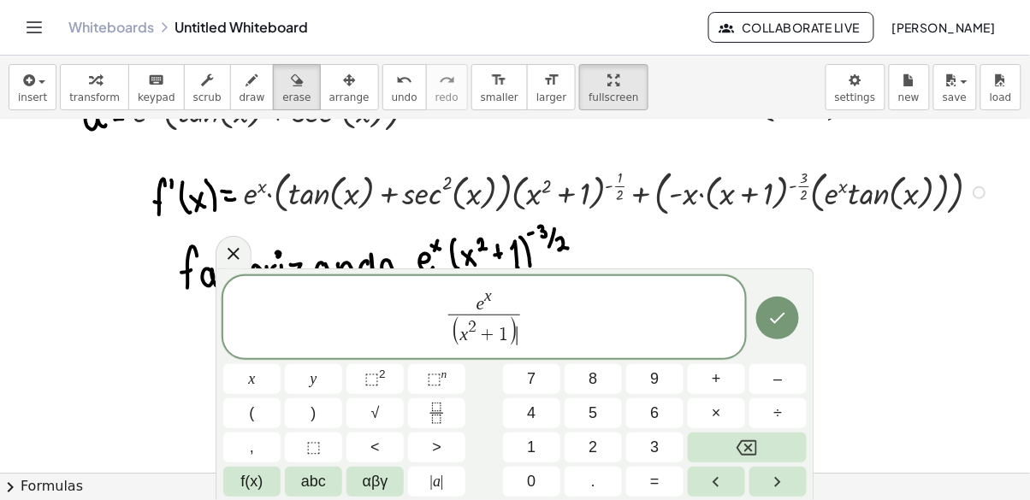
click at [435, 388] on span "⬚ n" at bounding box center [437, 379] width 21 height 23
click at [427, 406] on icon "Fraction" at bounding box center [436, 413] width 21 height 21
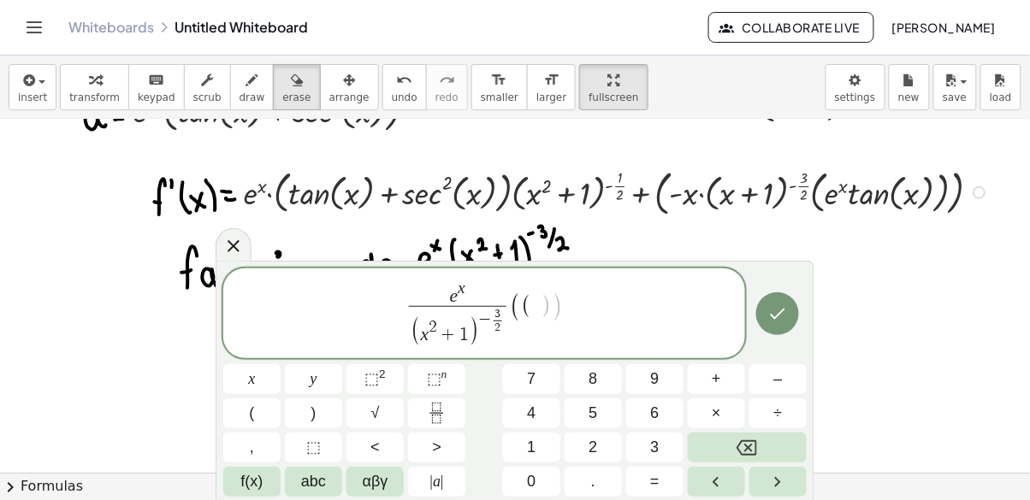
click at [258, 491] on span "f(x)" at bounding box center [252, 481] width 22 height 23
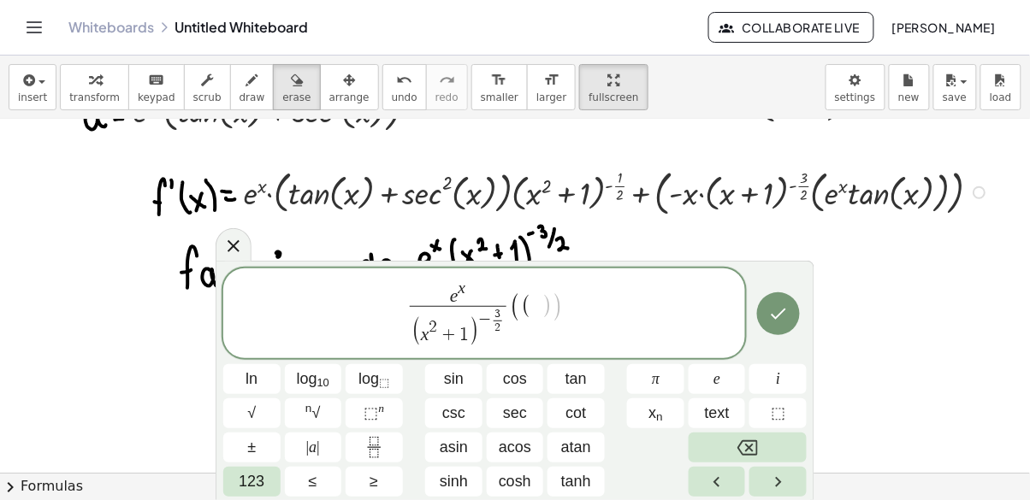
click at [580, 380] on span "tan" at bounding box center [575, 379] width 21 height 23
click at [257, 488] on span "123" at bounding box center [252, 481] width 26 height 23
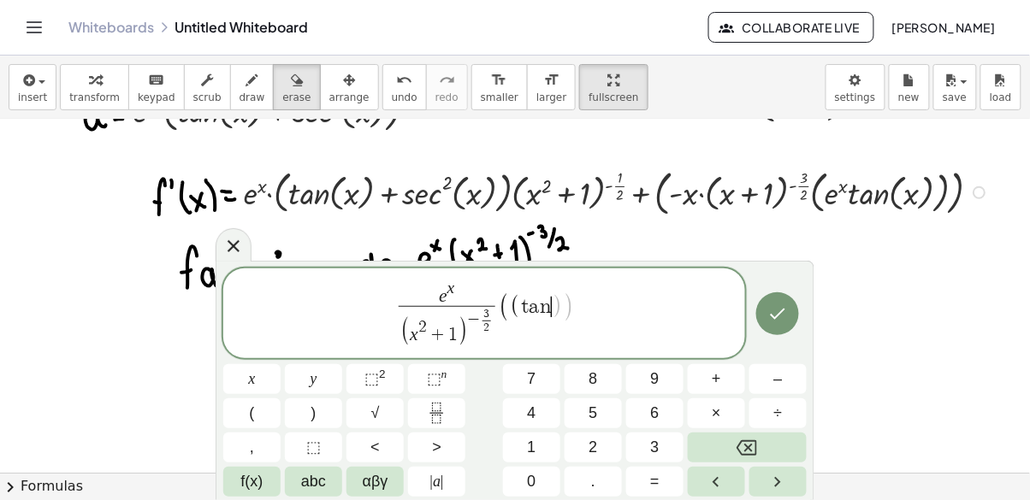
click at [257, 373] on button "x" at bounding box center [251, 379] width 57 height 30
click at [244, 473] on span "f(x)" at bounding box center [252, 481] width 22 height 23
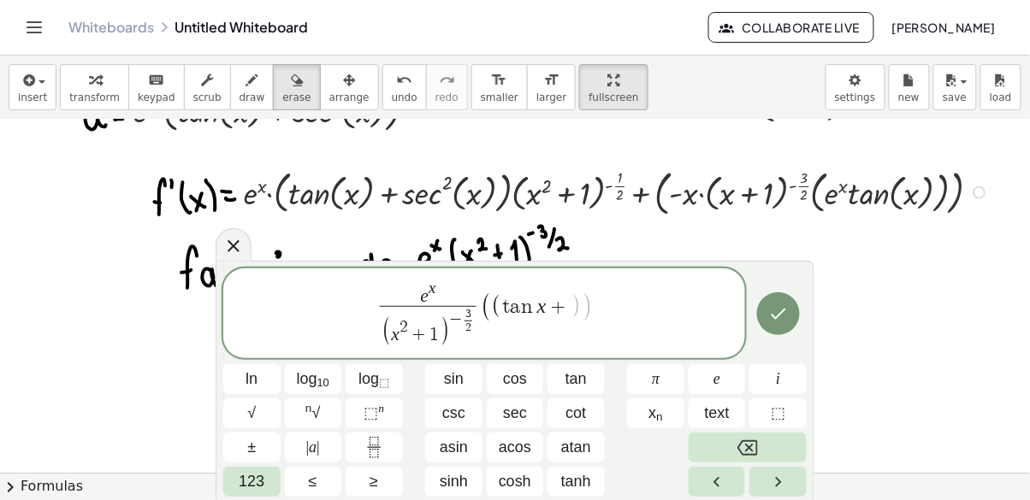
click at [516, 413] on span "sec" at bounding box center [515, 413] width 24 height 23
click at [249, 487] on span "123" at bounding box center [252, 481] width 26 height 23
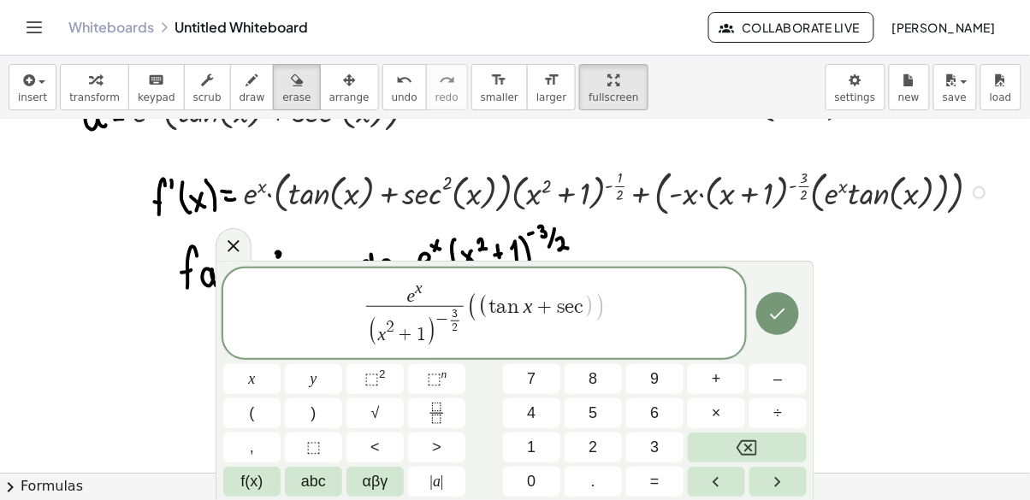
click at [379, 376] on sup "2" at bounding box center [382, 374] width 7 height 13
click at [243, 487] on span "f(x)" at bounding box center [252, 481] width 22 height 23
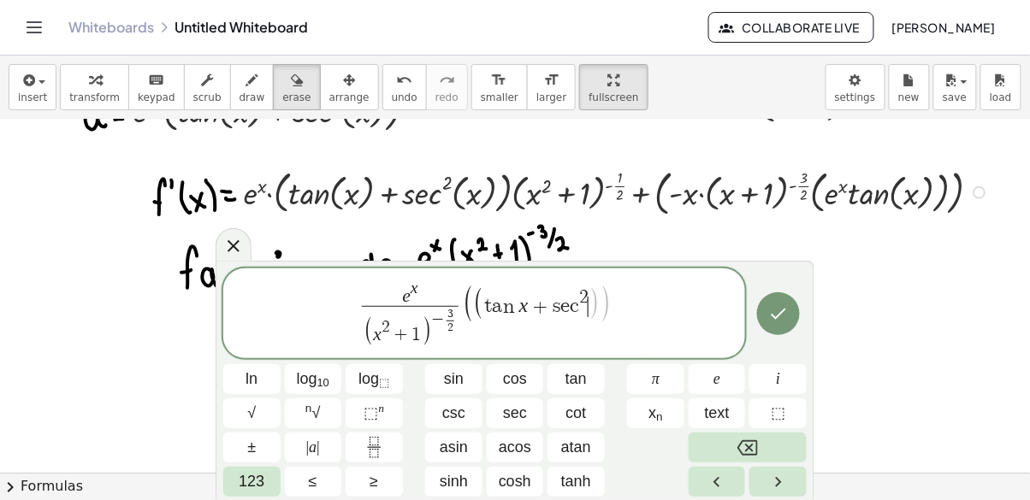
click at [256, 485] on span "123" at bounding box center [252, 481] width 26 height 23
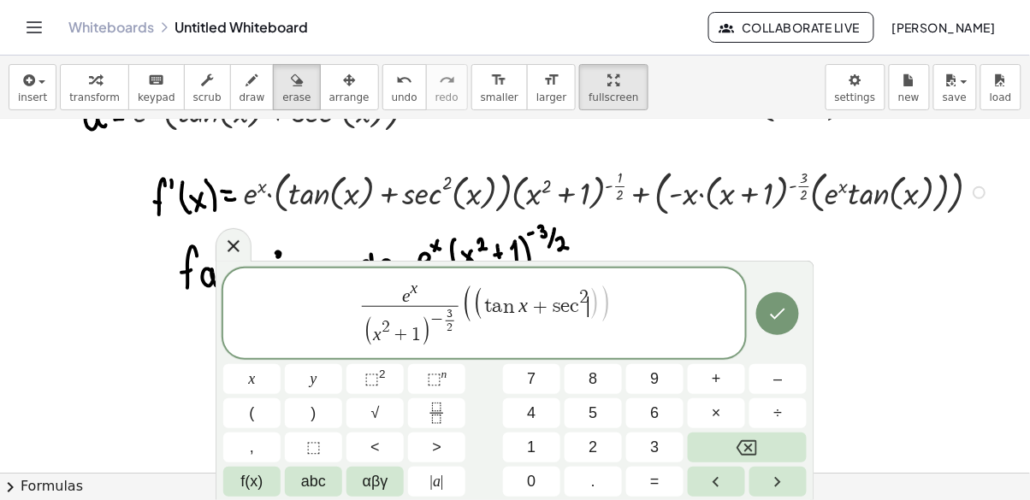
click at [251, 378] on span "x" at bounding box center [252, 379] width 7 height 23
click at [251, 380] on span "x" at bounding box center [252, 379] width 7 height 23
click at [383, 387] on span "⬚ 2" at bounding box center [374, 379] width 21 height 23
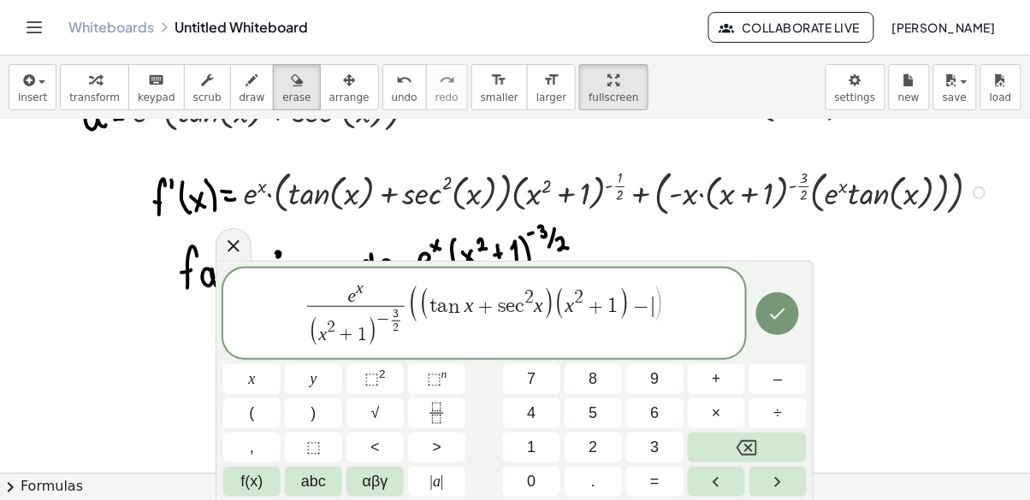
click at [246, 378] on button "x" at bounding box center [251, 379] width 57 height 30
click at [255, 485] on span "f(x)" at bounding box center [252, 481] width 22 height 23
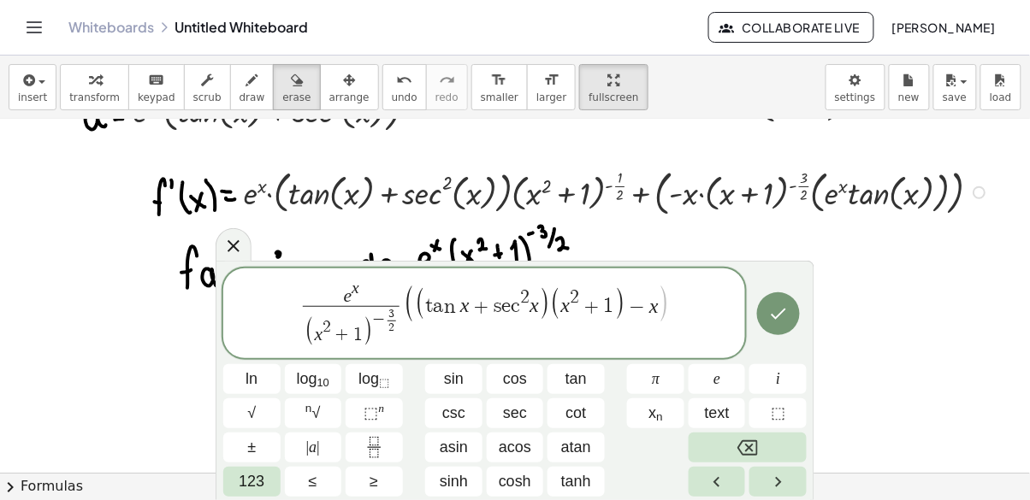
click at [575, 374] on span "tan" at bounding box center [575, 379] width 21 height 23
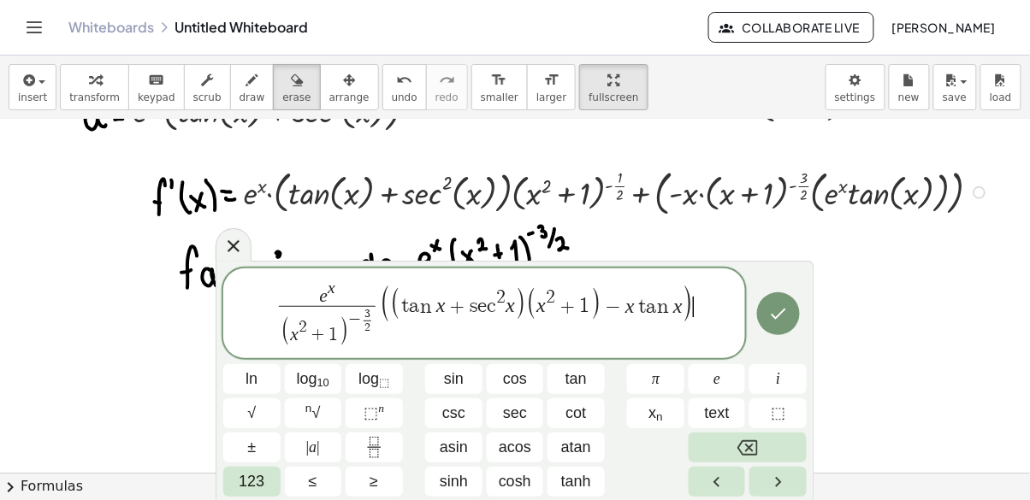
click at [778, 319] on icon "Done" at bounding box center [778, 314] width 21 height 21
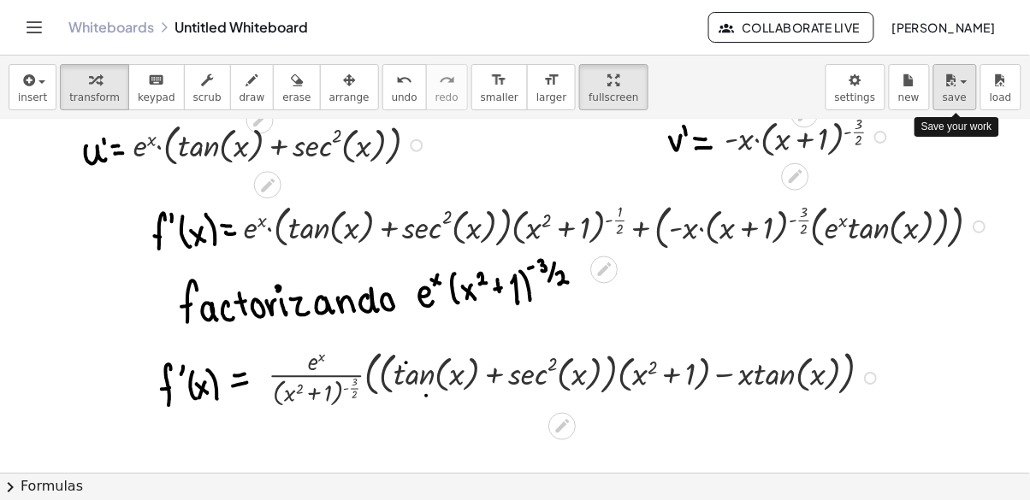
scroll to position [286, 0]
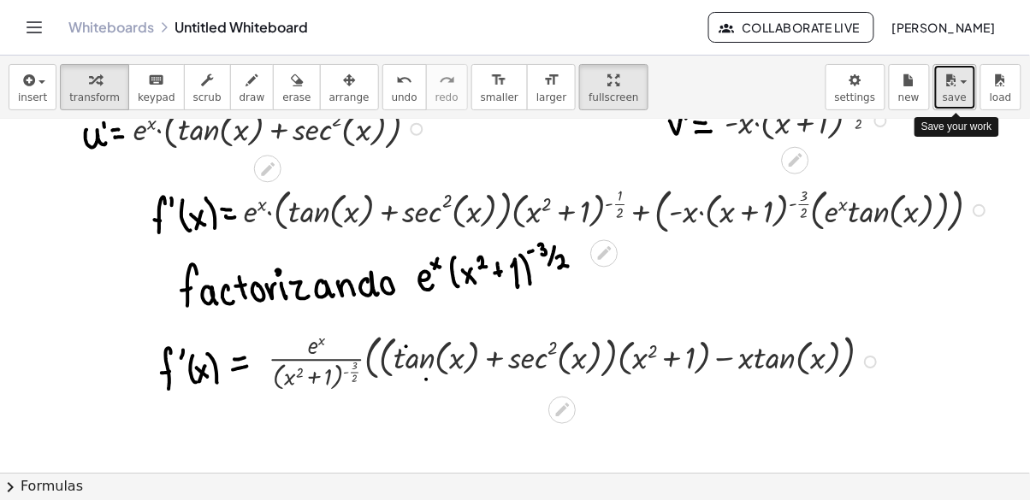
click at [957, 83] on icon "button" at bounding box center [949, 80] width 15 height 21
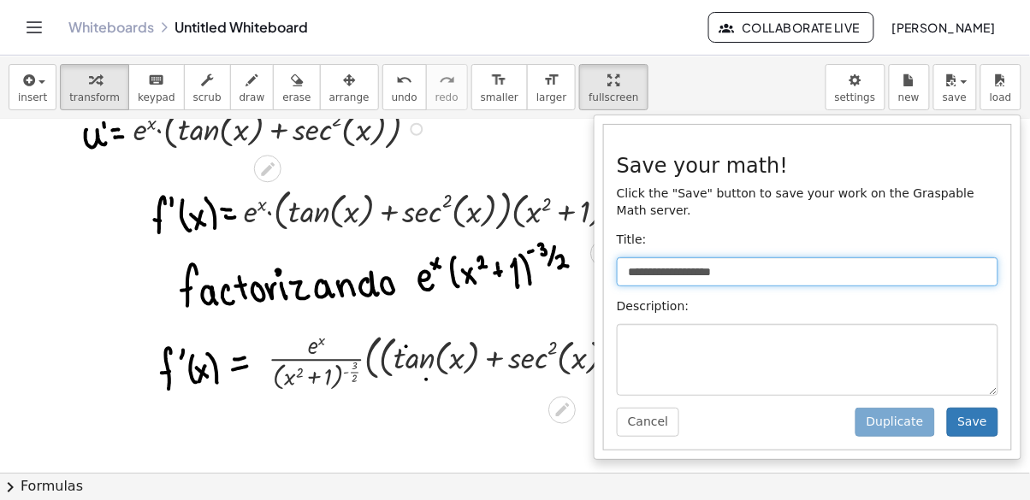
click at [716, 257] on input "**********" at bounding box center [807, 271] width 381 height 29
type input "********"
type input "**********"
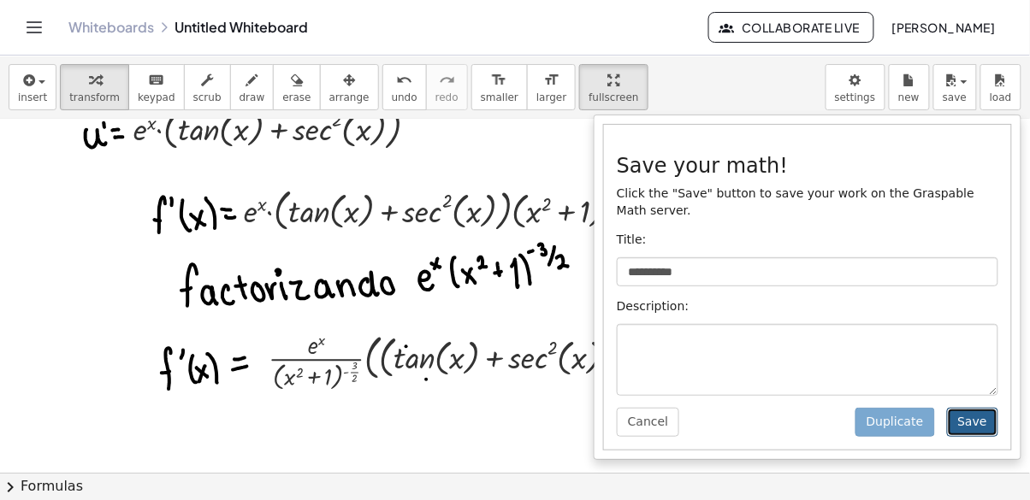
click at [982, 408] on button "Save" at bounding box center [972, 422] width 51 height 29
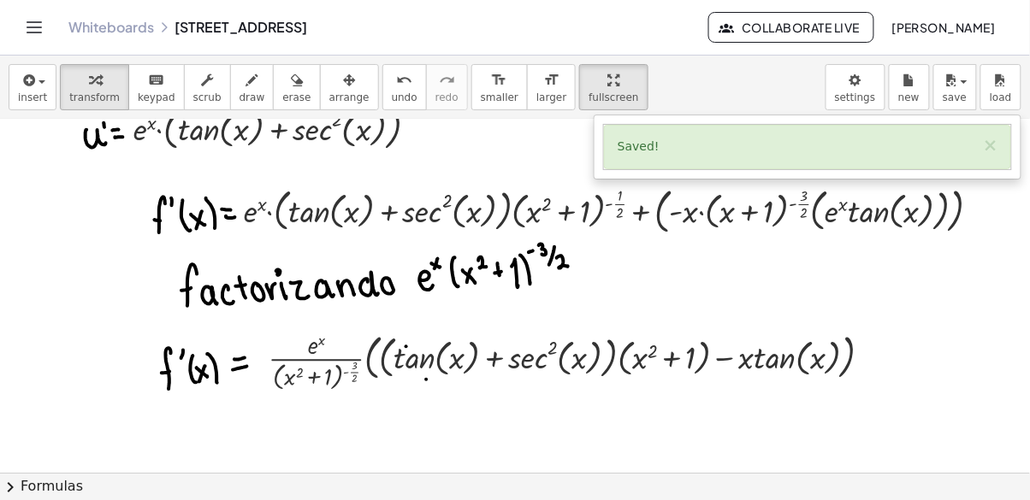
click at [912, 91] on div at bounding box center [515, 250] width 1030 height 500
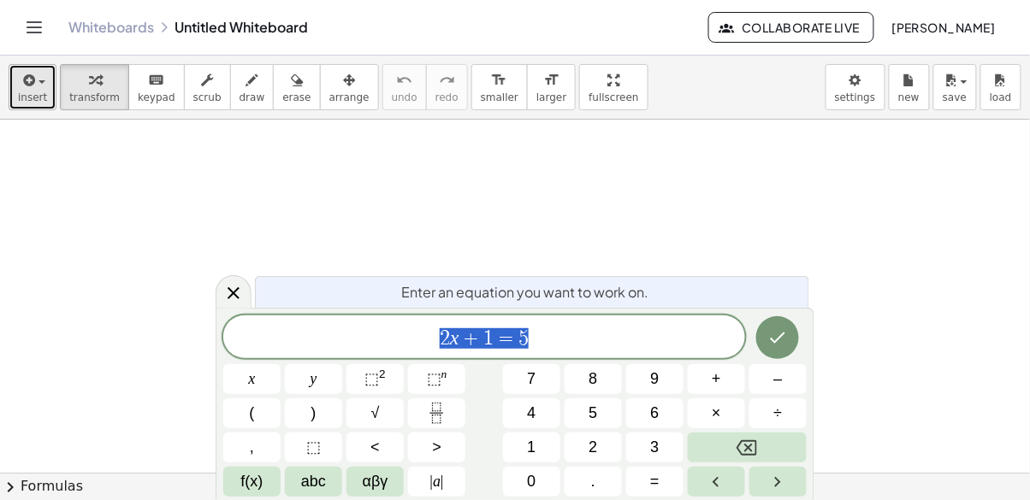
click at [31, 83] on icon "button" at bounding box center [27, 80] width 15 height 21
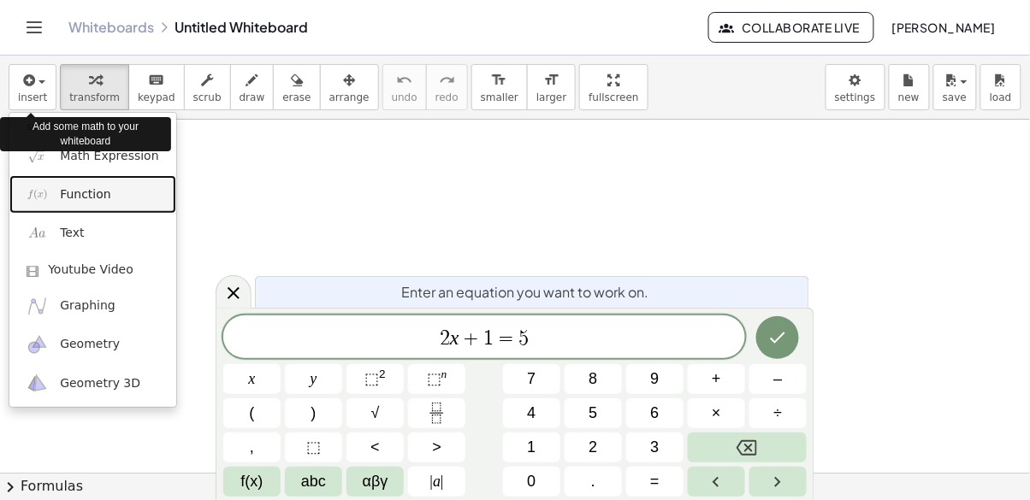
click at [47, 198] on img at bounding box center [37, 194] width 21 height 21
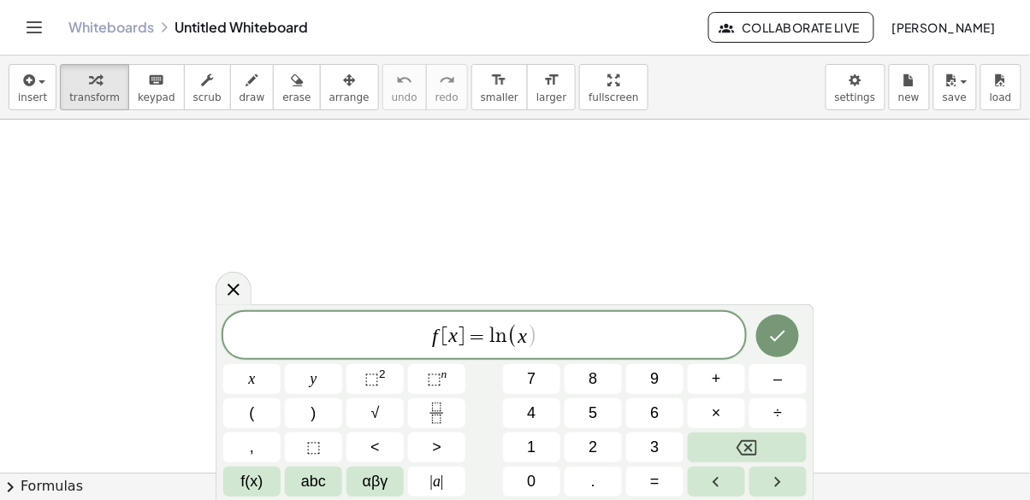
click at [375, 388] on span "⬚ 2" at bounding box center [374, 379] width 21 height 23
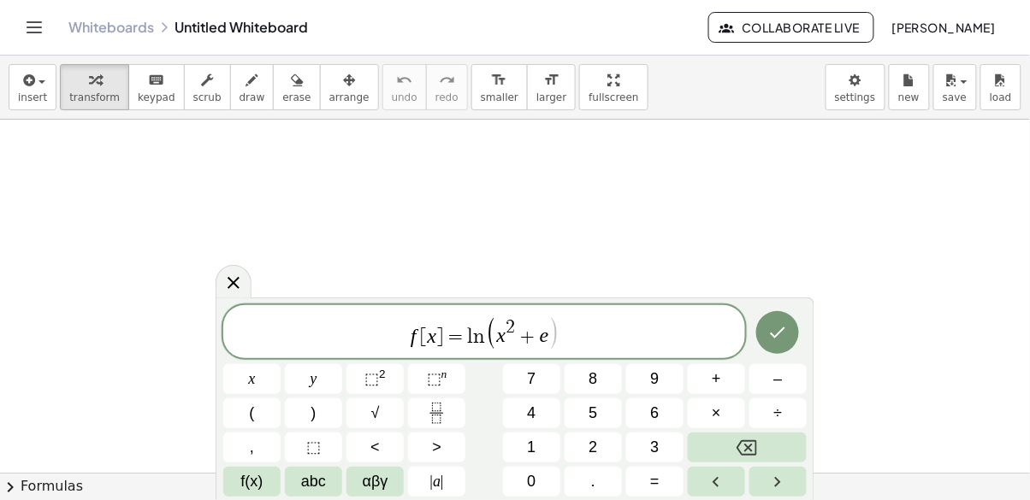
click at [433, 387] on span "⬚" at bounding box center [434, 378] width 15 height 17
click at [721, 409] on button "×" at bounding box center [716, 413] width 57 height 30
click at [245, 493] on span "f(x)" at bounding box center [252, 481] width 22 height 23
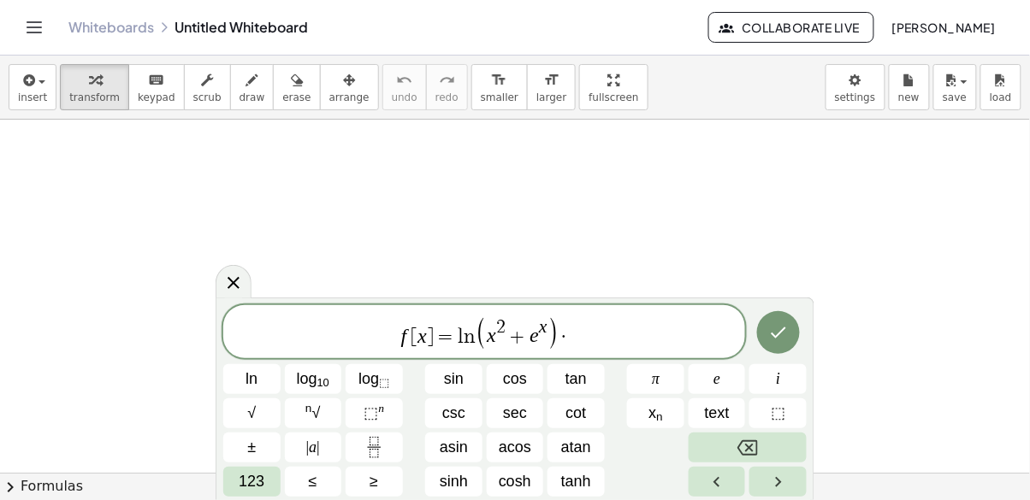
click at [522, 378] on span "cos" at bounding box center [515, 379] width 24 height 23
click at [794, 342] on button "Done" at bounding box center [778, 332] width 43 height 43
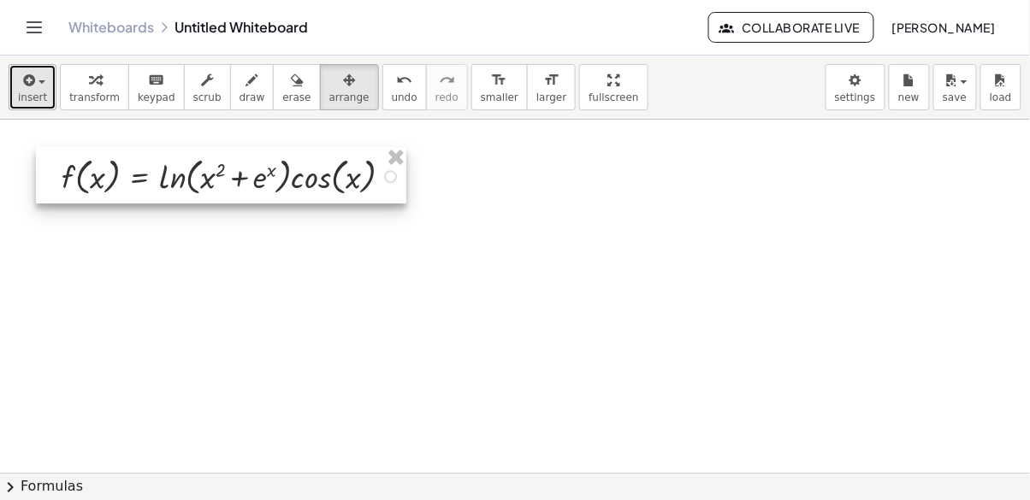
click at [19, 94] on span "insert" at bounding box center [32, 97] width 29 height 12
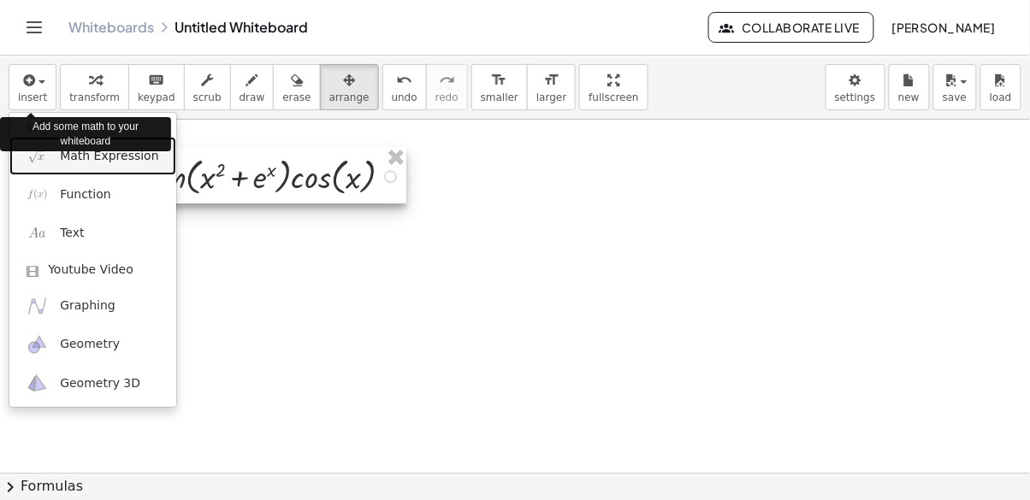
click at [140, 160] on span "Math Expression" at bounding box center [109, 156] width 98 height 17
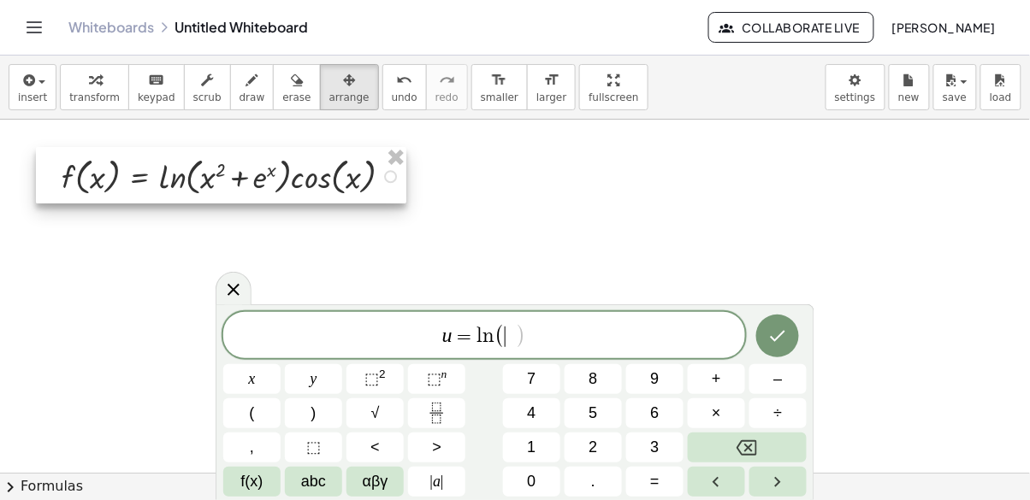
click at [245, 390] on button "x" at bounding box center [251, 379] width 57 height 30
click at [375, 386] on span "⬚" at bounding box center [371, 378] width 15 height 17
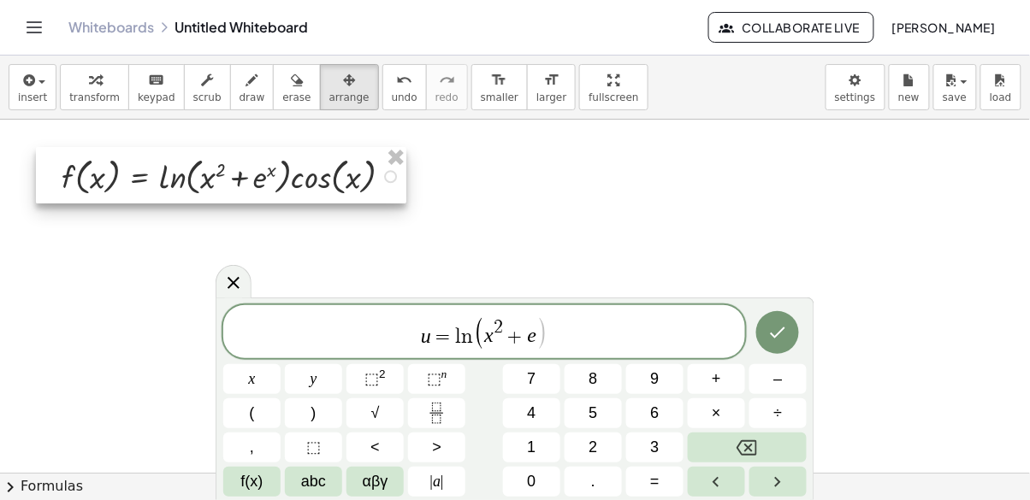
click at [430, 392] on button "⬚ n" at bounding box center [436, 379] width 57 height 30
click at [789, 337] on button "Done" at bounding box center [777, 332] width 43 height 43
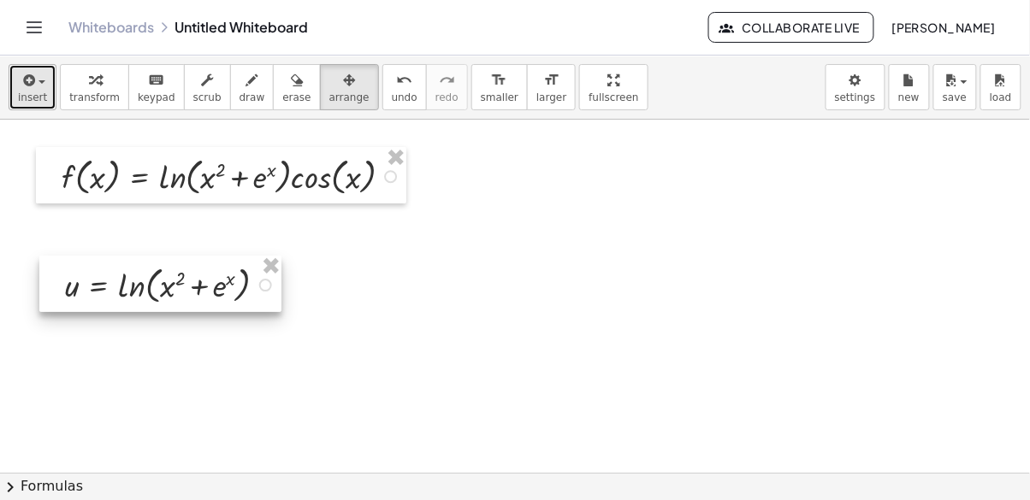
click at [27, 86] on icon "button" at bounding box center [27, 80] width 15 height 21
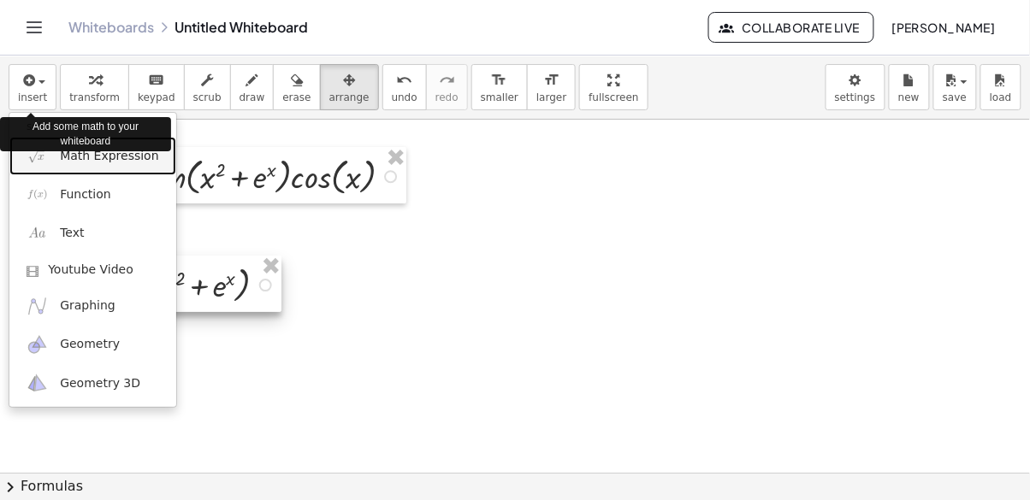
click at [127, 157] on span "Math Expression" at bounding box center [109, 156] width 98 height 17
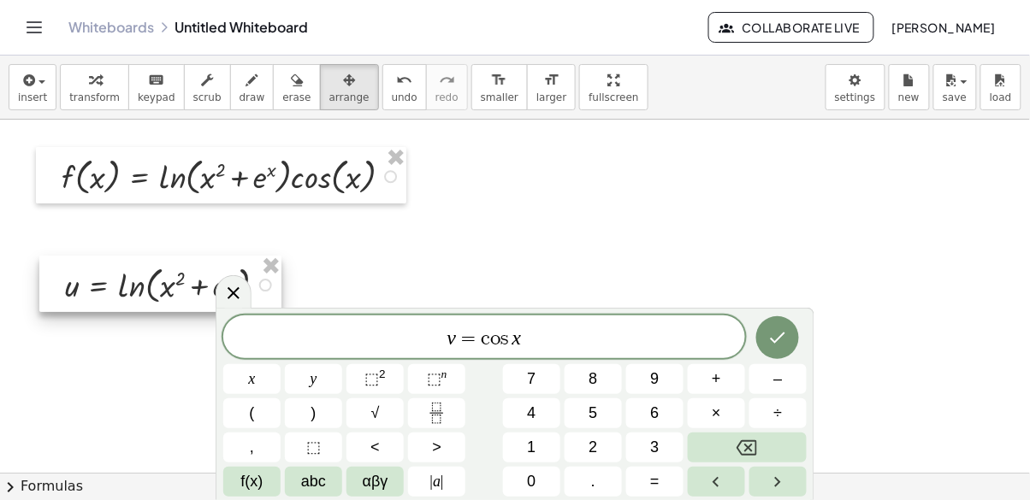
click at [774, 339] on icon "Done" at bounding box center [777, 338] width 21 height 21
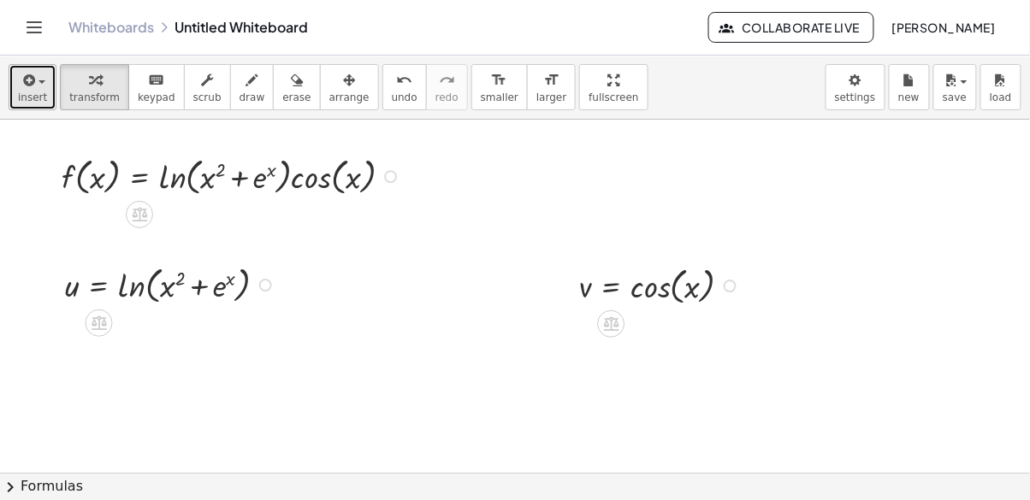
click at [33, 89] on icon "button" at bounding box center [27, 80] width 15 height 21
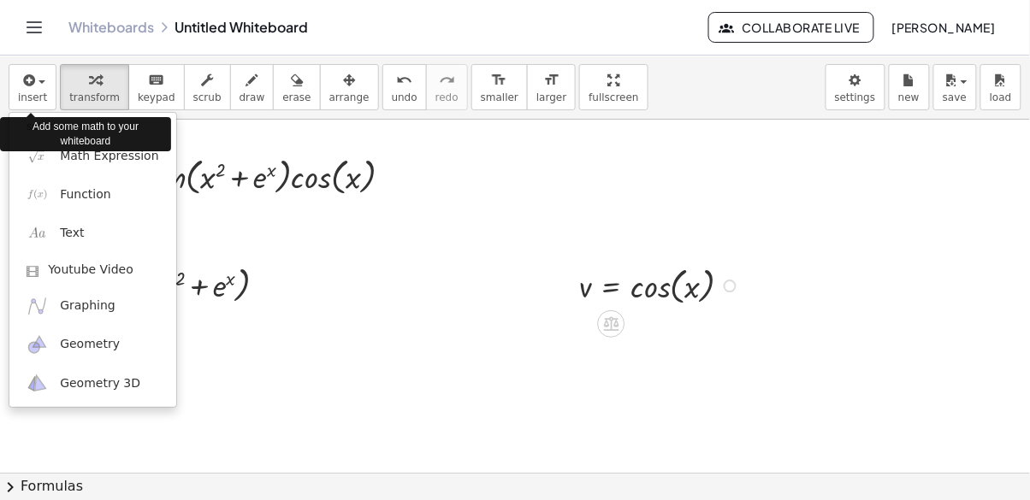
click at [137, 152] on div "Add some math to your whiteboard" at bounding box center [85, 134] width 171 height 43
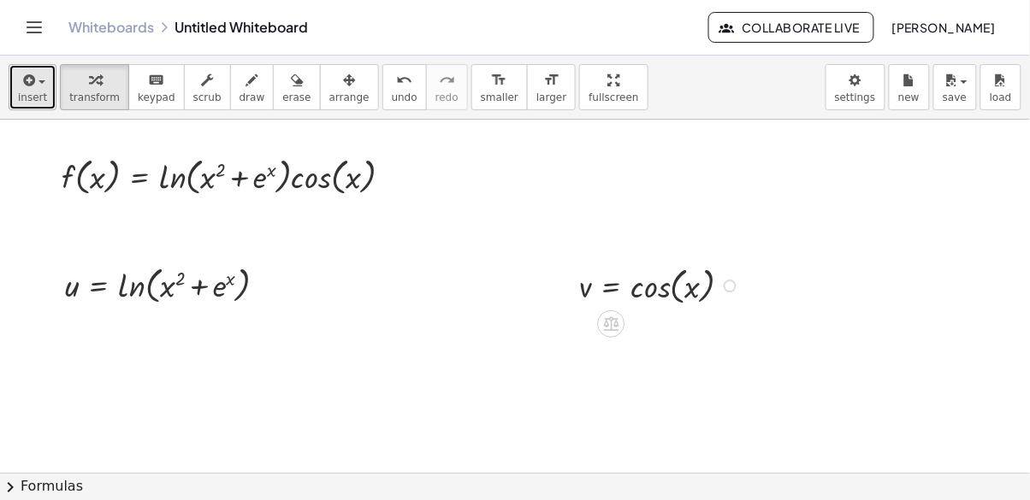
click at [32, 108] on button "insert" at bounding box center [33, 87] width 48 height 46
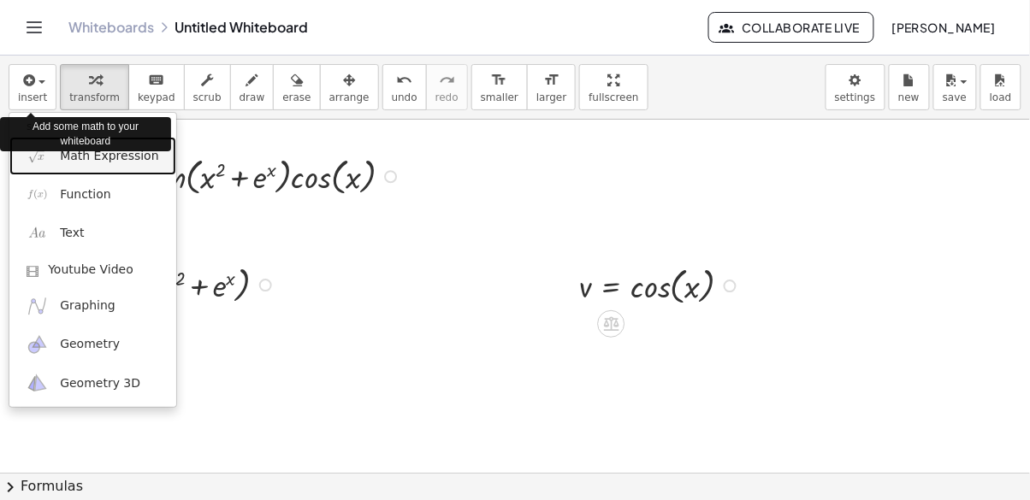
click at [43, 156] on img at bounding box center [37, 155] width 21 height 21
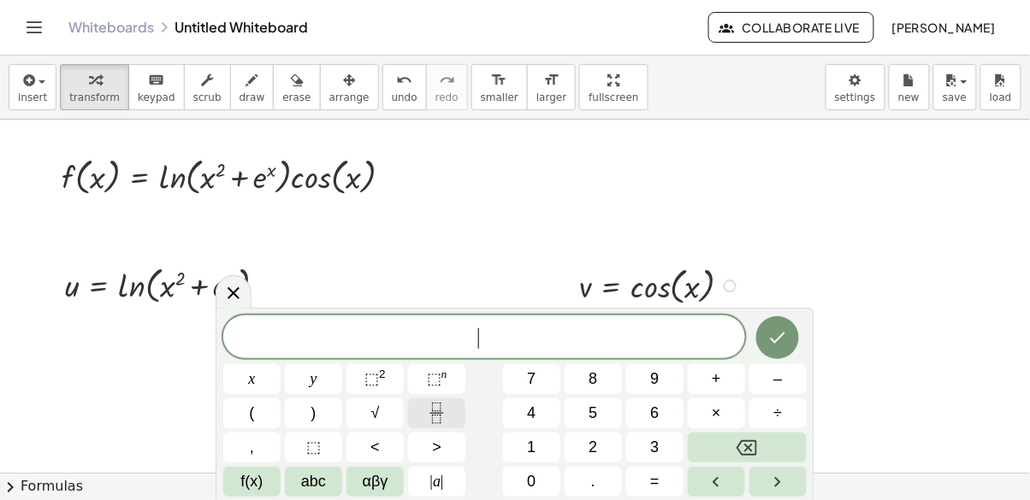
click at [429, 413] on icon "Fraction" at bounding box center [436, 413] width 21 height 21
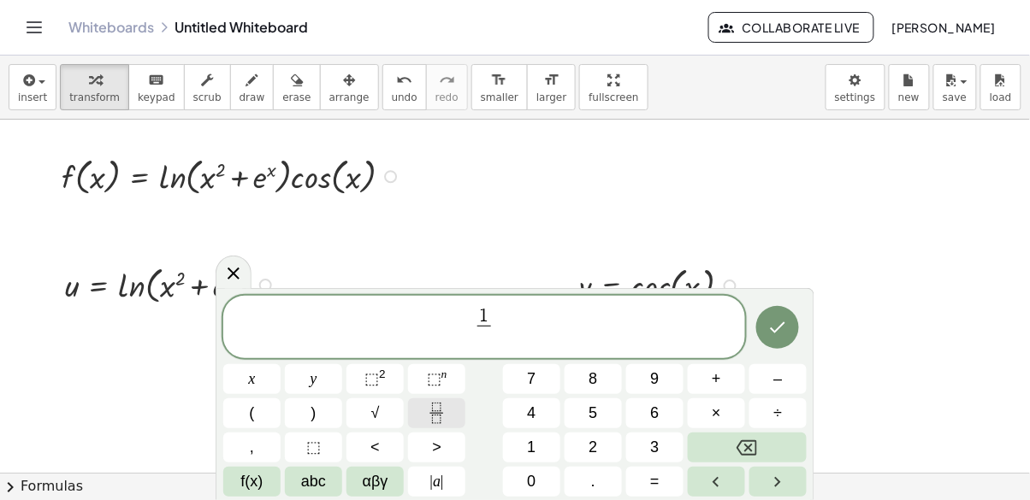
click at [376, 366] on button "⬚ 2" at bounding box center [374, 379] width 57 height 30
click at [257, 377] on button "x" at bounding box center [251, 379] width 57 height 30
click at [387, 386] on button "⬚ 2" at bounding box center [374, 379] width 57 height 30
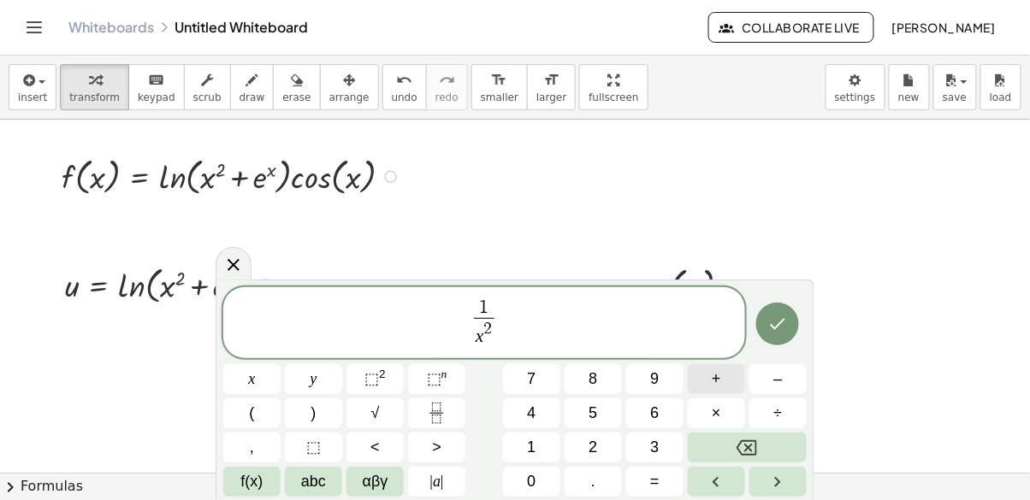
click at [723, 376] on button "+" at bounding box center [716, 379] width 57 height 30
click at [245, 474] on span "f(x)" at bounding box center [252, 481] width 22 height 23
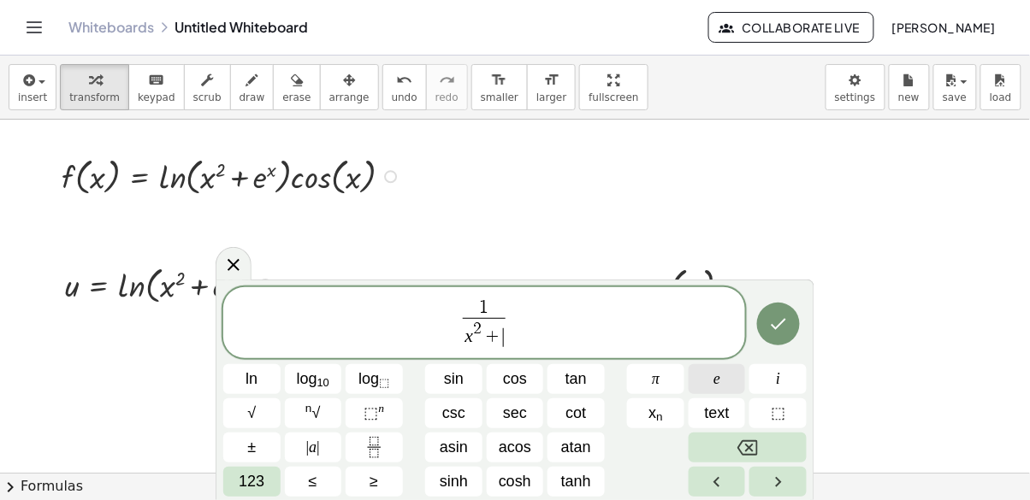
click at [722, 375] on button "e" at bounding box center [716, 379] width 57 height 30
click at [251, 489] on span "123" at bounding box center [252, 481] width 26 height 23
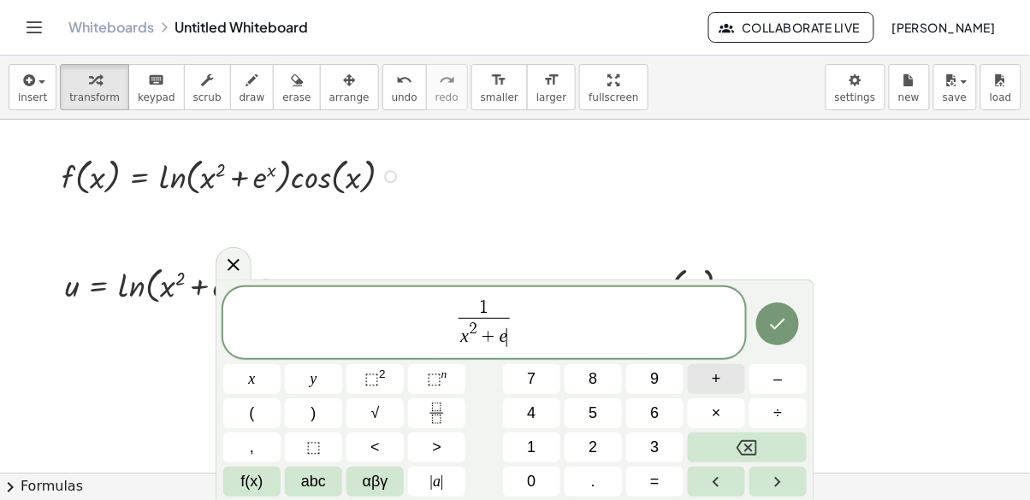
click at [445, 379] on sup "n" at bounding box center [444, 374] width 6 height 13
click at [244, 376] on button "x" at bounding box center [251, 379] width 57 height 30
click at [715, 407] on span "×" at bounding box center [715, 413] width 9 height 23
click at [256, 378] on span "x" at bounding box center [252, 379] width 7 height 23
click at [711, 369] on button "+" at bounding box center [716, 379] width 57 height 30
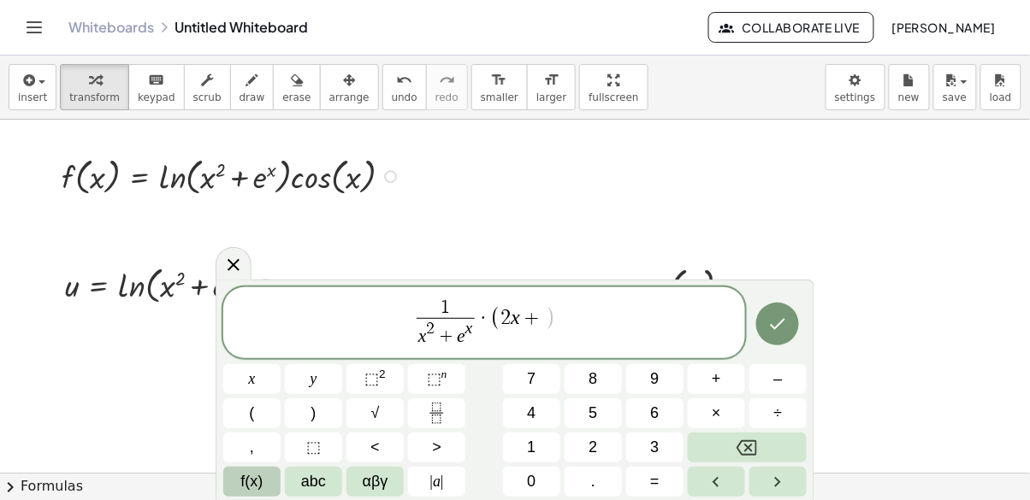
click at [239, 480] on button "f(x)" at bounding box center [251, 482] width 57 height 30
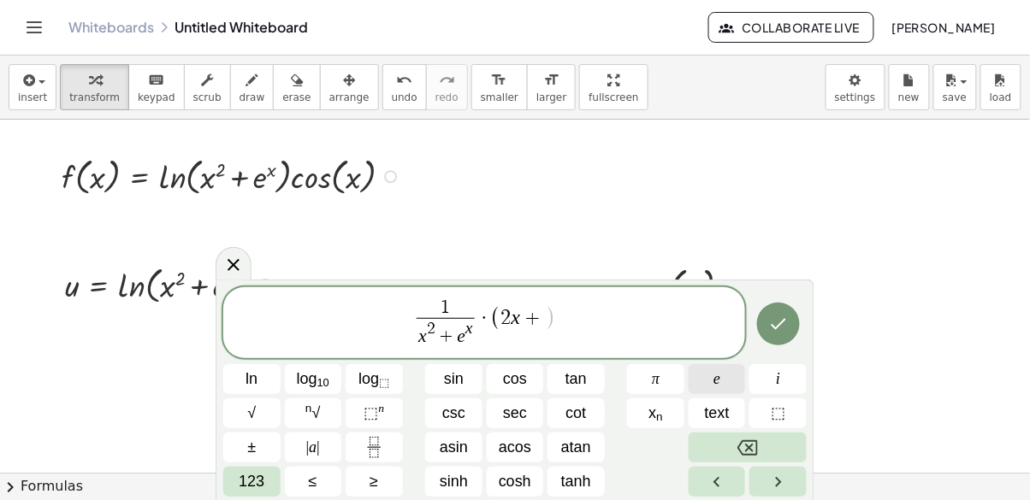
click at [706, 379] on button "e" at bounding box center [716, 379] width 57 height 30
click at [233, 489] on button "123" at bounding box center [251, 482] width 57 height 30
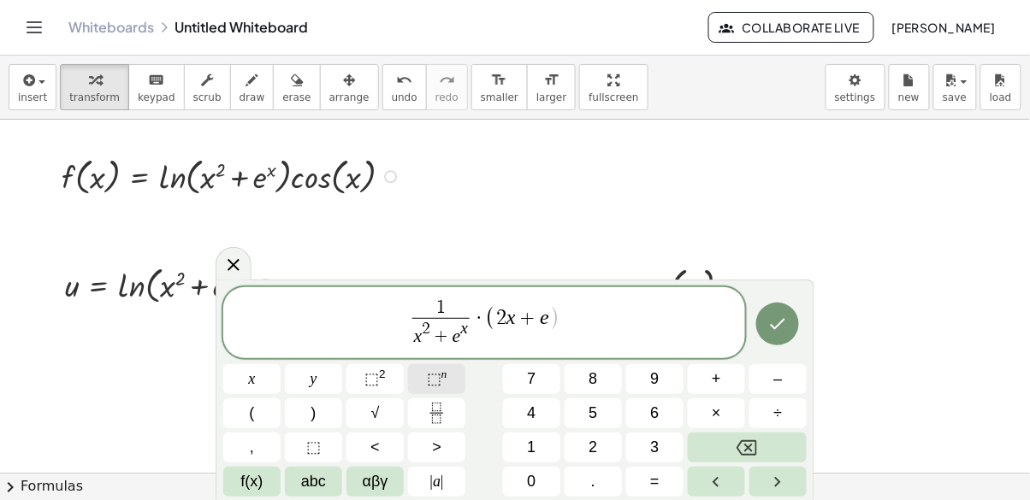
click at [429, 383] on span "⬚" at bounding box center [434, 378] width 15 height 17
click at [253, 377] on span "x" at bounding box center [252, 379] width 7 height 23
click at [312, 407] on span ")" at bounding box center [313, 413] width 5 height 23
click at [782, 319] on icon "Done" at bounding box center [777, 323] width 21 height 21
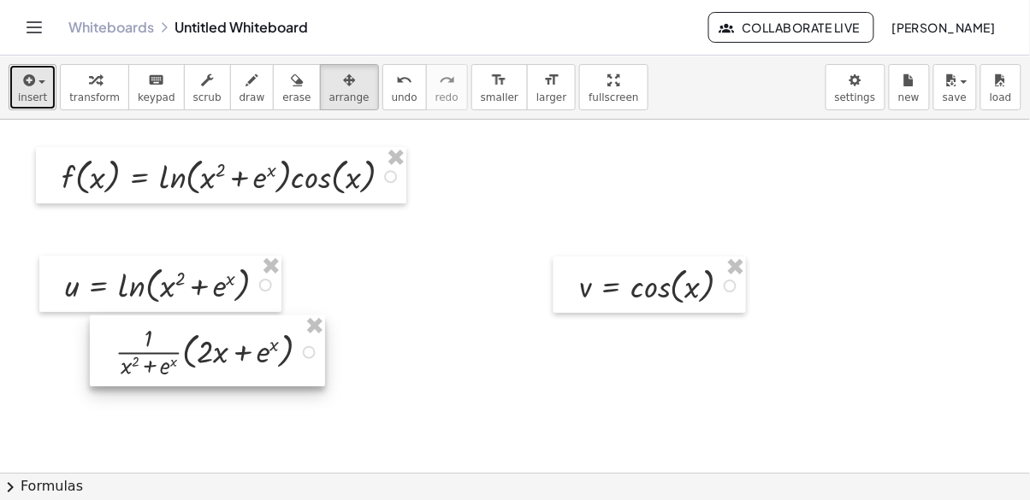
click at [9, 91] on button "insert" at bounding box center [33, 87] width 48 height 46
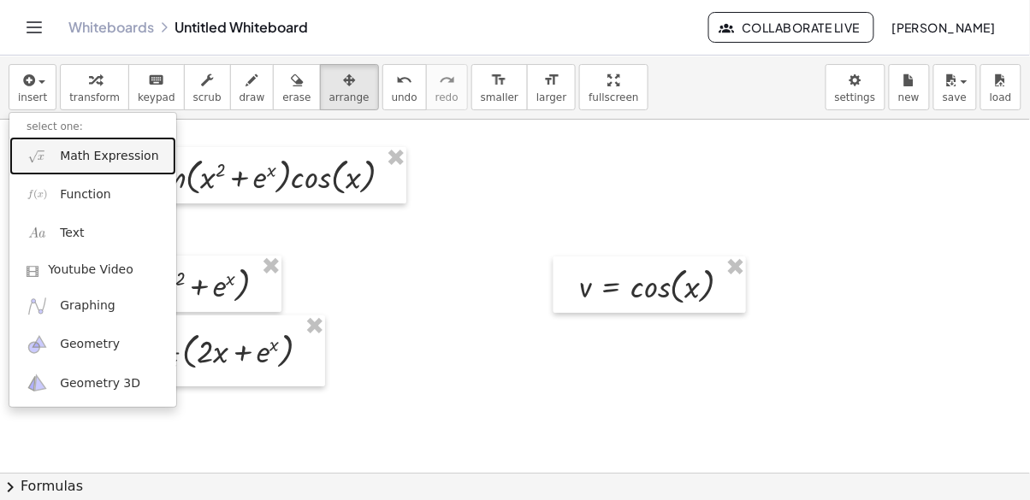
click at [106, 156] on span "Math Expression" at bounding box center [109, 156] width 98 height 17
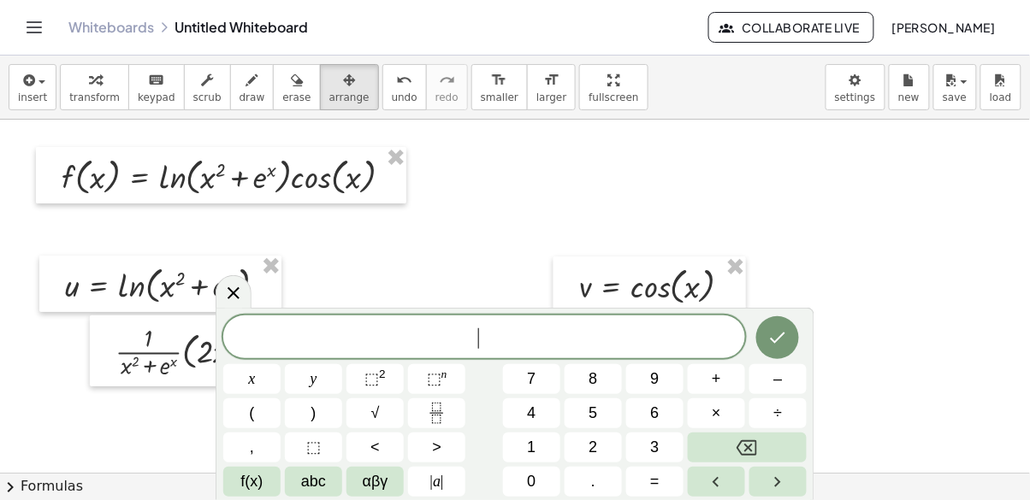
click at [438, 404] on icon "Fraction" at bounding box center [436, 413] width 21 height 21
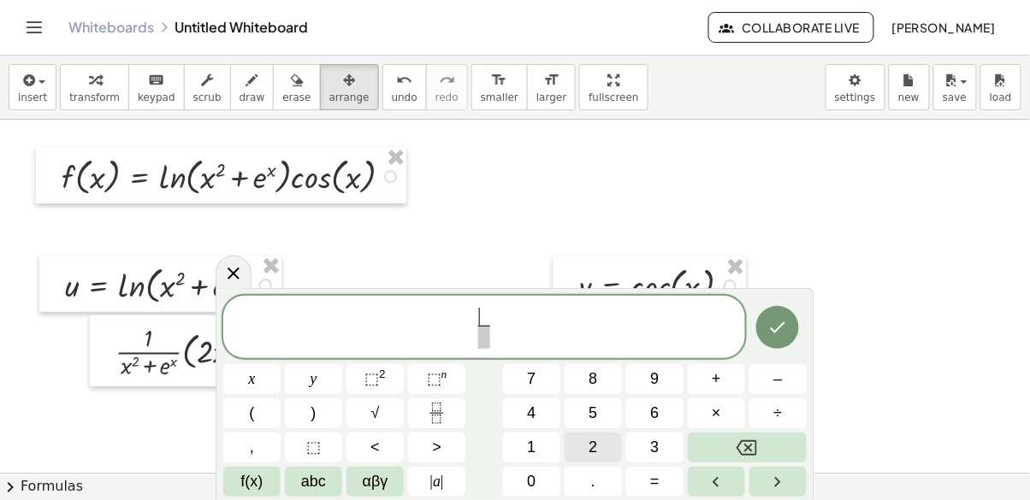
scroll to position [6, 0]
click at [593, 446] on span "2" at bounding box center [592, 447] width 9 height 23
click at [251, 384] on span "x" at bounding box center [252, 379] width 7 height 23
click at [387, 386] on button "⬚ 2" at bounding box center [374, 379] width 57 height 30
click at [241, 376] on button "x" at bounding box center [251, 379] width 57 height 30
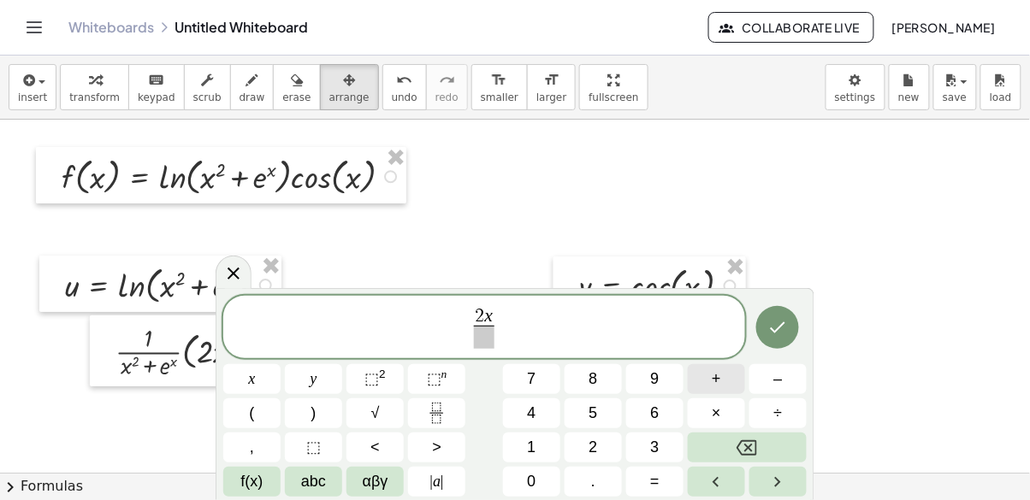
click at [711, 374] on button "+" at bounding box center [716, 379] width 57 height 30
click at [264, 481] on button "f(x)" at bounding box center [251, 482] width 57 height 30
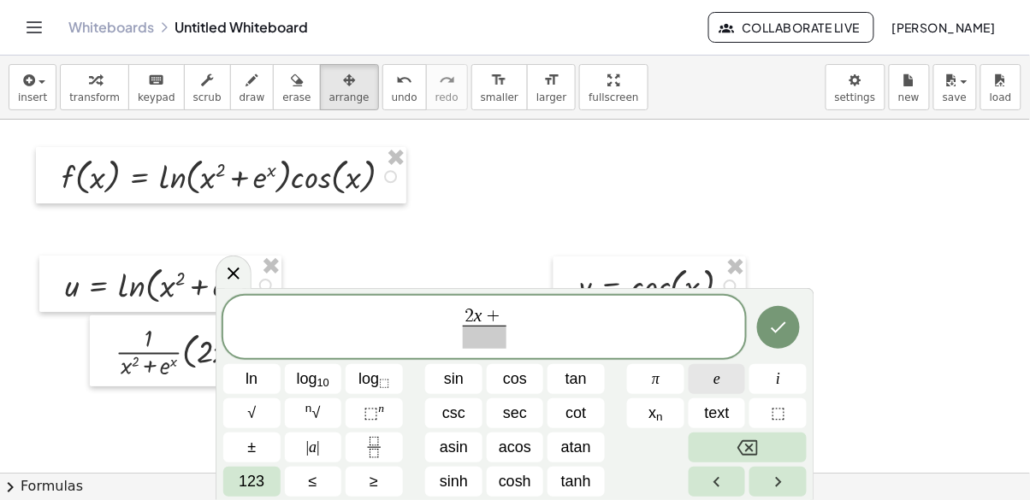
click at [711, 371] on button "e" at bounding box center [716, 379] width 57 height 30
click at [364, 411] on span "⬚" at bounding box center [370, 412] width 15 height 17
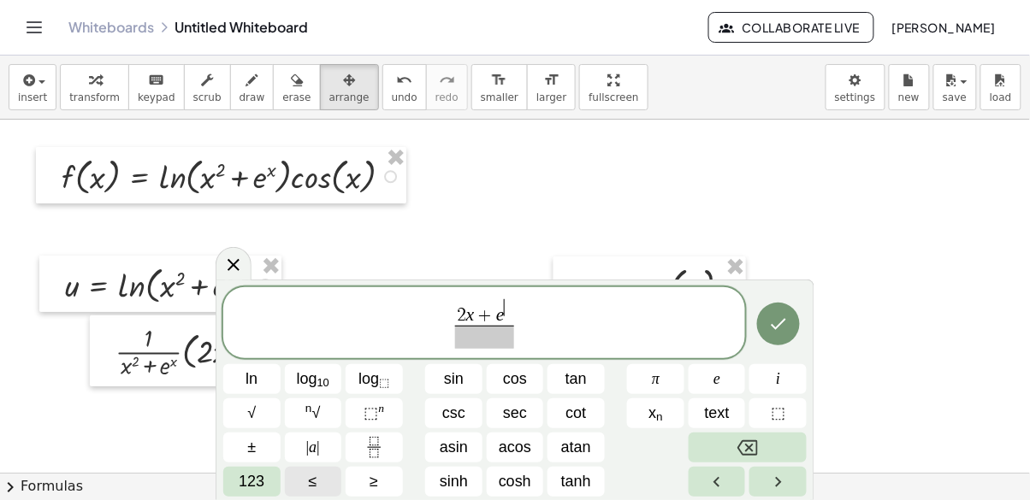
click at [246, 485] on span "123" at bounding box center [252, 481] width 26 height 23
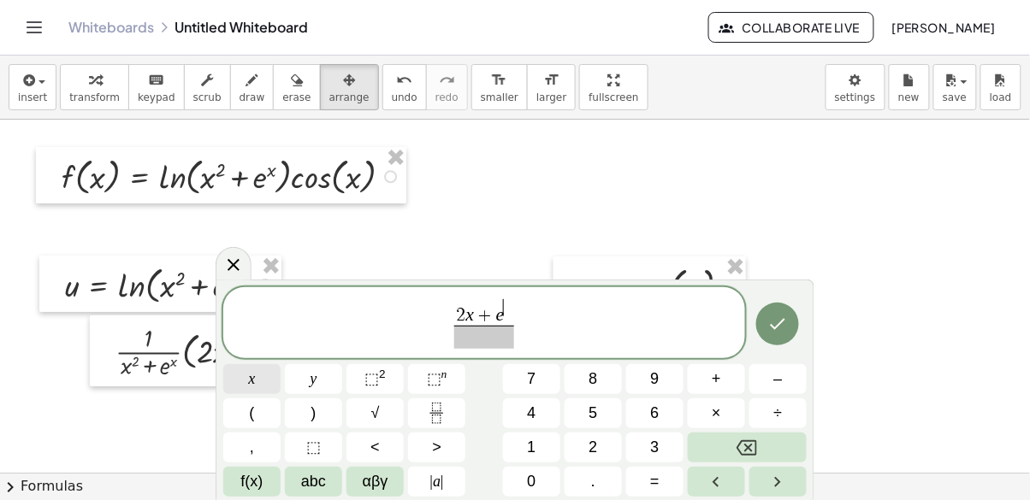
click at [254, 385] on span "x" at bounding box center [252, 379] width 7 height 23
click at [257, 370] on button "x" at bounding box center [251, 379] width 57 height 30
click at [393, 374] on button "⬚ 2" at bounding box center [374, 379] width 57 height 30
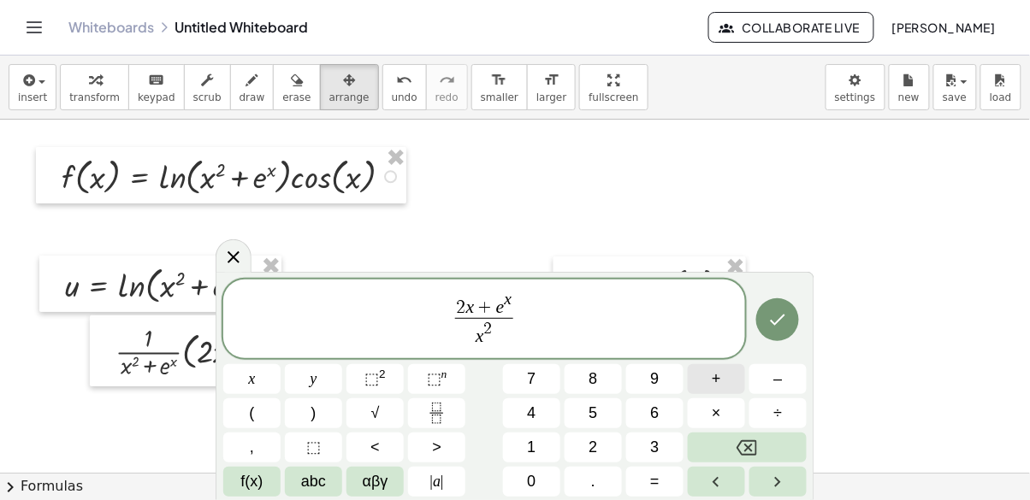
click at [715, 364] on button "+" at bounding box center [716, 379] width 57 height 30
click at [250, 487] on span "f(x)" at bounding box center [252, 481] width 22 height 23
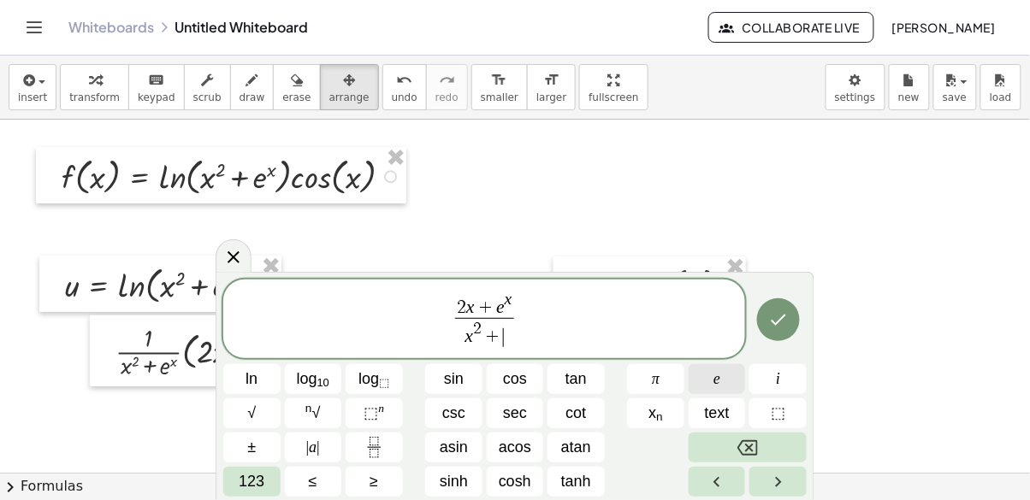
click at [711, 374] on button "e" at bounding box center [716, 379] width 57 height 30
click at [237, 484] on button "123" at bounding box center [251, 482] width 57 height 30
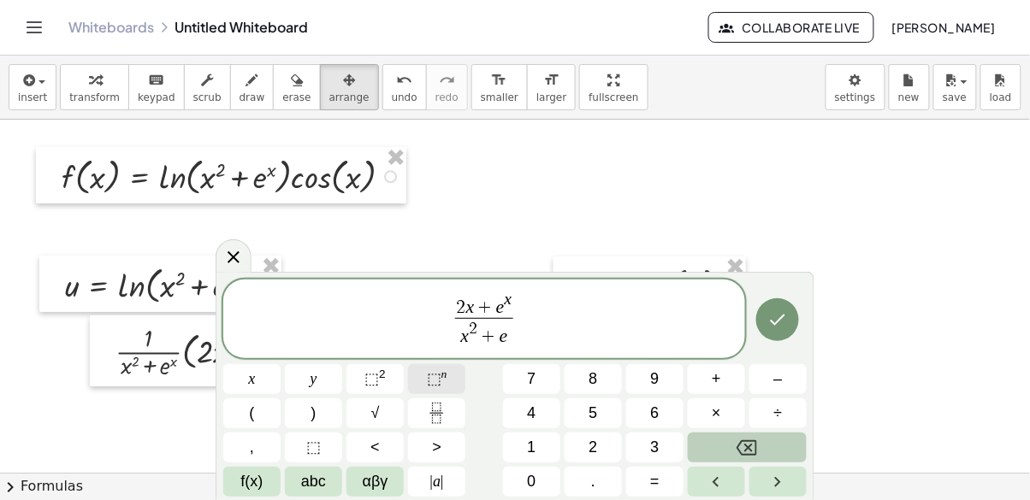
click at [434, 376] on span "⬚" at bounding box center [434, 378] width 15 height 17
click at [246, 380] on button "x" at bounding box center [251, 379] width 57 height 30
click at [769, 310] on icon "Done" at bounding box center [777, 320] width 21 height 21
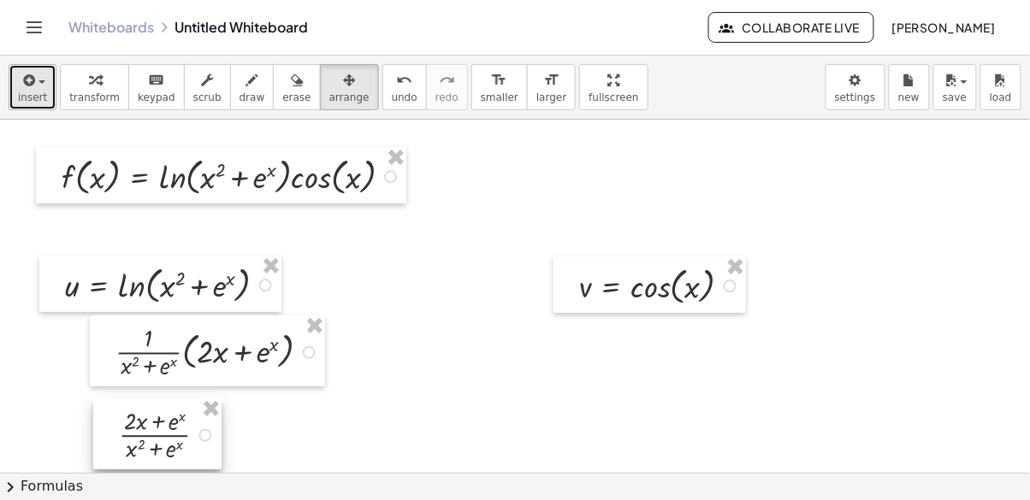
click at [20, 91] on span "insert" at bounding box center [32, 97] width 29 height 12
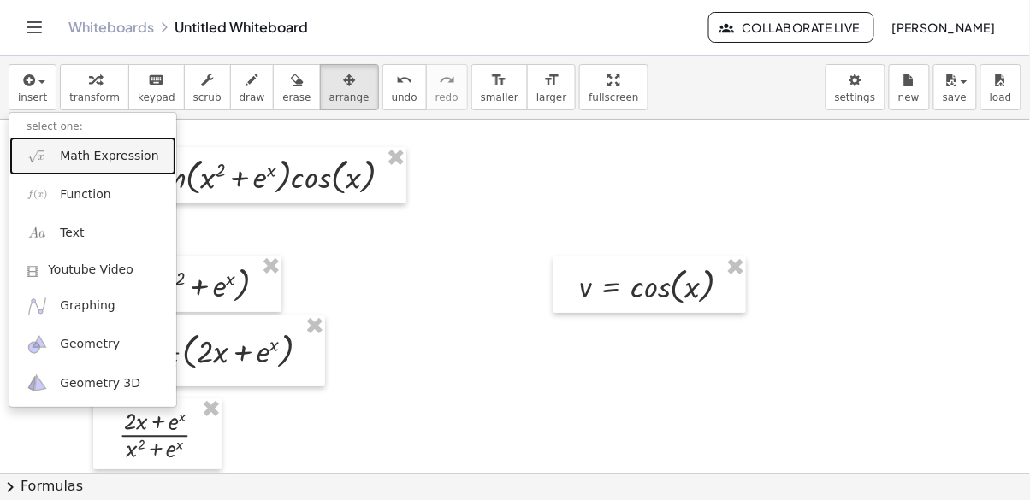
click at [109, 157] on span "Math Expression" at bounding box center [109, 156] width 98 height 17
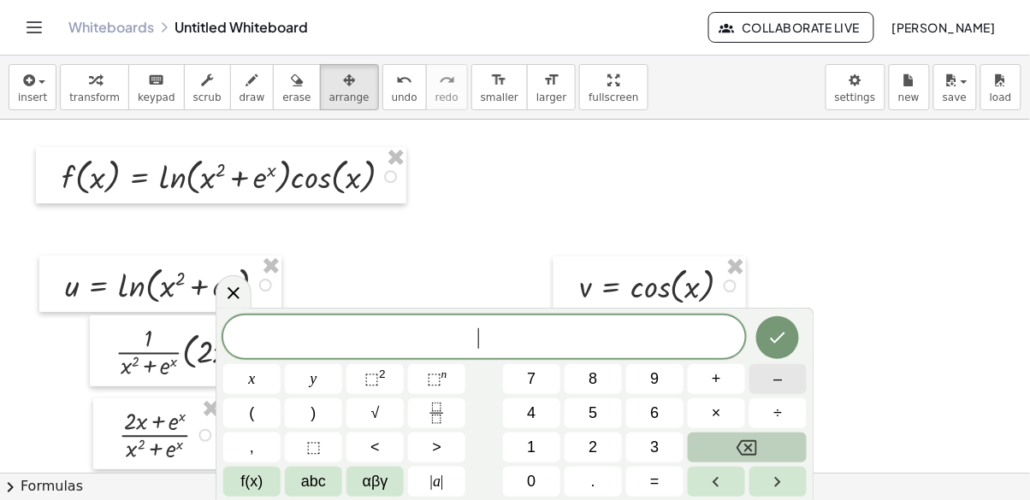
click at [781, 373] on span "–" at bounding box center [777, 379] width 9 height 23
click at [243, 493] on span "f(x)" at bounding box center [252, 481] width 22 height 23
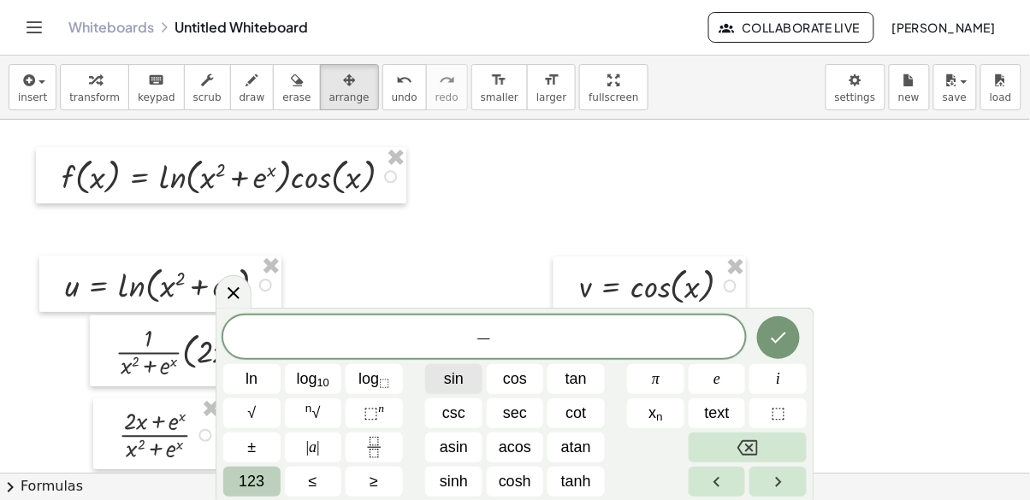
click at [461, 378] on span "sin" at bounding box center [454, 379] width 20 height 23
click at [238, 488] on button "123" at bounding box center [251, 482] width 57 height 30
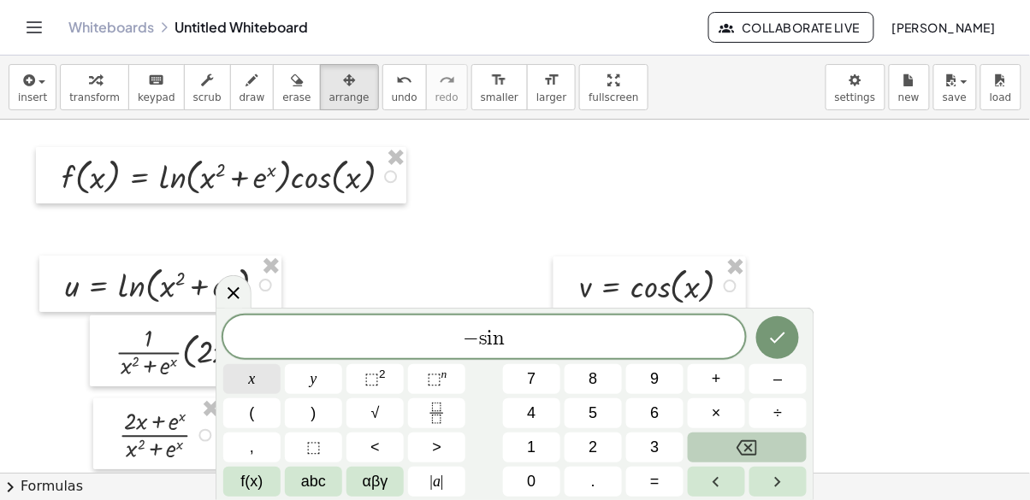
click at [260, 378] on button "x" at bounding box center [251, 379] width 57 height 30
click at [783, 332] on icon "Done" at bounding box center [777, 338] width 21 height 21
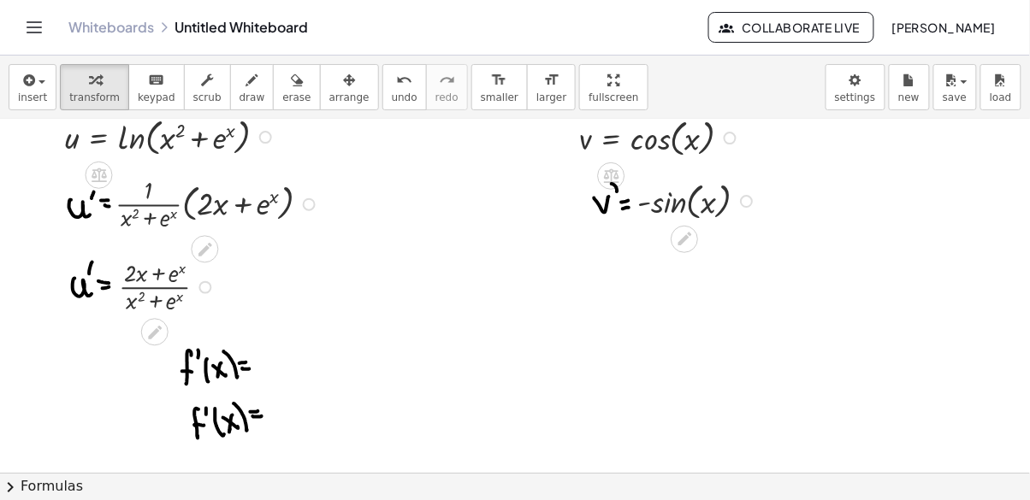
scroll to position [150, 0]
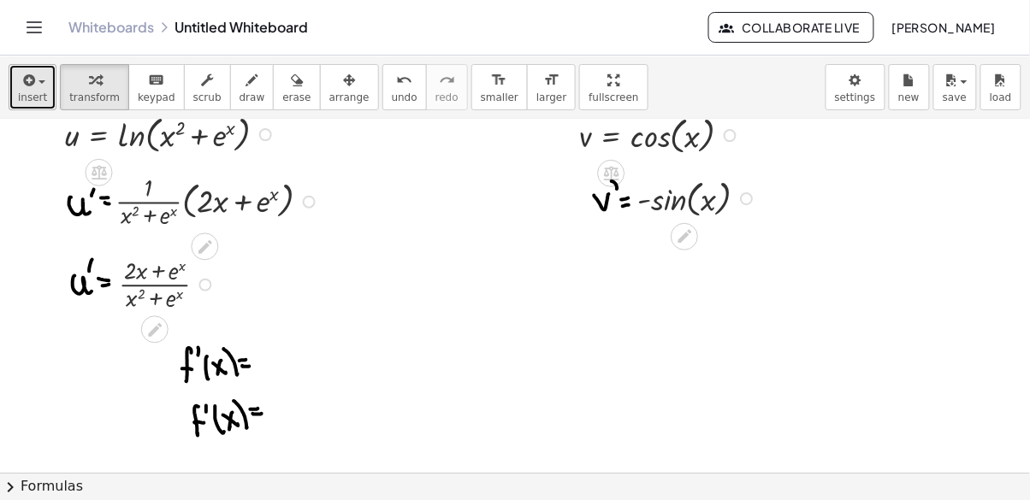
click at [30, 91] on span "insert" at bounding box center [32, 97] width 29 height 12
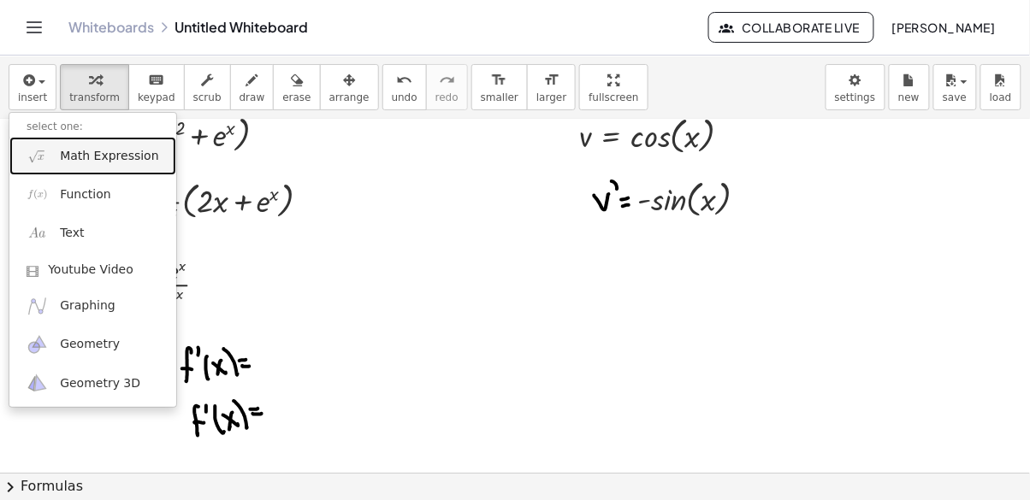
click at [127, 148] on span "Math Expression" at bounding box center [109, 156] width 98 height 17
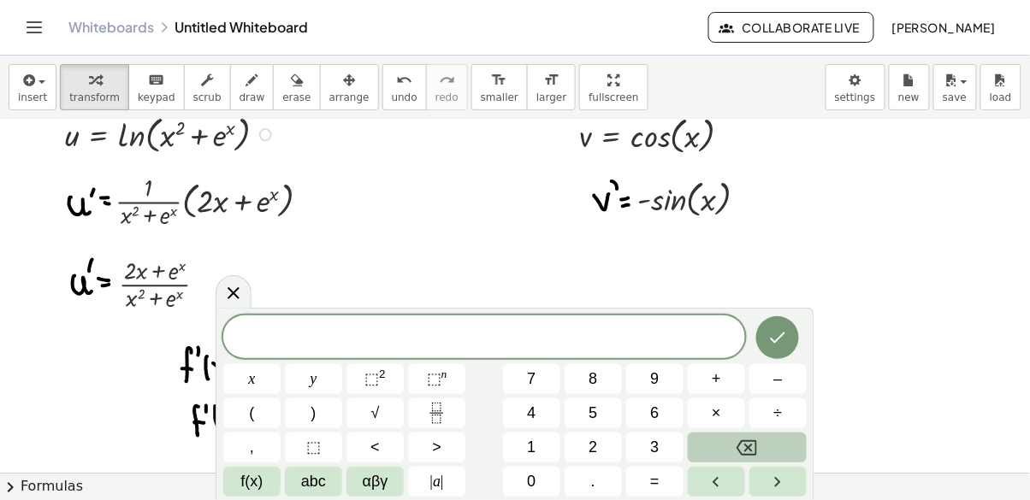
click at [428, 409] on icon "Fraction" at bounding box center [436, 413] width 21 height 21
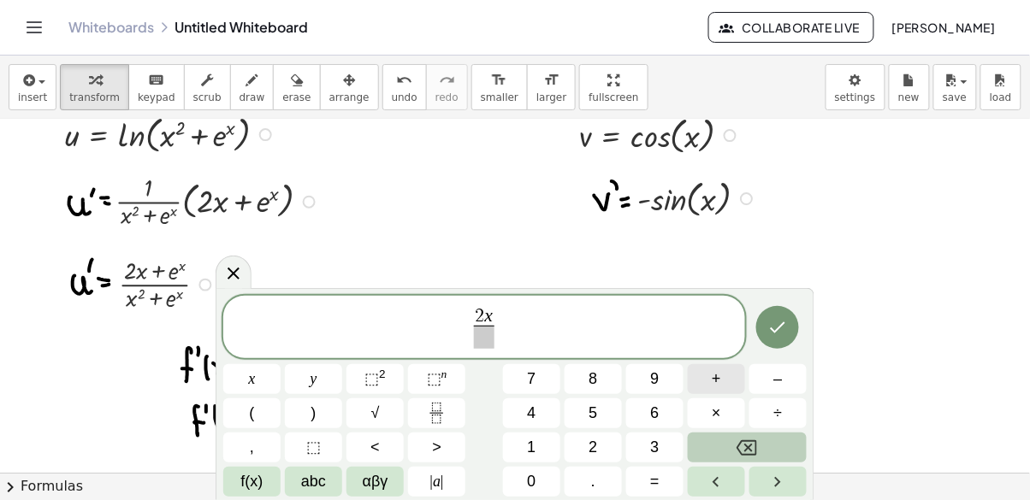
click at [710, 369] on button "+" at bounding box center [716, 379] width 57 height 30
click at [243, 484] on span "f(x)" at bounding box center [252, 481] width 22 height 23
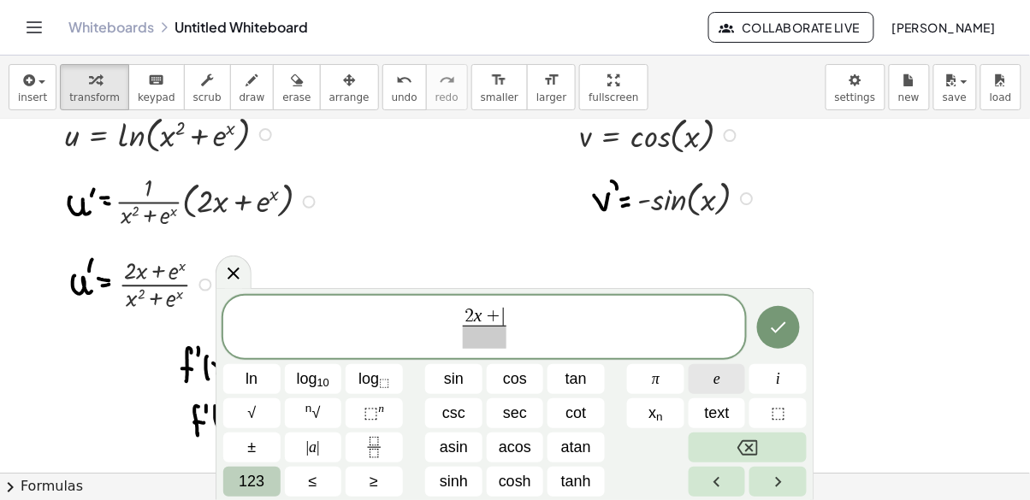
click at [704, 381] on button "e" at bounding box center [716, 379] width 57 height 30
click at [371, 410] on span "⬚" at bounding box center [370, 412] width 15 height 17
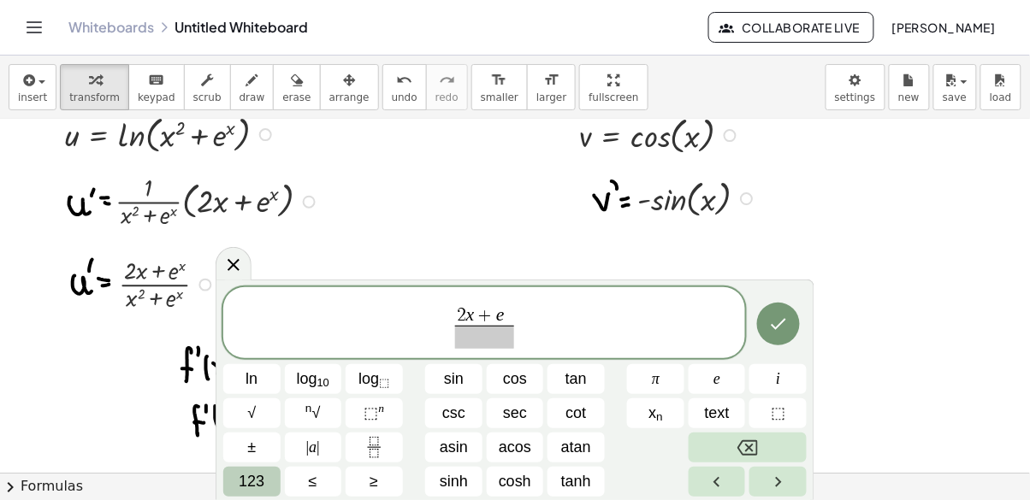
click at [244, 486] on span "123" at bounding box center [252, 481] width 26 height 23
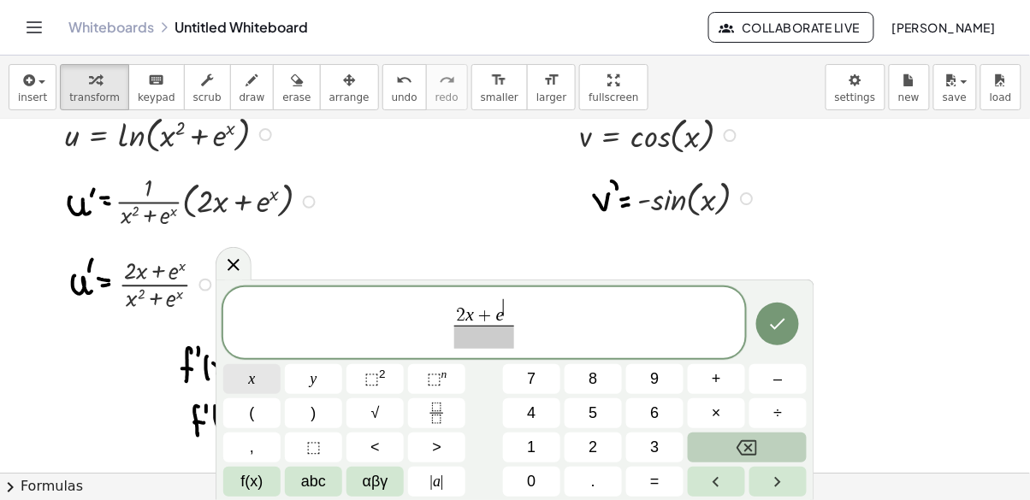
click at [254, 382] on span "x" at bounding box center [252, 379] width 7 height 23
click at [269, 374] on button "x" at bounding box center [251, 379] width 57 height 30
click at [387, 381] on button "⬚ 2" at bounding box center [374, 379] width 57 height 30
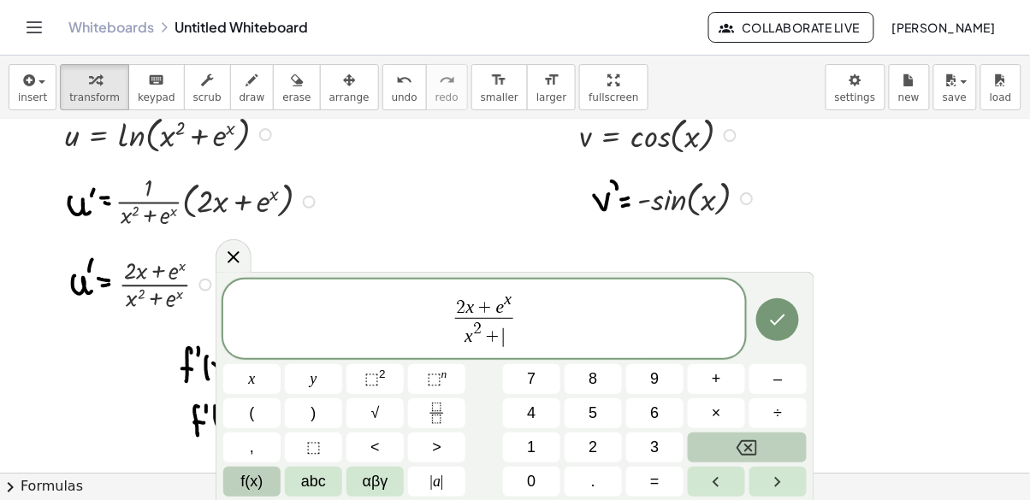
click at [247, 484] on span "f(x)" at bounding box center [252, 481] width 22 height 23
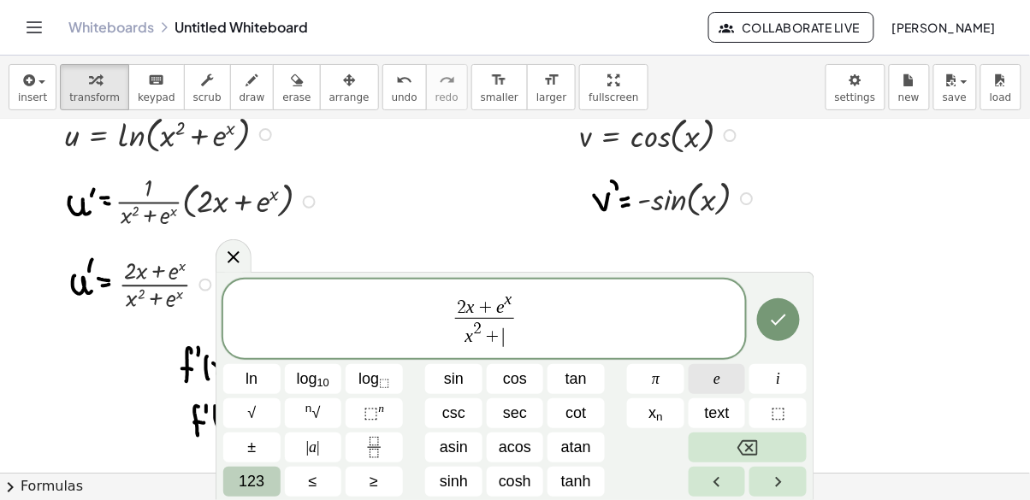
click at [722, 372] on button "e" at bounding box center [716, 379] width 57 height 30
click at [377, 411] on span "⬚" at bounding box center [370, 412] width 15 height 17
click at [251, 484] on span "123" at bounding box center [252, 481] width 26 height 23
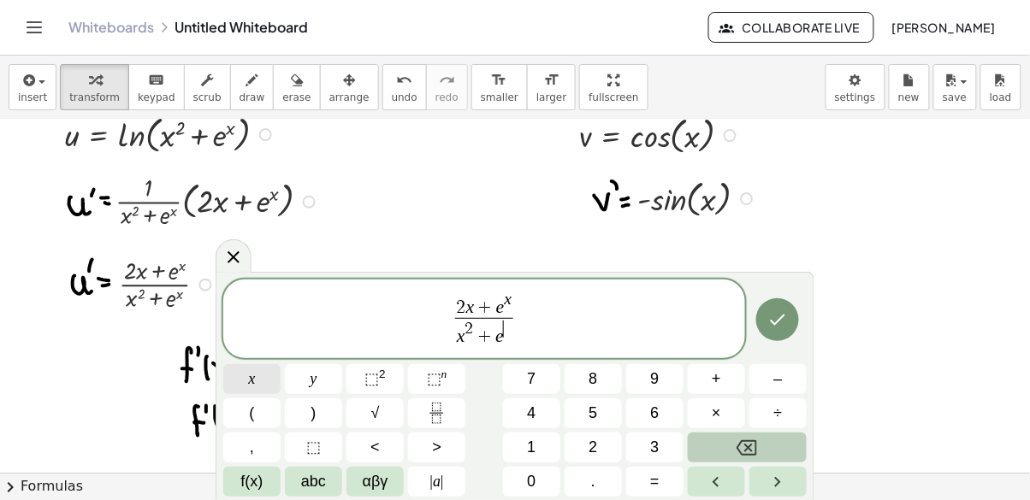
click at [249, 383] on span "x" at bounding box center [252, 379] width 7 height 23
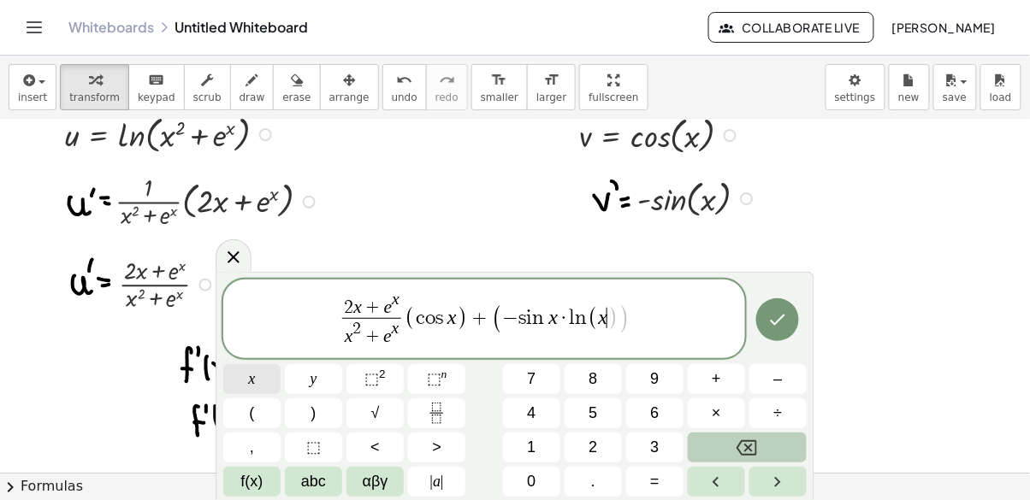
click at [384, 375] on sup "2" at bounding box center [382, 374] width 7 height 13
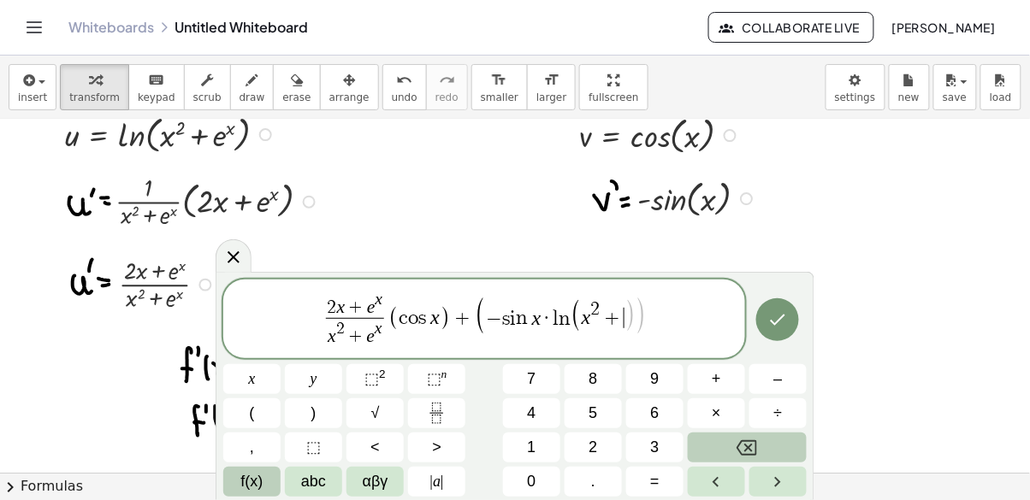
click at [244, 490] on span "f(x)" at bounding box center [252, 481] width 22 height 23
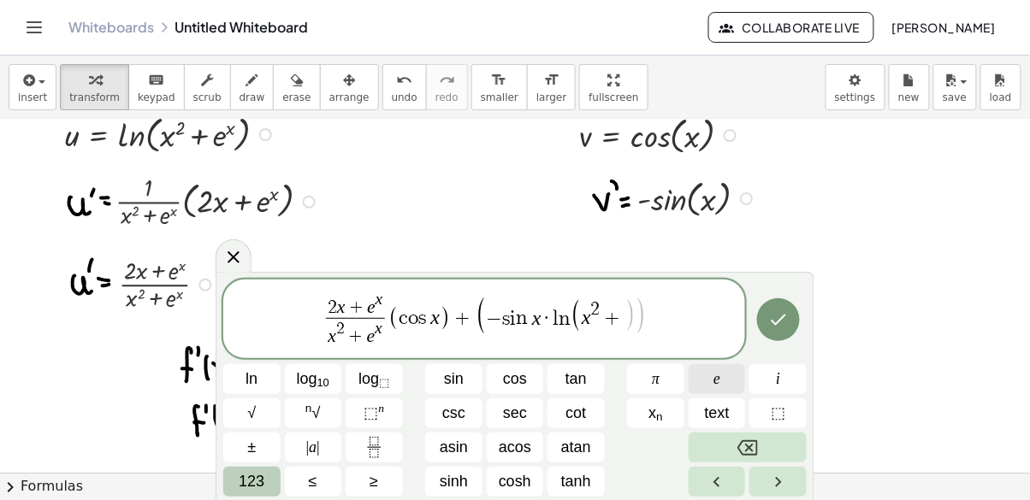
click at [718, 375] on span "e" at bounding box center [716, 379] width 7 height 23
click at [256, 486] on span "123" at bounding box center [252, 481] width 26 height 23
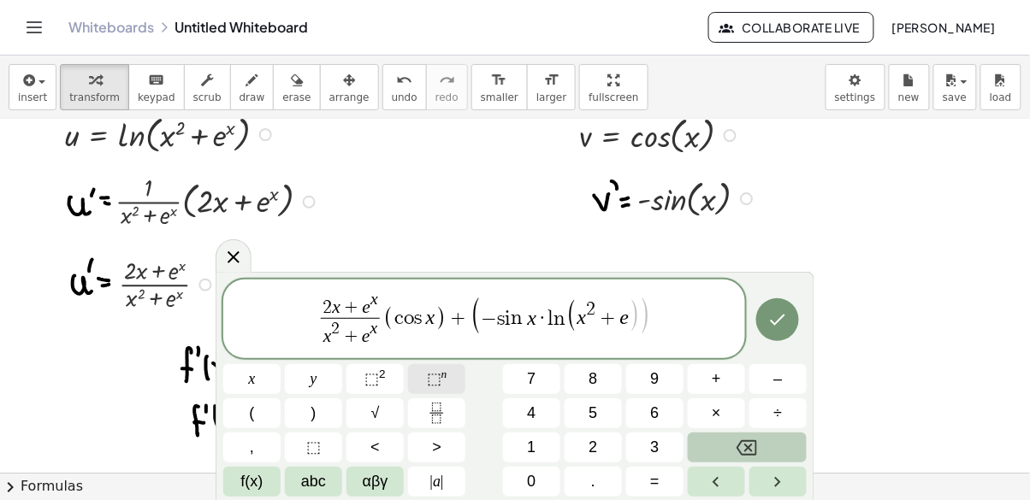
click at [428, 383] on span "⬚" at bounding box center [434, 378] width 15 height 17
click at [264, 377] on button "x" at bounding box center [251, 379] width 57 height 30
click at [783, 327] on icon "Done" at bounding box center [777, 320] width 21 height 21
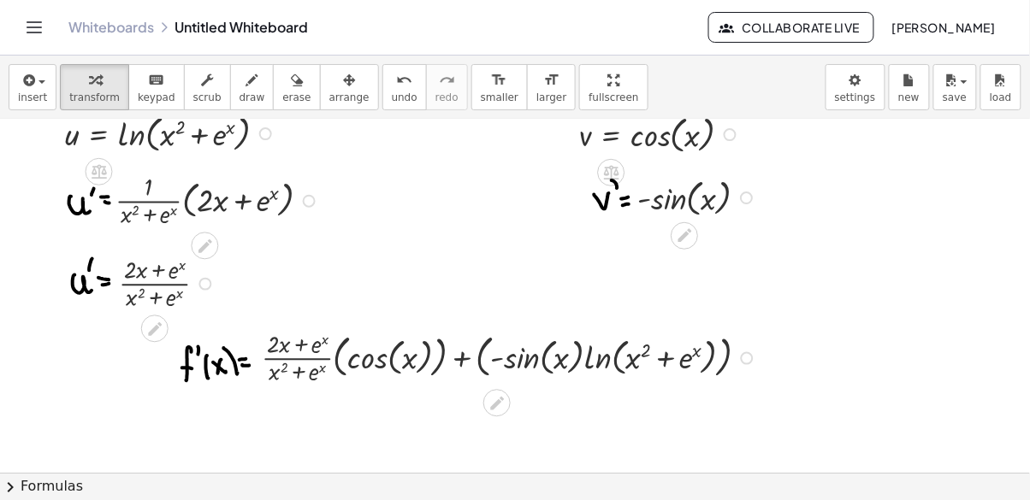
scroll to position [141, 0]
